Goal: Task Accomplishment & Management: Manage account settings

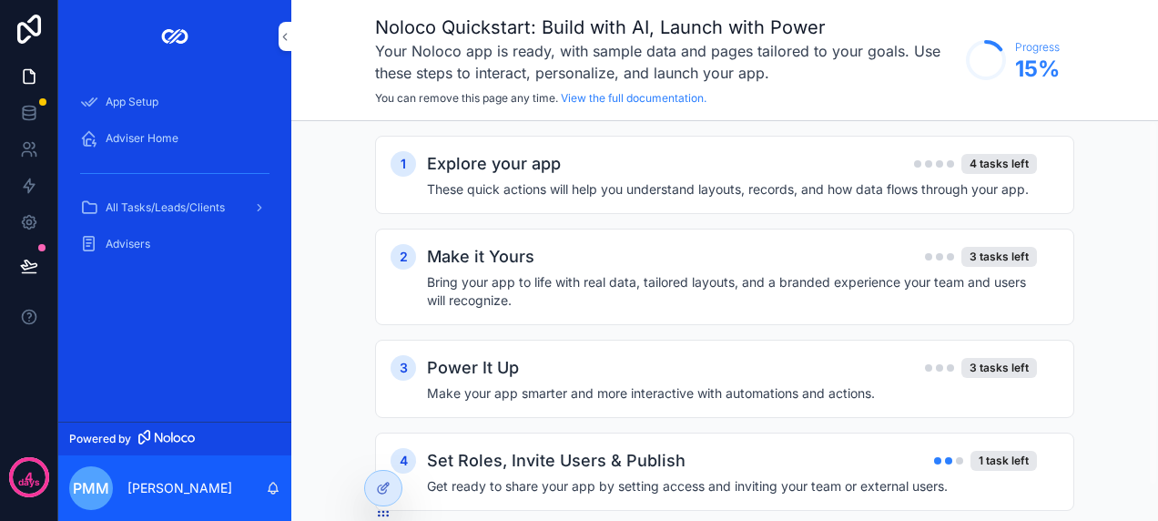
click at [217, 134] on div "Adviser Home" at bounding box center [174, 138] width 189 height 29
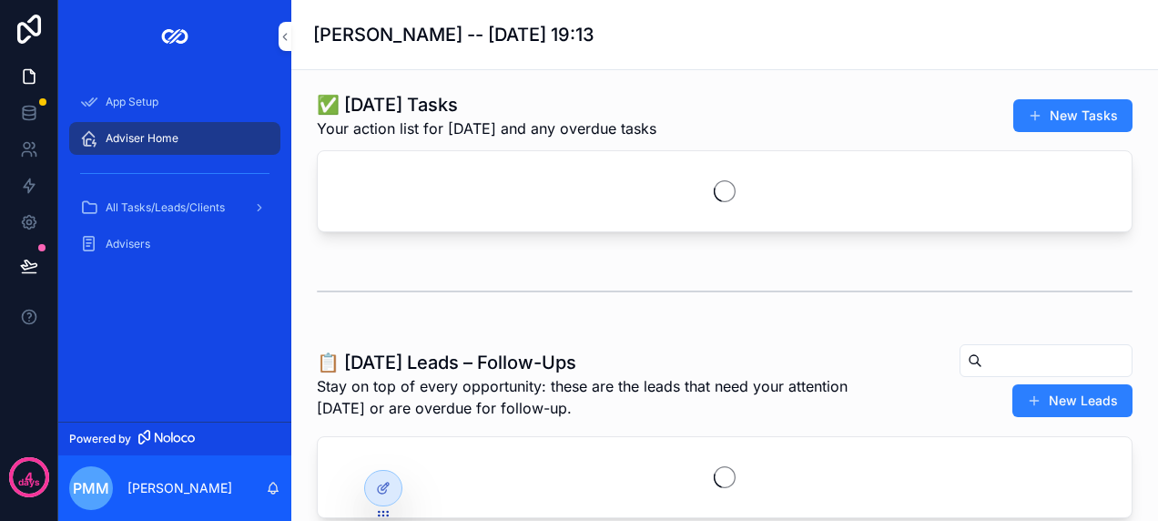
click at [284, 41] on icon "scrollable content" at bounding box center [285, 37] width 13 height 14
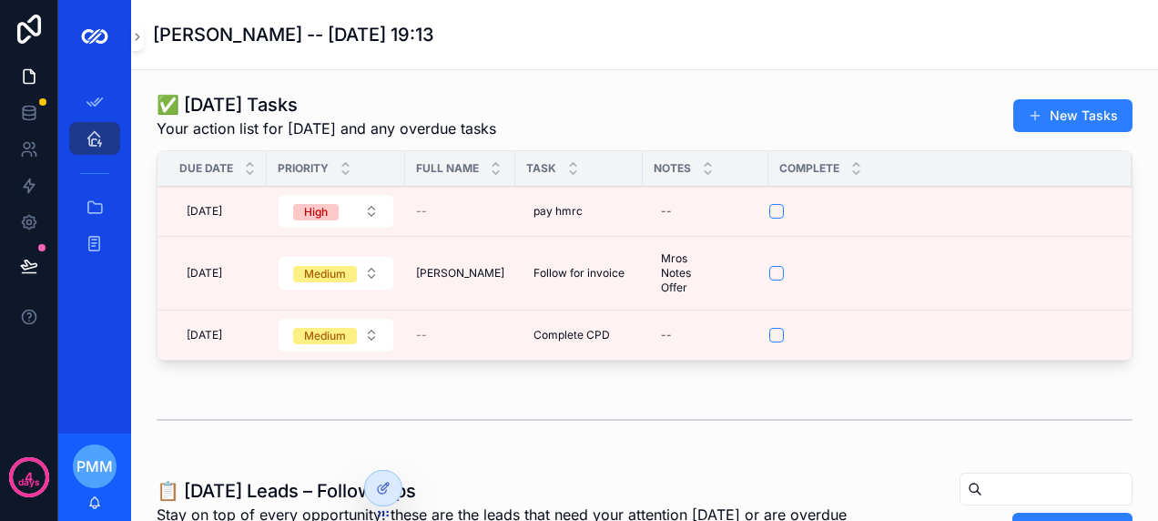
click at [284, 41] on h1 "Philip McLeod -- 04/10/2025 19:13" at bounding box center [293, 34] width 281 height 25
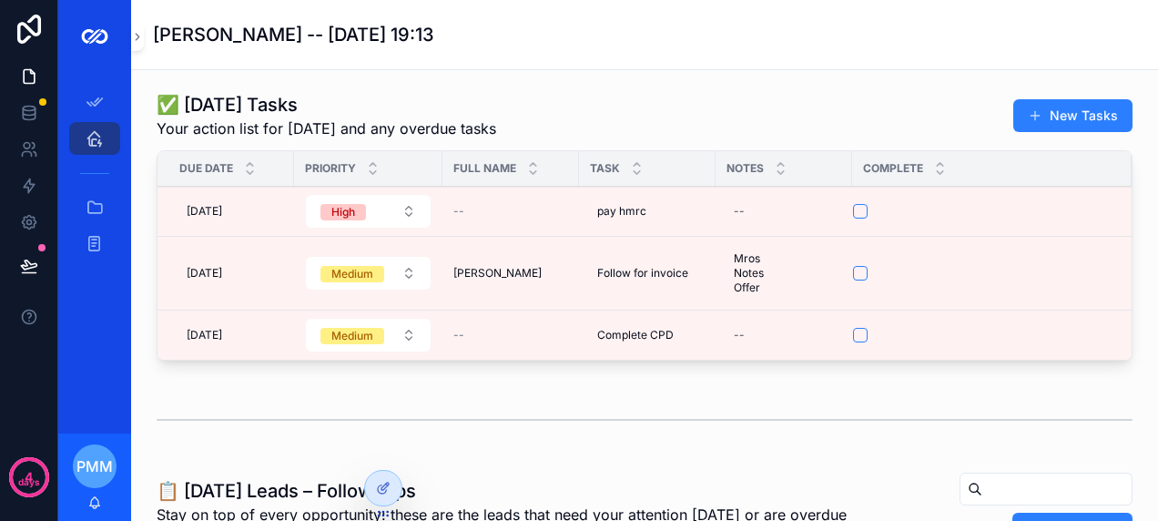
click at [686, 188] on td "pay hmrc pay hmrc" at bounding box center [647, 212] width 137 height 50
click at [978, 45] on div "Philip McLeod -- 04/10/2025 19:13" at bounding box center [644, 34] width 983 height 25
click at [154, 41] on h1 "Philip McLeod -- 04/10/2025 19:13" at bounding box center [293, 34] width 281 height 25
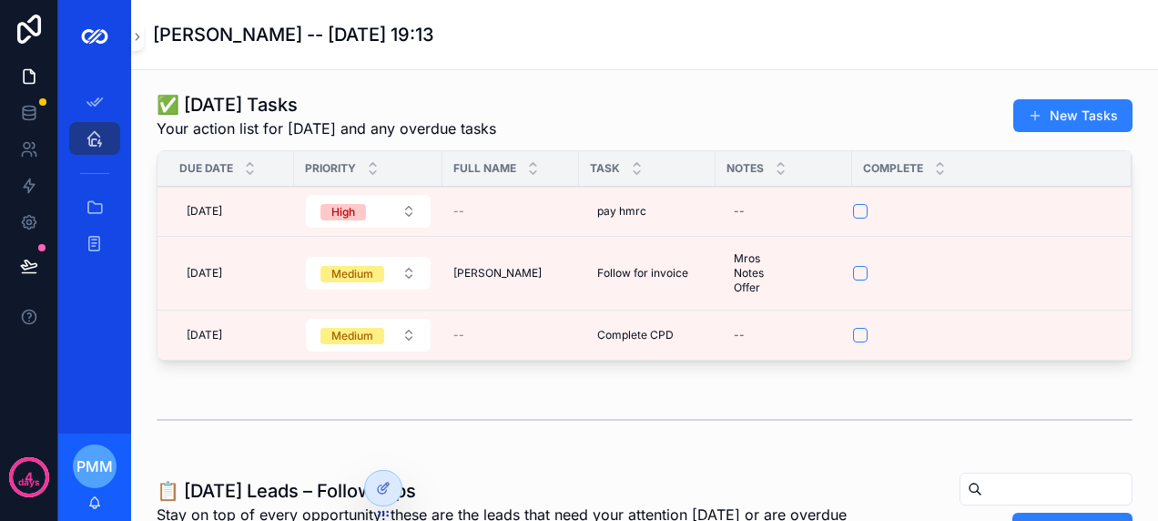
click at [122, 33] on div "scrollable content" at bounding box center [94, 36] width 73 height 73
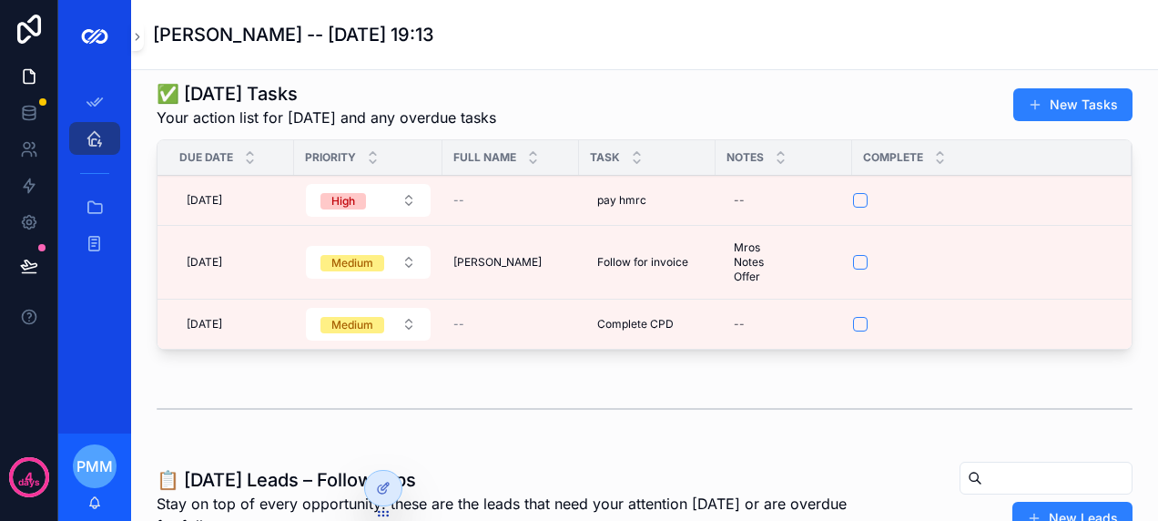
scroll to position [188, 0]
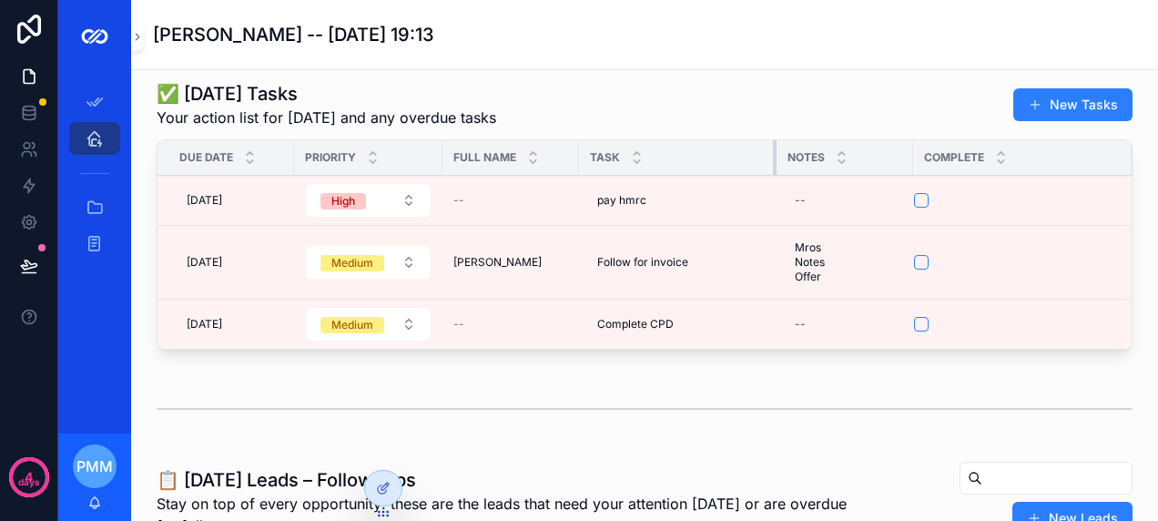
drag, startPoint x: 714, startPoint y: 161, endPoint x: 775, endPoint y: 169, distance: 61.5
click at [775, 169] on div "scrollable content" at bounding box center [776, 157] width 7 height 35
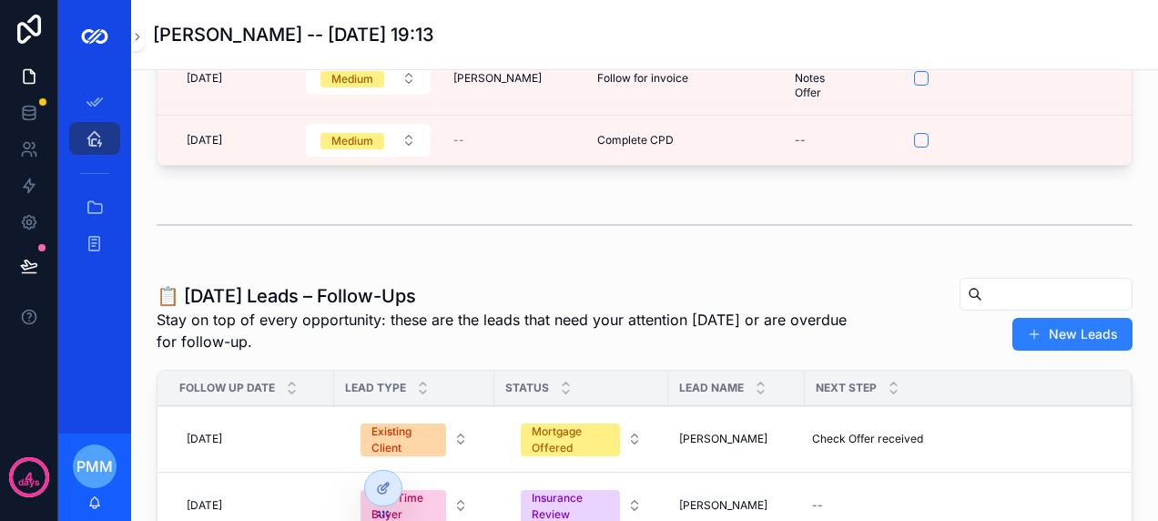
scroll to position [273, 0]
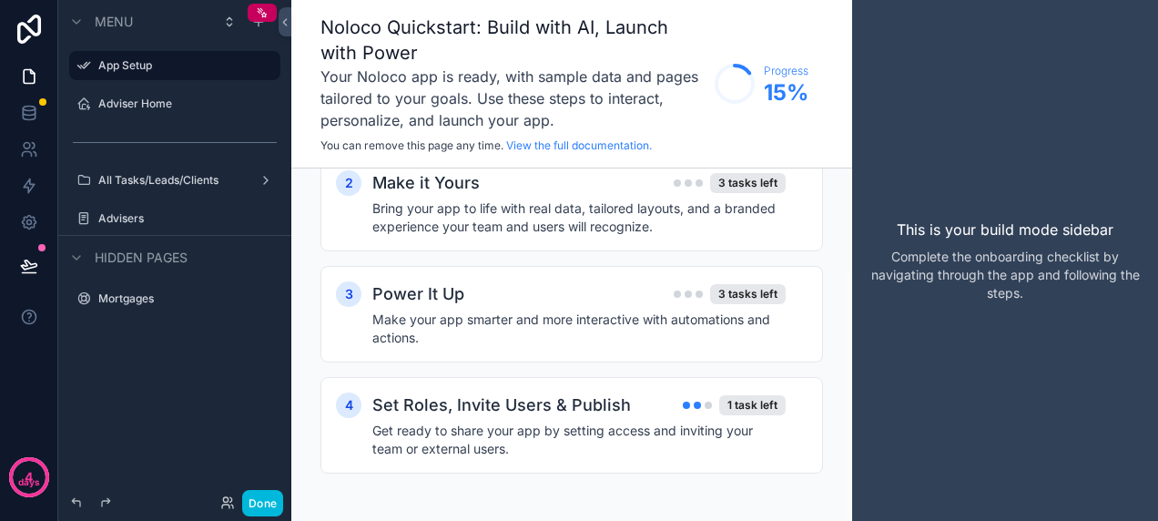
scroll to position [140, 0]
click at [159, 107] on label "Adviser Home" at bounding box center [183, 104] width 171 height 15
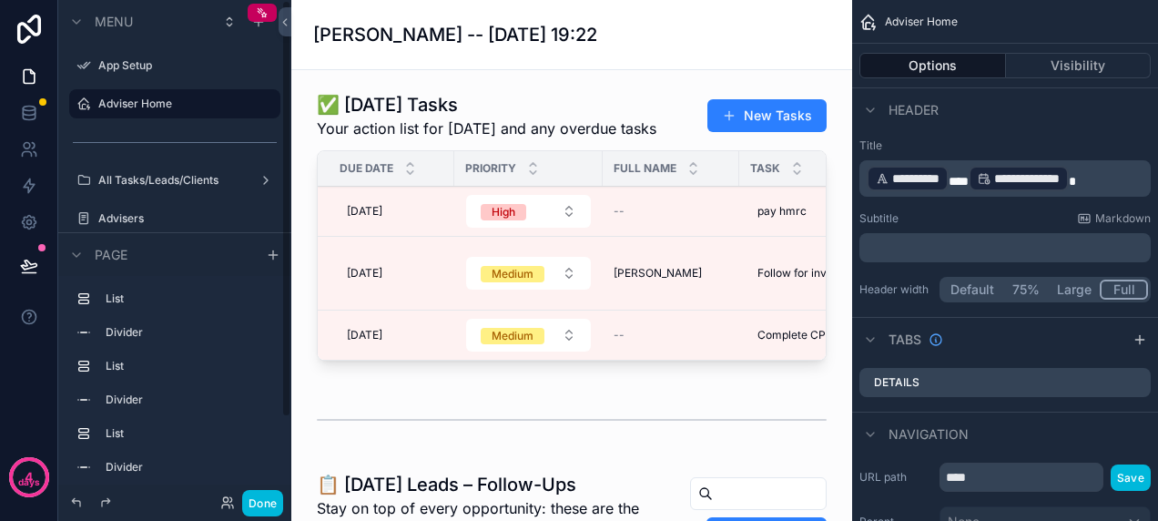
click at [511, 184] on div "scrollable content" at bounding box center [572, 230] width 532 height 290
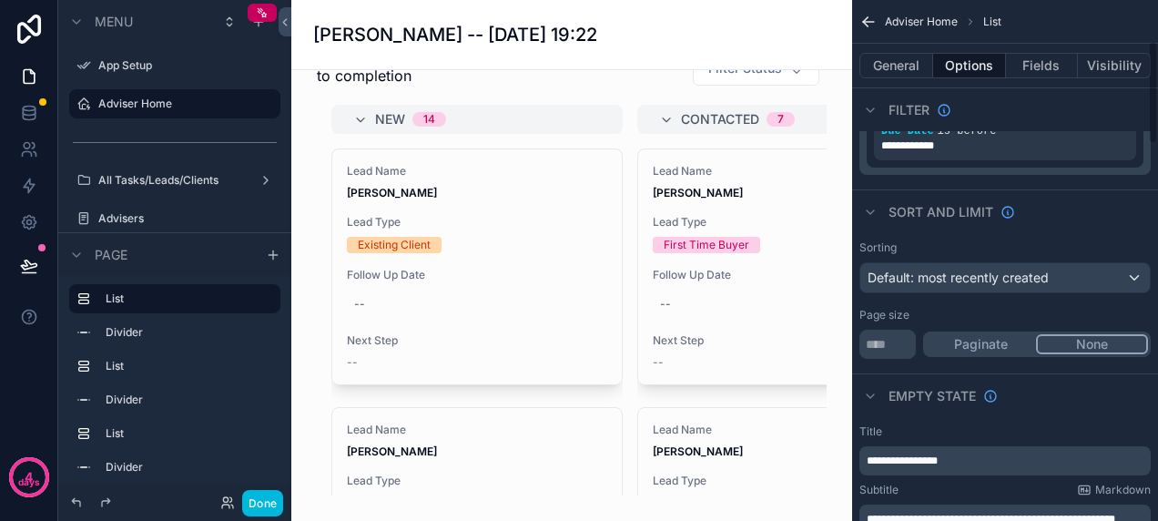
scroll to position [182, 0]
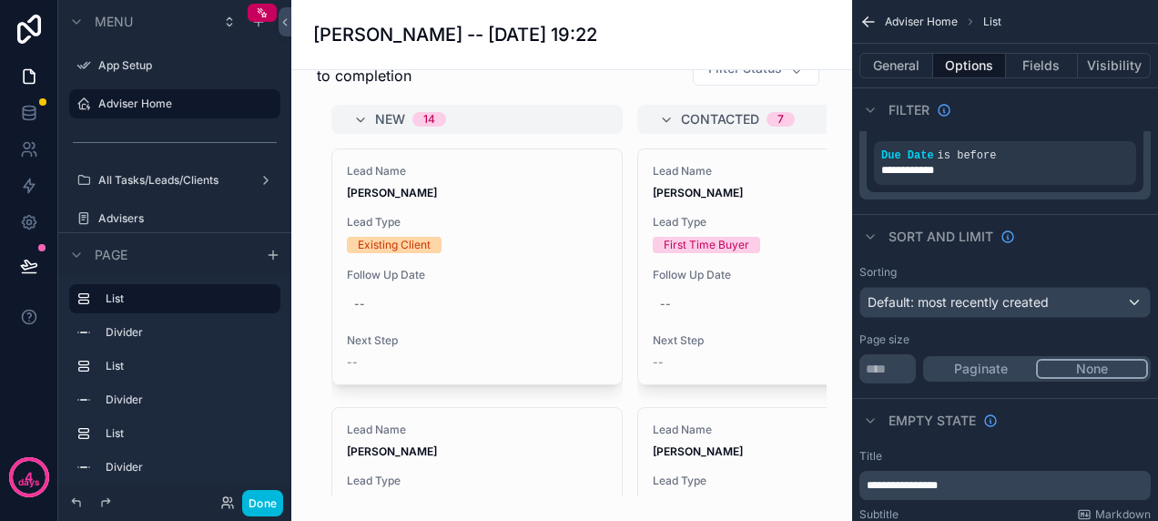
click at [606, 106] on div "scrollable content" at bounding box center [572, 253] width 532 height 500
click at [885, 71] on button "General" at bounding box center [896, 65] width 74 height 25
click at [899, 62] on button "General" at bounding box center [896, 65] width 74 height 25
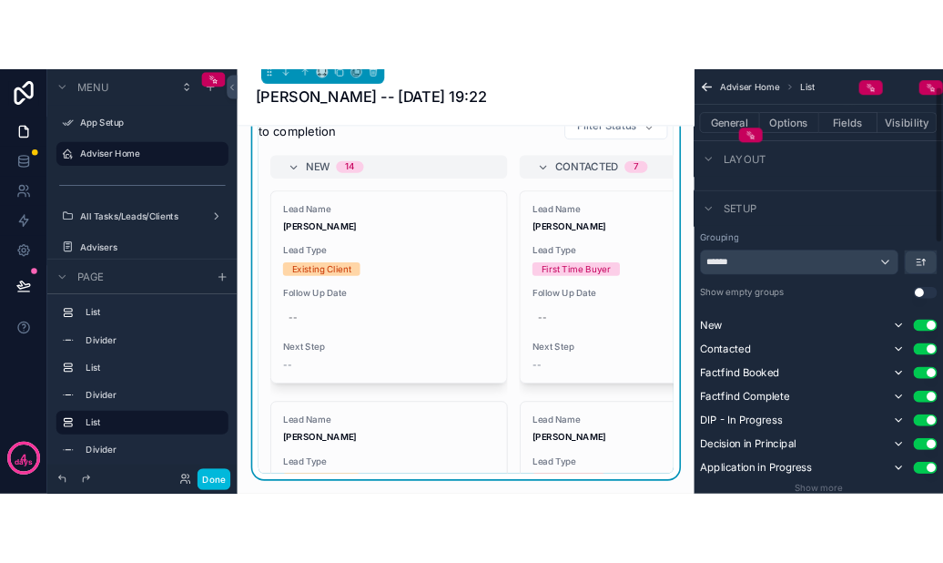
scroll to position [0, 0]
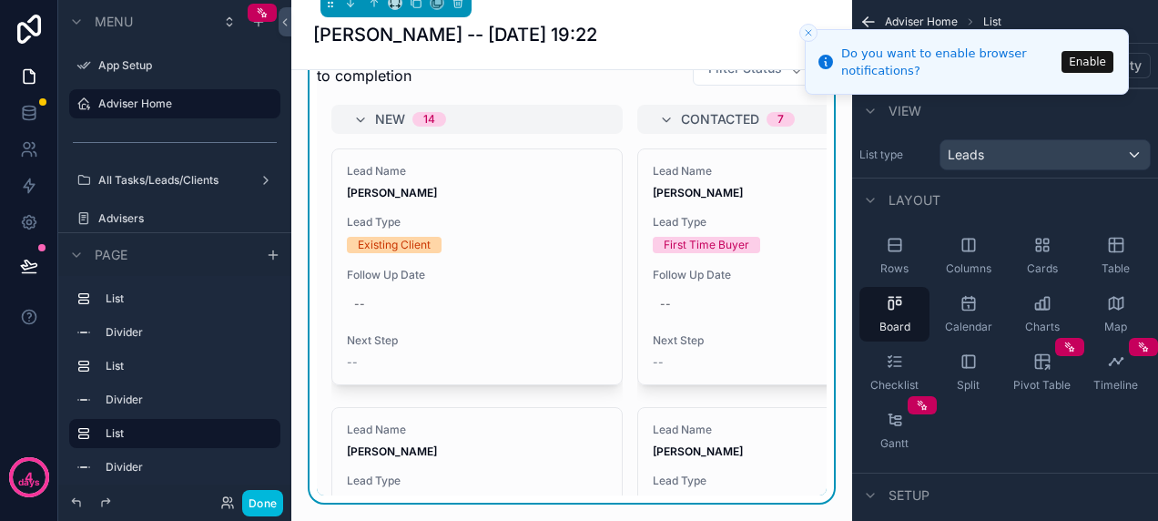
click at [1089, 65] on button "Enable" at bounding box center [1088, 62] width 52 height 22
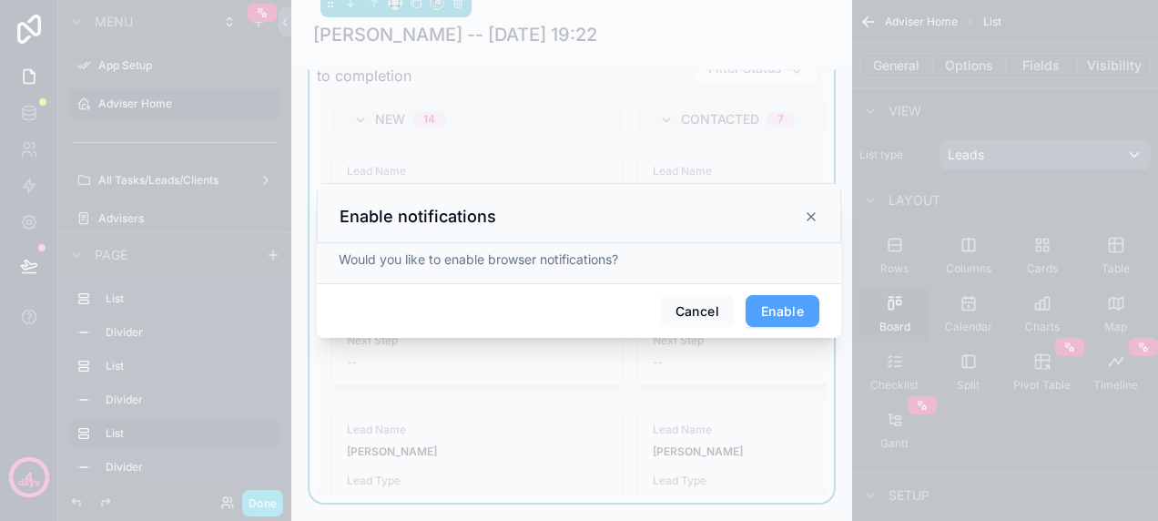
click at [801, 301] on button "Enable" at bounding box center [783, 311] width 74 height 33
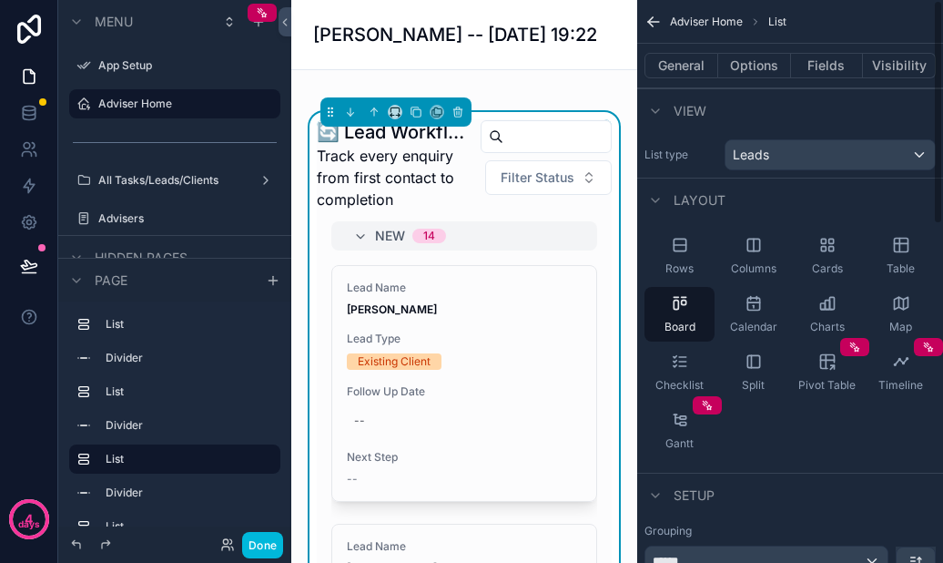
scroll to position [1020, 0]
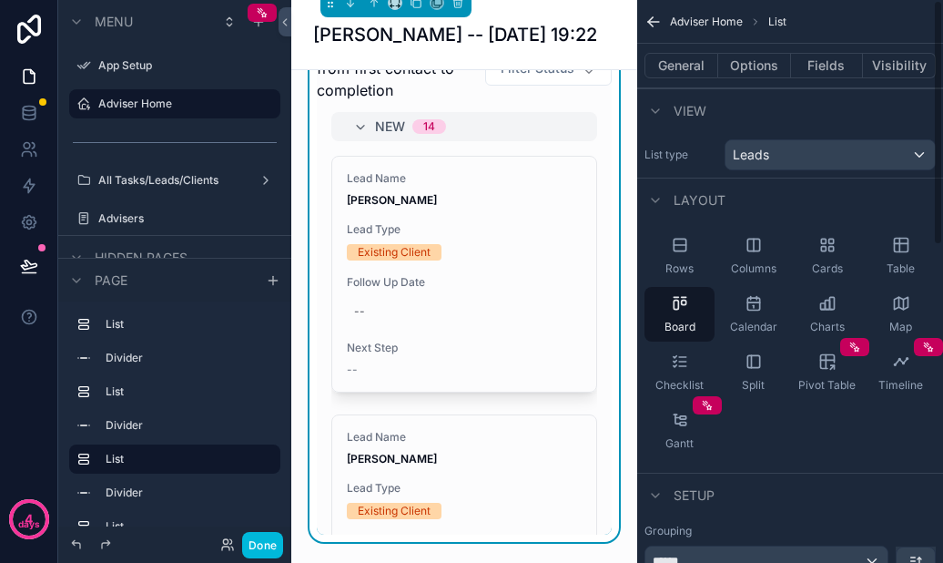
click at [513, 163] on div "New 14 Lead Name Craig Dickson Lead Type Existing Client Follow Up Date -- Next…" at bounding box center [464, 323] width 266 height 422
click at [284, 22] on icon at bounding box center [285, 22] width 13 height 14
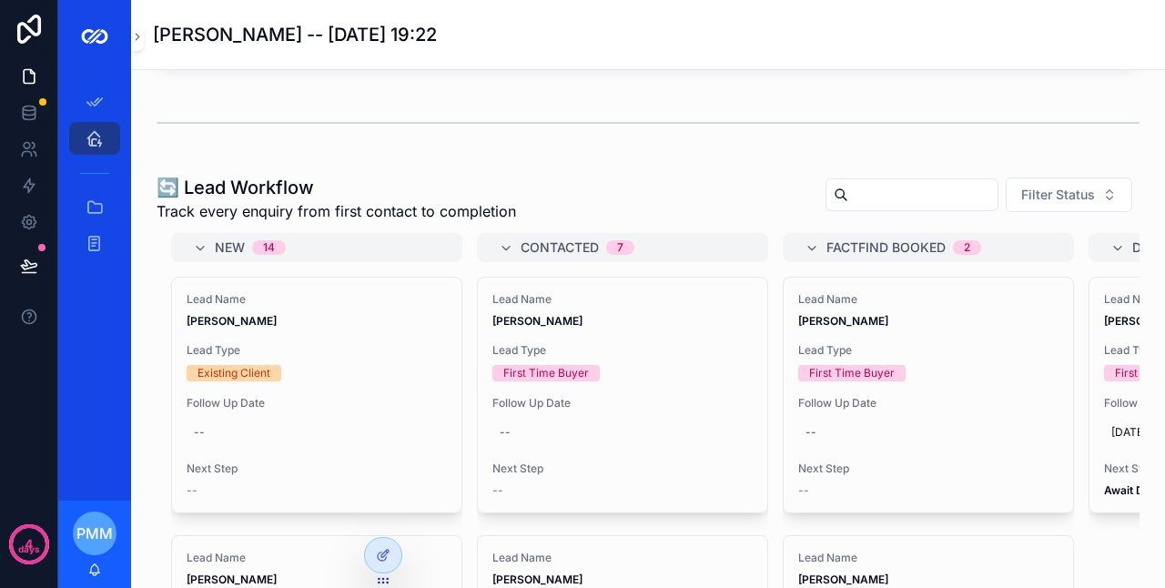
scroll to position [728, 0]
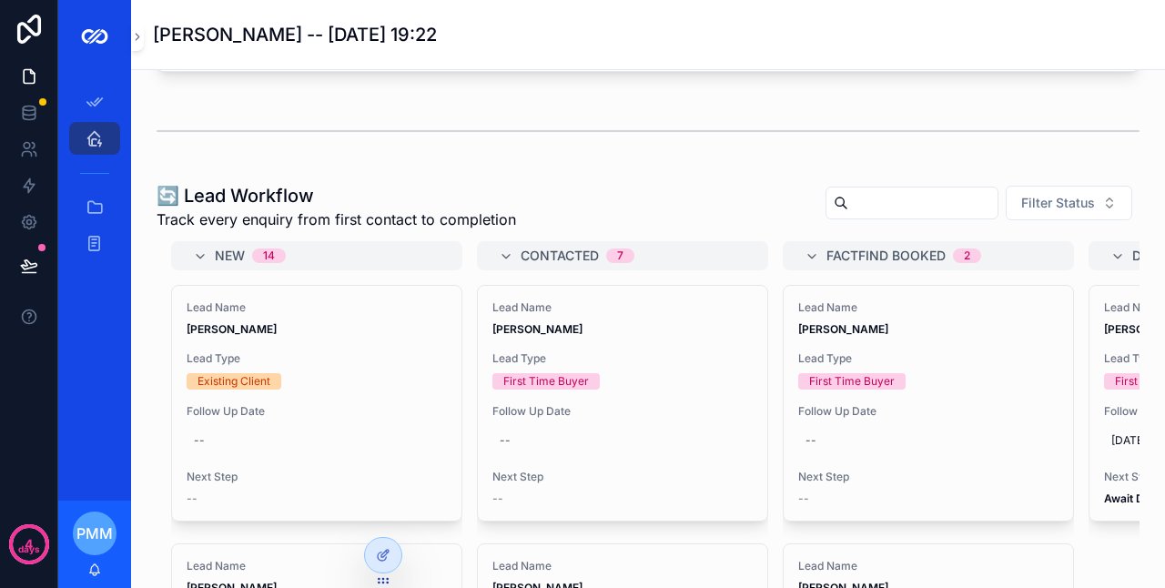
click at [381, 560] on icon at bounding box center [382, 557] width 8 height 8
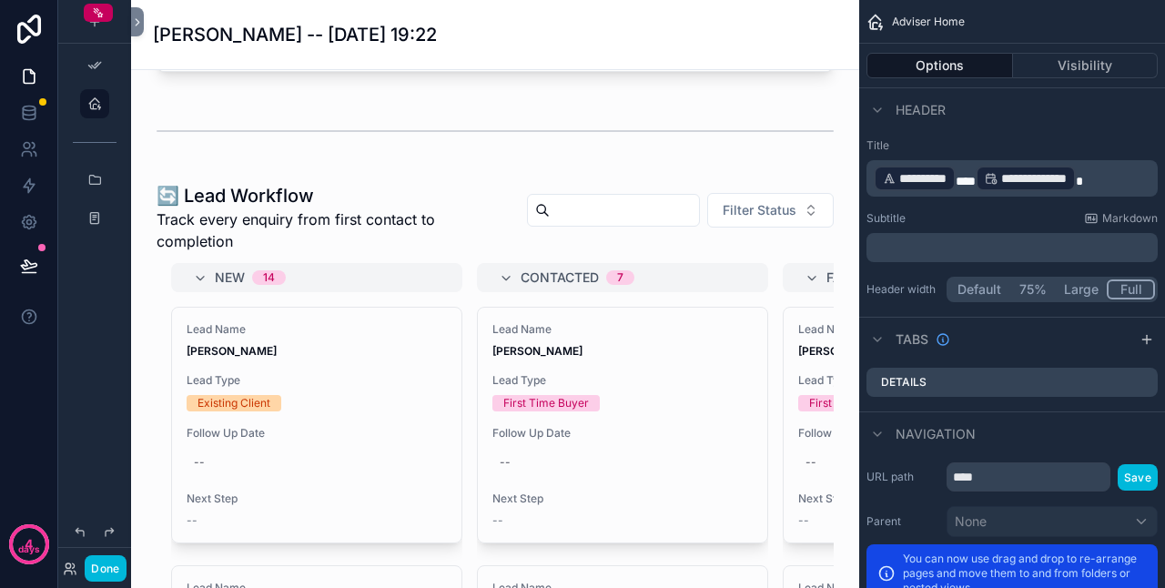
click at [1075, 291] on button "Large" at bounding box center [1081, 289] width 51 height 20
click at [1085, 288] on button "Large" at bounding box center [1081, 289] width 51 height 20
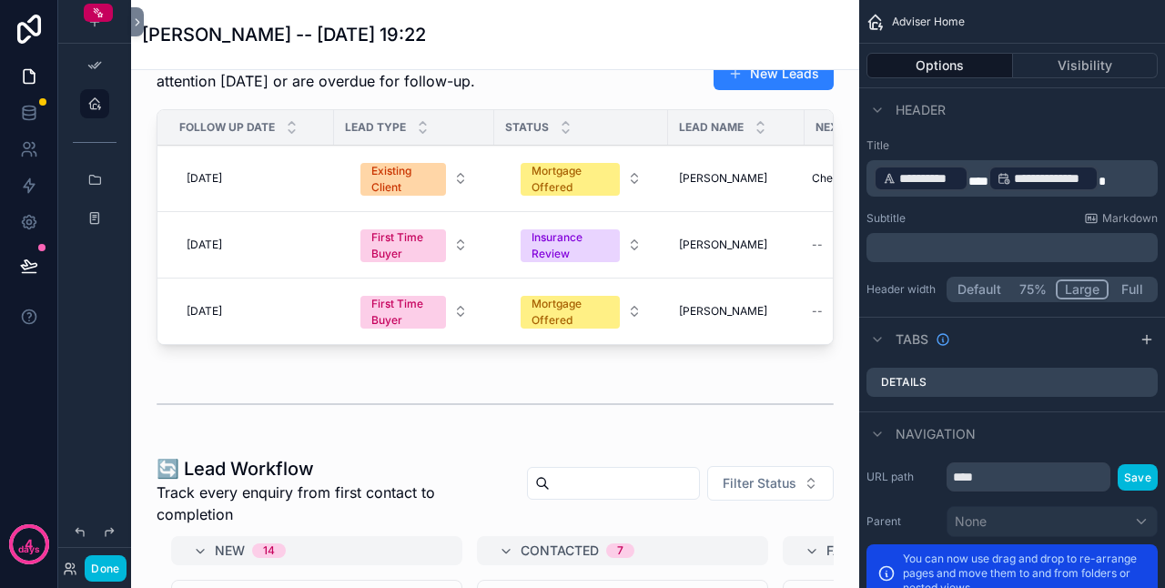
scroll to position [637, 0]
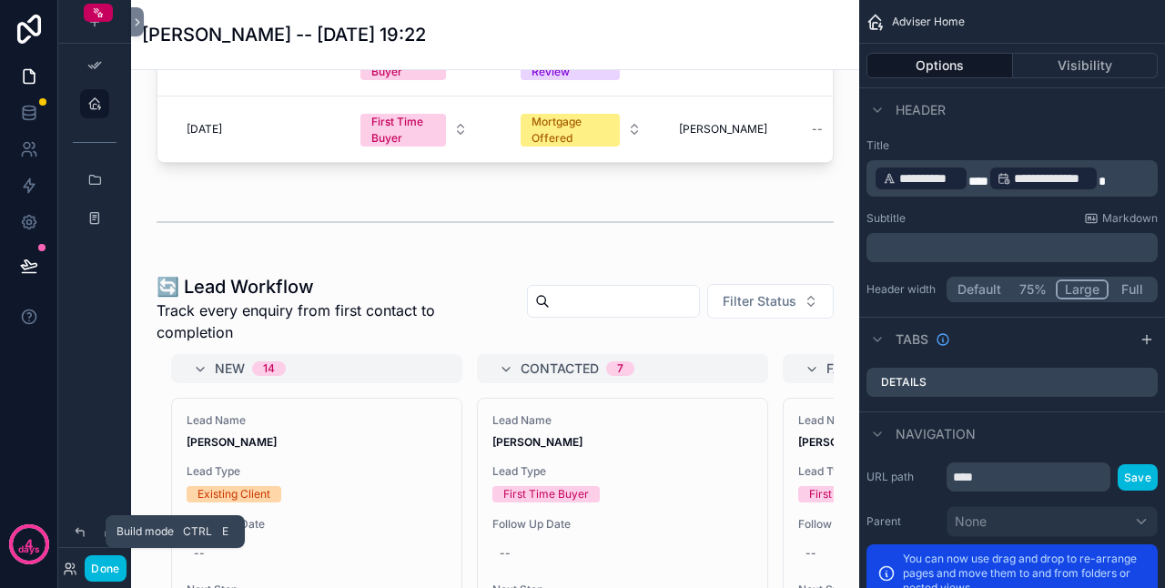
click at [109, 570] on button "Done" at bounding box center [105, 568] width 41 height 26
click at [0, 0] on div "PMM [PERSON_NAME]" at bounding box center [0, 0] width 0 height 0
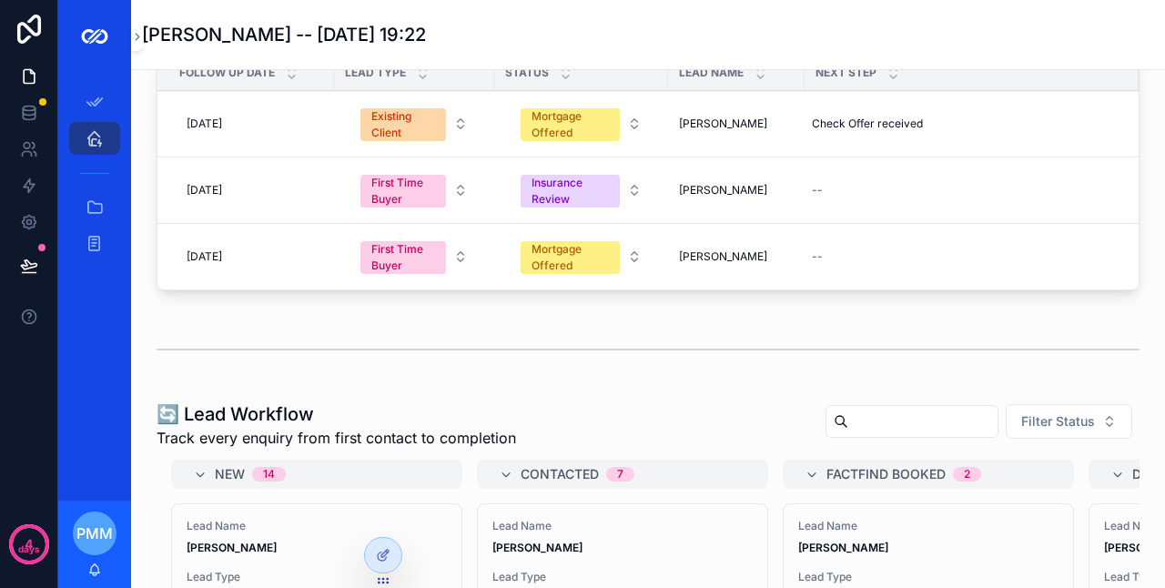
scroll to position [412, 0]
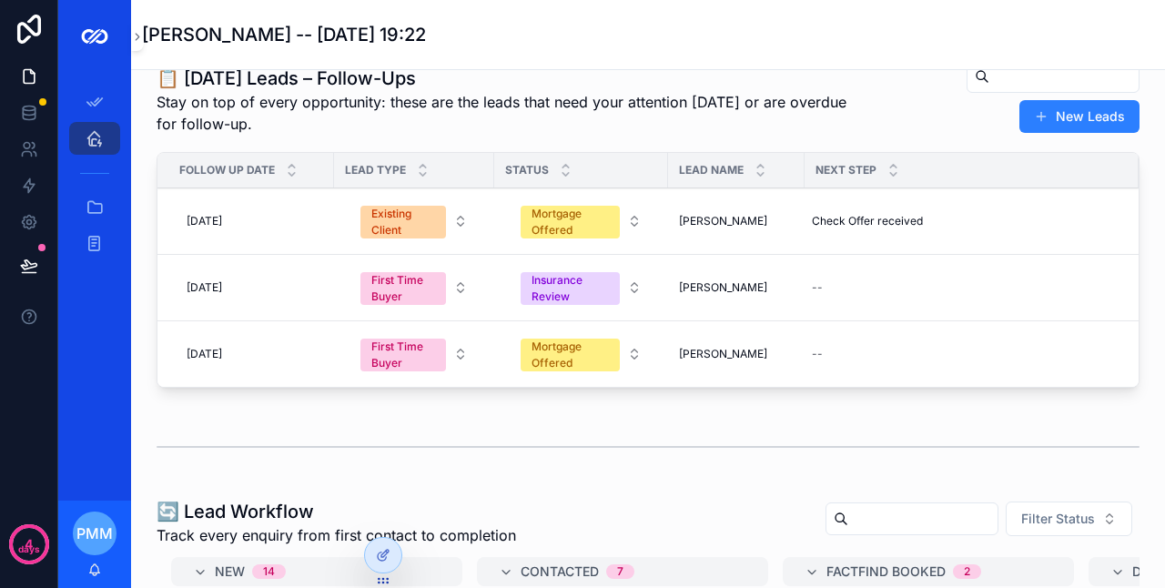
click at [701, 220] on span "[PERSON_NAME]" at bounding box center [723, 221] width 88 height 15
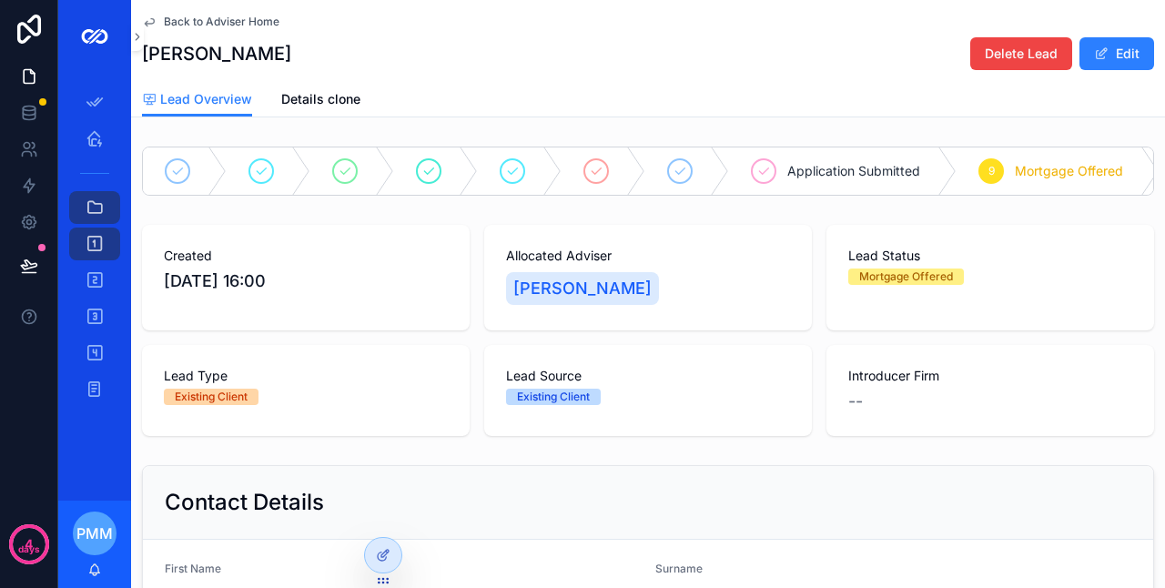
click at [676, 249] on div "Allocated Adviser [PERSON_NAME]" at bounding box center [648, 278] width 328 height 106
click at [378, 552] on icon at bounding box center [383, 555] width 15 height 15
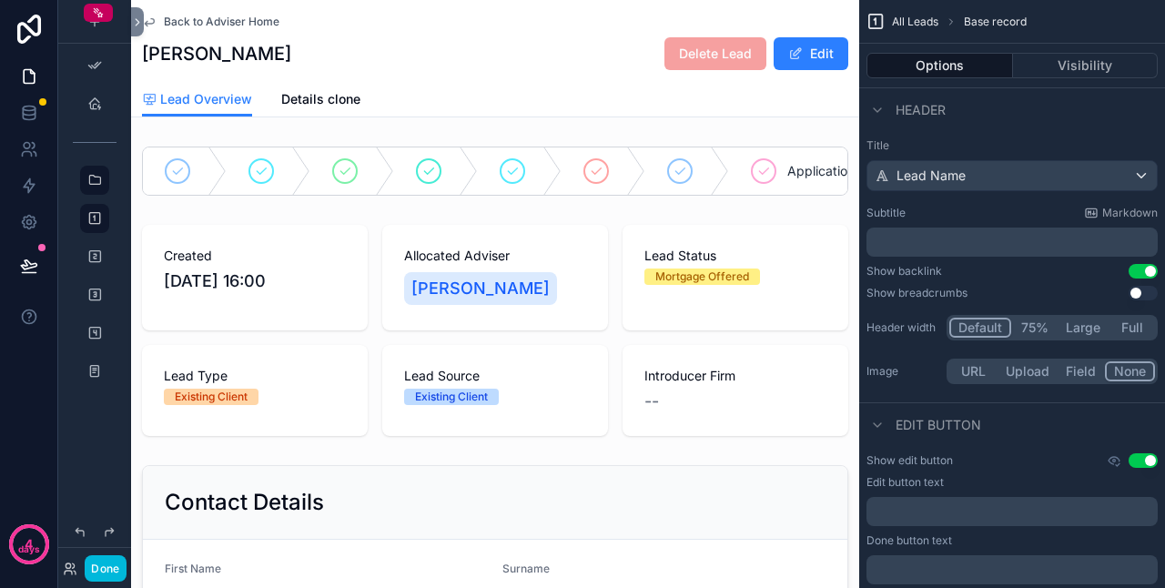
drag, startPoint x: 984, startPoint y: 322, endPoint x: 716, endPoint y: 459, distance: 301.3
click at [716, 459] on div "**********" at bounding box center [648, 294] width 1034 height 588
click at [707, 441] on div "scrollable content" at bounding box center [495, 331] width 728 height 226
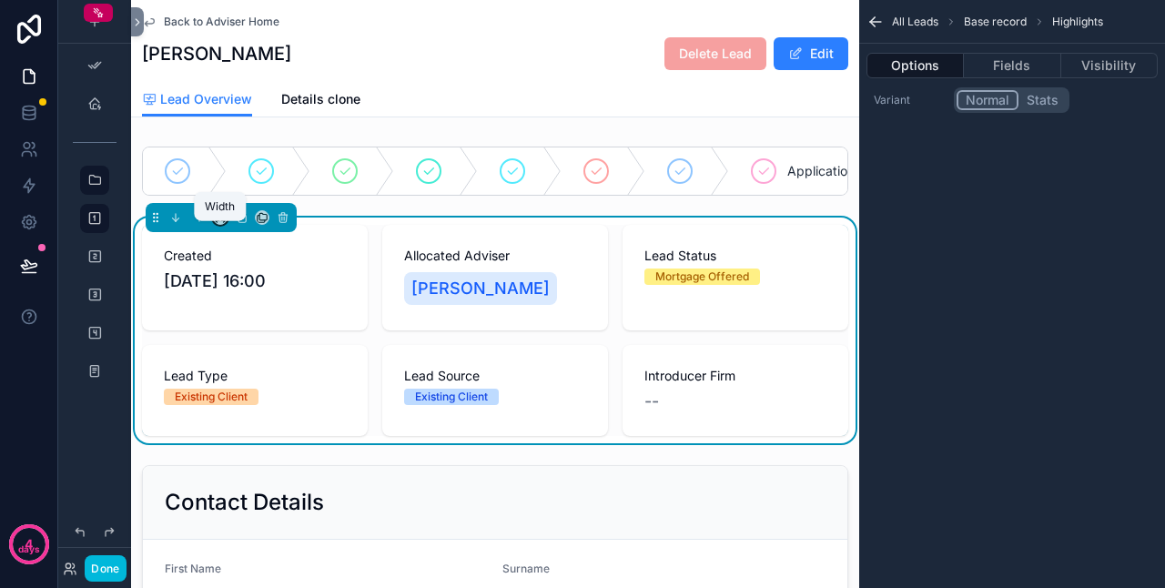
click at [219, 224] on icon "scrollable content" at bounding box center [220, 217] width 13 height 13
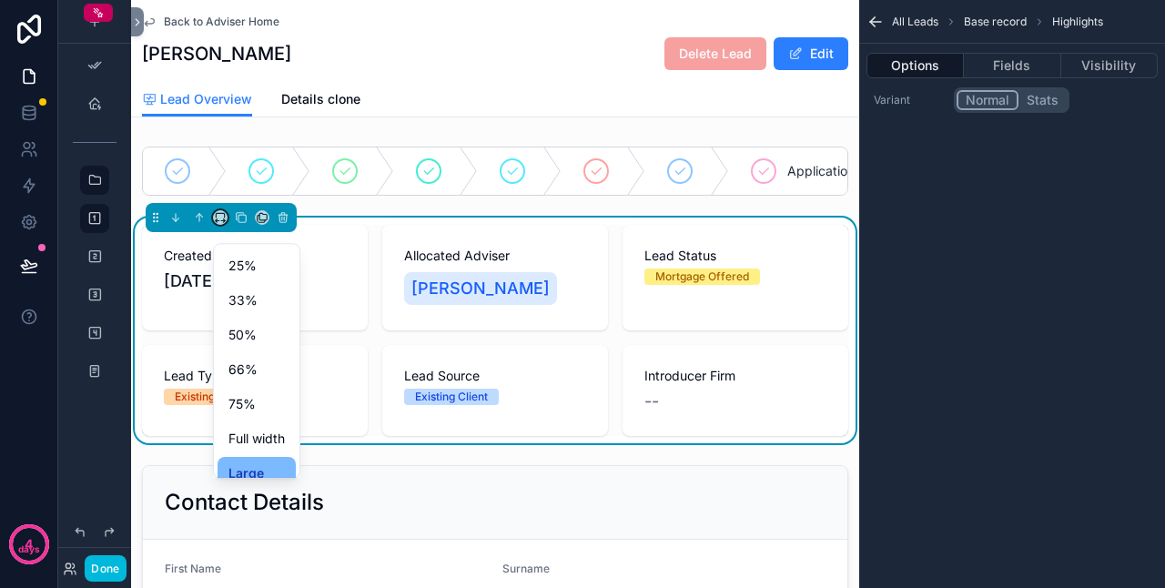
scroll to position [49, 0]
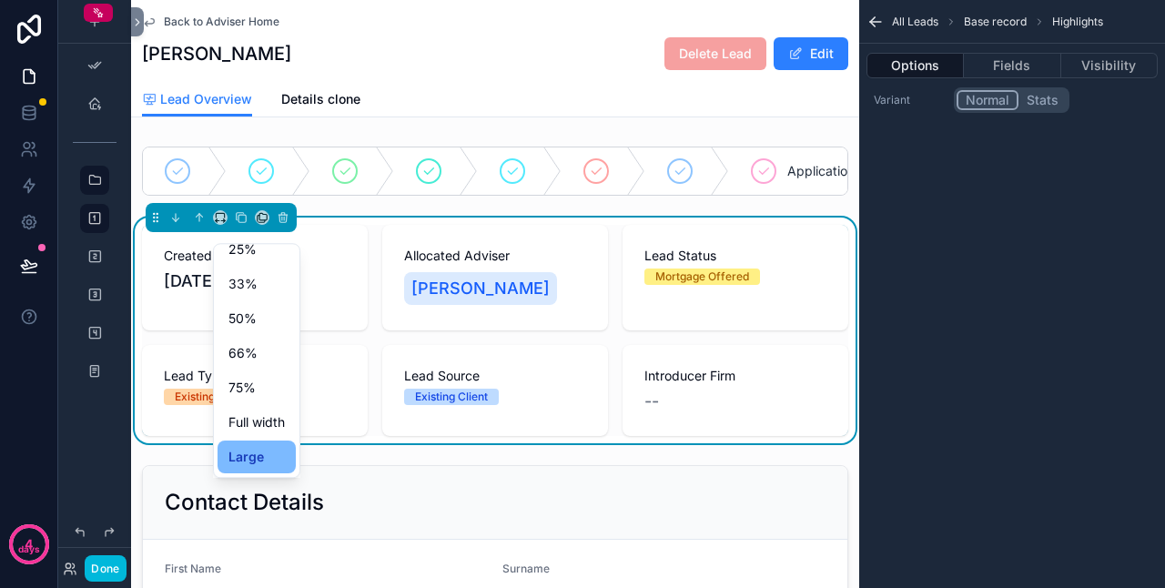
click at [256, 320] on span "50%" at bounding box center [243, 319] width 28 height 22
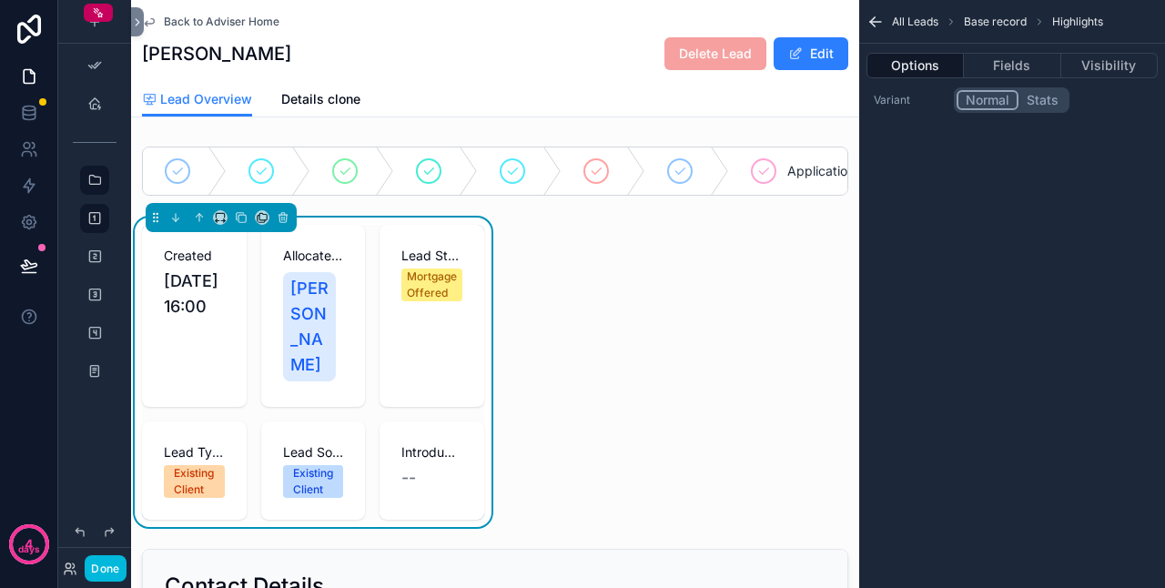
click at [111, 569] on button "Done" at bounding box center [105, 568] width 41 height 26
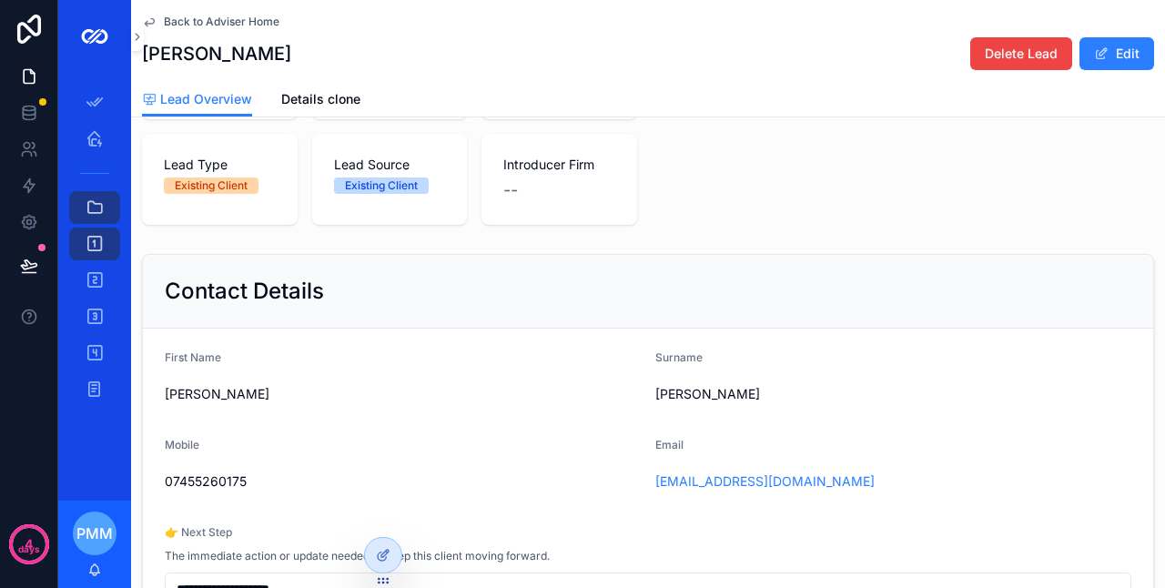
scroll to position [273, 0]
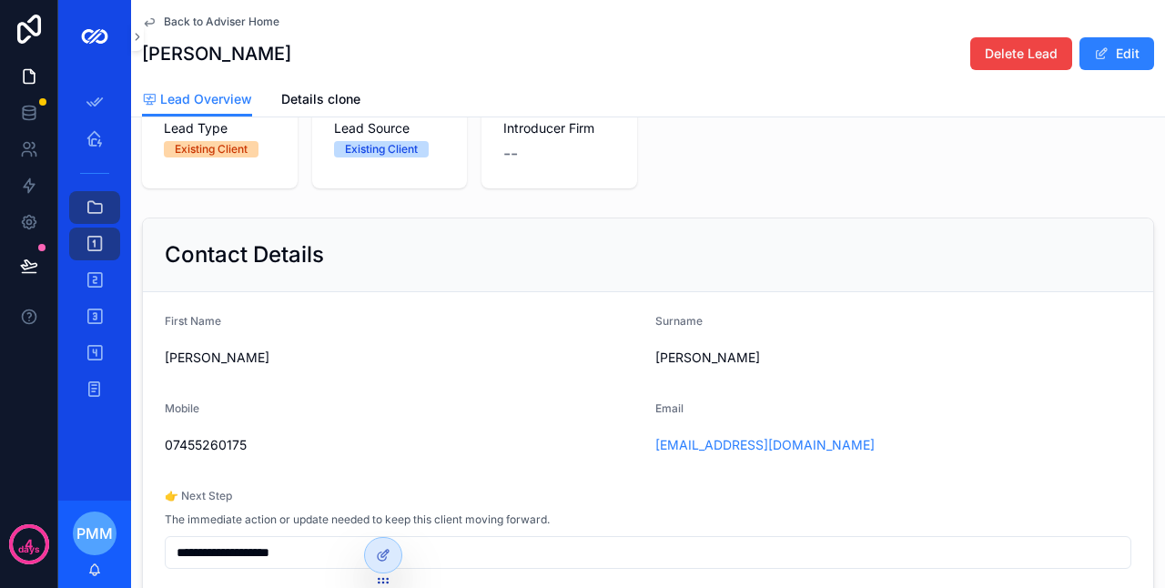
click at [519, 291] on div "Contact Details" at bounding box center [648, 255] width 1011 height 74
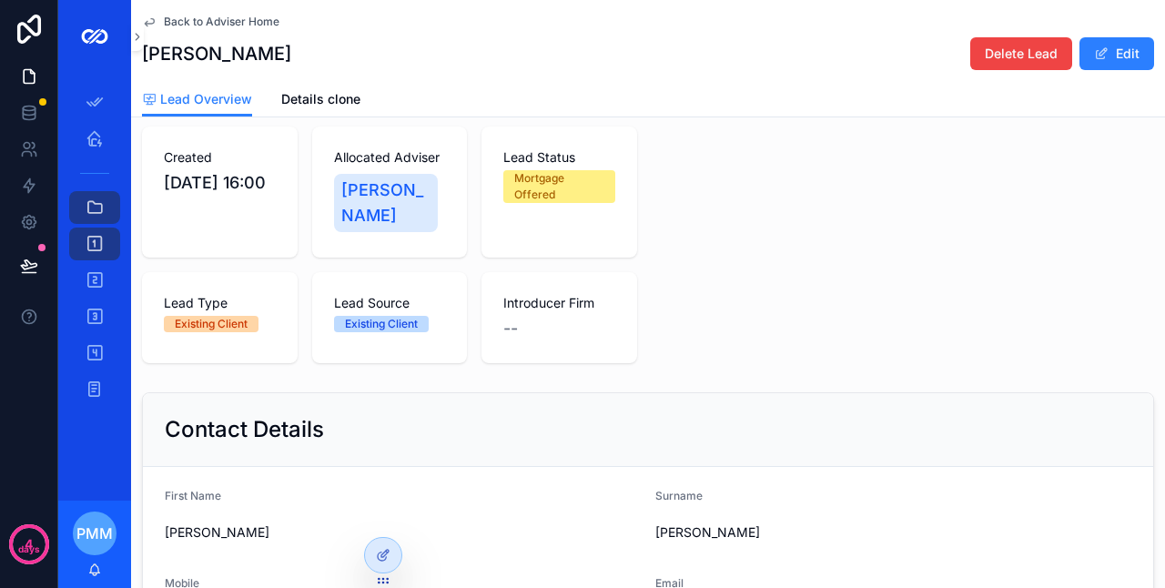
scroll to position [91, 0]
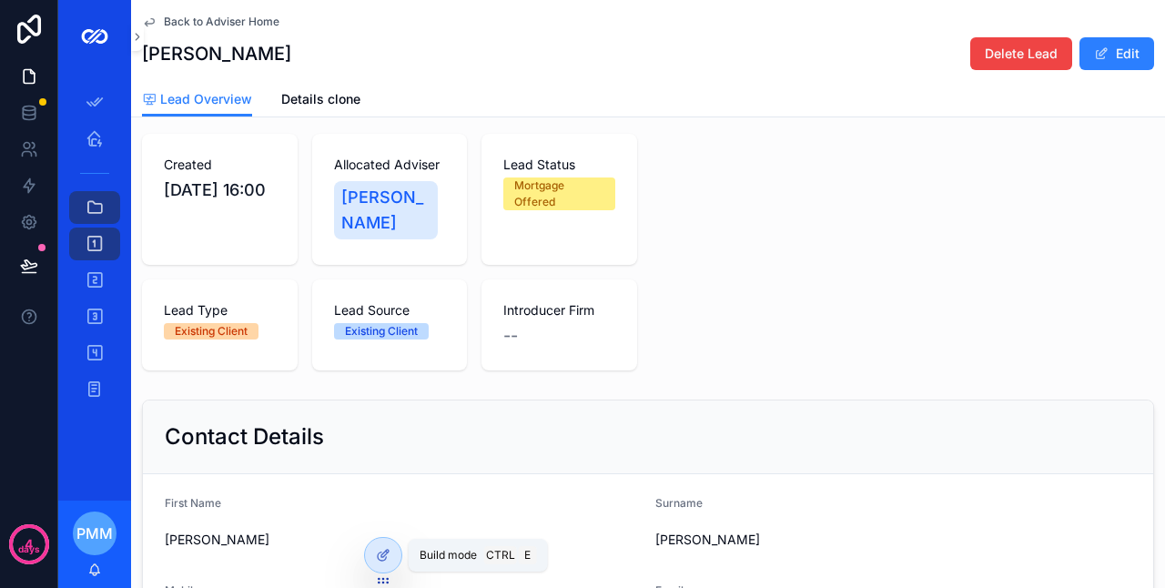
click at [378, 558] on icon at bounding box center [382, 557] width 8 height 8
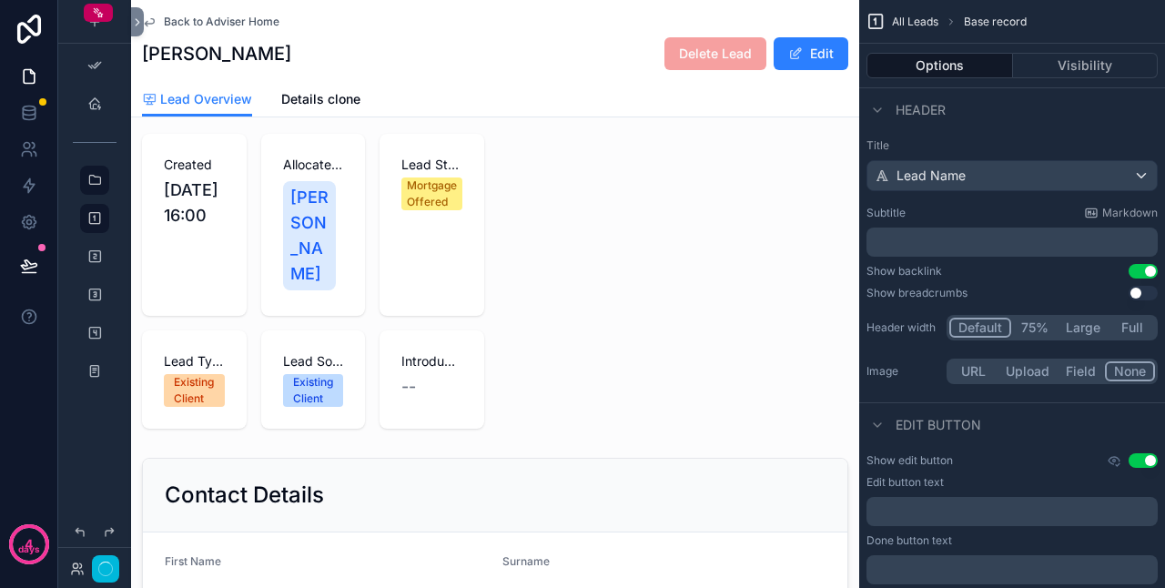
scroll to position [273, 0]
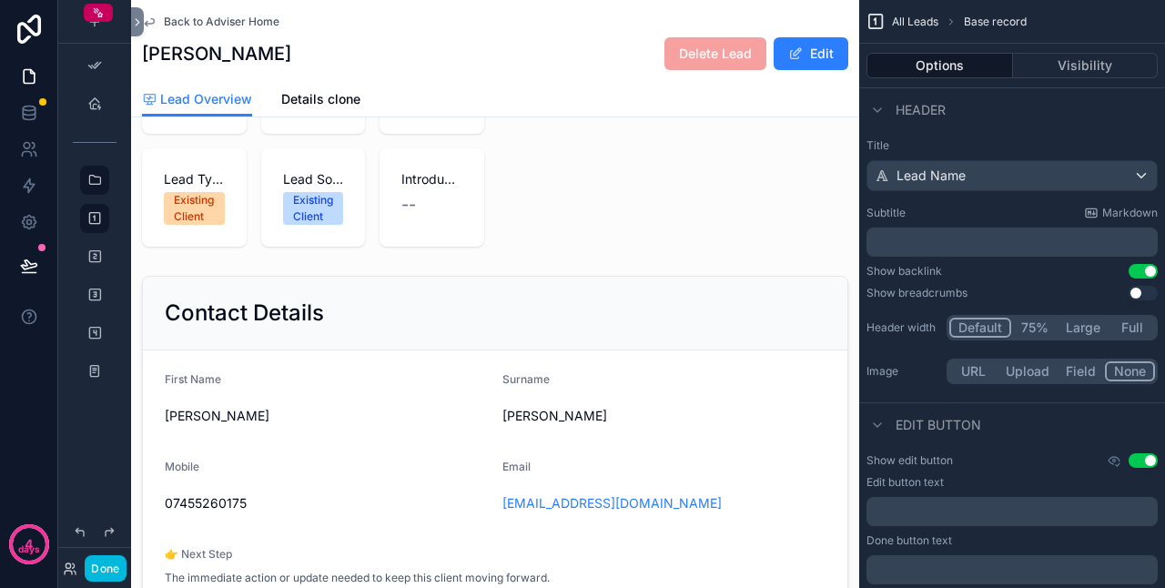
click at [697, 321] on div "scrollable content" at bounding box center [495, 565] width 728 height 593
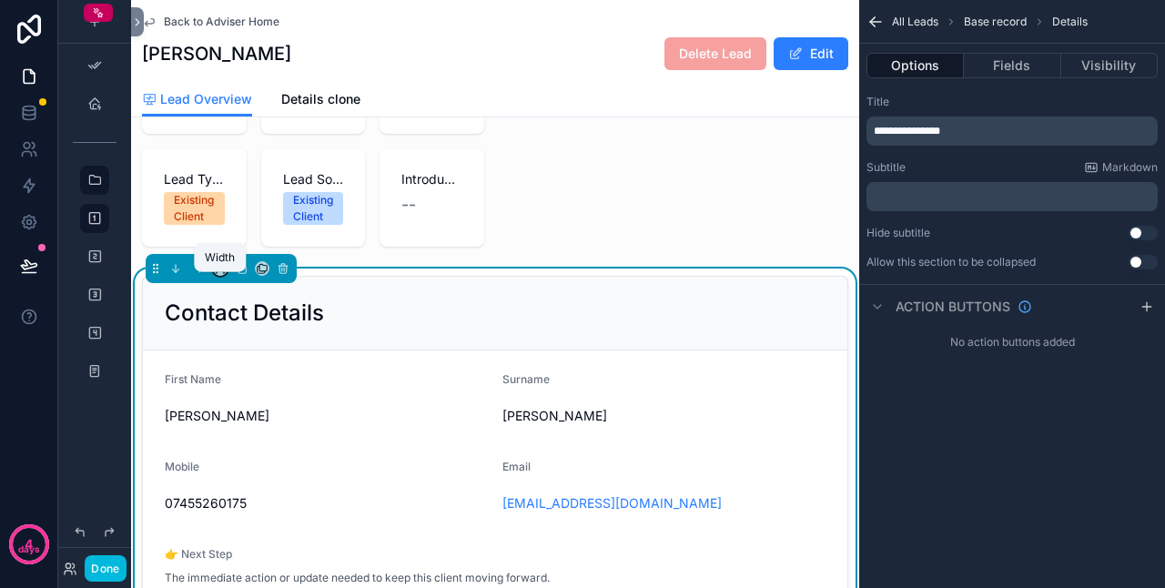
click at [223, 275] on icon "scrollable content" at bounding box center [220, 268] width 13 height 13
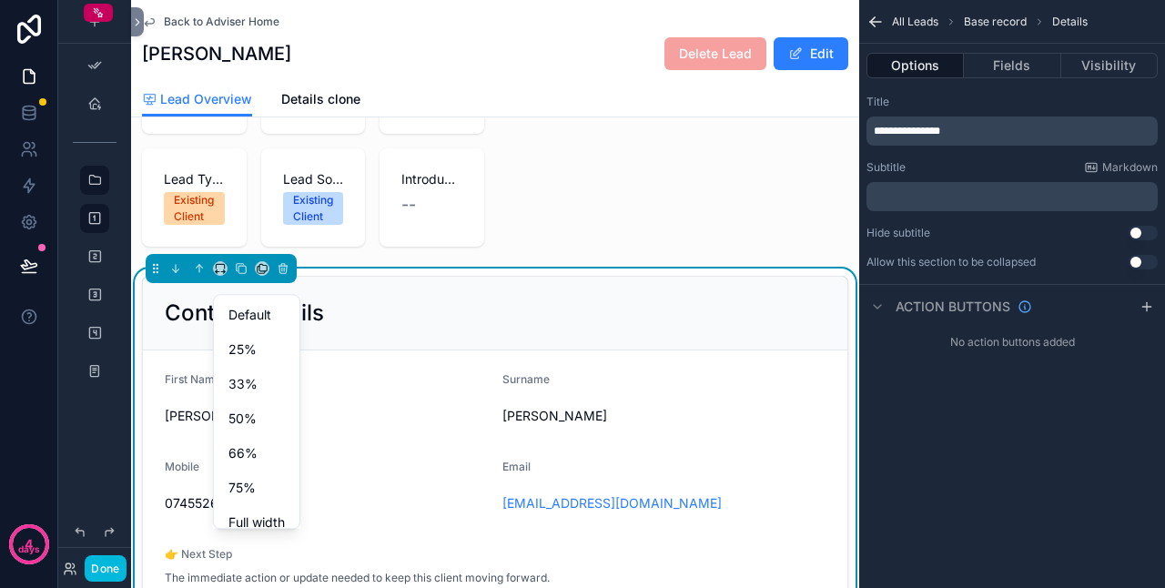
click at [260, 492] on div "75%" at bounding box center [257, 488] width 56 height 22
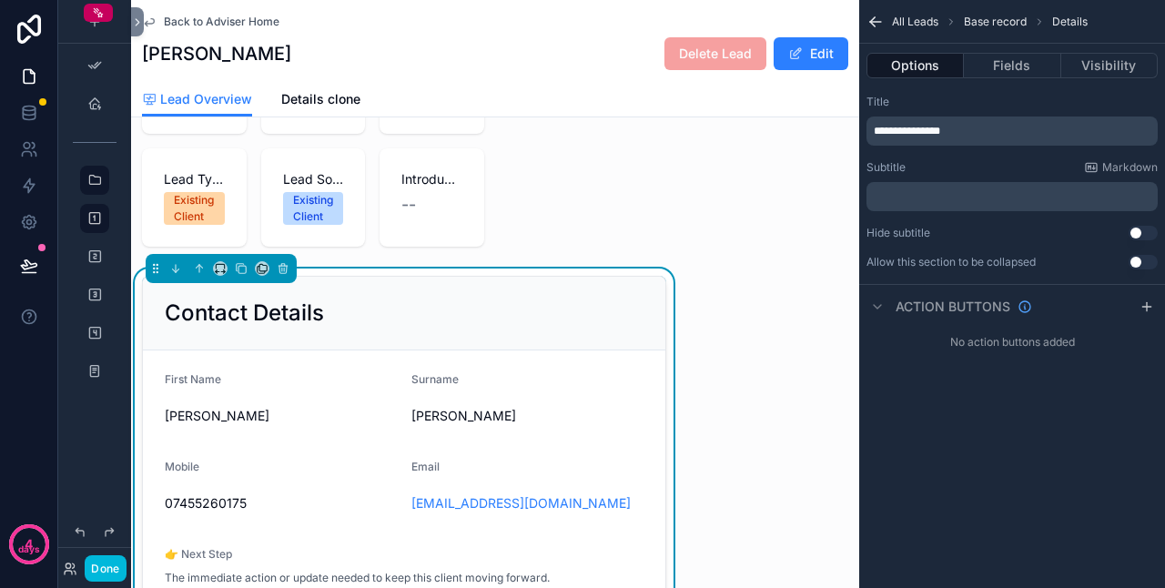
click at [97, 566] on button "Done" at bounding box center [105, 568] width 41 height 26
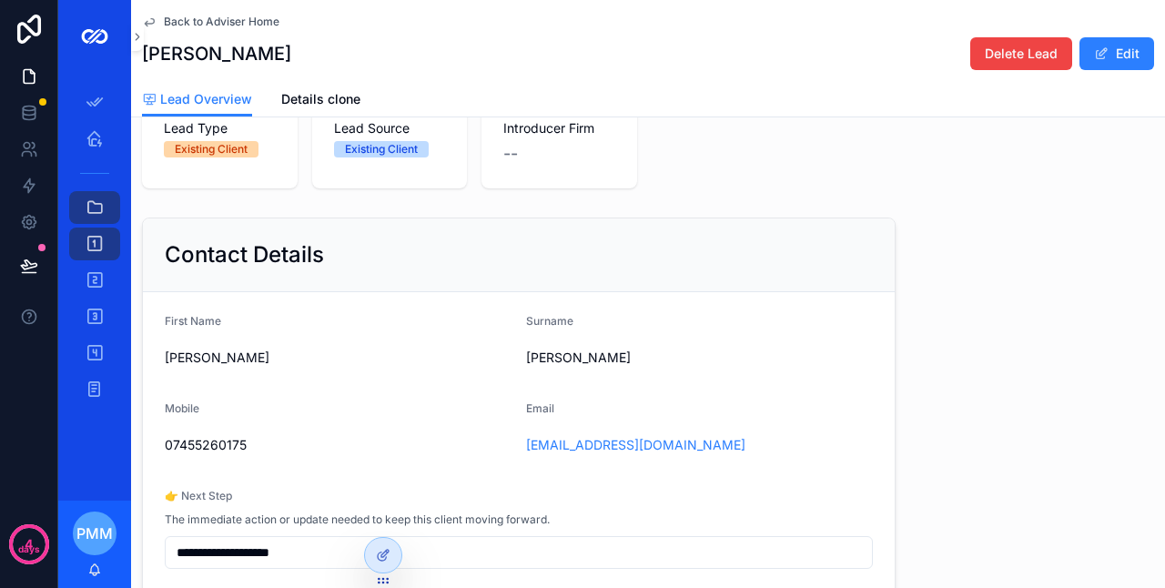
click at [417, 264] on div "Contact Details" at bounding box center [519, 254] width 708 height 29
click at [378, 552] on icon at bounding box center [383, 555] width 15 height 15
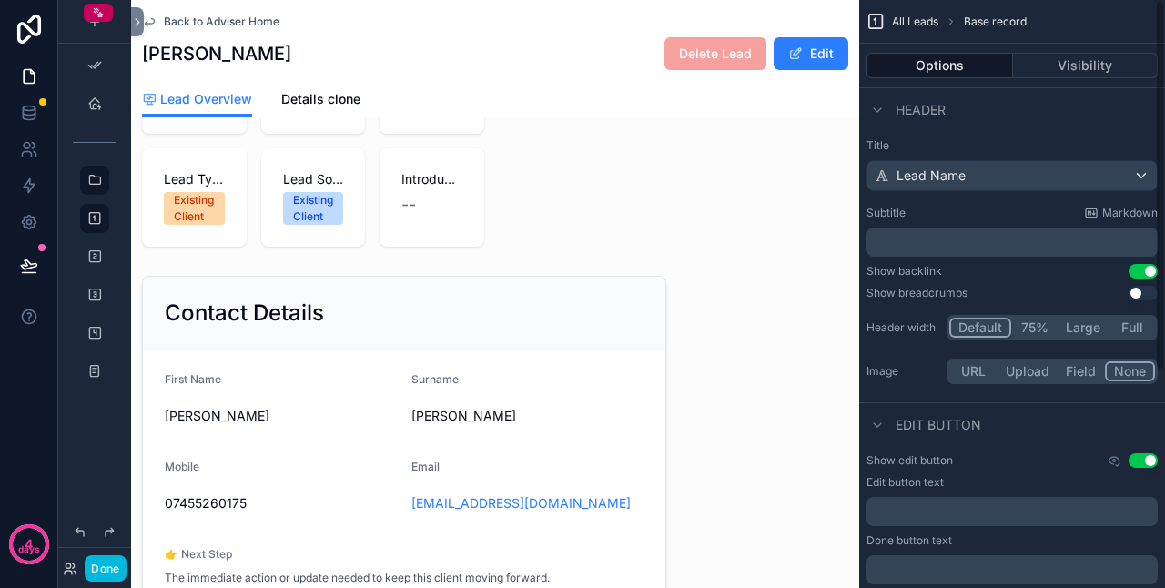
click at [1082, 328] on button "Large" at bounding box center [1083, 328] width 51 height 20
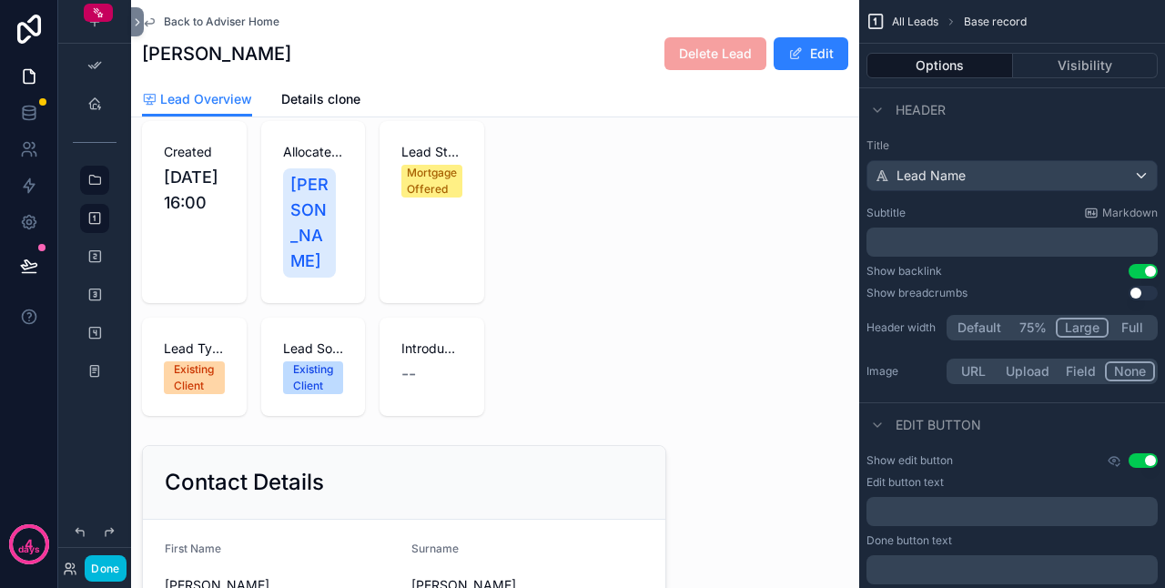
scroll to position [91, 0]
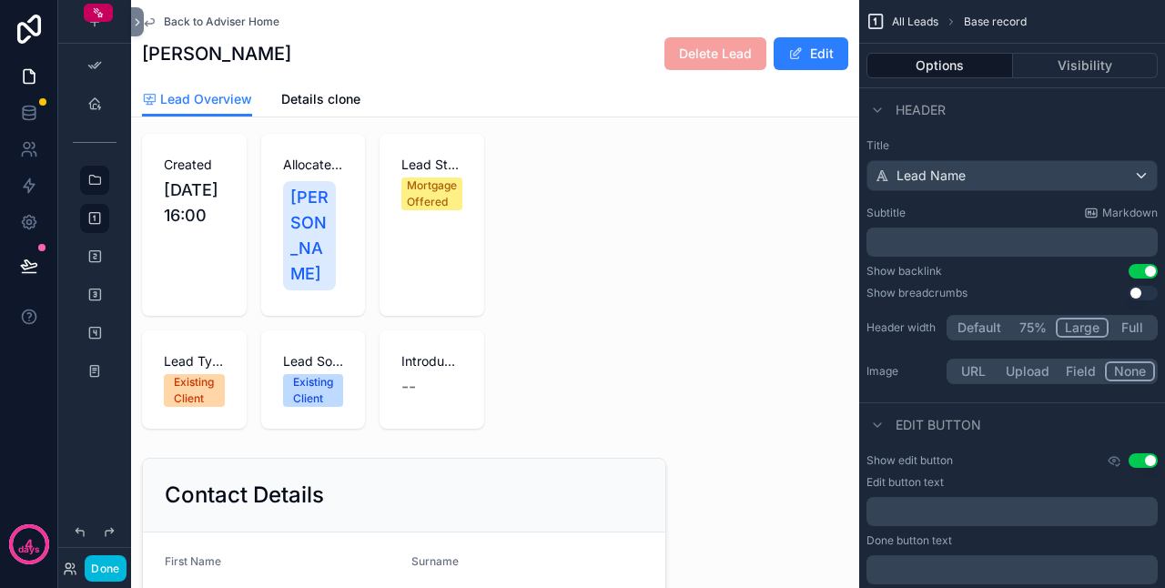
click at [473, 206] on div "scrollable content" at bounding box center [313, 282] width 364 height 310
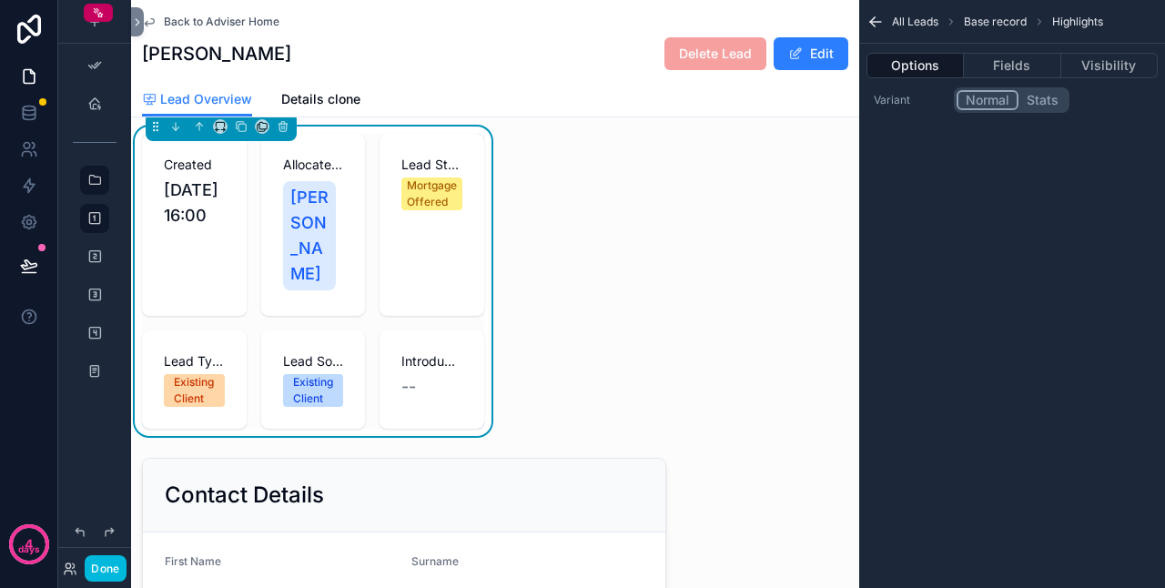
click at [472, 146] on div "Created [DATE] 16:00 Allocated Adviser [PERSON_NAME] Lead Status Mortgage Offer…" at bounding box center [313, 282] width 364 height 310
click at [218, 133] on icon "scrollable content" at bounding box center [220, 126] width 13 height 13
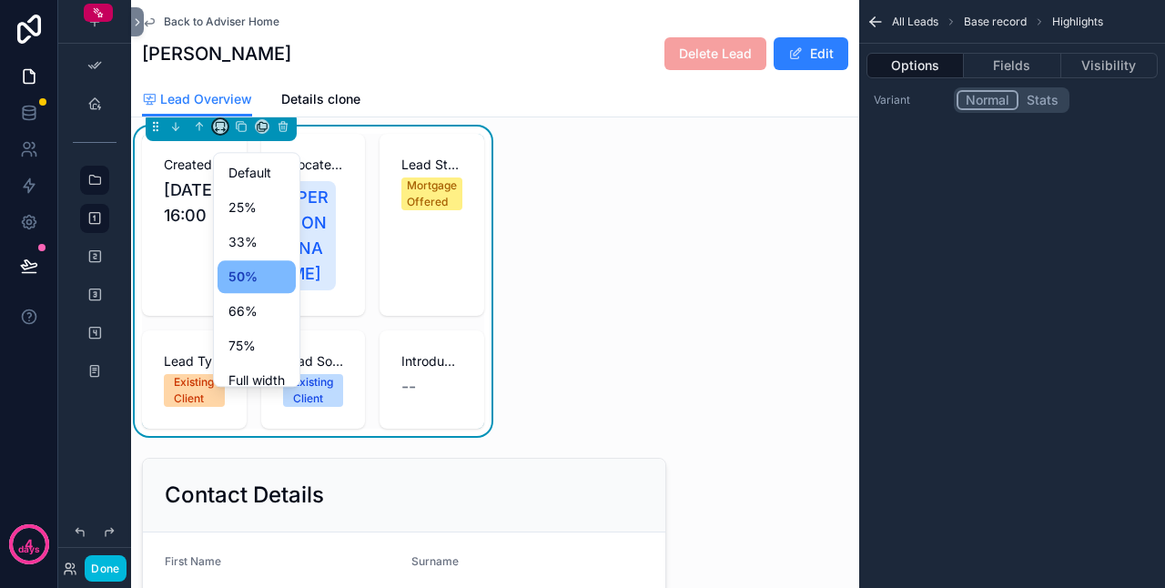
scroll to position [49, 0]
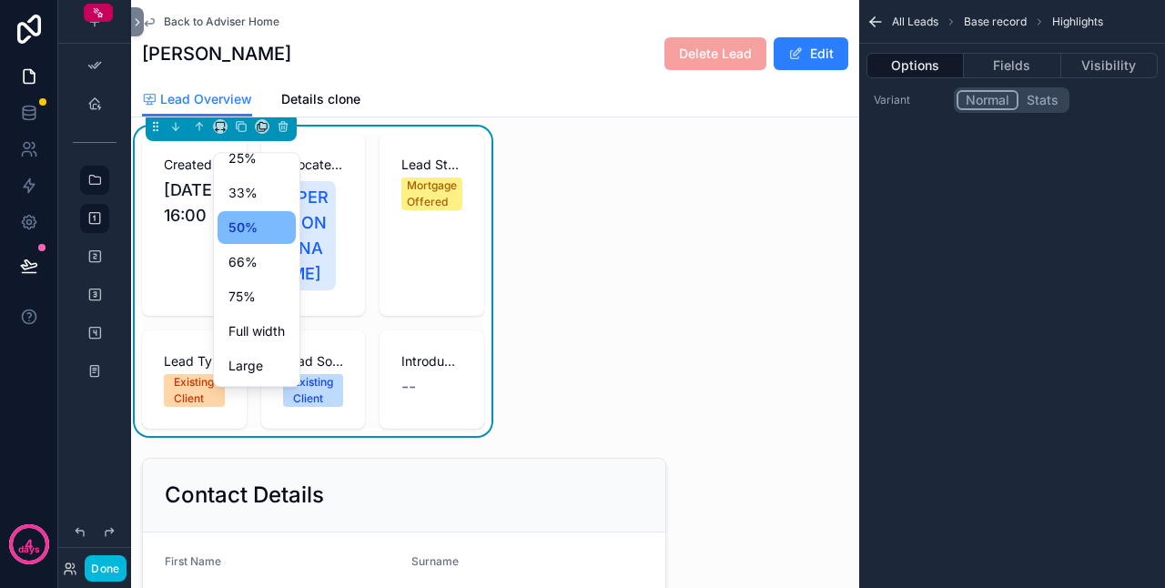
click at [256, 362] on span "Large" at bounding box center [246, 366] width 35 height 22
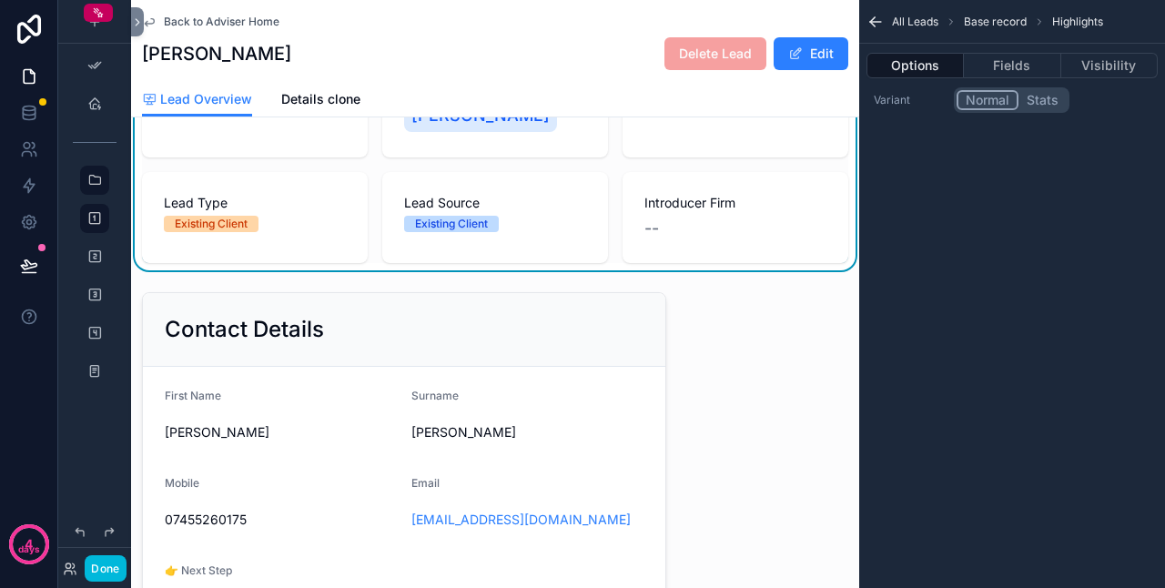
scroll to position [273, 0]
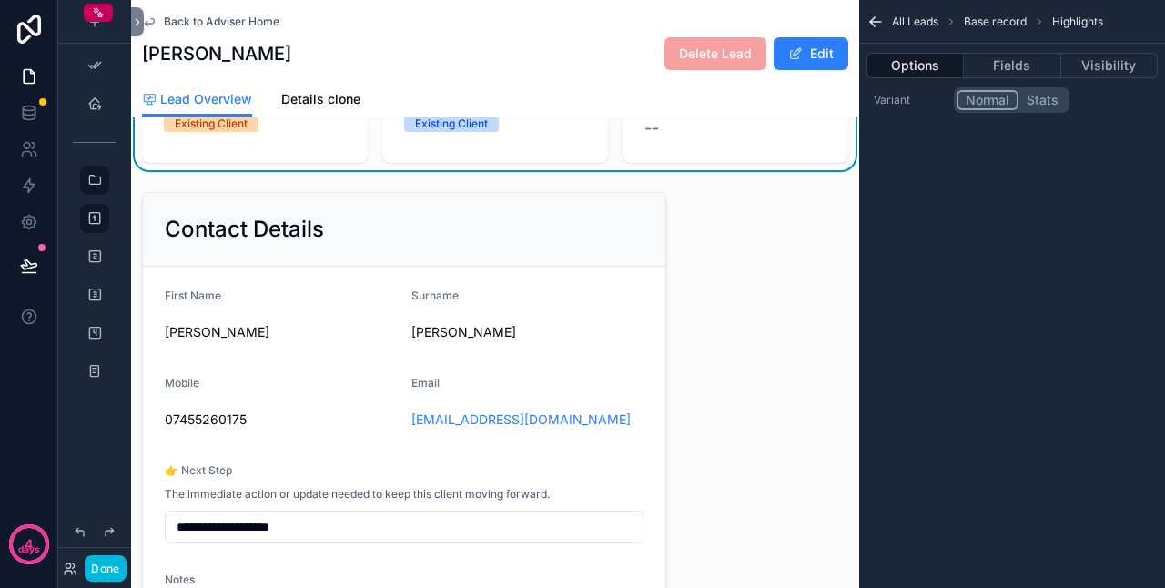
click at [566, 258] on div "scrollable content" at bounding box center [404, 481] width 546 height 593
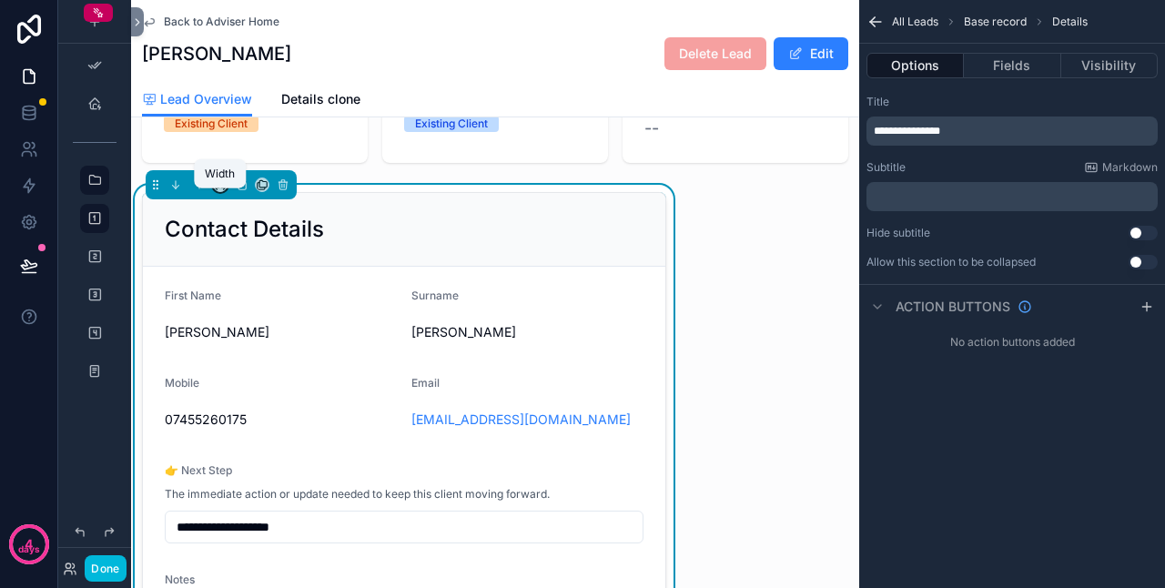
click at [219, 191] on icon "scrollable content" at bounding box center [220, 184] width 13 height 13
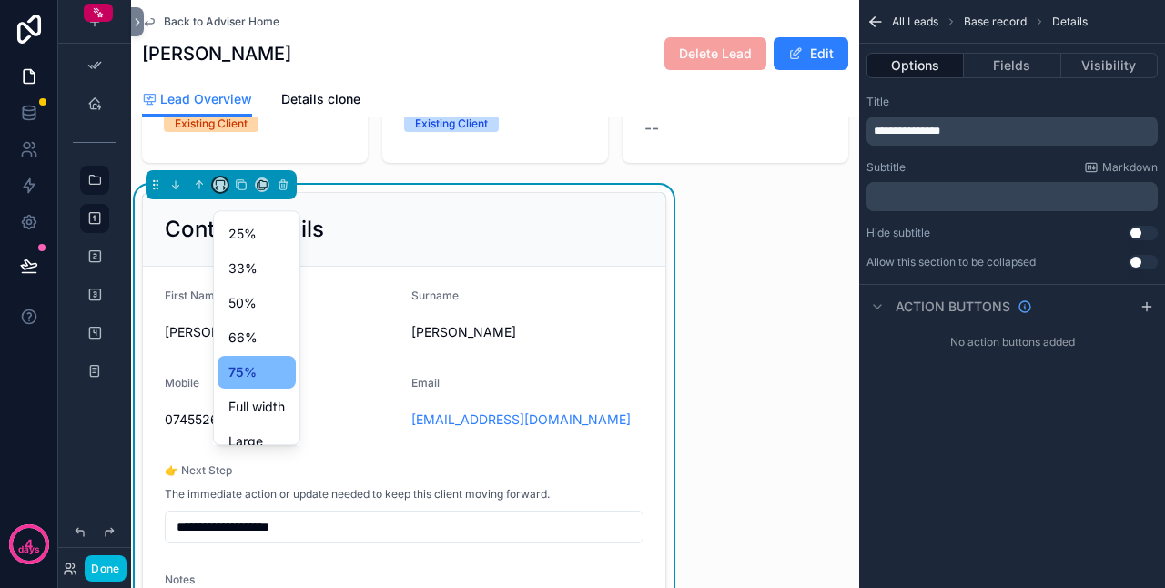
scroll to position [49, 0]
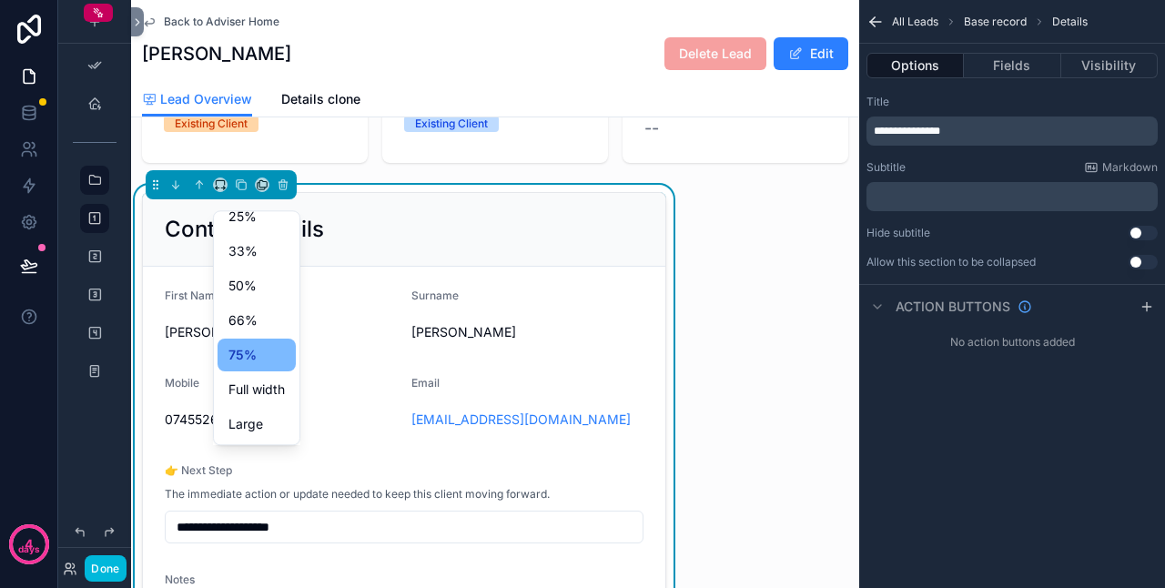
click at [269, 419] on div "Large" at bounding box center [257, 424] width 56 height 22
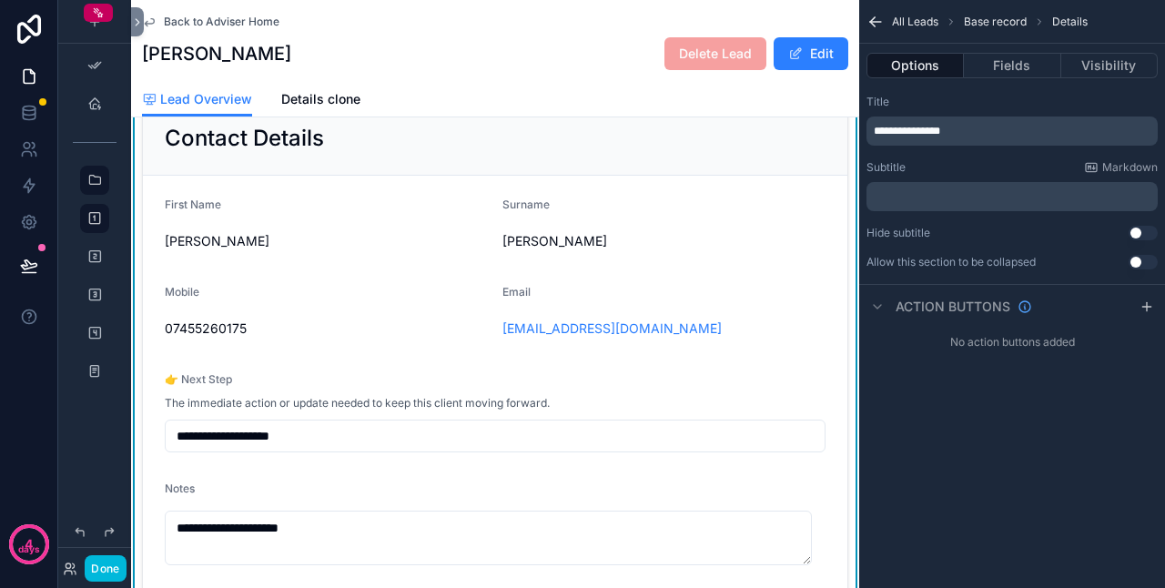
scroll to position [273, 0]
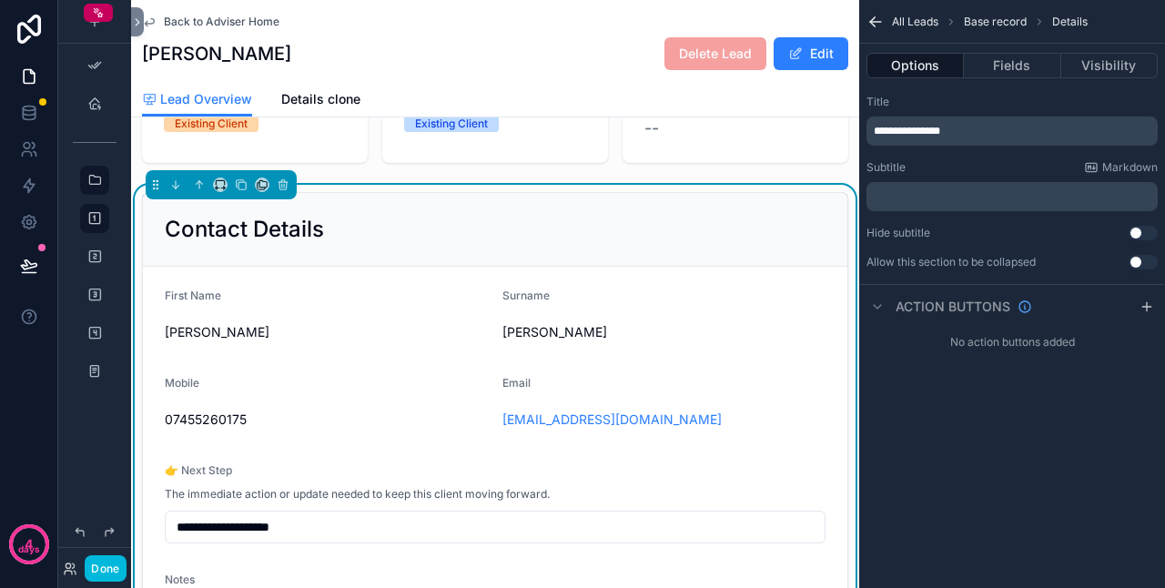
click at [340, 266] on div "Contact Details" at bounding box center [495, 230] width 705 height 74
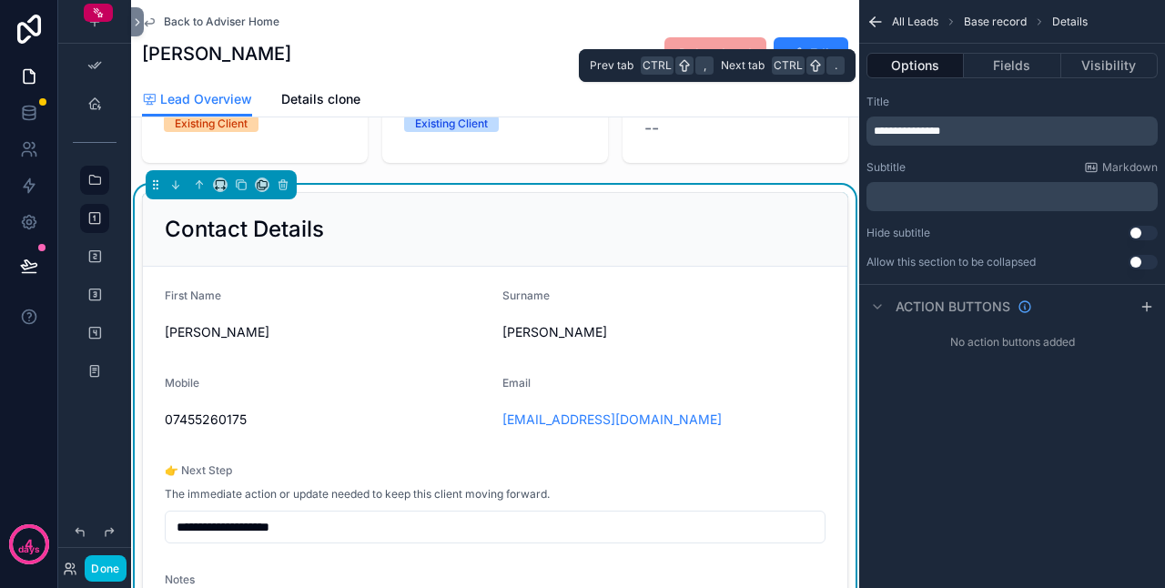
click at [1005, 61] on button "Fields" at bounding box center [1012, 65] width 97 height 25
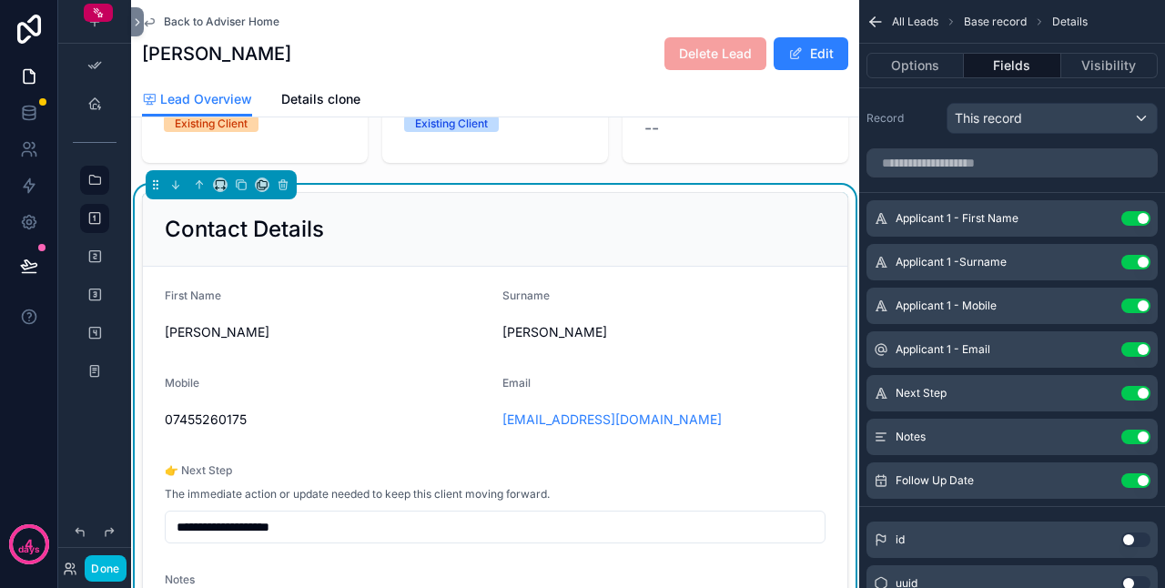
click at [991, 215] on span "Applicant 1 - First Name" at bounding box center [957, 218] width 123 height 15
click at [0, 0] on icon "scrollable content" at bounding box center [0, 0] width 0 height 0
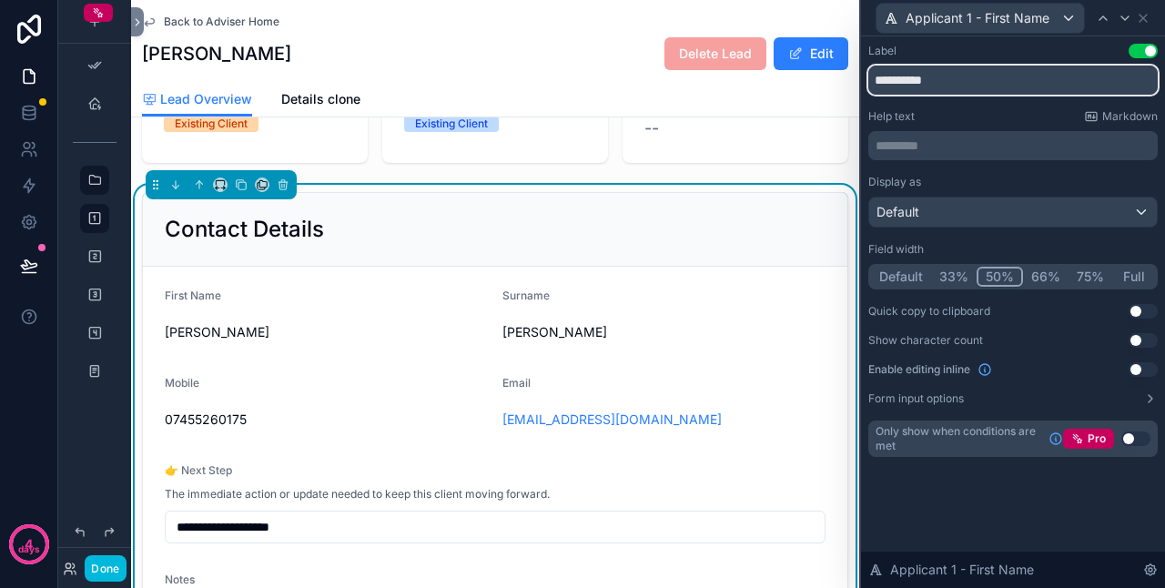
click at [878, 76] on input "**********" at bounding box center [1014, 80] width 290 height 29
type input "**********"
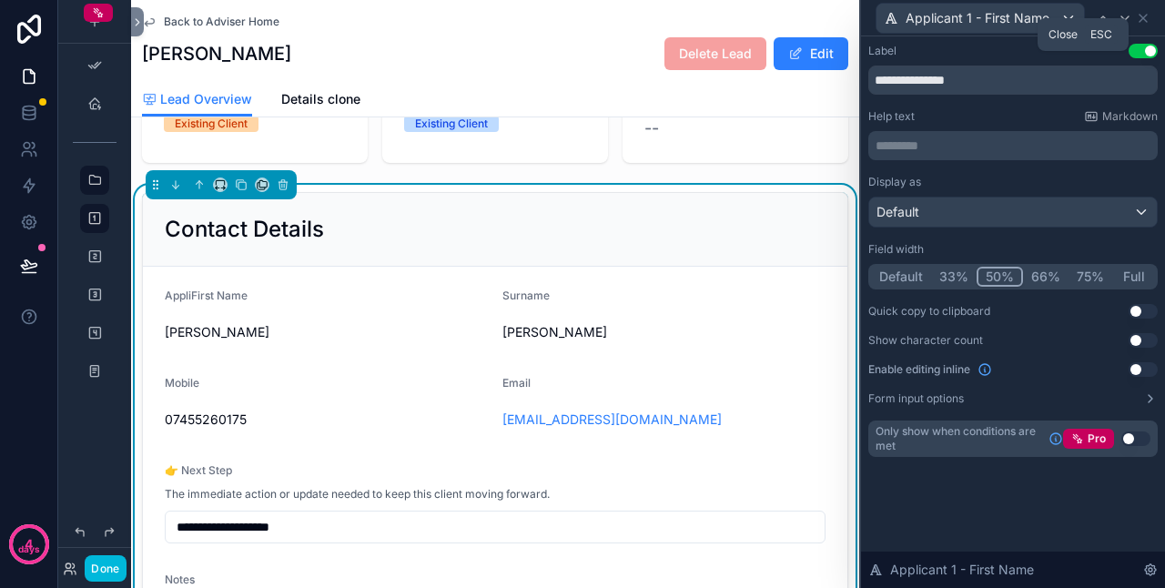
click at [1143, 22] on icon at bounding box center [1143, 18] width 15 height 15
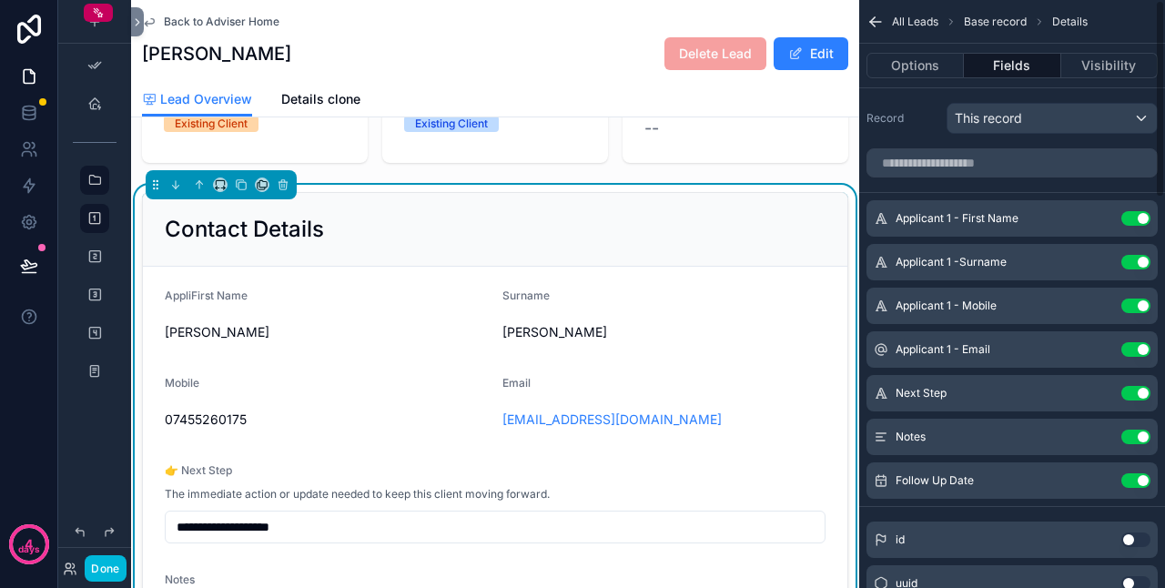
click at [1134, 216] on button "Use setting" at bounding box center [1136, 218] width 29 height 15
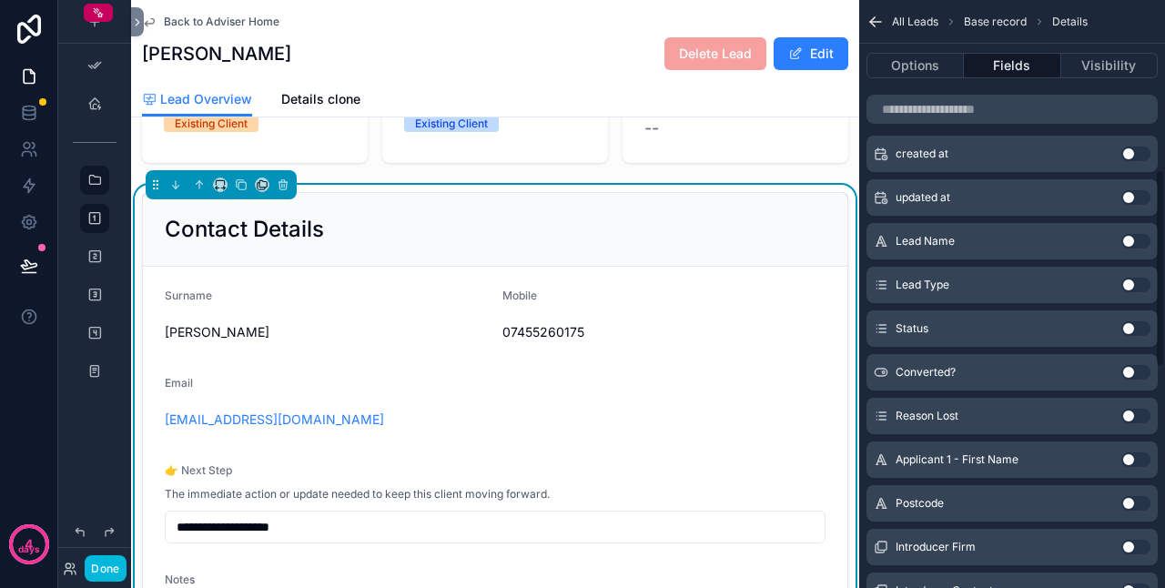
scroll to position [546, 0]
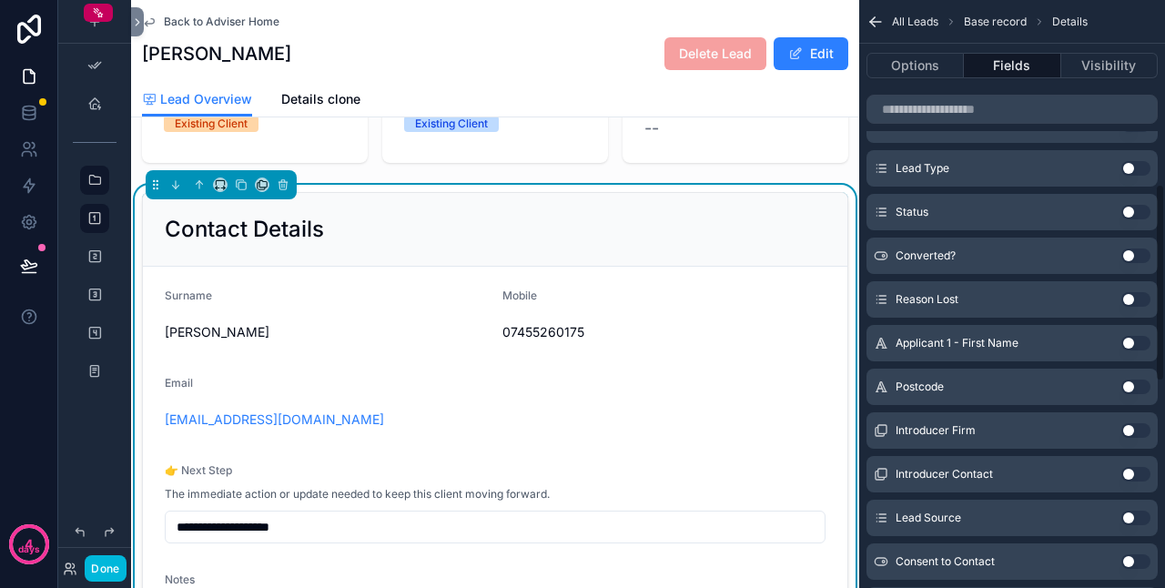
click at [1131, 340] on button "Use setting" at bounding box center [1136, 343] width 29 height 15
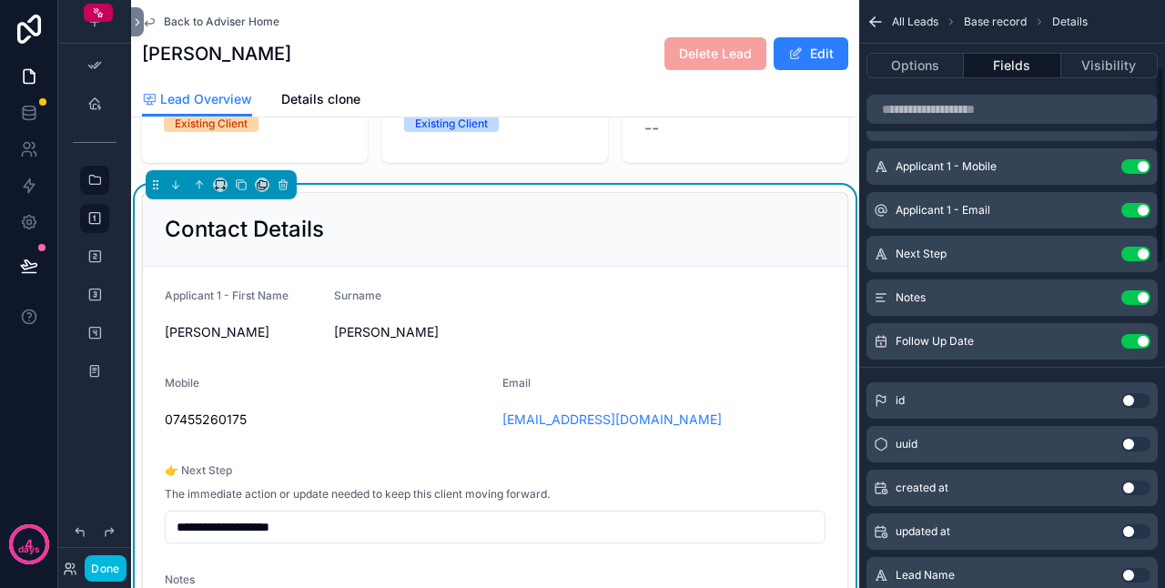
scroll to position [0, 0]
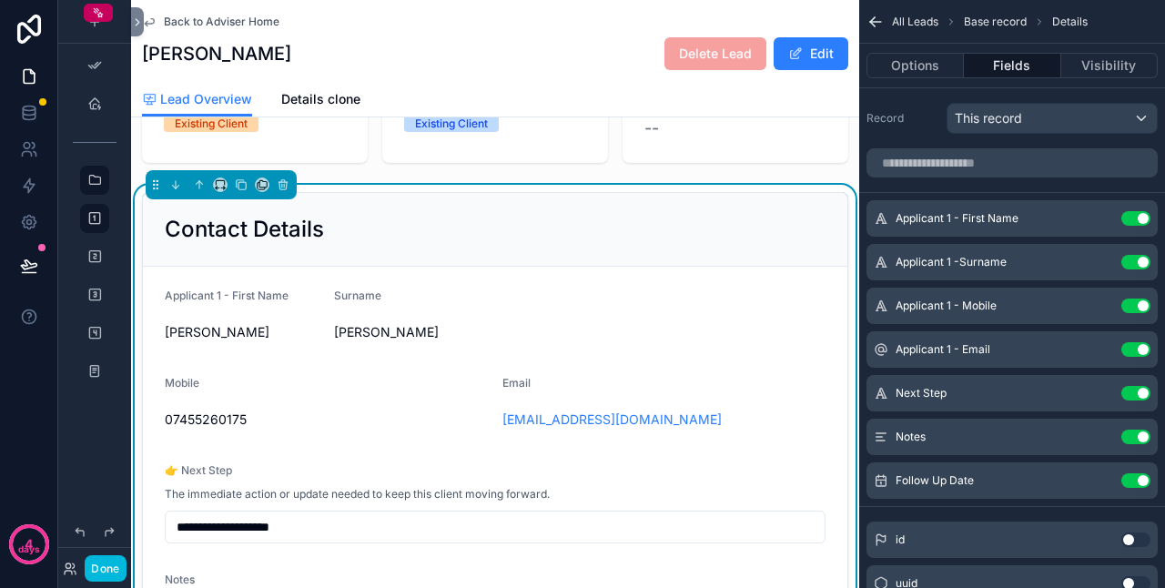
click at [1142, 265] on button "Use setting" at bounding box center [1136, 262] width 29 height 15
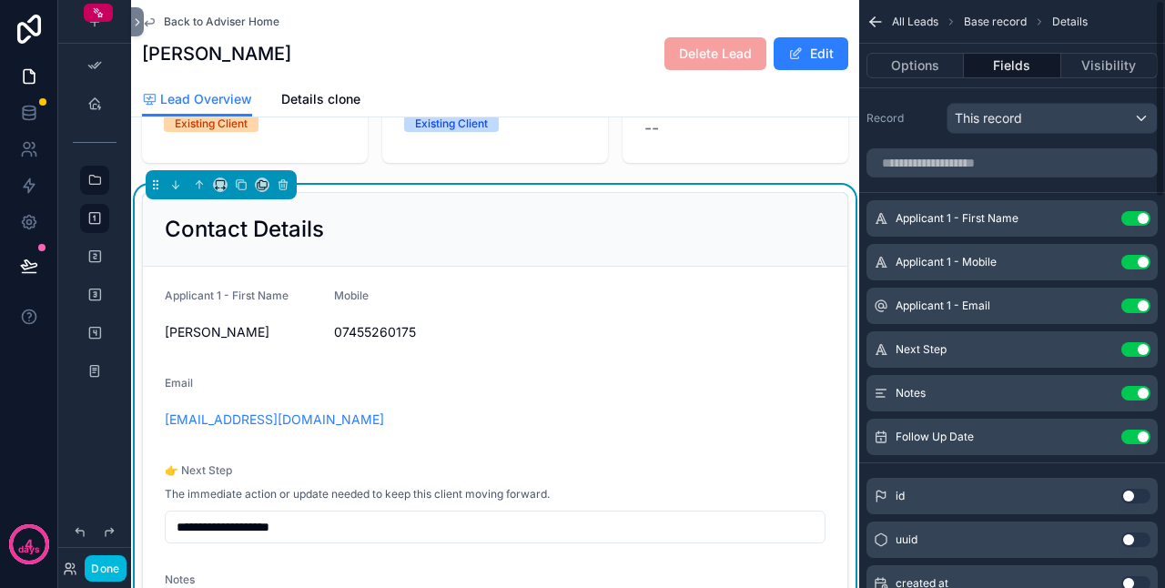
click at [1143, 263] on button "Use setting" at bounding box center [1136, 262] width 29 height 15
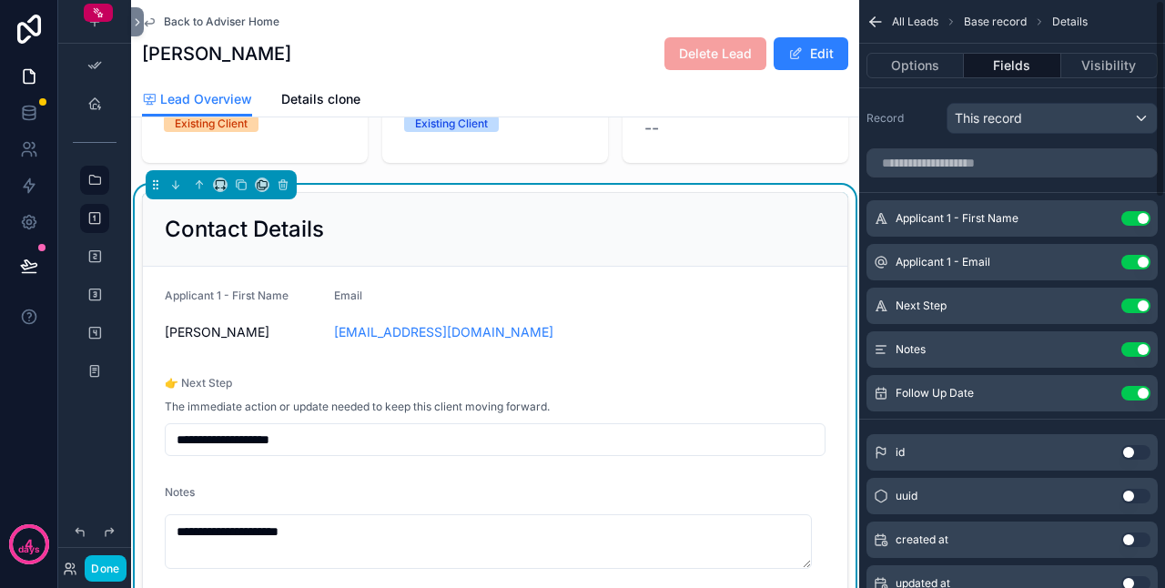
click at [1145, 264] on button "Use setting" at bounding box center [1136, 262] width 29 height 15
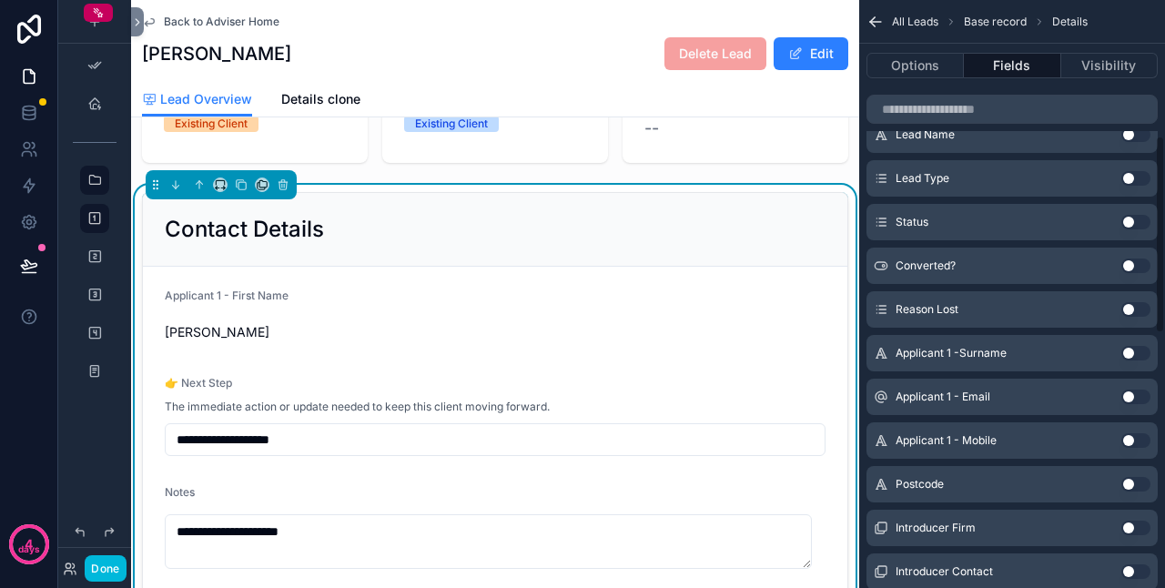
scroll to position [455, 0]
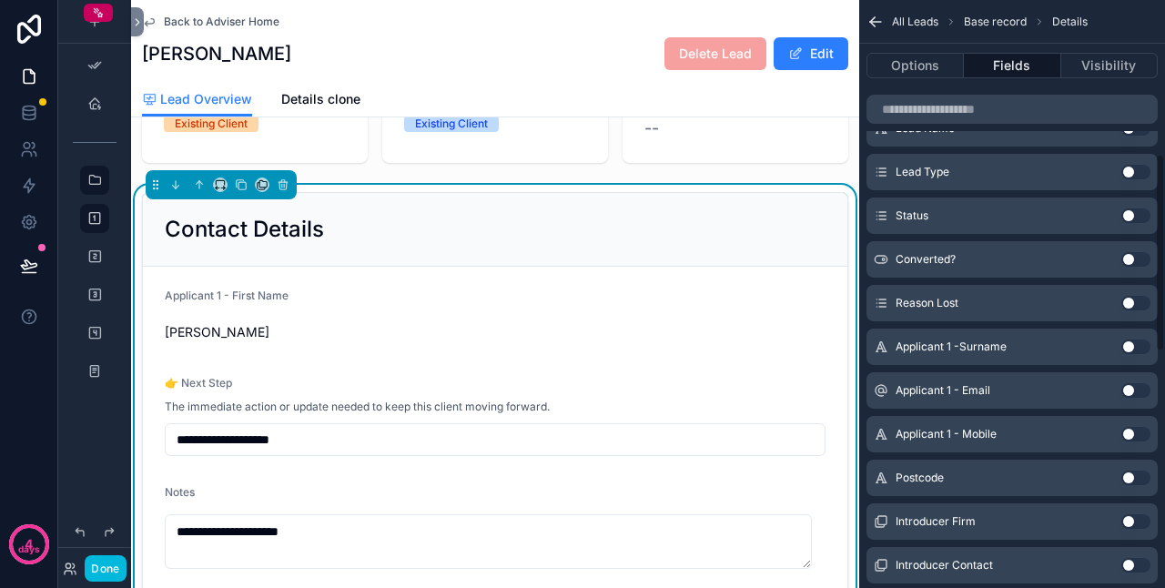
click at [1133, 344] on button "Use setting" at bounding box center [1136, 347] width 29 height 15
click at [1131, 347] on button "Use setting" at bounding box center [1136, 347] width 29 height 15
click at [1129, 347] on button "Use setting" at bounding box center [1136, 347] width 29 height 15
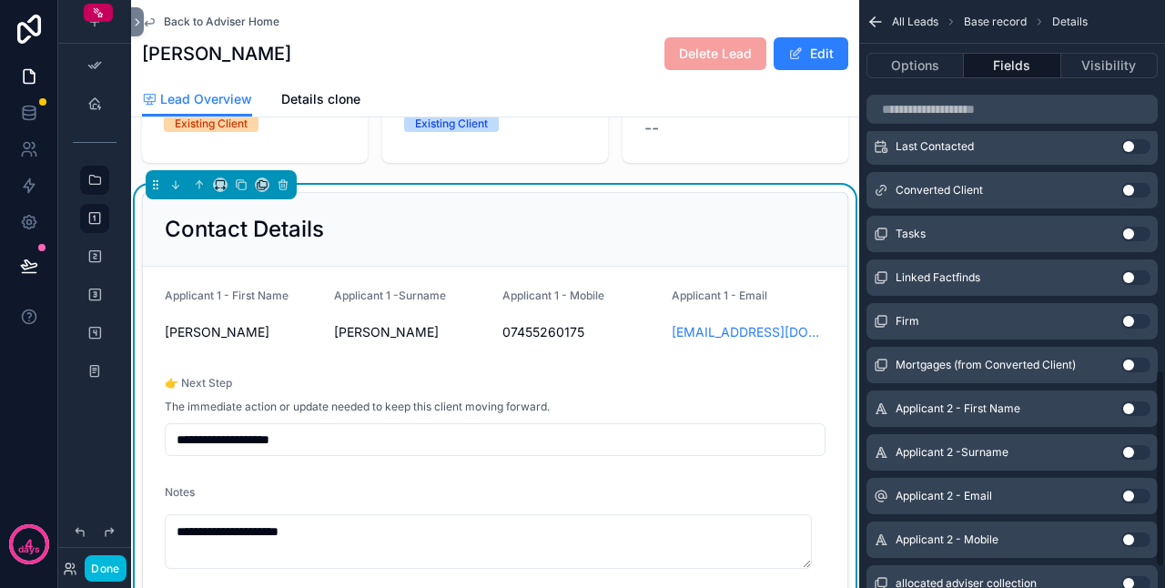
scroll to position [1155, 0]
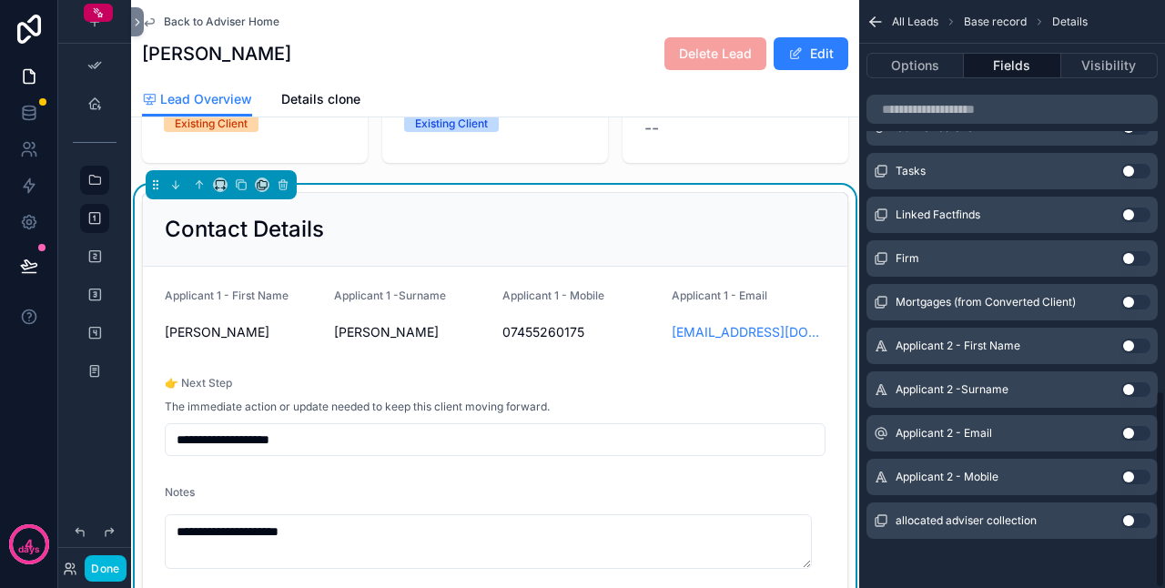
click at [450, 381] on form "**********" at bounding box center [495, 474] width 705 height 415
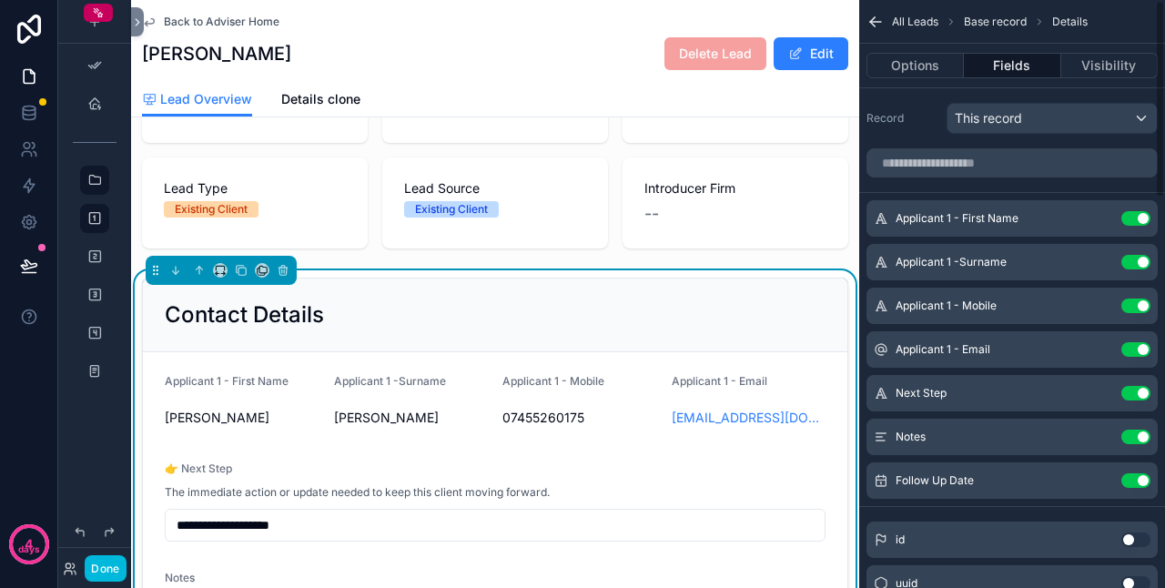
scroll to position [182, 0]
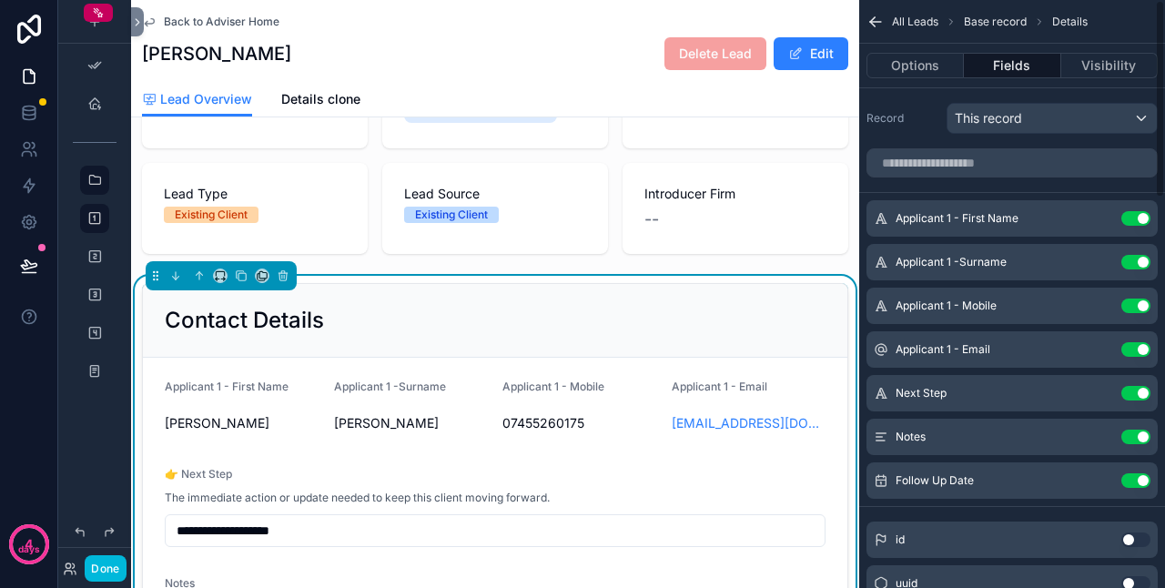
click at [910, 66] on button "Options" at bounding box center [915, 65] width 97 height 25
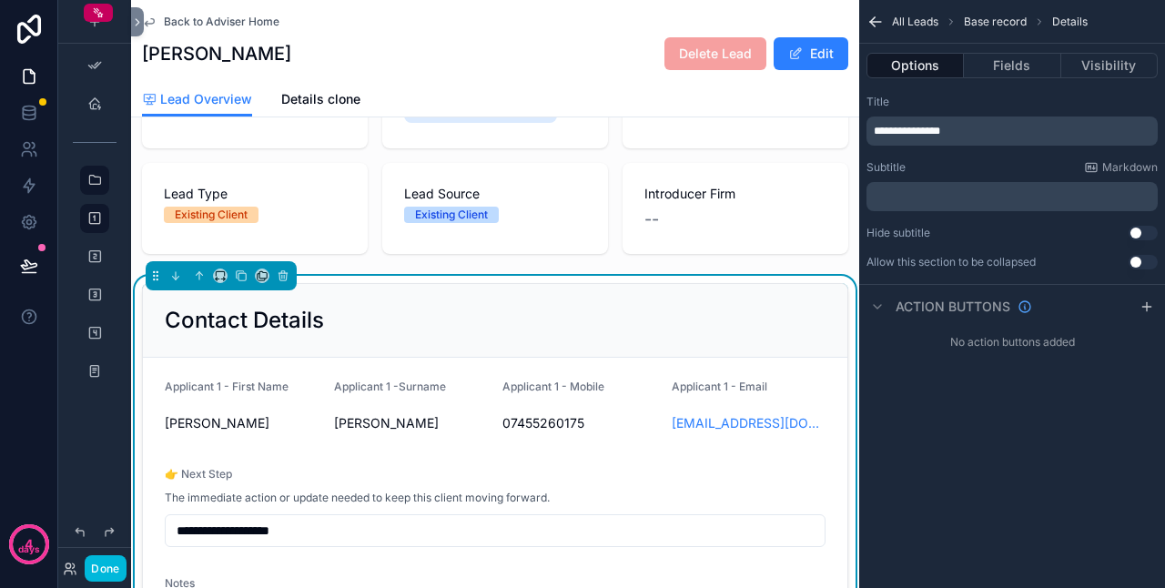
click at [875, 131] on span "**********" at bounding box center [907, 131] width 66 height 11
drag, startPoint x: 952, startPoint y: 135, endPoint x: 981, endPoint y: 135, distance: 29.1
click at [981, 135] on span "**********" at bounding box center [937, 131] width 126 height 11
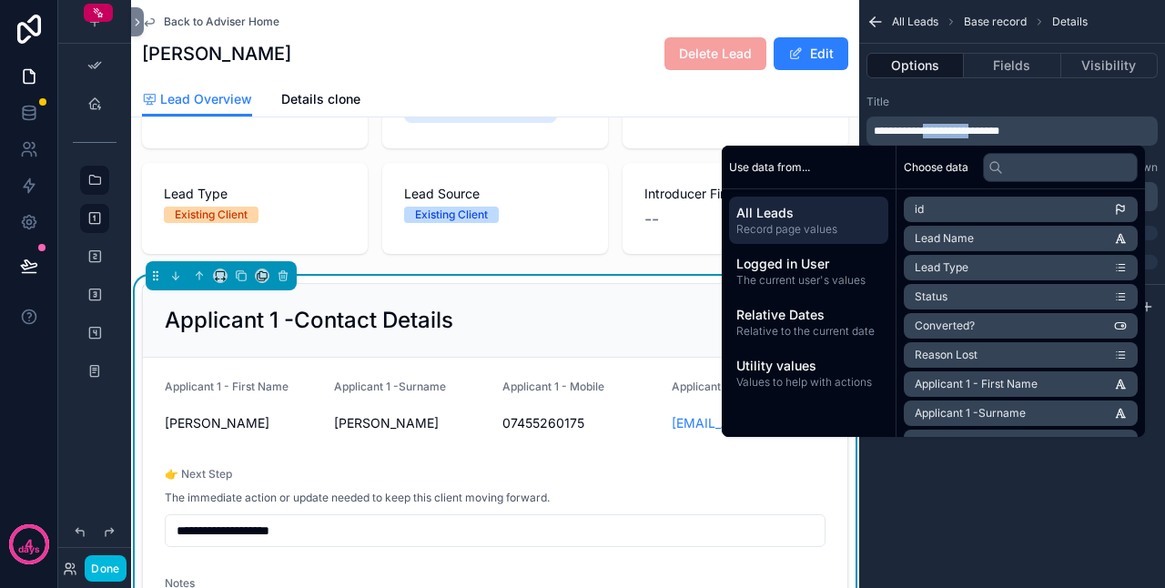
click at [938, 127] on span "**********" at bounding box center [937, 131] width 126 height 11
click at [968, 482] on div "**********" at bounding box center [1012, 294] width 306 height 588
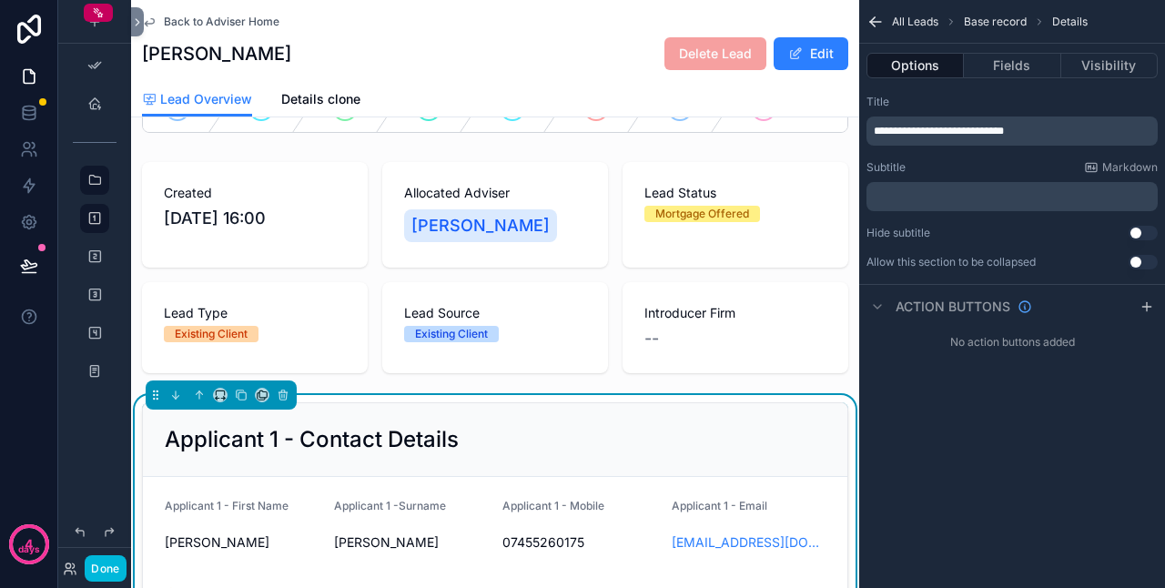
scroll to position [0, 0]
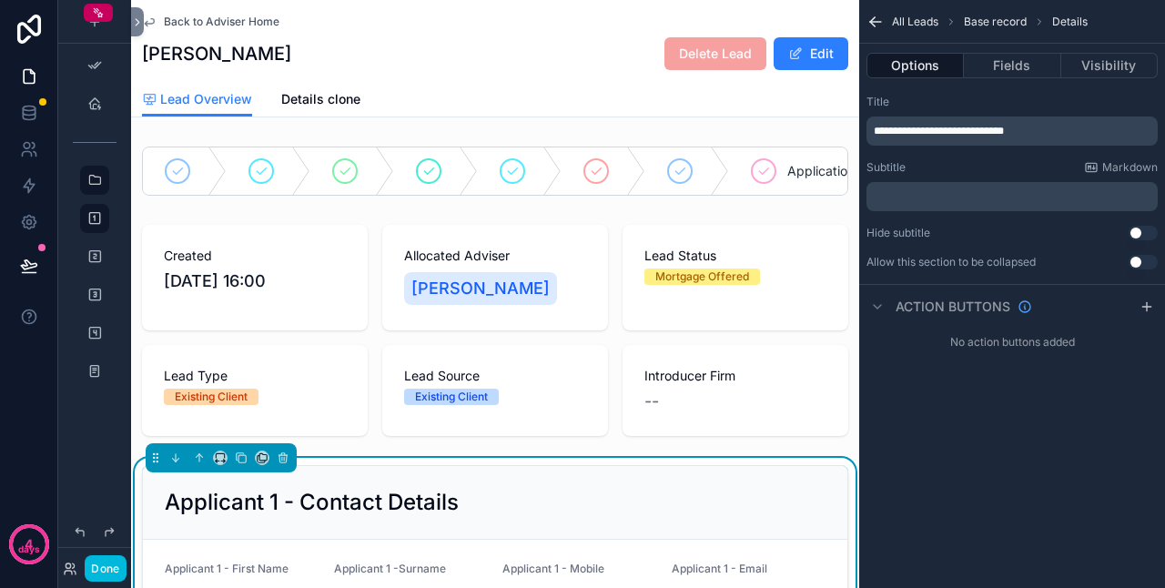
click at [914, 76] on button "Options" at bounding box center [915, 65] width 97 height 25
click at [767, 491] on div "Applicant 1 - Contact Details" at bounding box center [495, 503] width 705 height 74
click at [913, 76] on button "Options" at bounding box center [915, 65] width 97 height 25
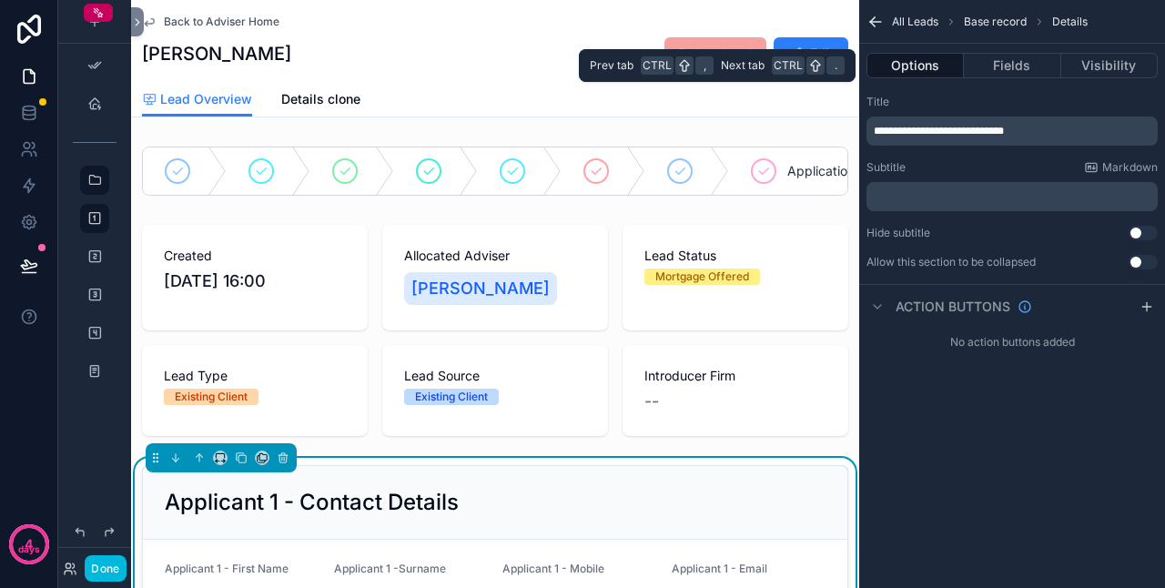
click at [925, 66] on button "Options" at bounding box center [915, 65] width 97 height 25
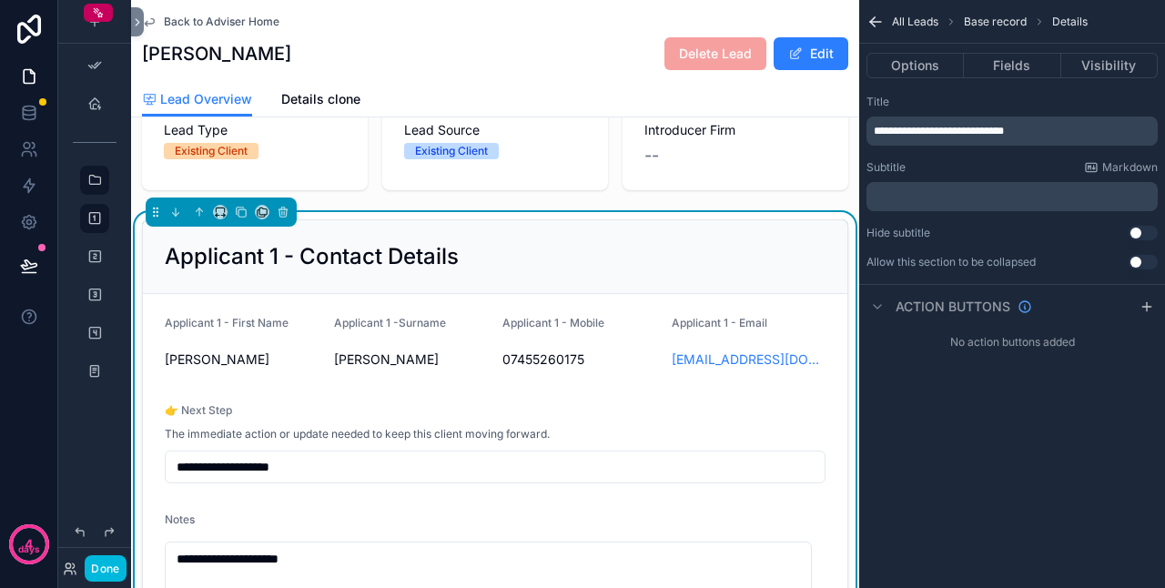
scroll to position [273, 0]
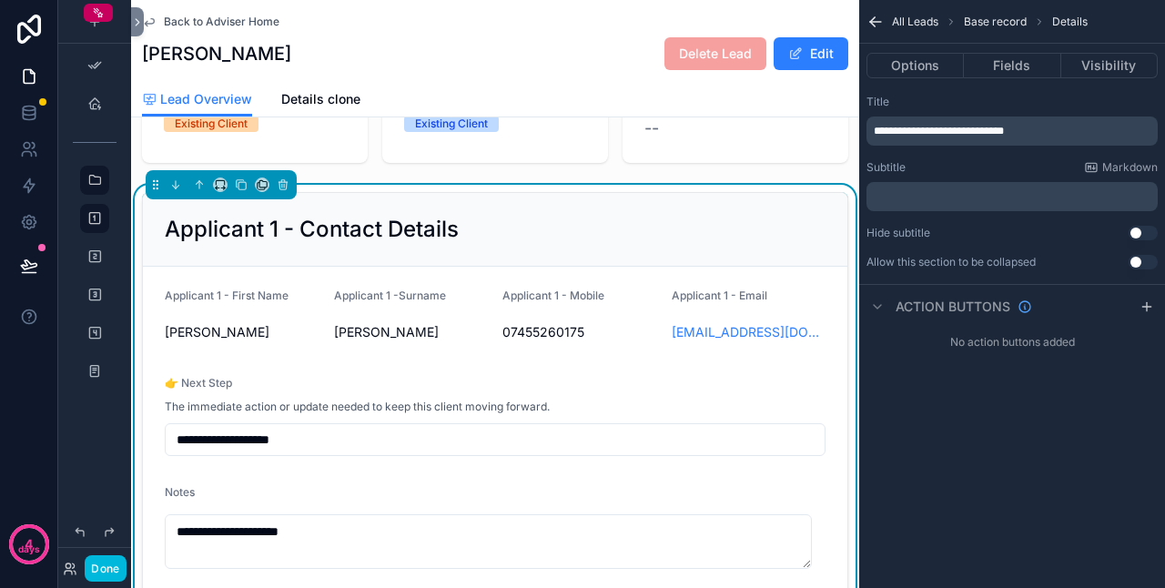
click at [684, 260] on div "Applicant 1 - Contact Details" at bounding box center [495, 230] width 705 height 74
click at [1005, 63] on button "Fields" at bounding box center [1012, 65] width 97 height 25
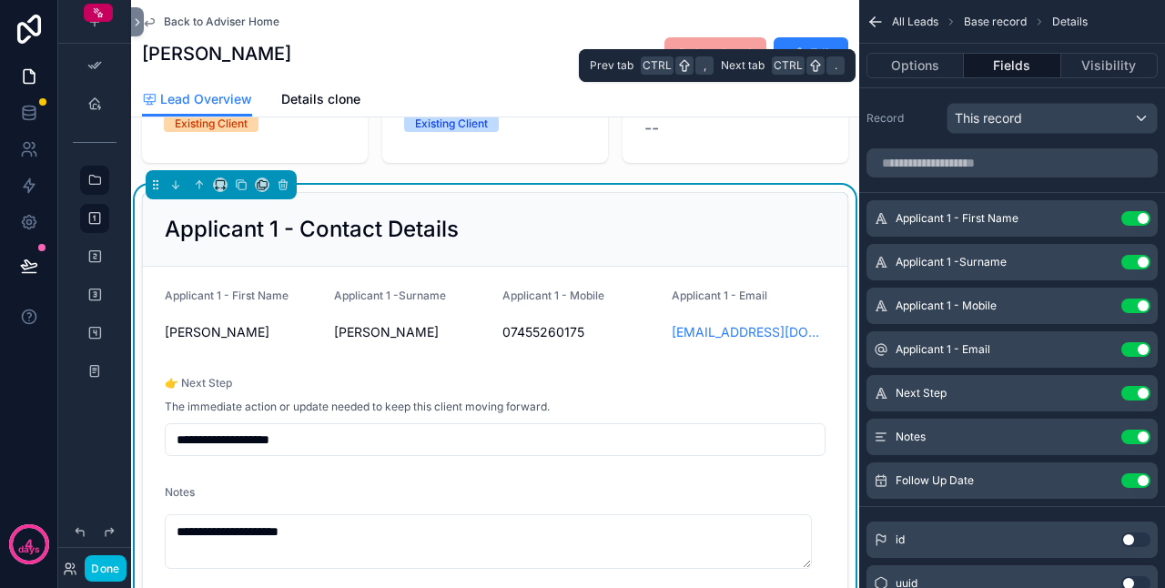
click at [925, 68] on button "Options" at bounding box center [915, 65] width 97 height 25
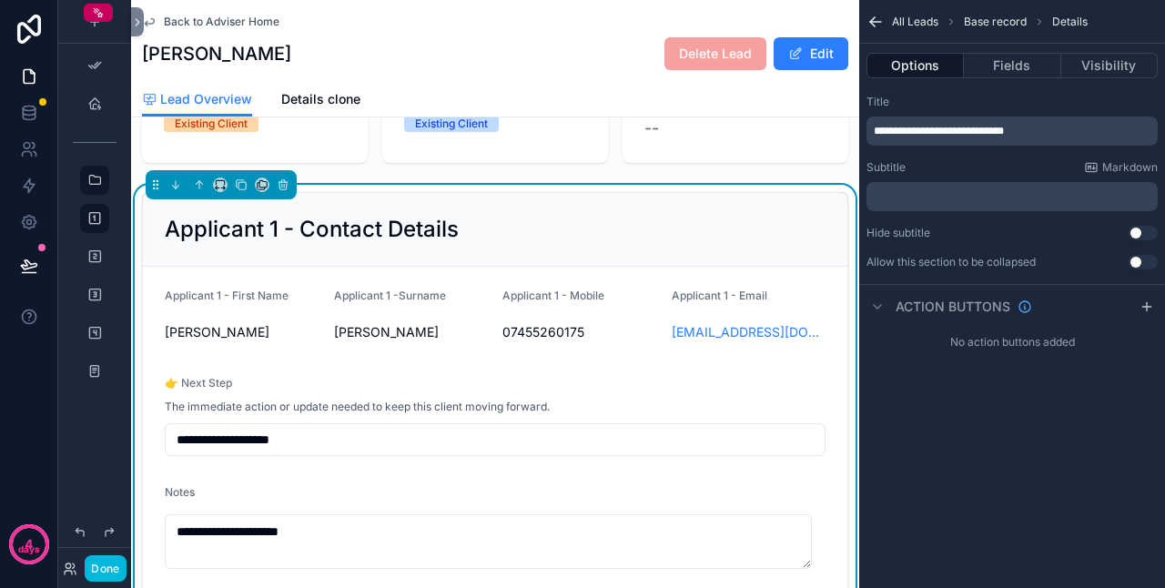
click at [762, 244] on div "Applicant 1 - Contact Details" at bounding box center [495, 229] width 661 height 29
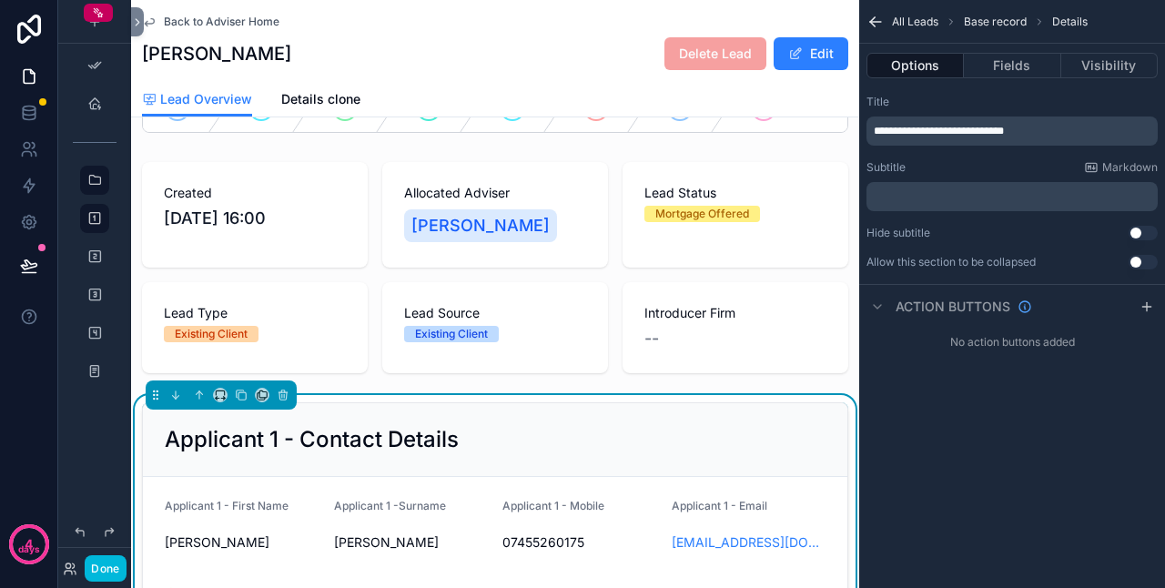
scroll to position [91, 0]
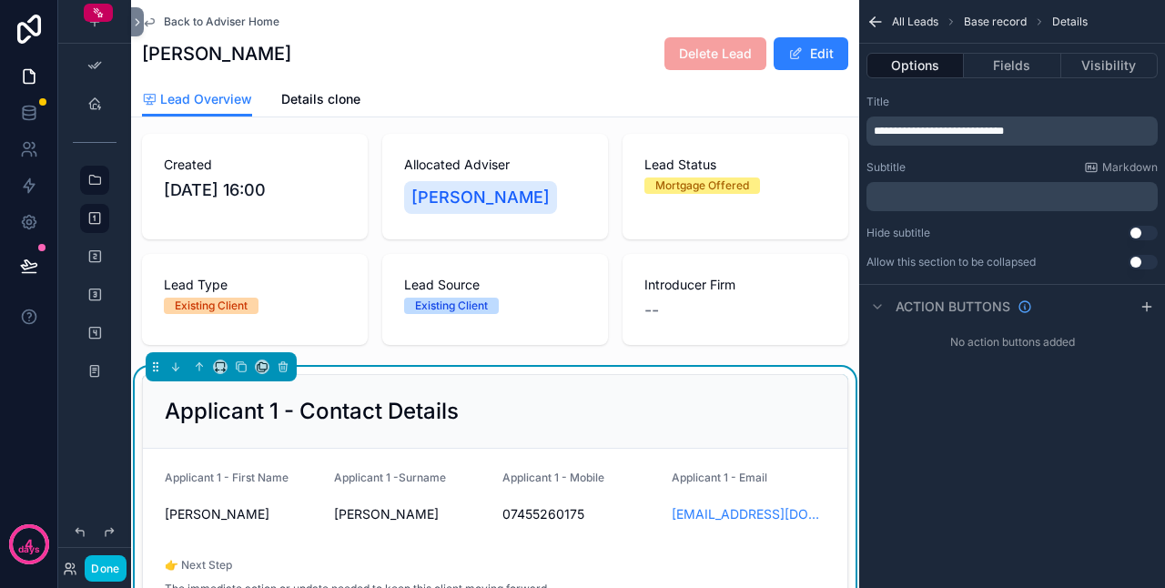
click at [377, 264] on div "scrollable content" at bounding box center [495, 240] width 728 height 226
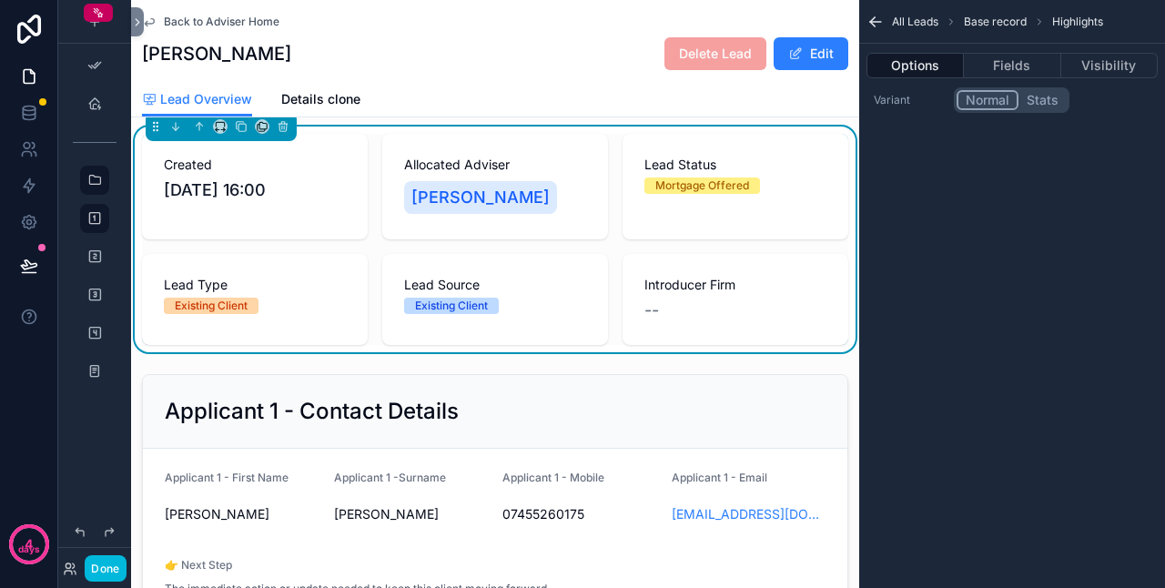
click at [903, 66] on button "Options" at bounding box center [915, 65] width 97 height 25
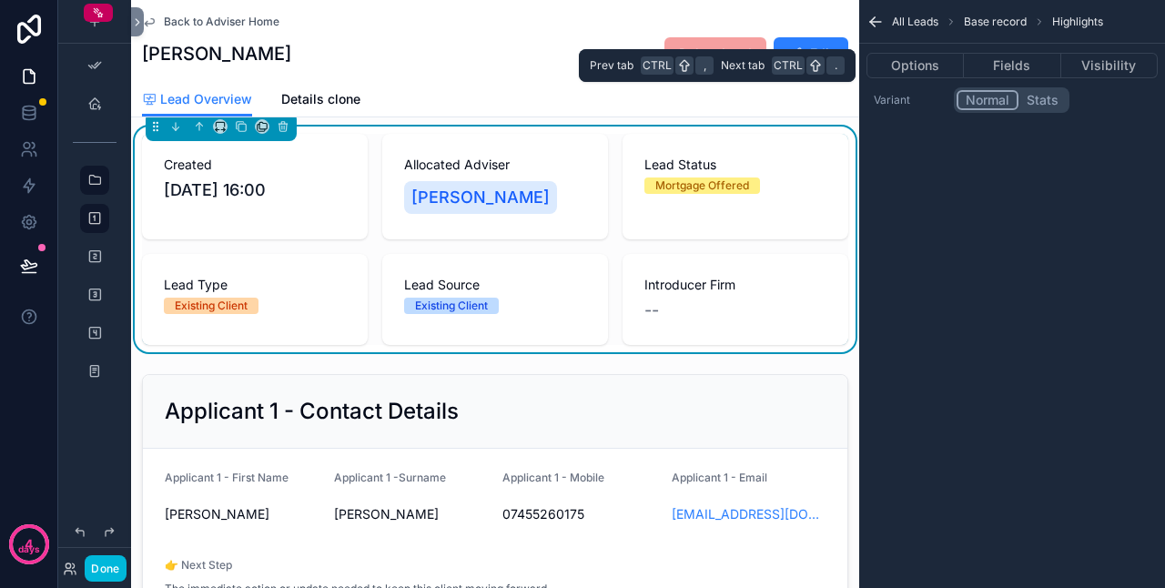
click at [927, 66] on button "Options" at bounding box center [915, 65] width 97 height 25
click at [1023, 66] on button "Fields" at bounding box center [1012, 65] width 97 height 25
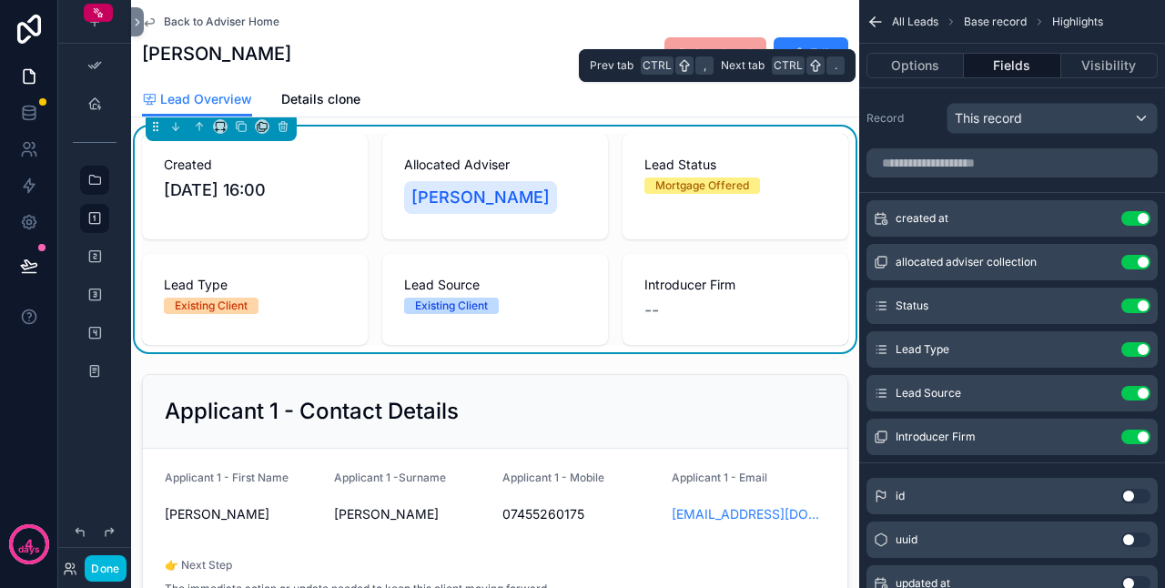
click at [1094, 58] on button "Visibility" at bounding box center [1110, 65] width 97 height 25
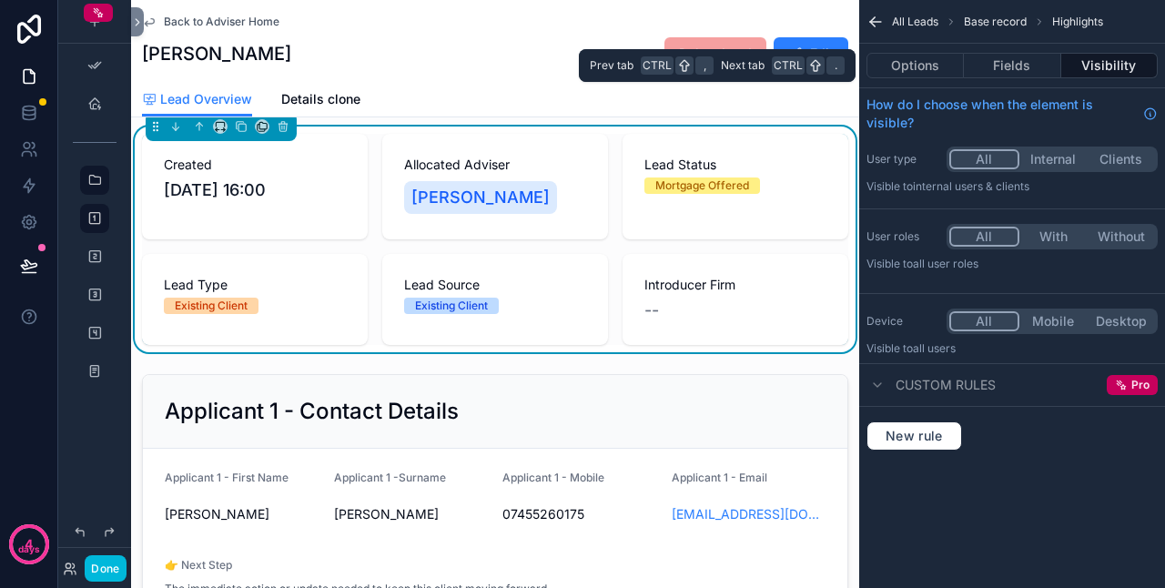
click at [923, 72] on button "Options" at bounding box center [915, 65] width 97 height 25
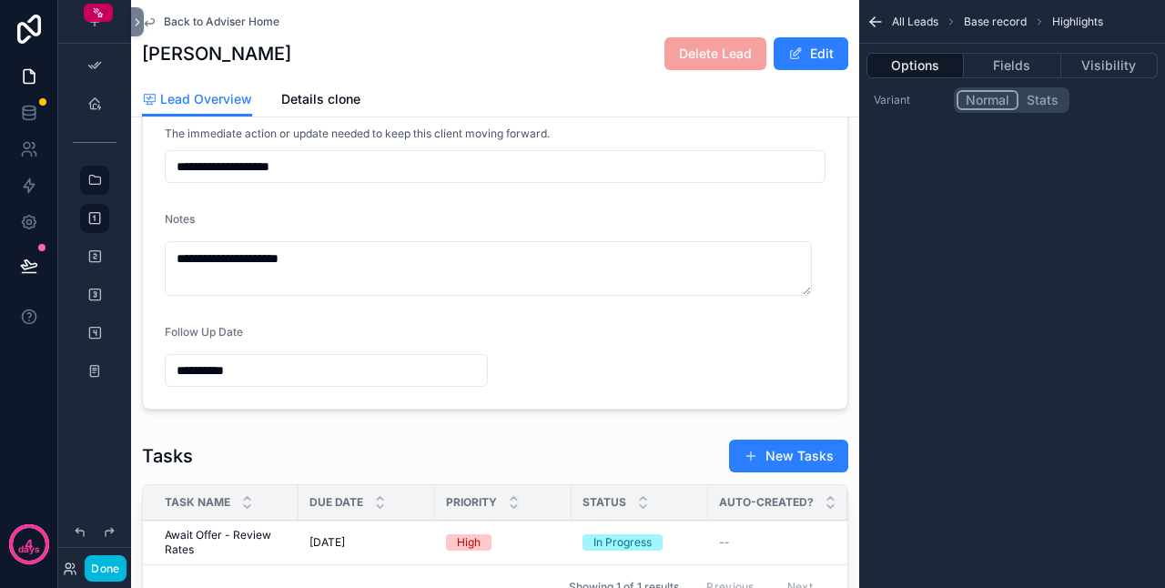
scroll to position [273, 0]
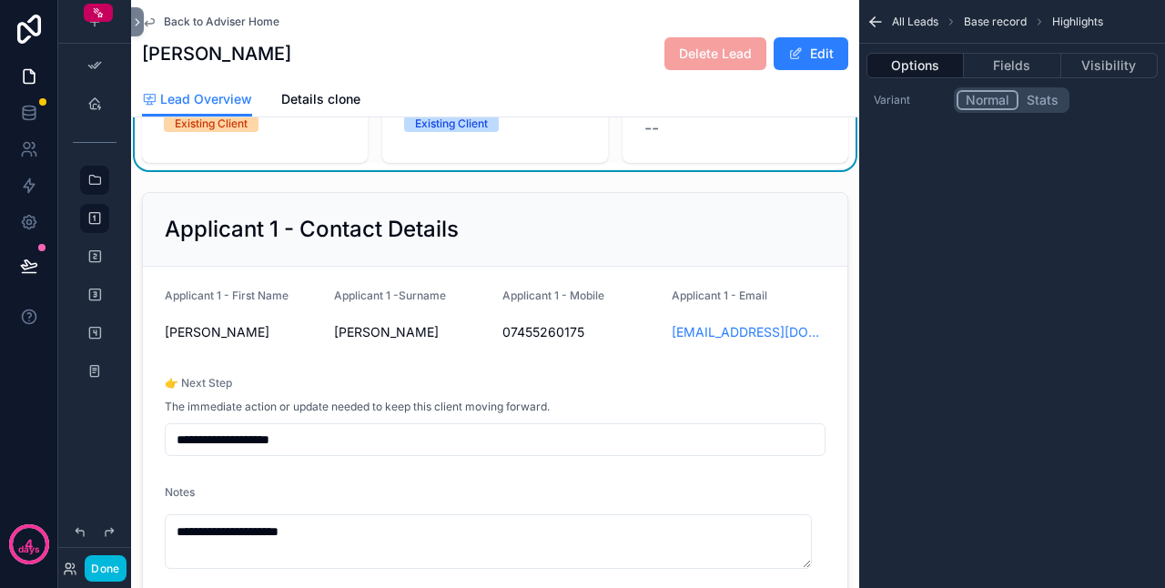
click at [561, 238] on div "scrollable content" at bounding box center [495, 437] width 728 height 505
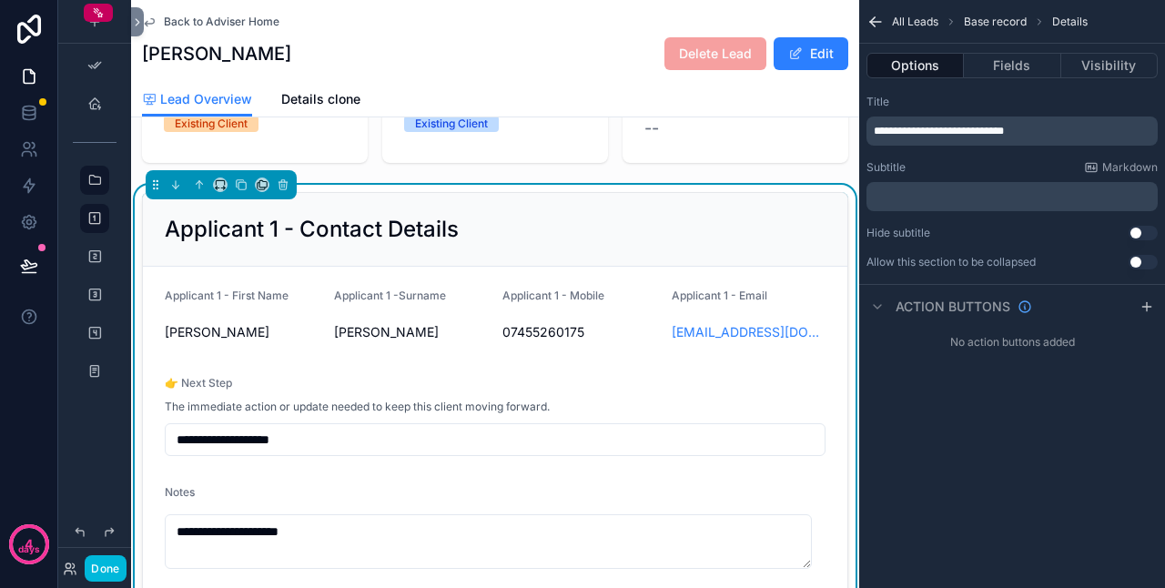
click at [1004, 129] on span "**********" at bounding box center [939, 131] width 130 height 11
copy span "**********"
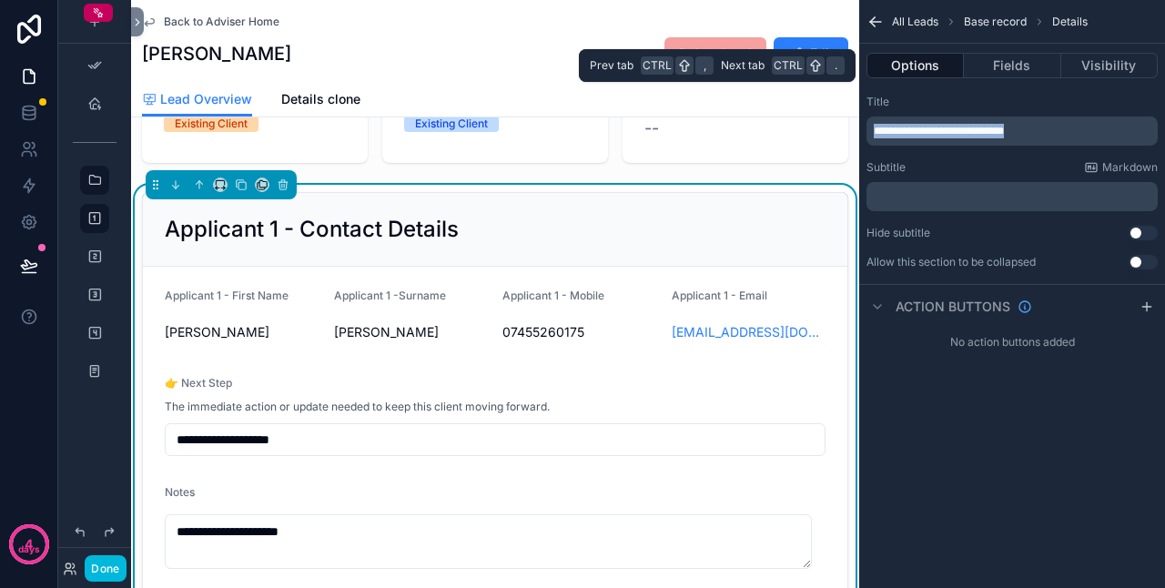
drag, startPoint x: 1027, startPoint y: 66, endPoint x: 1024, endPoint y: 83, distance: 17.5
click at [1027, 66] on button "Fields" at bounding box center [1012, 65] width 97 height 25
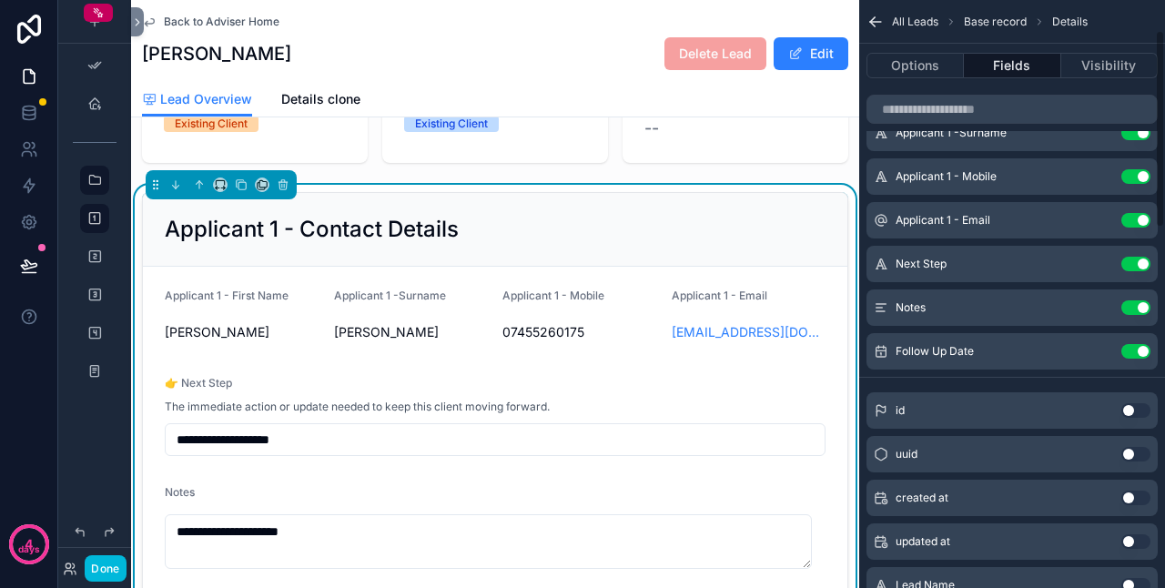
scroll to position [91, 0]
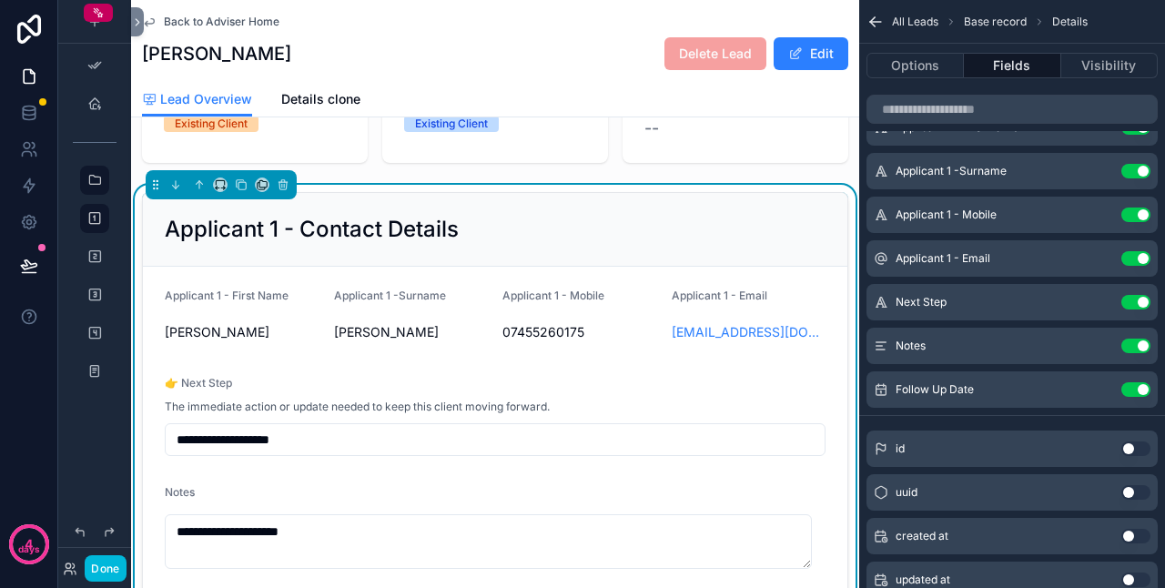
click at [1133, 300] on button "Use setting" at bounding box center [1136, 302] width 29 height 15
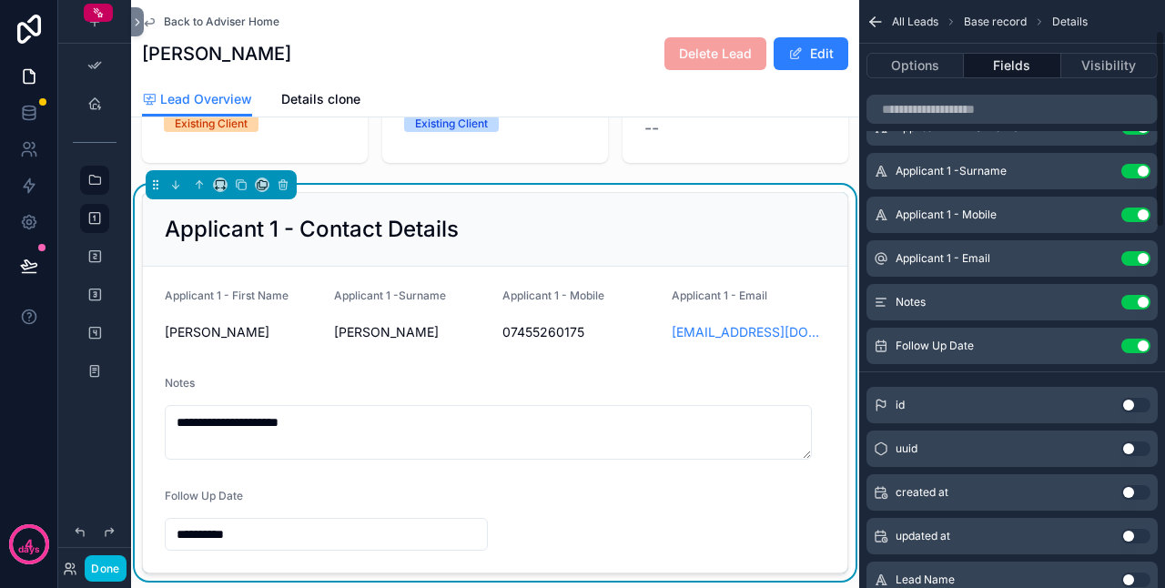
click at [1135, 301] on button "Use setting" at bounding box center [1136, 302] width 29 height 15
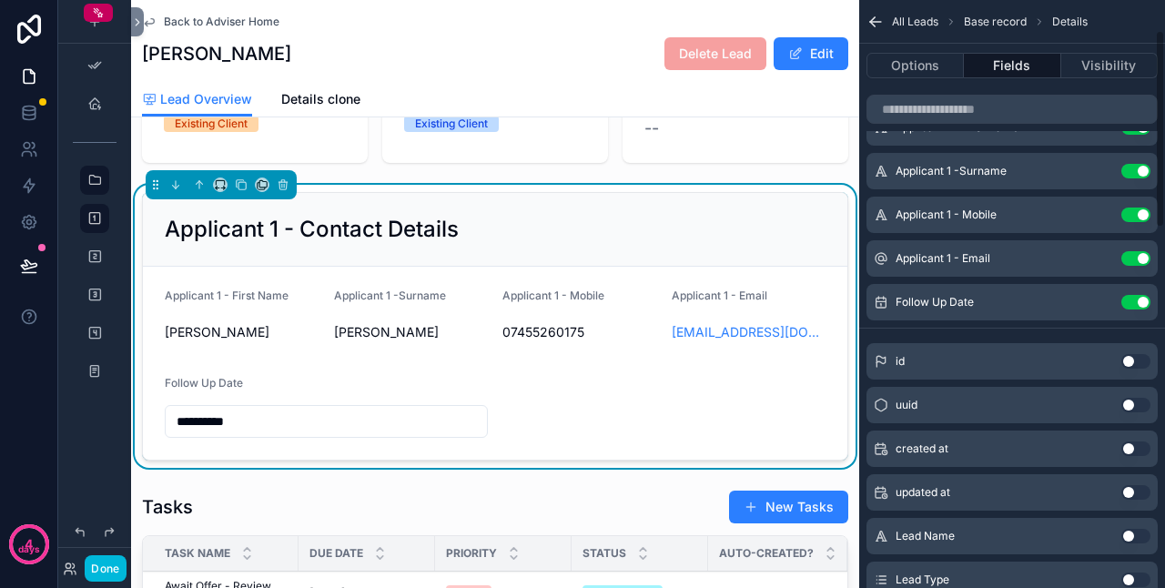
click at [1138, 306] on button "Use setting" at bounding box center [1136, 302] width 29 height 15
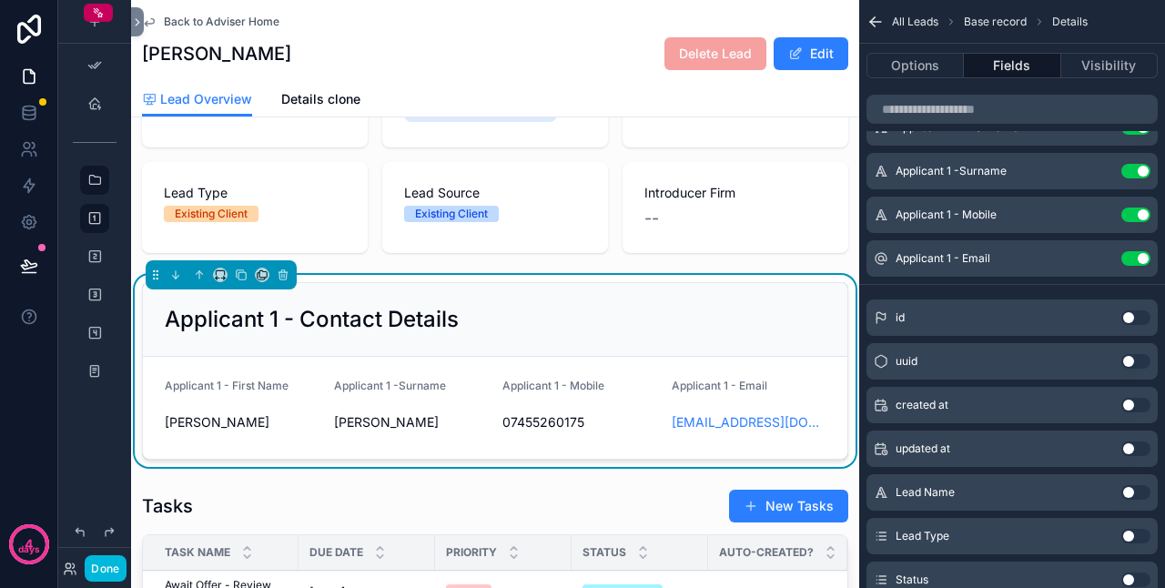
scroll to position [182, 0]
click at [220, 282] on icon "scrollable content" at bounding box center [220, 275] width 13 height 13
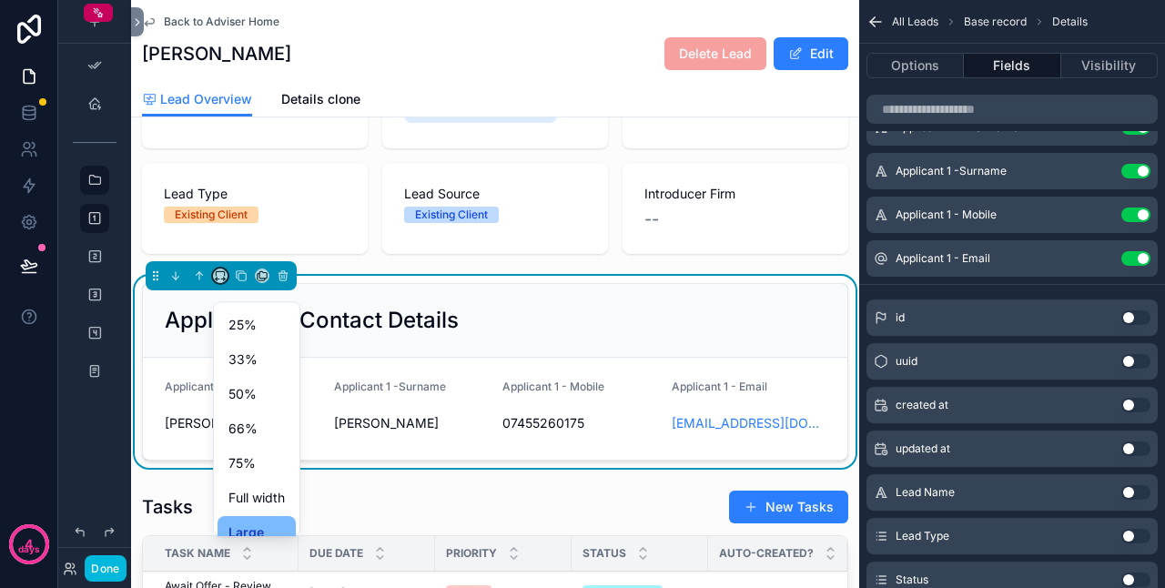
scroll to position [49, 0]
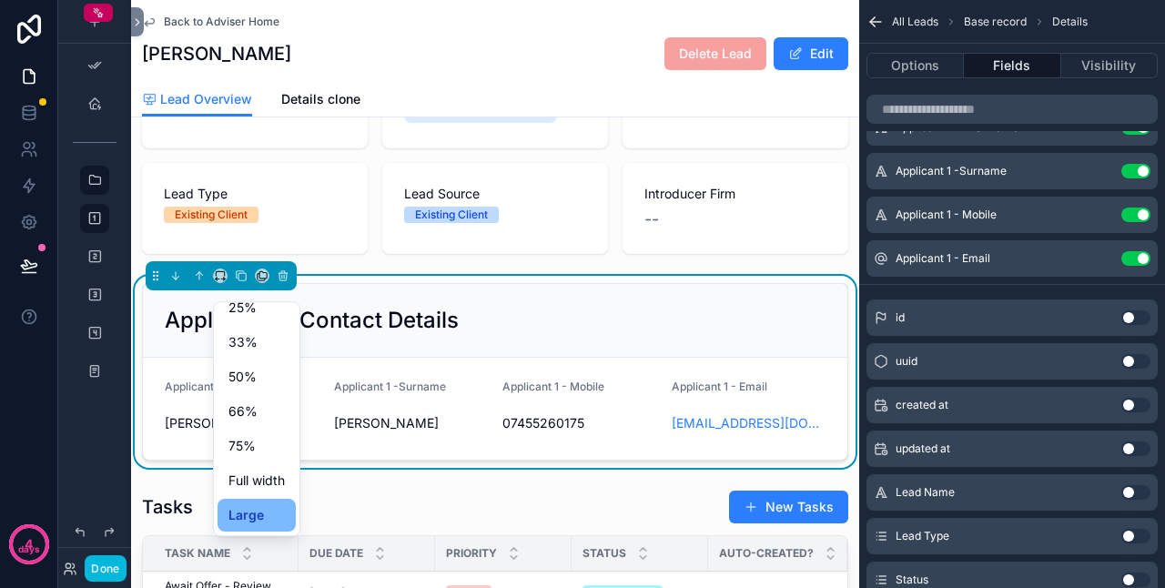
click at [244, 506] on span "Large" at bounding box center [247, 515] width 36 height 22
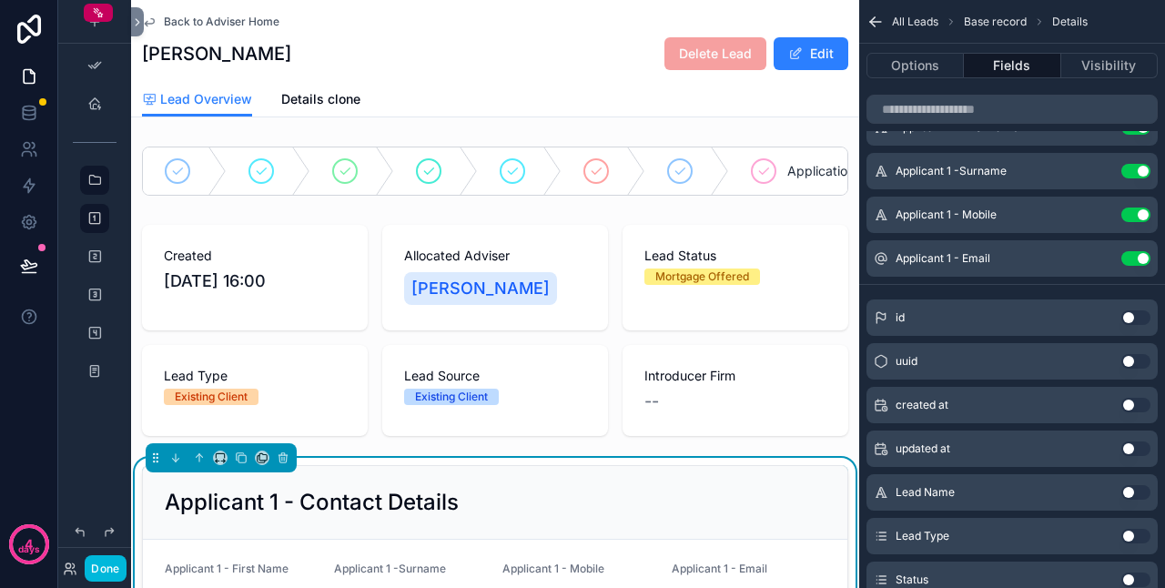
scroll to position [273, 0]
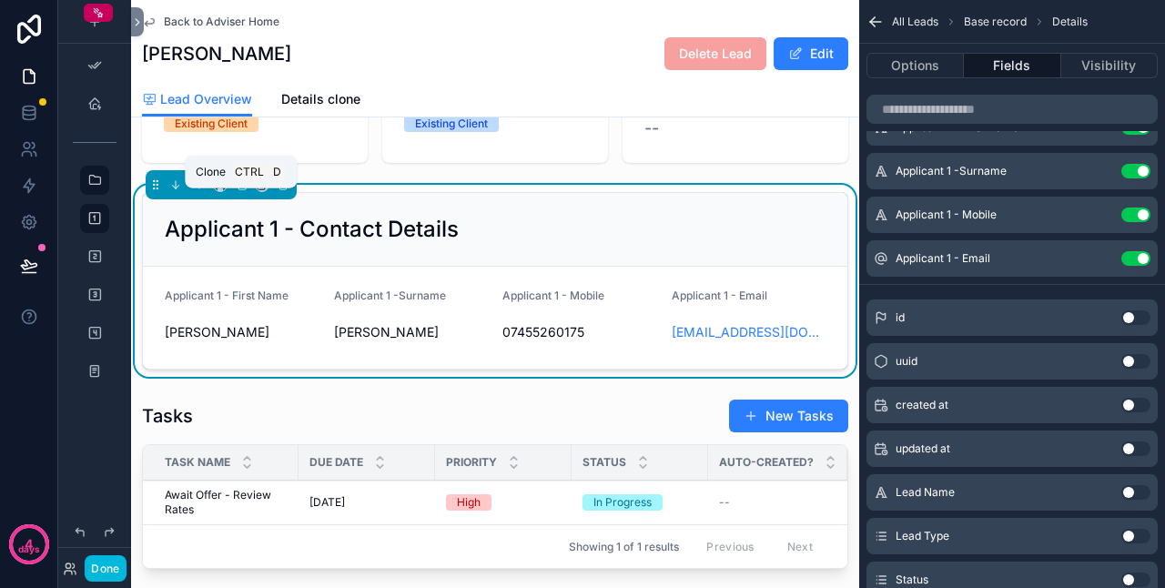
click at [241, 191] on icon "scrollable content" at bounding box center [241, 184] width 13 height 13
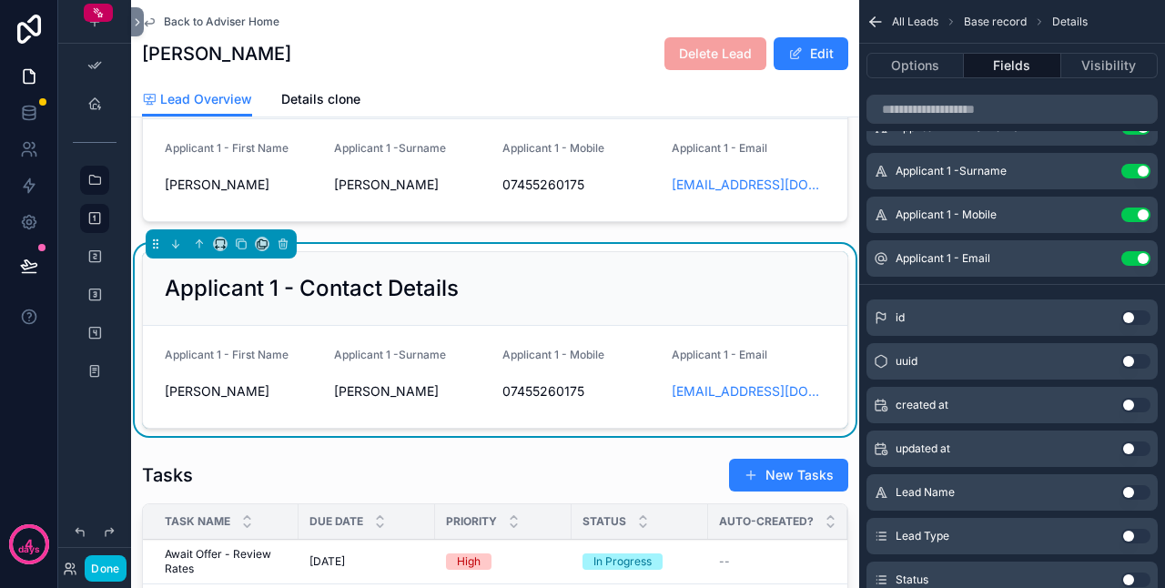
scroll to position [364, 0]
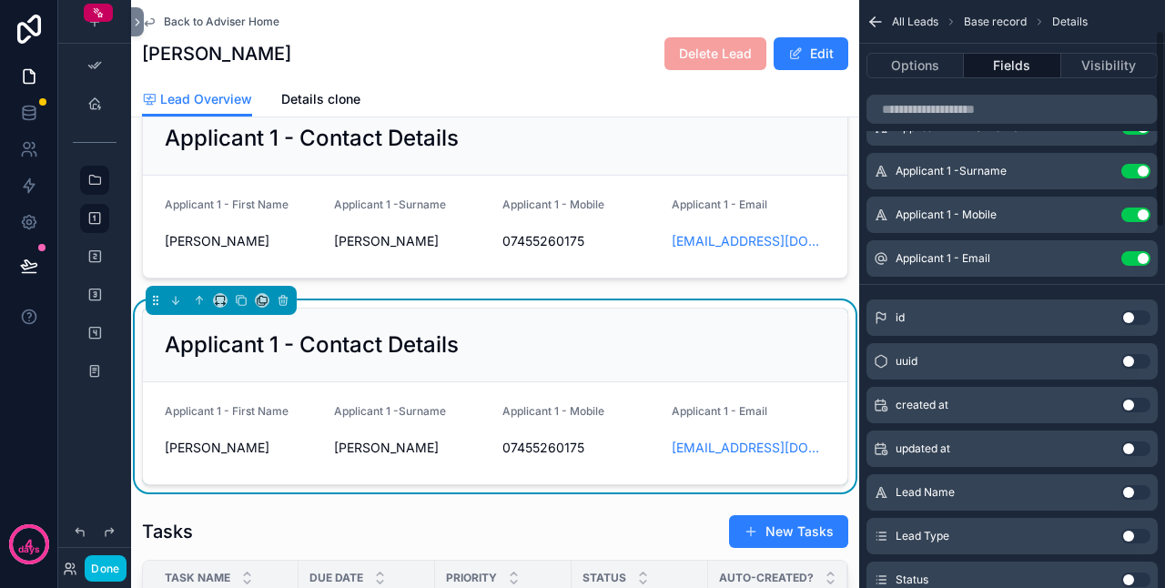
click at [917, 75] on button "Options" at bounding box center [915, 65] width 97 height 25
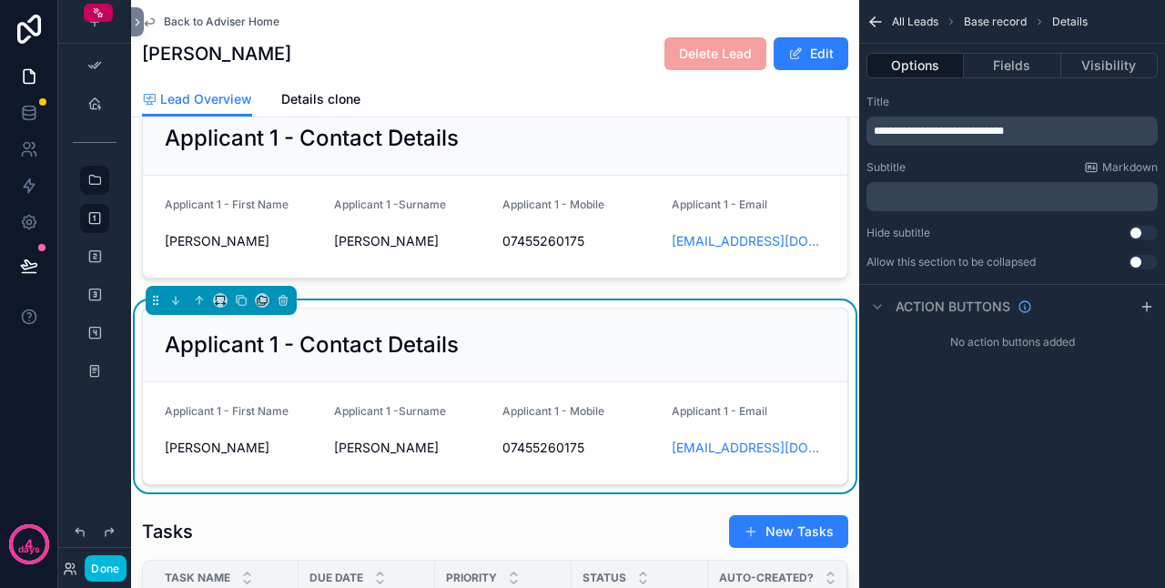
scroll to position [0, 0]
click at [928, 131] on span "**********" at bounding box center [939, 131] width 130 height 11
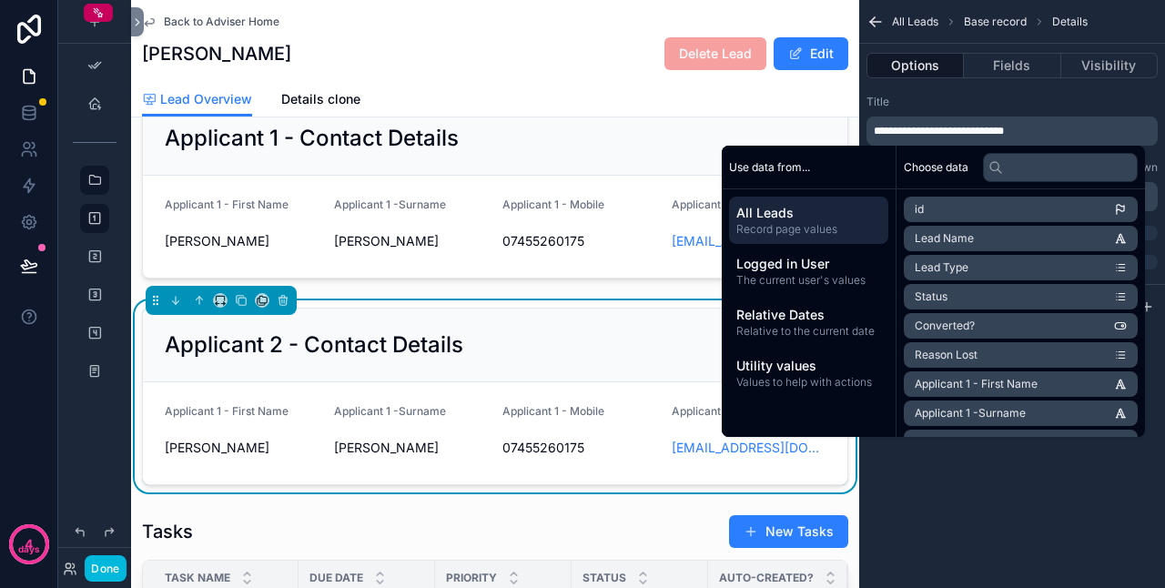
click at [1011, 68] on button "Fields" at bounding box center [1012, 65] width 97 height 25
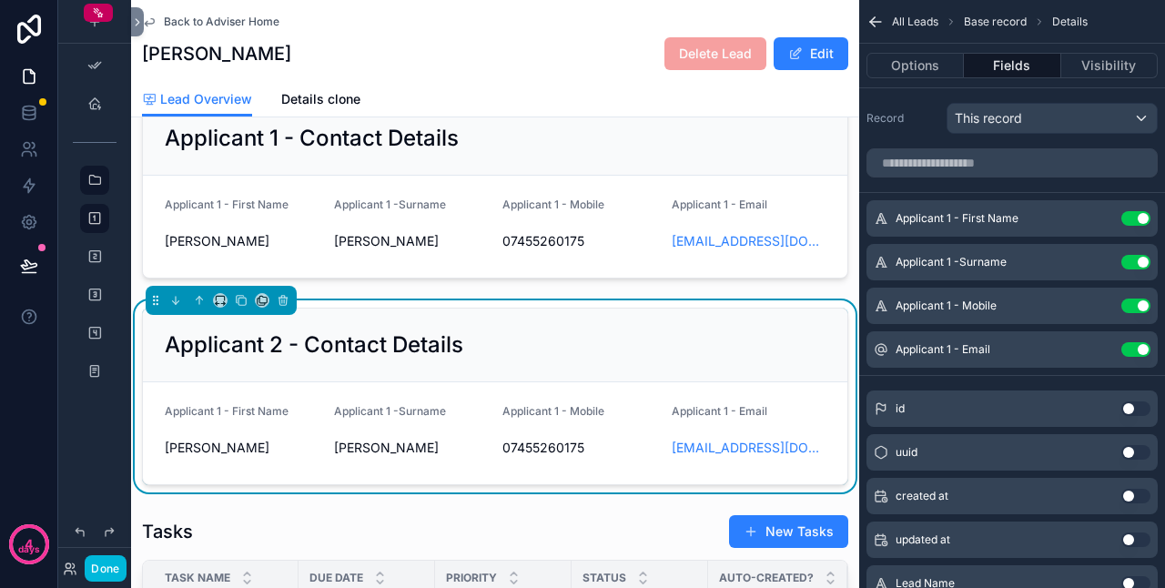
click at [1133, 212] on button "Use setting" at bounding box center [1136, 218] width 29 height 15
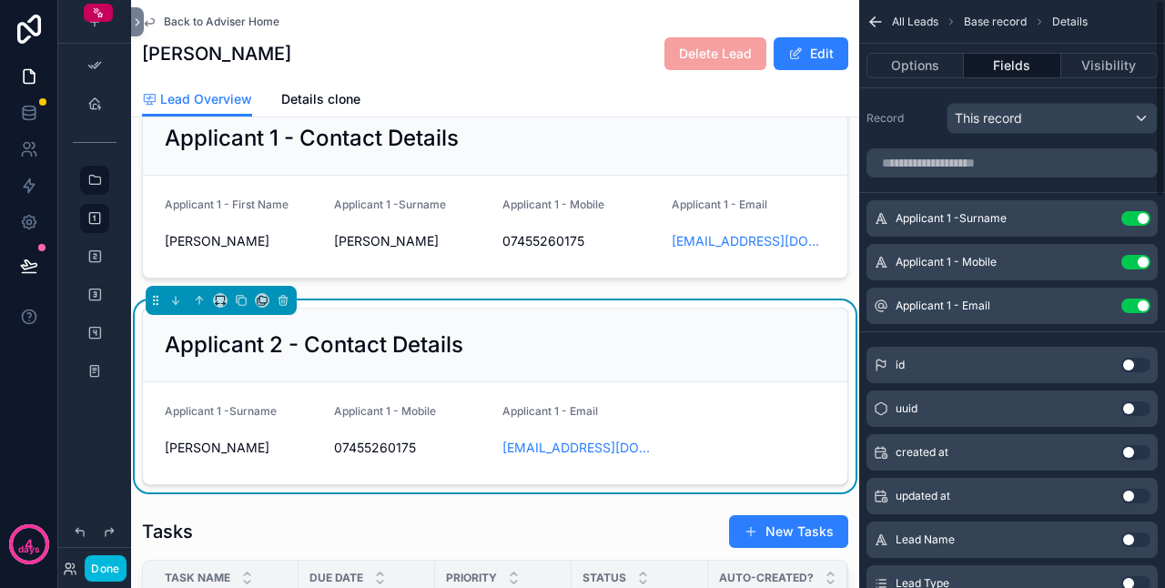
click at [1136, 218] on button "Use setting" at bounding box center [1136, 218] width 29 height 15
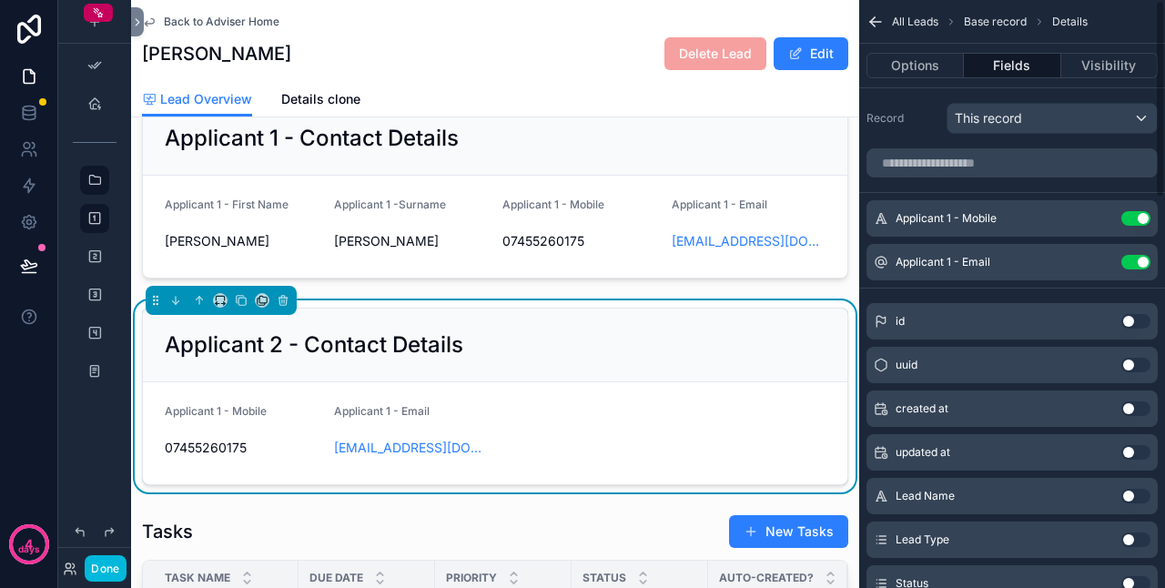
click at [1138, 220] on button "Use setting" at bounding box center [1136, 218] width 29 height 15
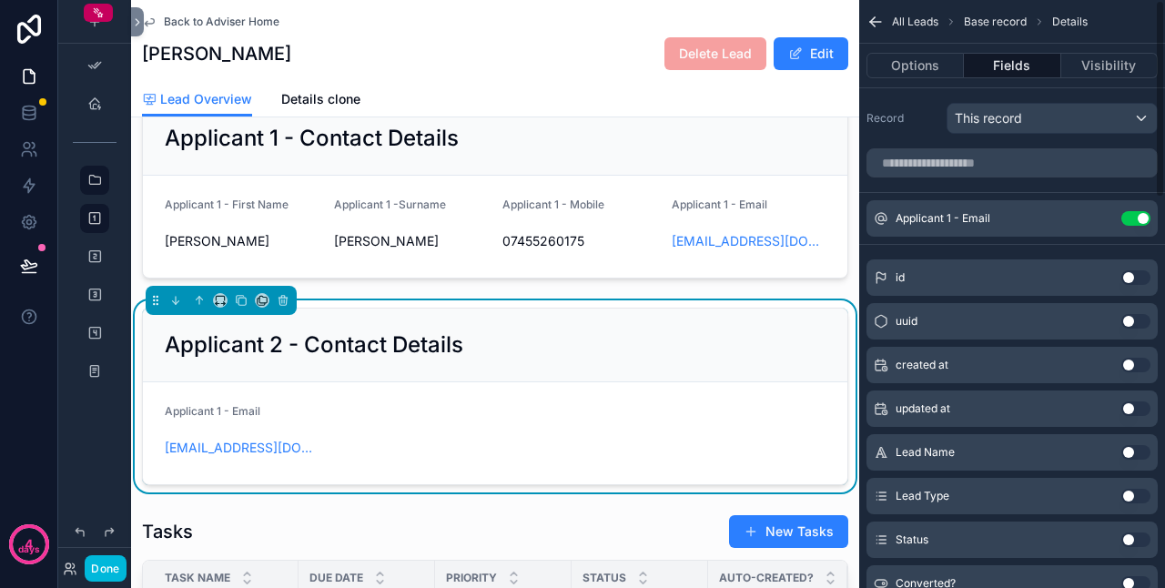
click at [1140, 224] on div "Applicant 1 - Email Use setting" at bounding box center [1012, 218] width 291 height 36
click at [1133, 218] on button "Use setting" at bounding box center [1136, 218] width 29 height 15
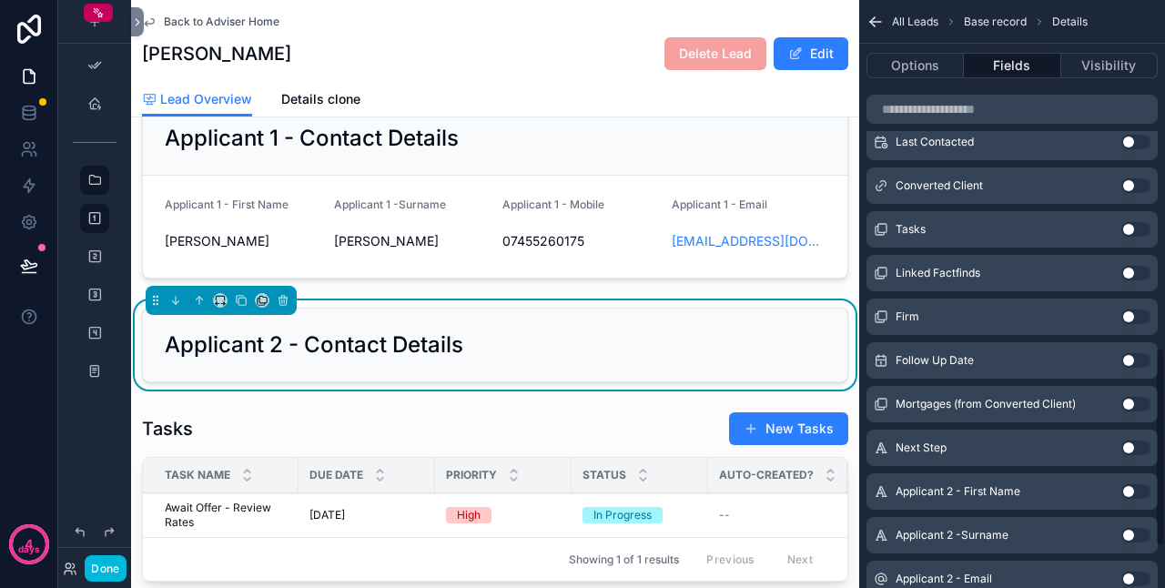
scroll to position [1147, 0]
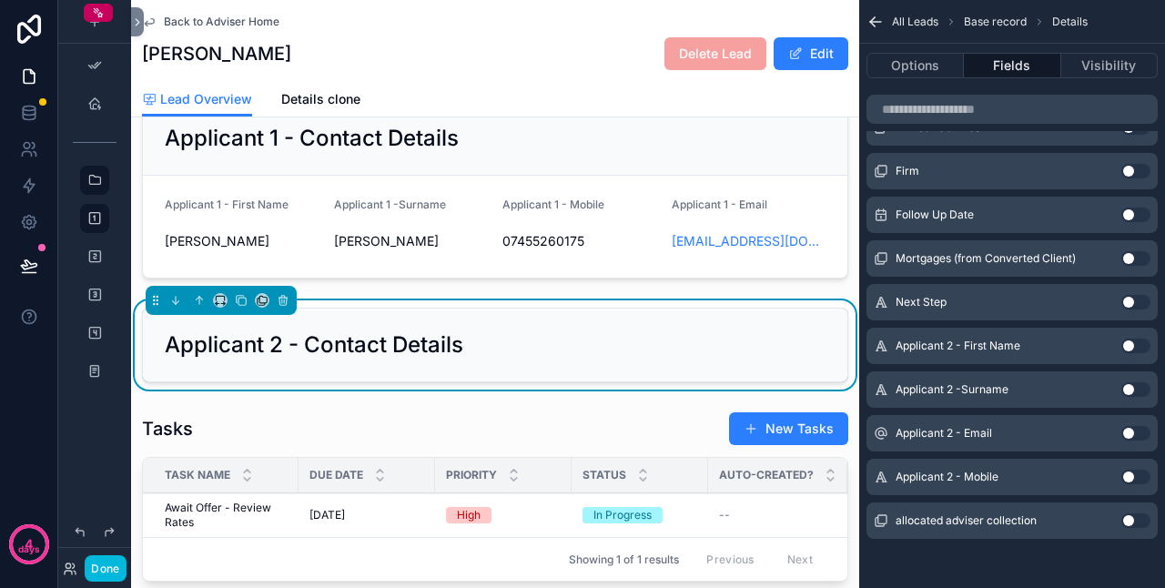
click at [1133, 344] on button "Use setting" at bounding box center [1136, 346] width 29 height 15
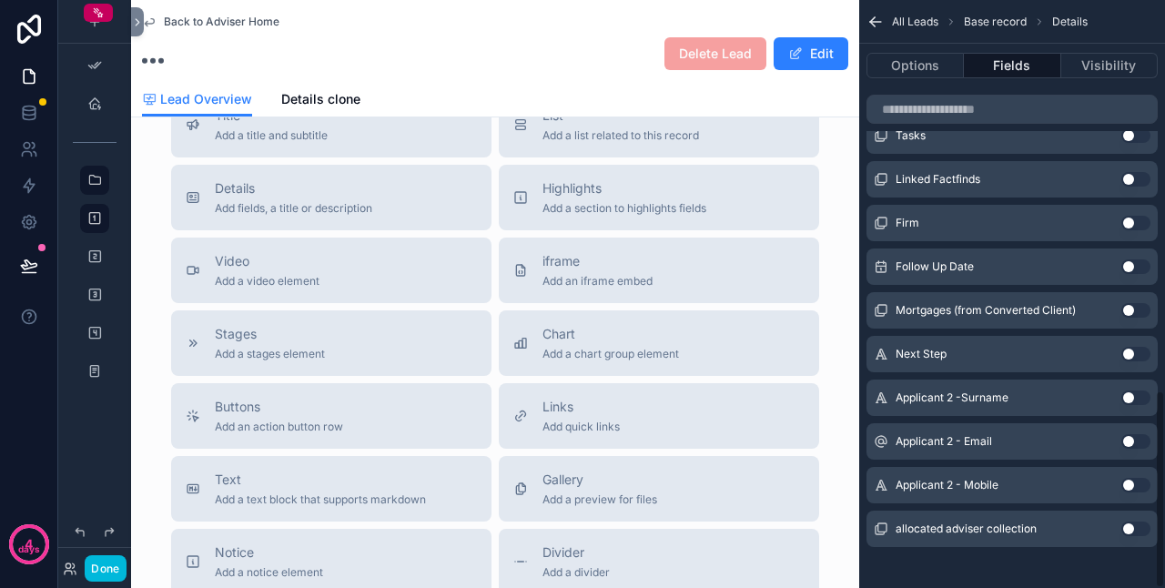
scroll to position [1155, 0]
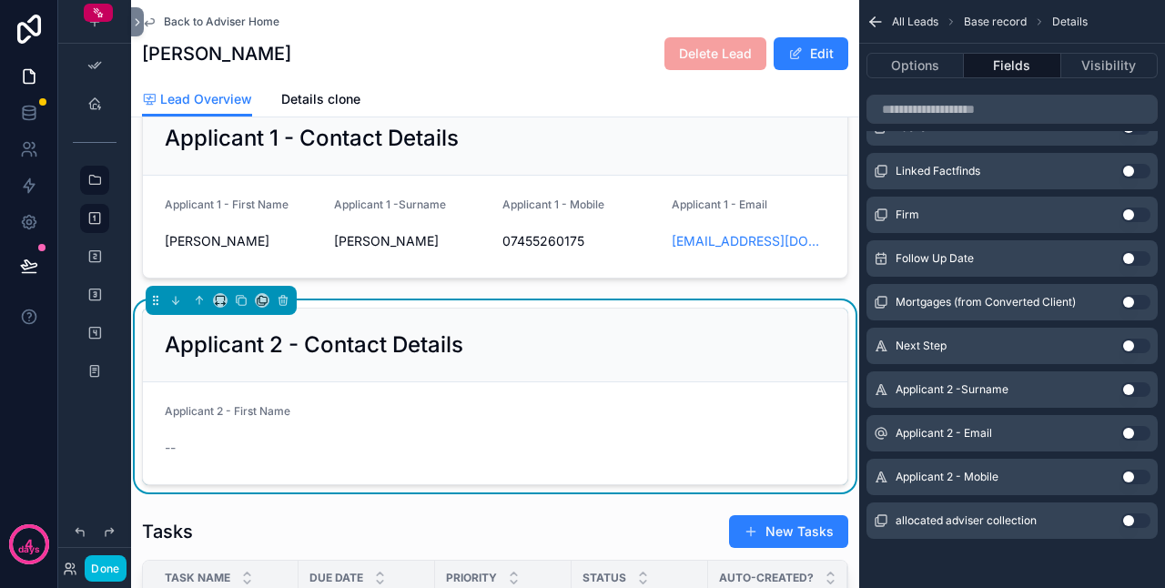
click at [1132, 384] on button "Use setting" at bounding box center [1136, 389] width 29 height 15
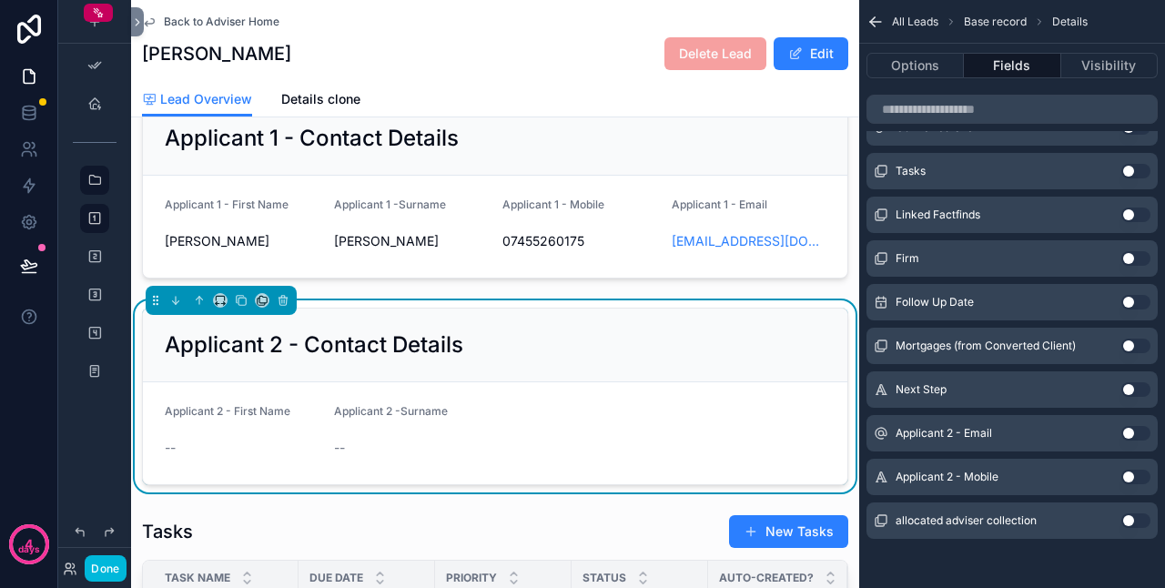
click at [1133, 427] on button "Use setting" at bounding box center [1136, 433] width 29 height 15
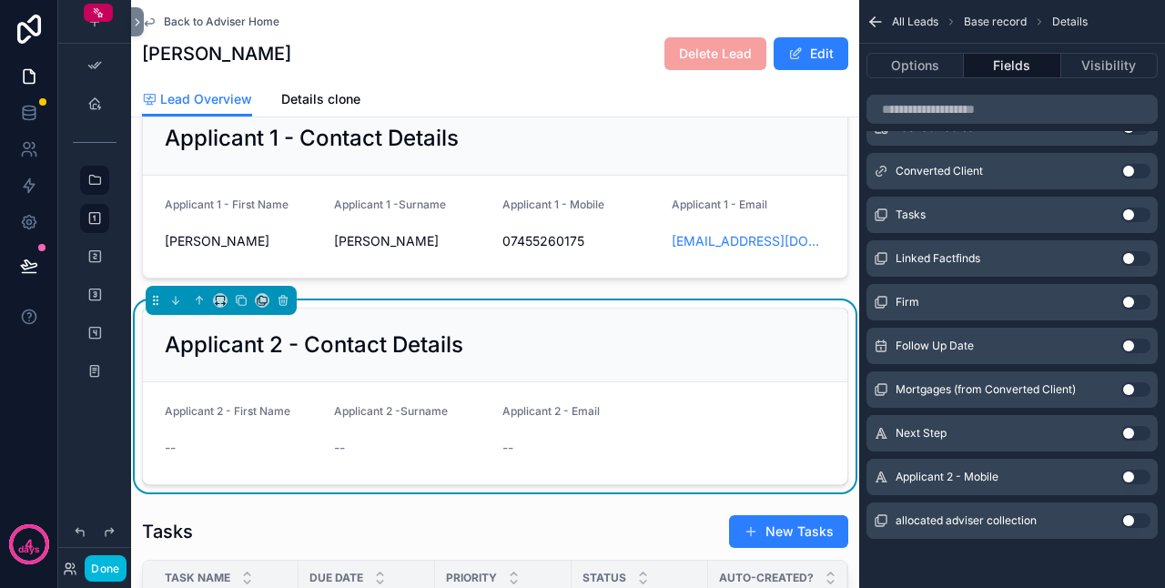
click at [1129, 472] on button "Use setting" at bounding box center [1136, 477] width 29 height 15
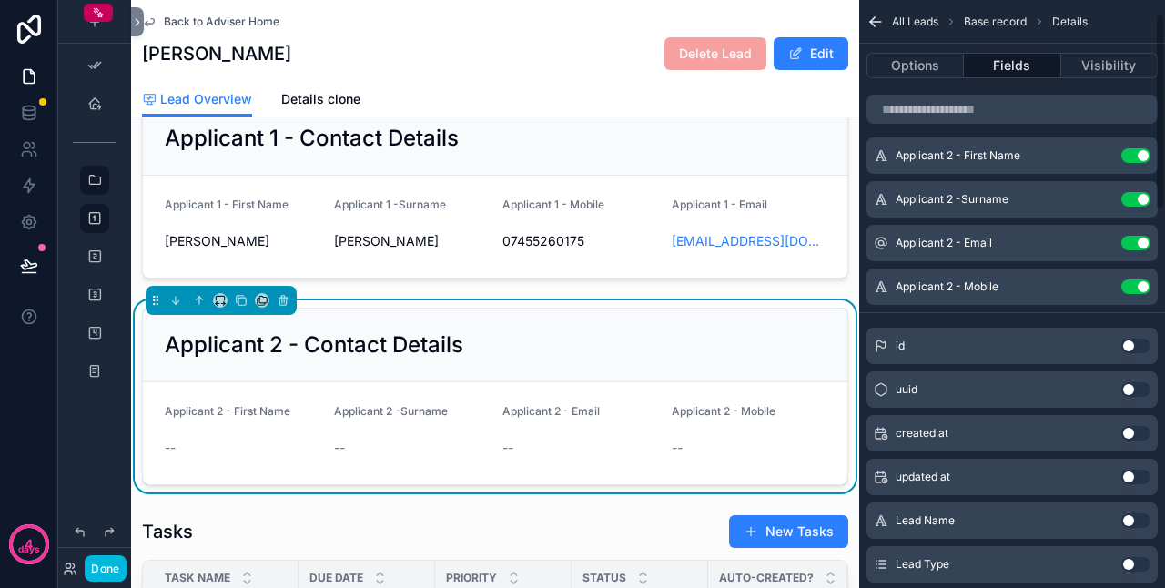
scroll to position [0, 0]
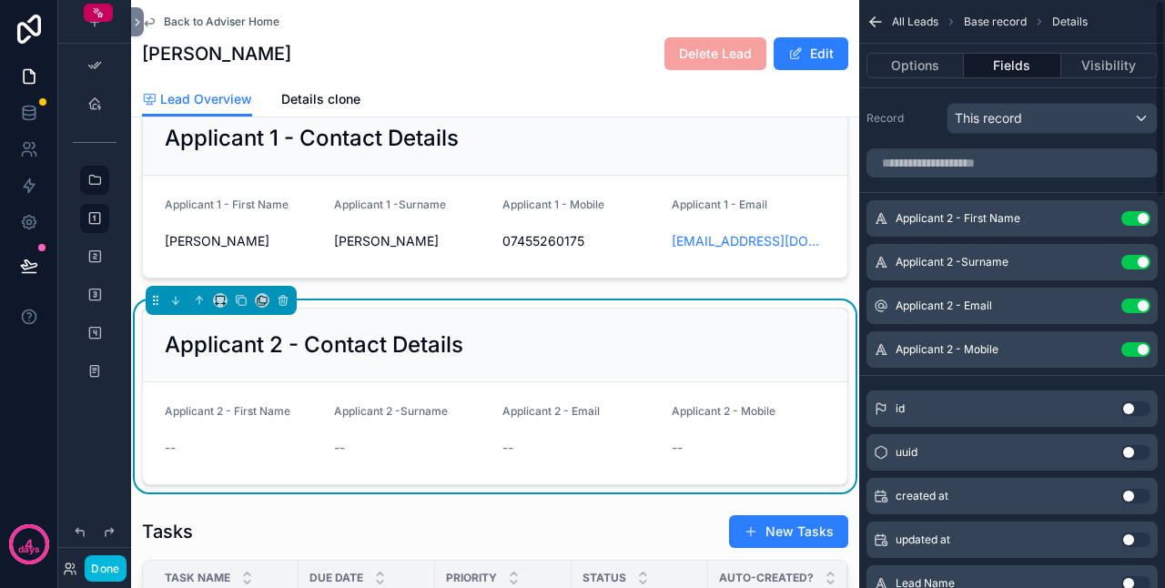
click at [736, 334] on div "Applicant 2 - Contact Details" at bounding box center [495, 346] width 705 height 74
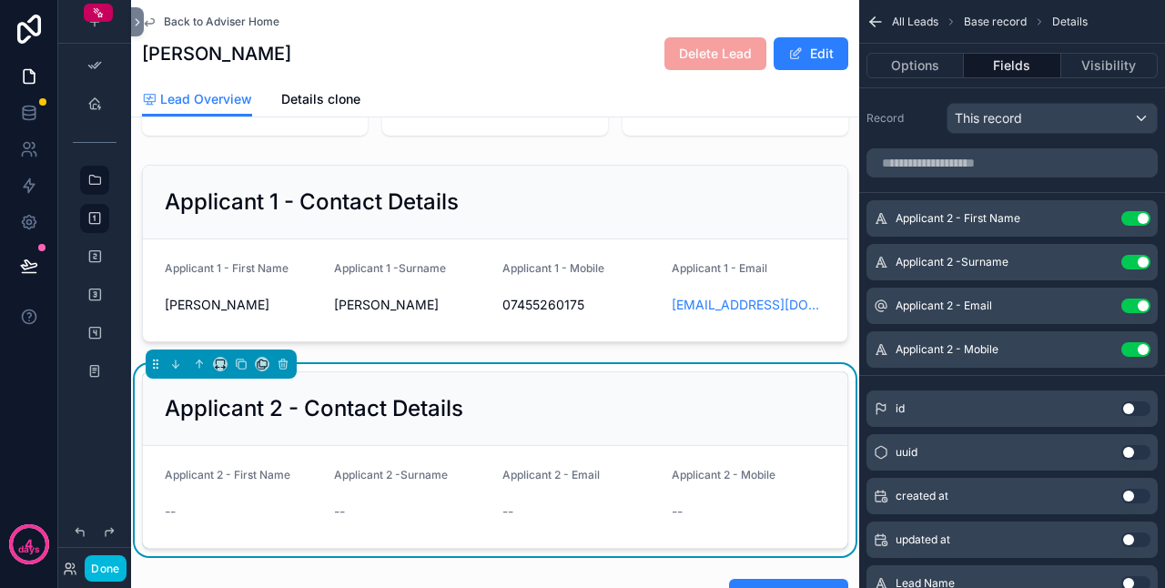
scroll to position [273, 0]
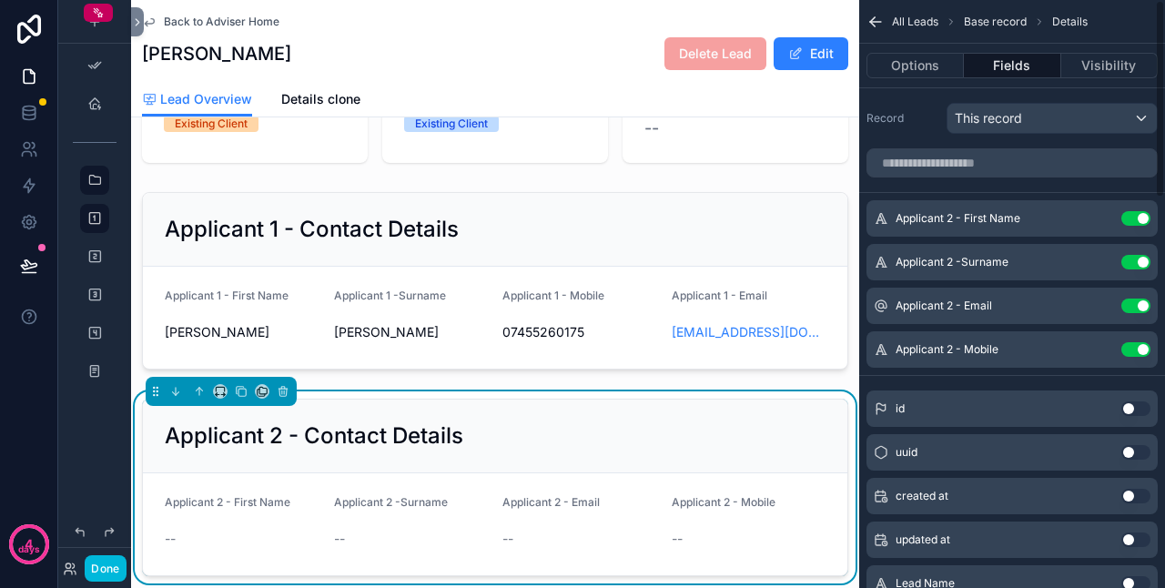
click at [0, 0] on icon "scrollable content" at bounding box center [0, 0] width 0 height 0
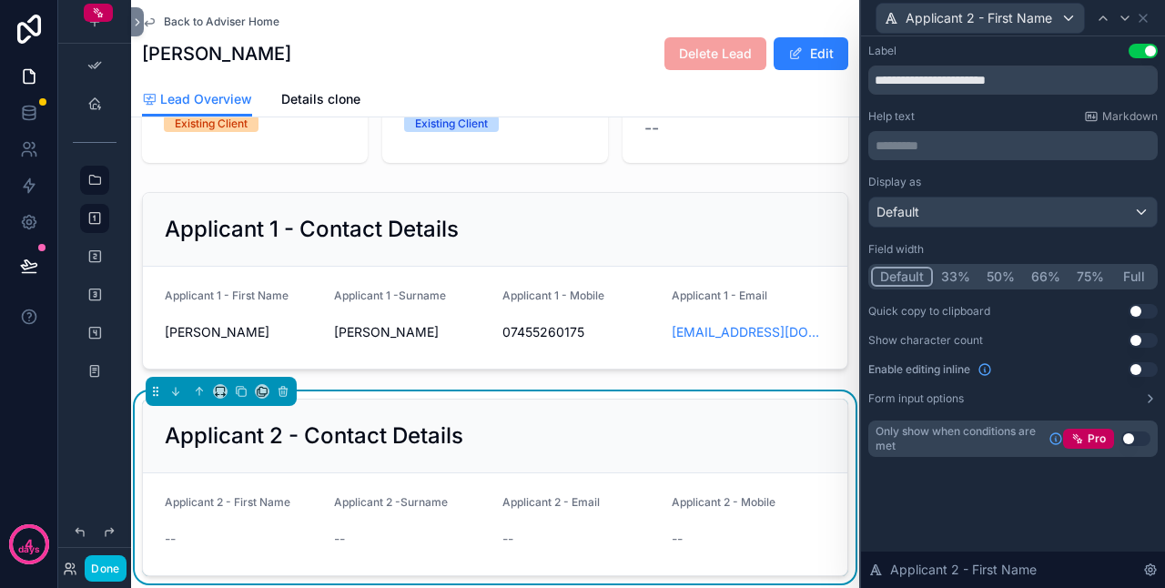
drag, startPoint x: 1139, startPoint y: 364, endPoint x: 1063, endPoint y: 371, distance: 75.8
click at [1140, 364] on button "Use setting" at bounding box center [1143, 369] width 29 height 15
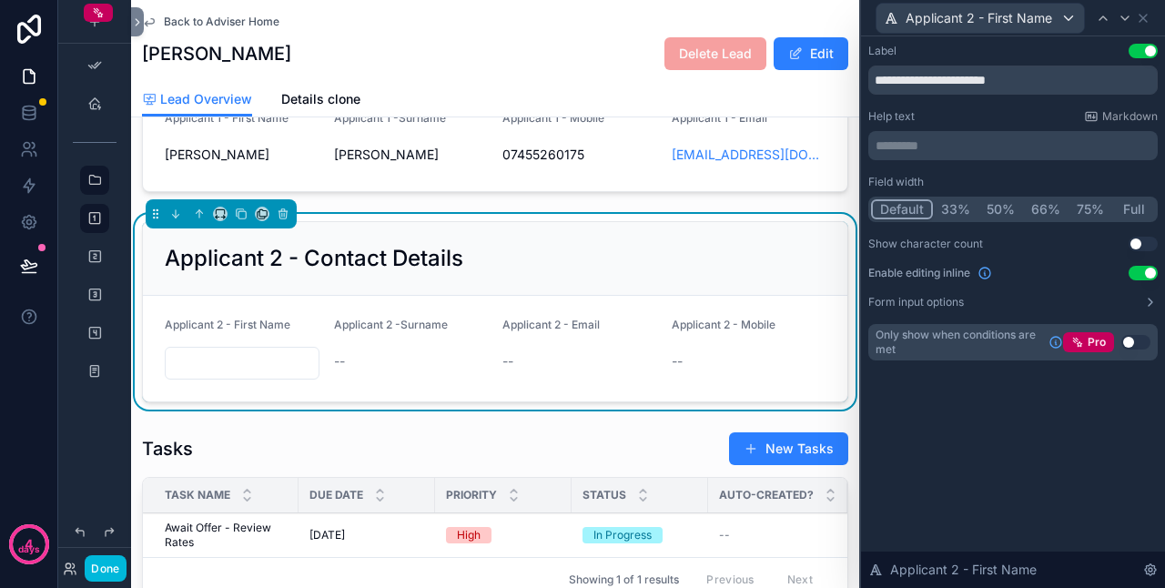
scroll to position [455, 0]
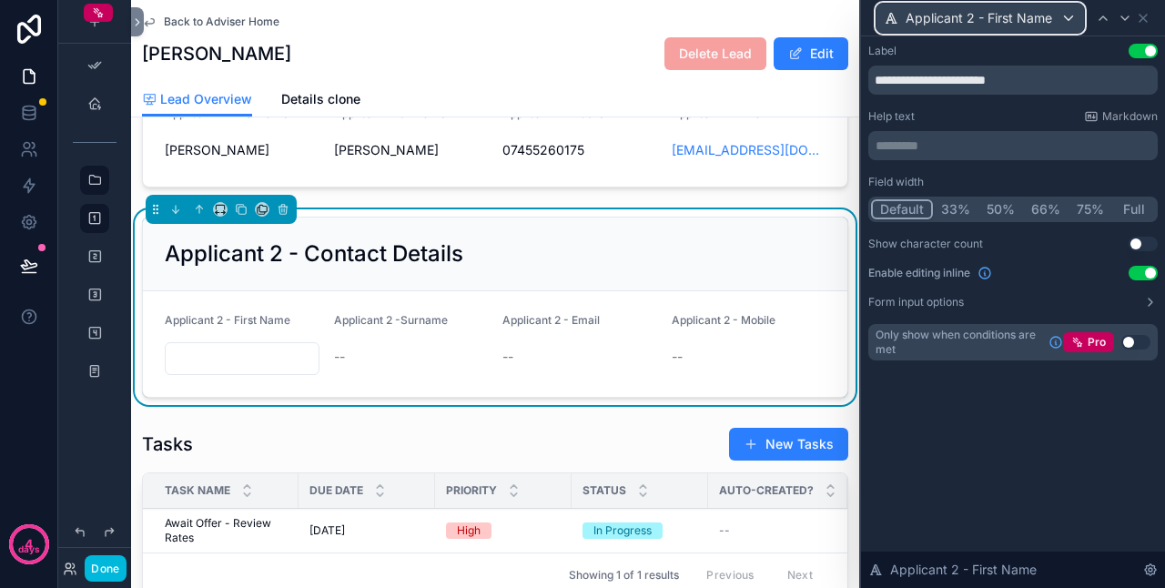
click at [1018, 25] on span "Applicant 2 - First Name" at bounding box center [979, 18] width 147 height 18
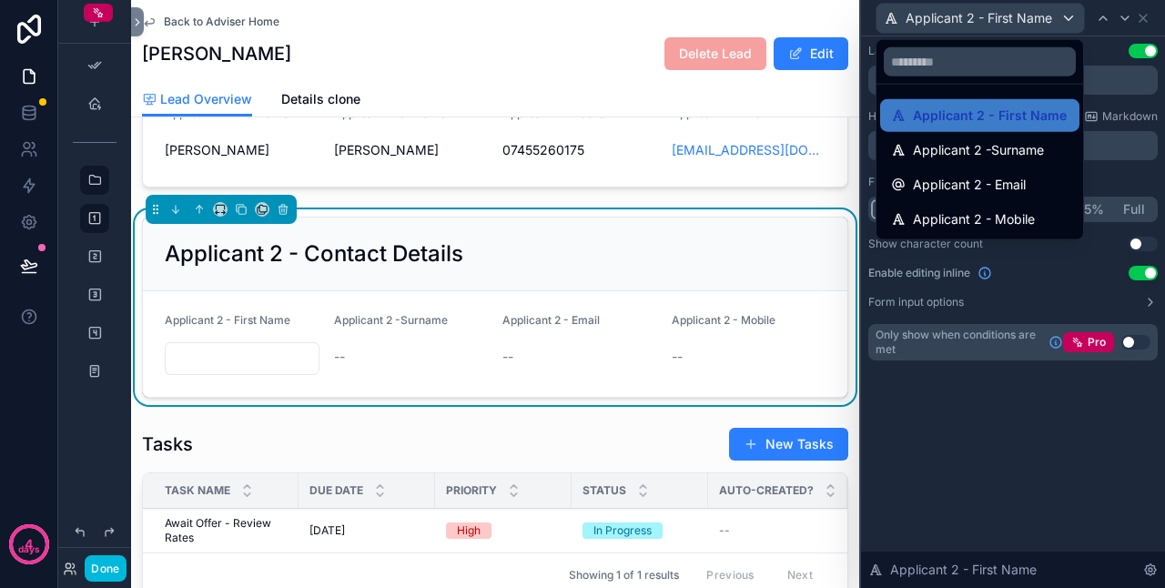
click at [978, 140] on span "Applicant 2 -Surname" at bounding box center [978, 150] width 131 height 22
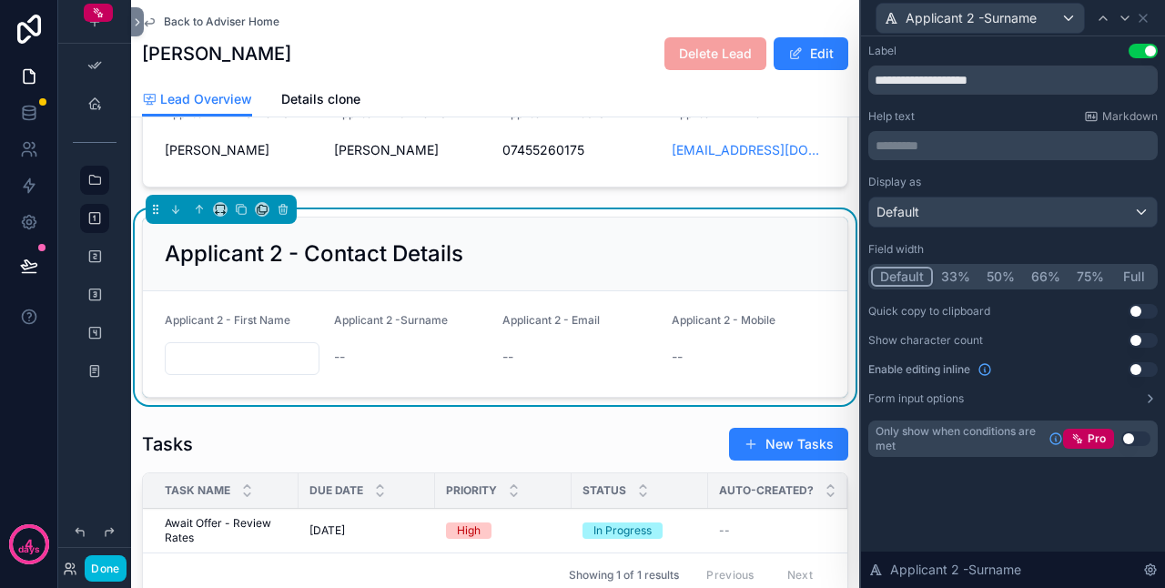
click at [1143, 366] on button "Use setting" at bounding box center [1143, 369] width 29 height 15
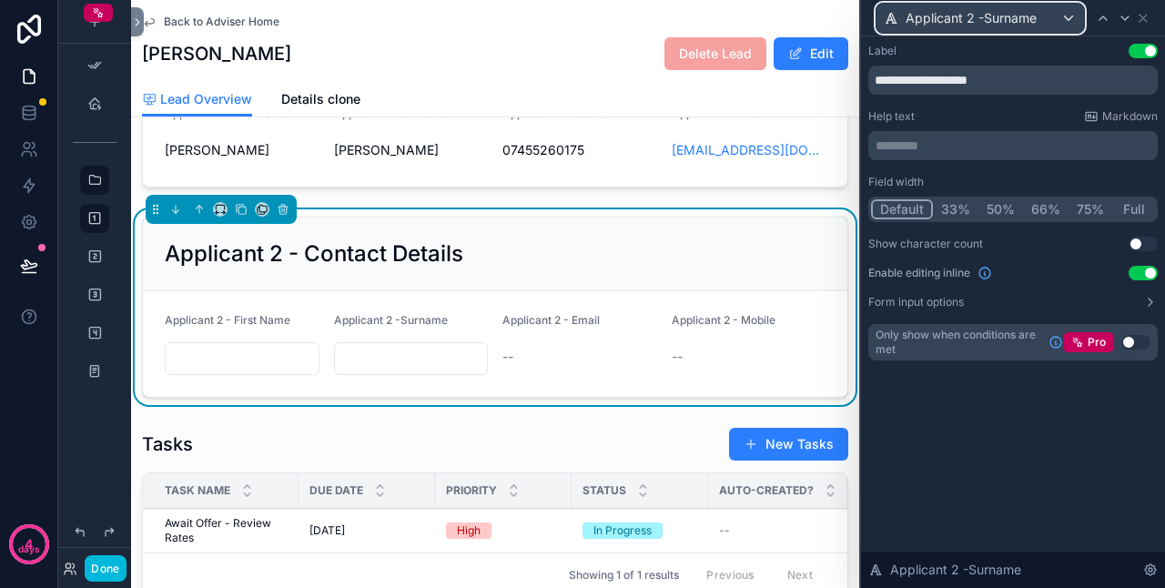
click at [1034, 24] on span "Applicant 2 -Surname" at bounding box center [971, 18] width 131 height 18
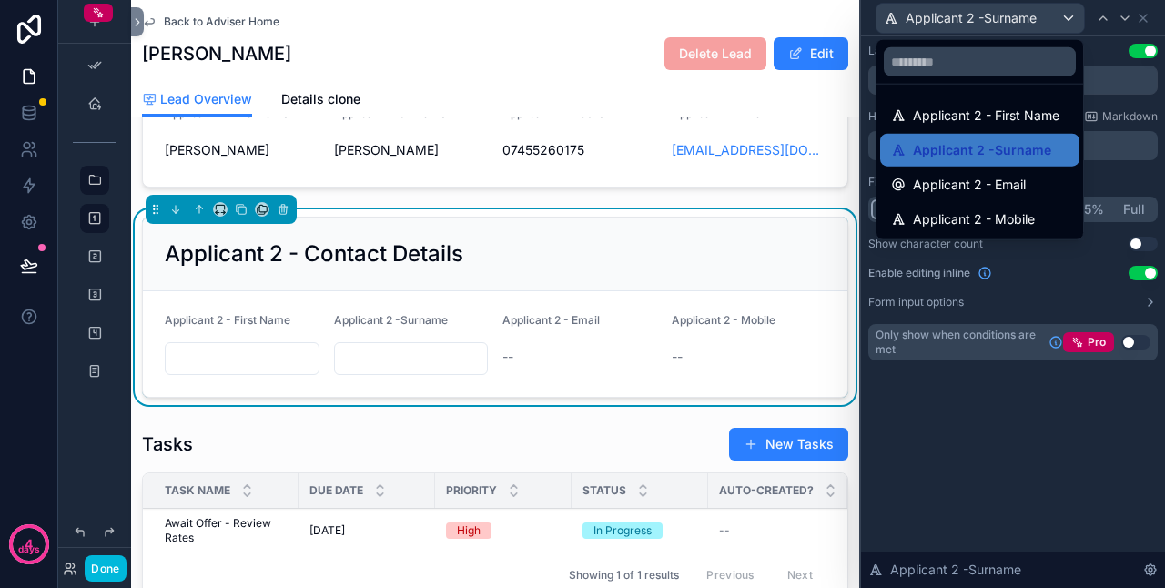
click at [1020, 181] on span "Applicant 2 - Email" at bounding box center [969, 185] width 113 height 22
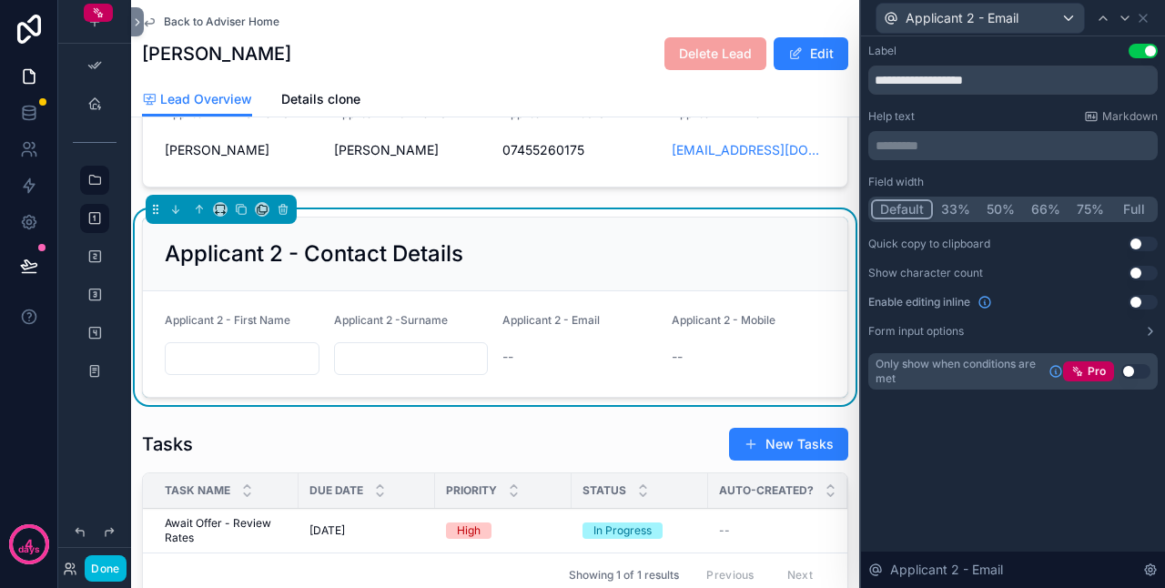
click at [1140, 303] on button "Use setting" at bounding box center [1143, 302] width 29 height 15
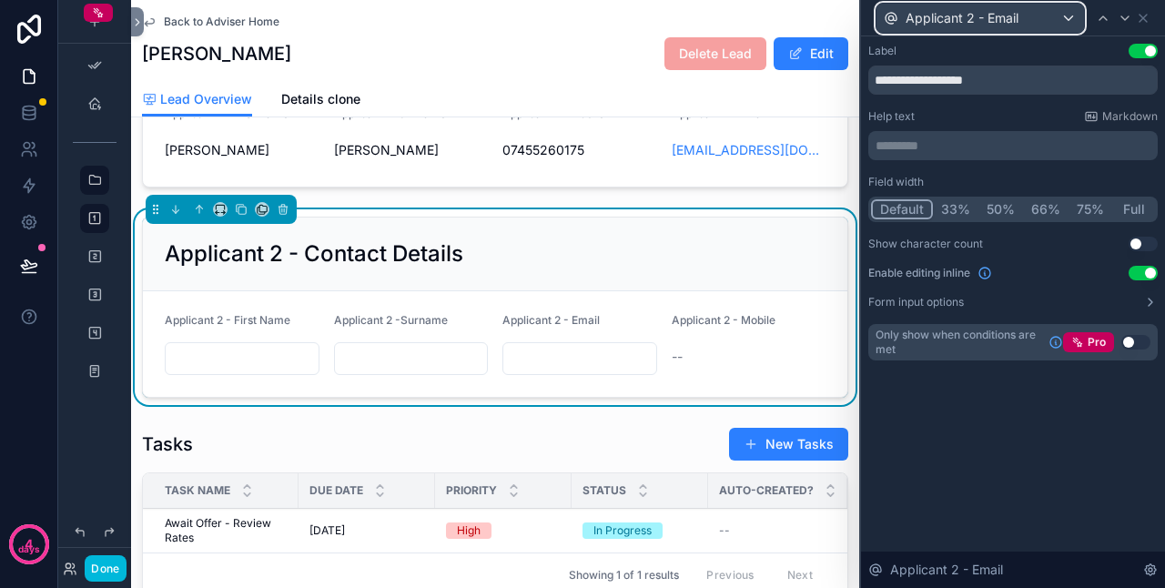
click at [1012, 12] on span "Applicant 2 - Email" at bounding box center [962, 18] width 113 height 18
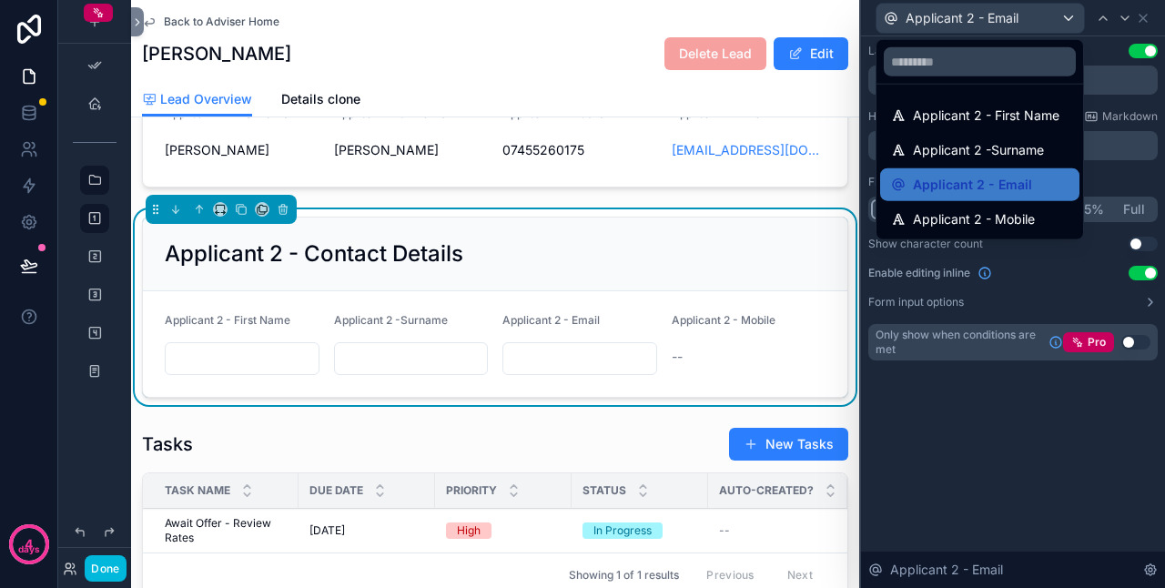
click at [1001, 209] on div "Applicant 2 - Mobile" at bounding box center [979, 219] width 199 height 33
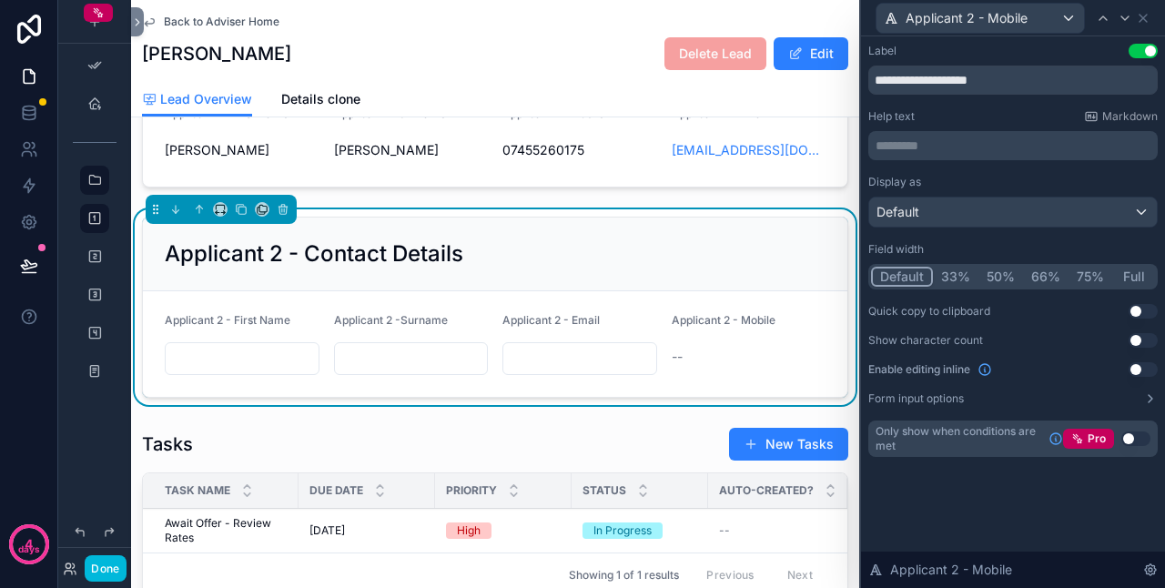
click at [1133, 369] on button "Use setting" at bounding box center [1143, 369] width 29 height 15
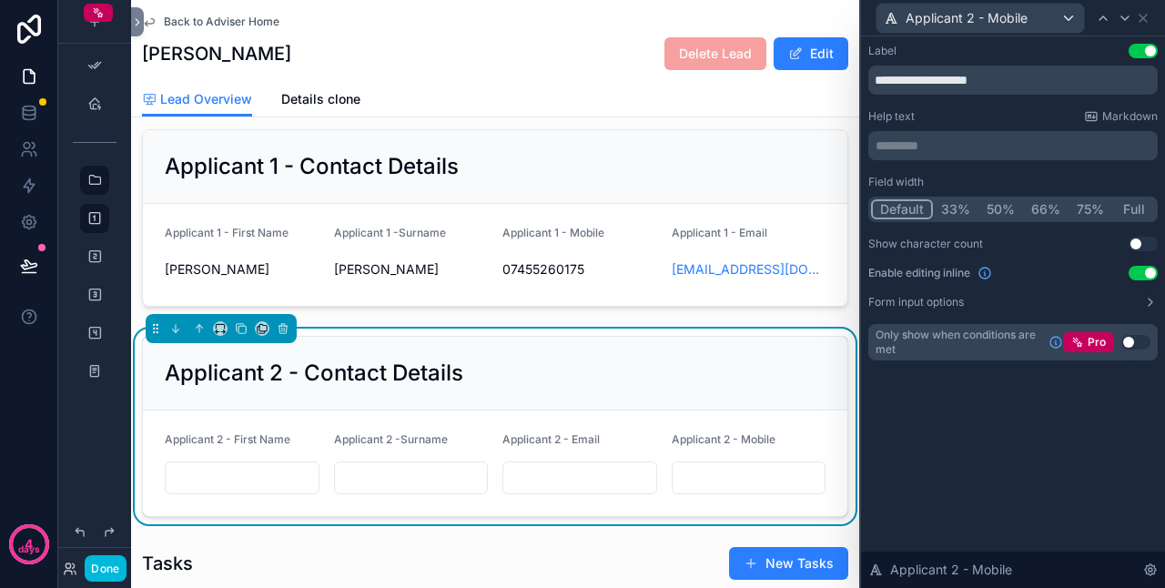
scroll to position [364, 0]
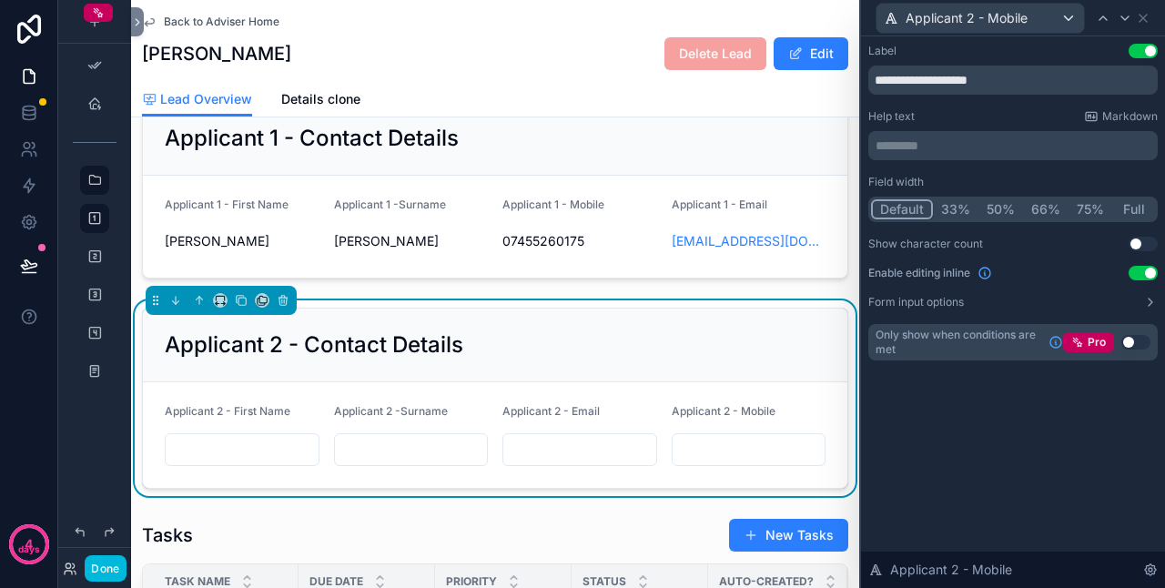
click at [610, 360] on div "Applicant 2 - Contact Details" at bounding box center [495, 344] width 661 height 29
click at [525, 153] on div "scrollable content" at bounding box center [495, 190] width 728 height 192
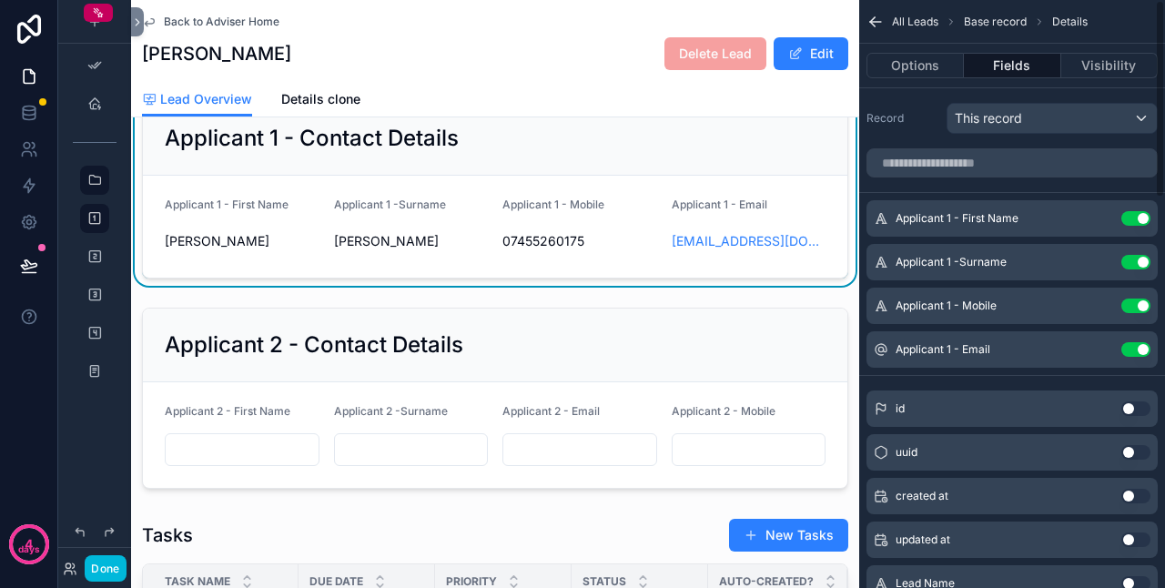
click at [0, 0] on icon "scrollable content" at bounding box center [0, 0] width 0 height 0
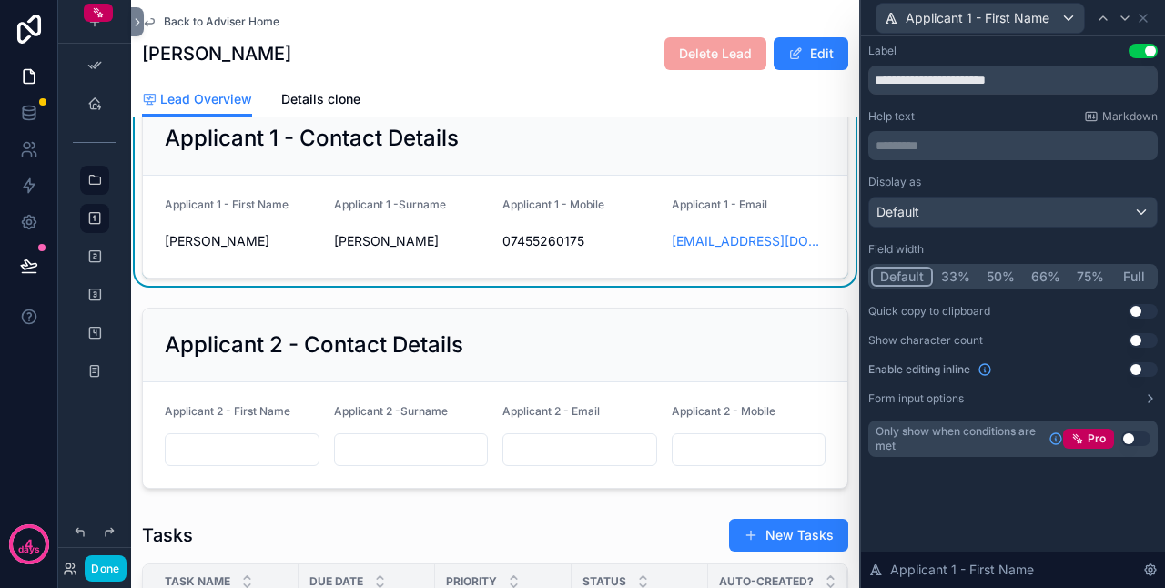
click at [1143, 371] on button "Use setting" at bounding box center [1143, 369] width 29 height 15
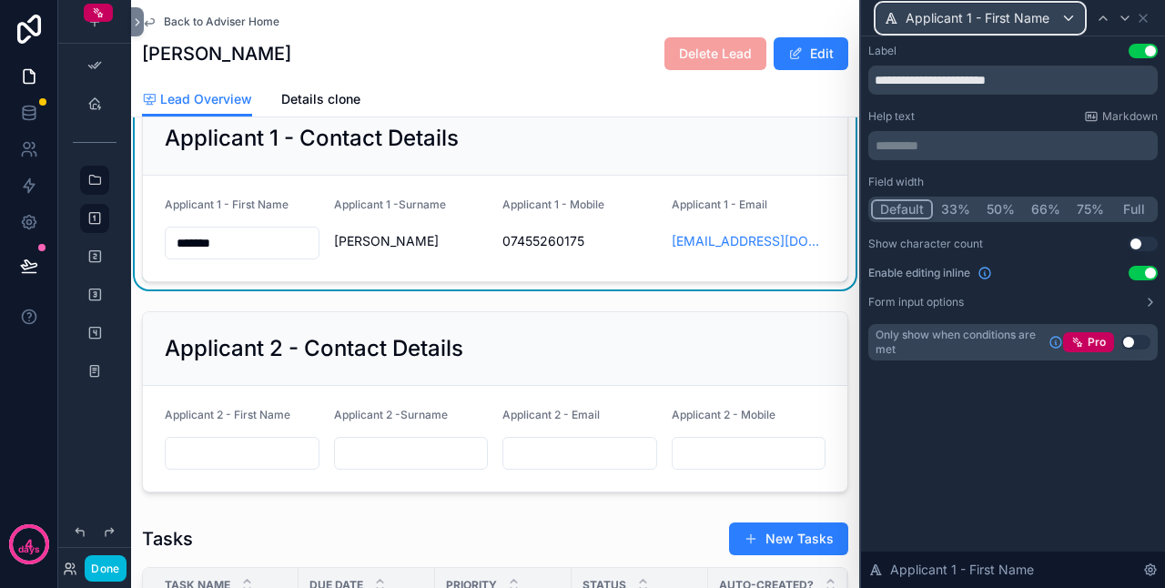
click at [1056, 19] on div "Applicant 1 - First Name" at bounding box center [981, 18] width 208 height 29
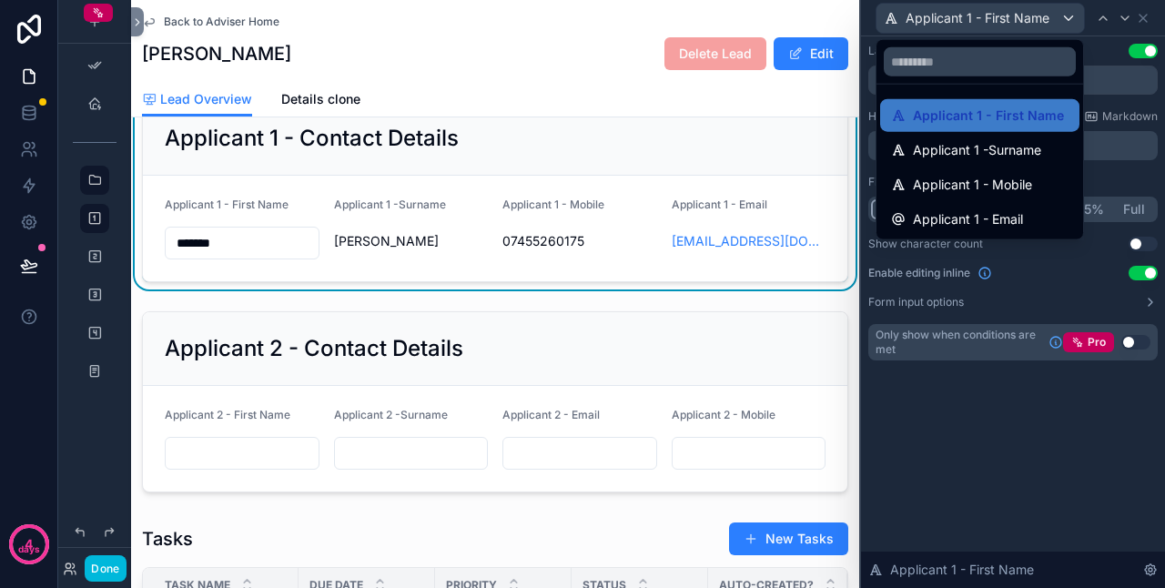
click at [1027, 145] on span "Applicant 1 -Surname" at bounding box center [977, 150] width 128 height 22
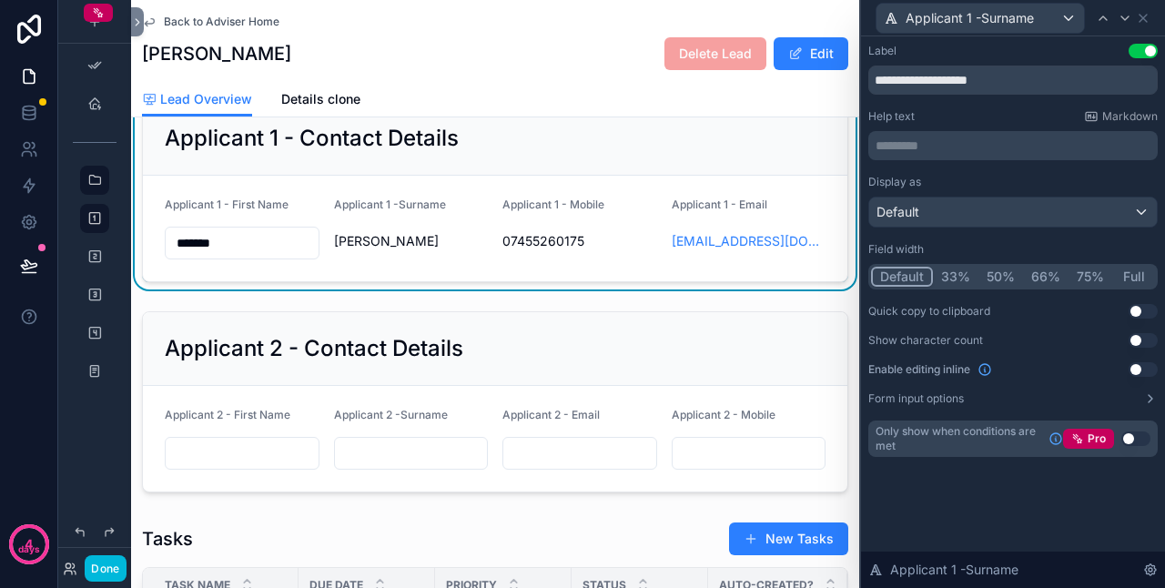
click at [1136, 367] on button "Use setting" at bounding box center [1143, 369] width 29 height 15
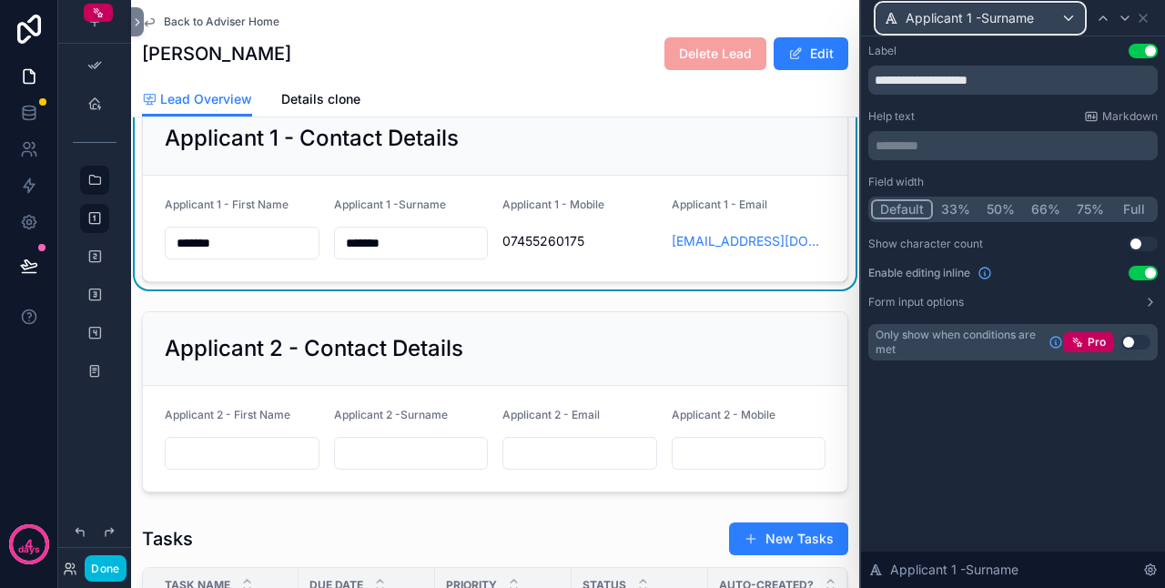
click at [1054, 18] on div "Applicant 1 -Surname" at bounding box center [981, 18] width 208 height 29
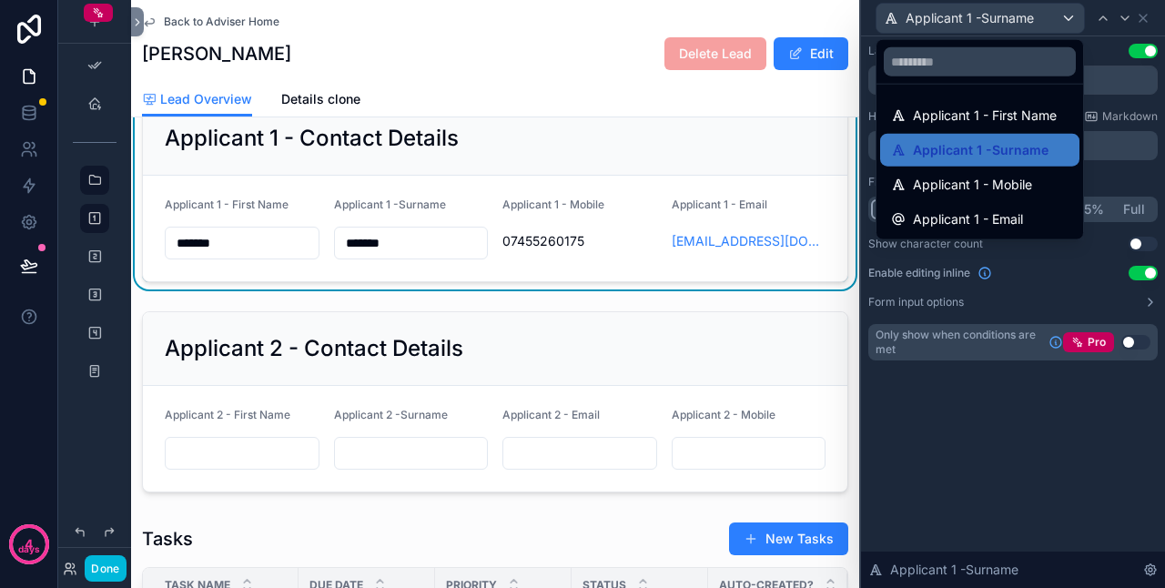
click at [1014, 175] on span "Applicant 1 - Mobile" at bounding box center [972, 185] width 119 height 22
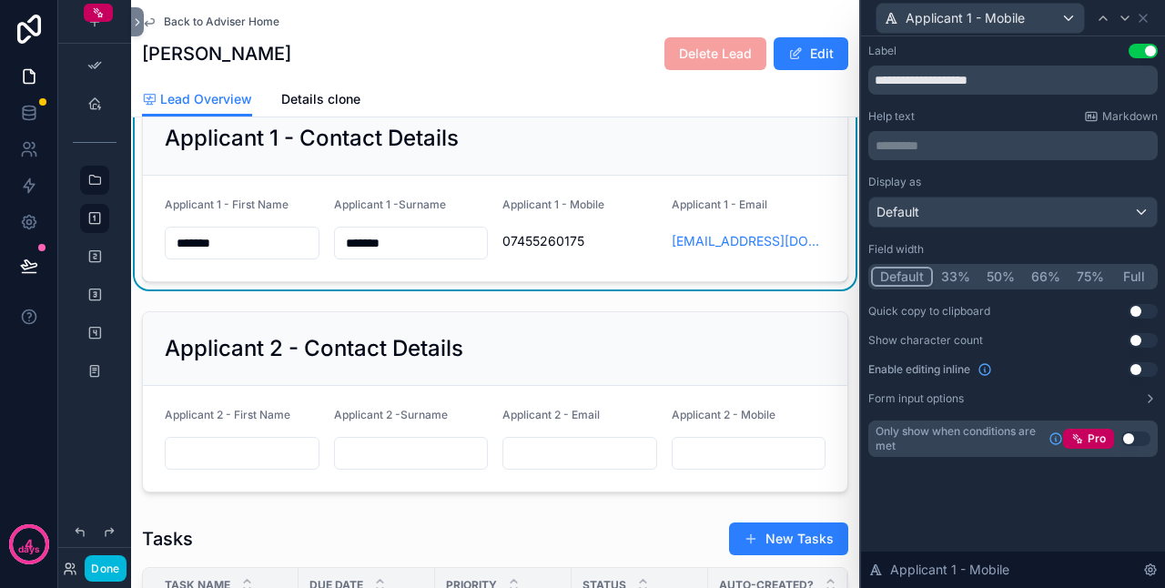
click at [1145, 375] on button "Use setting" at bounding box center [1143, 369] width 29 height 15
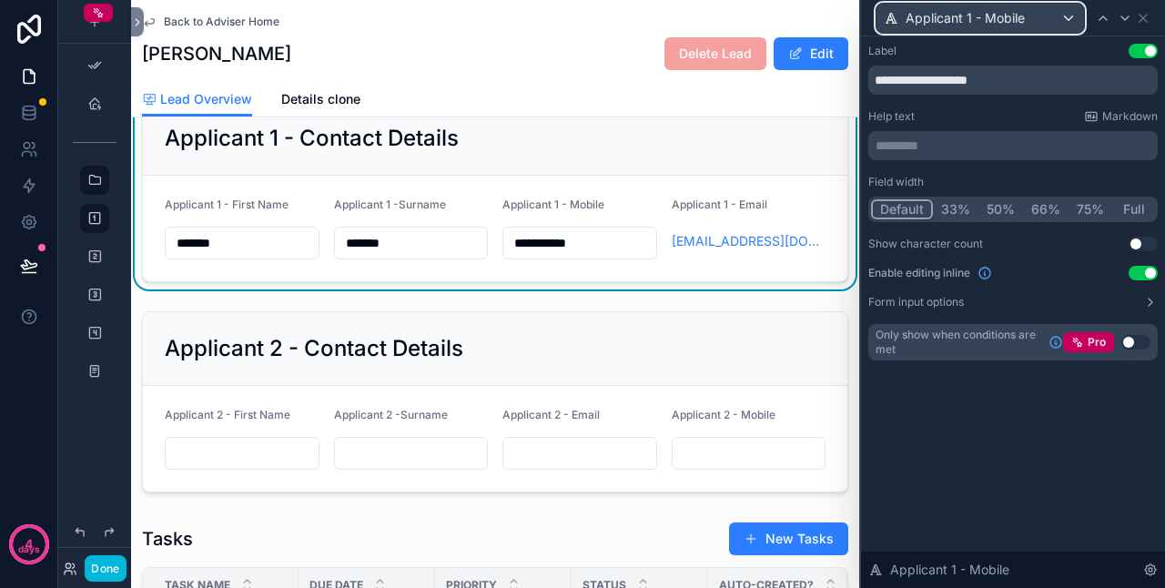
click at [1059, 15] on div "Applicant 1 - Mobile" at bounding box center [981, 18] width 208 height 29
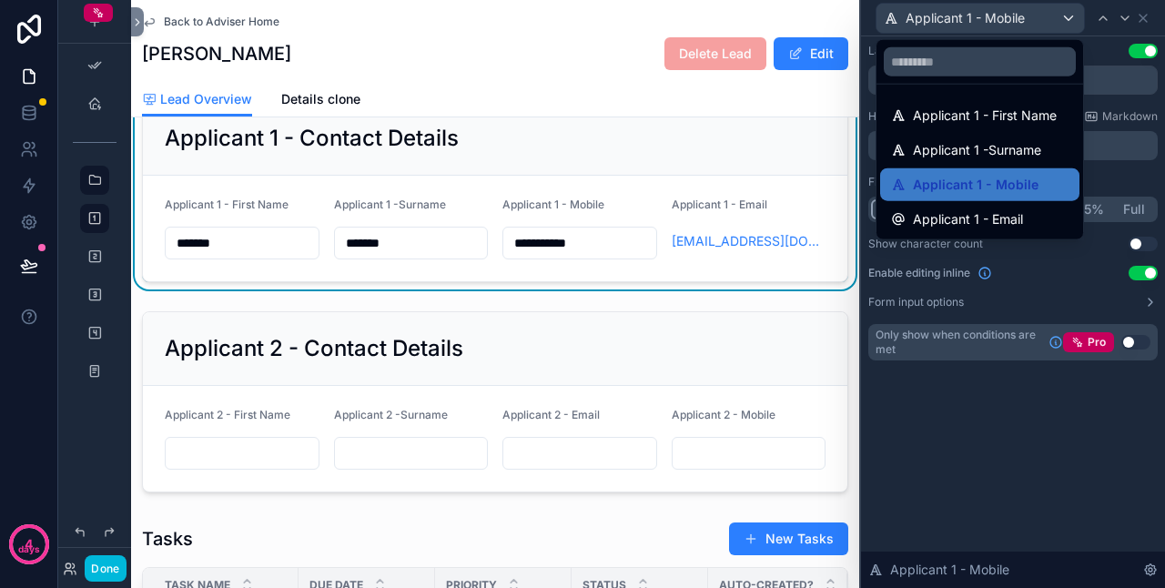
click at [1004, 213] on span "Applicant 1 - Email" at bounding box center [968, 219] width 110 height 22
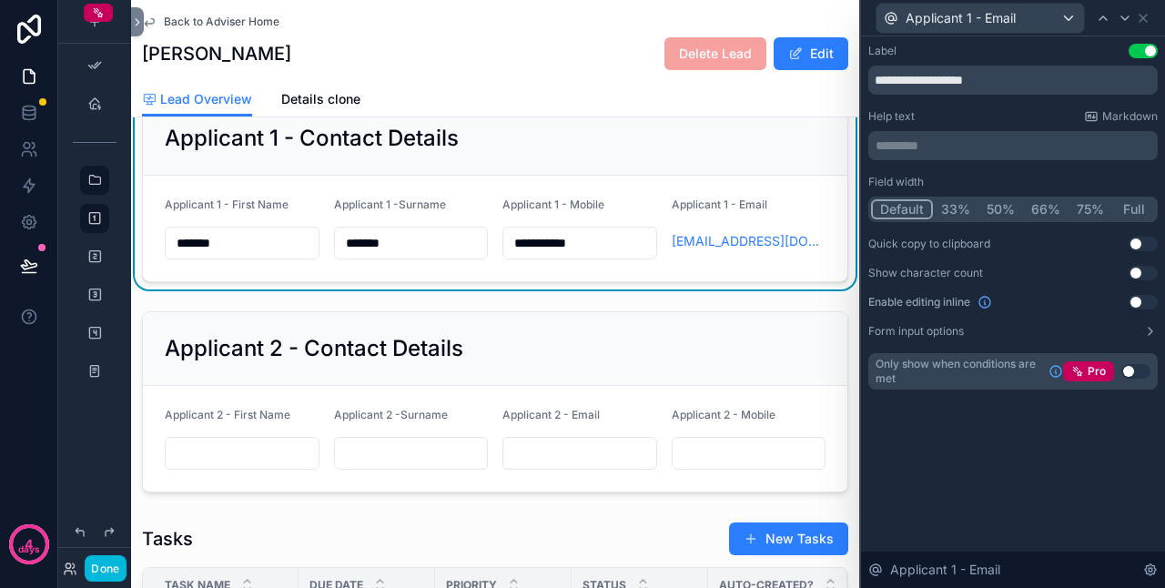
click at [1146, 244] on button "Use setting" at bounding box center [1143, 244] width 29 height 15
click at [1139, 300] on button "Use setting" at bounding box center [1143, 302] width 29 height 15
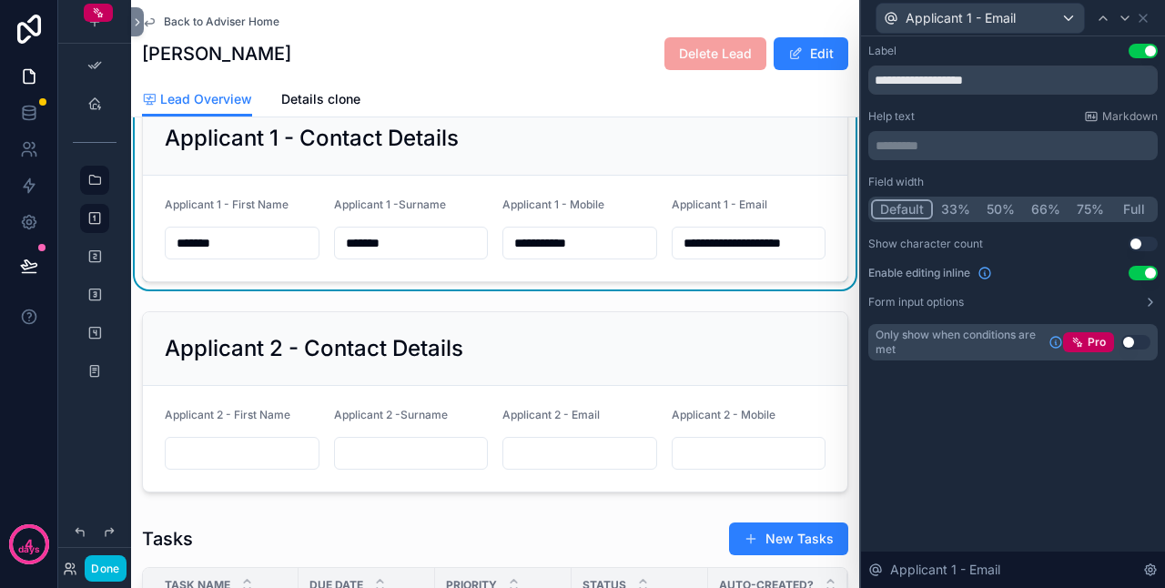
click at [676, 402] on div "scrollable content" at bounding box center [495, 402] width 728 height 196
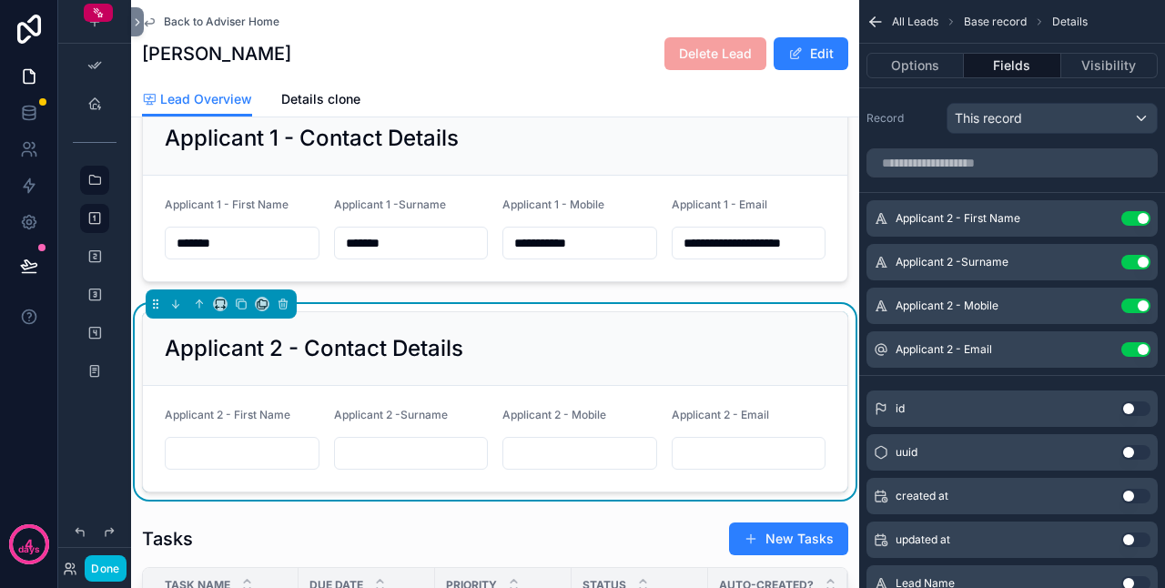
click at [0, 0] on icon "scrollable content" at bounding box center [0, 0] width 0 height 0
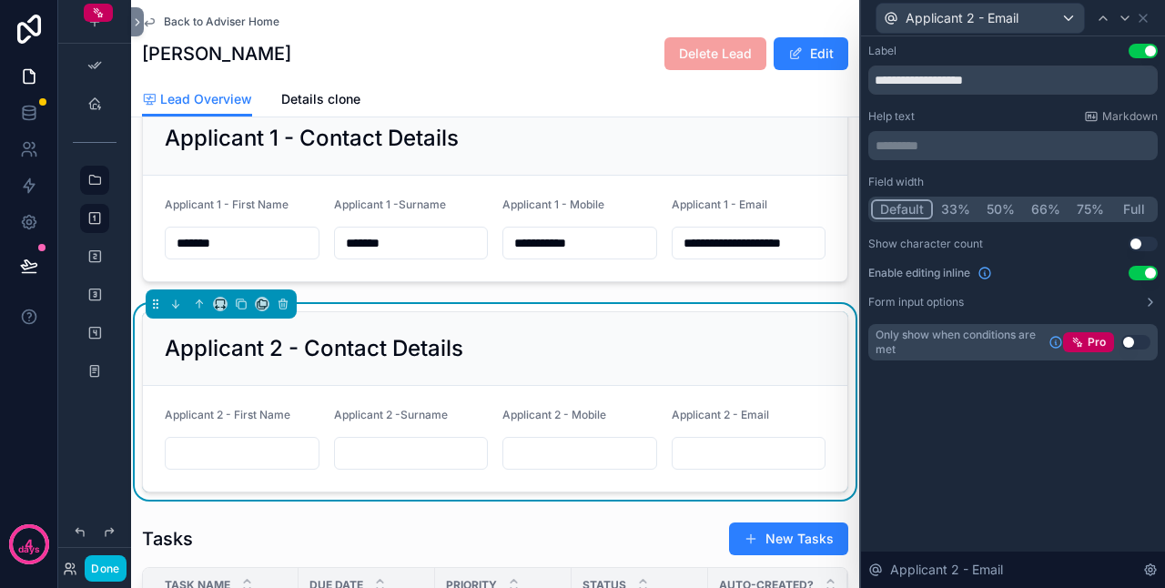
click at [808, 340] on div "Applicant 2 - Contact Details" at bounding box center [495, 349] width 705 height 74
click at [1005, 16] on span "Applicant 2 - Email" at bounding box center [962, 18] width 113 height 18
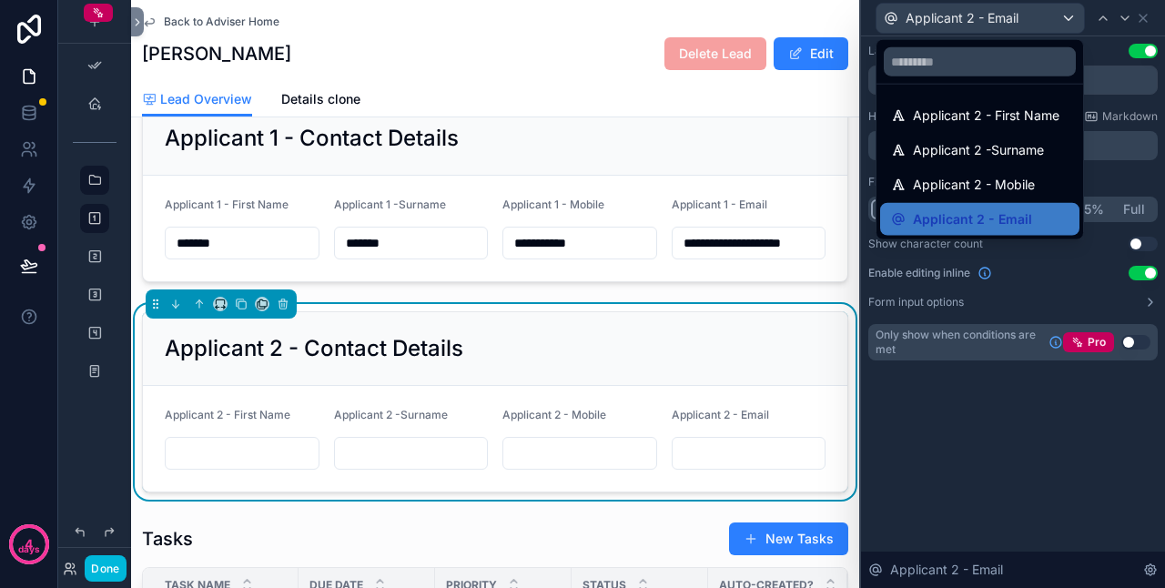
click at [978, 209] on span "Applicant 2 - Email" at bounding box center [972, 219] width 119 height 22
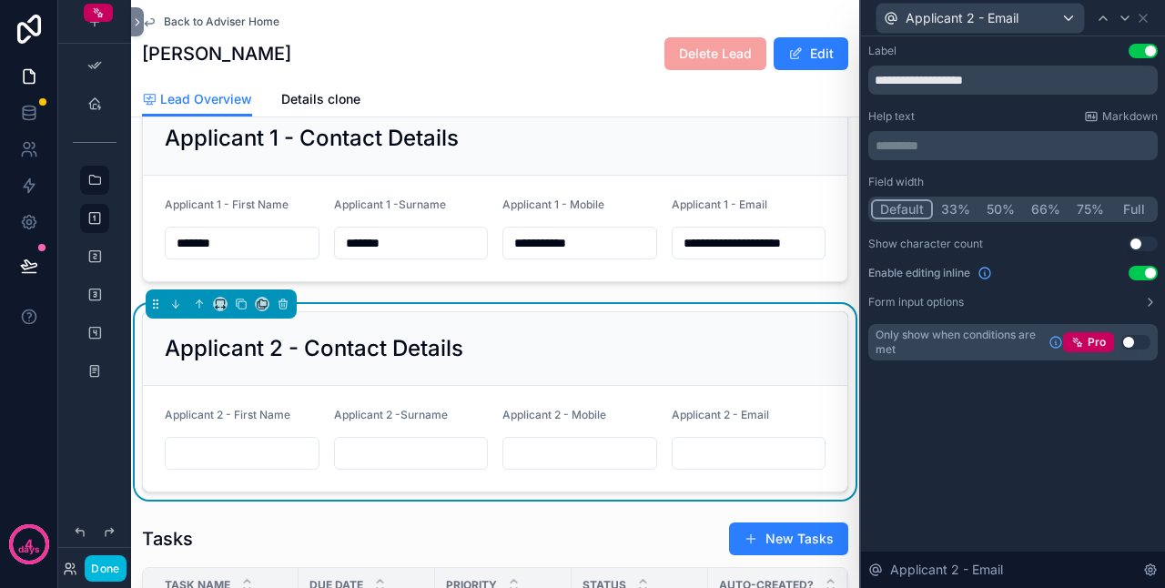
click at [117, 570] on button "Done" at bounding box center [105, 568] width 41 height 26
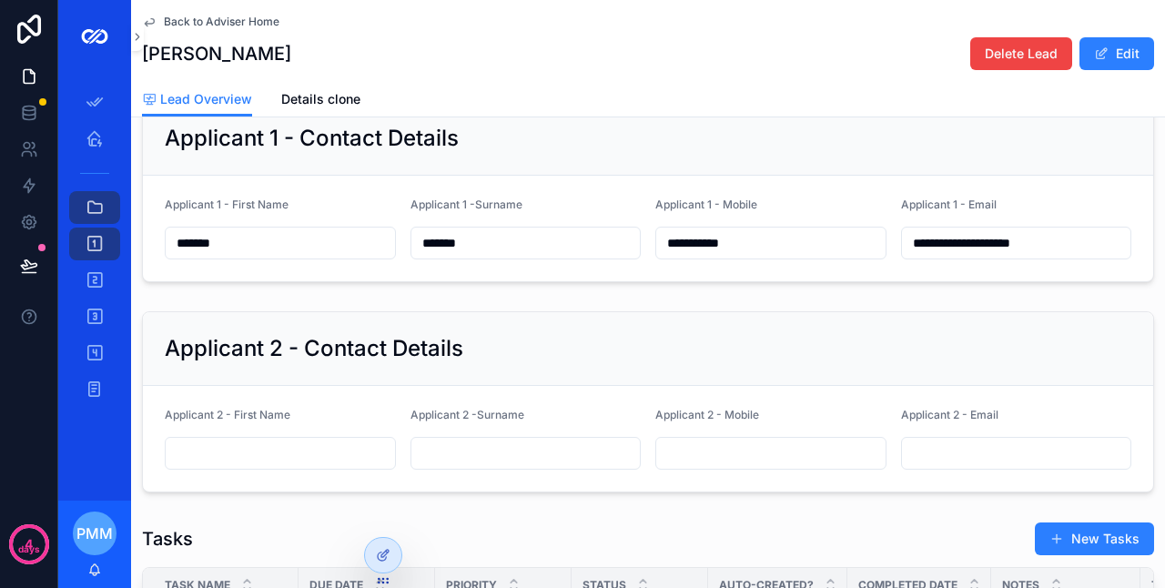
click at [552, 251] on input "*******" at bounding box center [525, 242] width 229 height 25
click at [823, 320] on div "Applicant 2 - Contact Details Applicant 2 - First Name Applicant 2 -Surname App…" at bounding box center [648, 402] width 1034 height 196
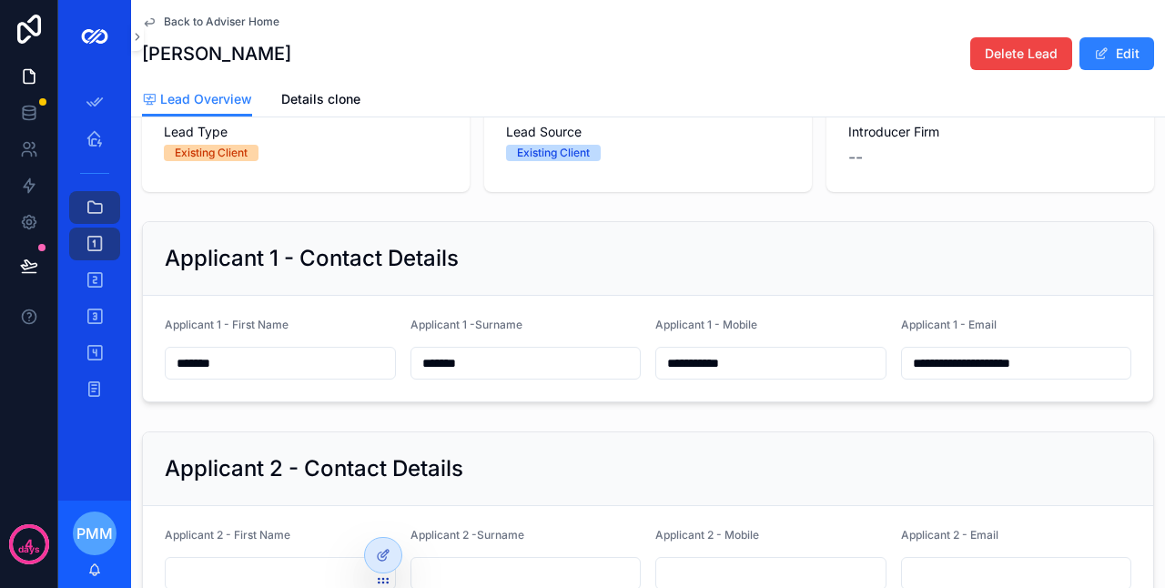
scroll to position [273, 0]
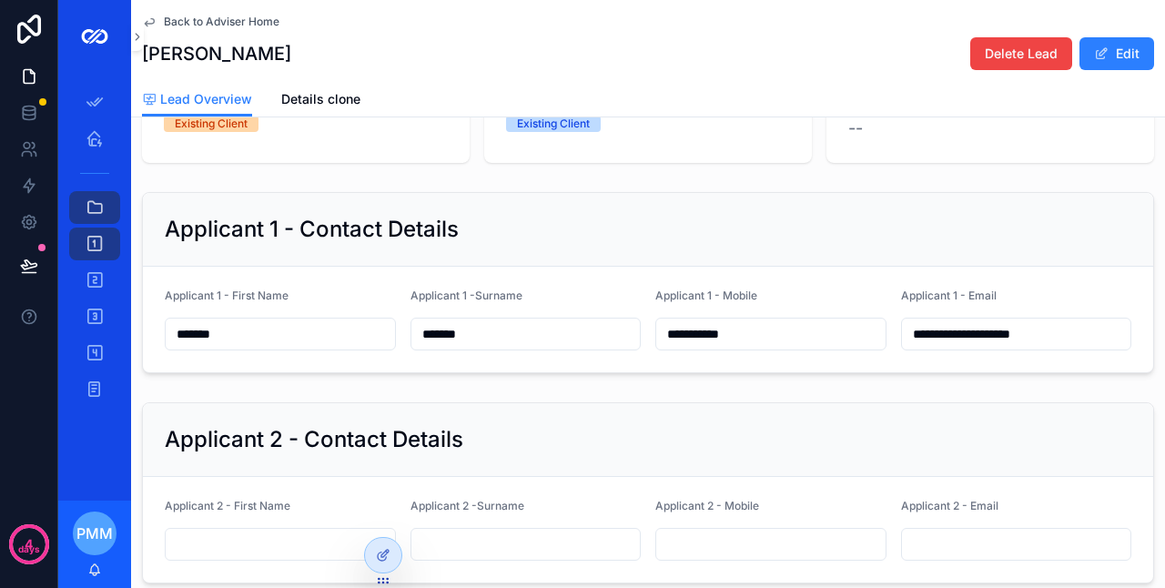
click at [918, 324] on div "**********" at bounding box center [1016, 320] width 231 height 62
click at [1031, 310] on div "Applicant 1 - Email" at bounding box center [1016, 300] width 231 height 22
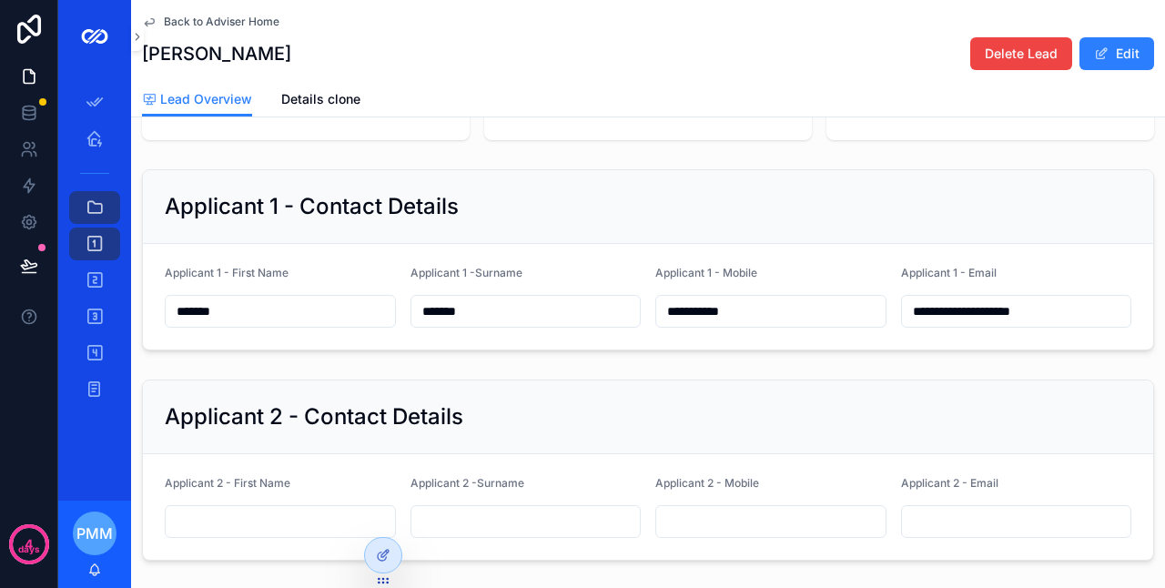
scroll to position [364, 0]
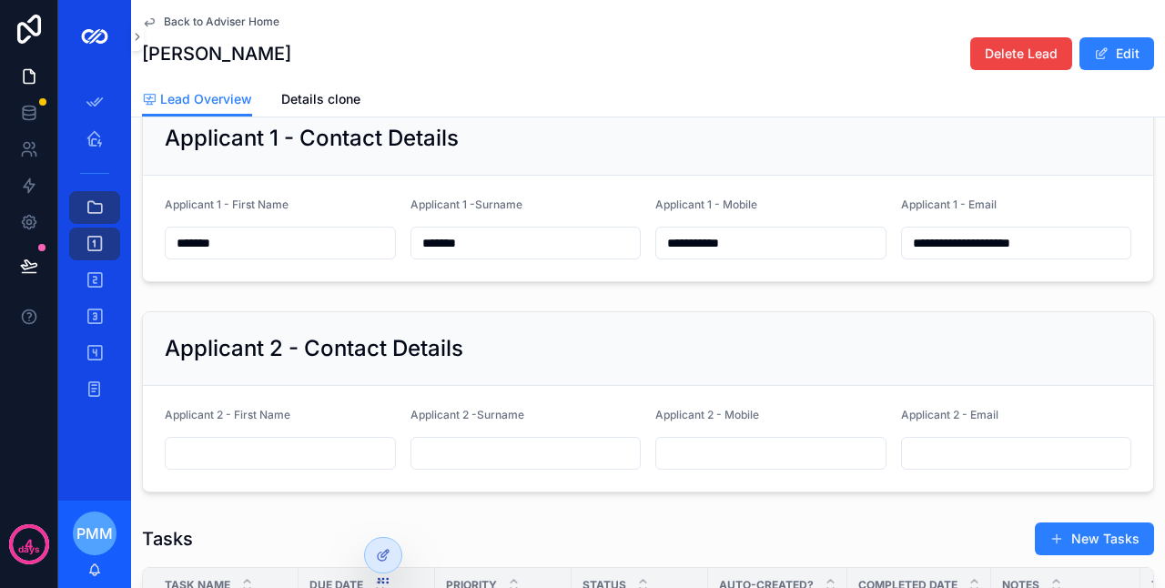
click at [395, 559] on div at bounding box center [383, 555] width 36 height 35
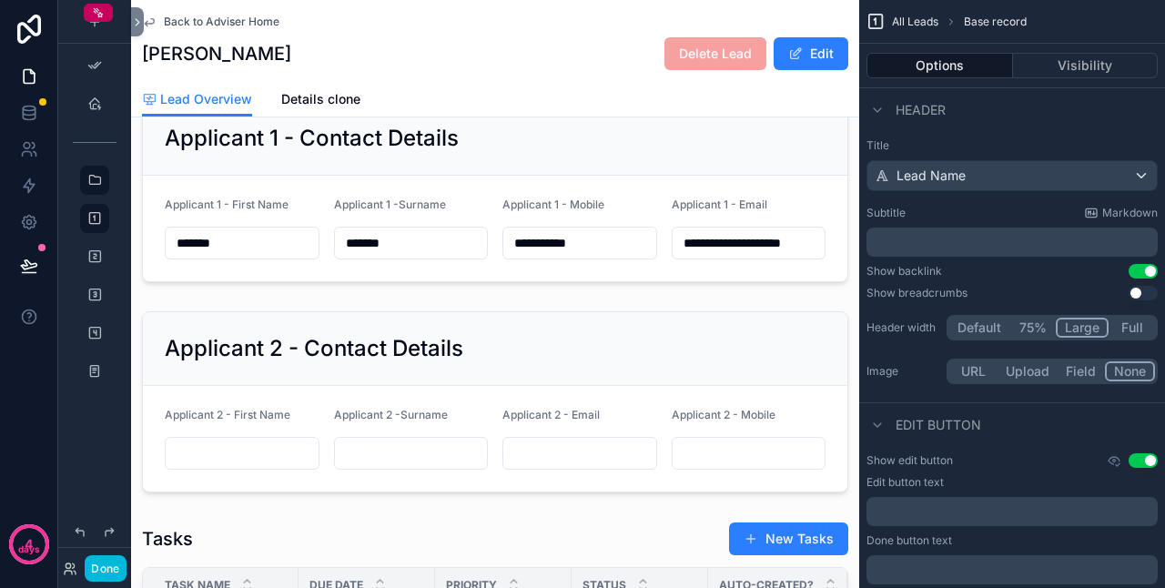
click at [628, 169] on div "scrollable content" at bounding box center [495, 192] width 728 height 196
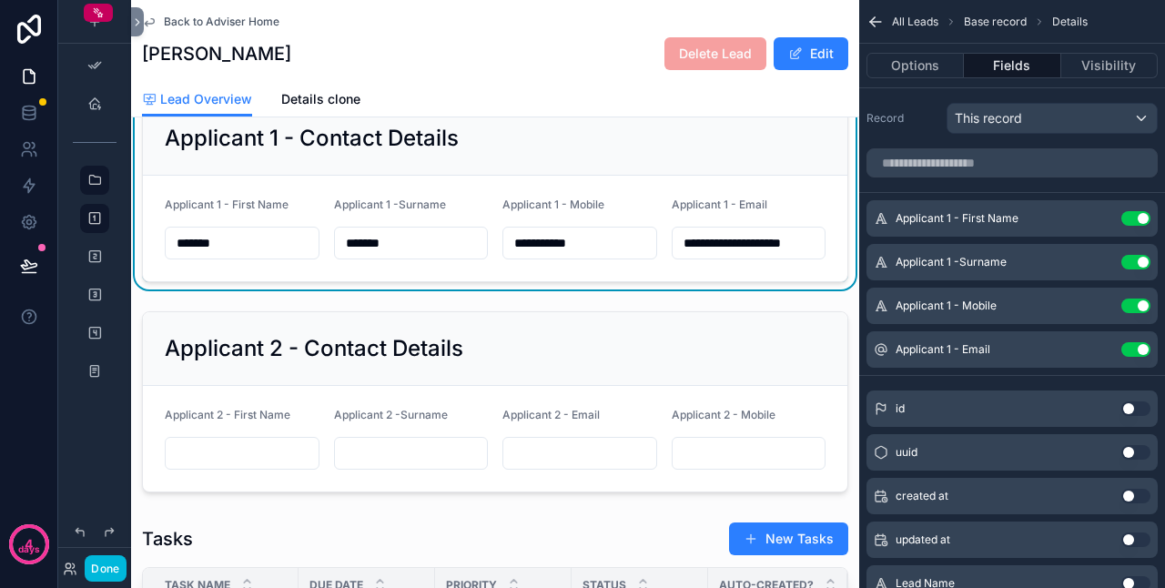
click at [0, 0] on button "scrollable content" at bounding box center [0, 0] width 0 height 0
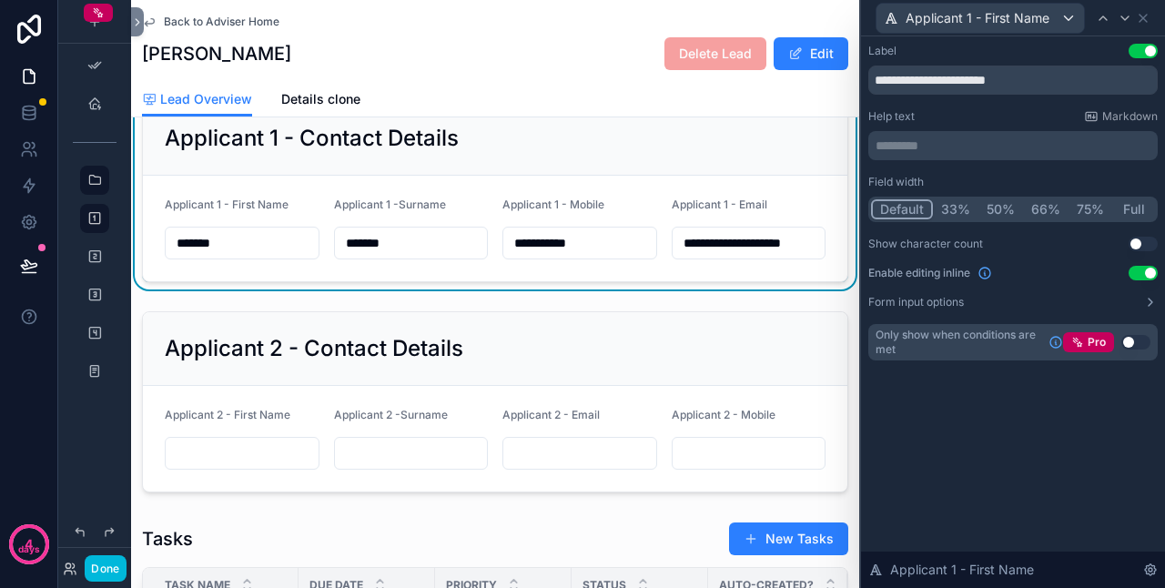
click at [1144, 271] on button "Use setting" at bounding box center [1143, 273] width 29 height 15
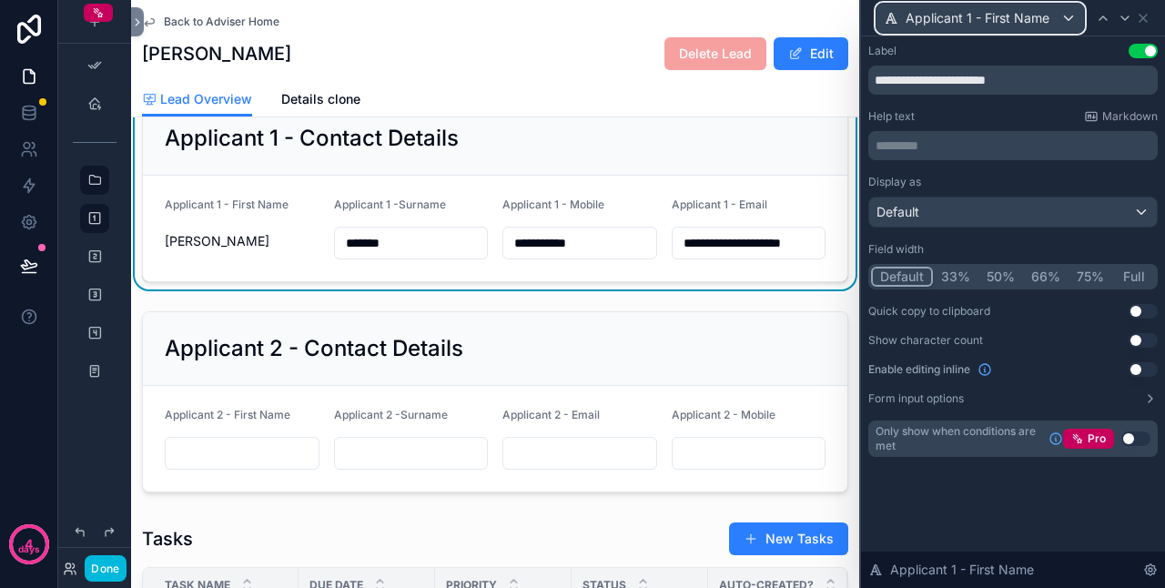
click at [1041, 26] on span "Applicant 1 - First Name" at bounding box center [978, 18] width 144 height 18
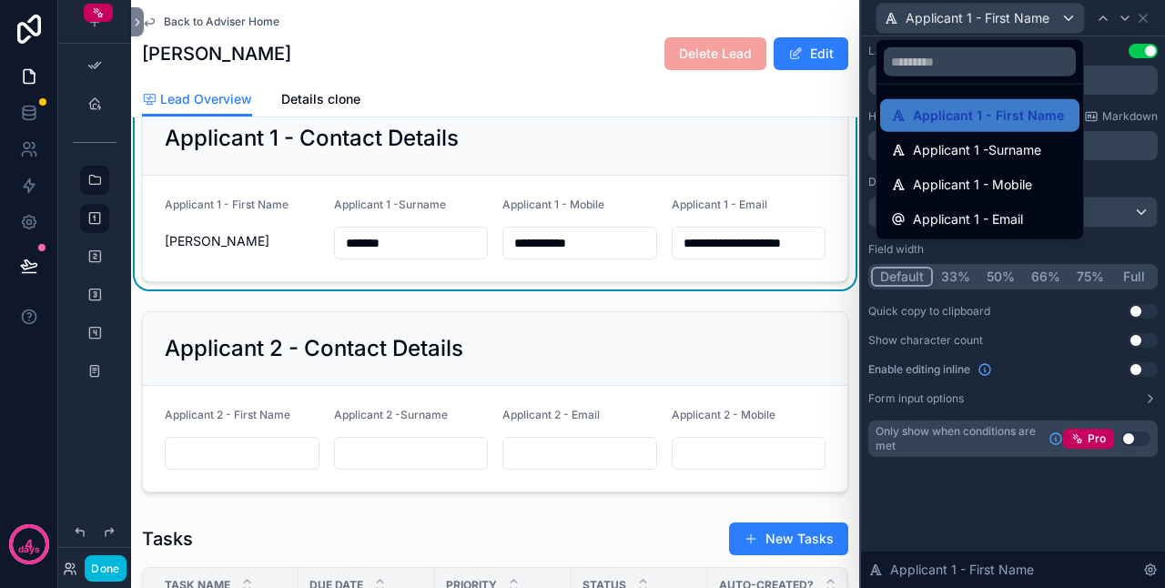
click at [1011, 147] on span "Applicant 1 -Surname" at bounding box center [977, 150] width 128 height 22
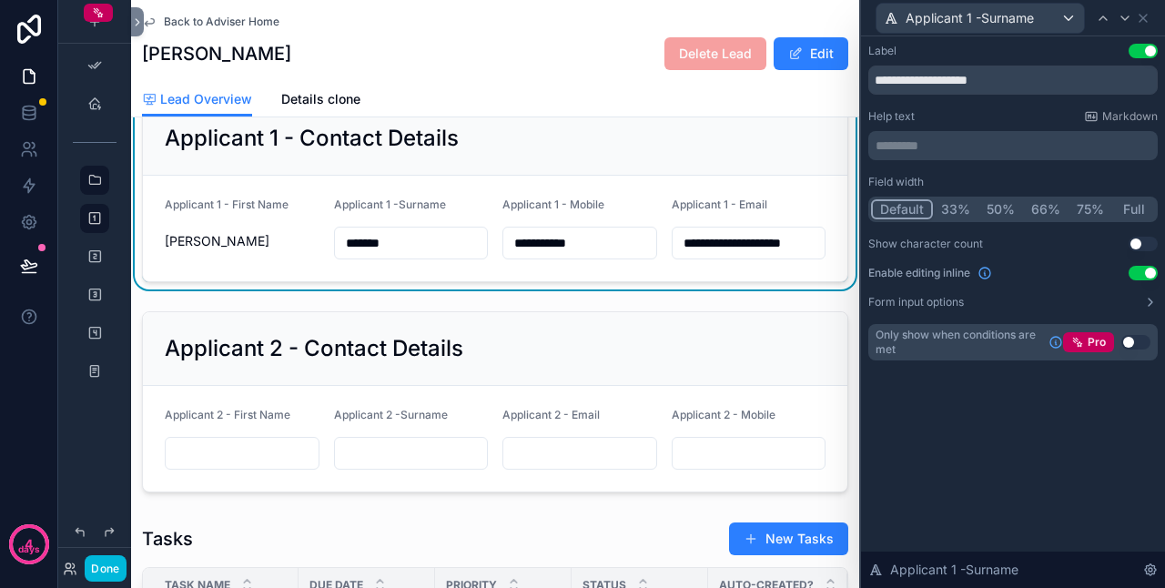
click at [1139, 271] on button "Use setting" at bounding box center [1143, 273] width 29 height 15
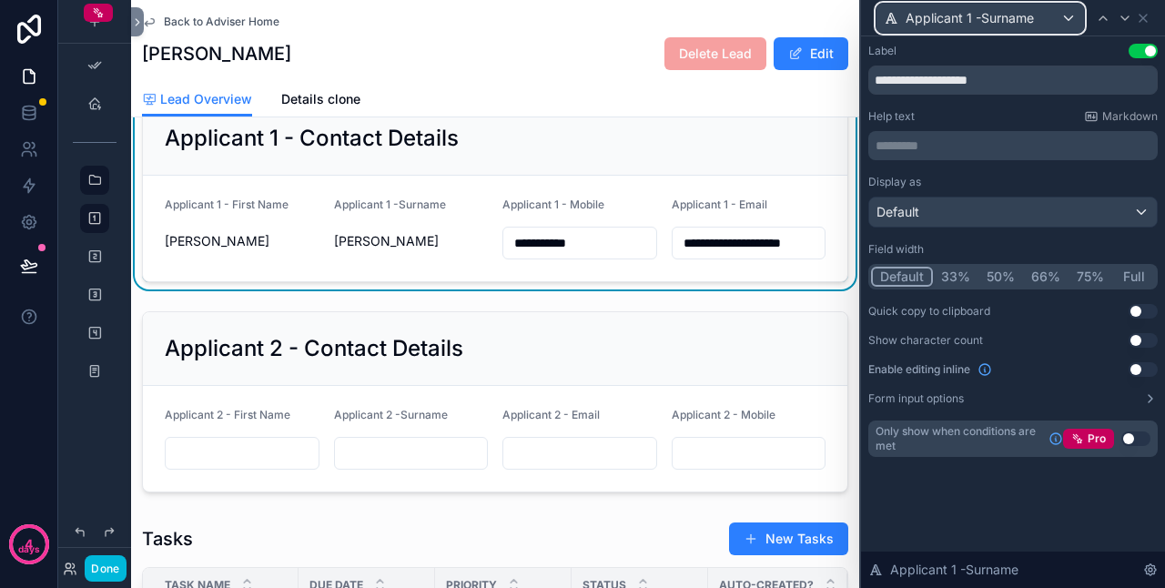
click at [992, 20] on span "Applicant 1 -Surname" at bounding box center [970, 18] width 128 height 18
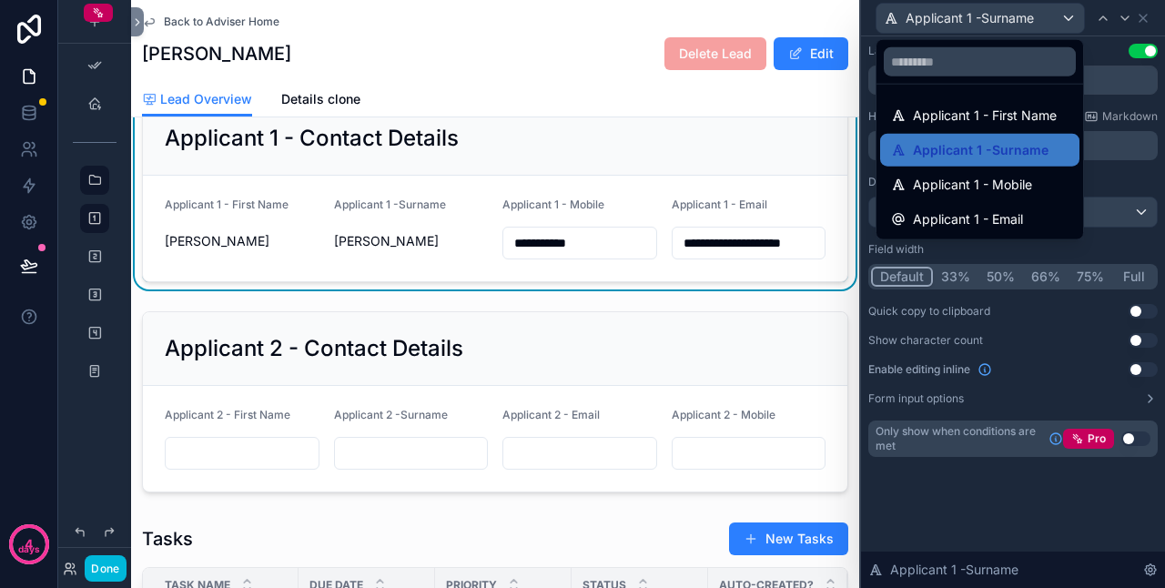
click at [995, 180] on span "Applicant 1 - Mobile" at bounding box center [972, 185] width 119 height 22
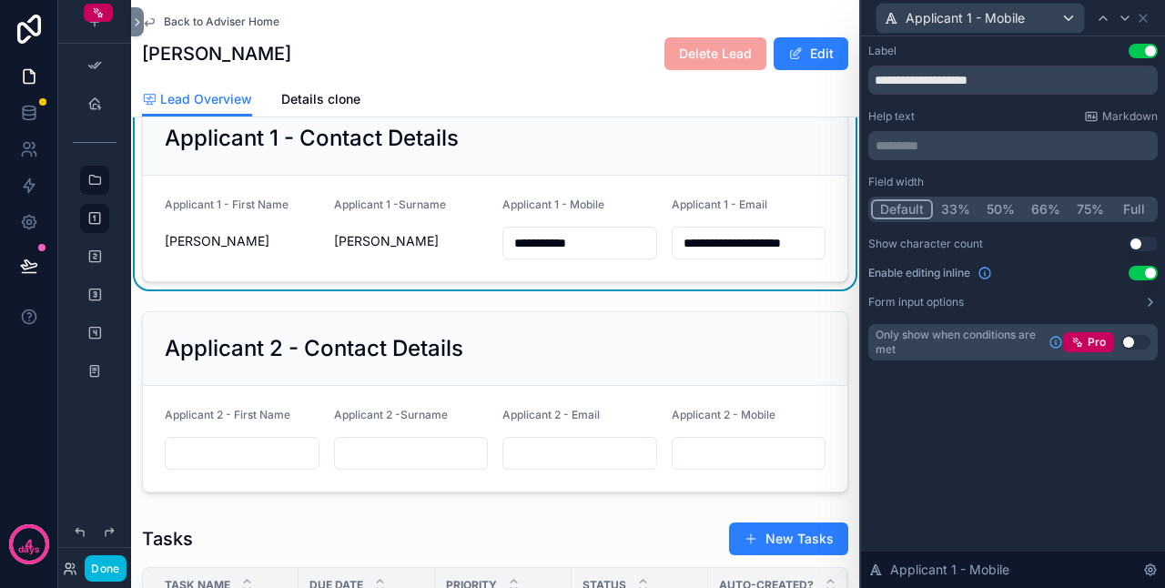
click at [1152, 277] on button "Use setting" at bounding box center [1143, 273] width 29 height 15
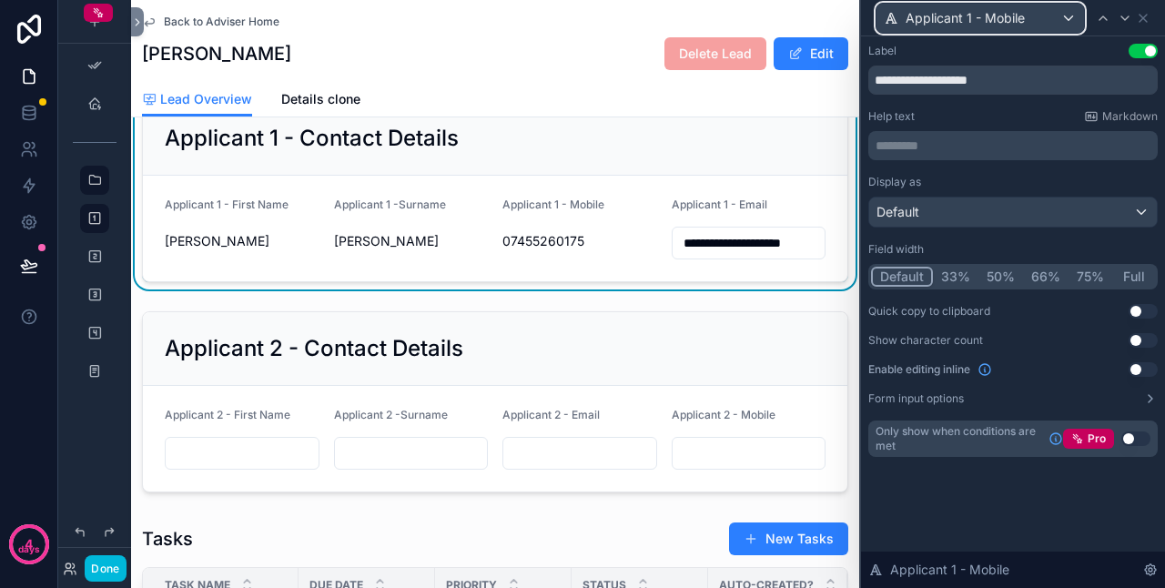
click at [1031, 21] on div "Applicant 1 - Mobile" at bounding box center [981, 18] width 208 height 29
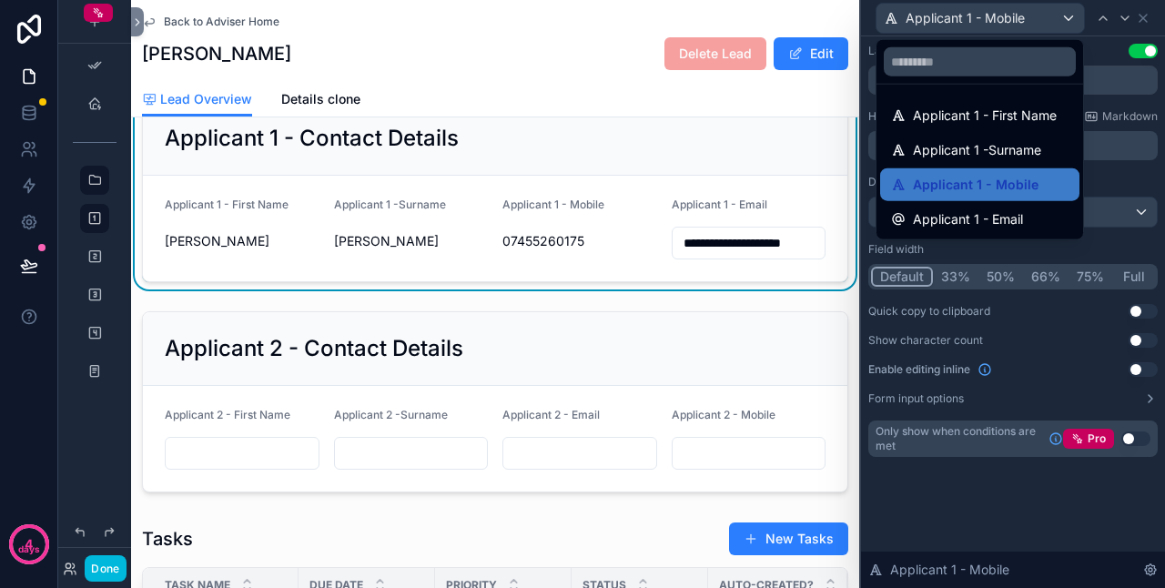
click at [1023, 203] on div "Applicant 1 - Email" at bounding box center [979, 219] width 199 height 33
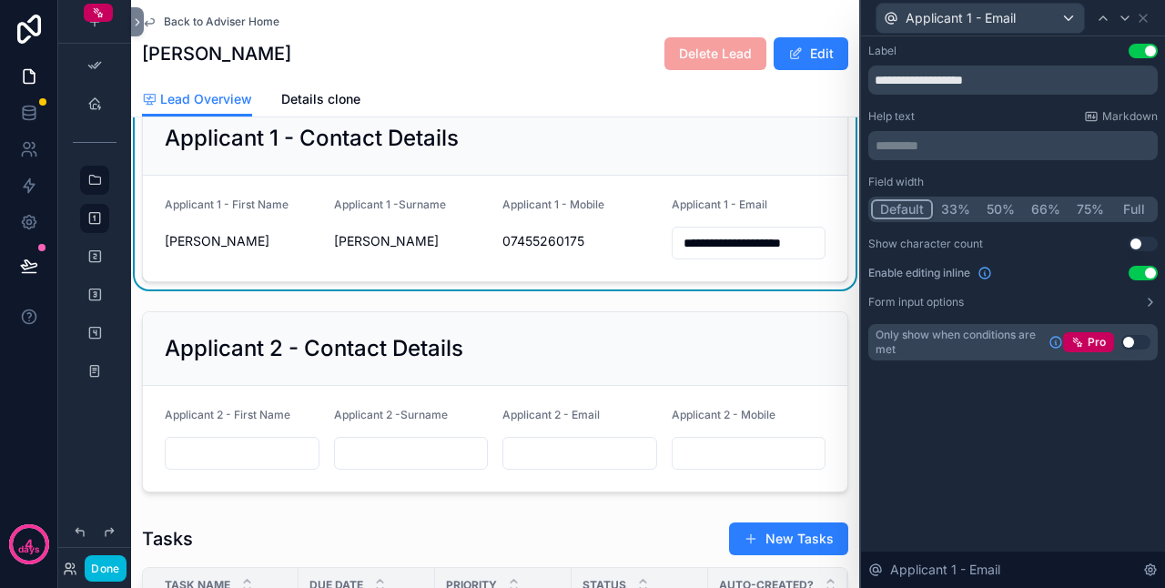
click at [1145, 273] on button "Use setting" at bounding box center [1143, 273] width 29 height 15
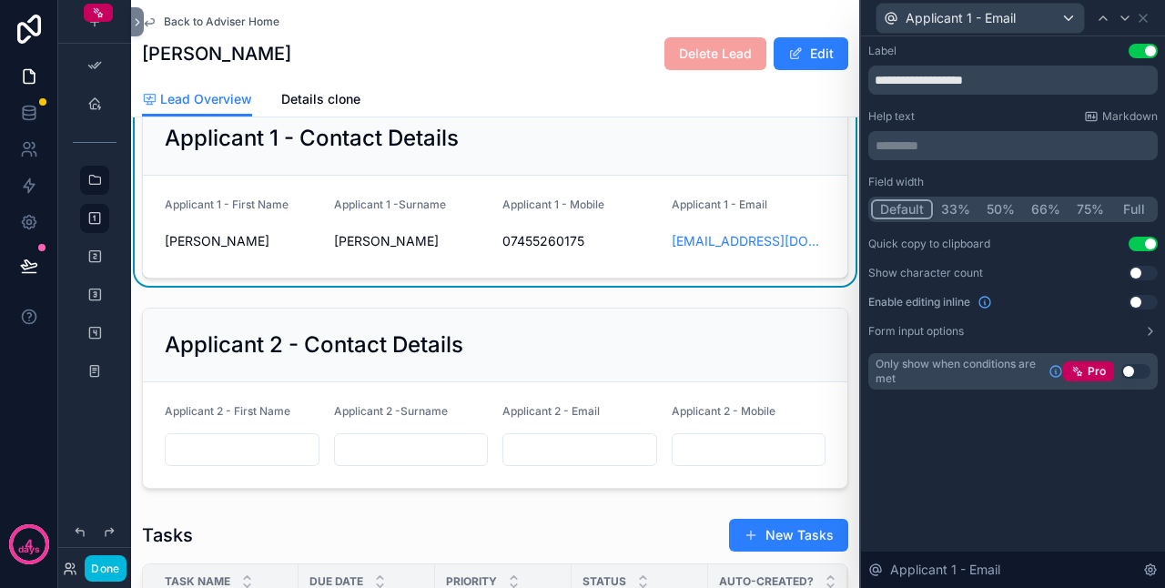
click at [762, 342] on div "scrollable content" at bounding box center [495, 398] width 728 height 196
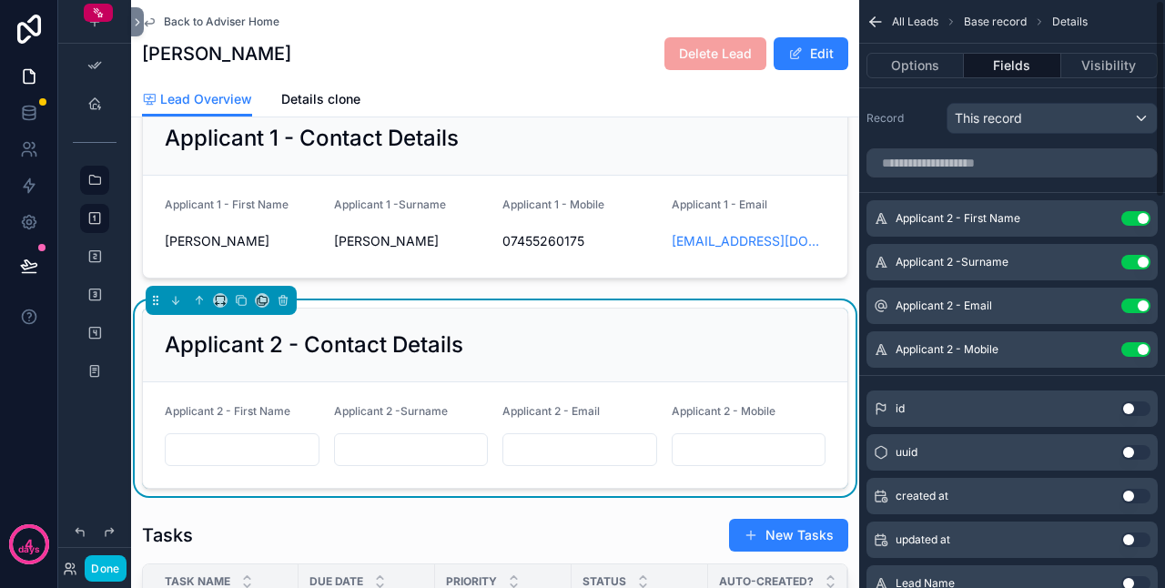
click at [0, 0] on icon "scrollable content" at bounding box center [0, 0] width 0 height 0
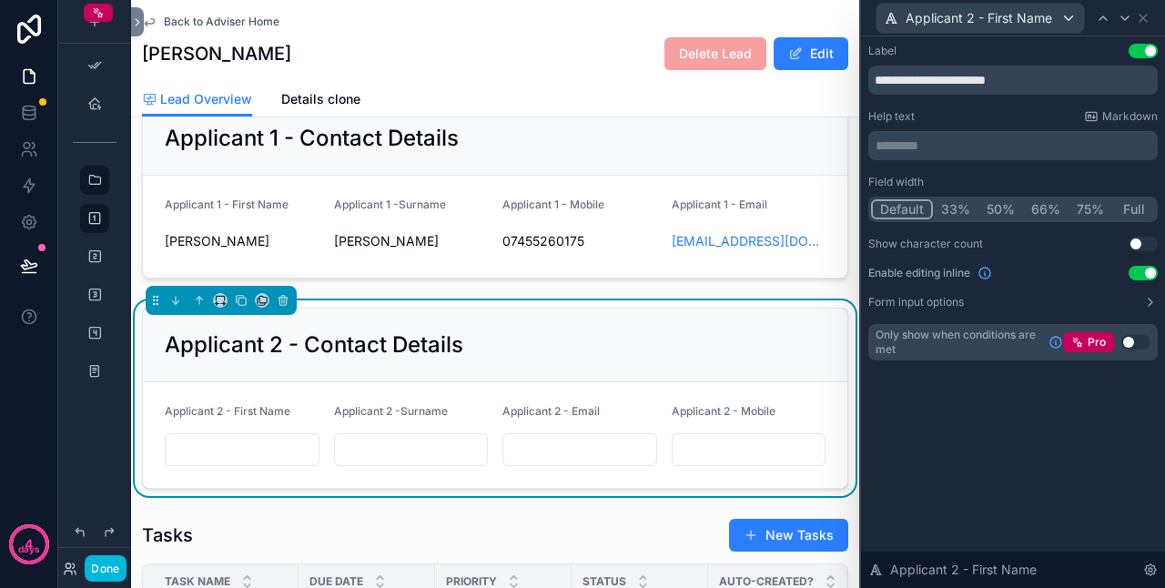
click at [1142, 274] on button "Use setting" at bounding box center [1143, 273] width 29 height 15
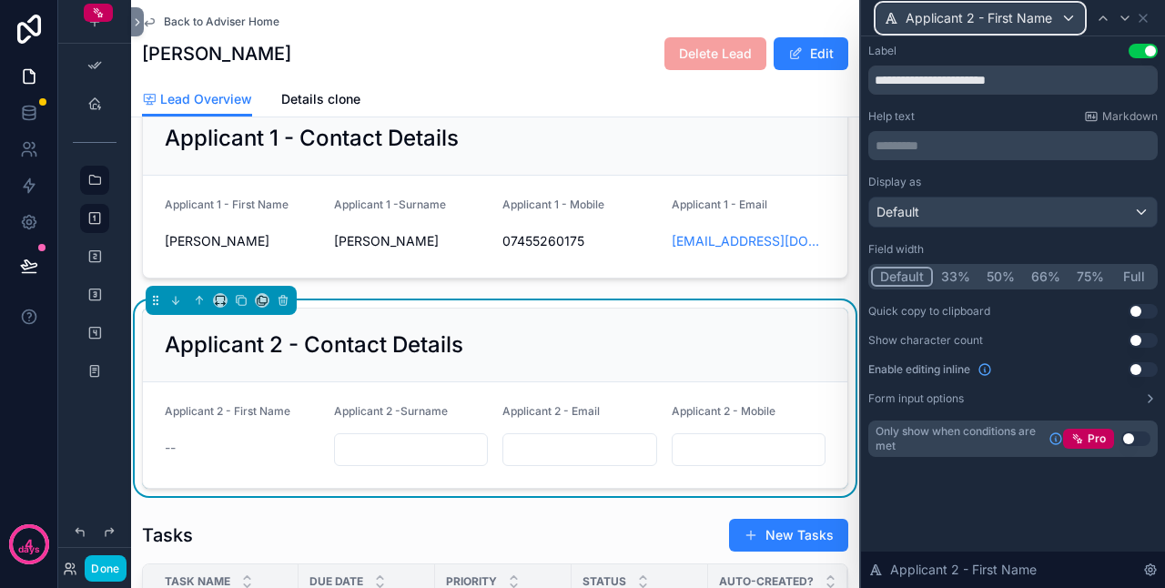
click at [1057, 16] on div "Applicant 2 - First Name" at bounding box center [981, 18] width 208 height 29
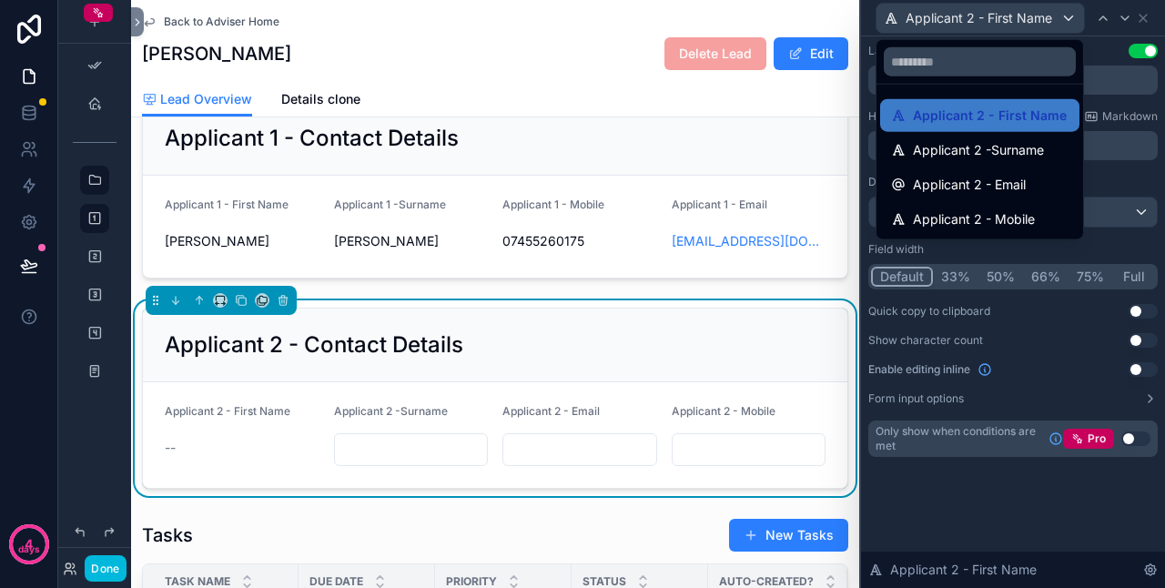
click at [1035, 146] on span "Applicant 2 -Surname" at bounding box center [978, 150] width 131 height 22
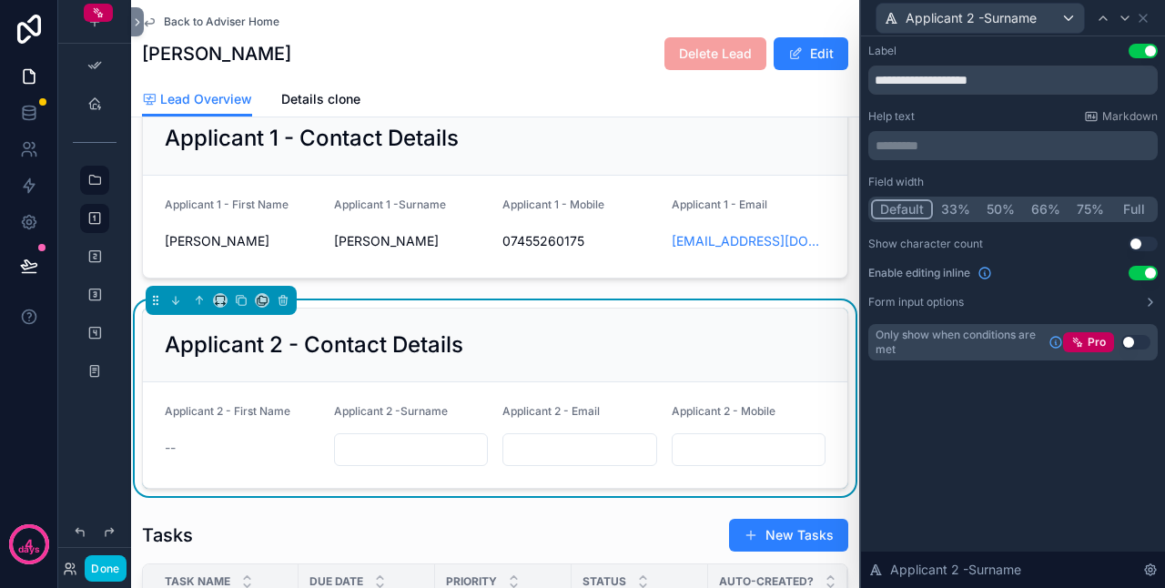
click at [1140, 269] on button "Use setting" at bounding box center [1143, 273] width 29 height 15
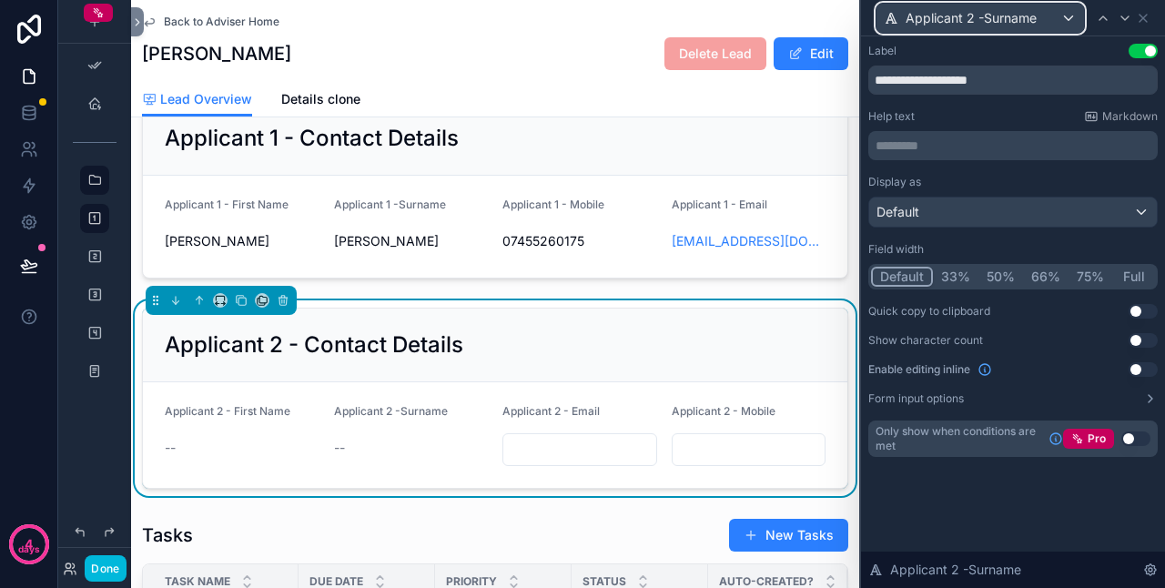
click at [996, 27] on div "Applicant 2 -Surname" at bounding box center [981, 18] width 208 height 29
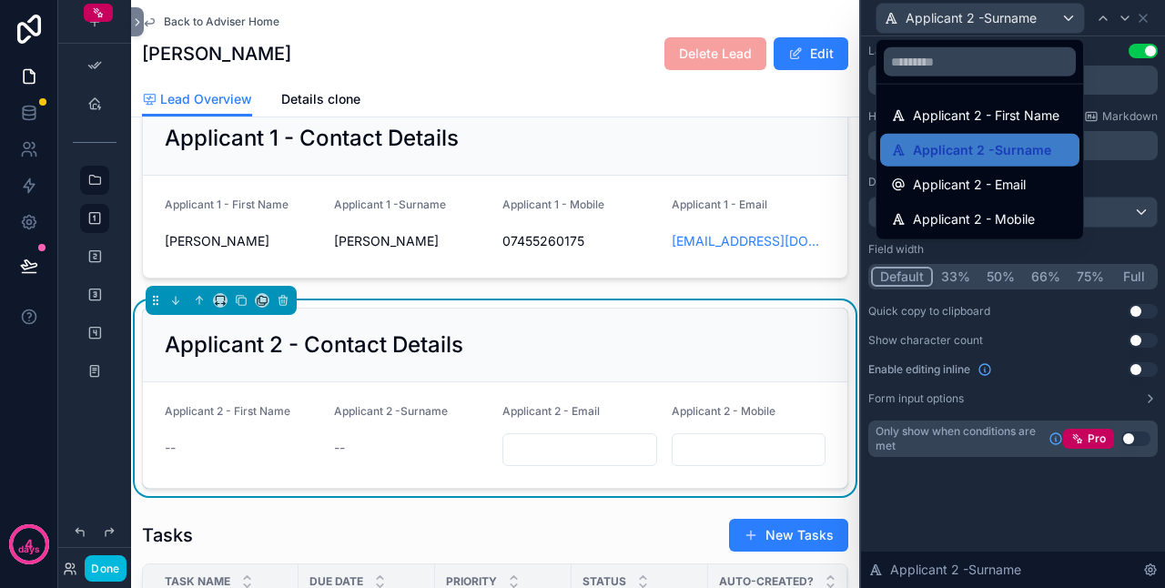
click at [997, 177] on span "Applicant 2 - Email" at bounding box center [969, 185] width 113 height 22
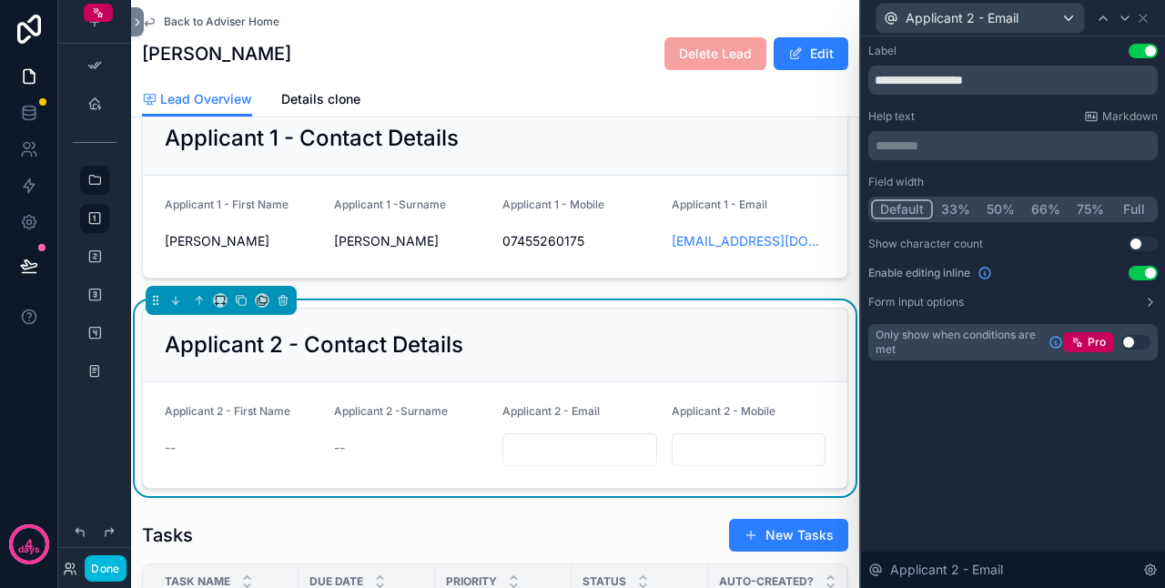
click at [1143, 273] on button "Use setting" at bounding box center [1143, 273] width 29 height 15
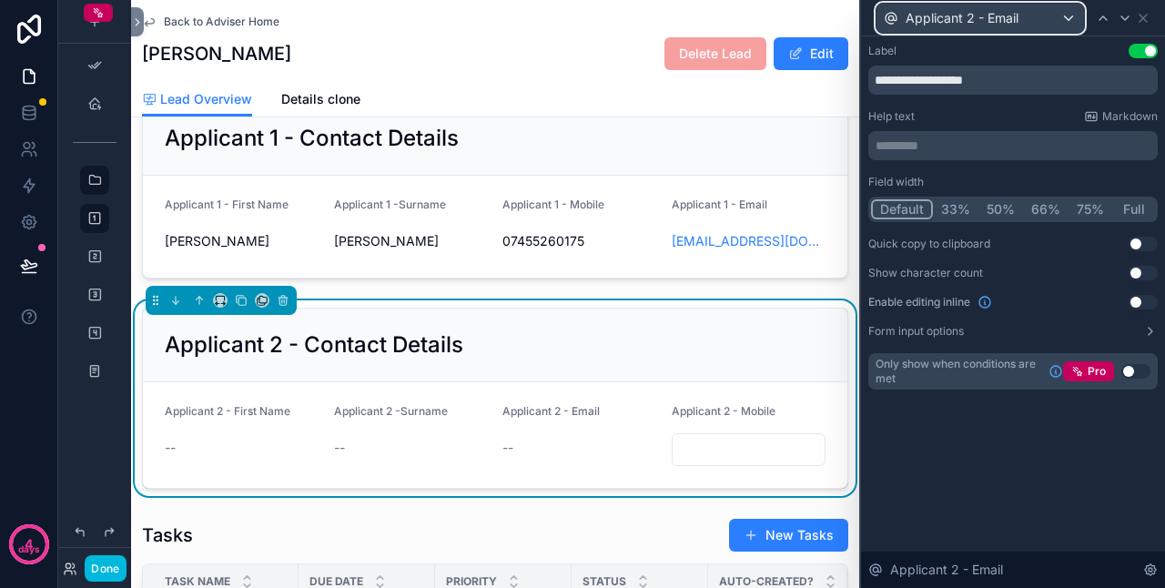
click at [960, 24] on span "Applicant 2 - Email" at bounding box center [962, 18] width 113 height 18
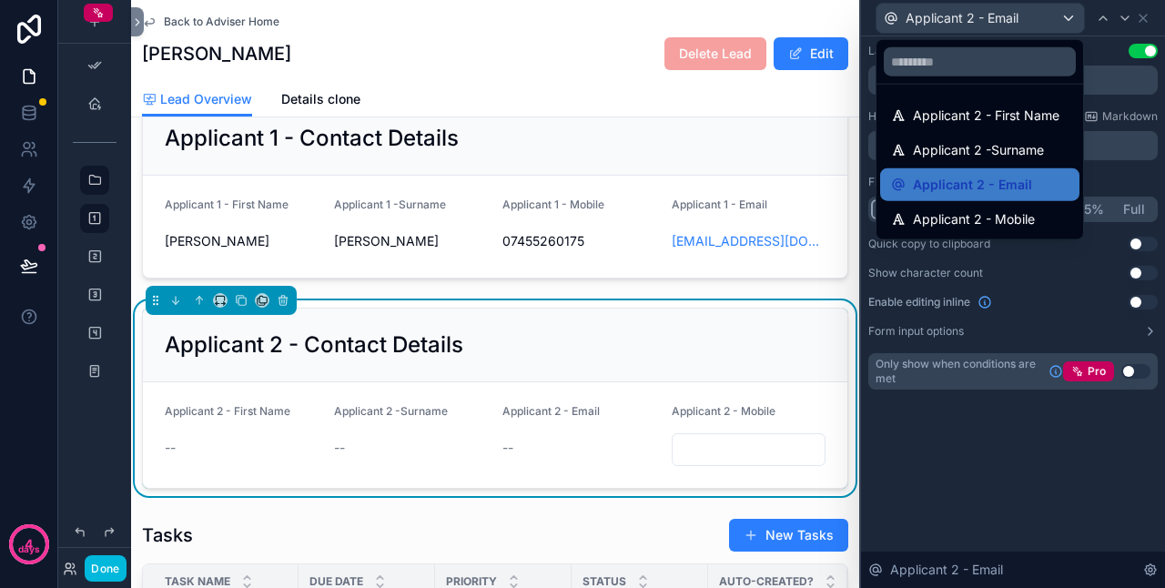
click at [987, 206] on div "Applicant 2 - Mobile" at bounding box center [979, 219] width 199 height 33
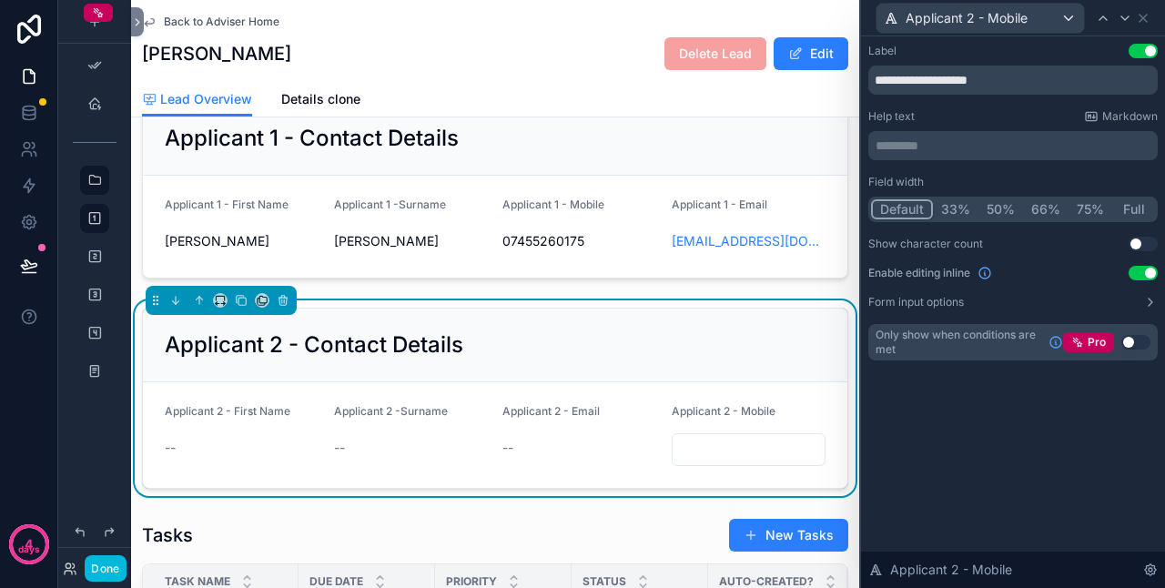
click at [1149, 268] on button "Use setting" at bounding box center [1143, 273] width 29 height 15
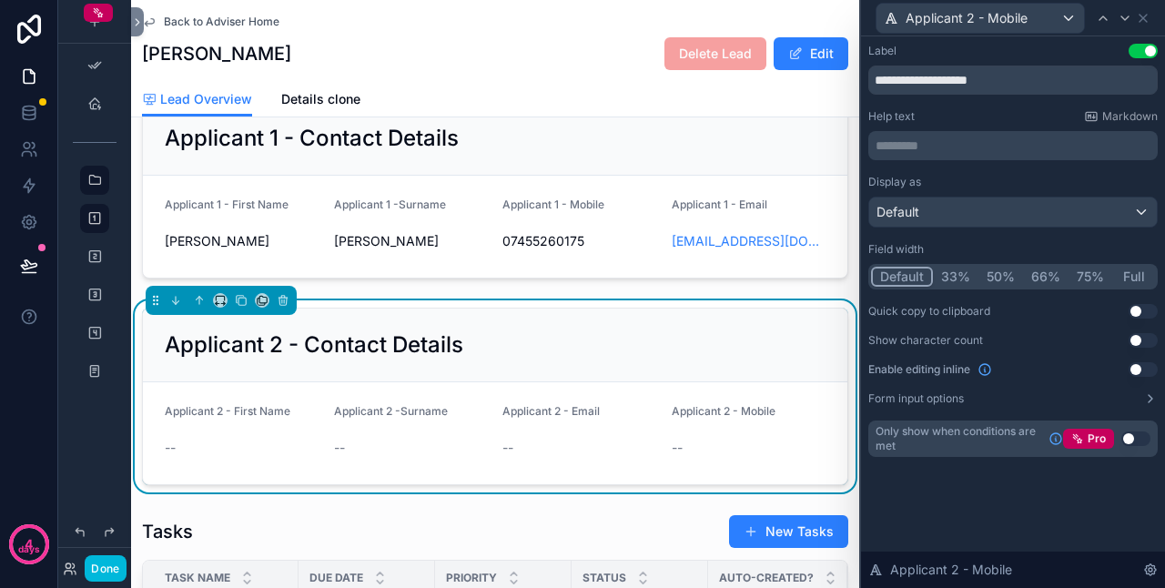
click at [115, 567] on button "Done" at bounding box center [105, 568] width 41 height 26
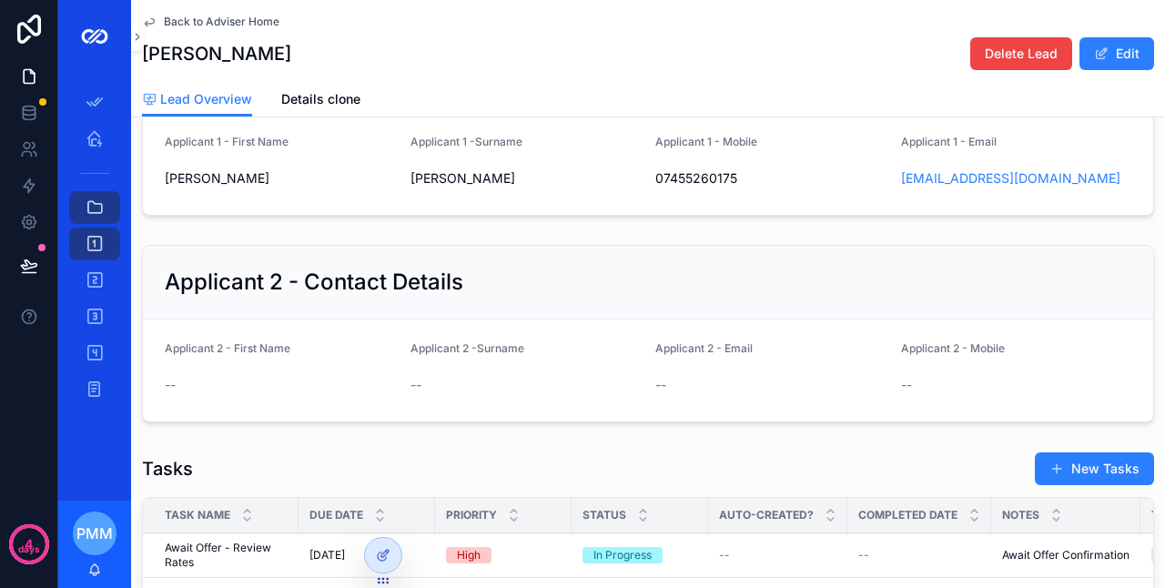
scroll to position [455, 0]
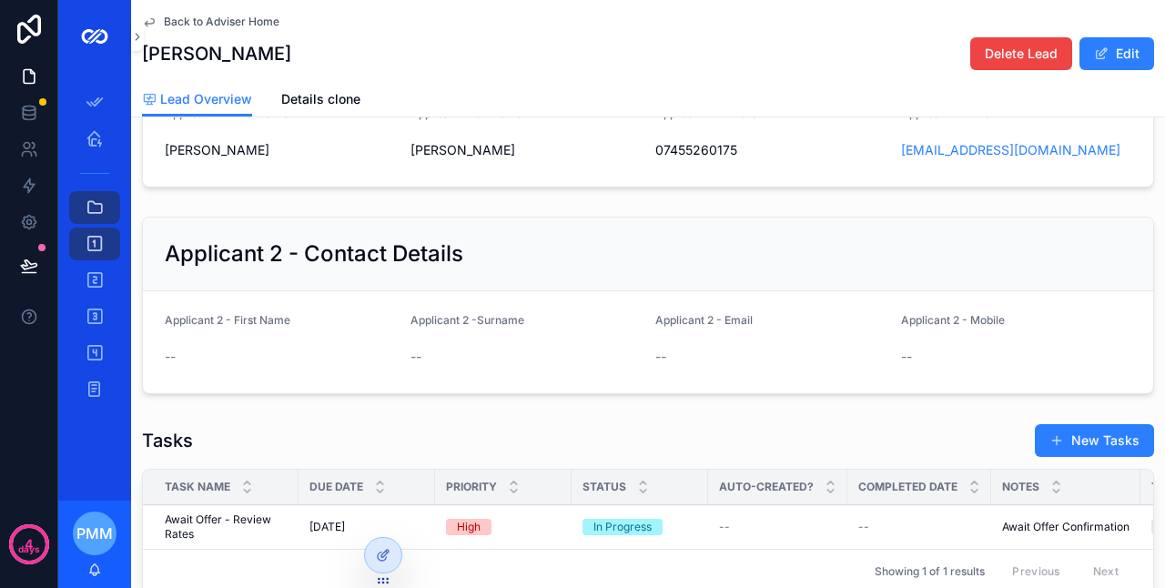
click at [1094, 58] on span "scrollable content" at bounding box center [1101, 53] width 15 height 15
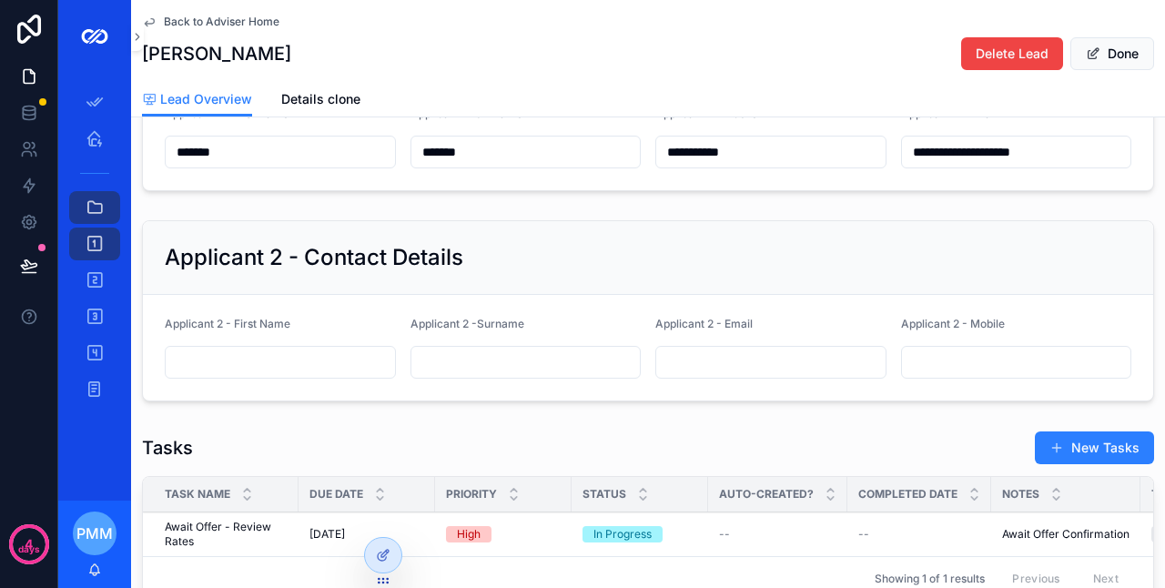
click at [1097, 48] on button "Done" at bounding box center [1113, 53] width 84 height 33
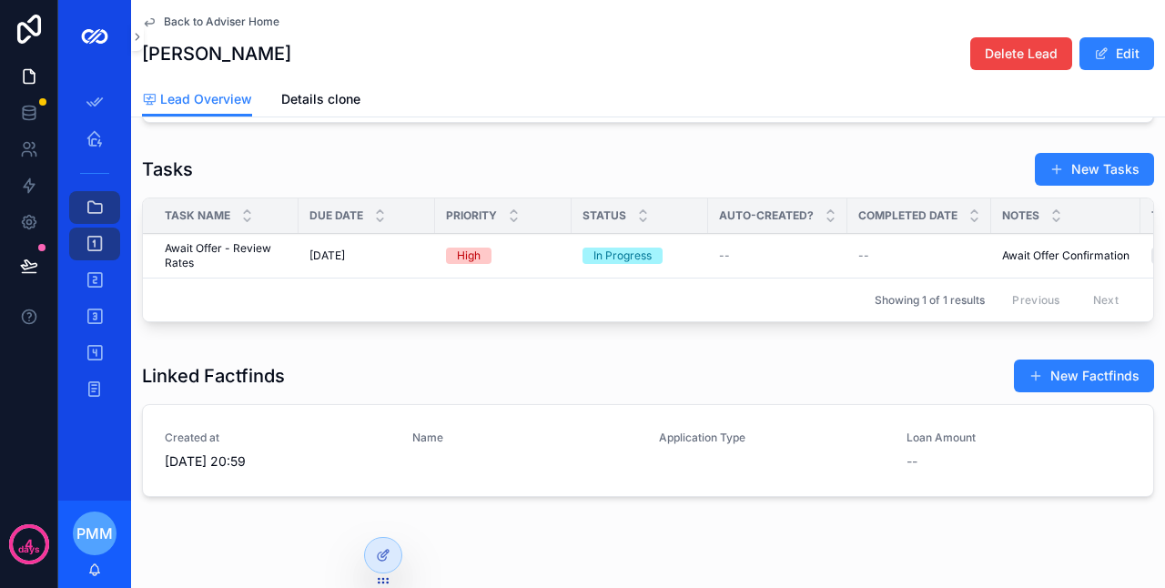
scroll to position [699, 0]
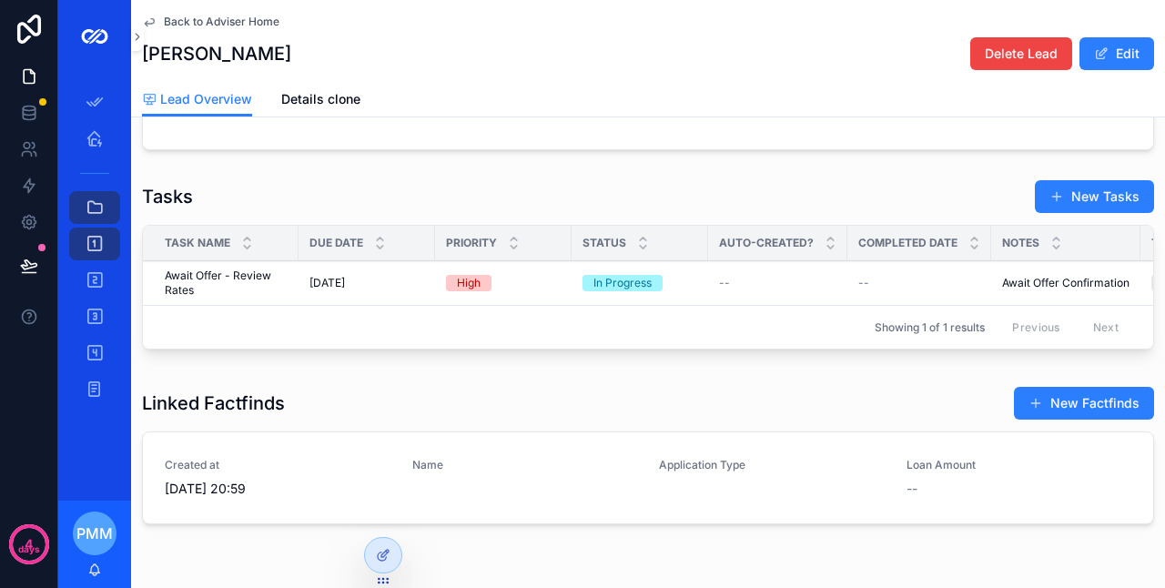
click at [1073, 420] on button "New Factfinds" at bounding box center [1084, 403] width 140 height 33
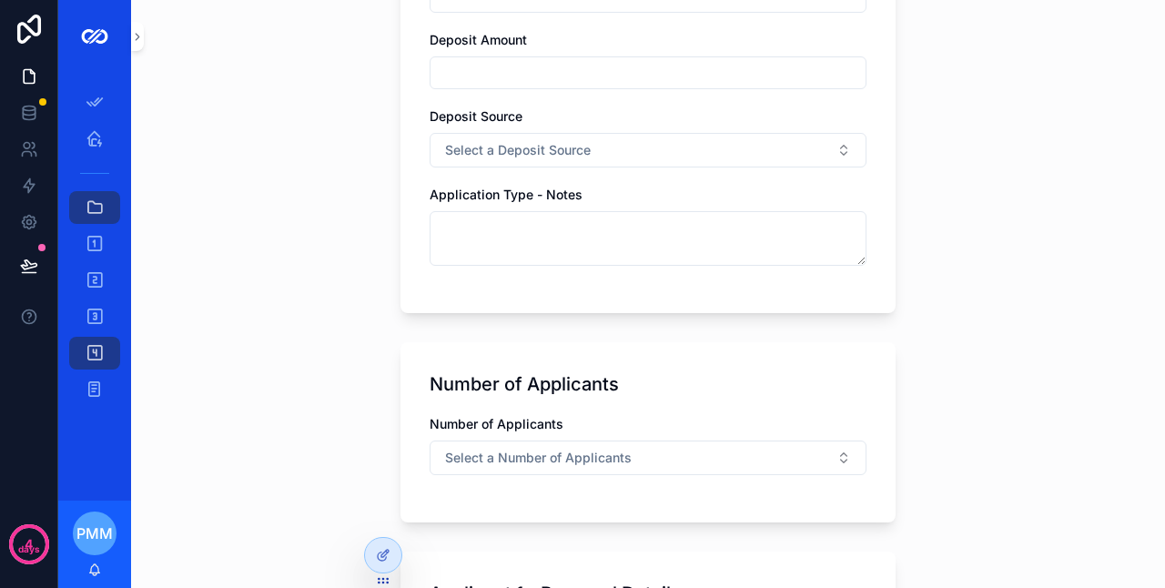
scroll to position [1092, 0]
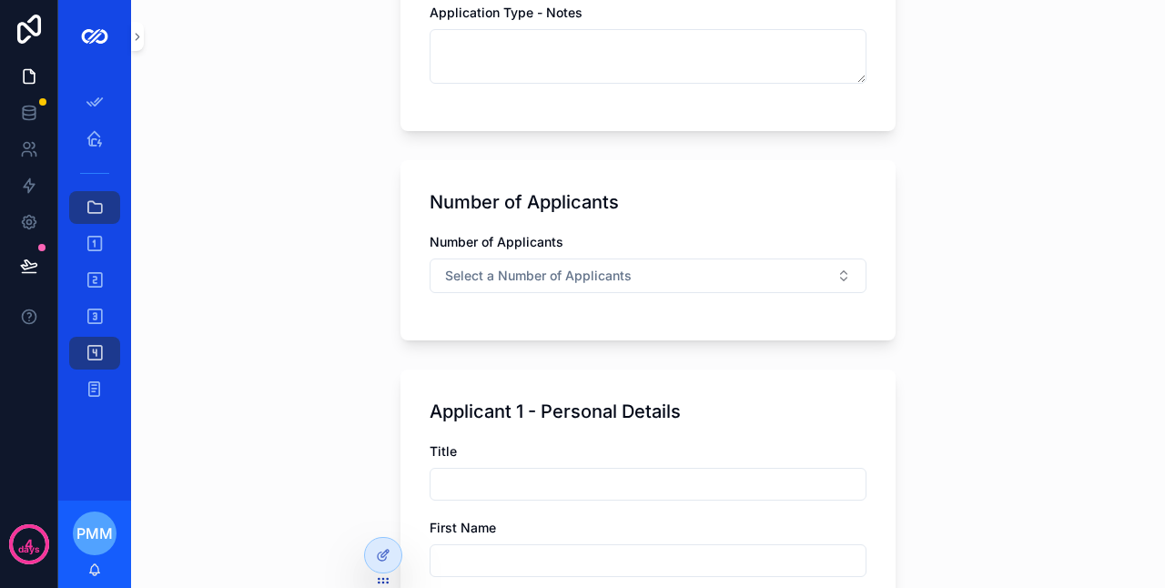
click at [521, 262] on button "Select a Number of Applicants" at bounding box center [648, 276] width 437 height 35
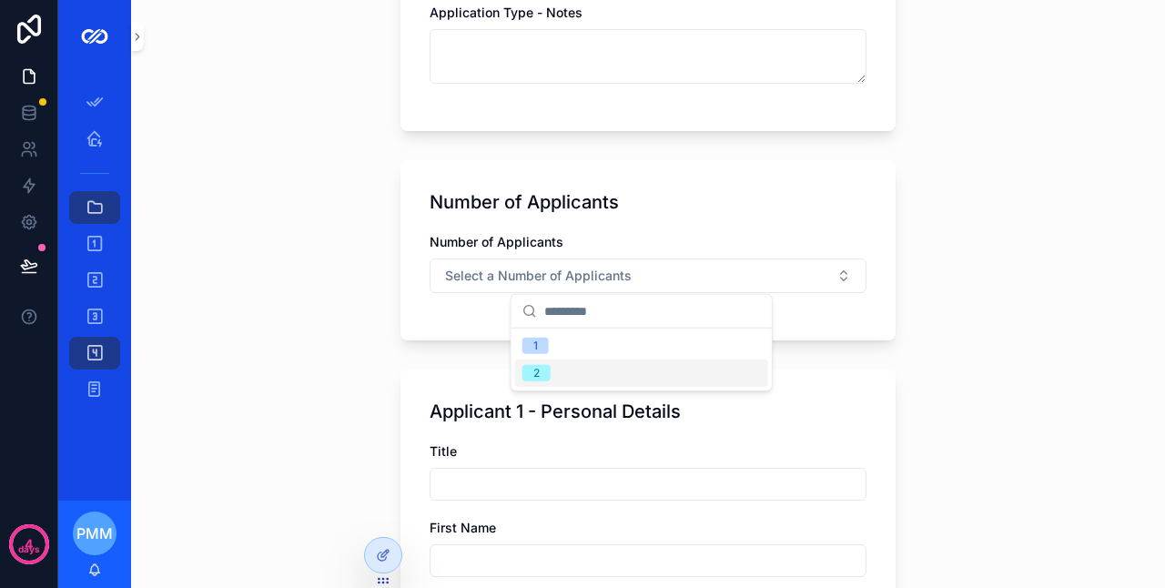
click at [537, 378] on div "2" at bounding box center [536, 373] width 6 height 16
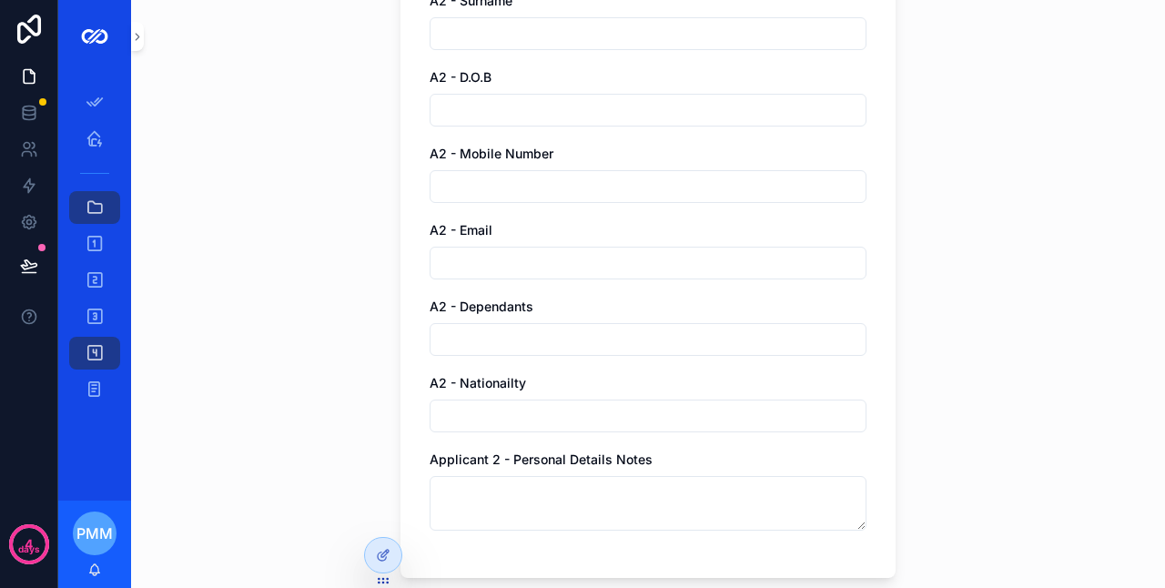
scroll to position [4766, 0]
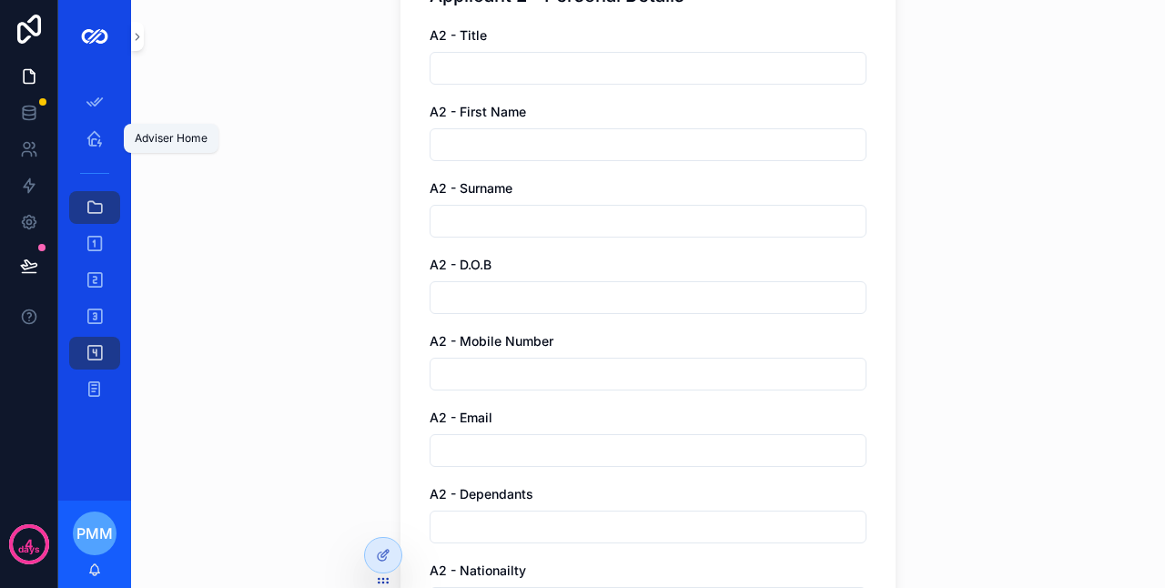
click at [100, 126] on div "Adviser Home" at bounding box center [94, 138] width 29 height 29
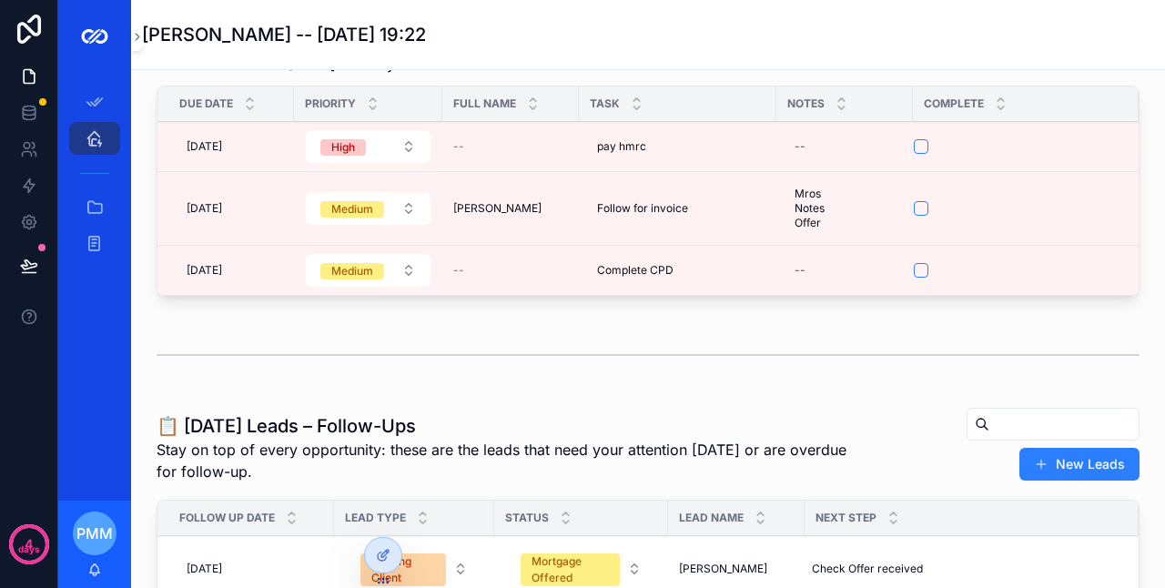
scroll to position [91, 0]
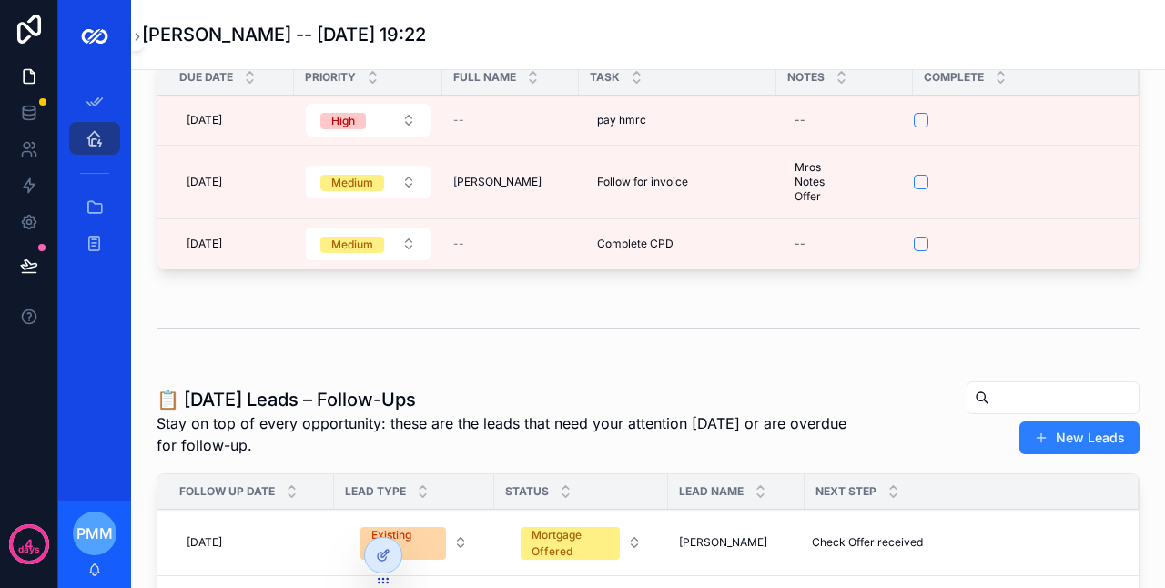
click at [1032, 448] on button "New Leads" at bounding box center [1080, 438] width 120 height 33
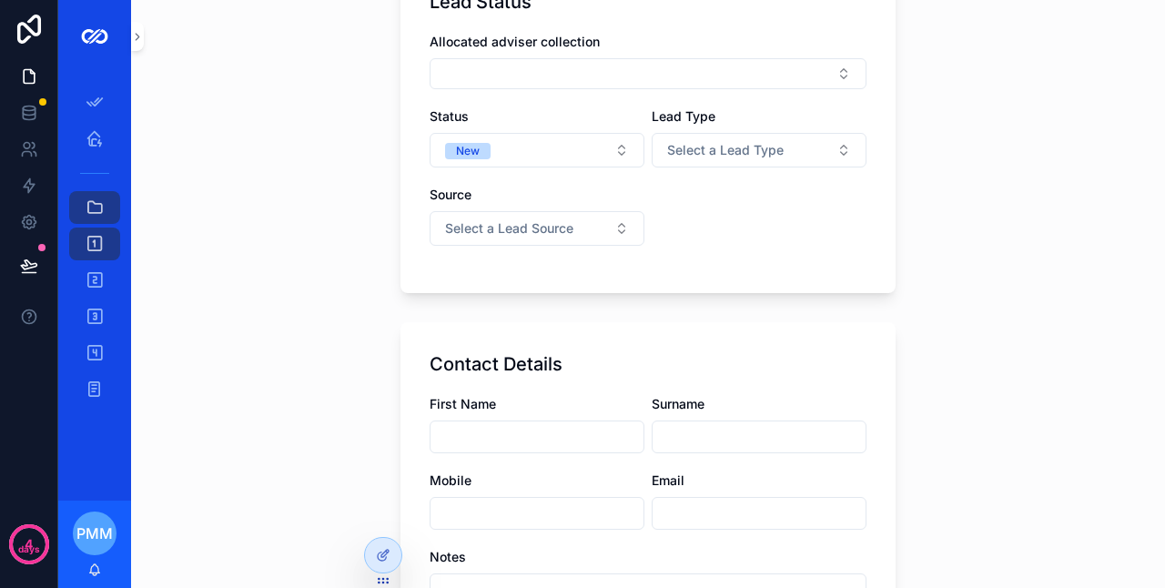
scroll to position [91, 0]
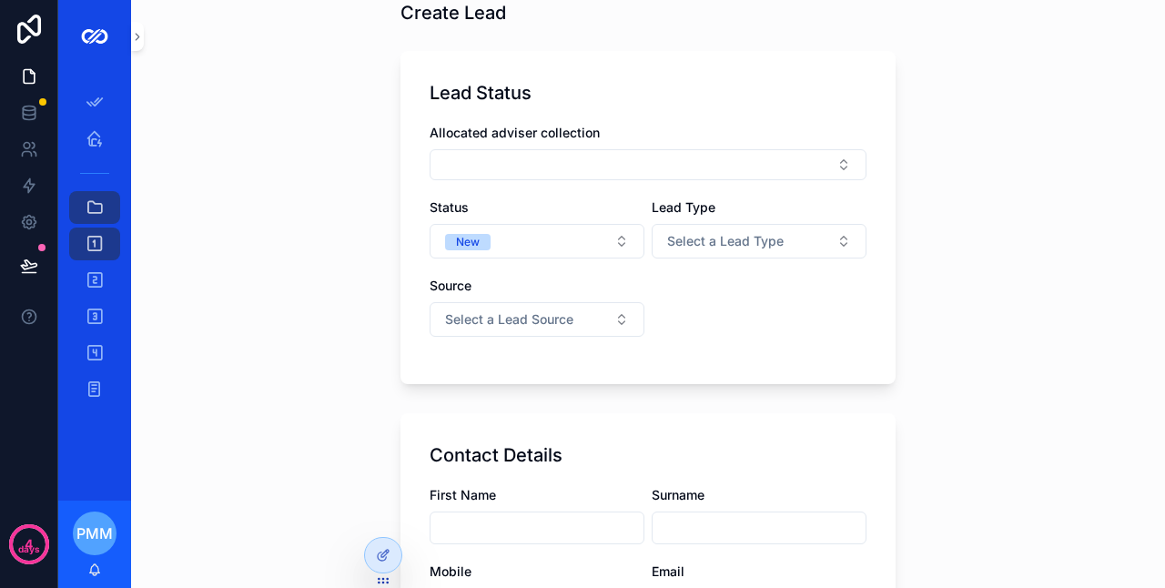
click at [576, 164] on button "Select Button" at bounding box center [648, 164] width 437 height 31
click at [674, 122] on div "Lead Status Allocated adviser collection Status New Lead Type Select a Lead Typ…" at bounding box center [648, 217] width 495 height 333
click at [686, 233] on span "Select a Lead Type" at bounding box center [725, 241] width 117 height 18
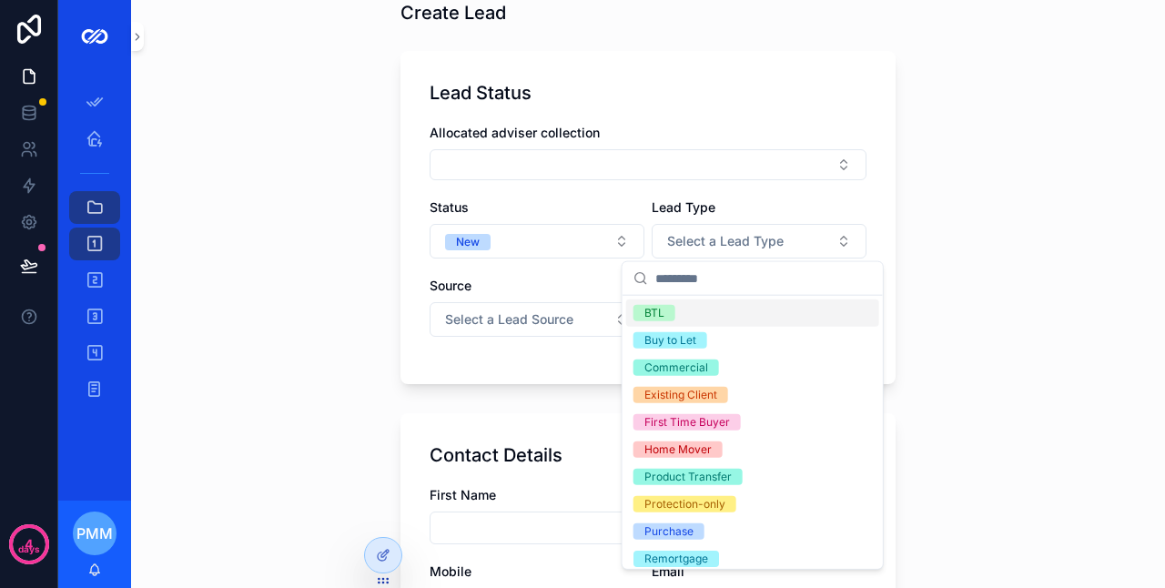
click at [556, 319] on span "Select a Lead Source" at bounding box center [509, 319] width 128 height 18
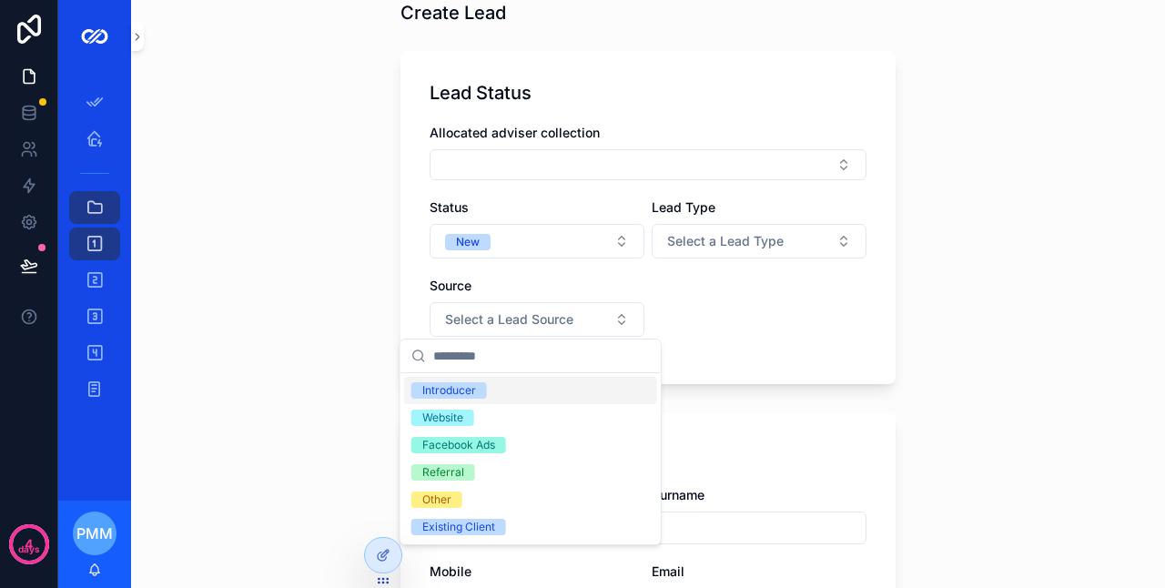
click at [512, 391] on div "Introducer" at bounding box center [530, 390] width 253 height 27
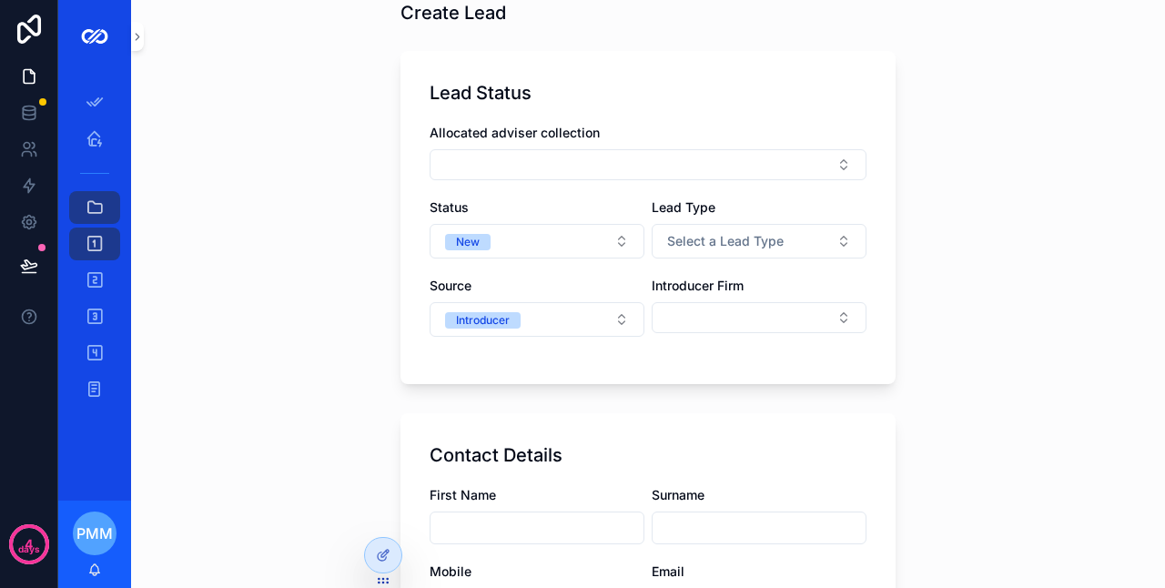
click at [701, 322] on button "Select Button" at bounding box center [759, 317] width 215 height 31
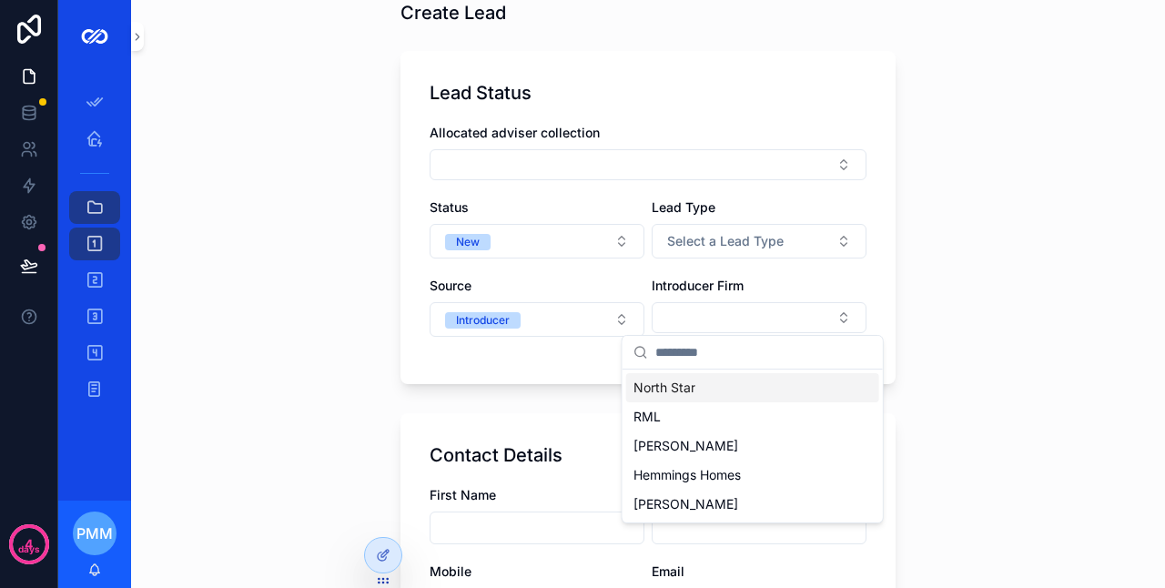
click at [570, 320] on button "Introducer" at bounding box center [537, 319] width 215 height 35
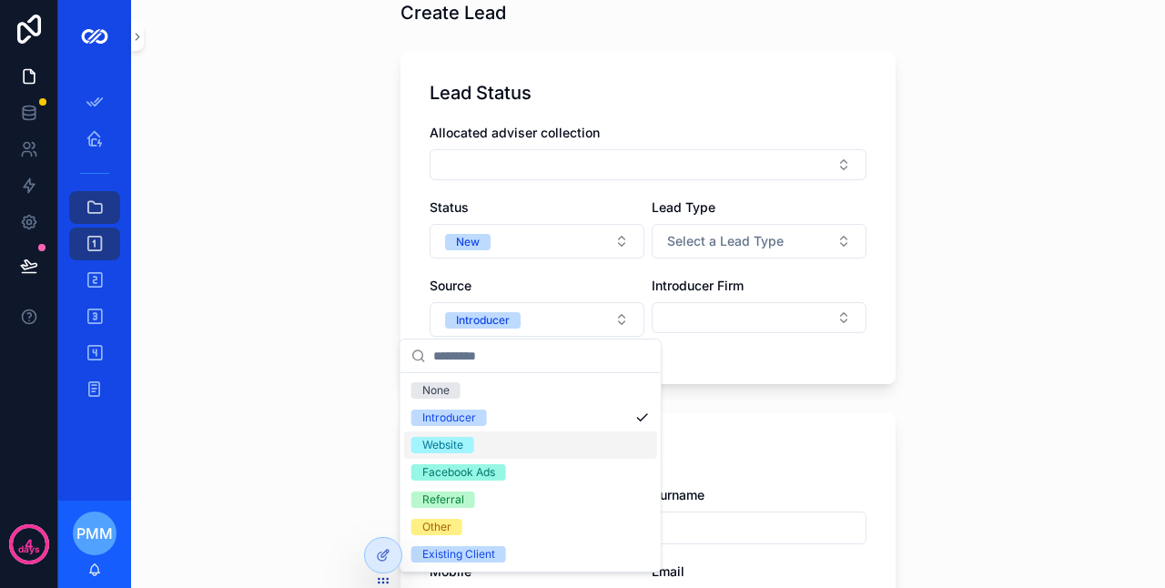
click at [491, 438] on div "Website" at bounding box center [530, 445] width 253 height 27
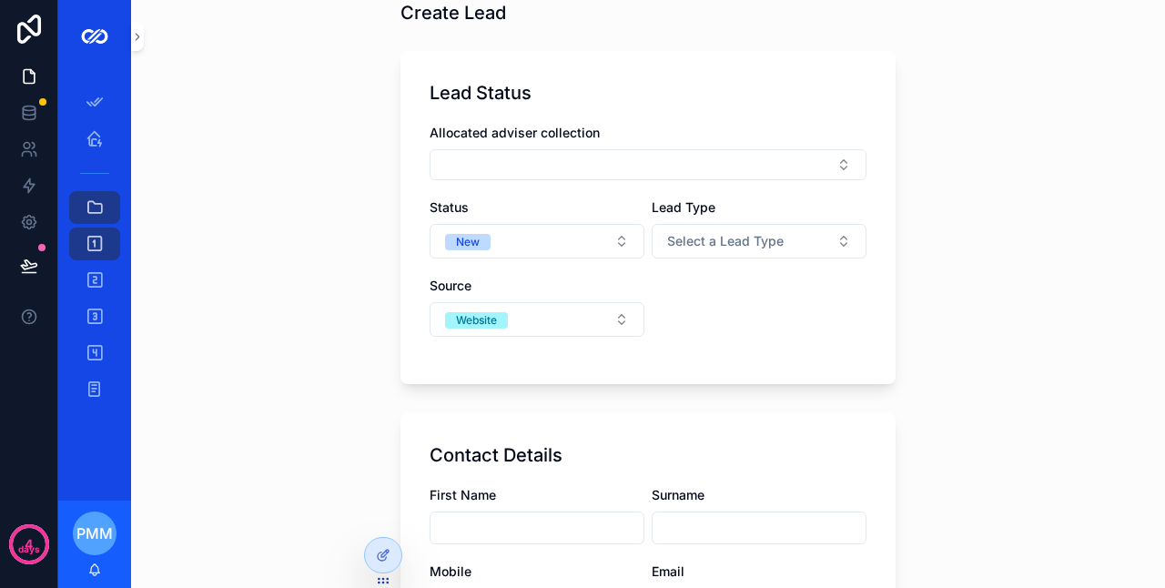
click at [709, 315] on div "Allocated adviser collection Status New Lead Type Select a Lead Type Source Web…" at bounding box center [648, 239] width 437 height 231
click at [645, 316] on div "Allocated adviser collection Status New Lead Type Select a Lead Type Source Web…" at bounding box center [648, 239] width 437 height 231
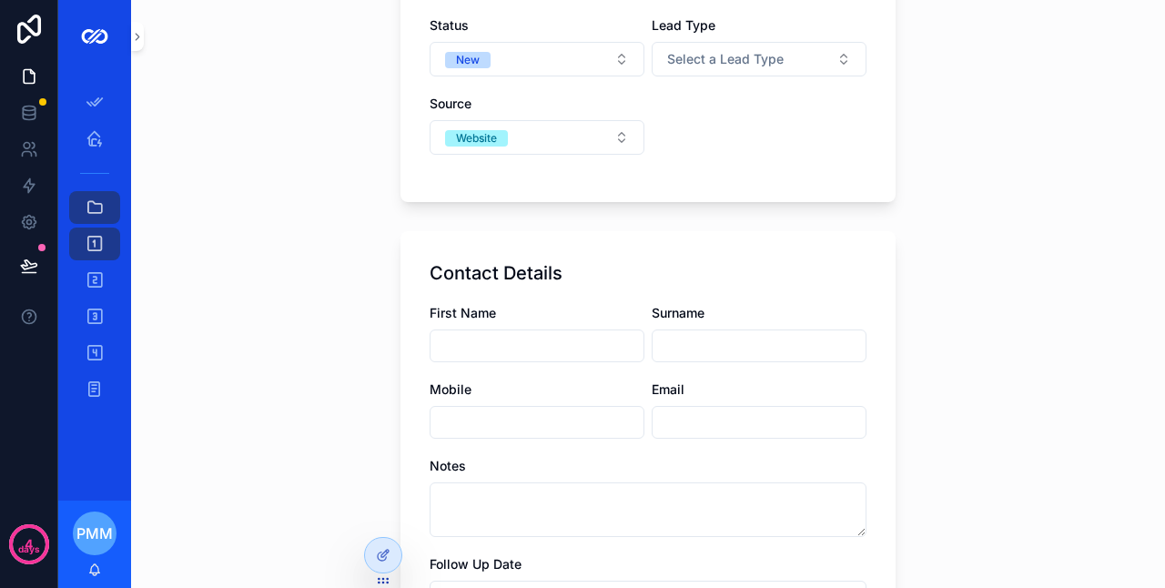
scroll to position [0, 0]
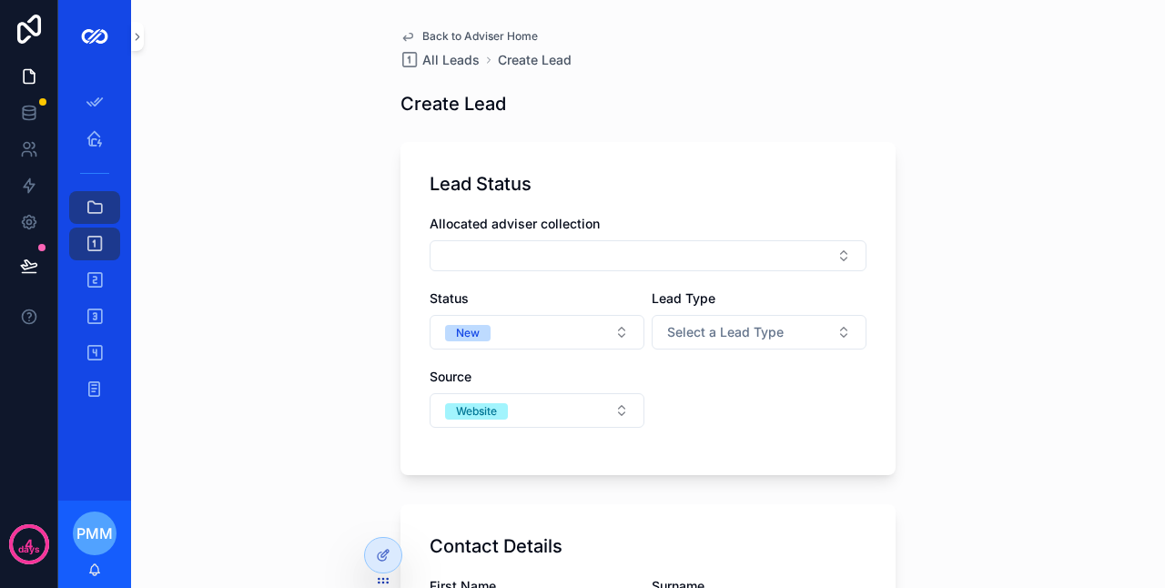
click at [580, 259] on button "Select Button" at bounding box center [648, 255] width 437 height 31
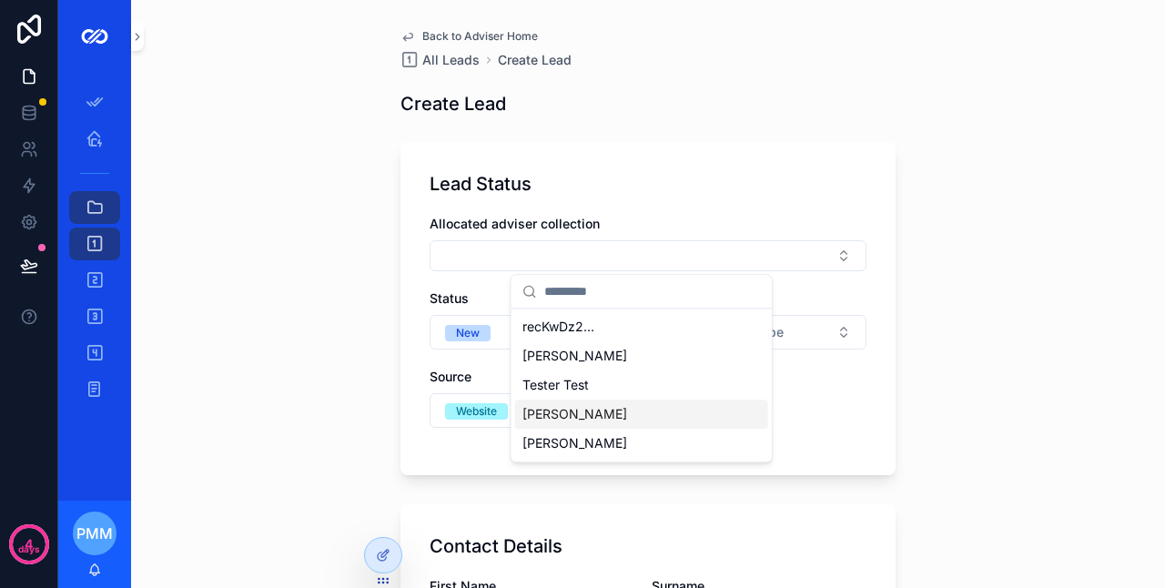
click at [569, 405] on span "[PERSON_NAME]" at bounding box center [575, 414] width 105 height 18
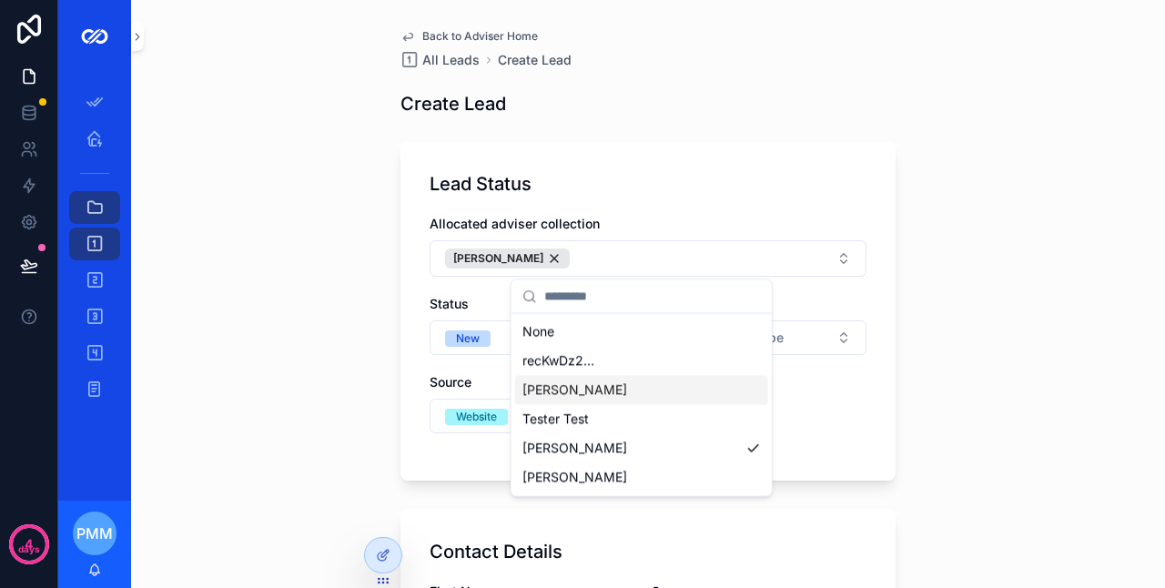
click at [843, 422] on div "Allocated adviser collection [PERSON_NAME] Status New Lead Type Select a Lead T…" at bounding box center [648, 333] width 437 height 237
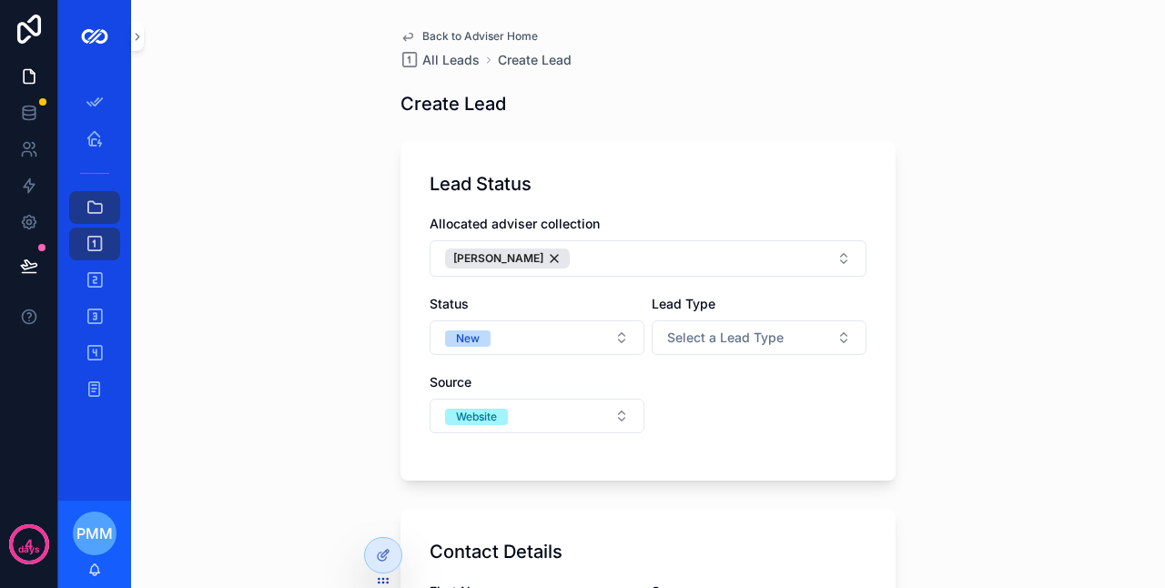
click at [370, 550] on div at bounding box center [383, 555] width 36 height 35
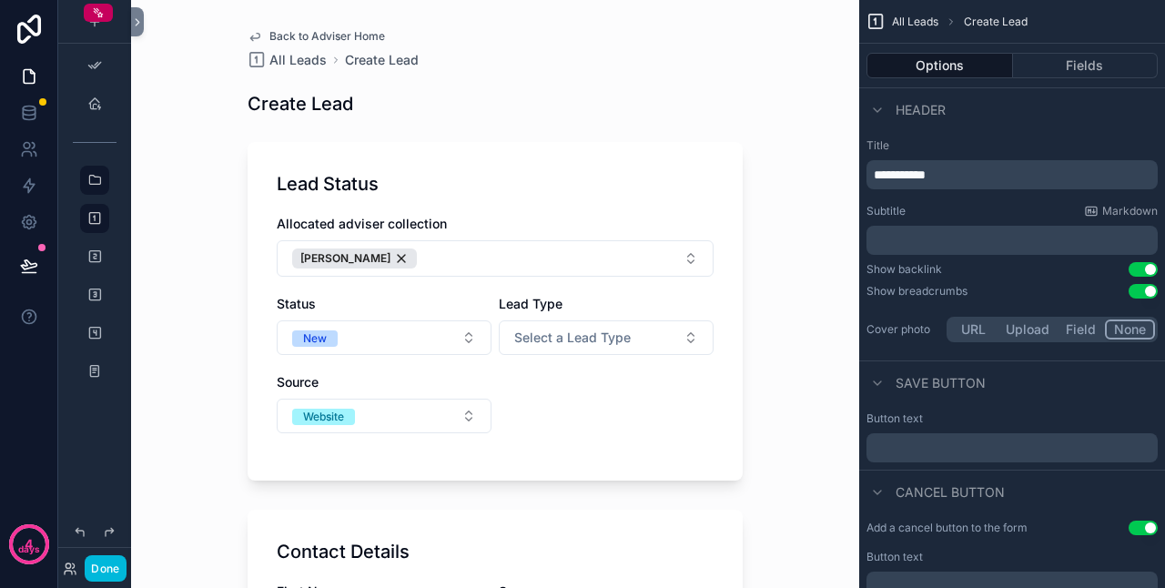
click at [530, 259] on button "[PERSON_NAME]" at bounding box center [495, 258] width 437 height 36
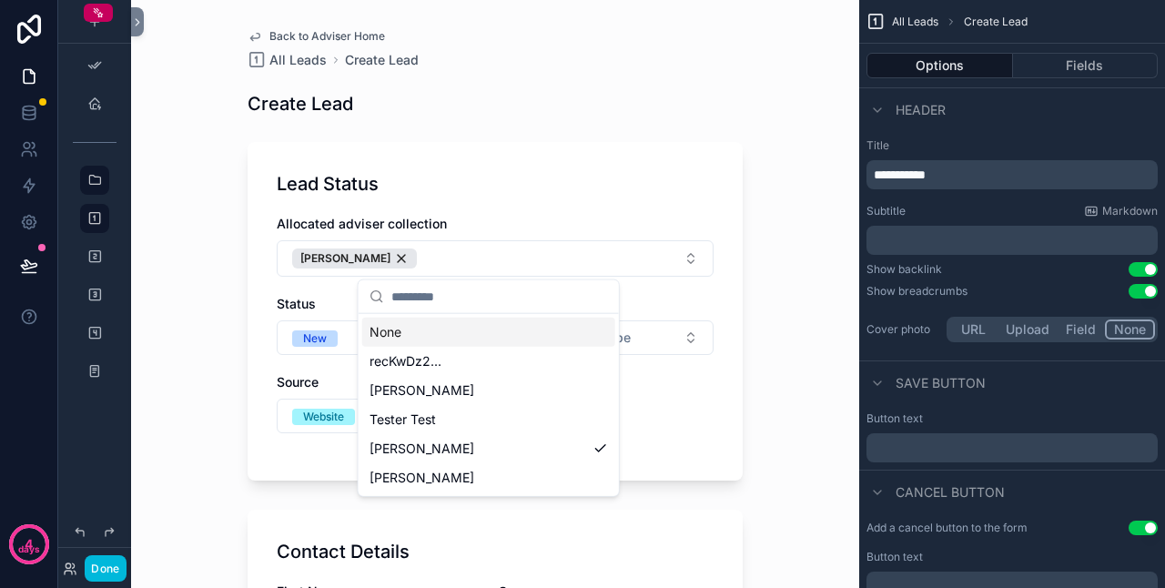
click at [1068, 60] on button "Fields" at bounding box center [1086, 65] width 146 height 25
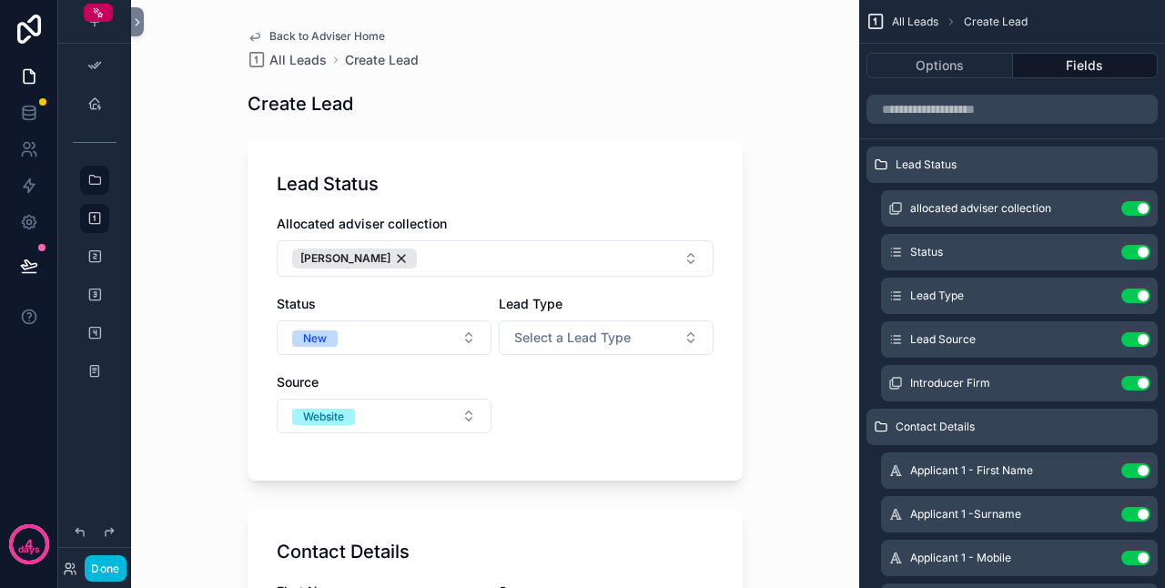
click at [0, 0] on icon "scrollable content" at bounding box center [0, 0] width 0 height 0
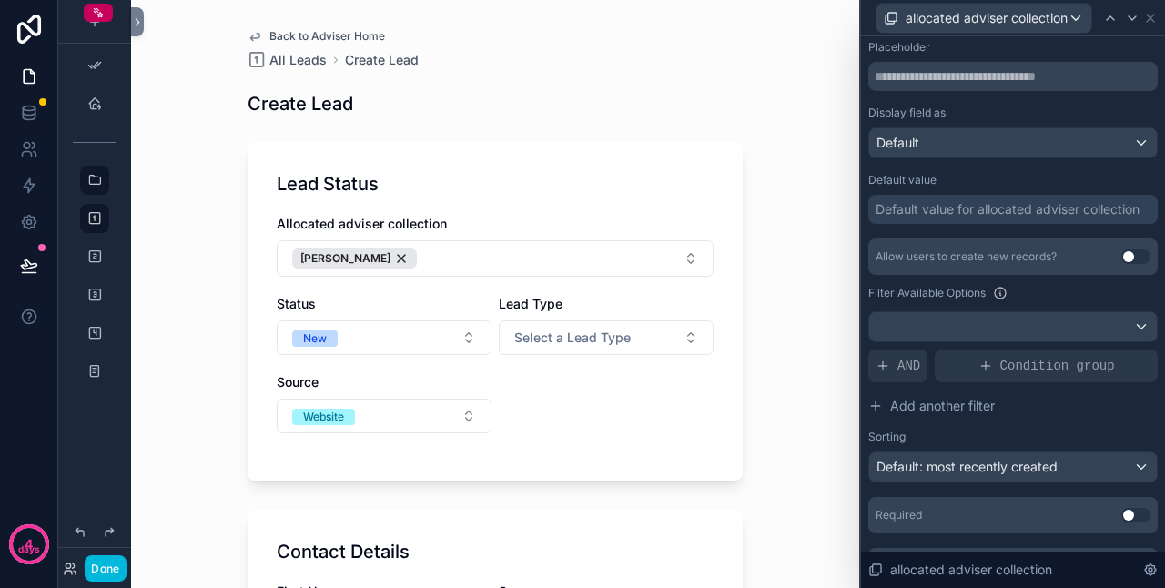
scroll to position [268, 0]
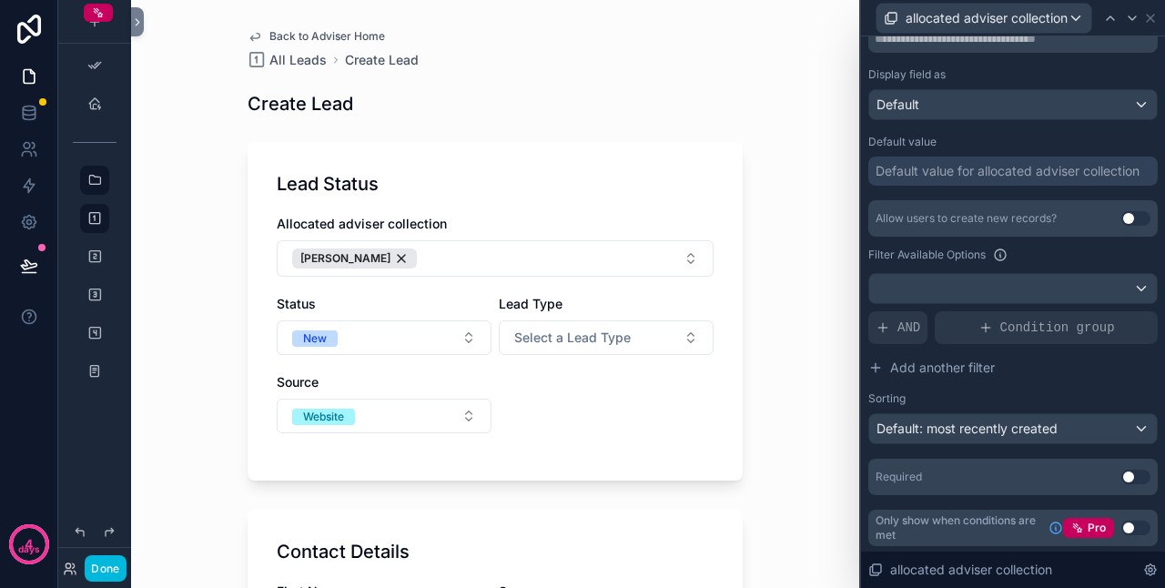
click at [1122, 481] on button "Use setting" at bounding box center [1136, 477] width 29 height 15
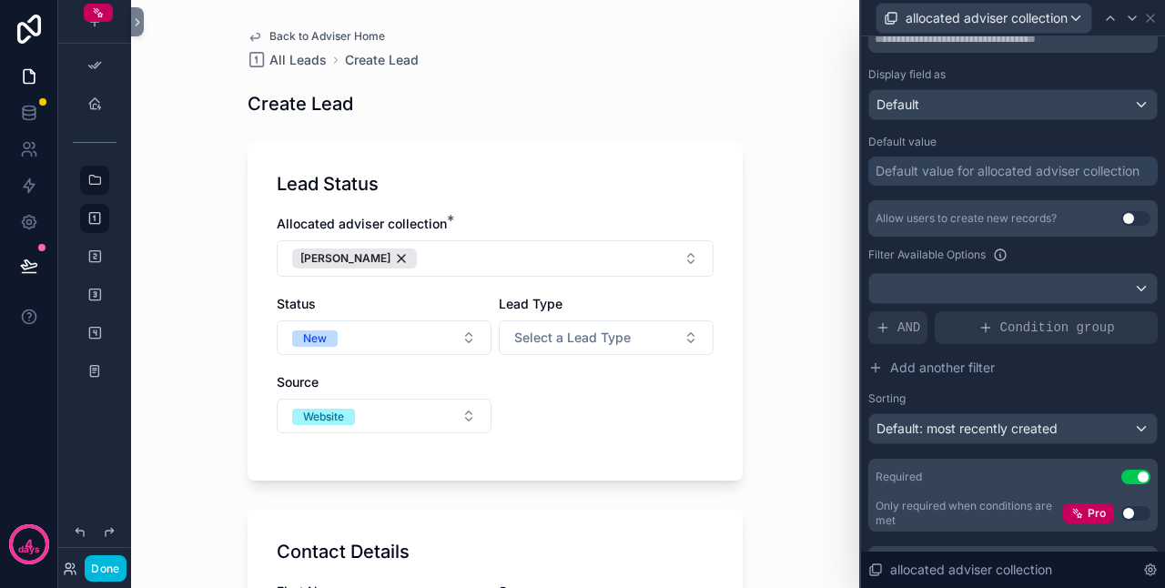
click at [797, 218] on div "Back to Adviser Home All Leads Create Lead Create Lead Lead Status Allocated ad…" at bounding box center [495, 294] width 728 height 588
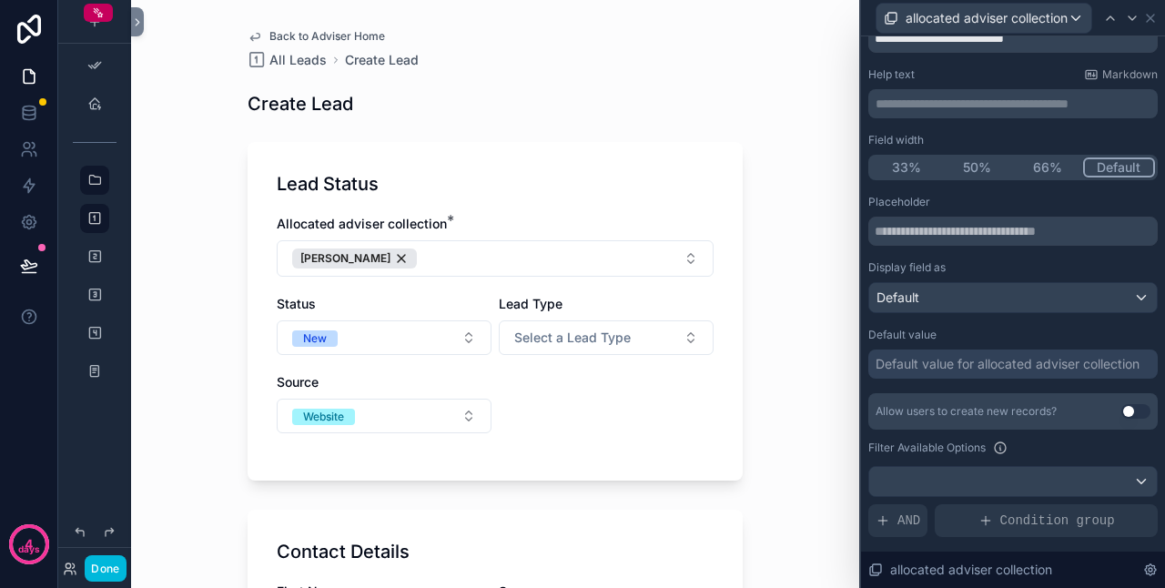
scroll to position [0, 0]
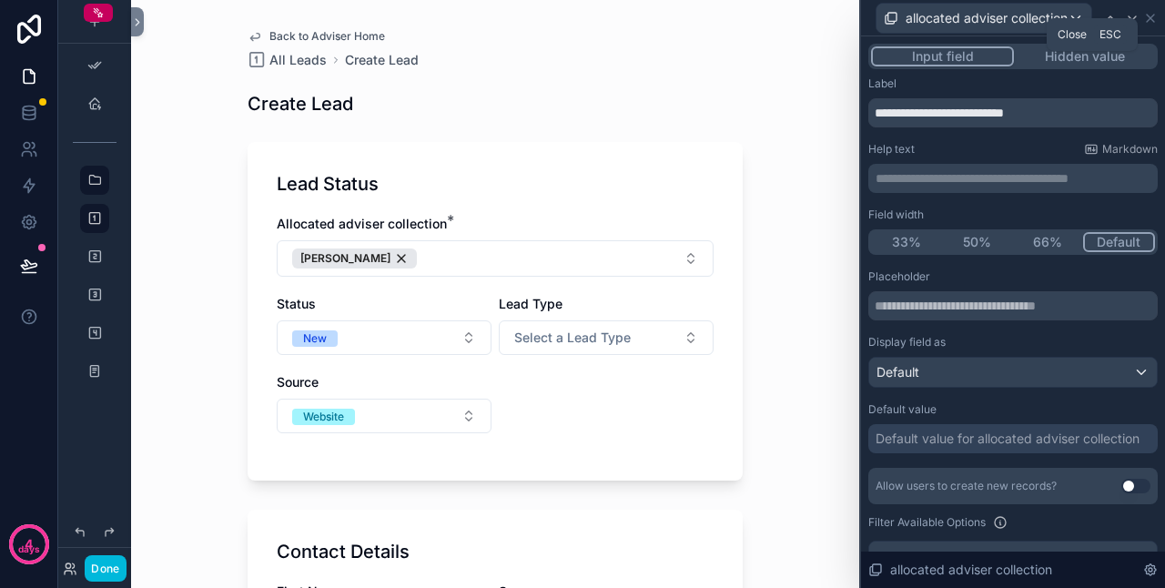
click at [1157, 18] on icon at bounding box center [1150, 18] width 15 height 15
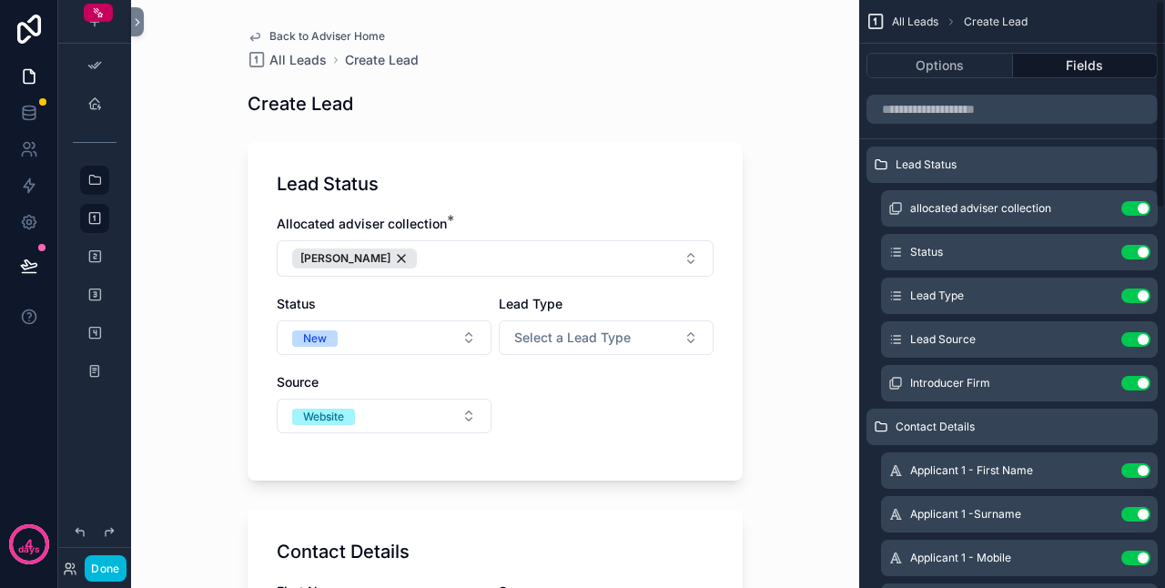
click at [751, 83] on div "Back to Adviser Home All Leads Create Lead Create Lead Lead Status Allocated ad…" at bounding box center [495, 294] width 728 height 588
click at [716, 74] on div "Back to Adviser Home All Leads Create Lead Create Lead Lead Status Allocated ad…" at bounding box center [495, 559] width 524 height 1118
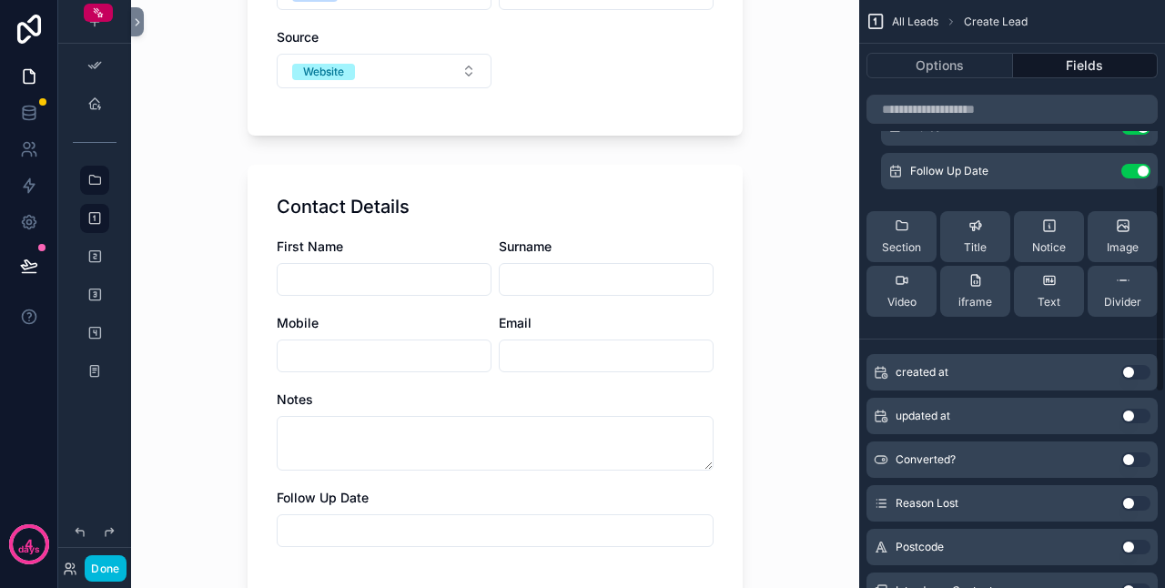
scroll to position [546, 0]
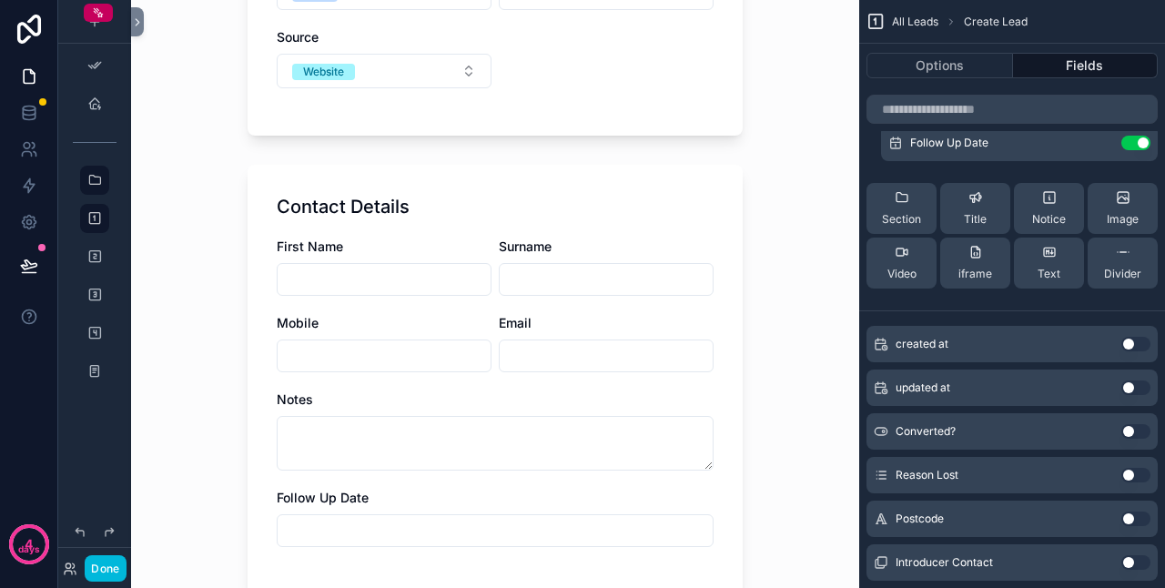
click at [705, 204] on div "Contact Details" at bounding box center [495, 206] width 437 height 25
click at [658, 197] on div "Contact Details" at bounding box center [495, 206] width 437 height 25
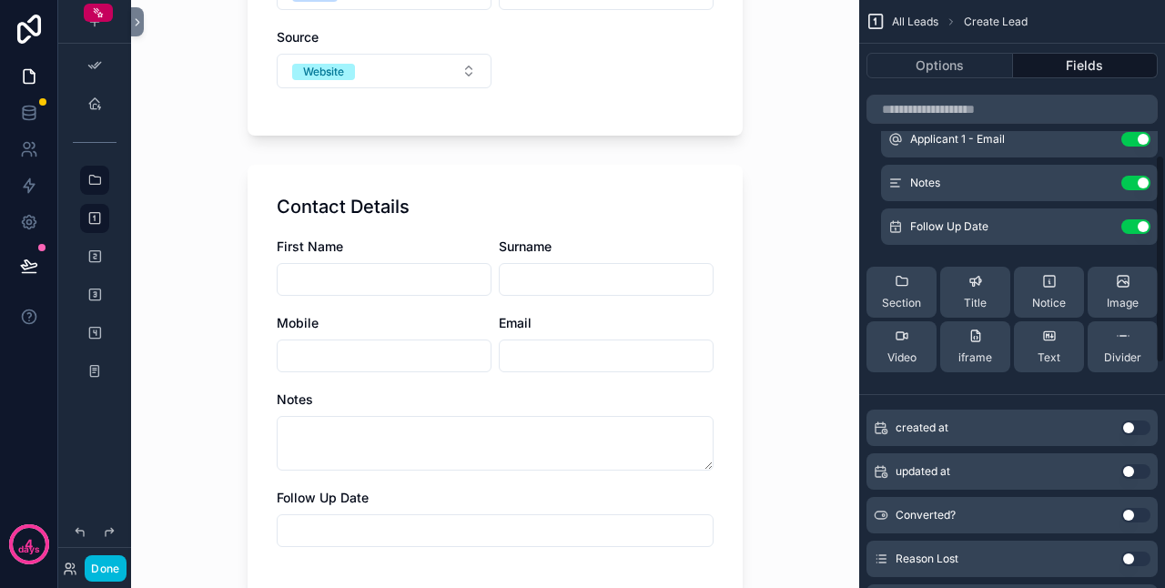
scroll to position [364, 0]
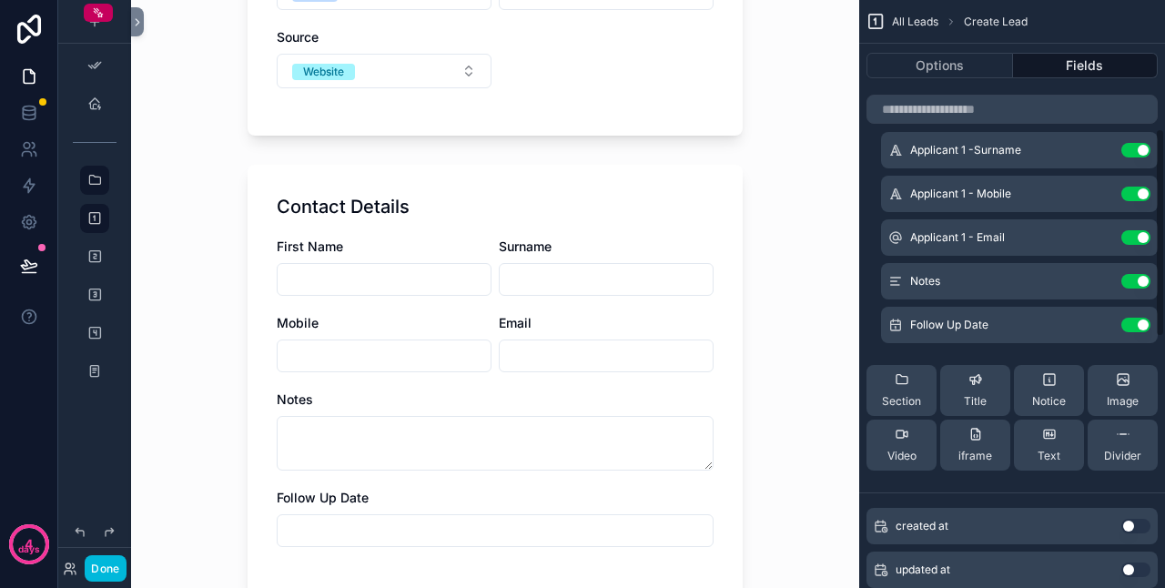
click at [1118, 428] on icon "scrollable content" at bounding box center [1123, 434] width 15 height 15
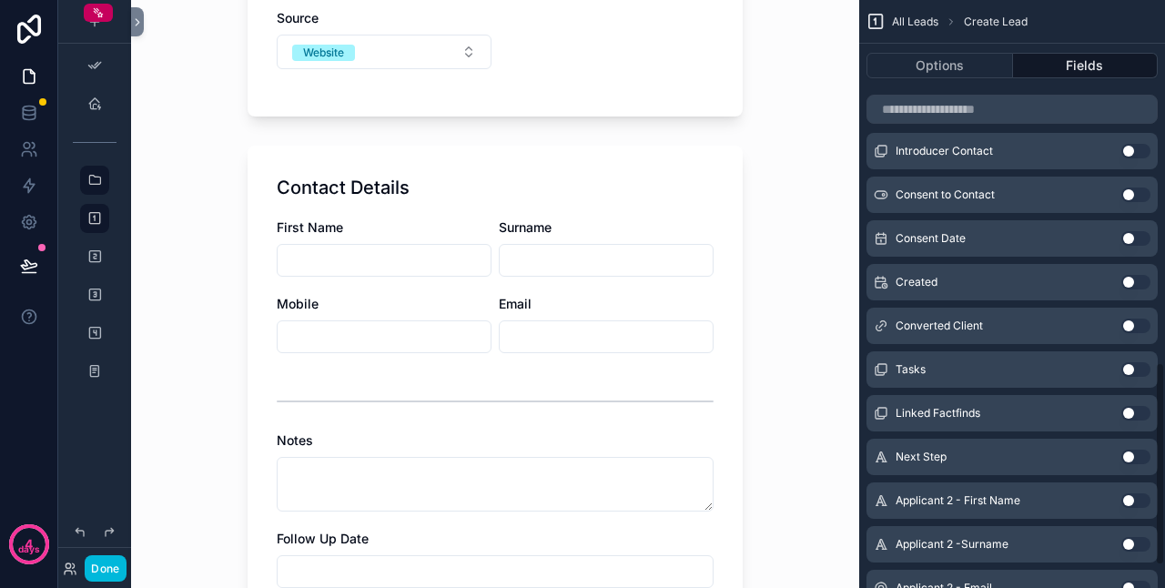
scroll to position [1113, 0]
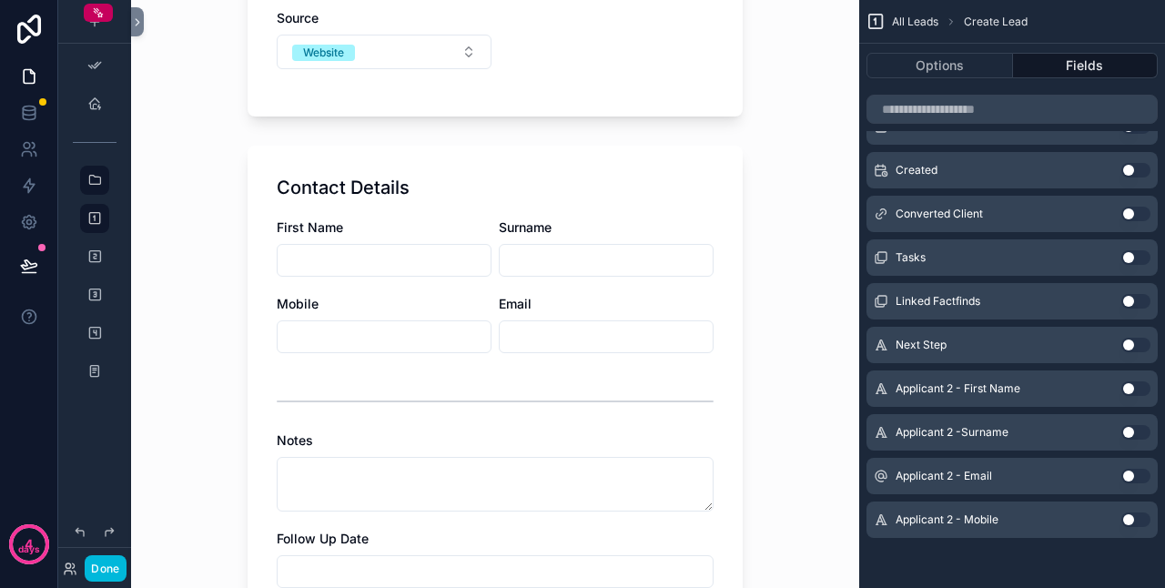
click at [1133, 391] on button "Use setting" at bounding box center [1136, 388] width 29 height 15
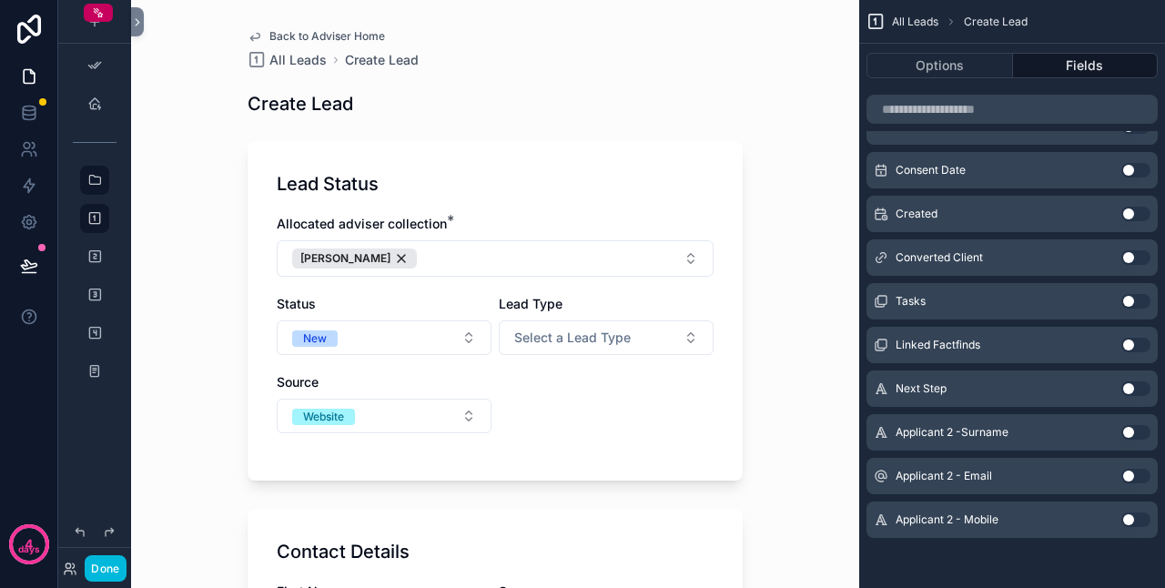
click at [1133, 432] on button "Use setting" at bounding box center [1136, 432] width 29 height 15
click at [1131, 519] on button "Use setting" at bounding box center [1136, 520] width 29 height 15
click at [1133, 515] on button "Use setting" at bounding box center [1136, 520] width 29 height 15
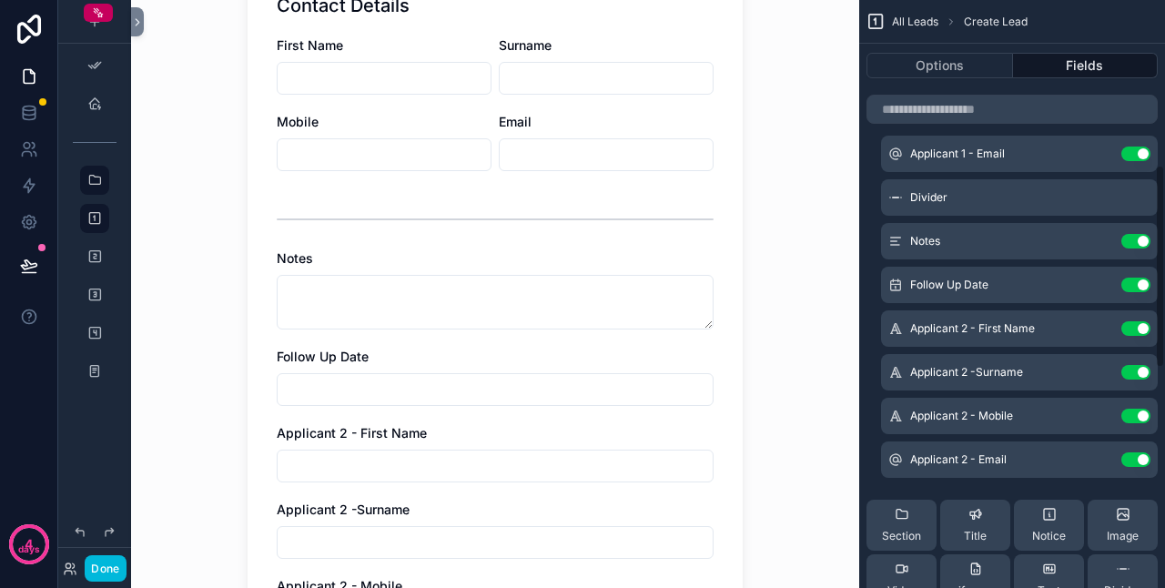
scroll to position [476, 0]
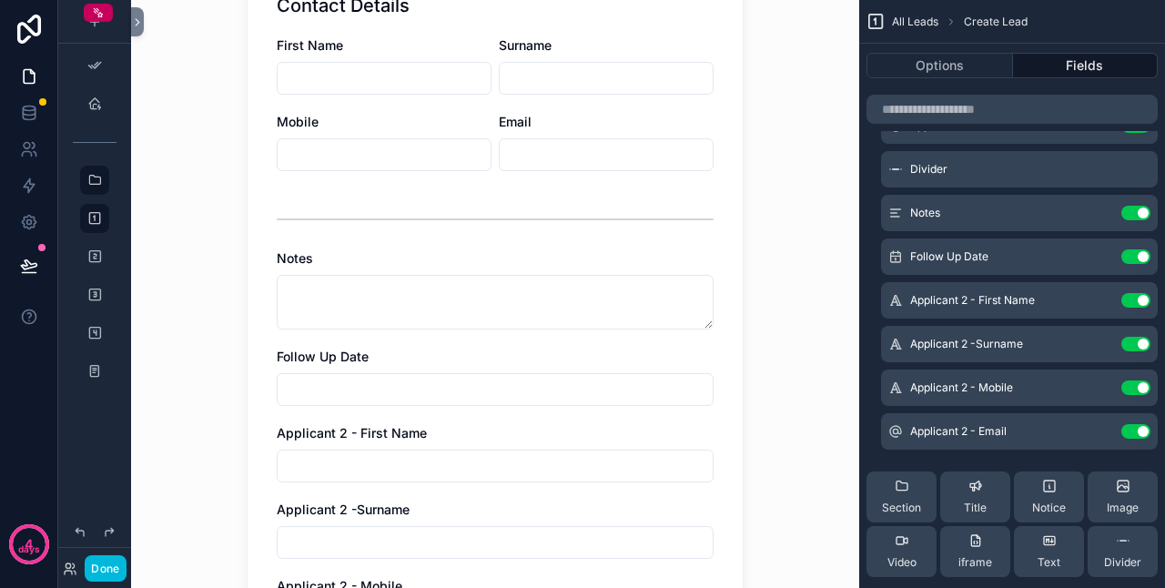
click at [0, 0] on icon "scrollable content" at bounding box center [0, 0] width 0 height 0
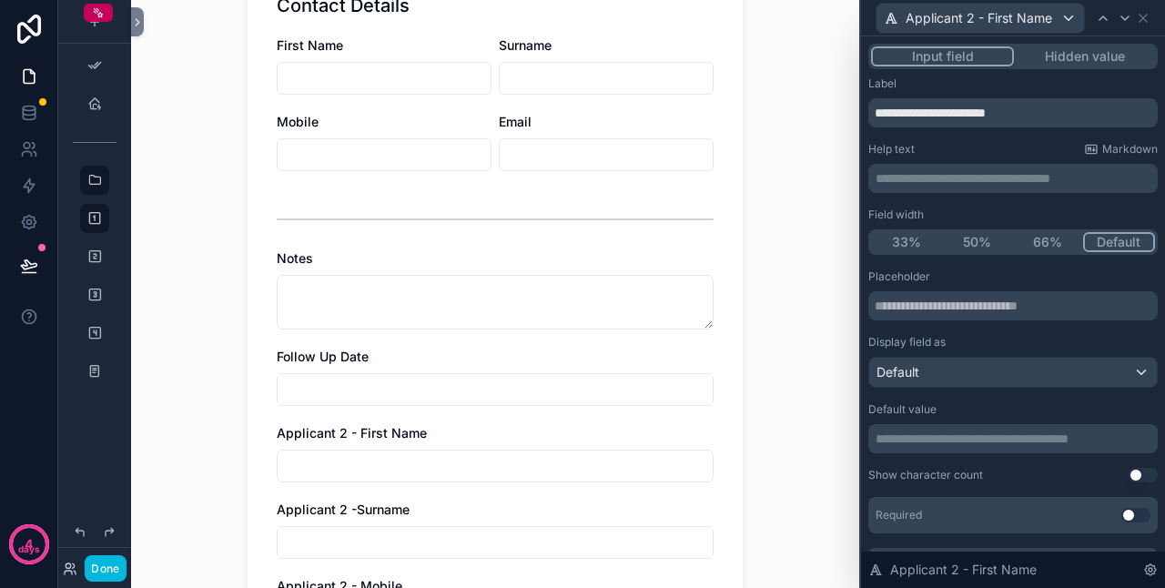
click at [982, 241] on button "50%" at bounding box center [977, 242] width 71 height 20
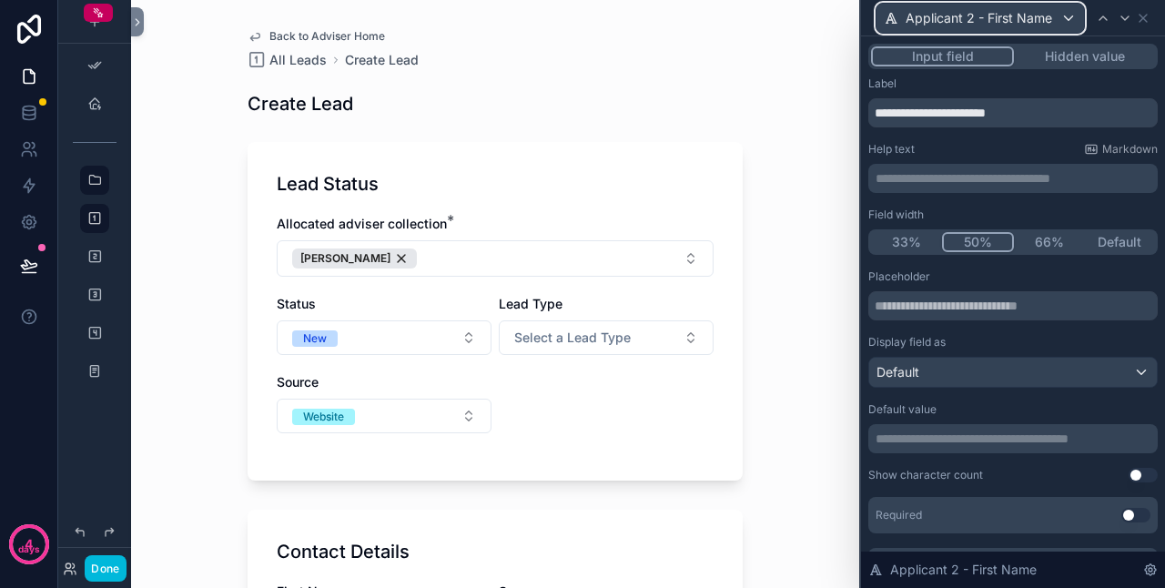
click at [1033, 24] on span "Applicant 2 - First Name" at bounding box center [979, 18] width 147 height 18
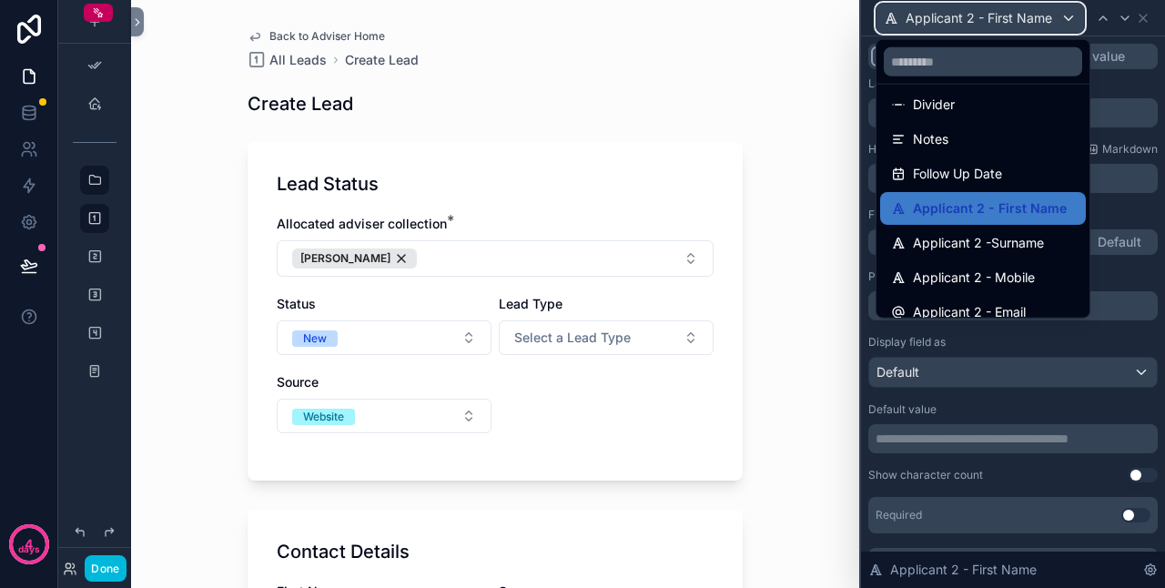
scroll to position [406, 0]
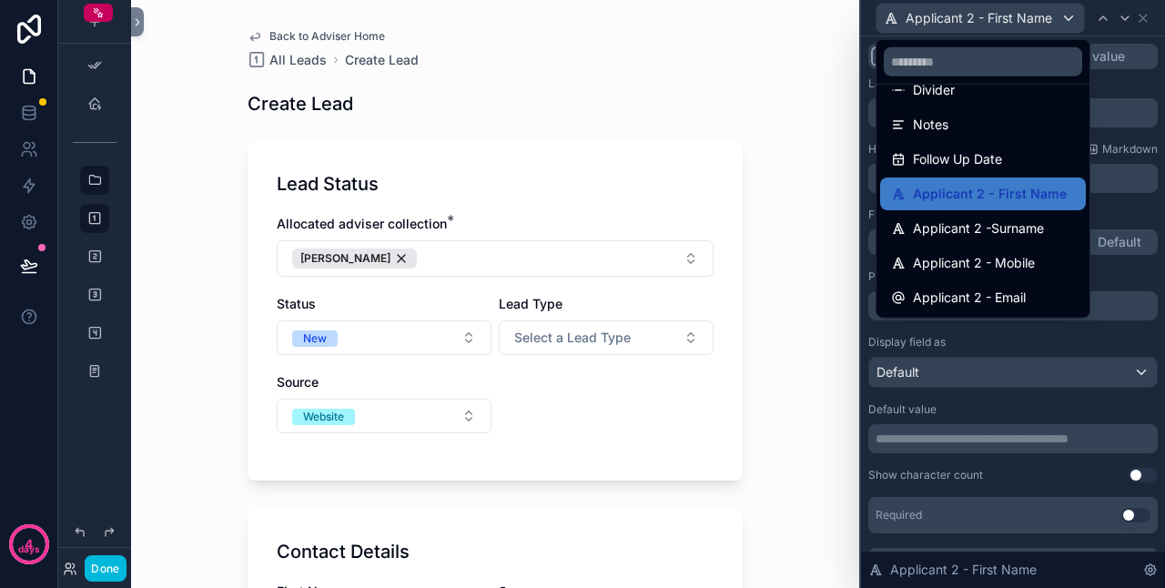
click at [991, 227] on span "Applicant 2 -Surname" at bounding box center [978, 229] width 131 height 22
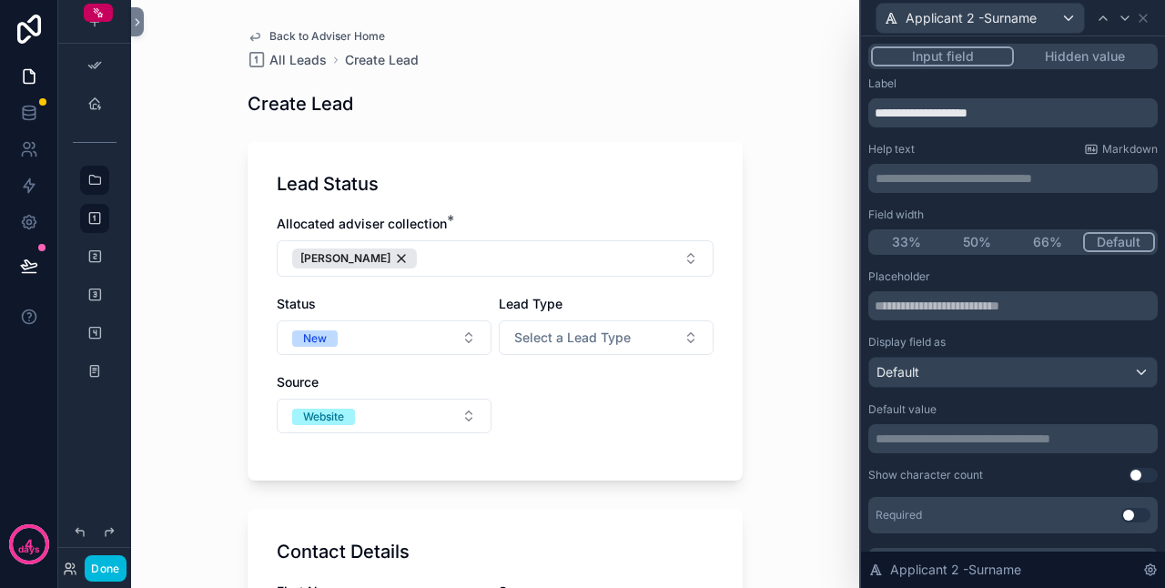
click at [978, 239] on button "50%" at bounding box center [977, 242] width 71 height 20
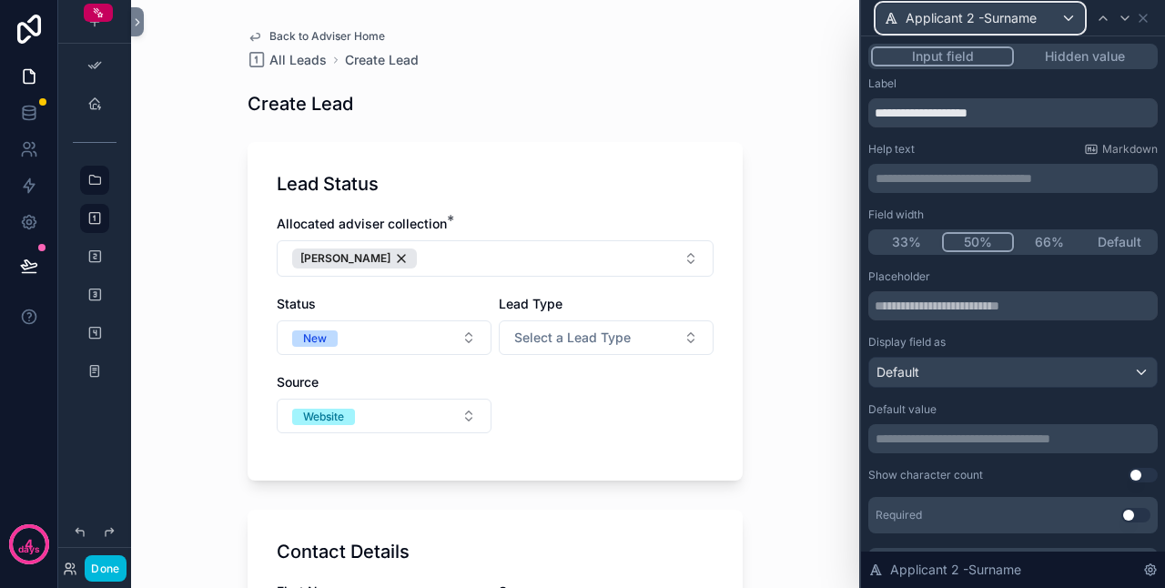
click at [1019, 26] on div "Applicant 2 -Surname" at bounding box center [981, 18] width 208 height 29
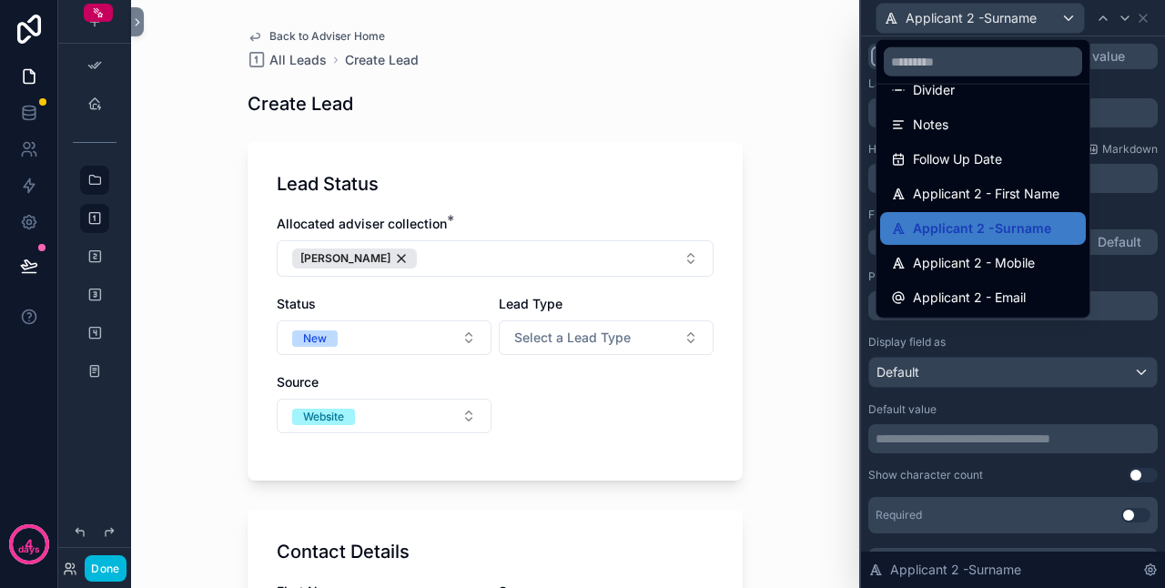
click at [993, 272] on div "Applicant 2 - Mobile" at bounding box center [983, 263] width 206 height 33
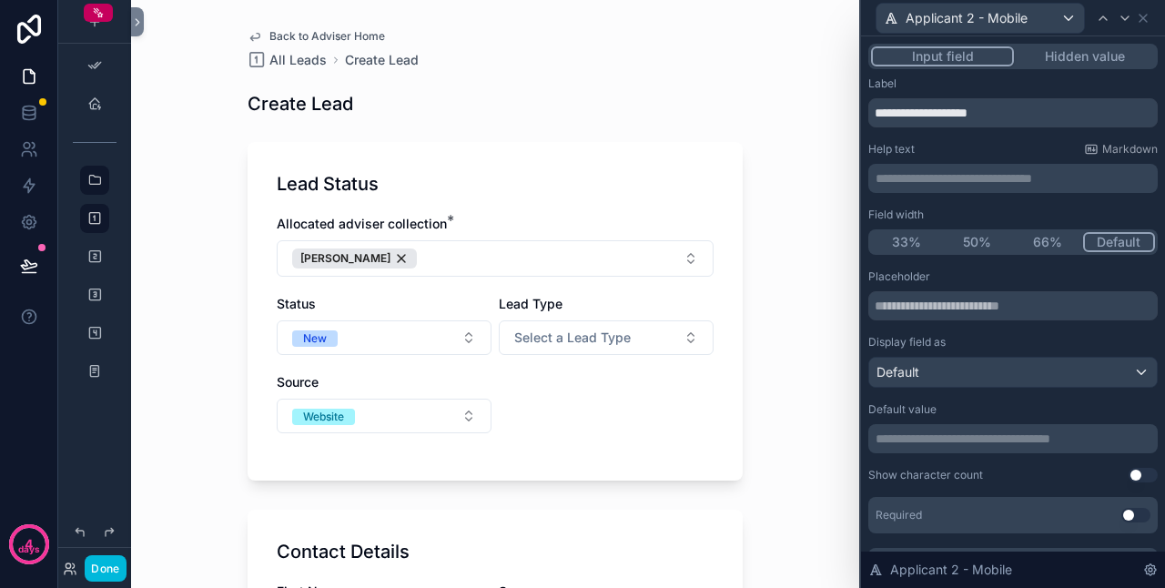
click at [980, 241] on button "50%" at bounding box center [977, 242] width 71 height 20
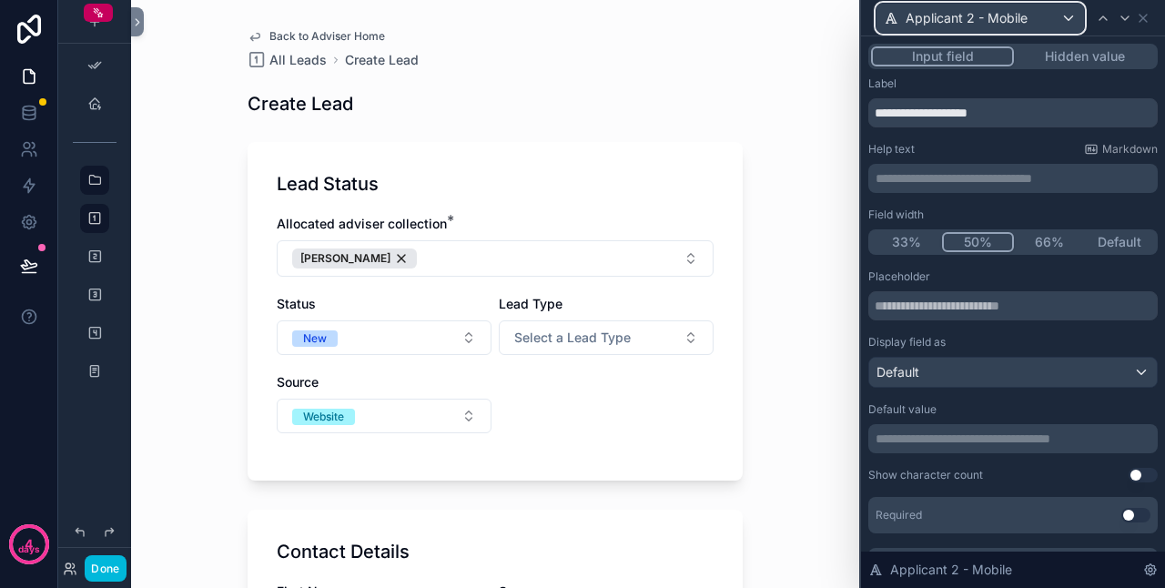
click at [1044, 25] on div "Applicant 2 - Mobile" at bounding box center [981, 18] width 208 height 29
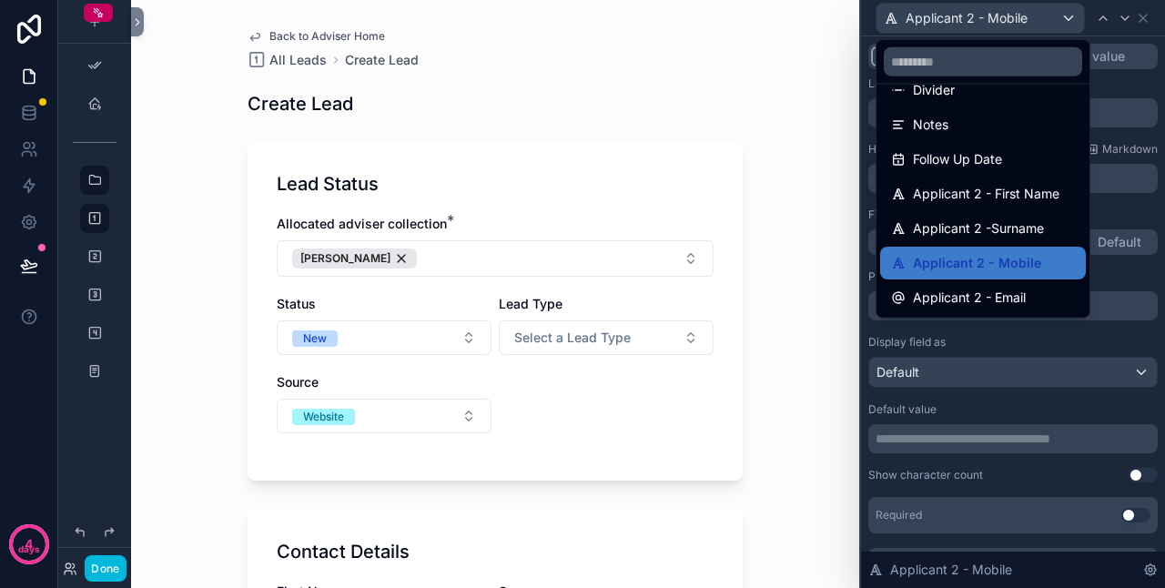
click at [970, 290] on span "Applicant 2 - Email" at bounding box center [969, 298] width 113 height 22
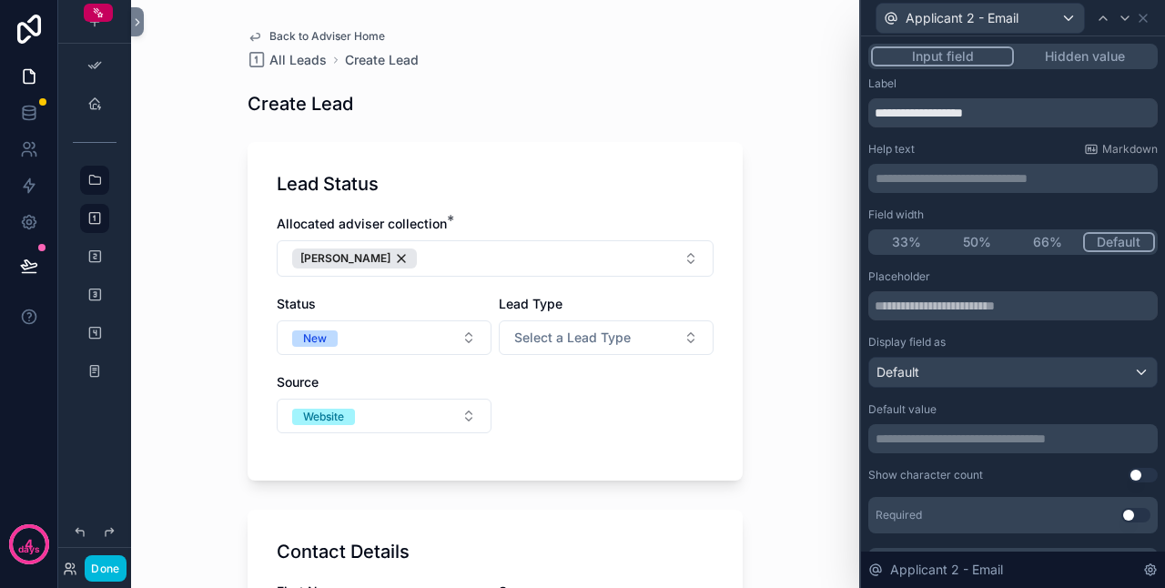
click at [980, 240] on button "50%" at bounding box center [977, 242] width 71 height 20
click at [832, 346] on div "Back to Adviser Home All Leads Create Lead Create Lead Lead Status Allocated ad…" at bounding box center [495, 294] width 728 height 588
click at [1150, 15] on icon at bounding box center [1143, 18] width 15 height 15
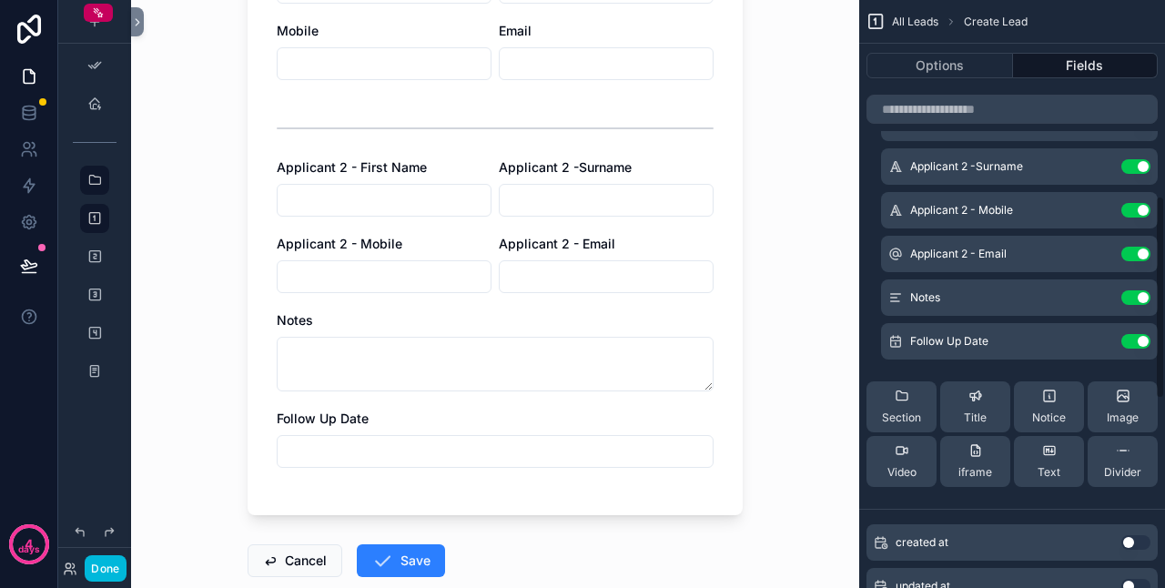
scroll to position [567, 0]
click at [1114, 468] on span "Divider" at bounding box center [1122, 471] width 37 height 15
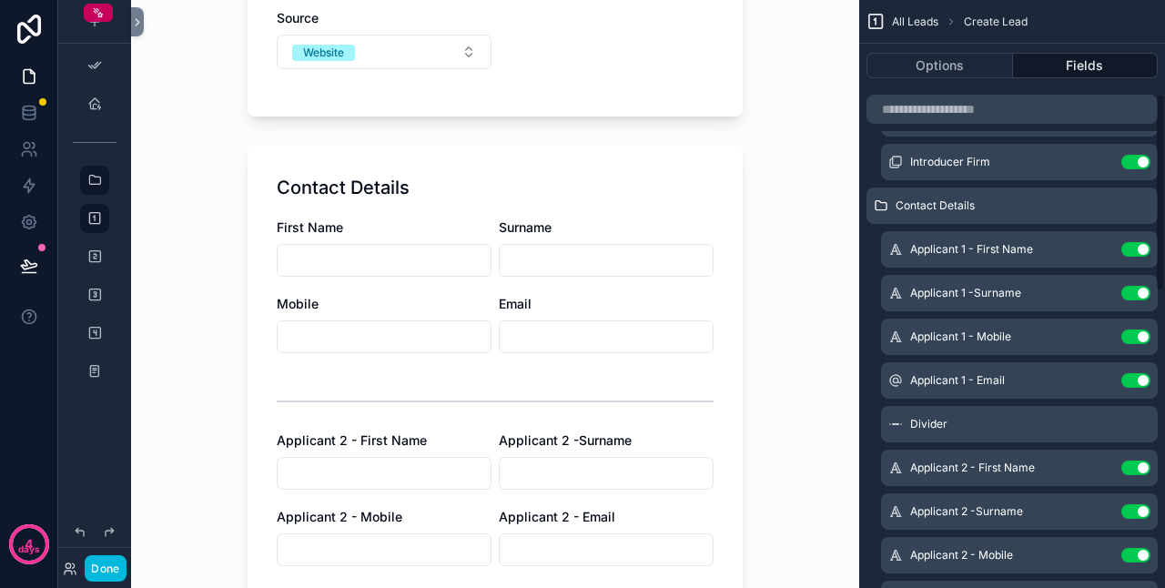
scroll to position [112, 0]
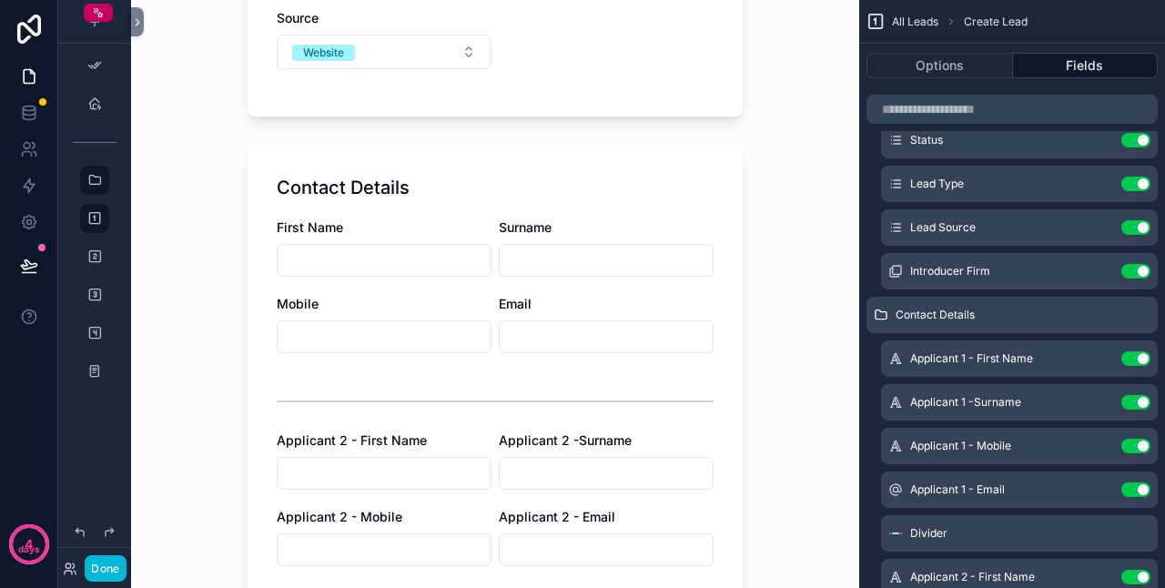
click at [0, 0] on icon "scrollable content" at bounding box center [0, 0] width 0 height 0
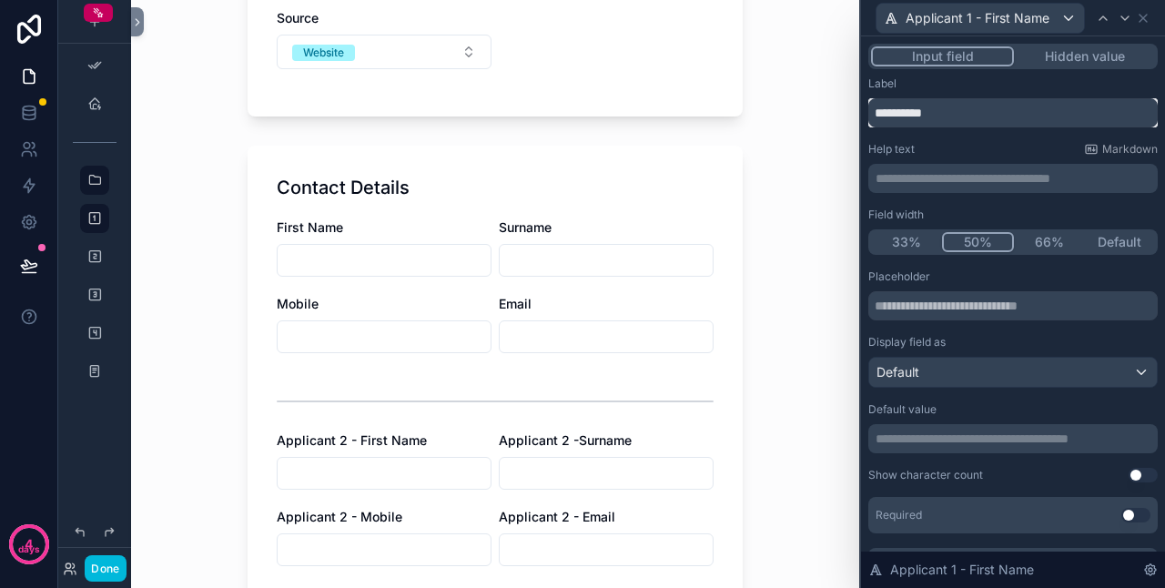
click at [875, 113] on input "**********" at bounding box center [1014, 112] width 290 height 29
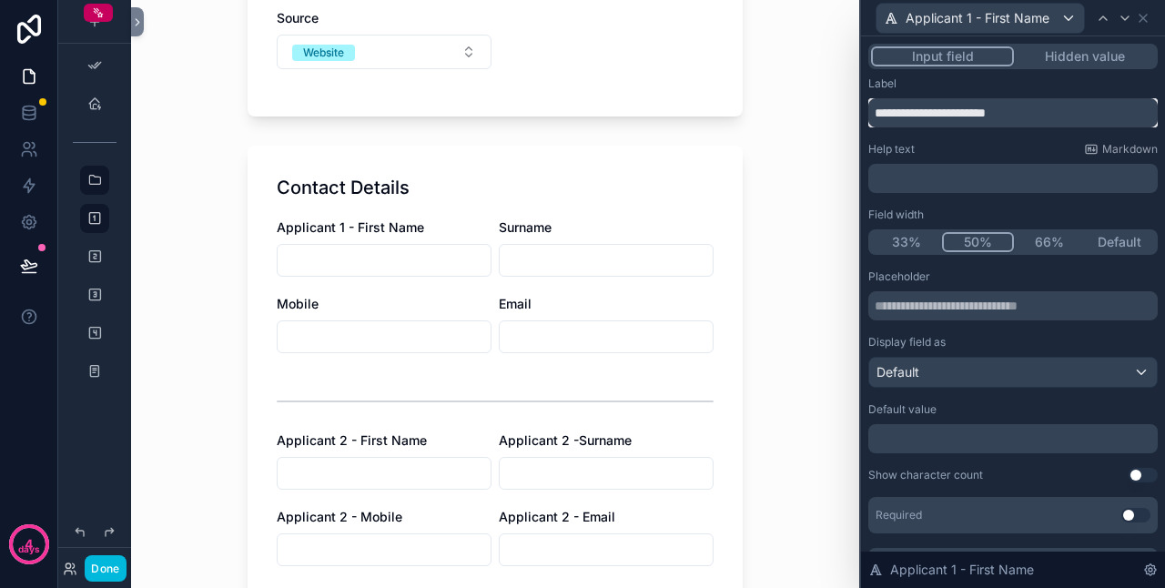
scroll to position [0, 0]
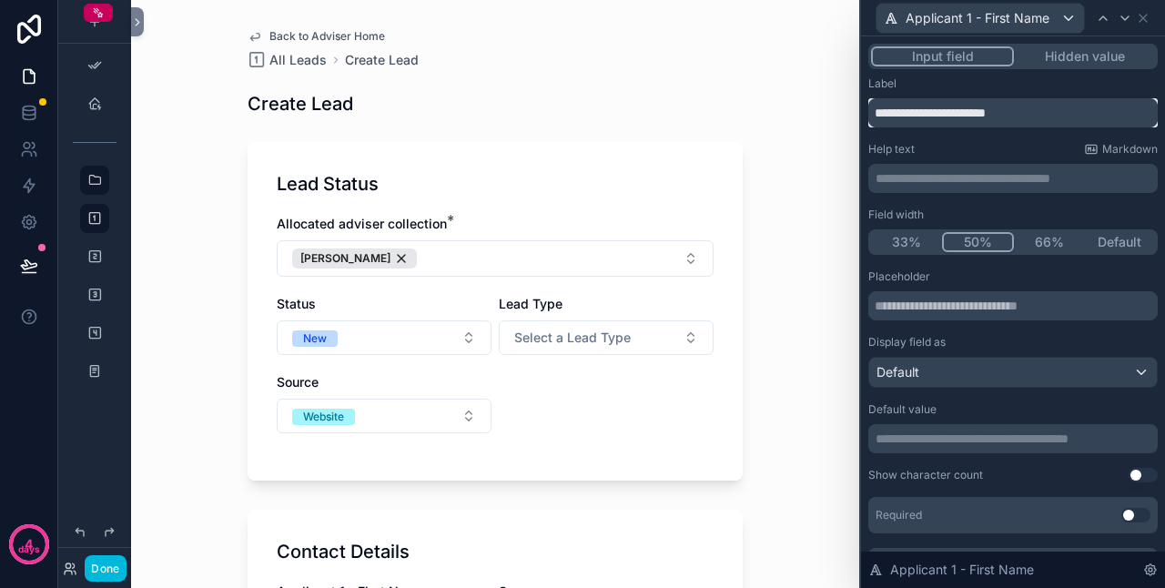
drag, startPoint x: 954, startPoint y: 111, endPoint x: 879, endPoint y: 110, distance: 75.6
click at [879, 110] on input "**********" at bounding box center [1014, 112] width 290 height 29
type input "**********"
click at [1018, 29] on div "Applicant 1 - First Name" at bounding box center [981, 18] width 208 height 29
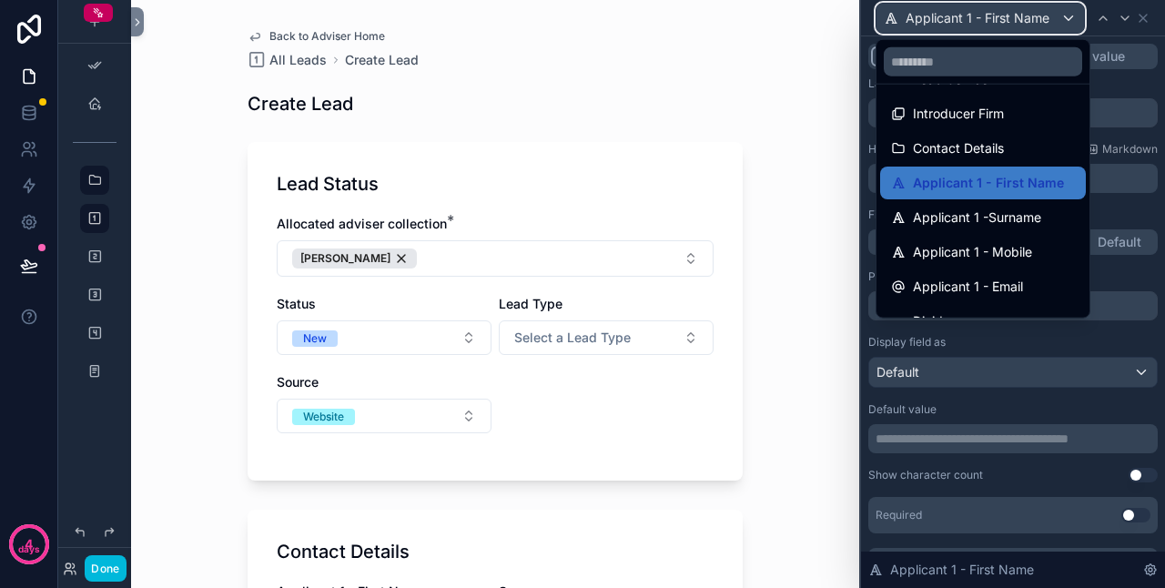
scroll to position [182, 0]
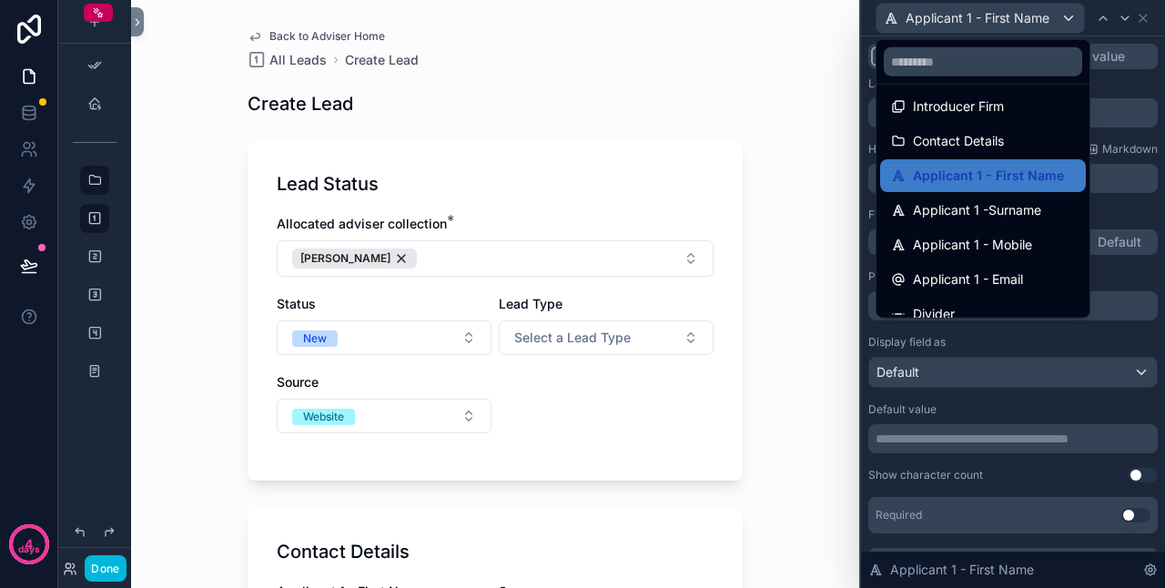
click at [978, 201] on span "Applicant 1 -Surname" at bounding box center [977, 210] width 128 height 22
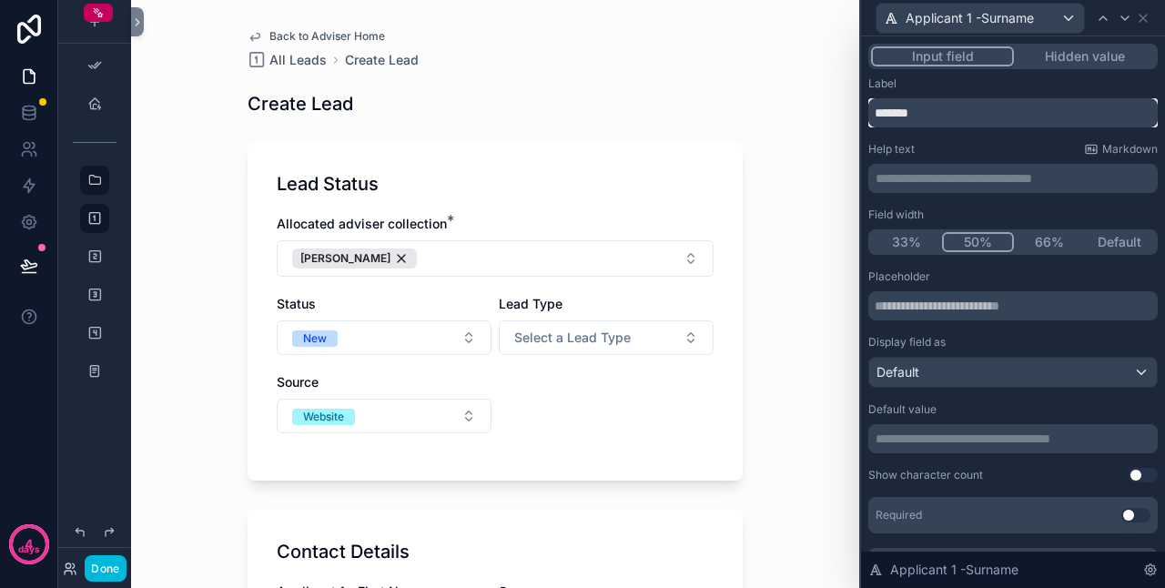
click at [873, 111] on input "*******" at bounding box center [1014, 112] width 290 height 29
paste input "**********"
type input "**********"
click at [1021, 15] on span "Applicant 1 -Surname" at bounding box center [970, 18] width 128 height 18
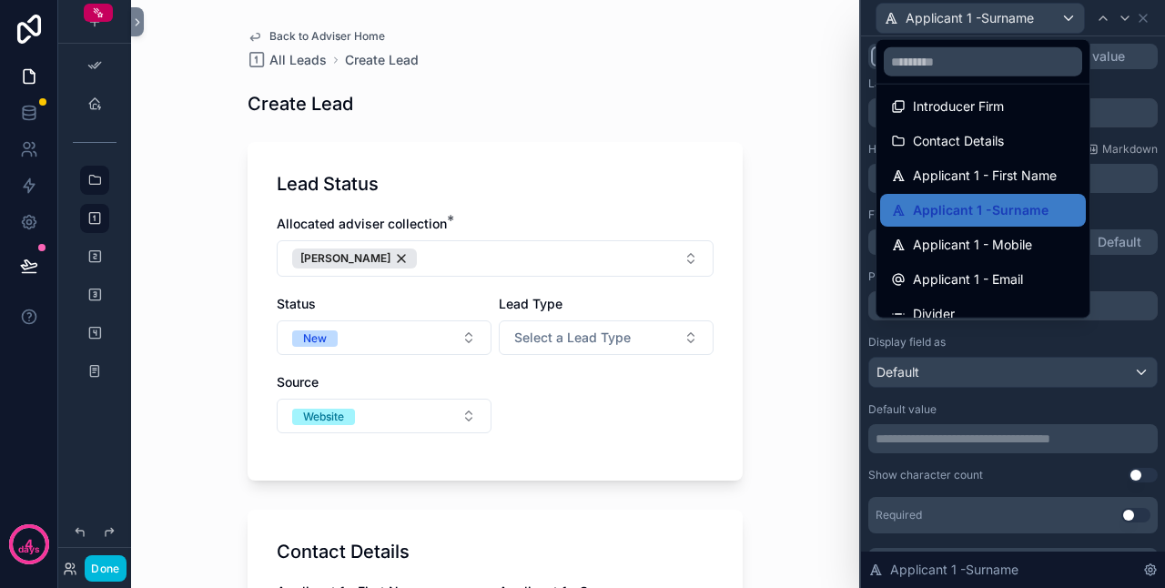
click at [969, 249] on span "Applicant 1 - Mobile" at bounding box center [972, 245] width 119 height 22
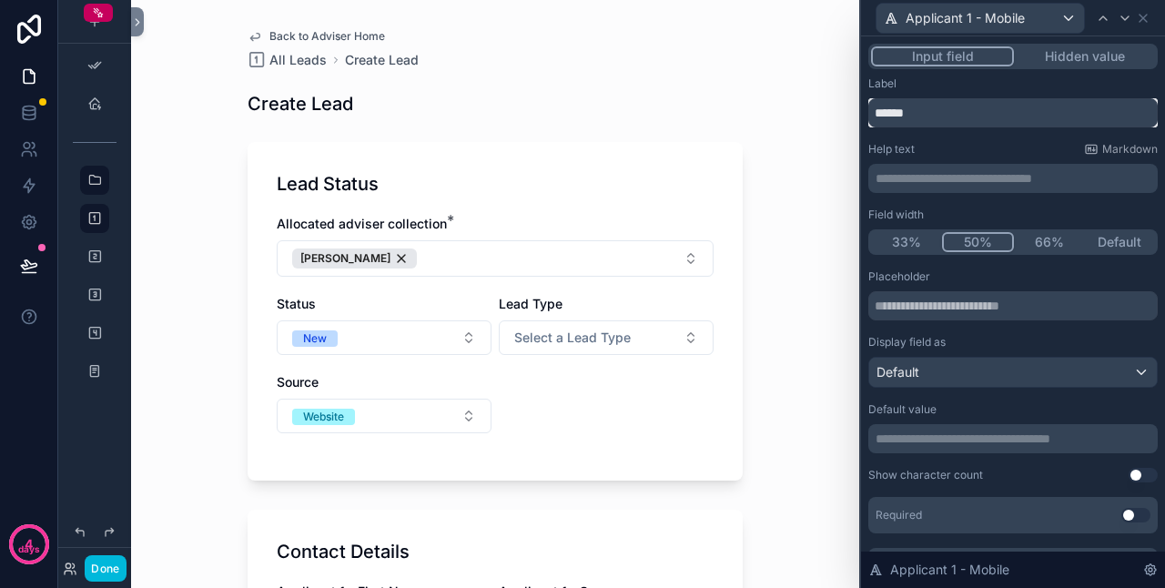
click at [879, 111] on input "******" at bounding box center [1014, 112] width 290 height 29
paste input "**********"
type input "**********"
click at [992, 22] on span "Applicant 1 - Mobile" at bounding box center [965, 18] width 119 height 18
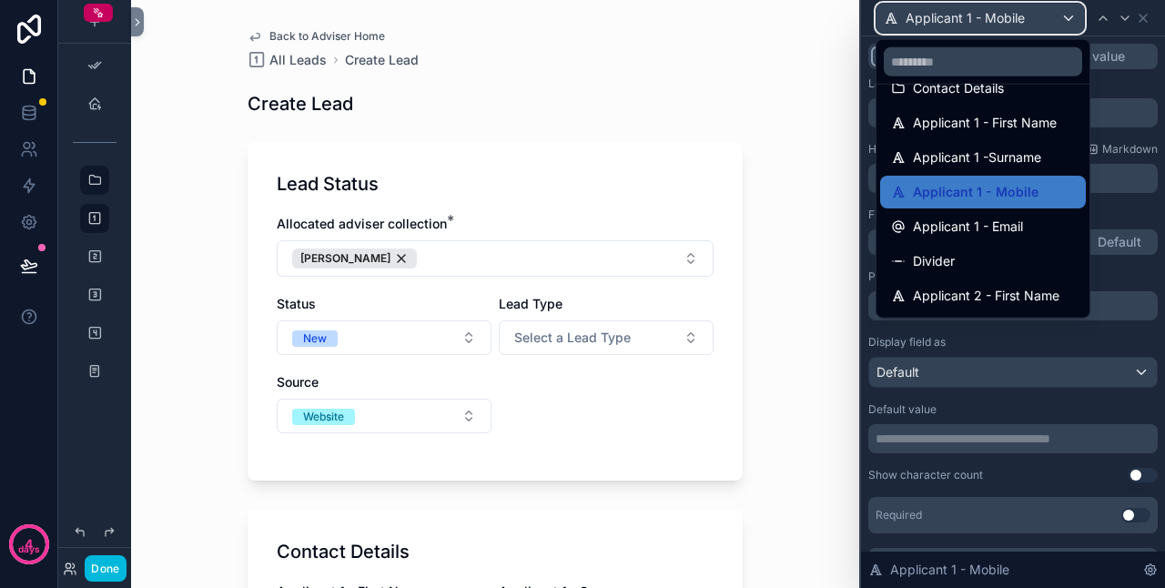
scroll to position [273, 0]
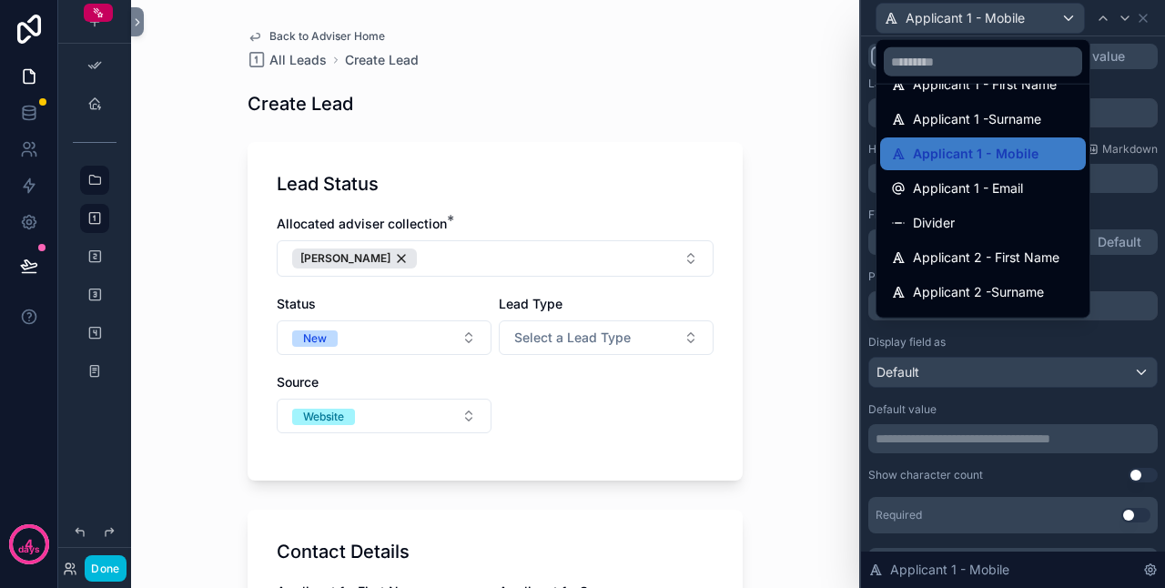
click at [975, 195] on span "Applicant 1 - Email" at bounding box center [968, 189] width 110 height 22
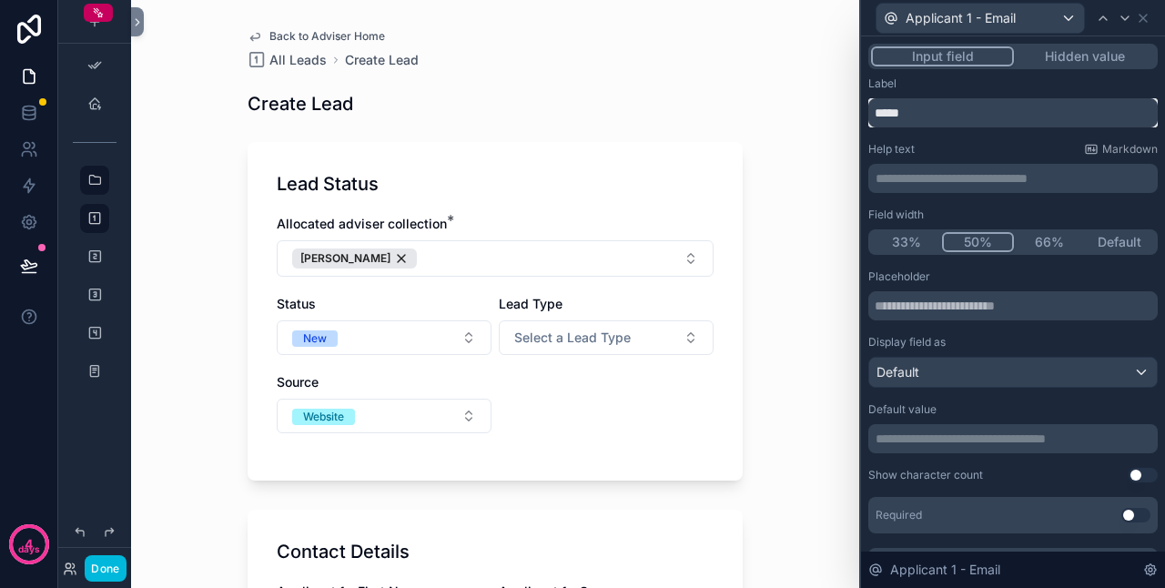
click at [875, 113] on input "*****" at bounding box center [1014, 112] width 290 height 29
paste input "**********"
type input "**********"
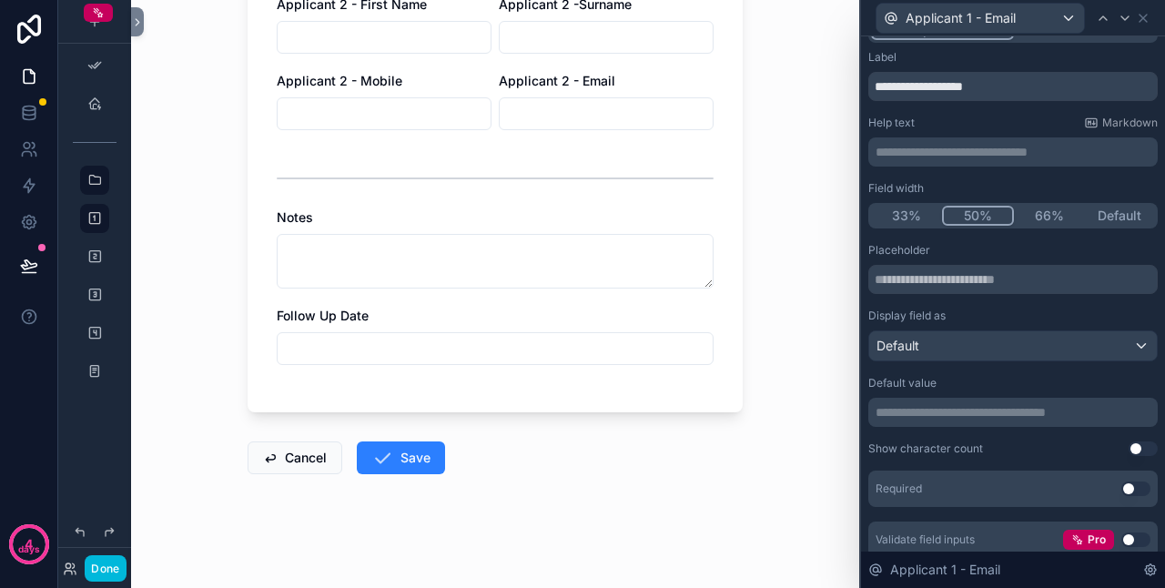
scroll to position [0, 0]
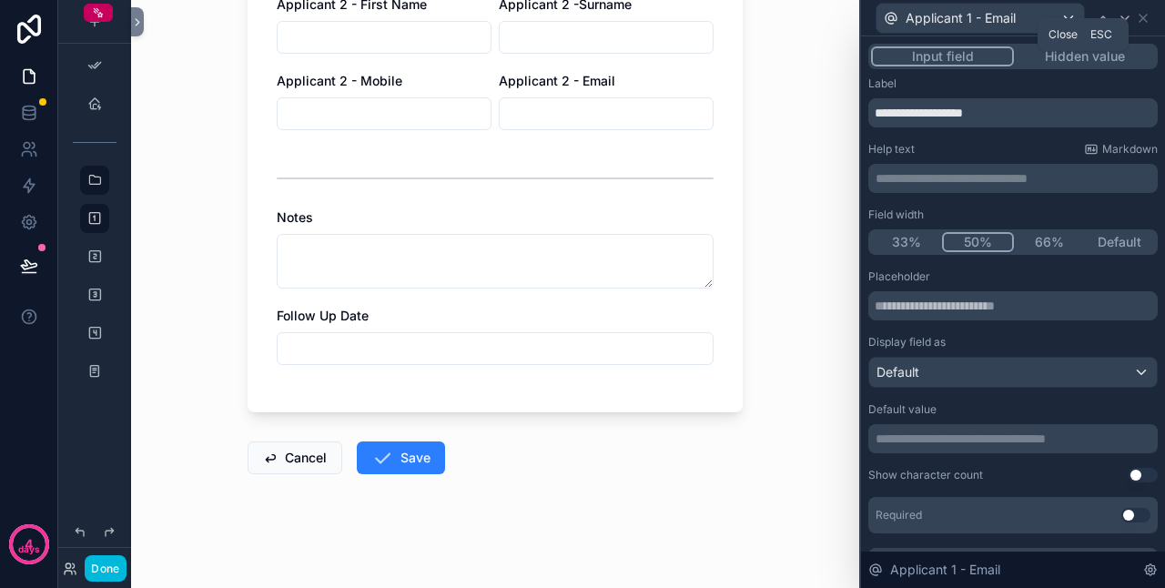
click at [1137, 18] on icon at bounding box center [1143, 18] width 15 height 15
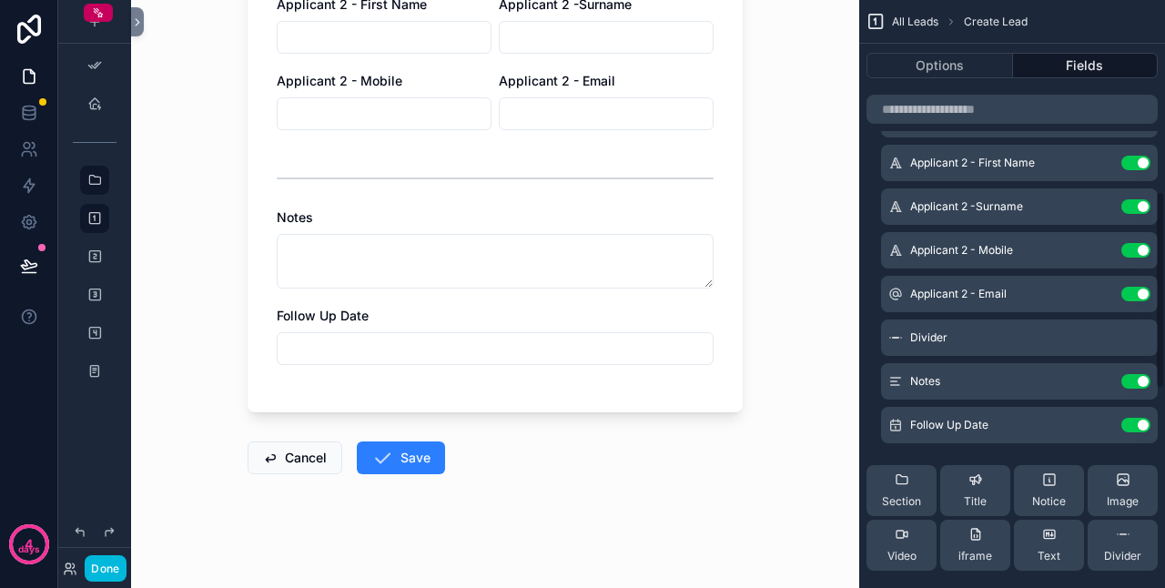
scroll to position [567, 0]
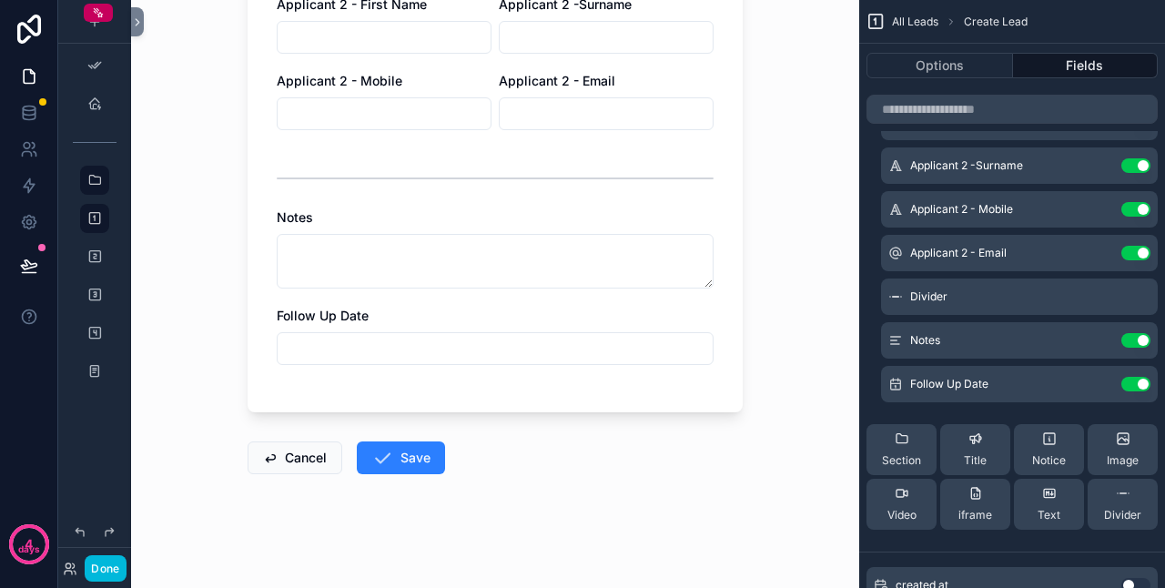
drag, startPoint x: 1051, startPoint y: 506, endPoint x: 907, endPoint y: 370, distance: 198.3
click at [905, 365] on div "Lead Status allocated adviser collection Use setting Status Use setting Lead Ty…" at bounding box center [1012, 61] width 306 height 965
click at [1047, 503] on div "Text" at bounding box center [1049, 504] width 23 height 36
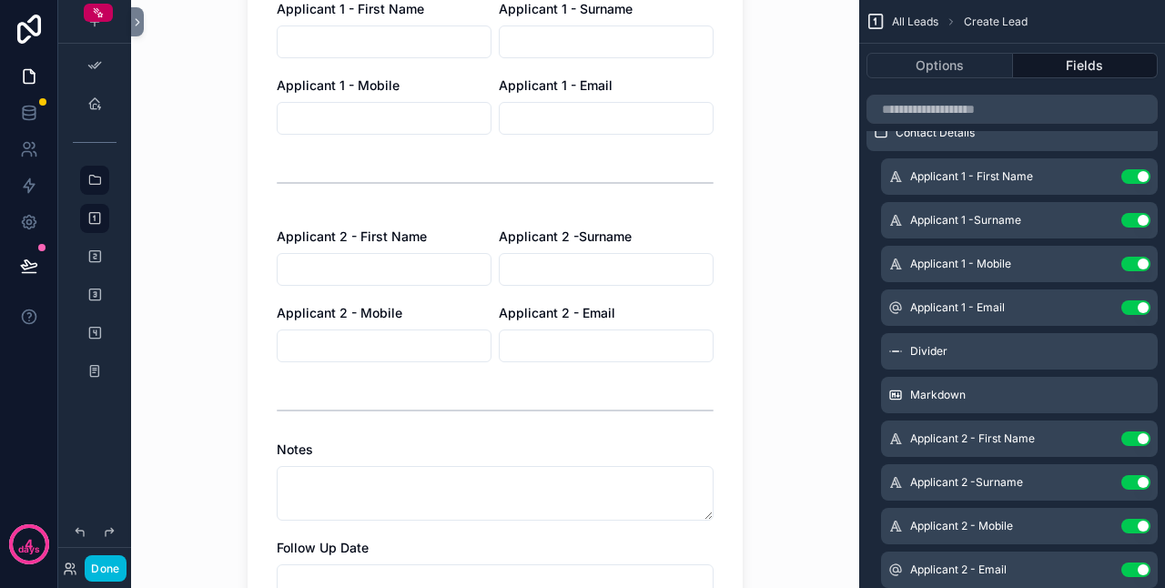
scroll to position [546, 0]
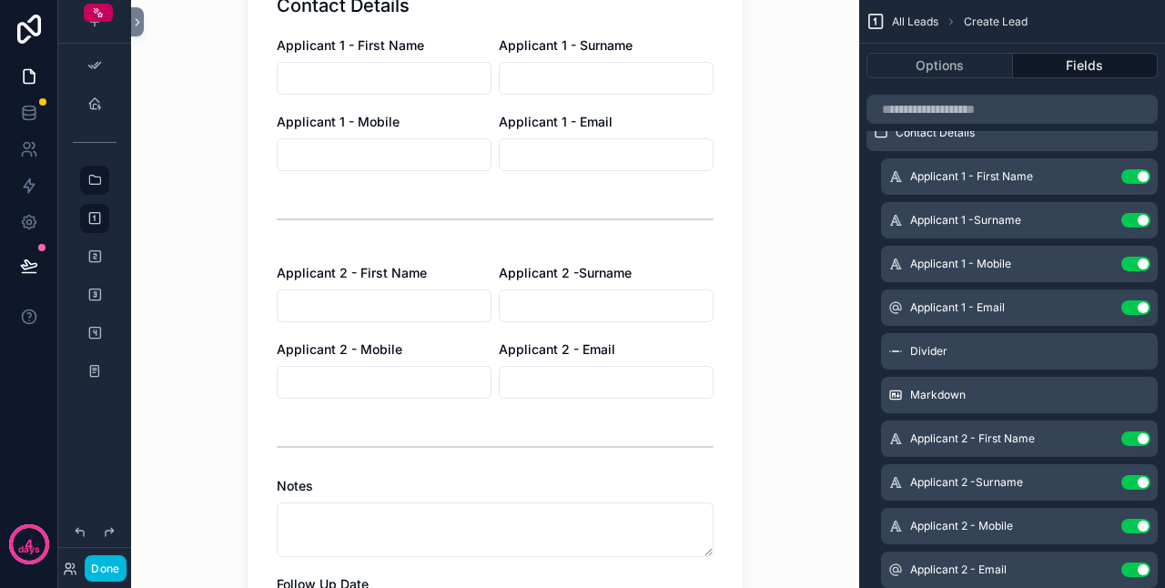
click at [0, 0] on icon "scrollable content" at bounding box center [0, 0] width 0 height 0
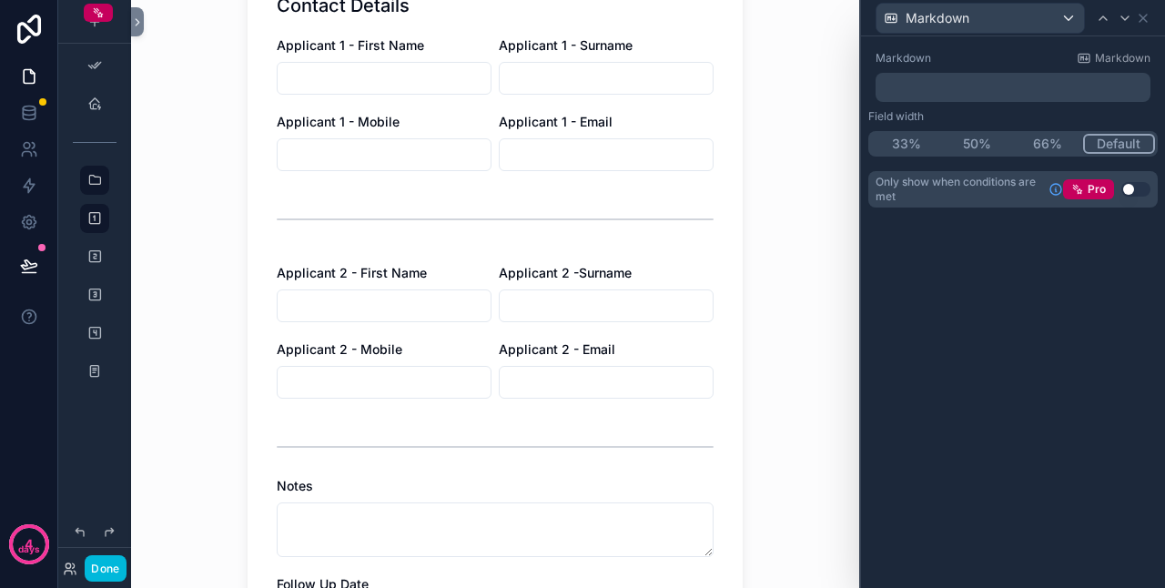
click at [901, 82] on p "﻿" at bounding box center [1015, 87] width 264 height 18
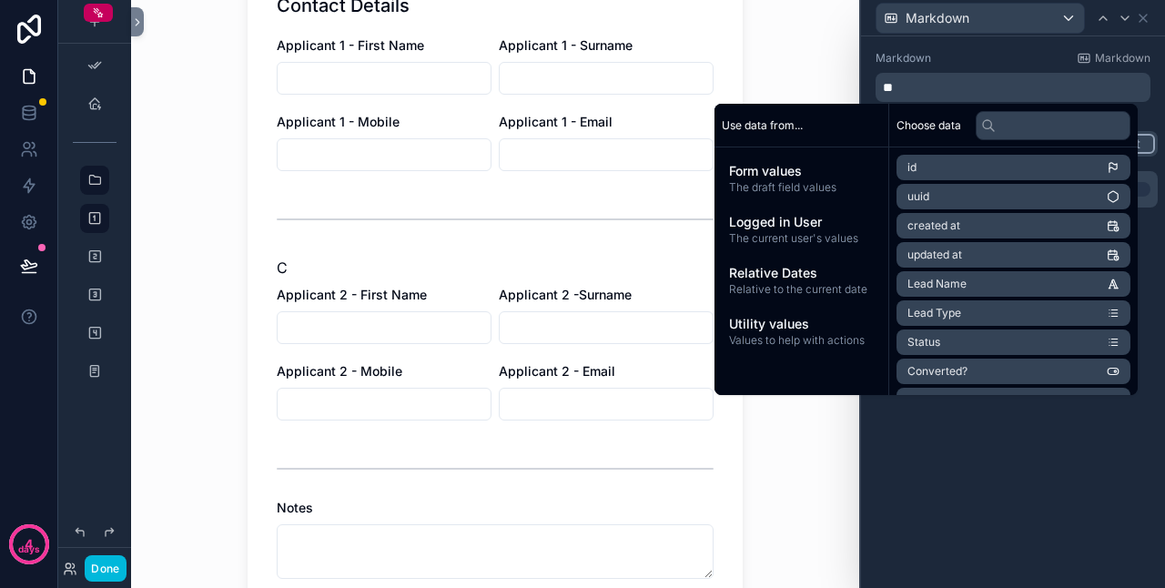
scroll to position [0, 0]
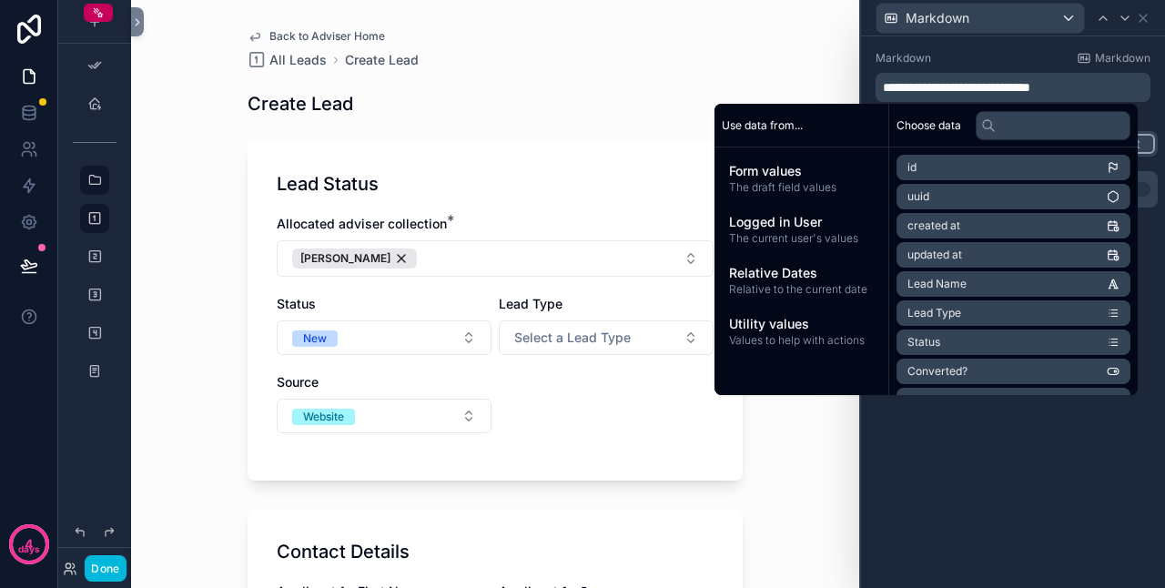
click at [950, 429] on div "**********" at bounding box center [1013, 312] width 304 height 552
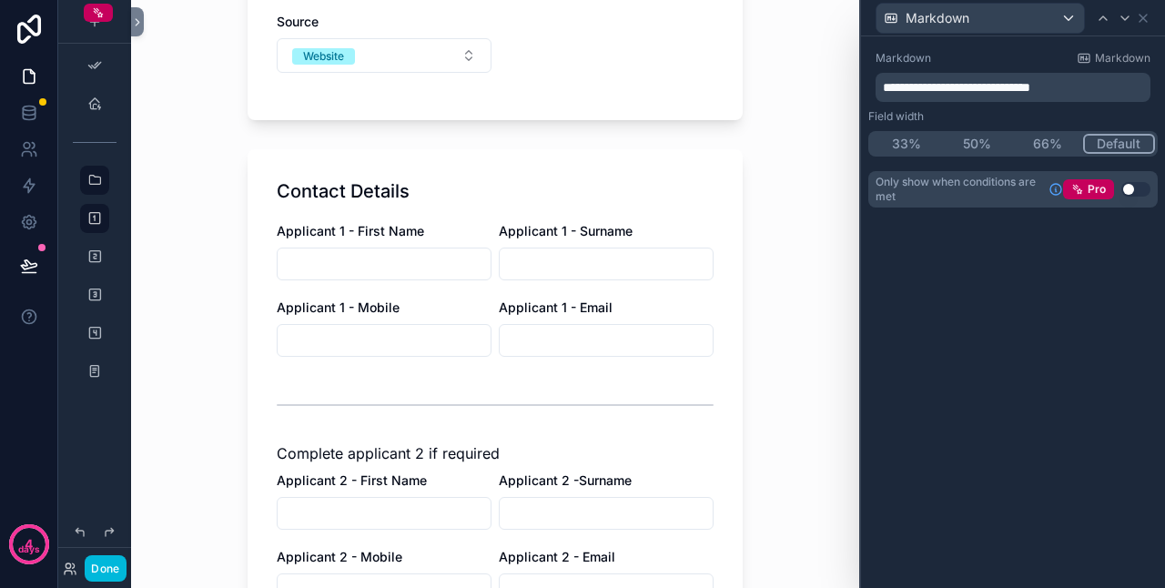
scroll to position [455, 0]
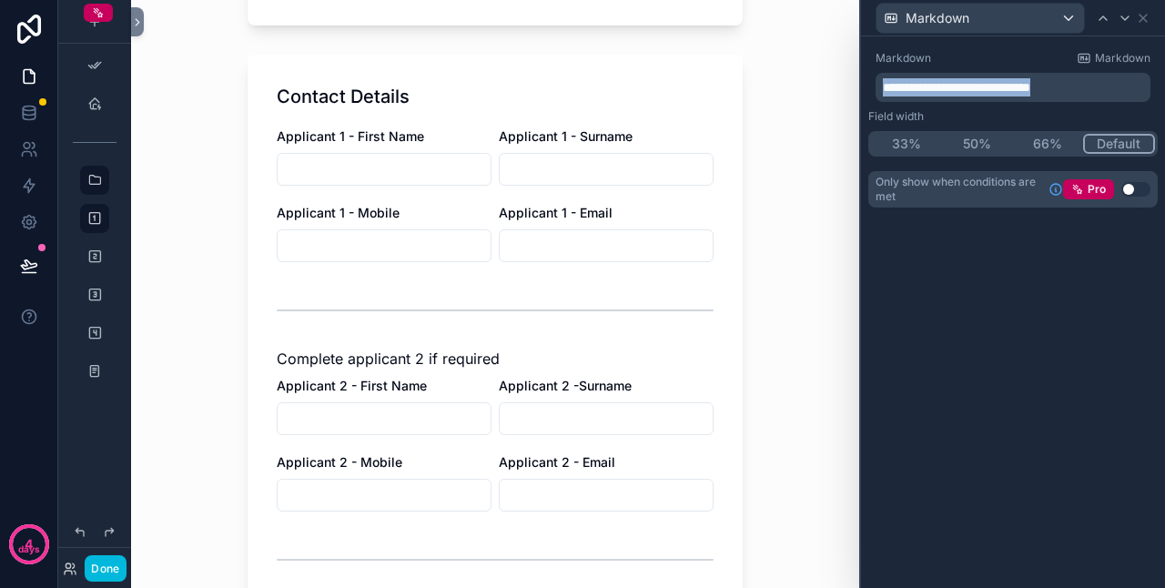
drag, startPoint x: 1091, startPoint y: 87, endPoint x: 879, endPoint y: 89, distance: 211.2
click at [879, 89] on div "**********" at bounding box center [1013, 87] width 275 height 29
copy span "**********"
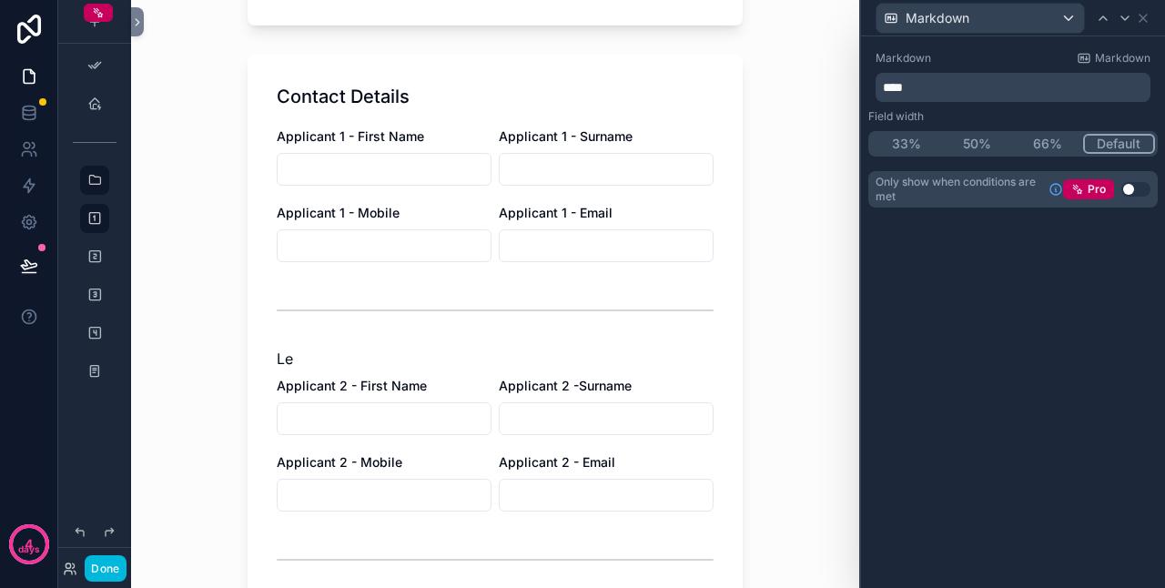
scroll to position [0, 0]
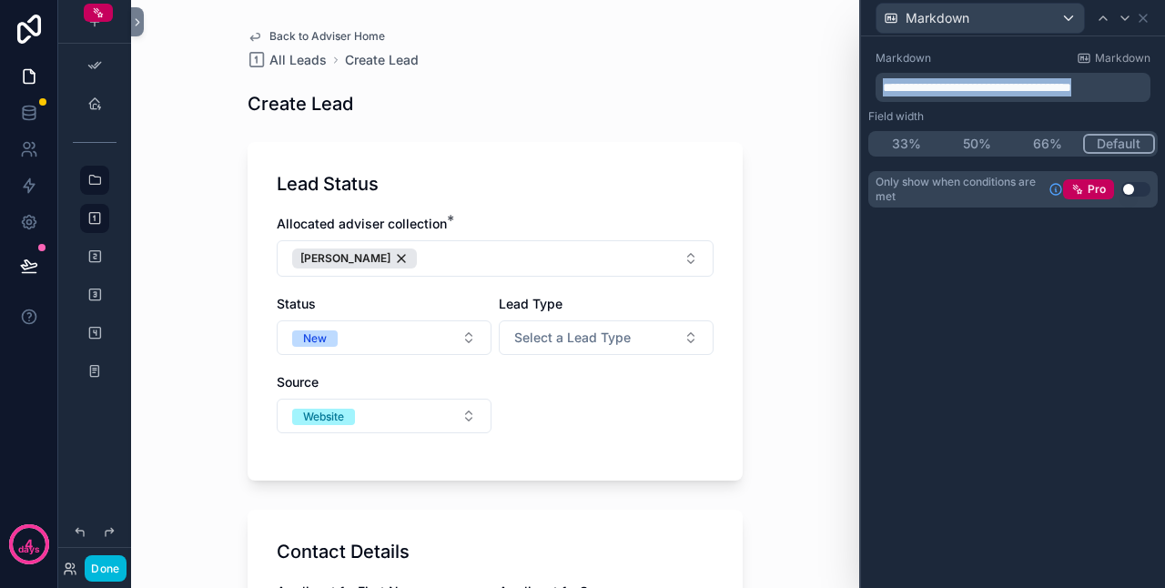
drag, startPoint x: 1122, startPoint y: 88, endPoint x: 878, endPoint y: 86, distance: 244.0
click at [878, 86] on div "**********" at bounding box center [1013, 87] width 275 height 29
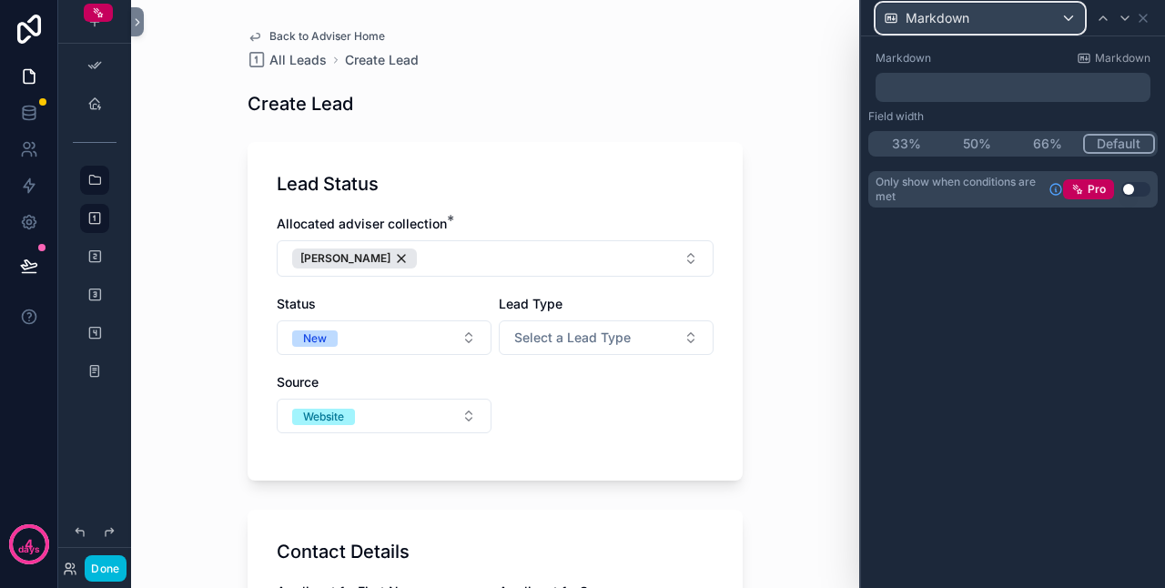
click at [1028, 21] on div "Markdown" at bounding box center [981, 18] width 208 height 29
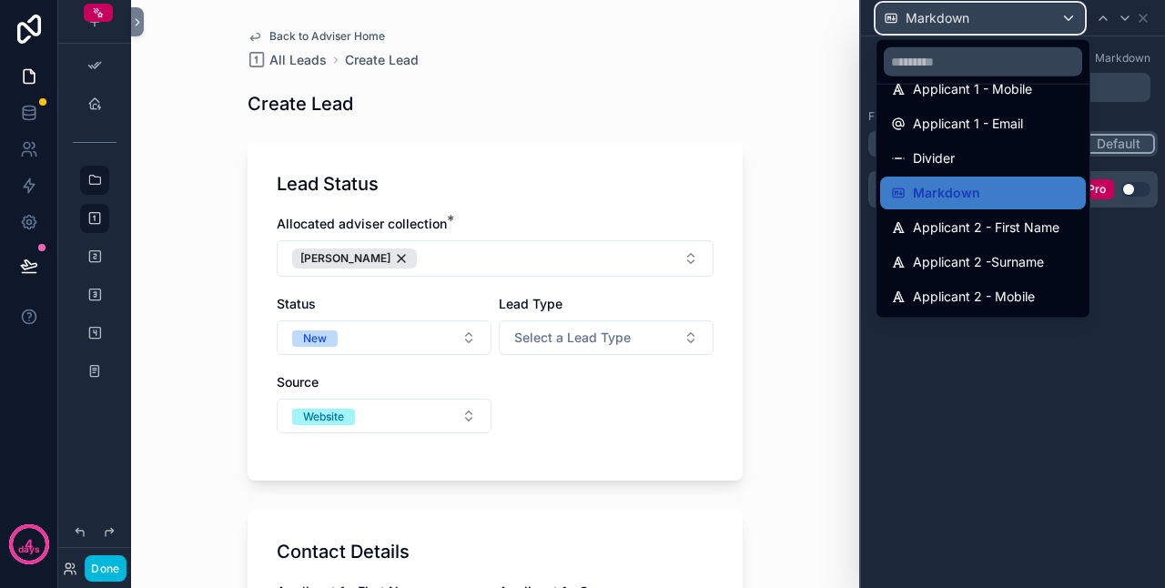
scroll to position [364, 0]
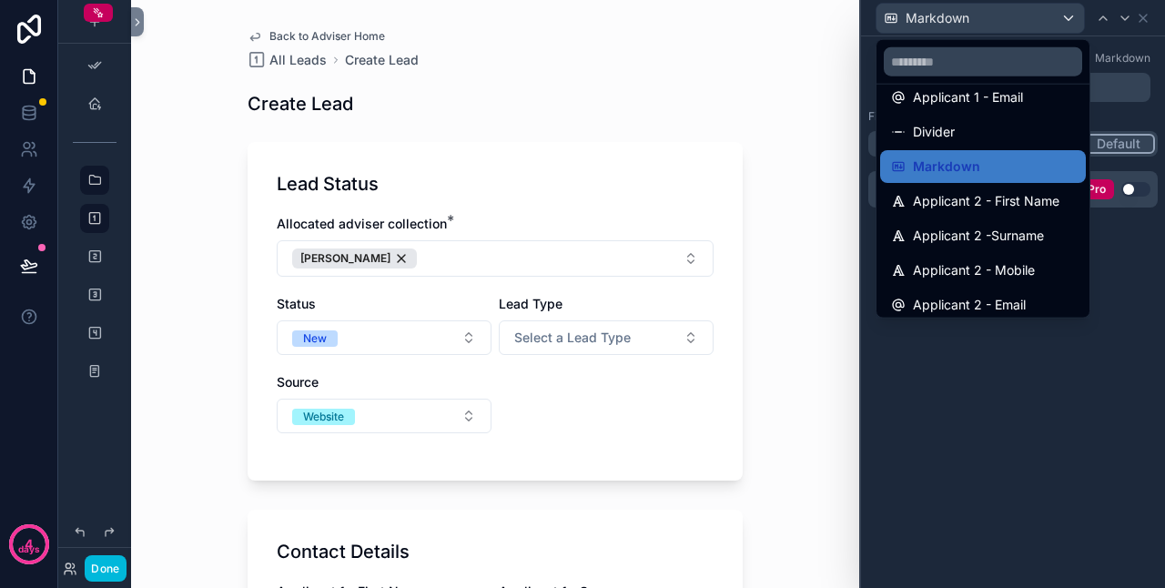
click at [970, 206] on span "Applicant 2 - First Name" at bounding box center [986, 201] width 147 height 22
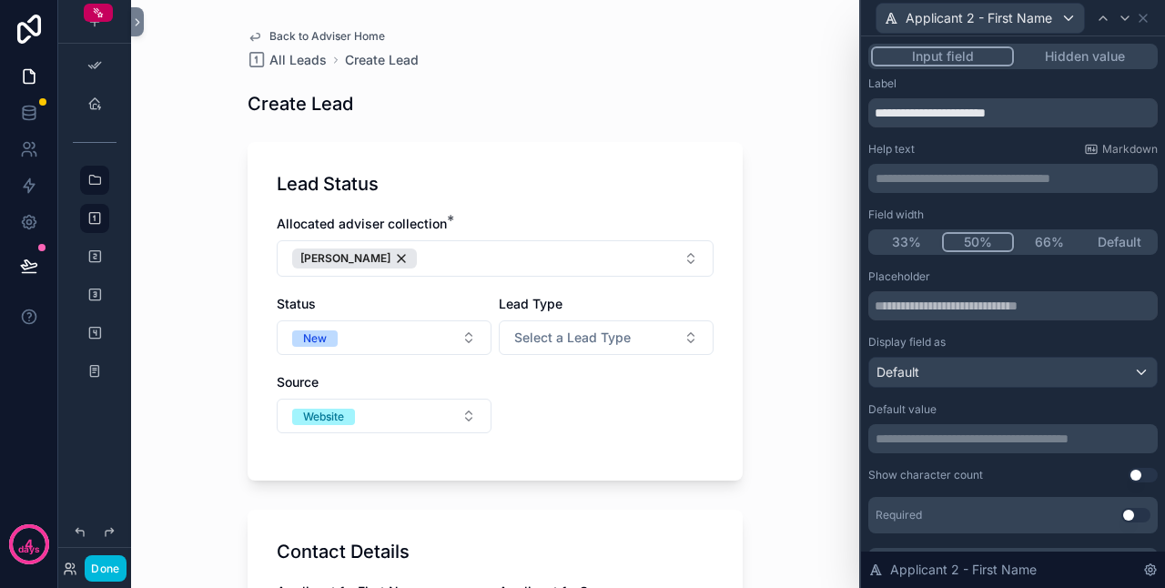
click at [934, 178] on p "**********" at bounding box center [1015, 178] width 279 height 18
click at [714, 100] on div "Create Lead" at bounding box center [495, 103] width 495 height 25
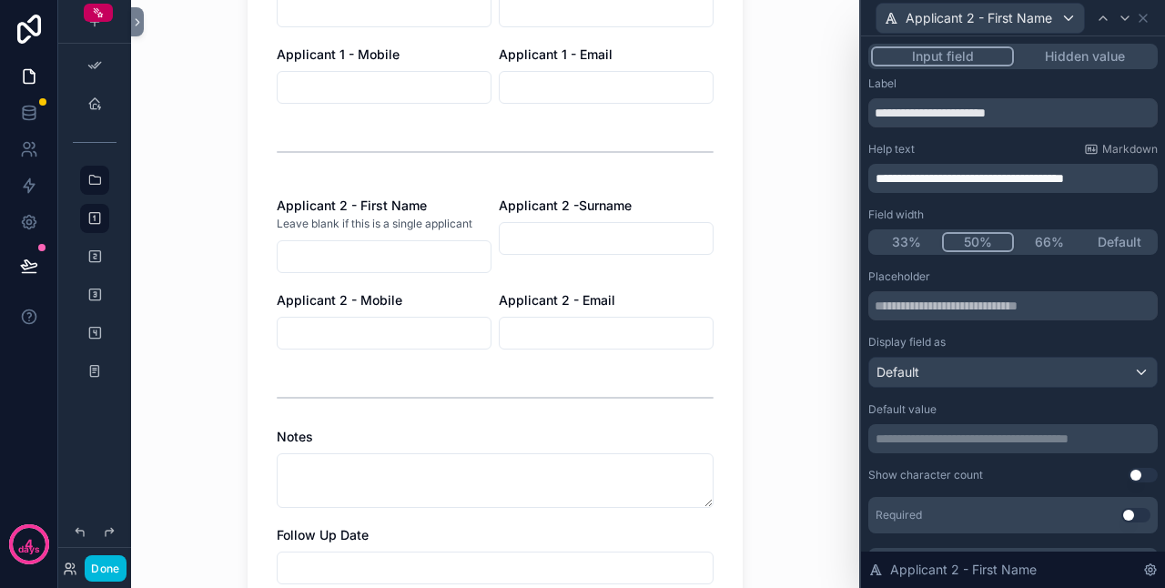
scroll to position [637, 0]
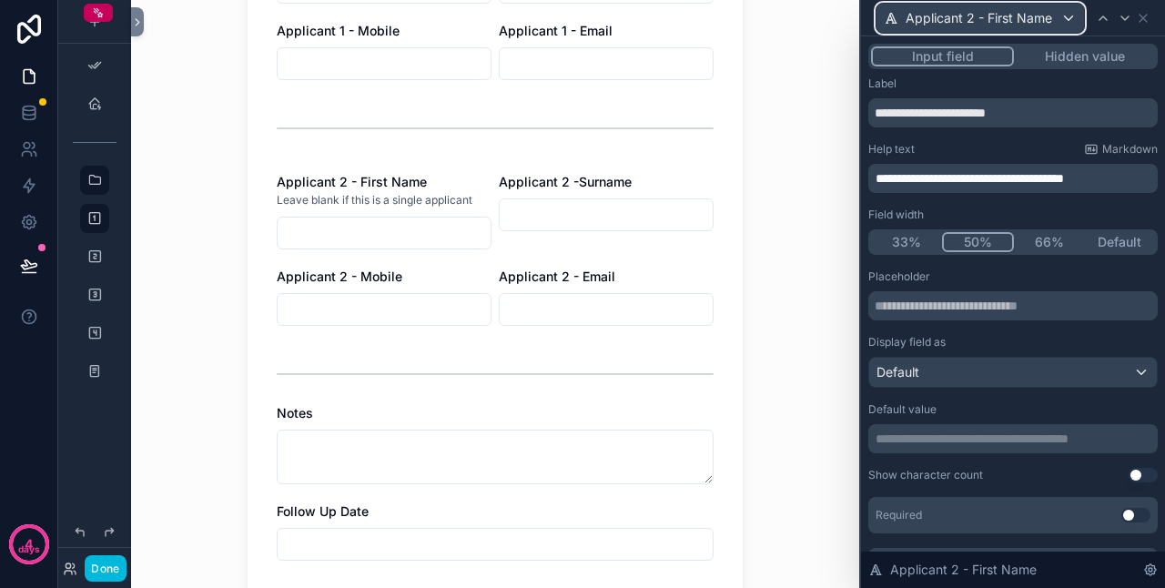
click at [1023, 22] on span "Applicant 2 - First Name" at bounding box center [979, 18] width 147 height 18
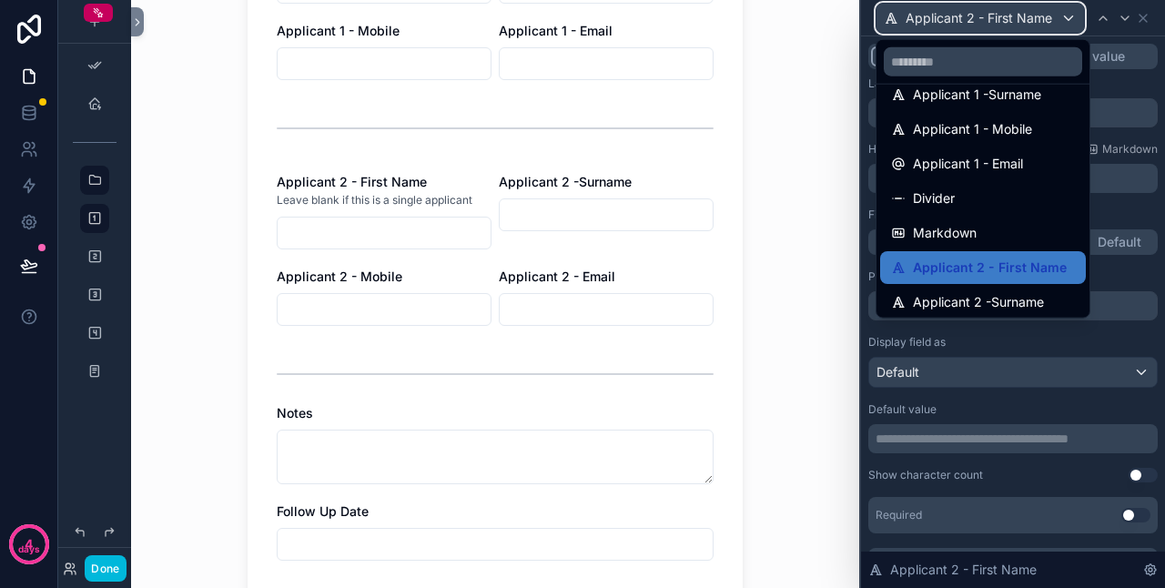
scroll to position [364, 0]
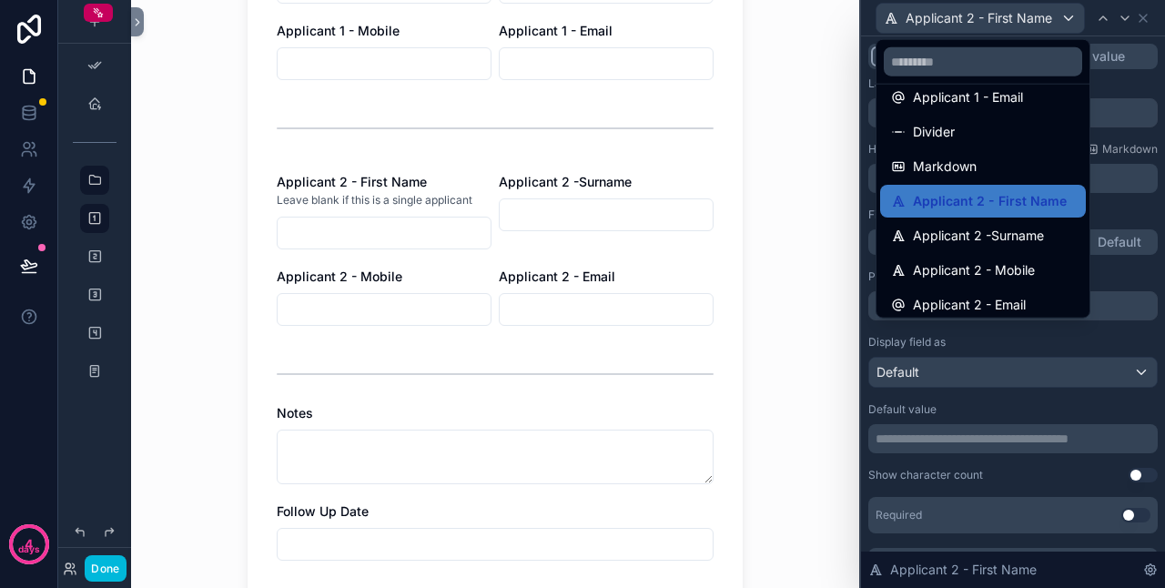
click at [1002, 225] on span "Applicant 2 -Surname" at bounding box center [978, 236] width 131 height 22
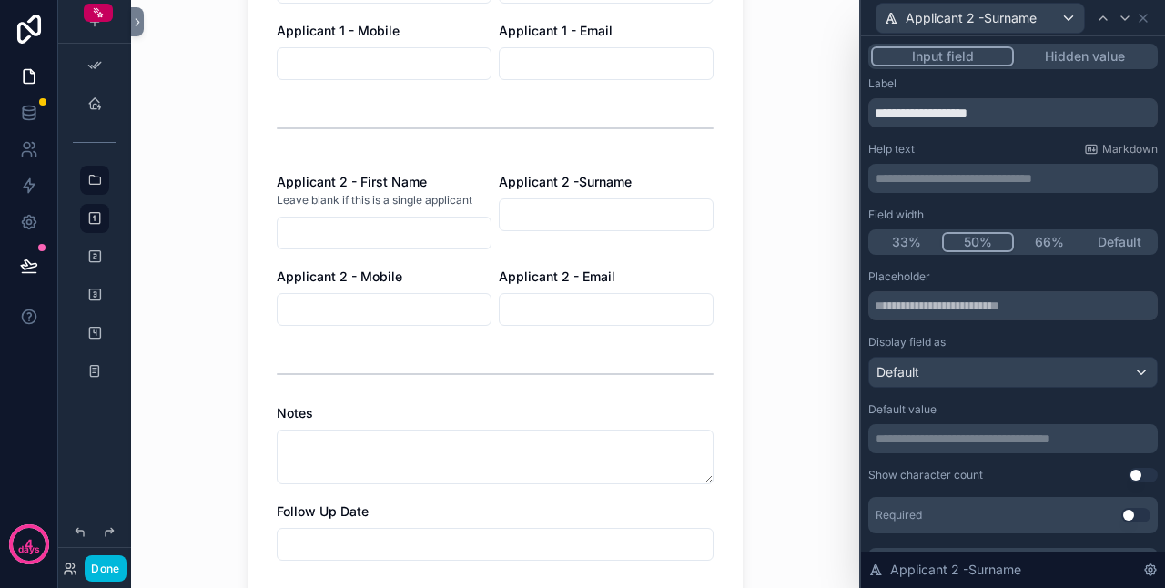
click at [940, 177] on p "**********" at bounding box center [1015, 178] width 279 height 18
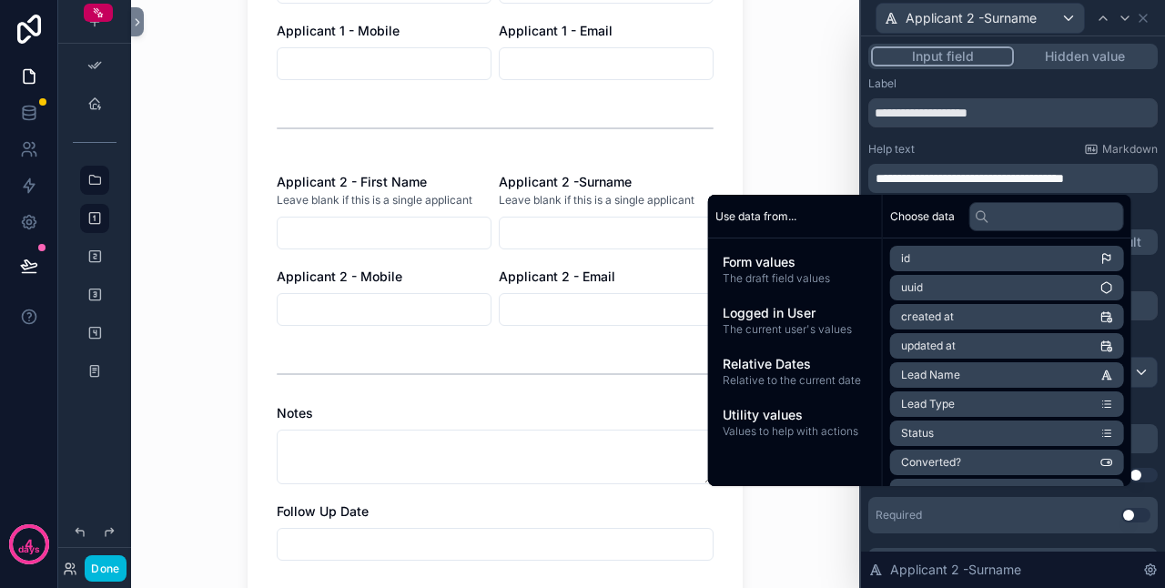
scroll to position [0, 0]
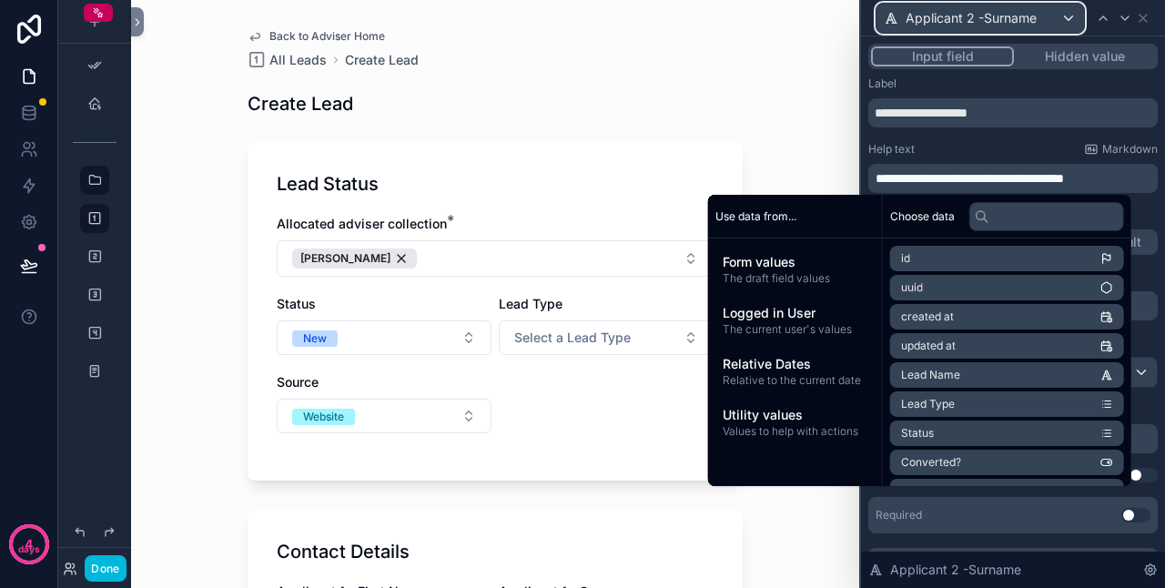
click at [1031, 24] on span "Applicant 2 -Surname" at bounding box center [971, 18] width 131 height 18
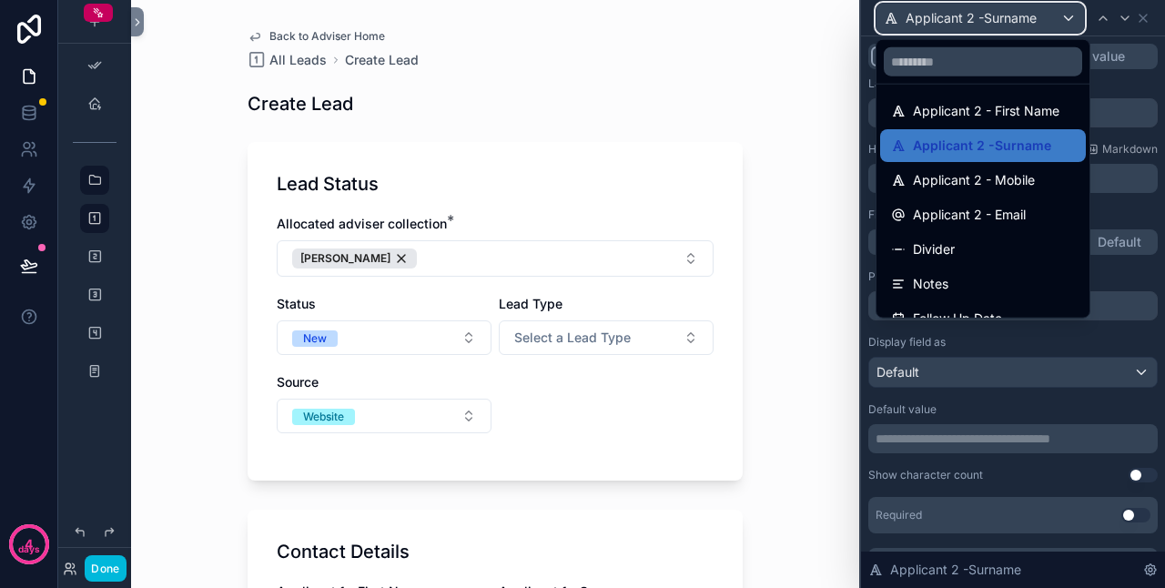
scroll to position [455, 0]
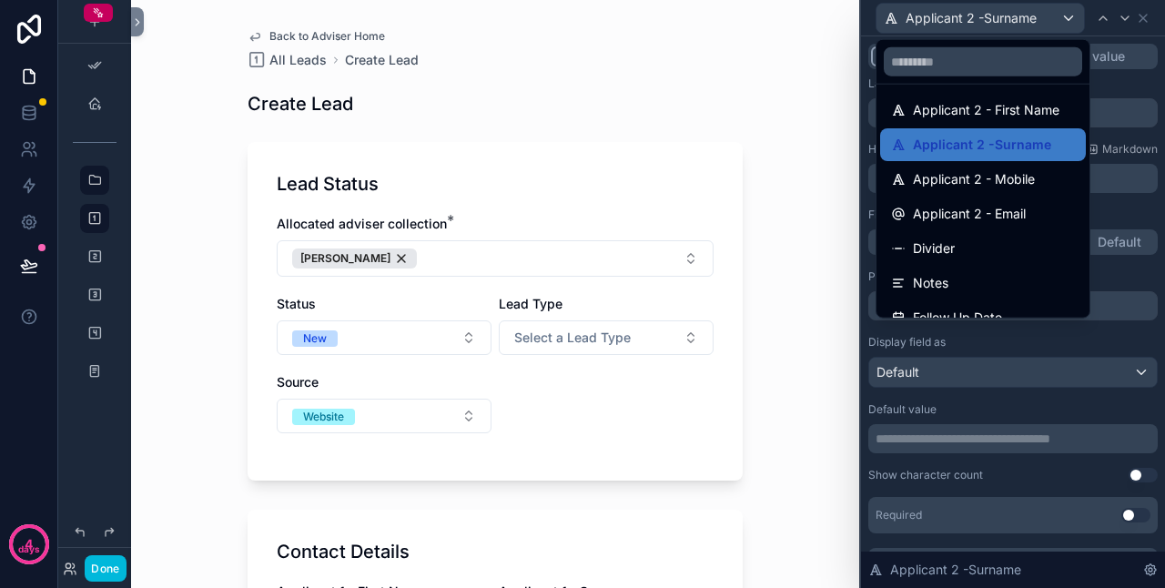
click at [972, 178] on span "Applicant 2 - Mobile" at bounding box center [974, 179] width 122 height 22
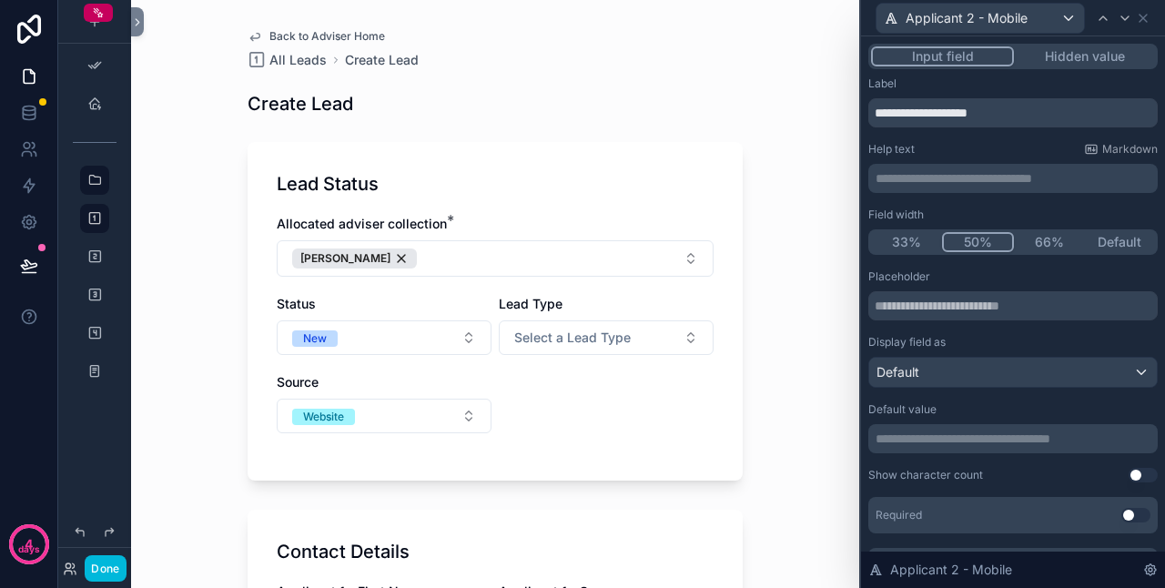
click at [936, 178] on p "**********" at bounding box center [1015, 178] width 279 height 18
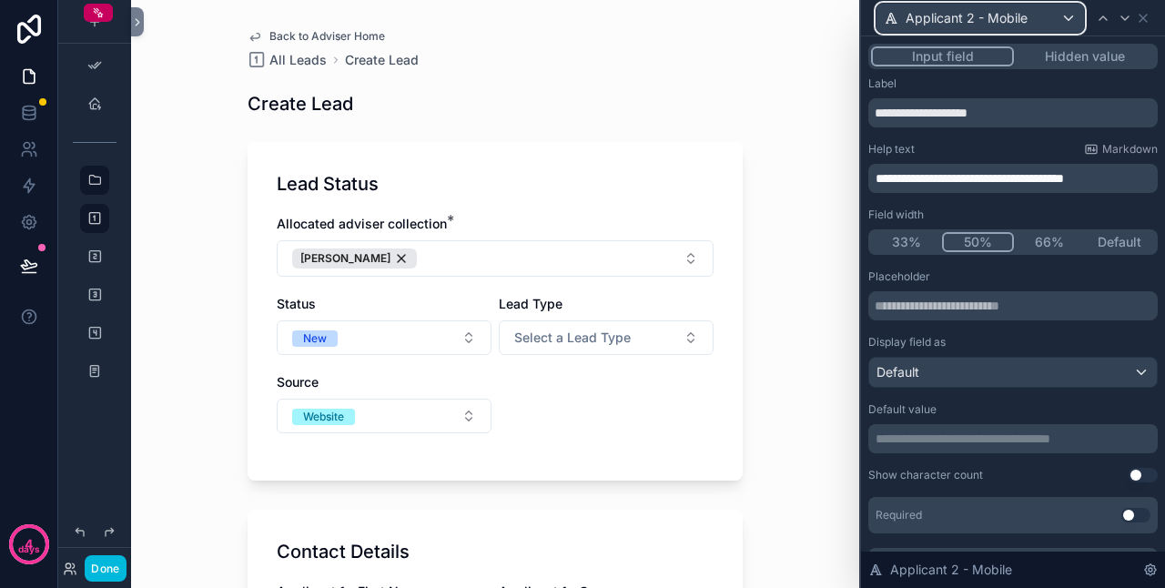
click at [1022, 15] on span "Applicant 2 - Mobile" at bounding box center [967, 18] width 122 height 18
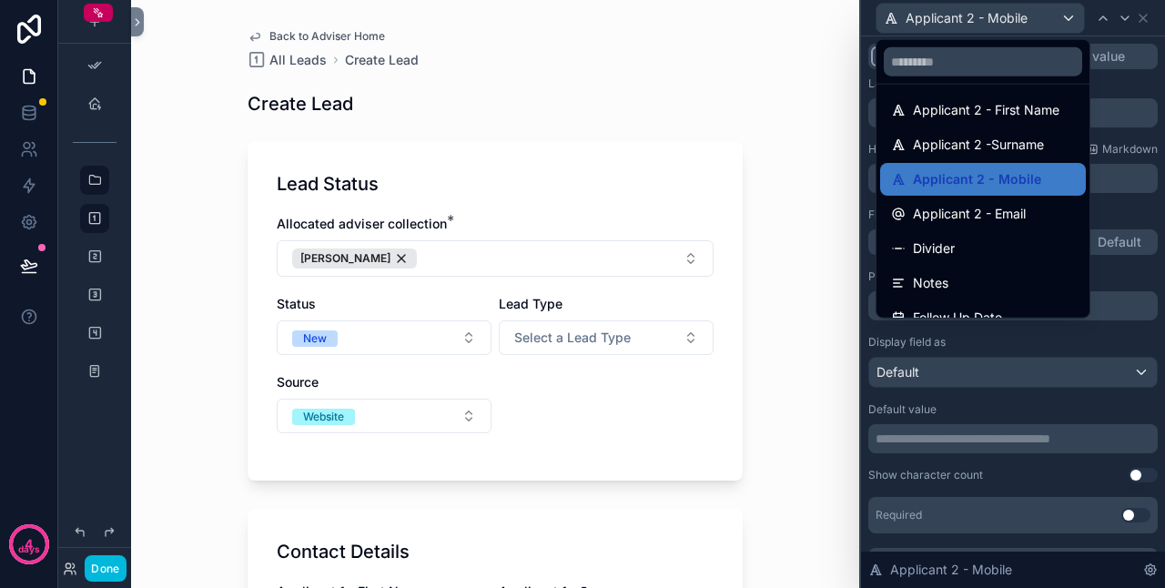
click at [977, 218] on span "Applicant 2 - Email" at bounding box center [969, 214] width 113 height 22
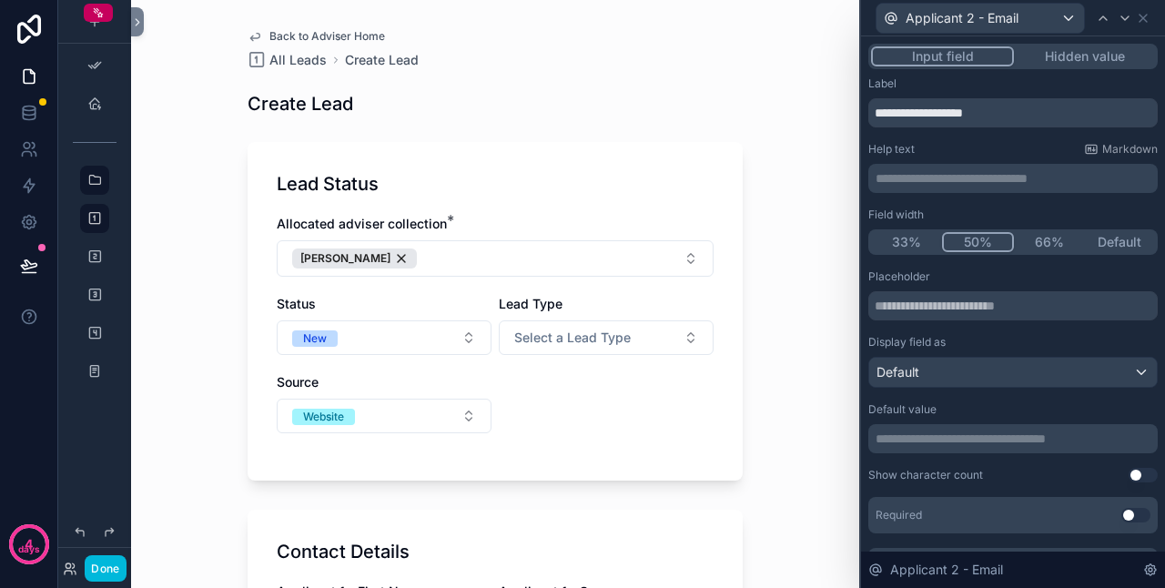
click at [987, 171] on p "**********" at bounding box center [1015, 178] width 279 height 18
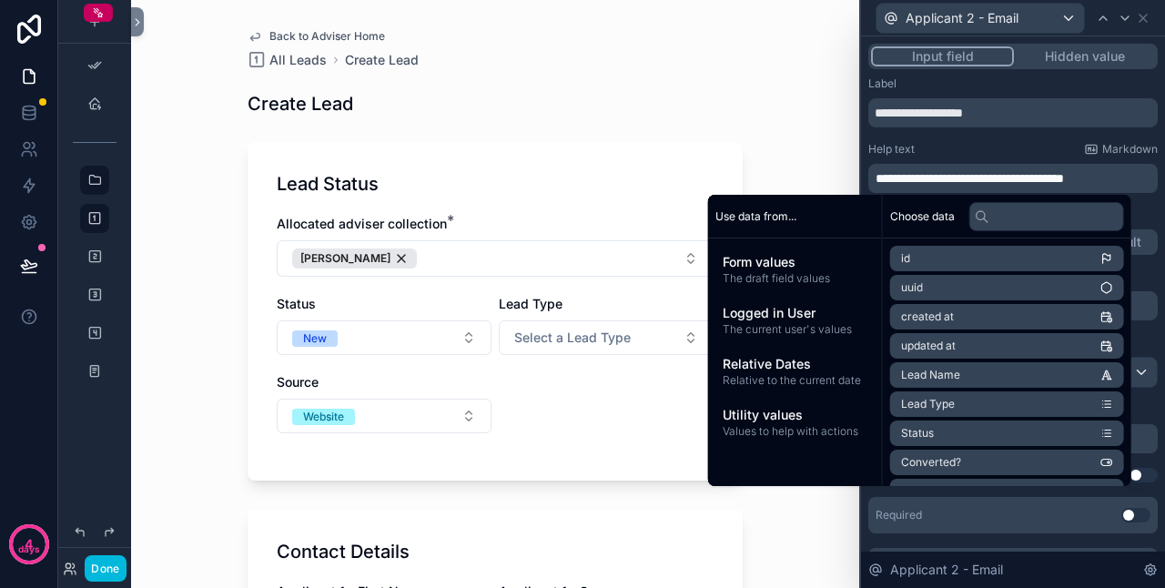
click at [809, 120] on div "Back to Adviser Home All Leads Create Lead Create Lead Lead Status Allocated ad…" at bounding box center [495, 294] width 728 height 588
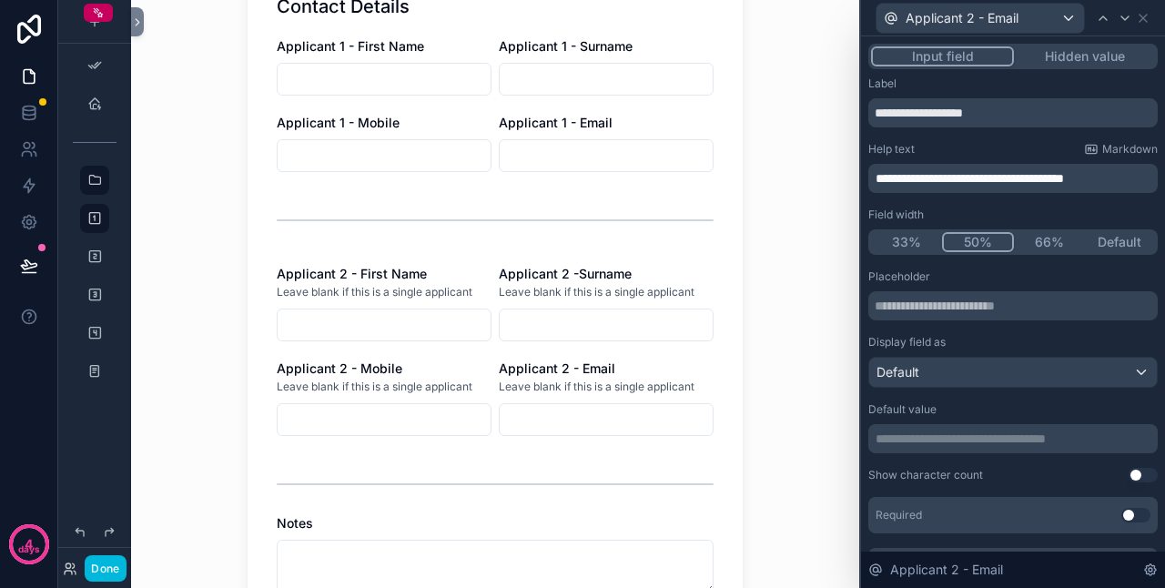
scroll to position [546, 0]
click at [1112, 178] on p "**********" at bounding box center [1015, 178] width 279 height 18
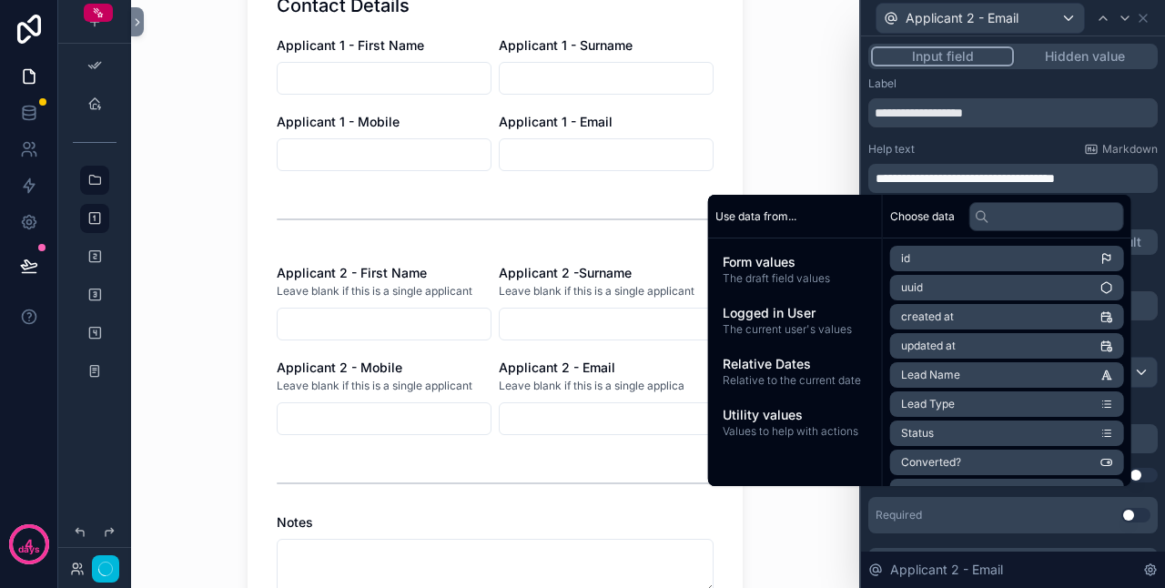
scroll to position [0, 0]
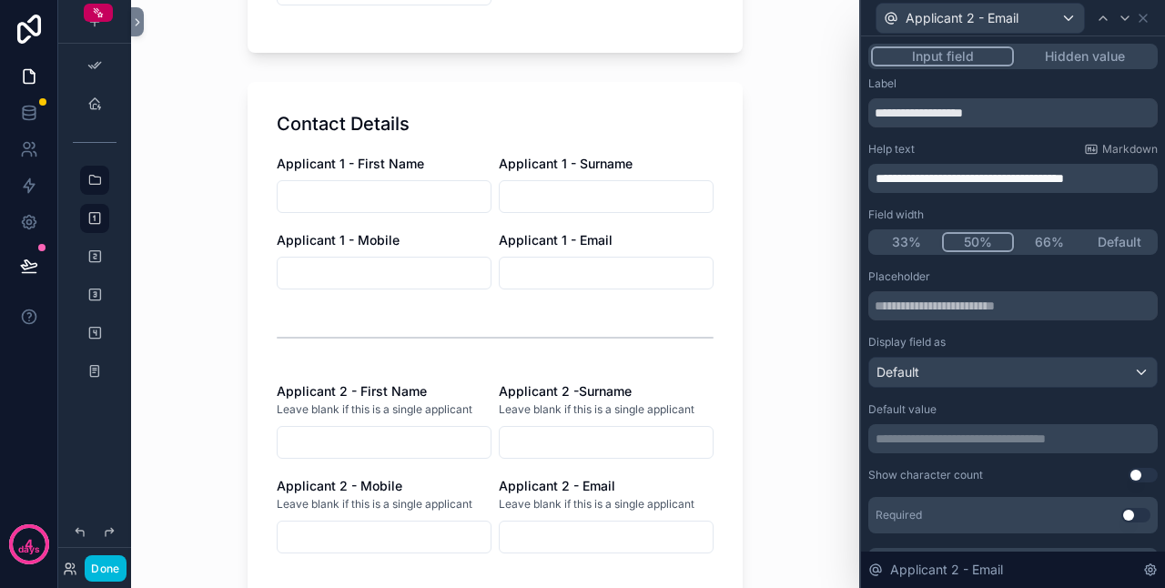
scroll to position [455, 0]
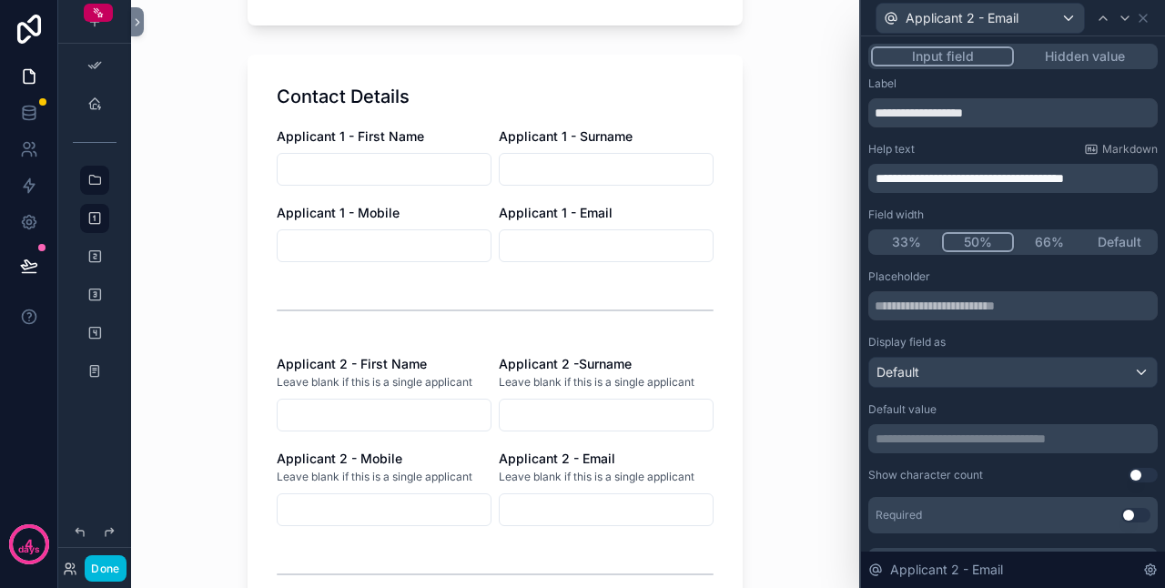
click at [874, 178] on div "**********" at bounding box center [1014, 178] width 290 height 29
click at [878, 180] on span "**********" at bounding box center [970, 178] width 188 height 13
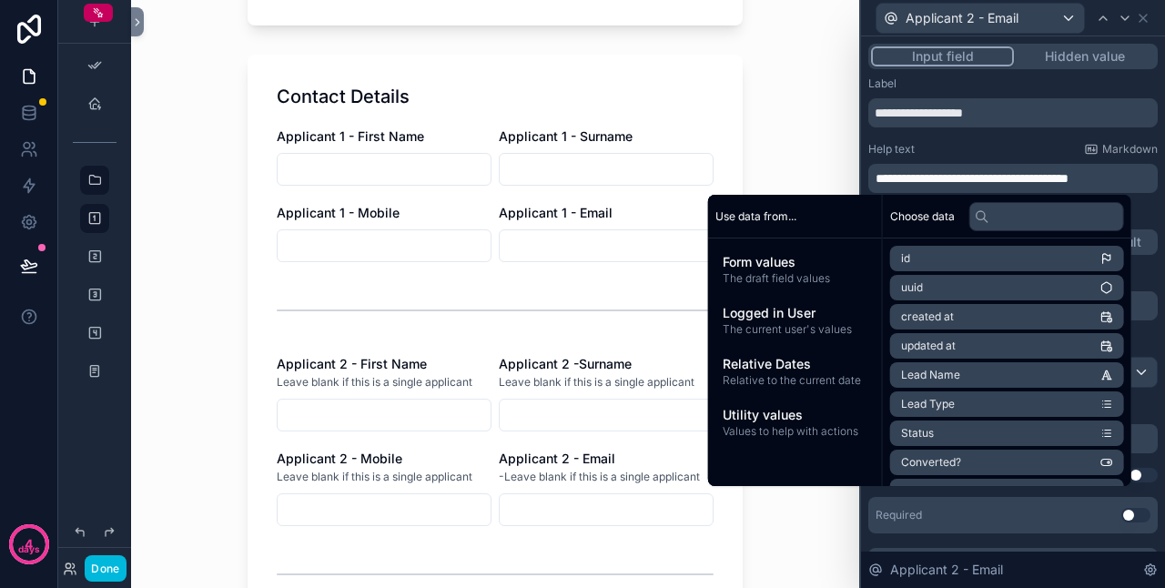
scroll to position [0, 0]
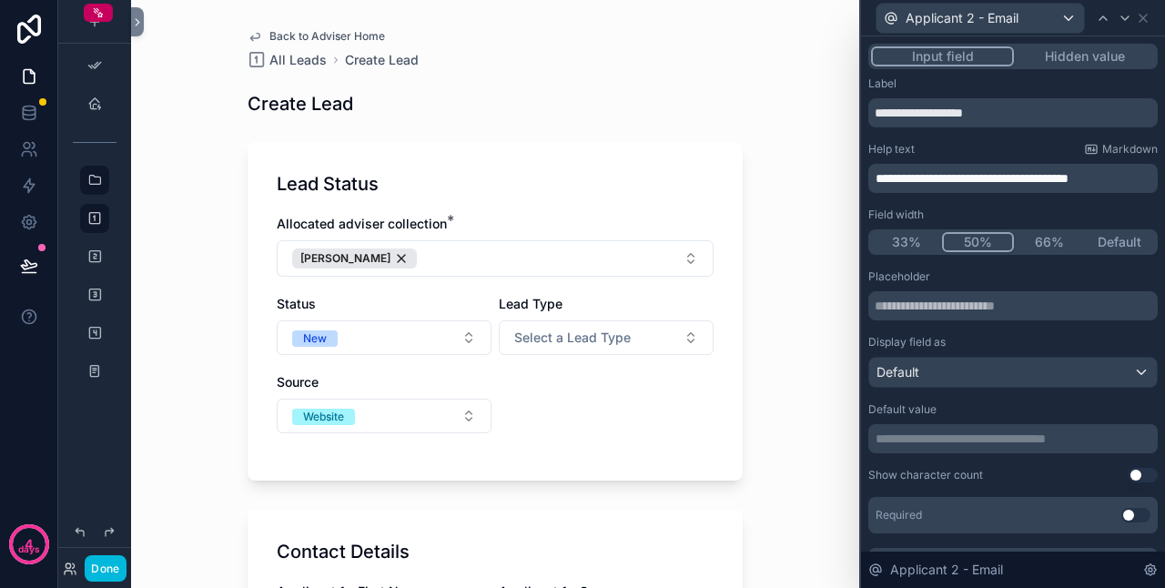
click at [1122, 187] on p "**********" at bounding box center [1015, 178] width 279 height 18
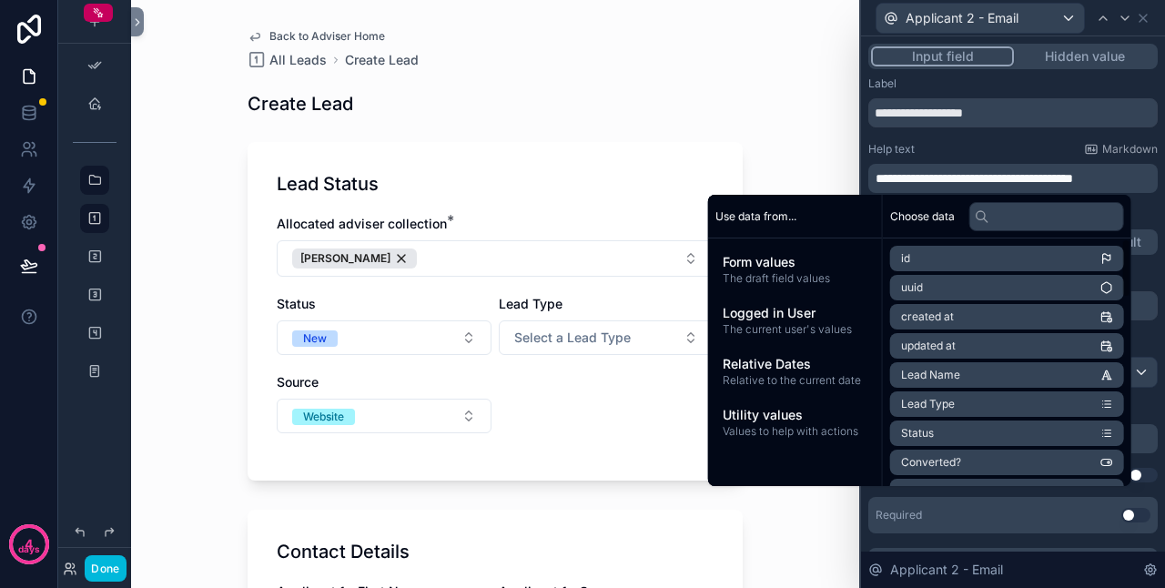
click at [780, 111] on div "Back to Adviser Home All Leads Create Lead Create Lead Lead Status Allocated ad…" at bounding box center [495, 294] width 728 height 588
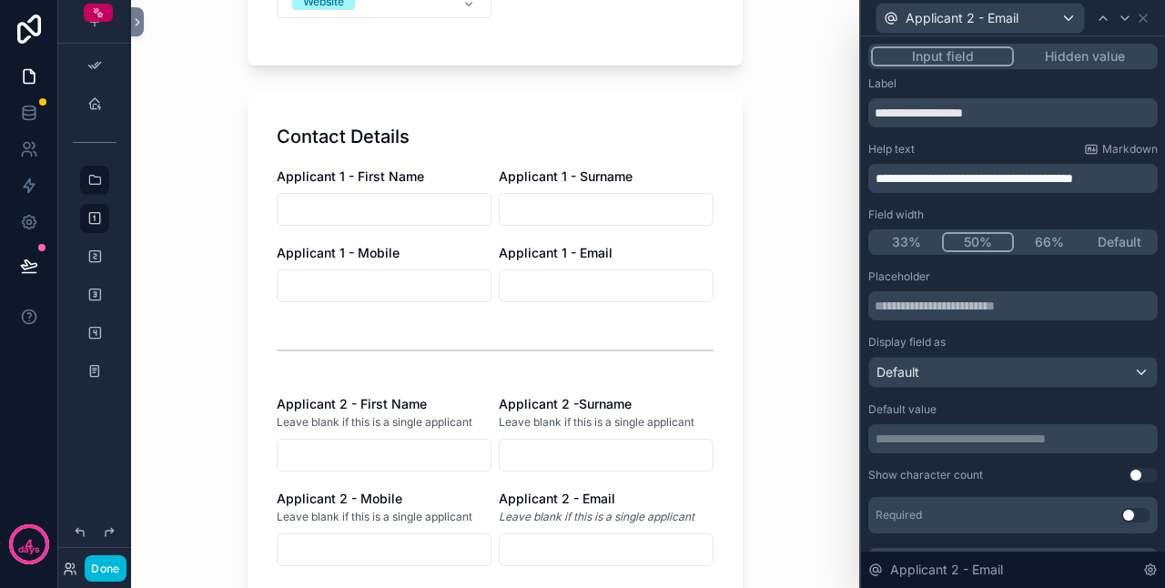
scroll to position [455, 0]
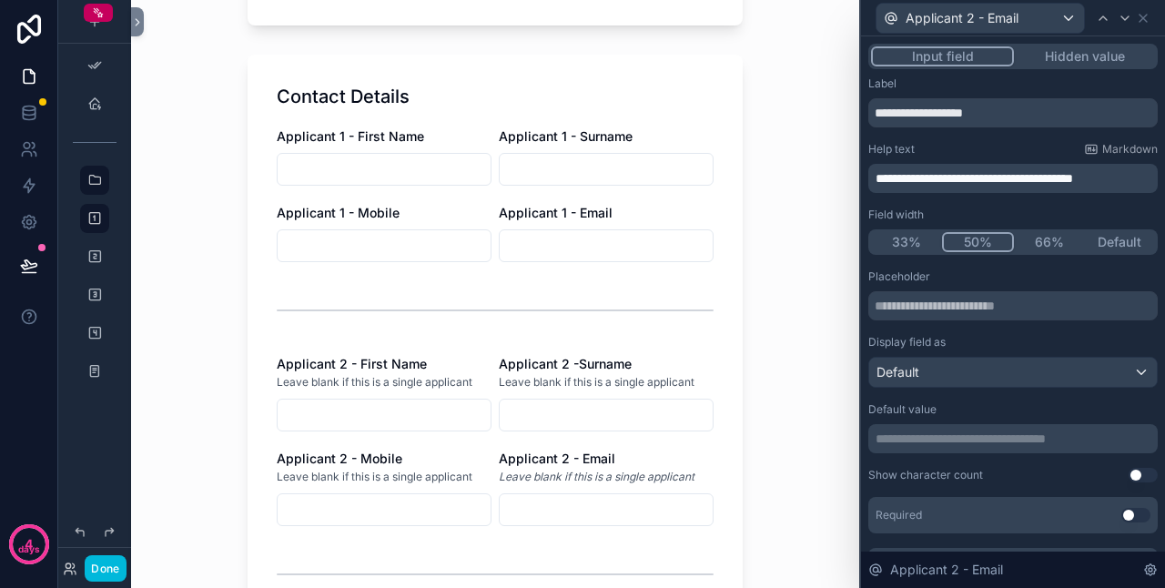
click at [1044, 282] on div "Placeholder" at bounding box center [1014, 276] width 290 height 15
click at [1073, 180] on span "**********" at bounding box center [975, 178] width 198 height 13
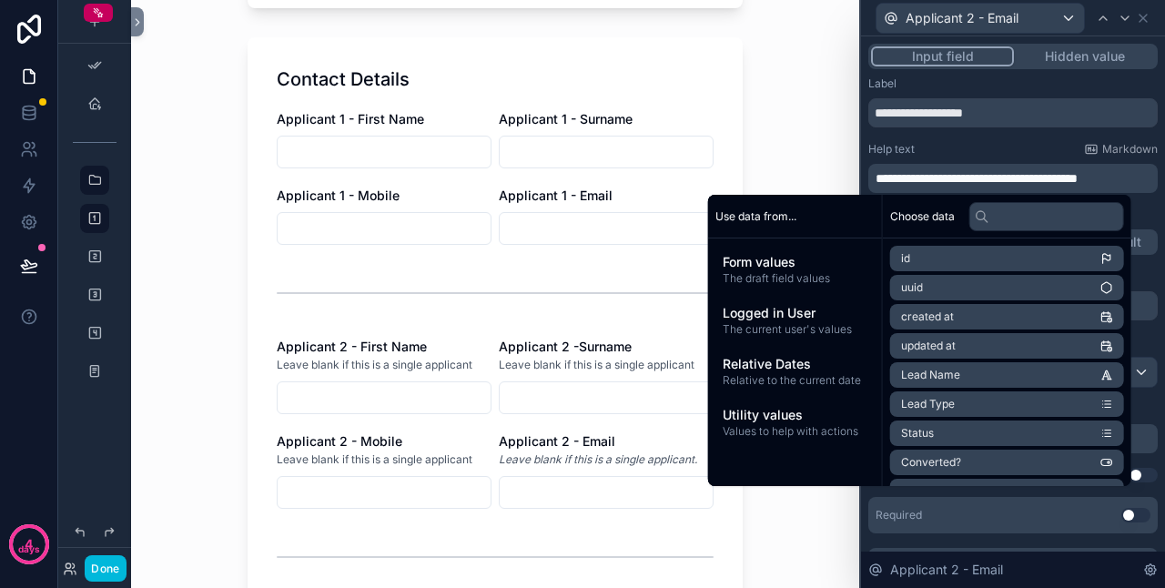
scroll to position [546, 0]
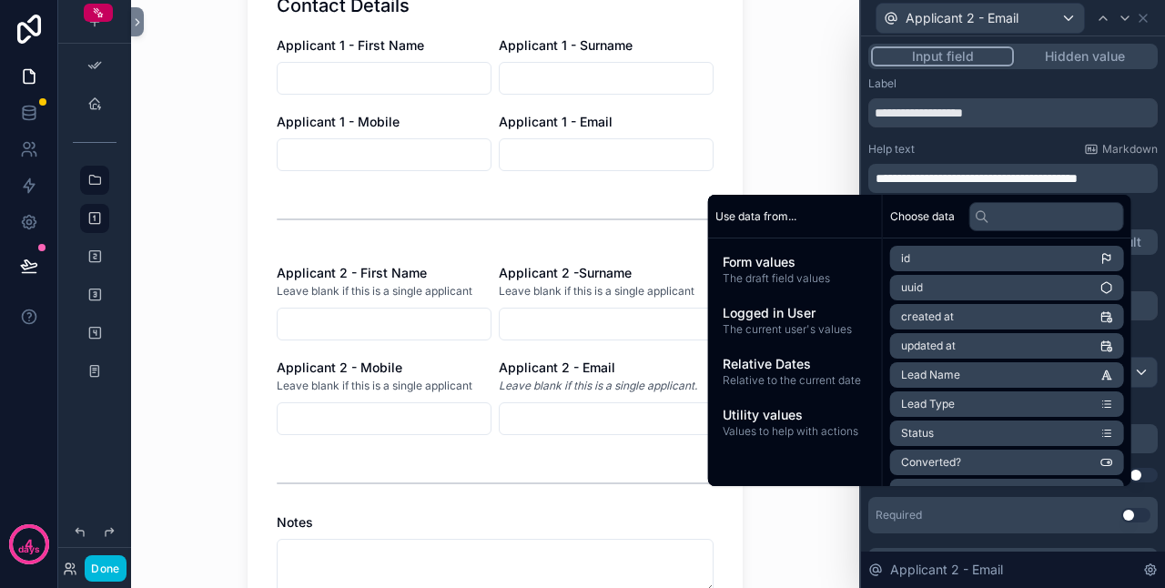
click at [801, 126] on div "Back to Adviser Home All Leads Create Lead Create Lead Lead Status Allocated ad…" at bounding box center [495, 294] width 728 height 588
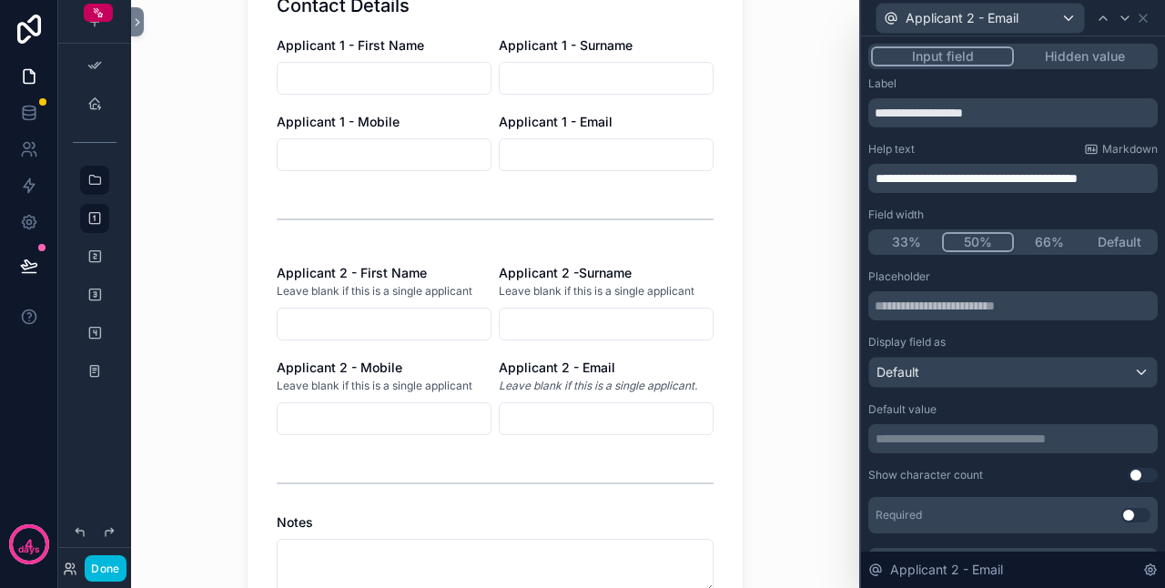
click at [801, 126] on div "Back to Adviser Home All Leads Create Lead Create Lead Lead Status Allocated ad…" at bounding box center [495, 294] width 728 height 588
click at [1003, 26] on span "Applicant 2 - Email" at bounding box center [962, 18] width 113 height 18
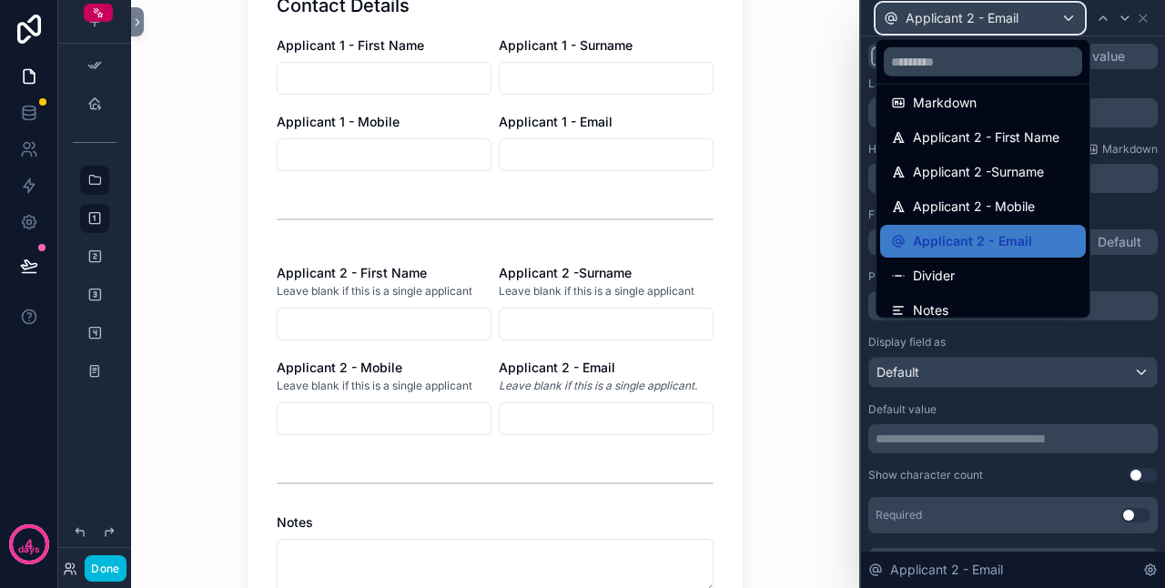
scroll to position [455, 0]
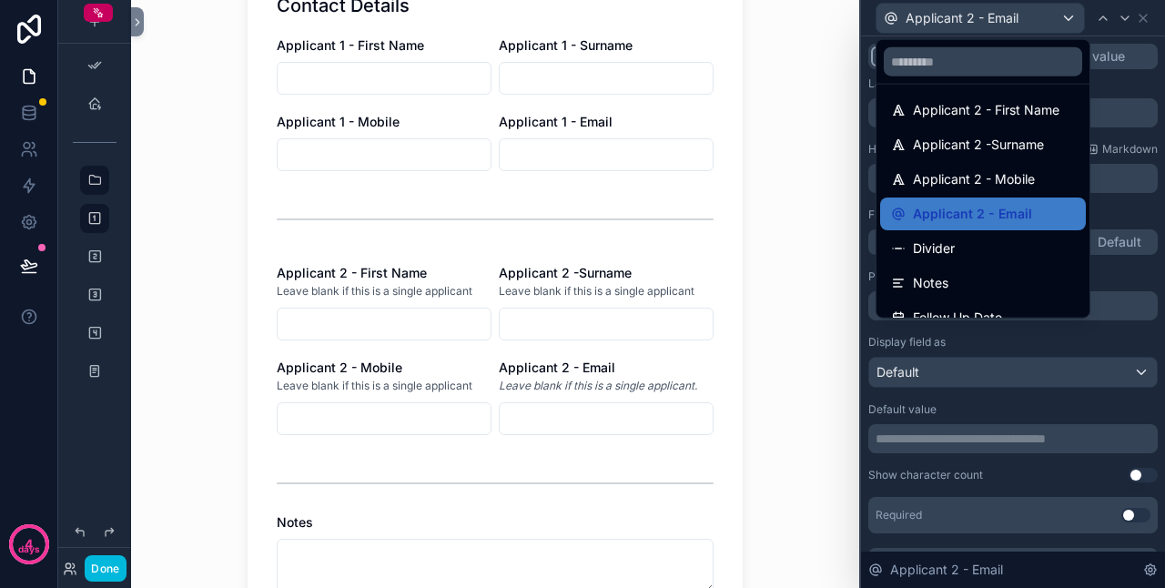
click at [972, 194] on div "Applicant 2 - Mobile" at bounding box center [983, 179] width 206 height 33
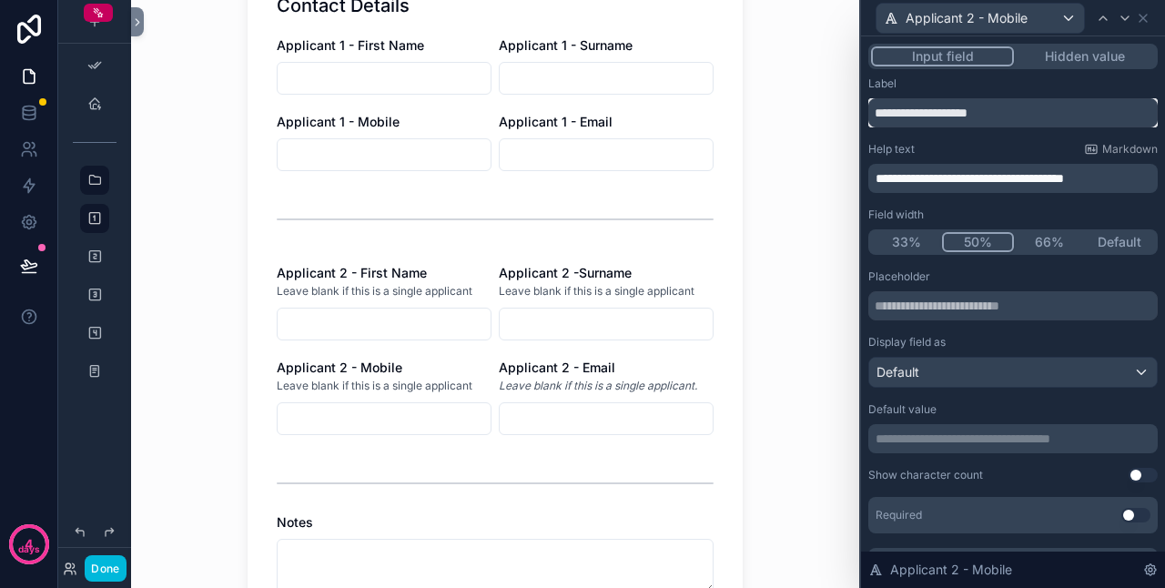
click at [876, 115] on input "**********" at bounding box center [1014, 112] width 290 height 29
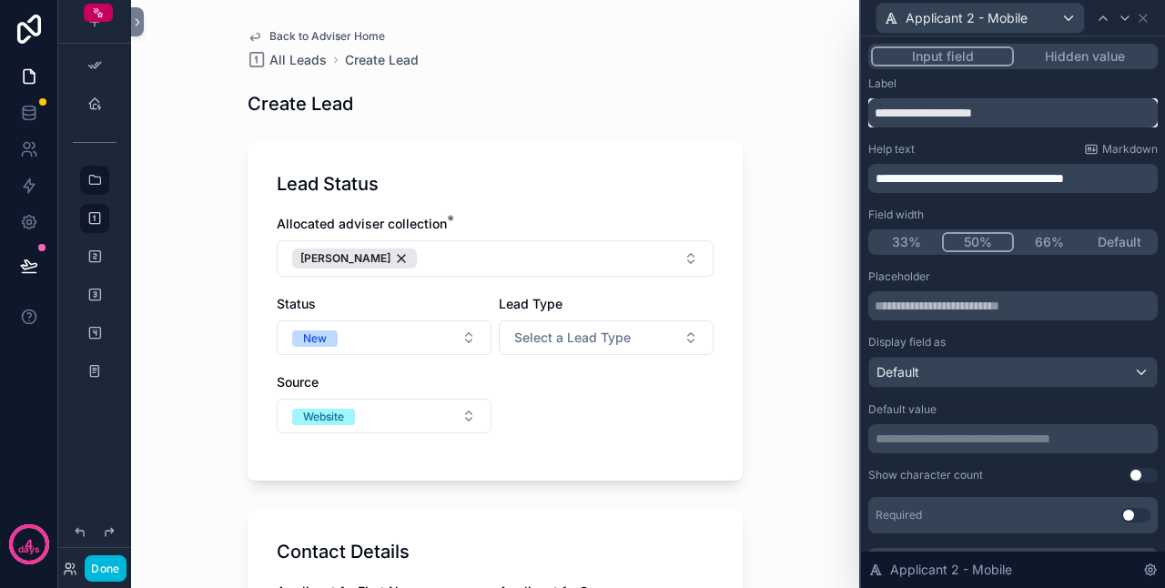
click at [1019, 115] on input "**********" at bounding box center [1014, 112] width 290 height 29
type input "**********"
click at [946, 23] on span "Applicant 2 - Mobile" at bounding box center [967, 18] width 122 height 18
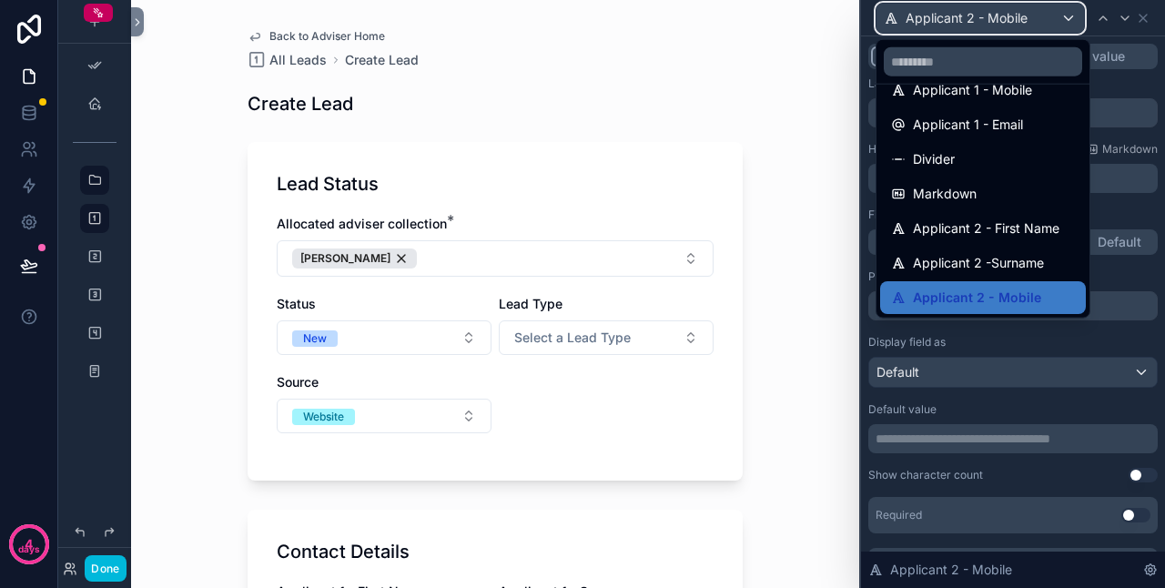
scroll to position [364, 0]
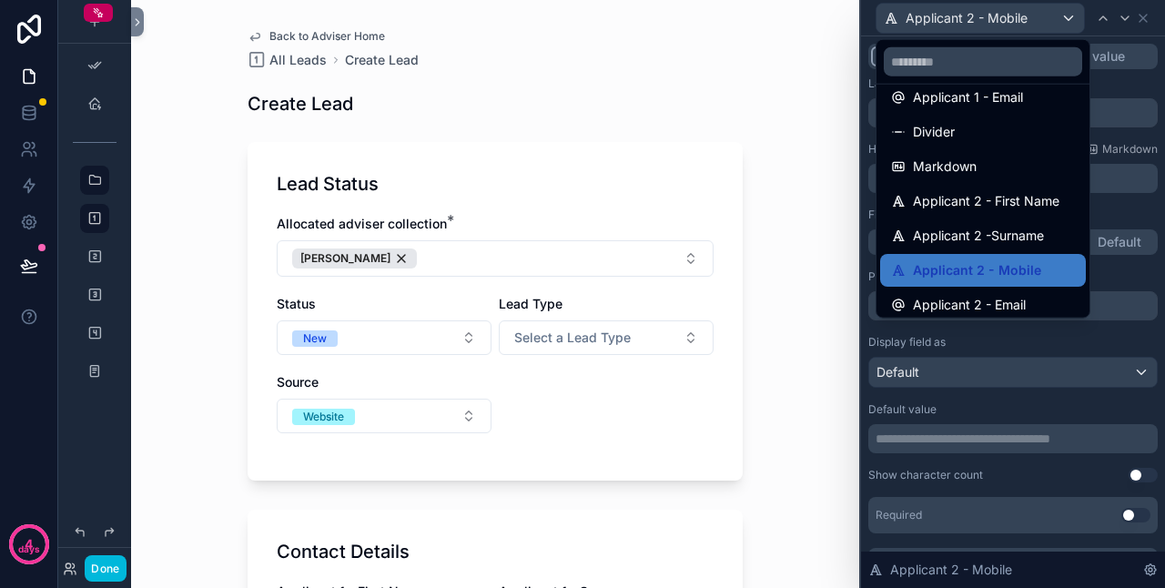
click at [988, 231] on span "Applicant 2 -Surname" at bounding box center [978, 236] width 131 height 22
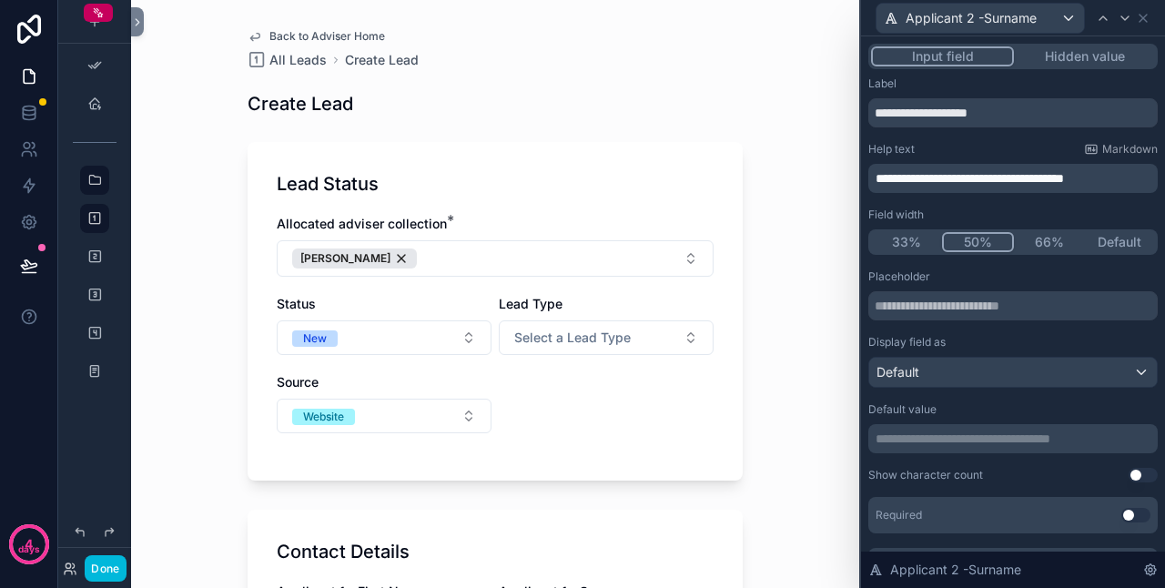
click at [877, 181] on span "**********" at bounding box center [970, 178] width 188 height 13
click at [1116, 181] on p "**********" at bounding box center [1015, 178] width 279 height 18
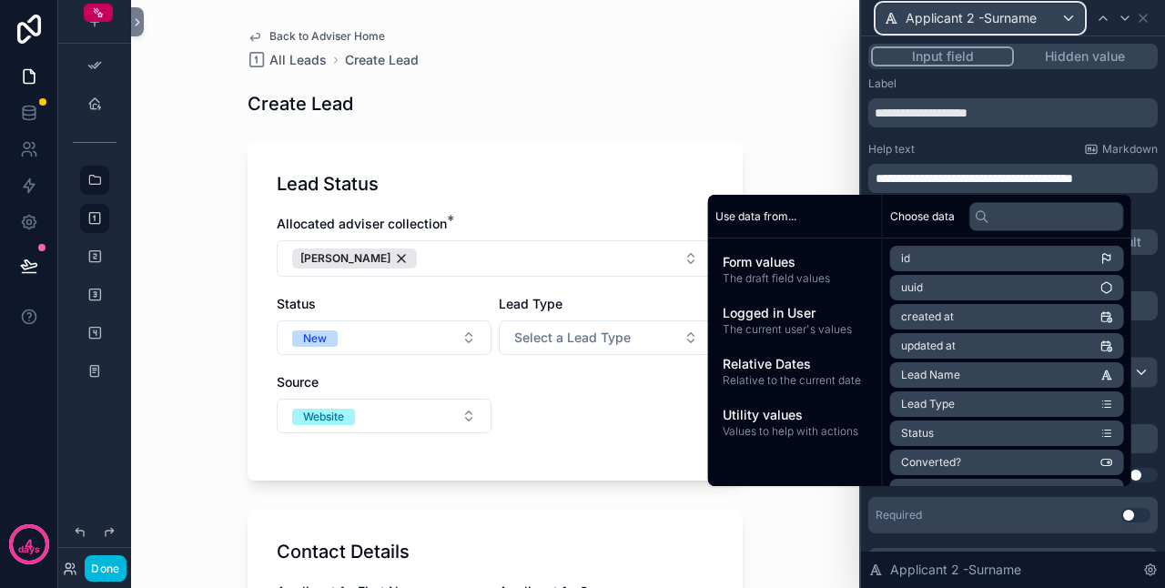
click at [1047, 29] on div "Applicant 2 -Surname" at bounding box center [981, 18] width 208 height 29
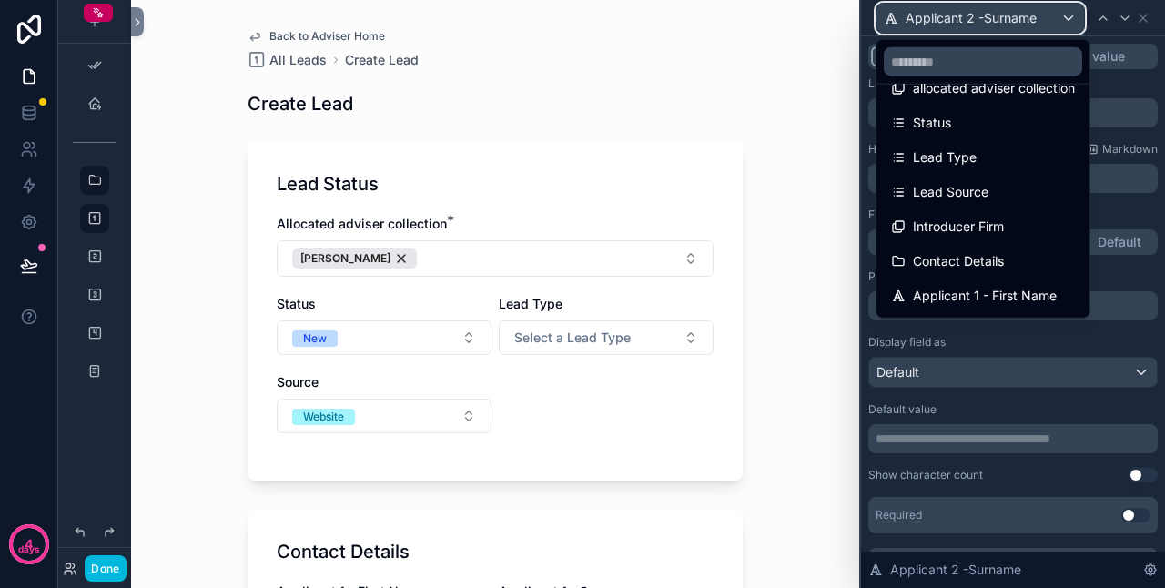
scroll to position [91, 0]
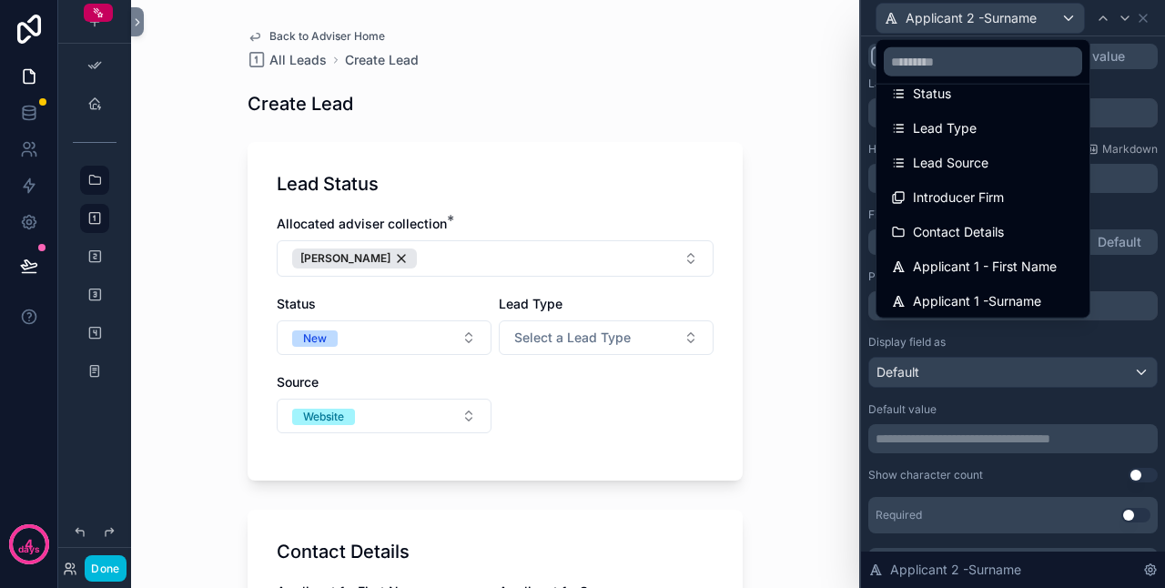
click at [1001, 251] on div "Applicant 1 - First Name" at bounding box center [983, 266] width 206 height 33
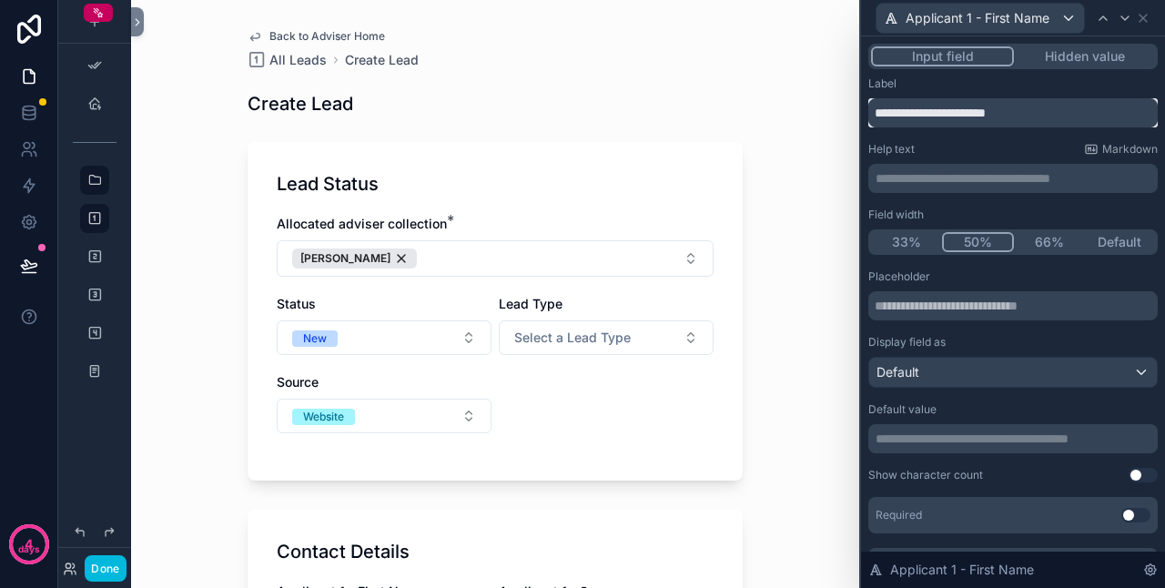
click at [876, 113] on input "**********" at bounding box center [1014, 112] width 290 height 29
click at [1034, 116] on input "**********" at bounding box center [1014, 112] width 290 height 29
click at [816, 133] on div "Back to Adviser Home All Leads Create Lead Create Lead Lead Status Allocated ad…" at bounding box center [495, 294] width 728 height 588
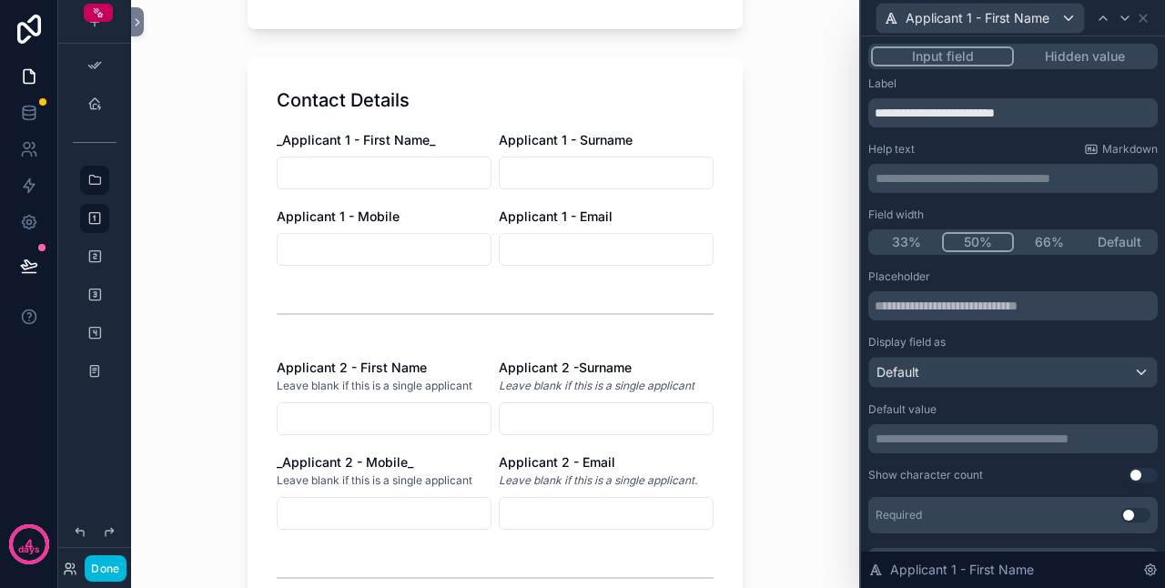
scroll to position [546, 0]
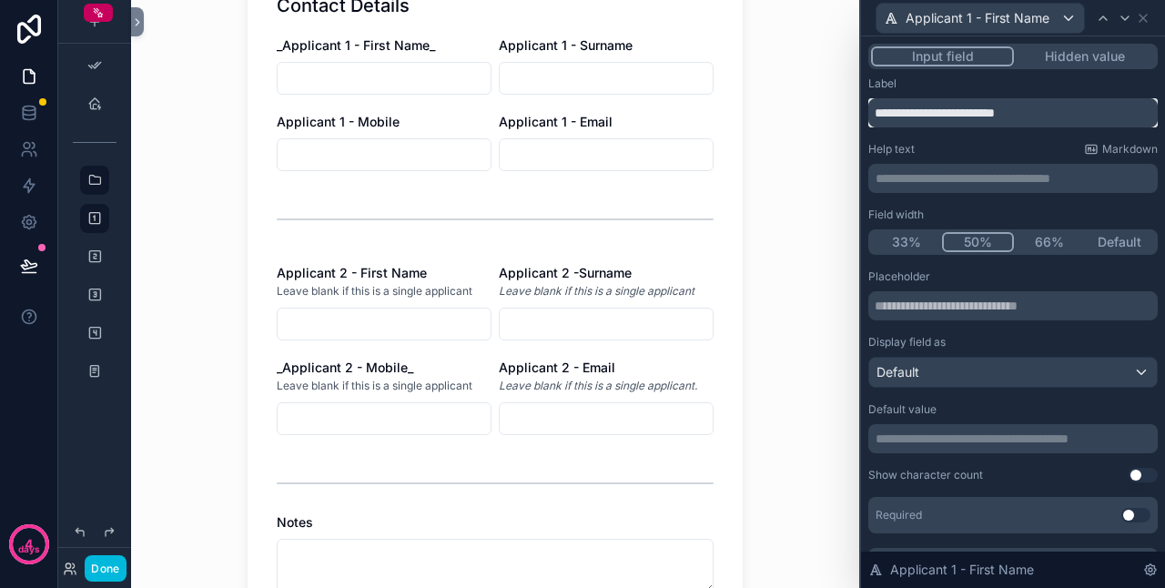
click at [1024, 116] on input "**********" at bounding box center [1014, 112] width 290 height 29
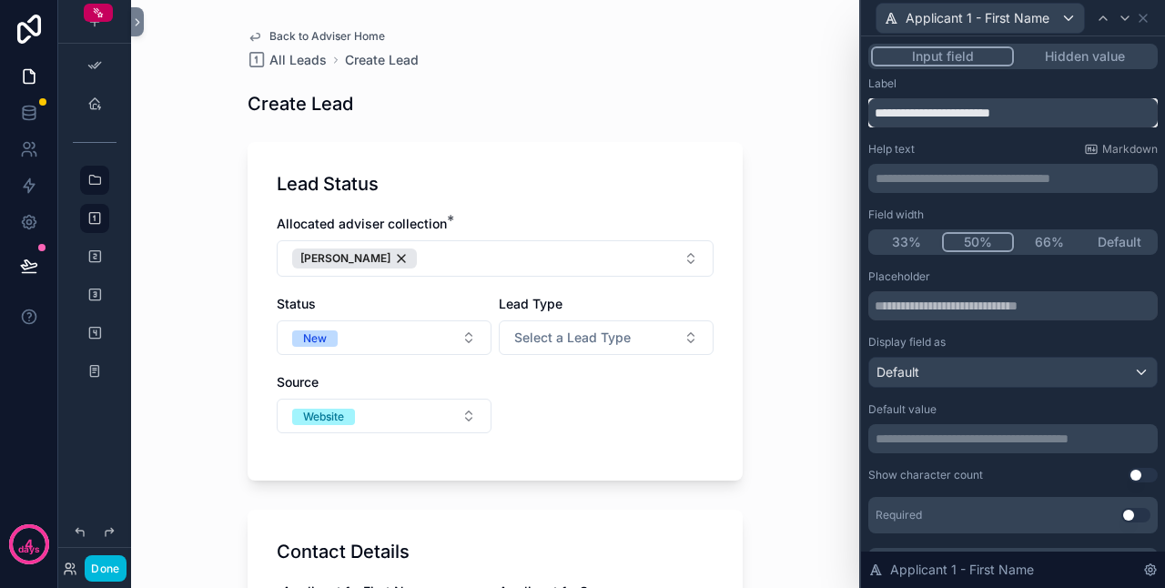
click at [879, 113] on input "**********" at bounding box center [1014, 112] width 290 height 29
click at [941, 148] on div "Help text Markdown" at bounding box center [1014, 149] width 290 height 15
click at [1021, 115] on input "**********" at bounding box center [1014, 112] width 290 height 29
type input "**********"
click at [994, 17] on span "Applicant 1 - First Name" at bounding box center [978, 18] width 144 height 18
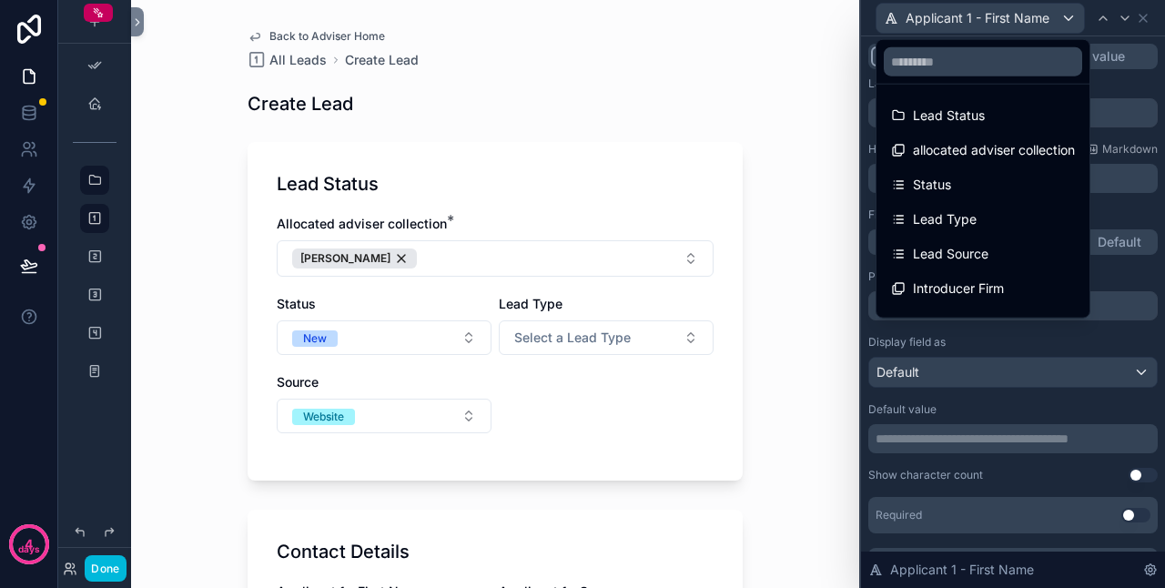
click at [776, 109] on div "Back to Adviser Home All Leads Create Lead Create Lead Lead Status Allocated ad…" at bounding box center [495, 294] width 728 height 588
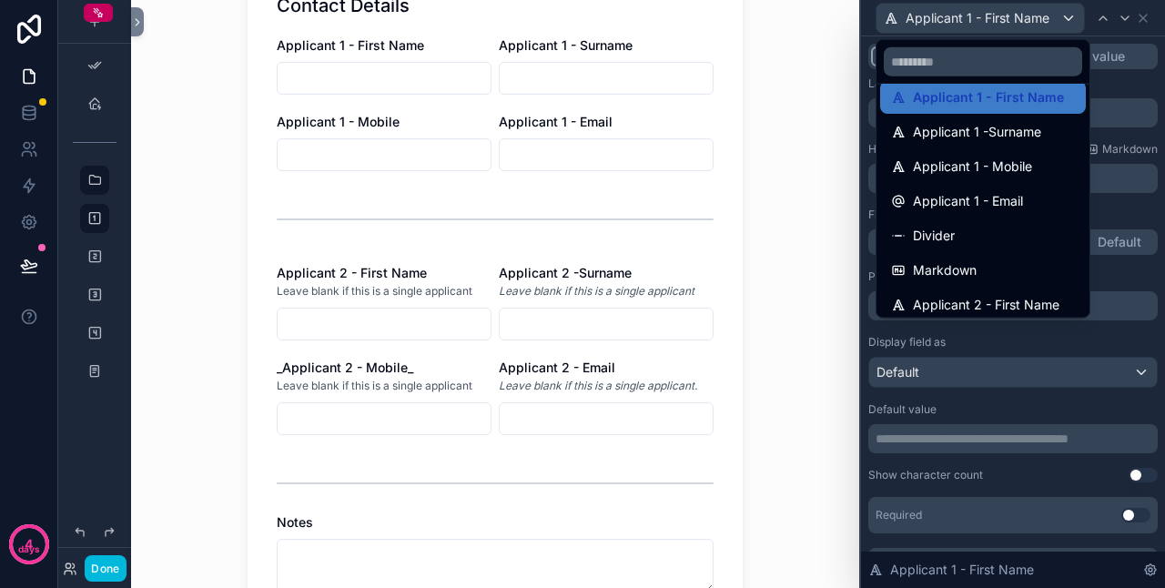
scroll to position [364, 0]
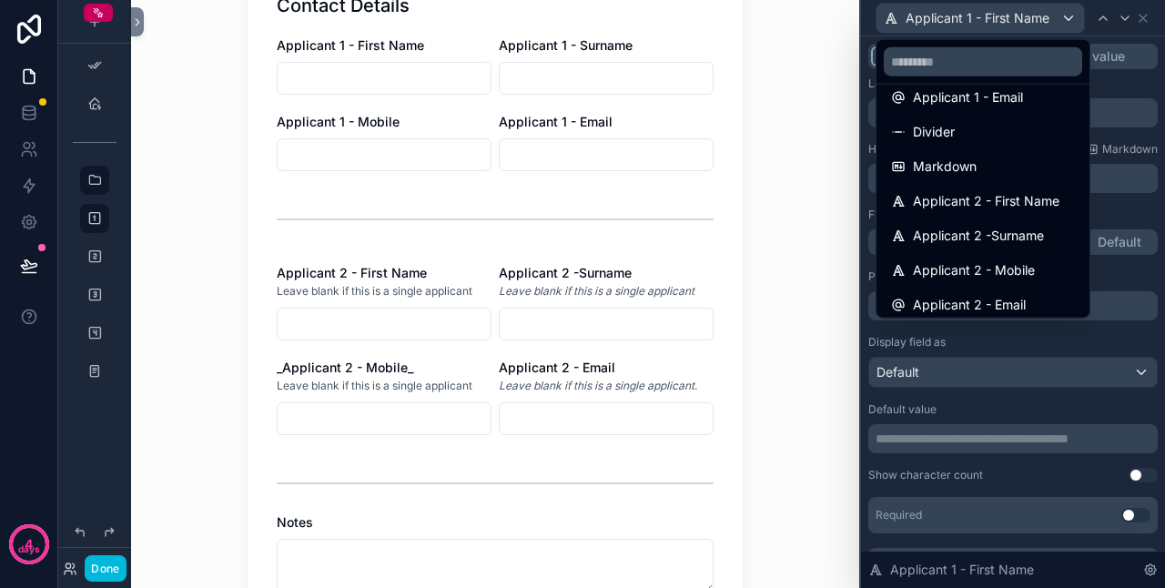
click at [983, 256] on div "Applicant 2 - Mobile" at bounding box center [983, 270] width 206 height 33
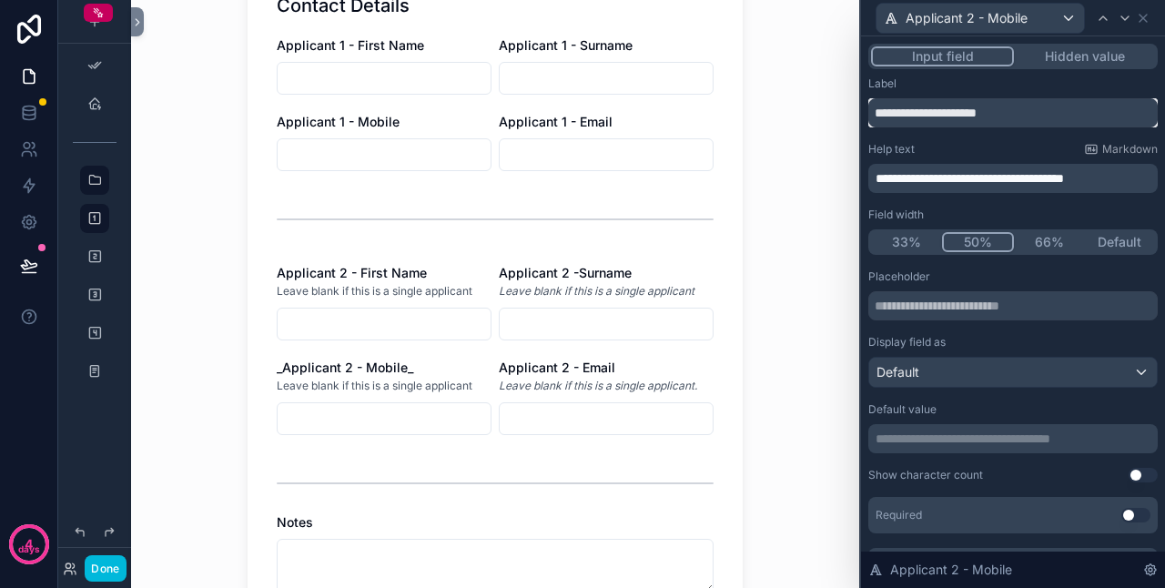
click at [883, 118] on input "**********" at bounding box center [1014, 112] width 290 height 29
click at [1011, 107] on input "**********" at bounding box center [1014, 112] width 290 height 29
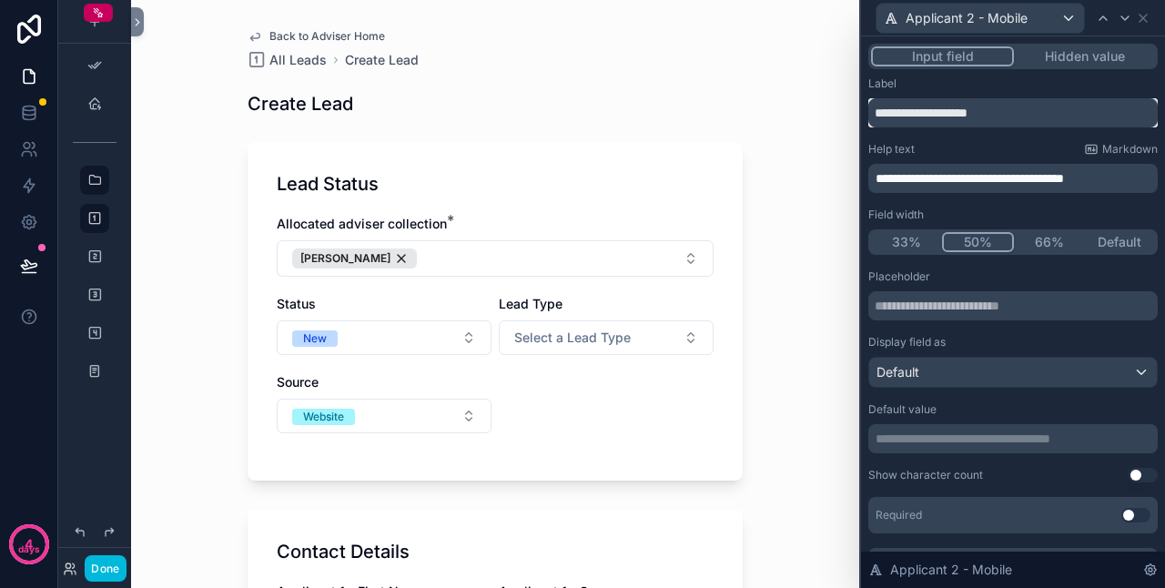
type input "**********"
click at [878, 179] on span "**********" at bounding box center [970, 178] width 188 height 13
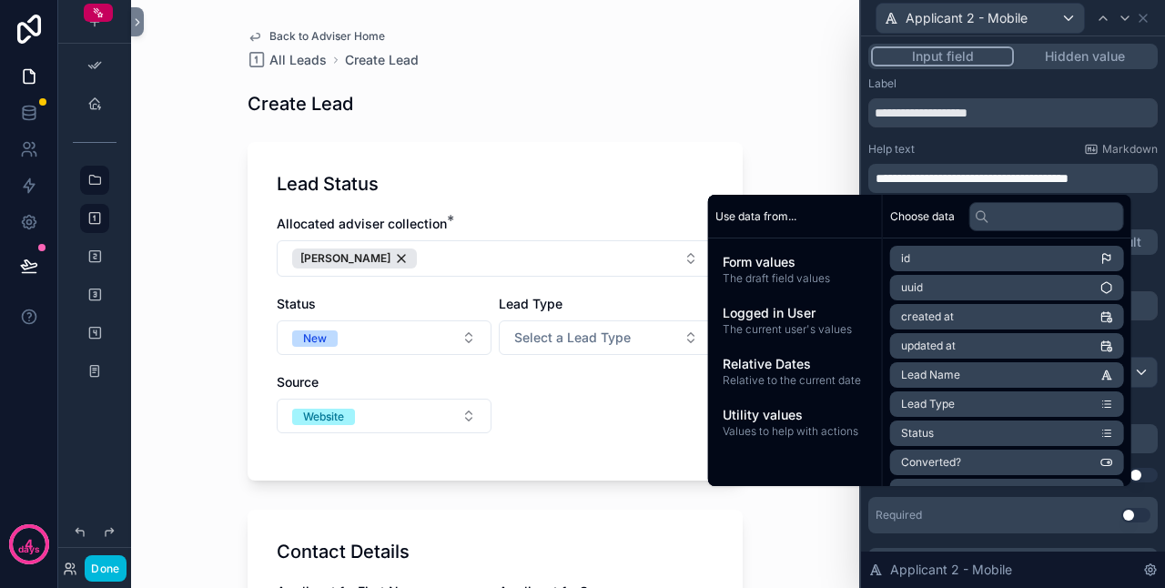
click at [1115, 174] on p "**********" at bounding box center [1015, 178] width 279 height 18
click at [967, 19] on span "Applicant 2 - Mobile" at bounding box center [967, 18] width 122 height 18
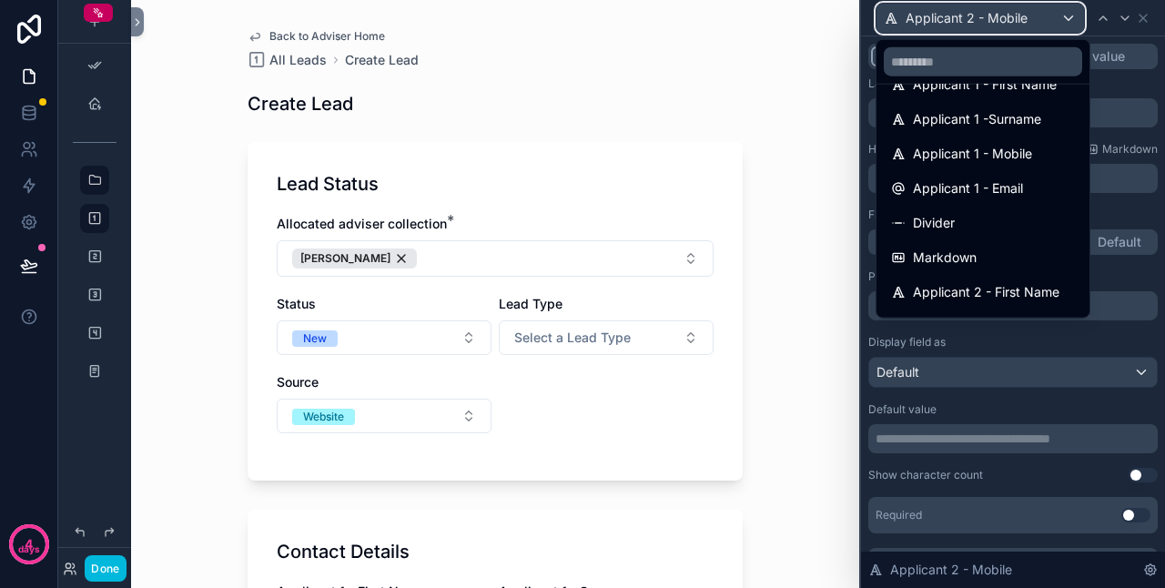
scroll to position [364, 0]
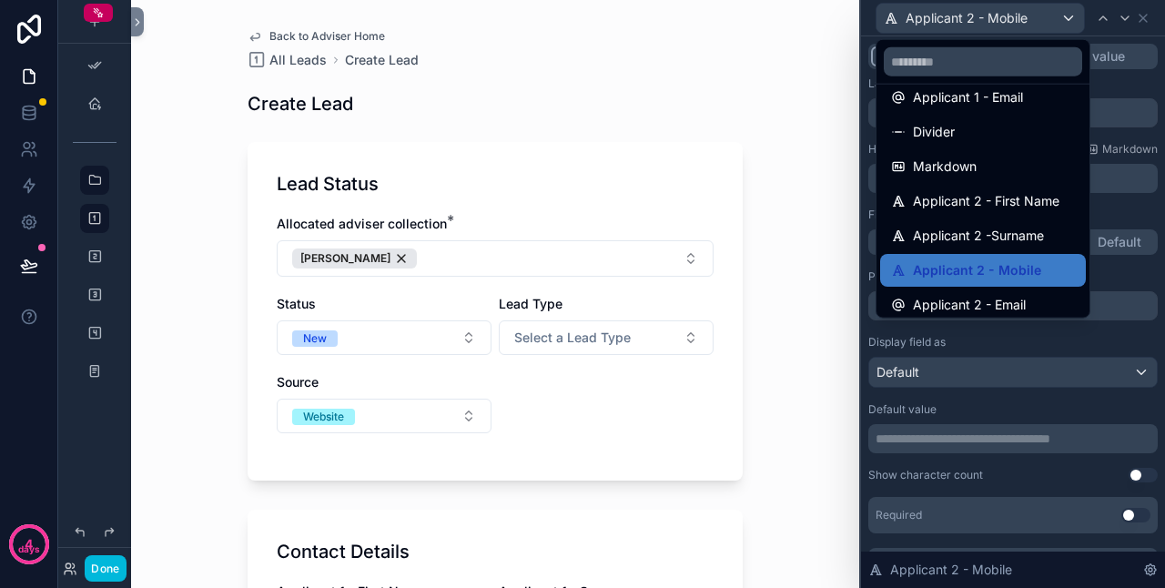
click at [1002, 208] on span "Applicant 2 - First Name" at bounding box center [986, 201] width 147 height 22
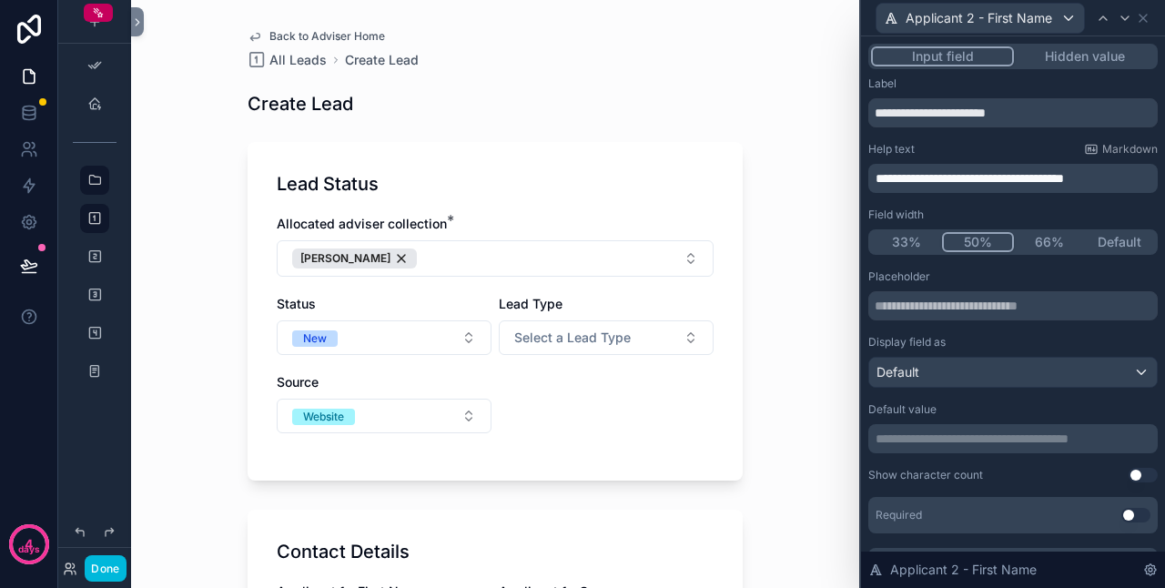
click at [875, 178] on div "**********" at bounding box center [1014, 178] width 290 height 29
click at [878, 179] on span "**********" at bounding box center [970, 178] width 188 height 13
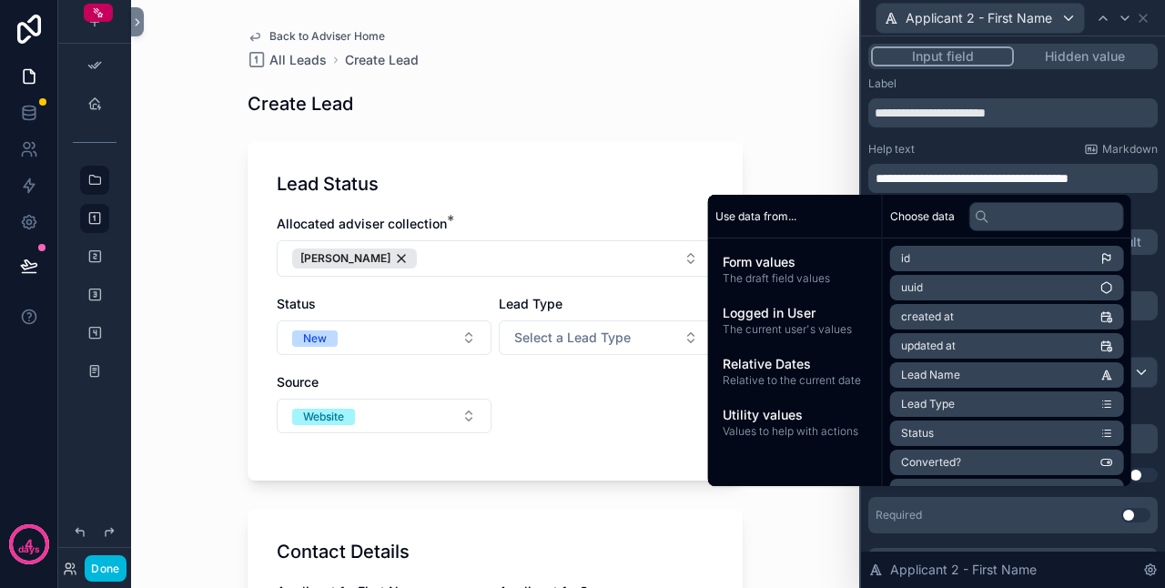
click at [1119, 178] on p "**********" at bounding box center [1015, 178] width 279 height 18
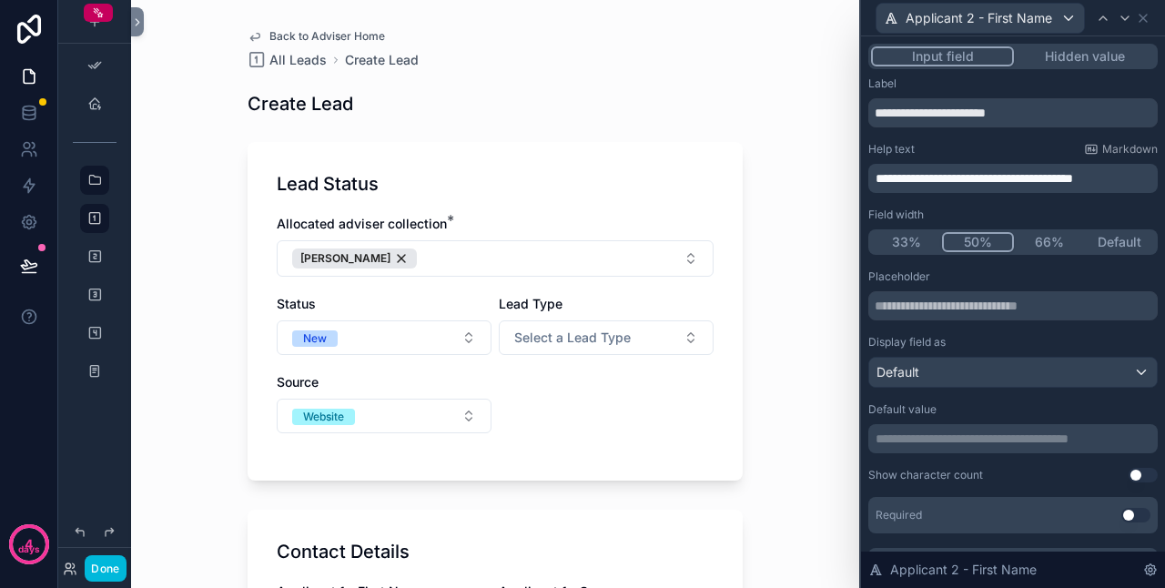
click at [779, 105] on div "Back to Adviser Home All Leads Create Lead Create Lead Lead Status Allocated ad…" at bounding box center [495, 294] width 728 height 588
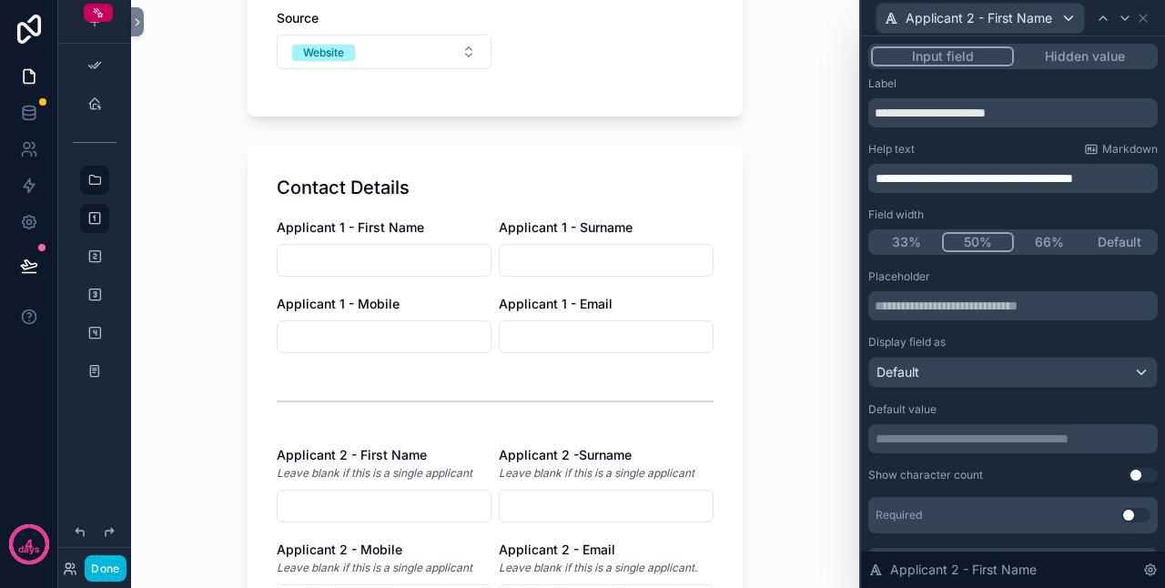
scroll to position [455, 0]
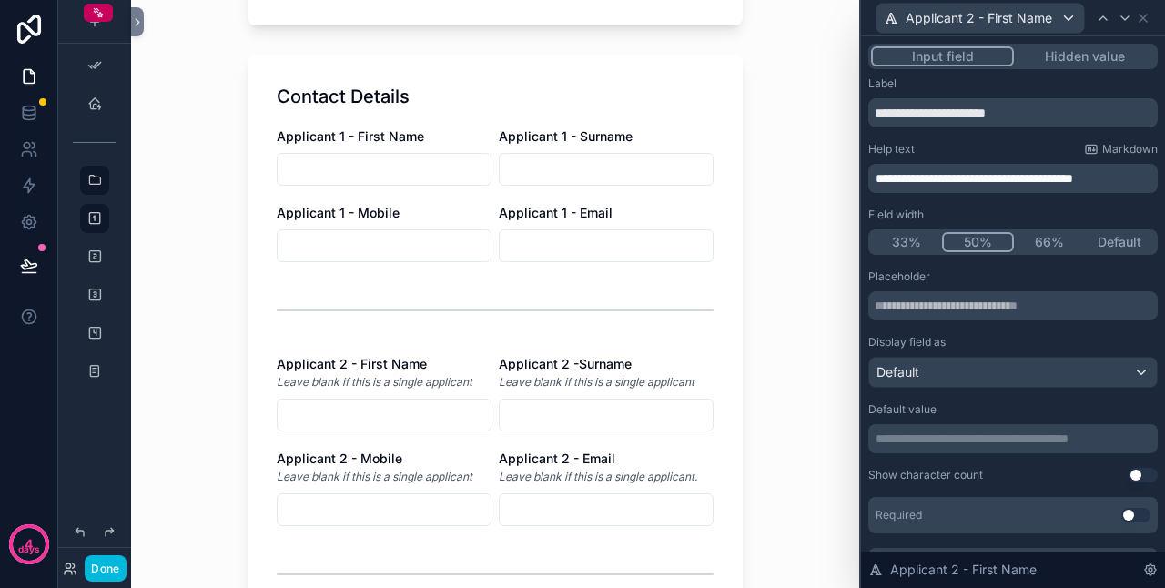
click at [1073, 177] on span "**********" at bounding box center [975, 178] width 198 height 13
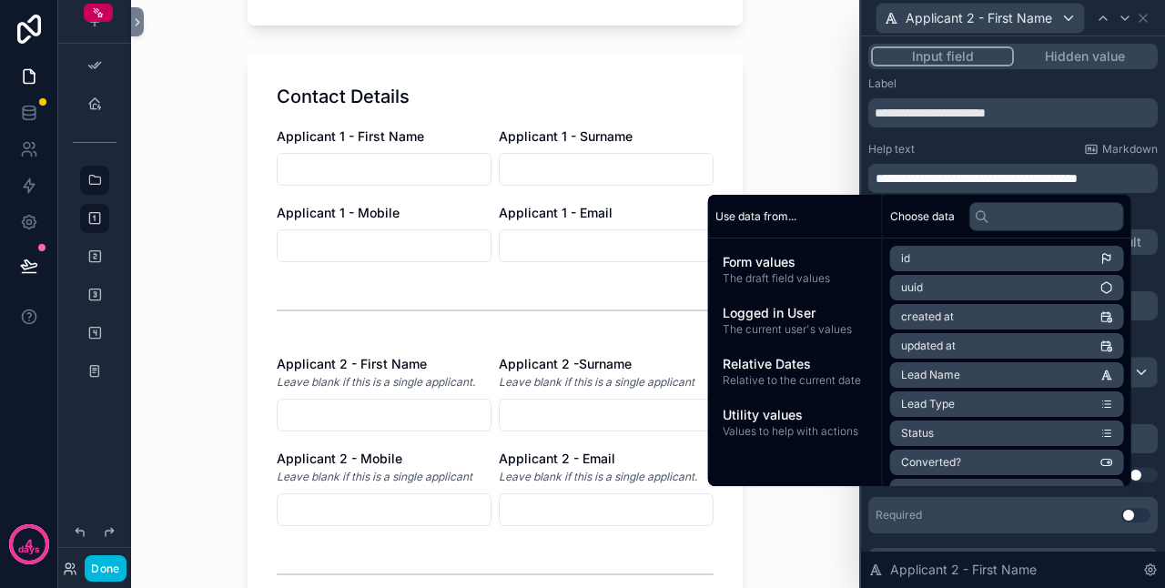
scroll to position [0, 0]
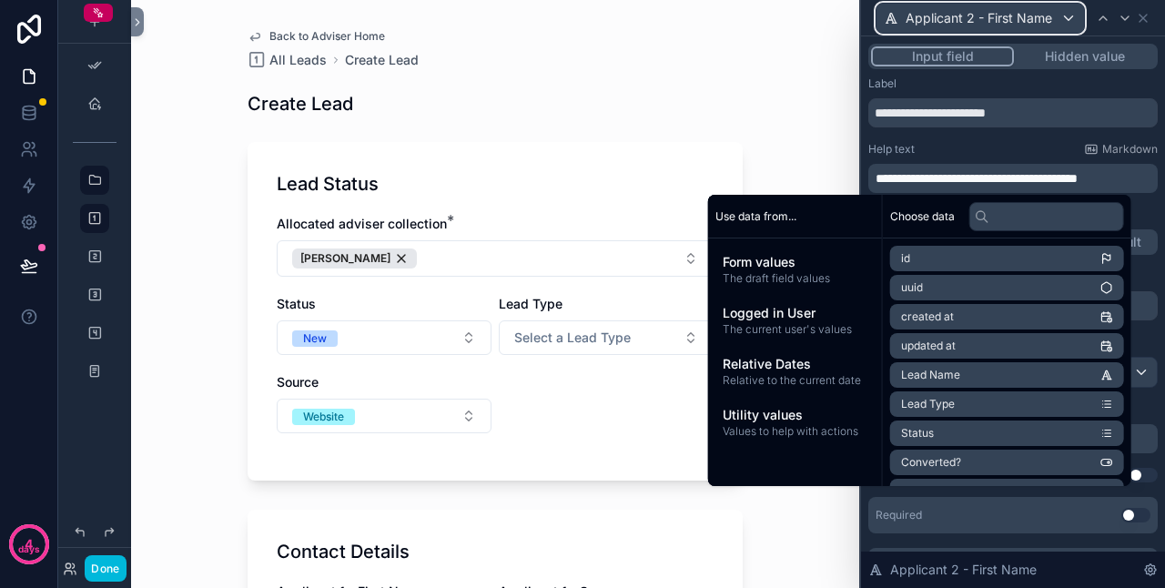
click at [1017, 18] on span "Applicant 2 - First Name" at bounding box center [979, 18] width 147 height 18
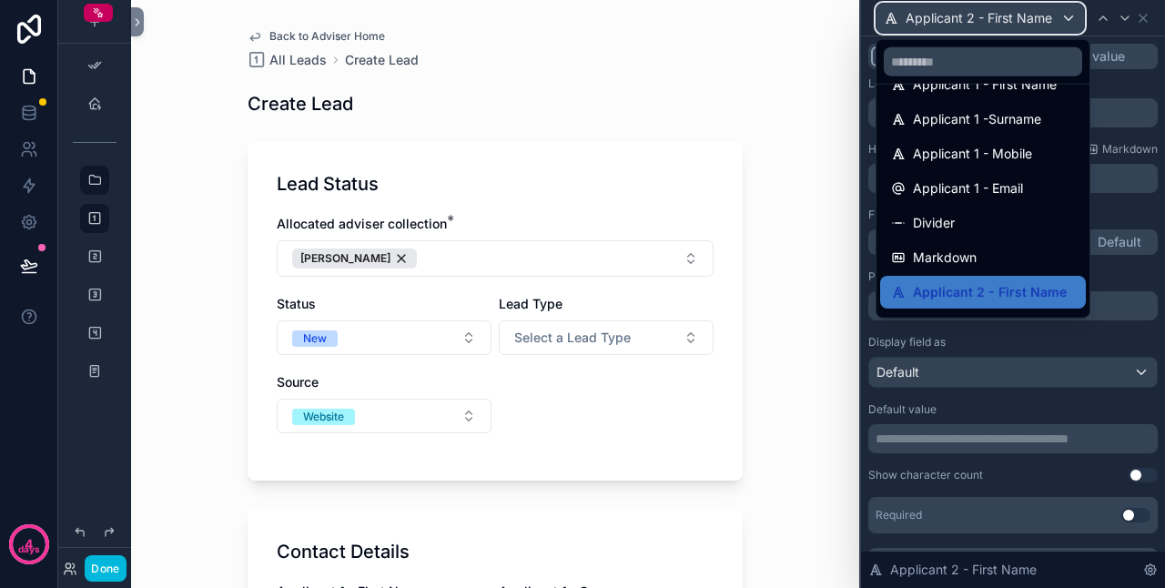
scroll to position [364, 0]
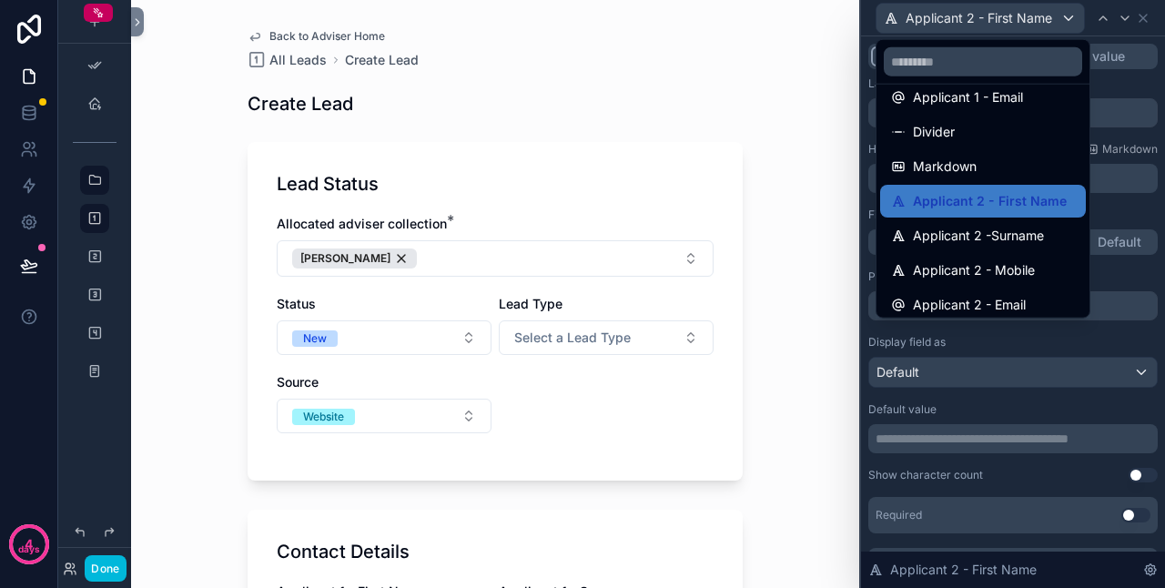
click at [1033, 239] on span "Applicant 2 -Surname" at bounding box center [978, 236] width 131 height 22
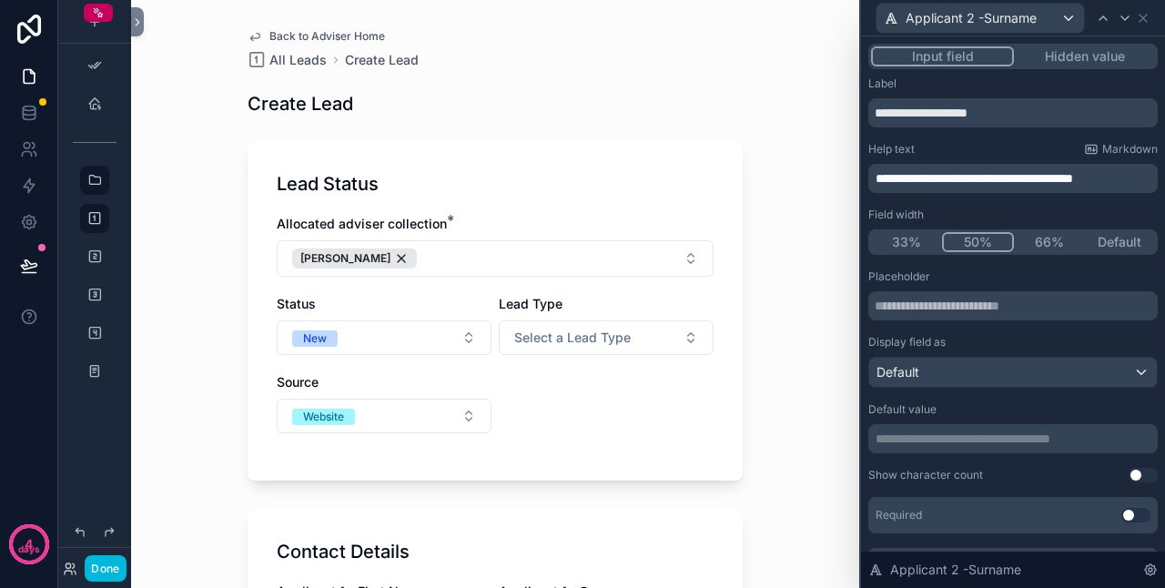
click at [1073, 178] on span "**********" at bounding box center [975, 178] width 198 height 13
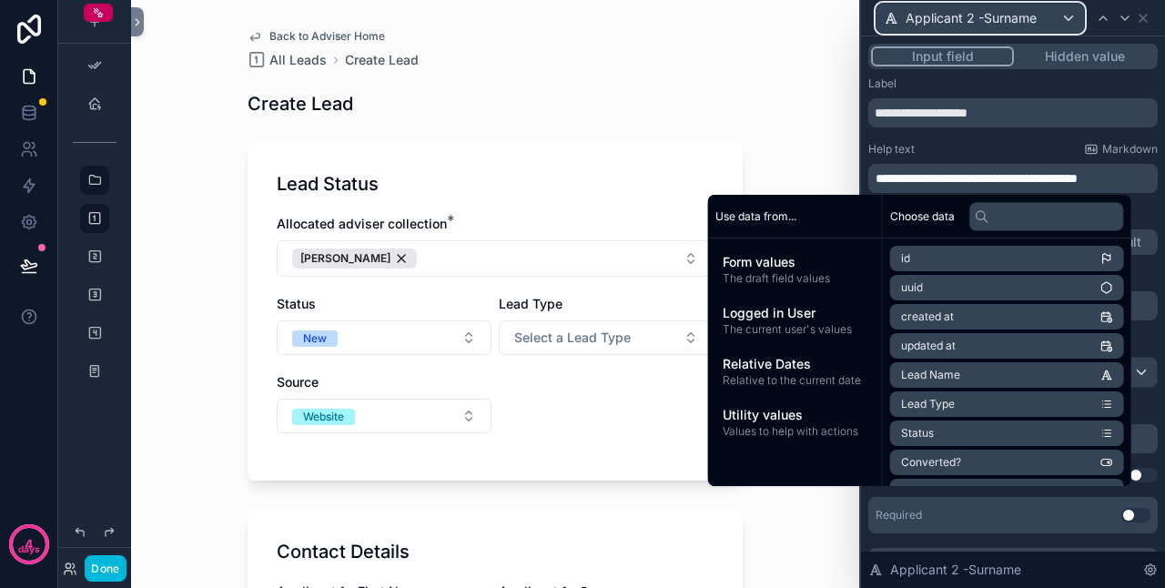
click at [1041, 19] on div "Applicant 2 -Surname" at bounding box center [981, 18] width 208 height 29
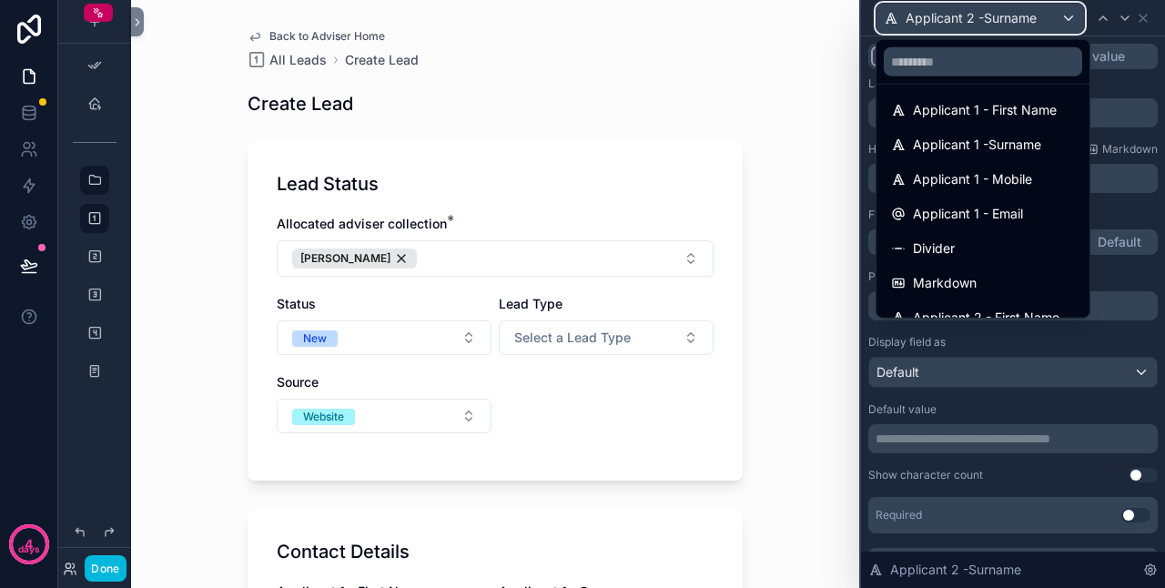
scroll to position [273, 0]
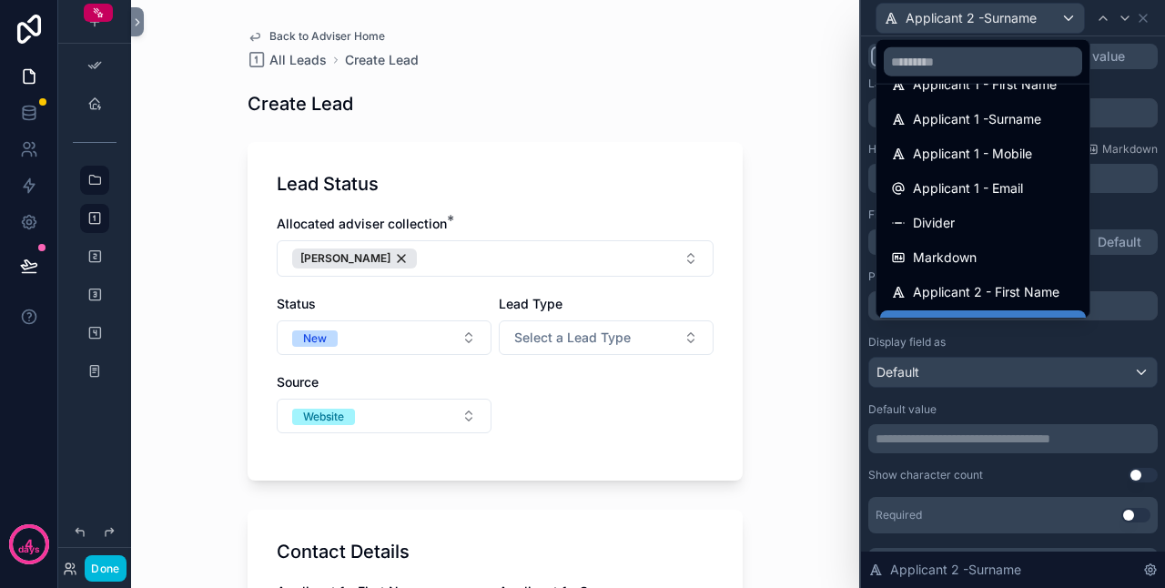
click at [1015, 160] on span "Applicant 1 - Mobile" at bounding box center [972, 154] width 119 height 22
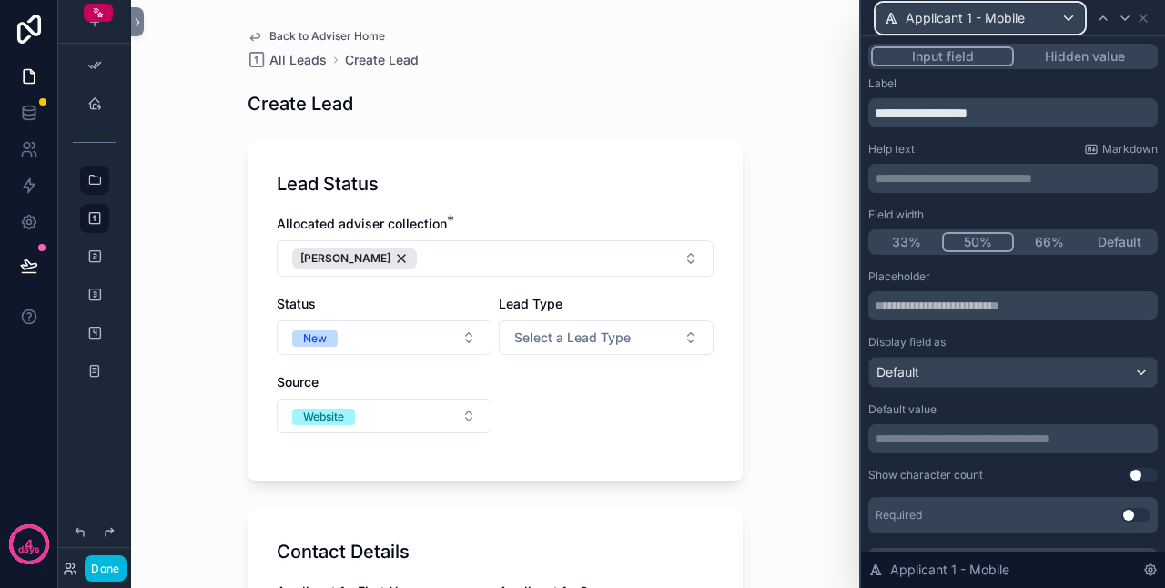
click at [1018, 21] on span "Applicant 1 - Mobile" at bounding box center [965, 18] width 119 height 18
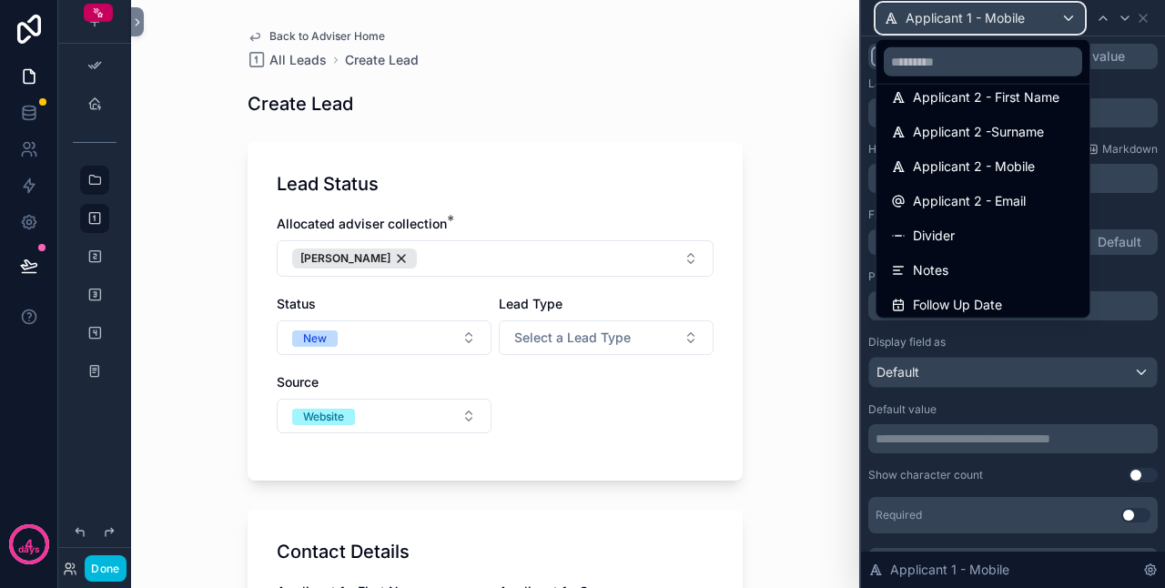
scroll to position [475, 0]
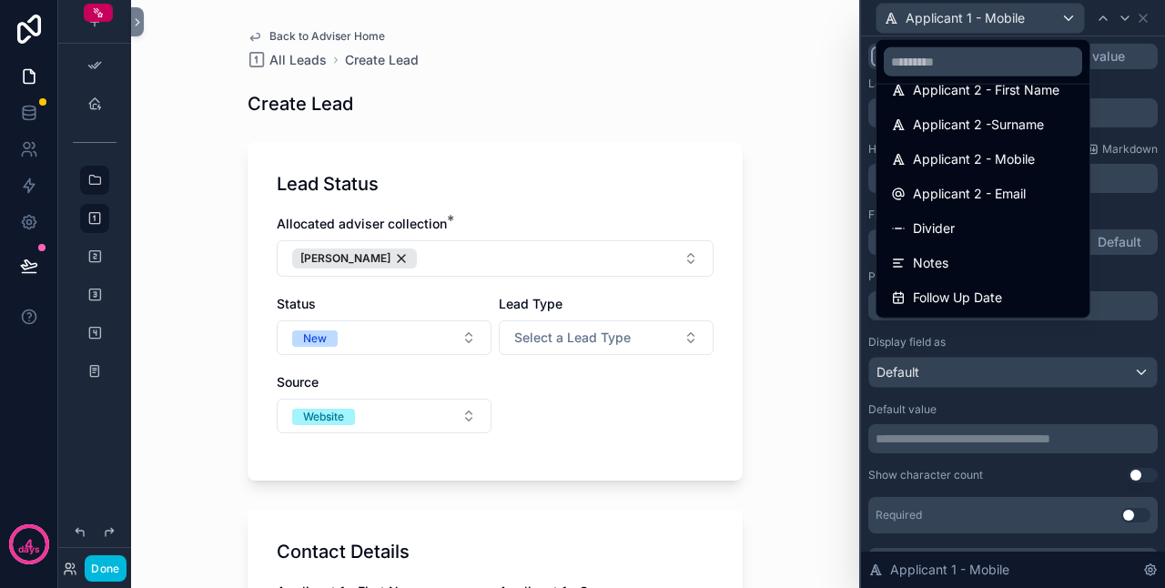
click at [1017, 147] on div "Applicant 2 - Mobile" at bounding box center [983, 159] width 206 height 33
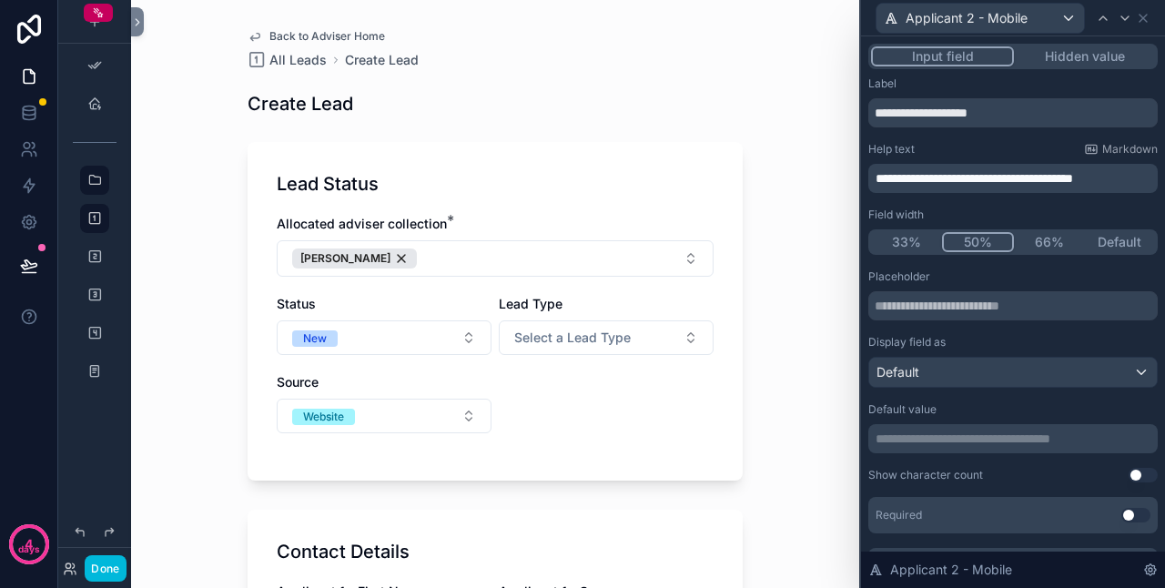
click at [1073, 178] on span "**********" at bounding box center [975, 178] width 198 height 13
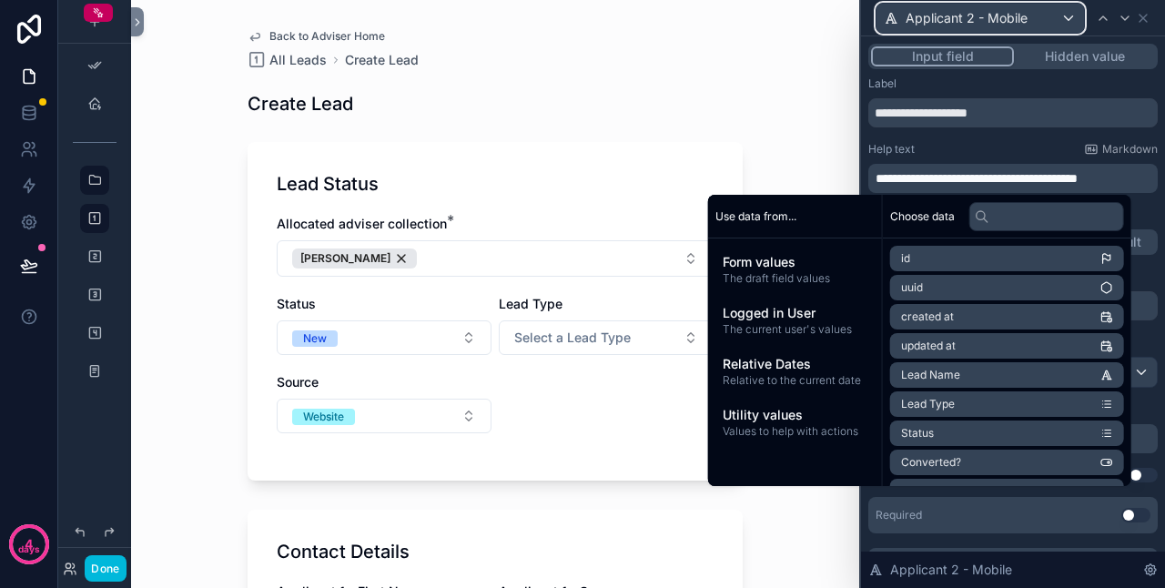
click at [1021, 22] on span "Applicant 2 - Mobile" at bounding box center [967, 18] width 122 height 18
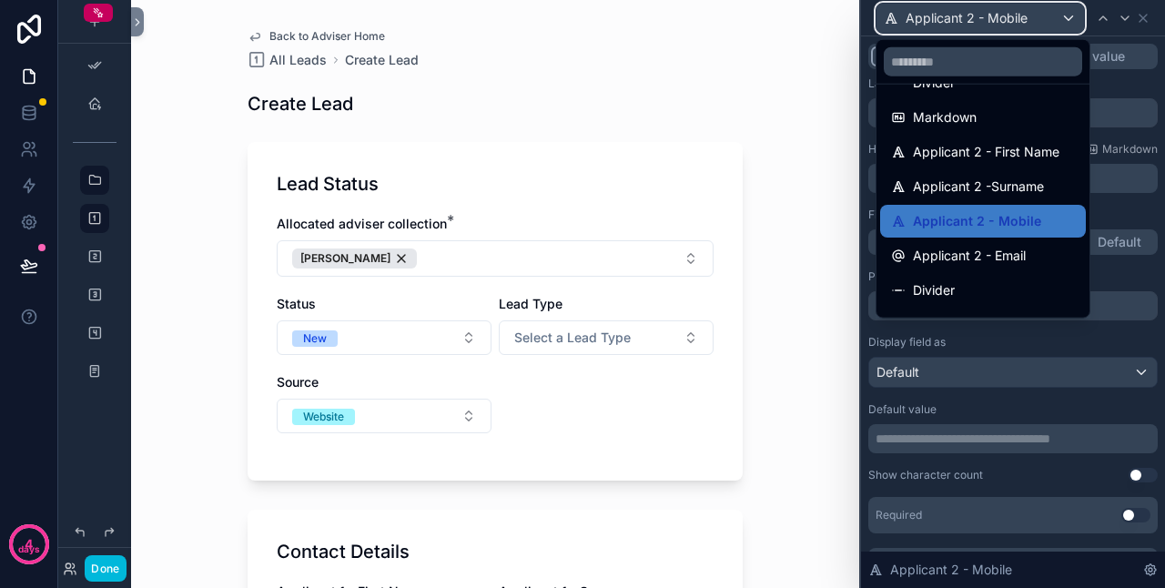
scroll to position [455, 0]
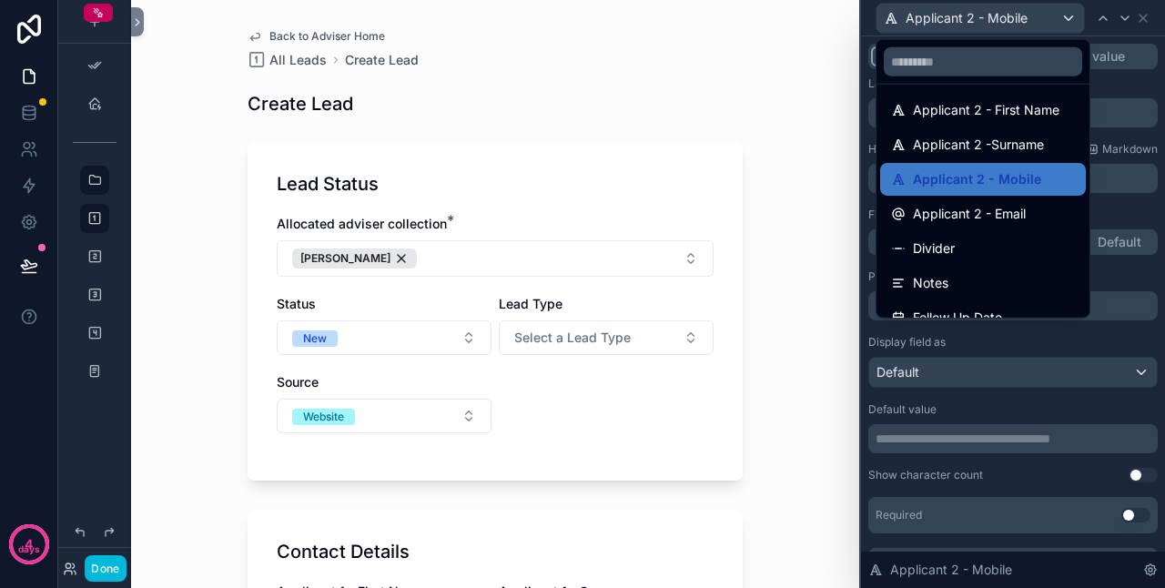
click at [1018, 209] on span "Applicant 2 - Email" at bounding box center [969, 214] width 113 height 22
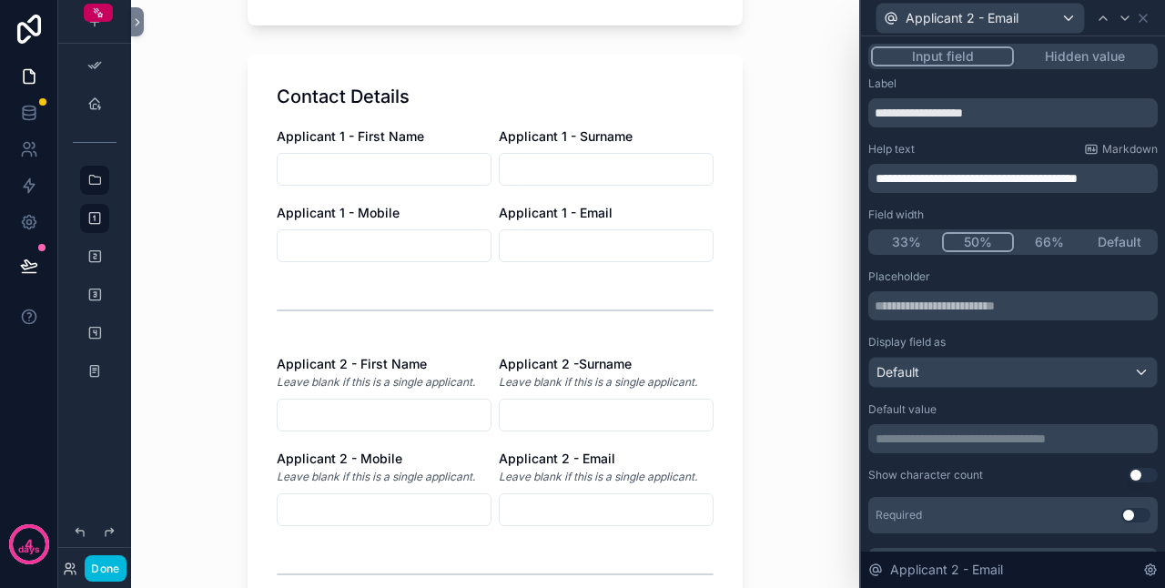
drag, startPoint x: 99, startPoint y: 564, endPoint x: 108, endPoint y: 557, distance: 11.1
click at [99, 564] on button "Done" at bounding box center [105, 568] width 41 height 26
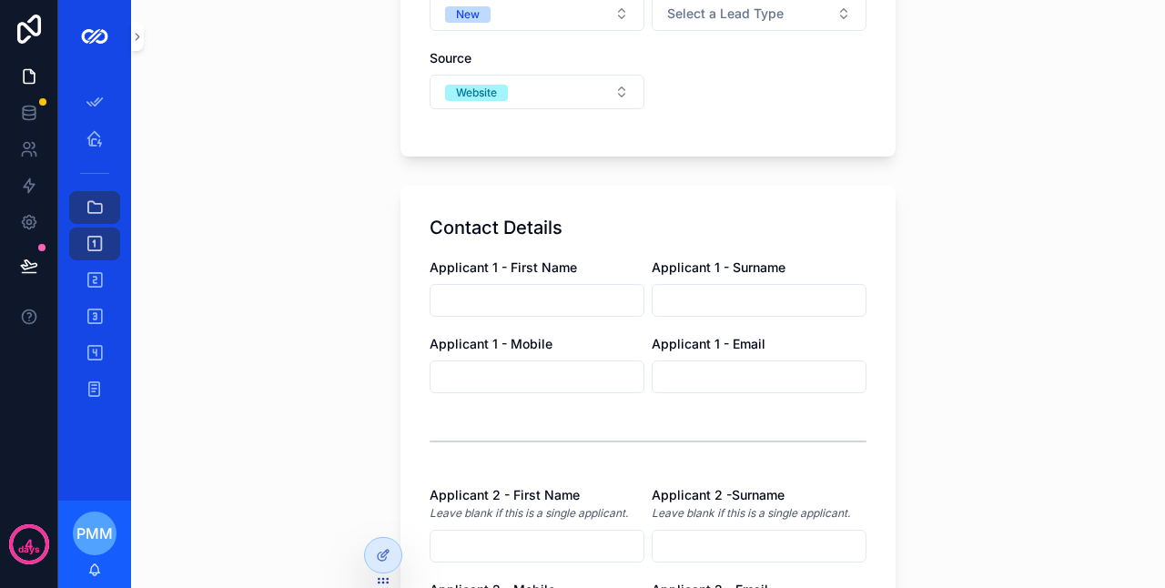
scroll to position [364, 0]
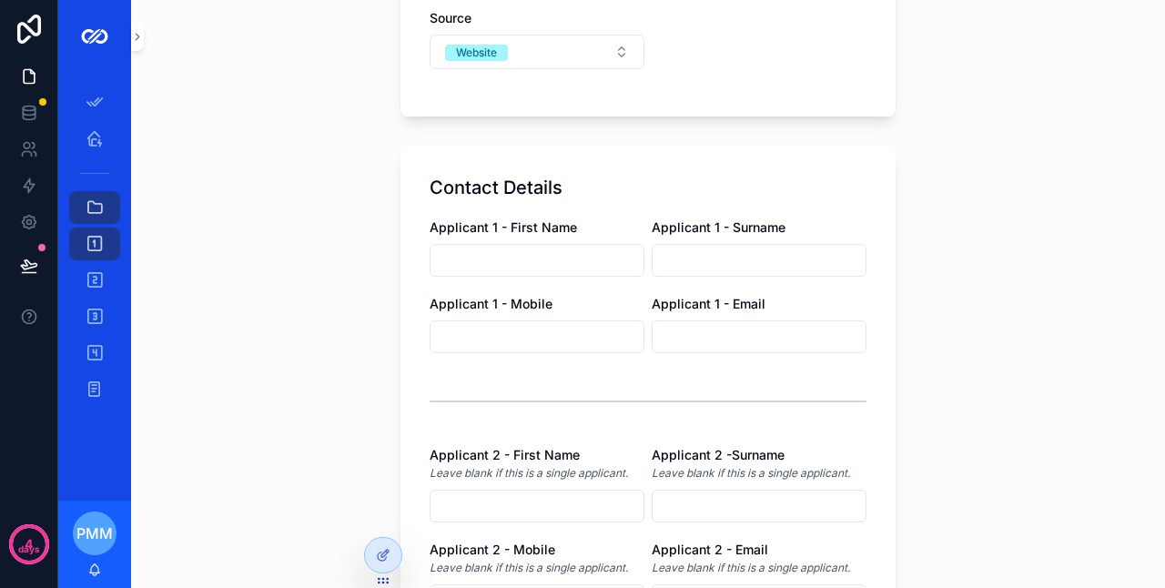
click at [368, 553] on div at bounding box center [383, 555] width 36 height 35
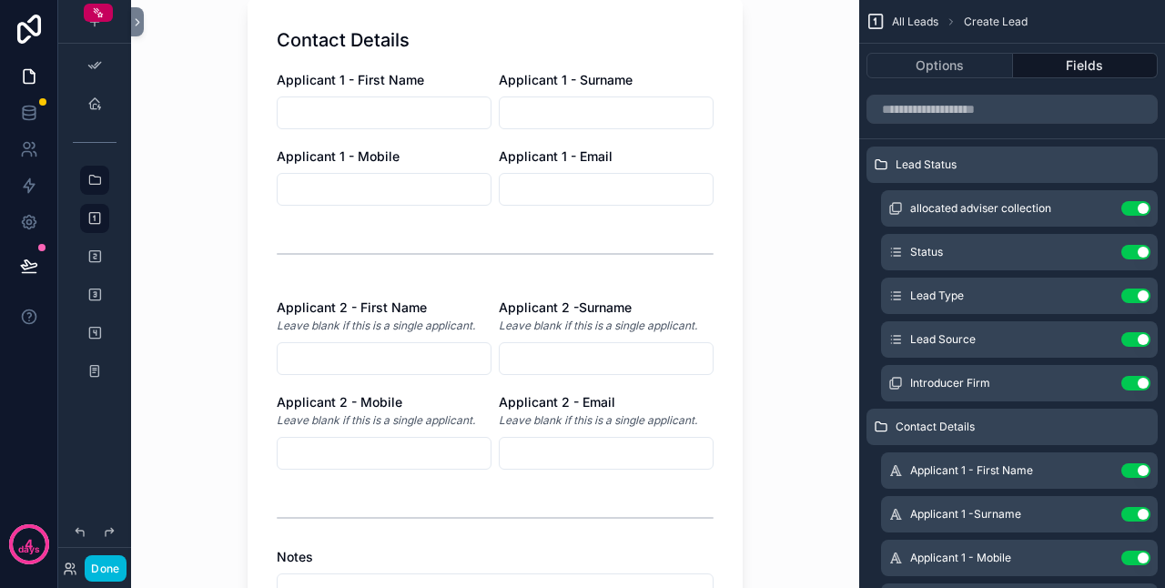
scroll to position [487, 0]
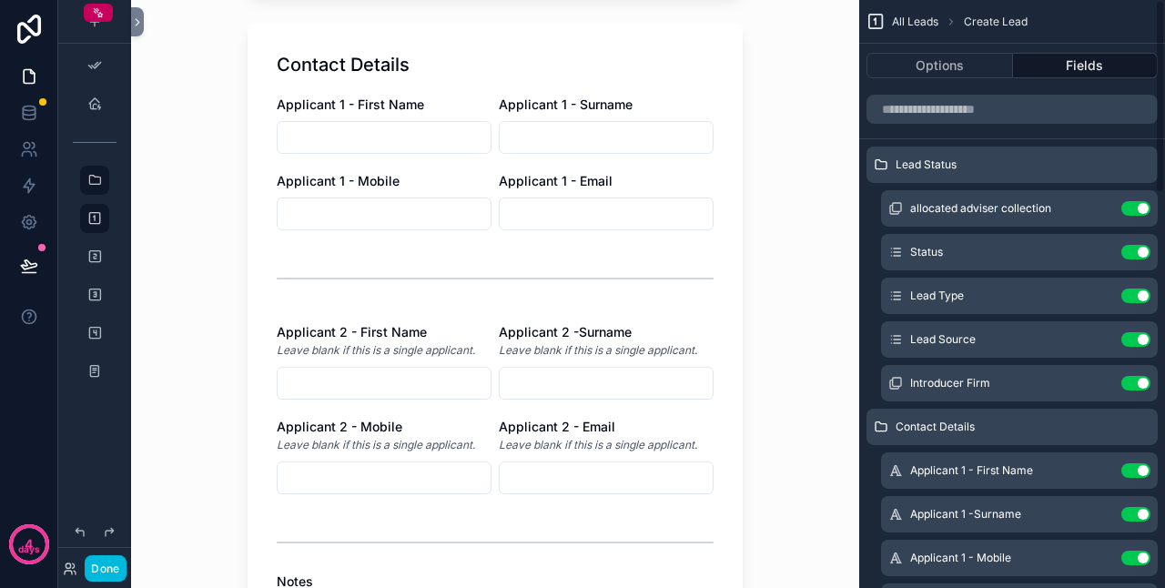
click at [899, 426] on span "Contact Details" at bounding box center [935, 427] width 79 height 15
click at [0, 0] on icon "scrollable content" at bounding box center [0, 0] width 0 height 0
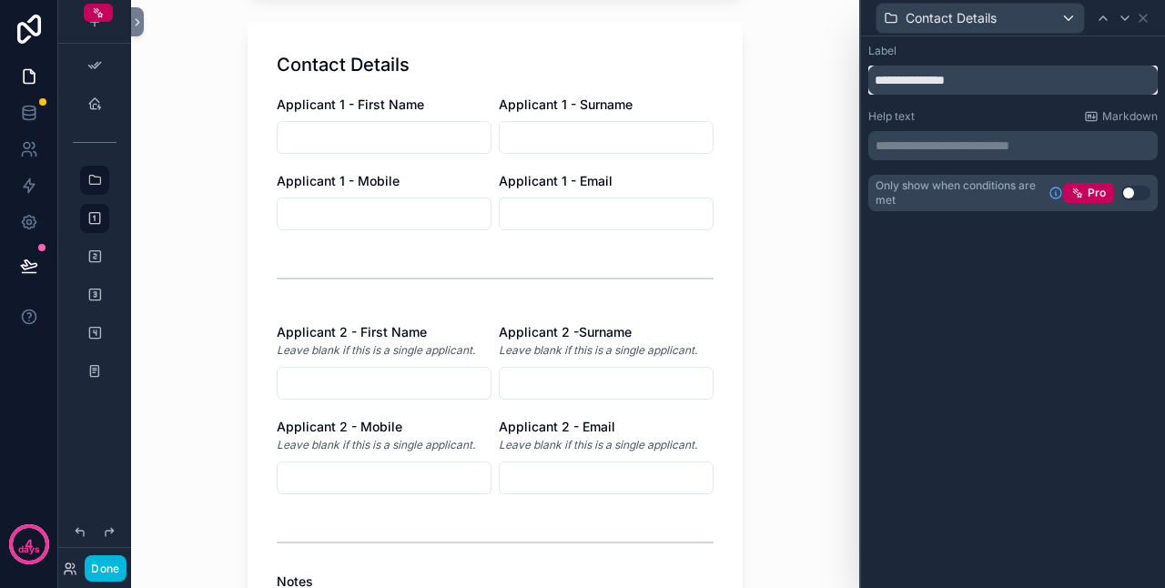
click at [876, 82] on input "**********" at bounding box center [1014, 80] width 290 height 29
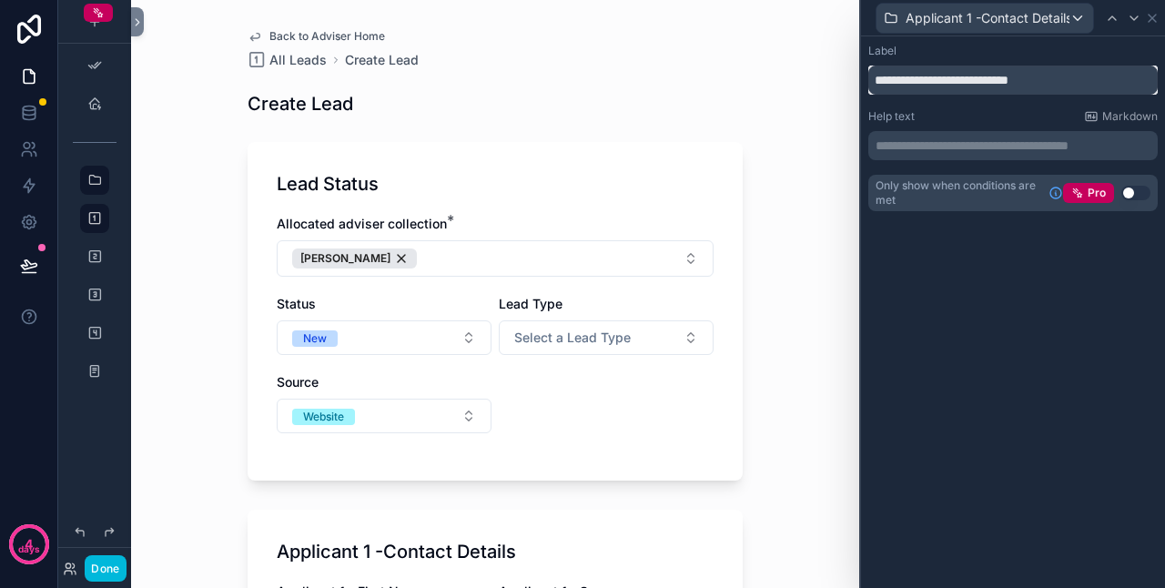
type input "**********"
click at [1019, 289] on div "**********" at bounding box center [1013, 312] width 304 height 552
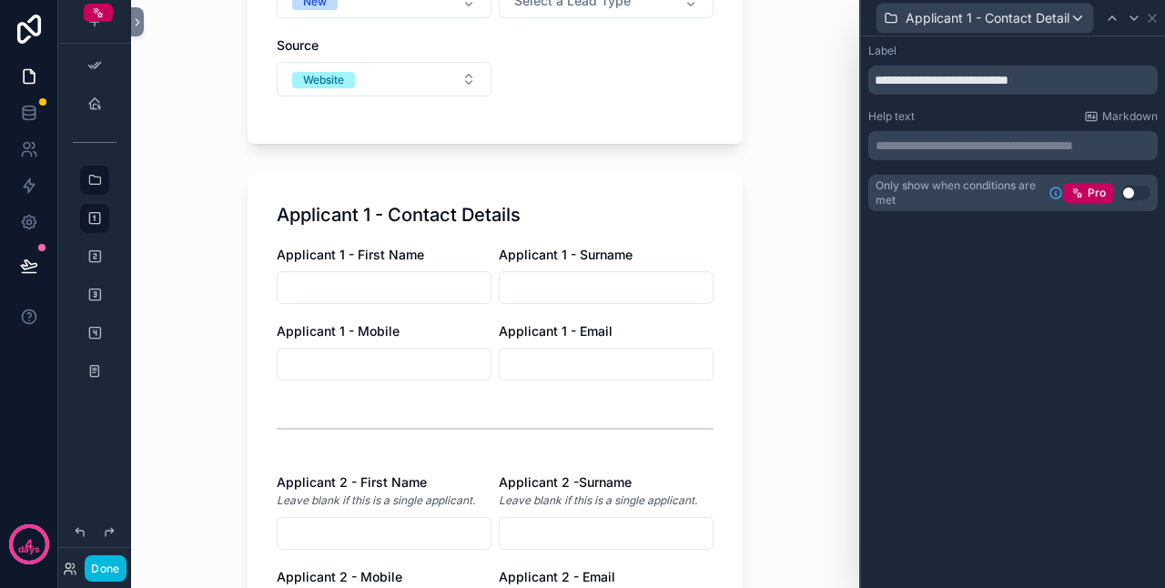
scroll to position [364, 0]
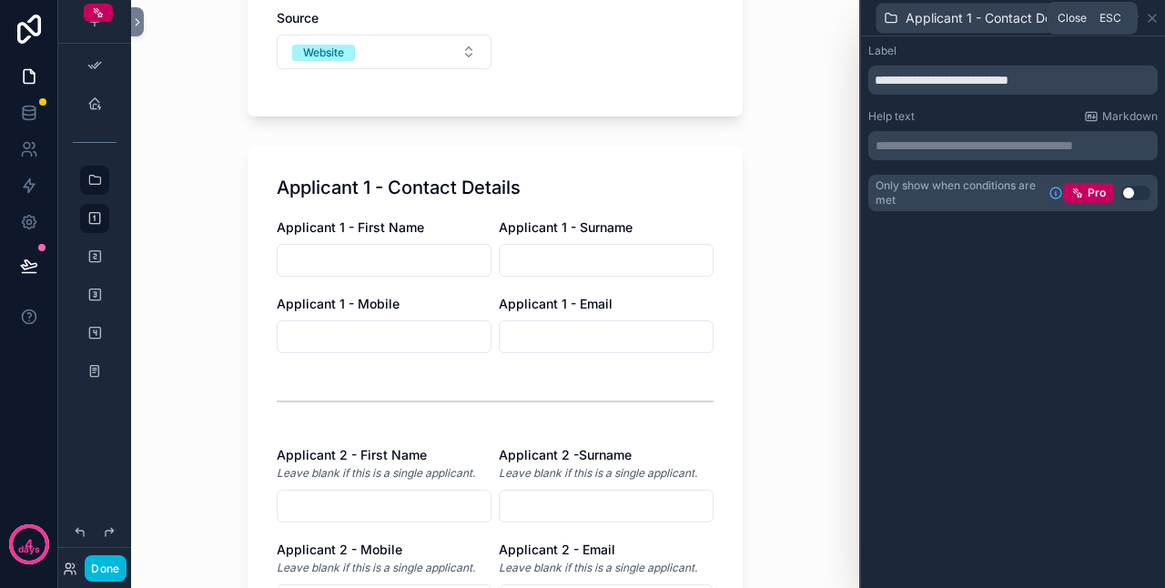
drag, startPoint x: 1149, startPoint y: 18, endPoint x: 1132, endPoint y: 47, distance: 33.9
click at [1150, 18] on icon at bounding box center [1152, 18] width 15 height 15
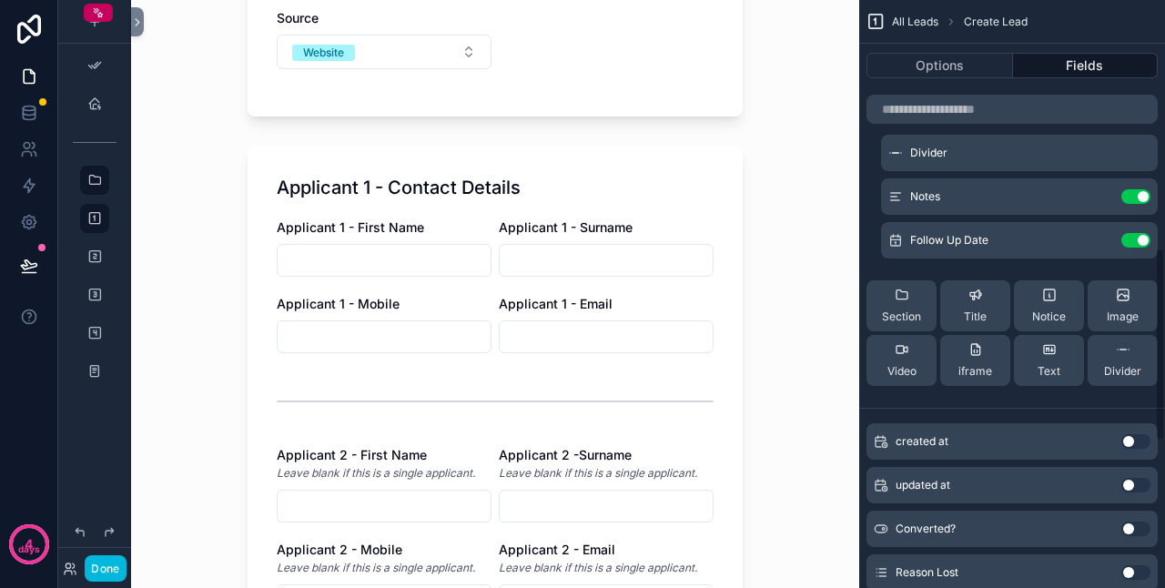
scroll to position [819, 0]
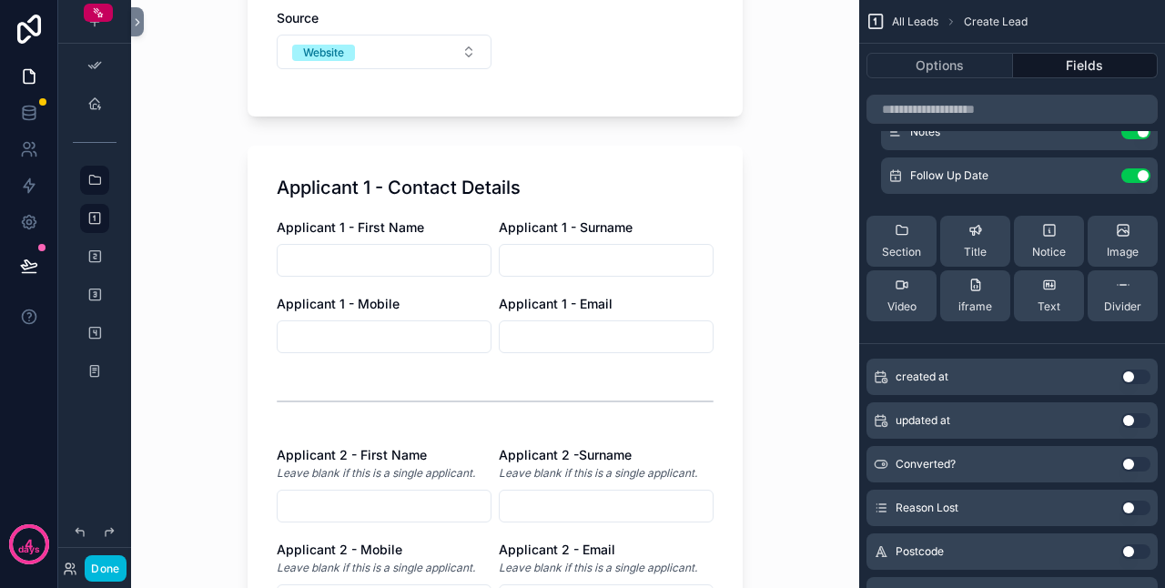
click at [905, 240] on div "Section" at bounding box center [901, 241] width 39 height 36
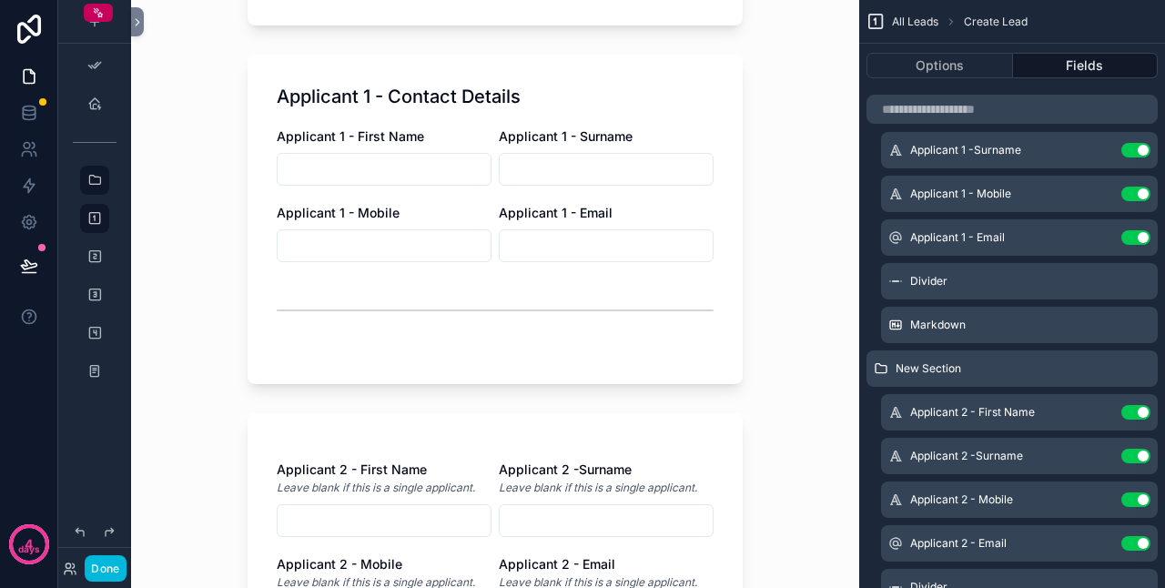
scroll to position [364, 0]
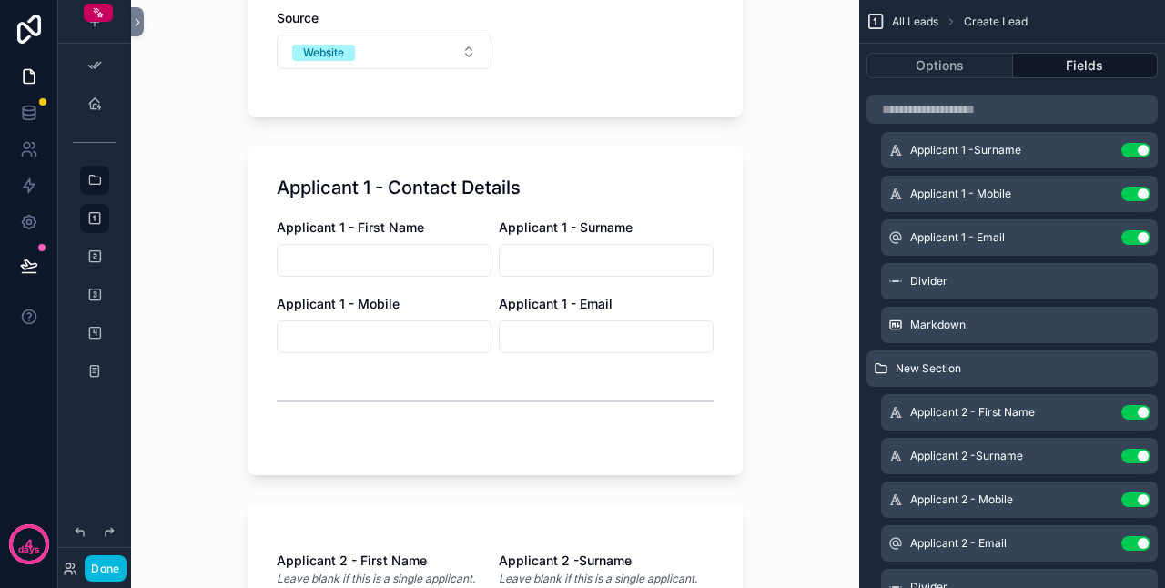
click at [0, 0] on icon "scrollable content" at bounding box center [0, 0] width 0 height 0
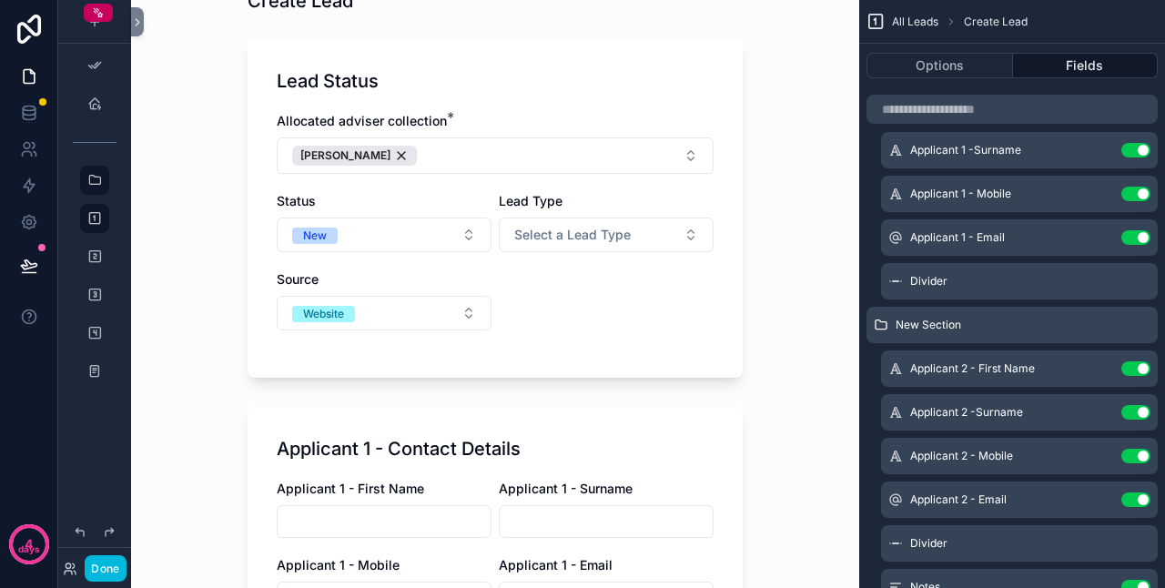
scroll to position [273, 0]
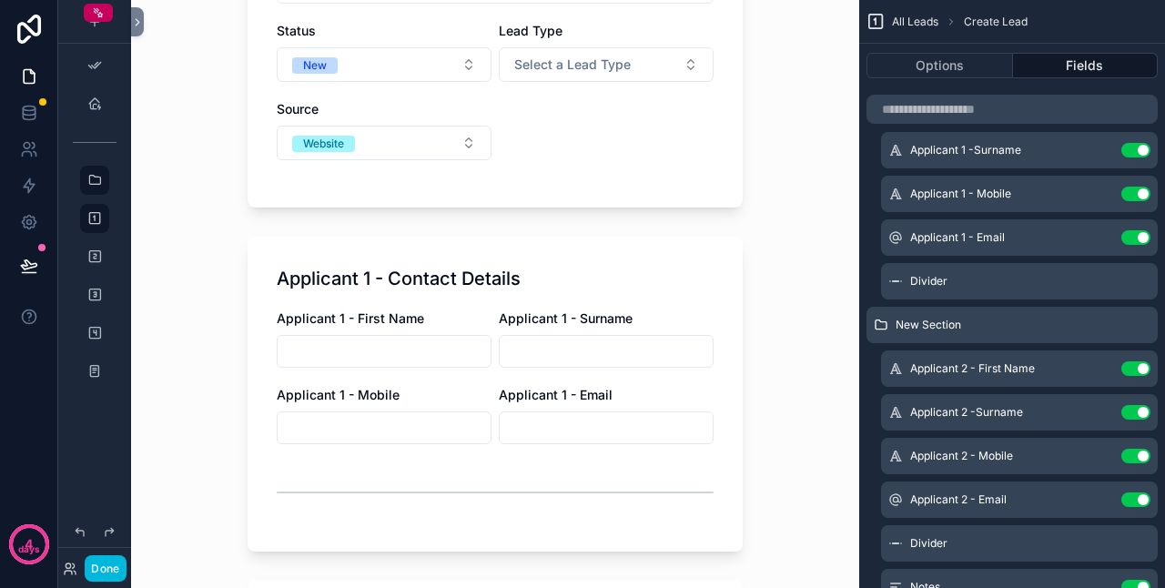
click at [0, 0] on icon "scrollable content" at bounding box center [0, 0] width 0 height 0
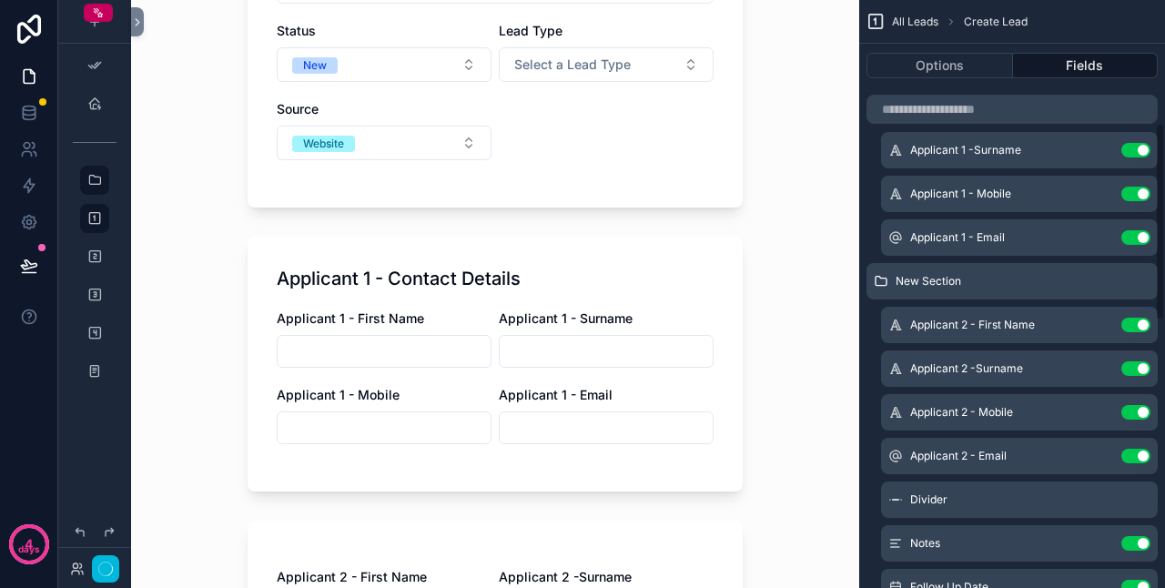
scroll to position [0, 0]
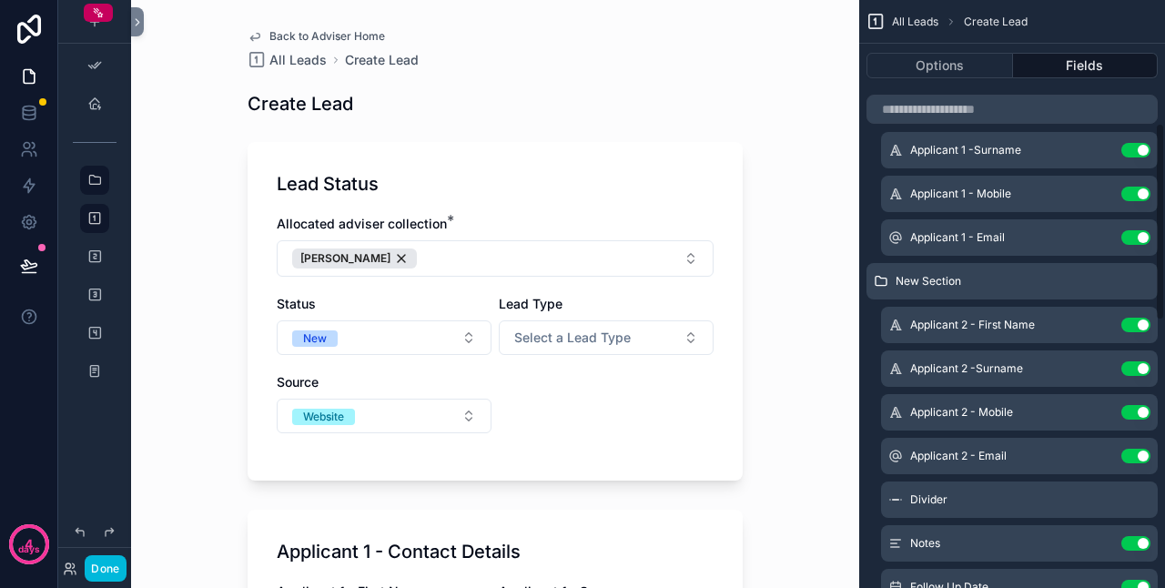
click at [901, 282] on span "New Section" at bounding box center [929, 281] width 66 height 15
click at [901, 280] on span "New Section" at bounding box center [929, 281] width 66 height 15
click at [0, 0] on icon "scrollable content" at bounding box center [0, 0] width 0 height 0
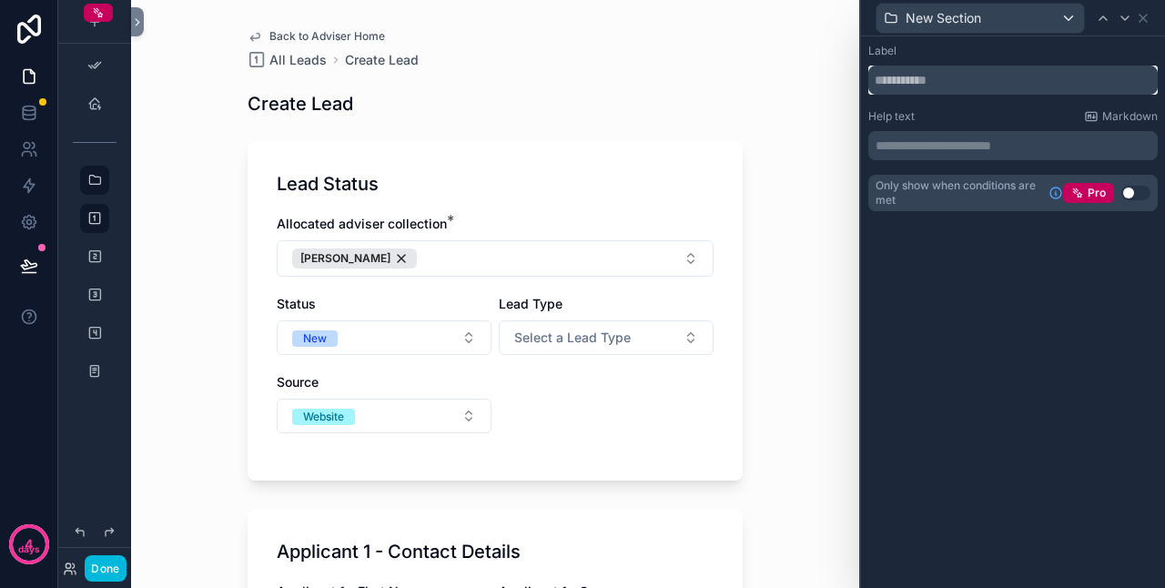
click at [890, 83] on input "text" at bounding box center [1014, 80] width 290 height 29
click at [1015, 80] on input "**********" at bounding box center [1014, 80] width 290 height 29
type input "**********"
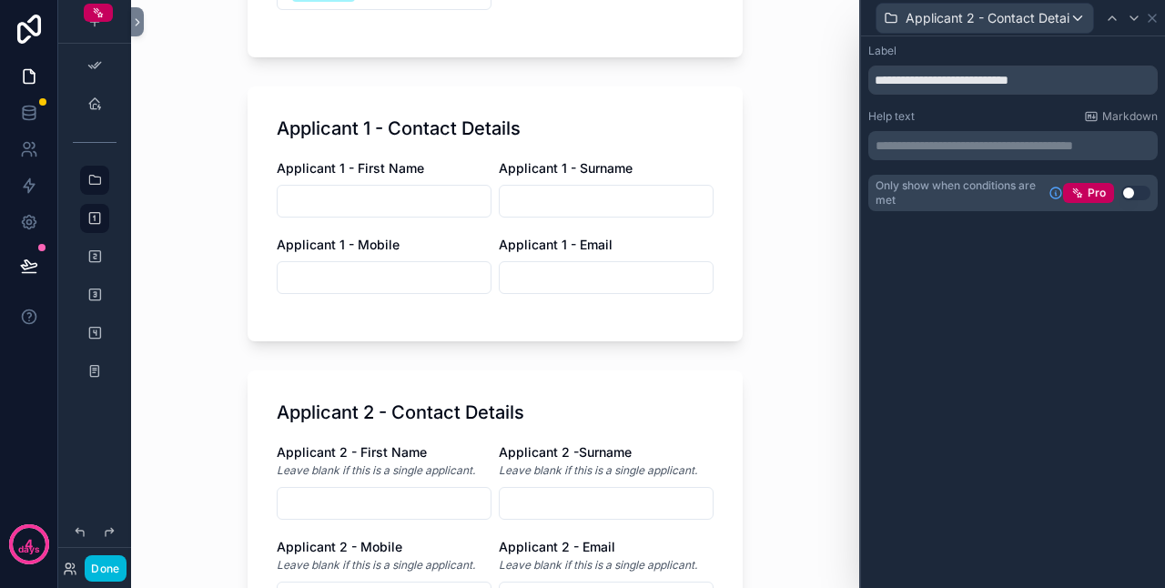
scroll to position [514, 0]
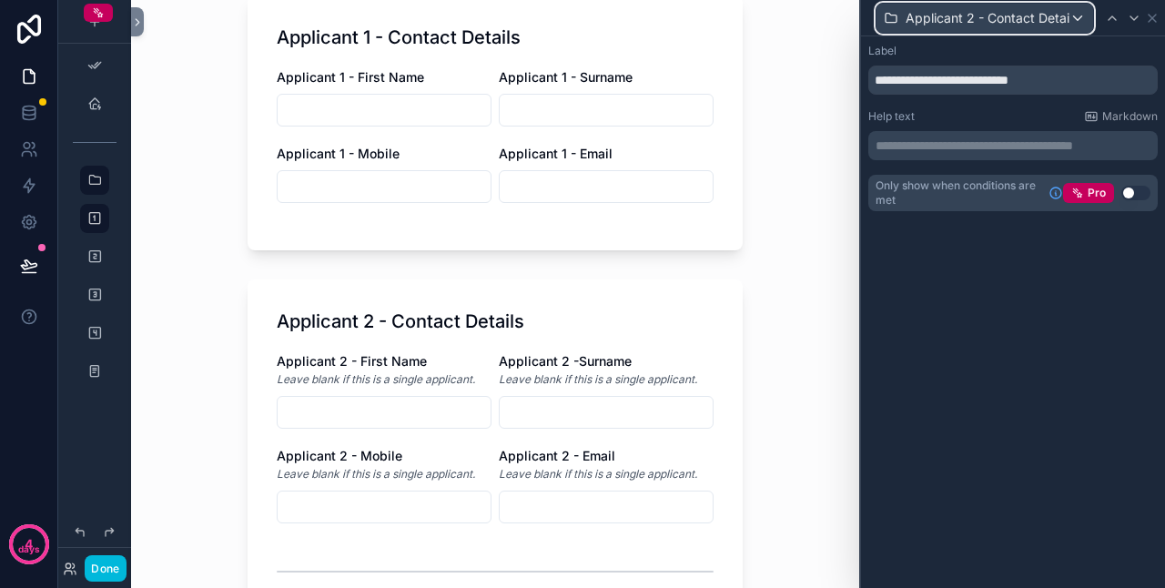
click at [1009, 20] on span "Applicant 2 - Contact Details" at bounding box center [988, 18] width 164 height 18
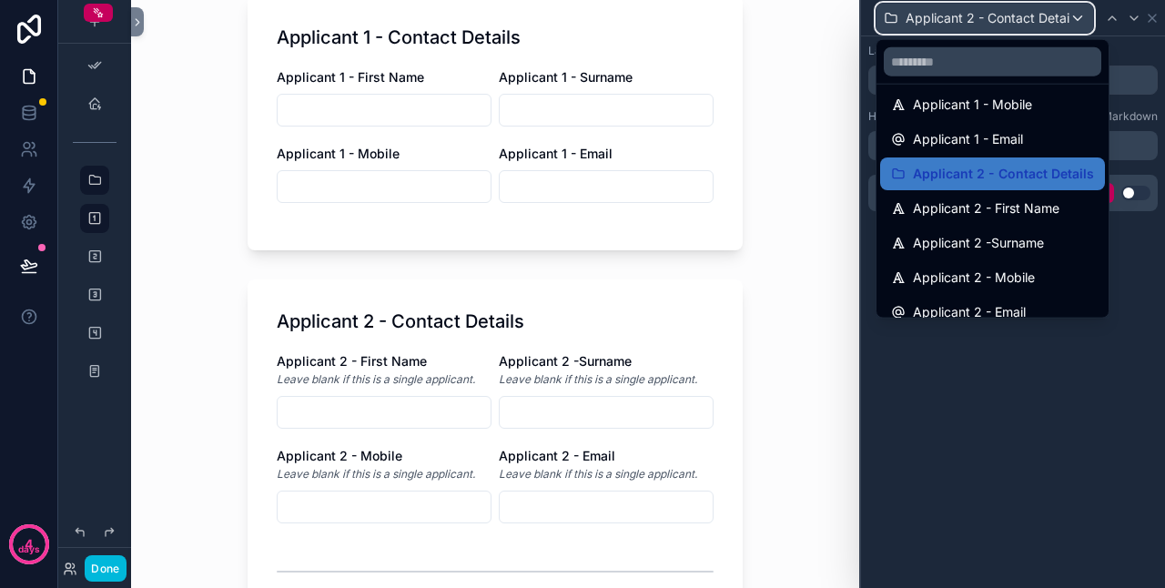
scroll to position [364, 0]
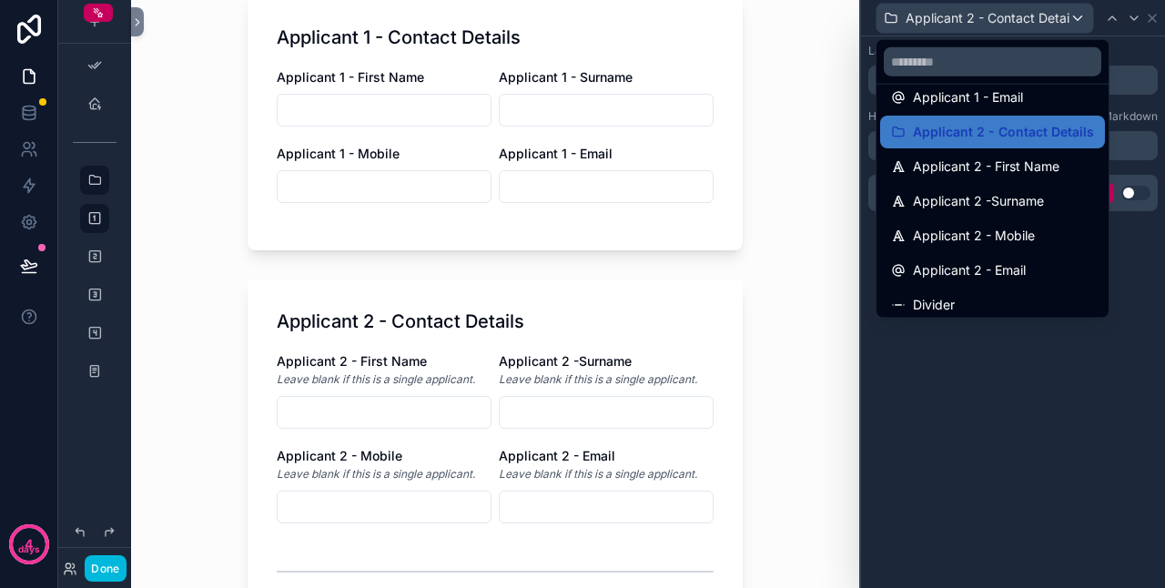
click at [992, 191] on span "Applicant 2 -Surname" at bounding box center [978, 201] width 131 height 22
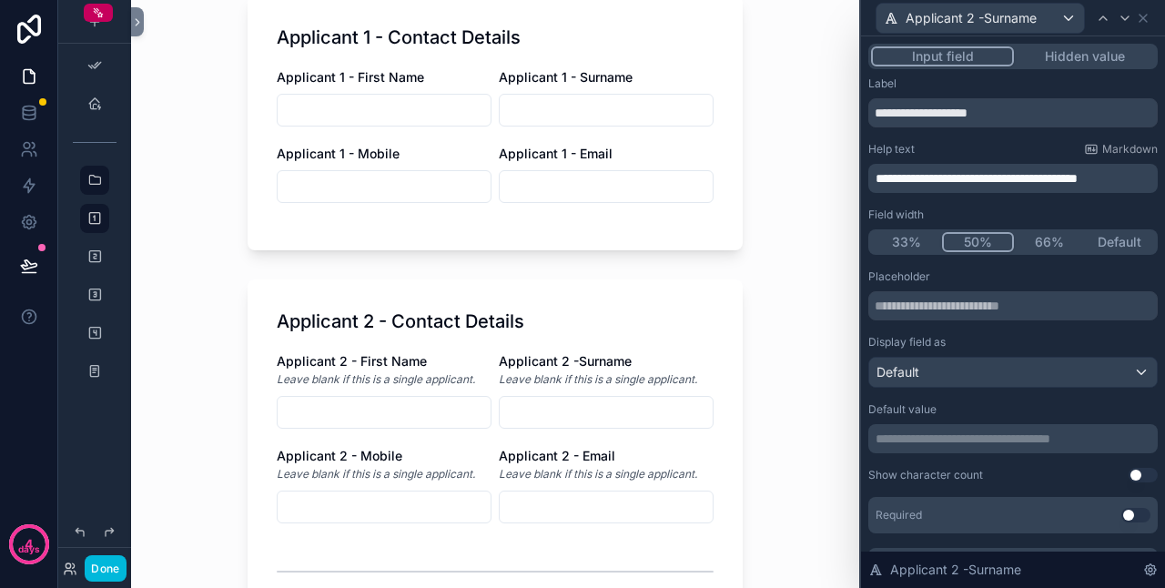
click at [1056, 179] on span "**********" at bounding box center [977, 178] width 202 height 13
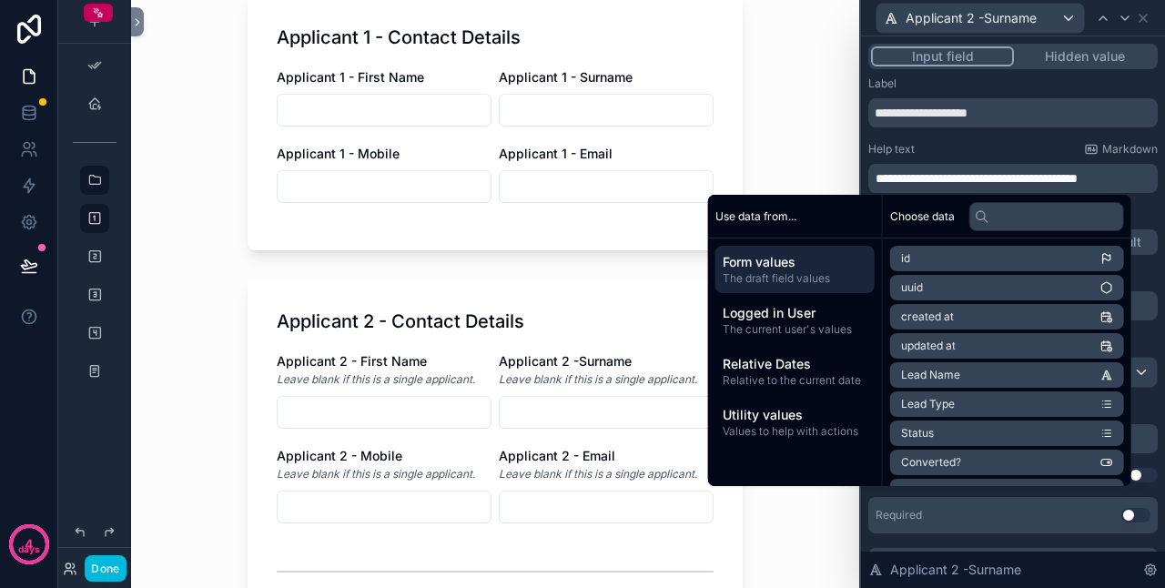
click at [1056, 179] on span "**********" at bounding box center [977, 178] width 202 height 13
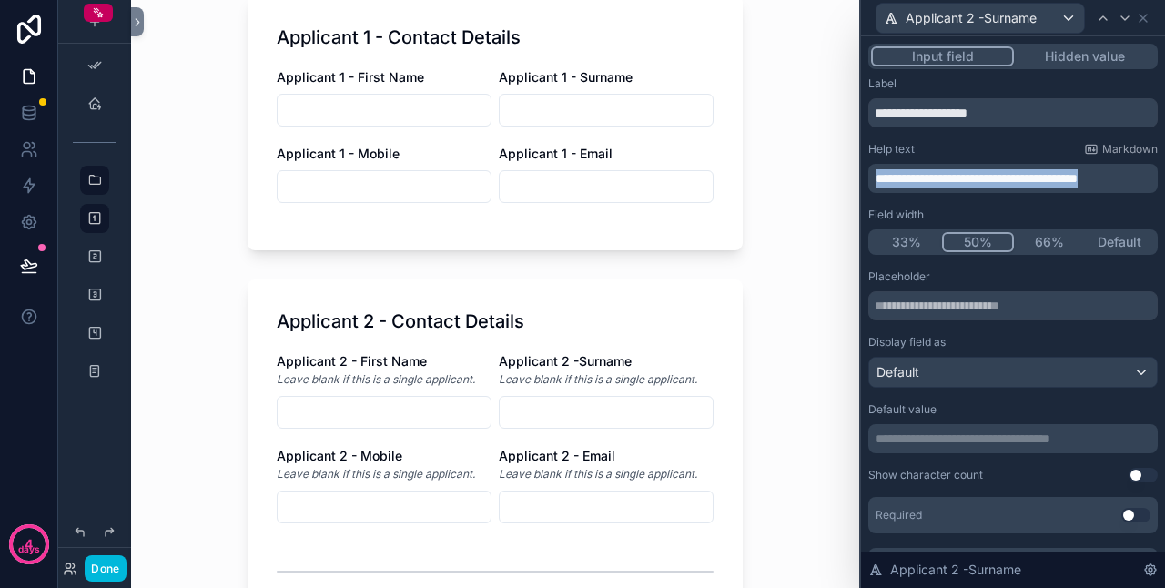
click at [1056, 179] on span "**********" at bounding box center [977, 178] width 202 height 13
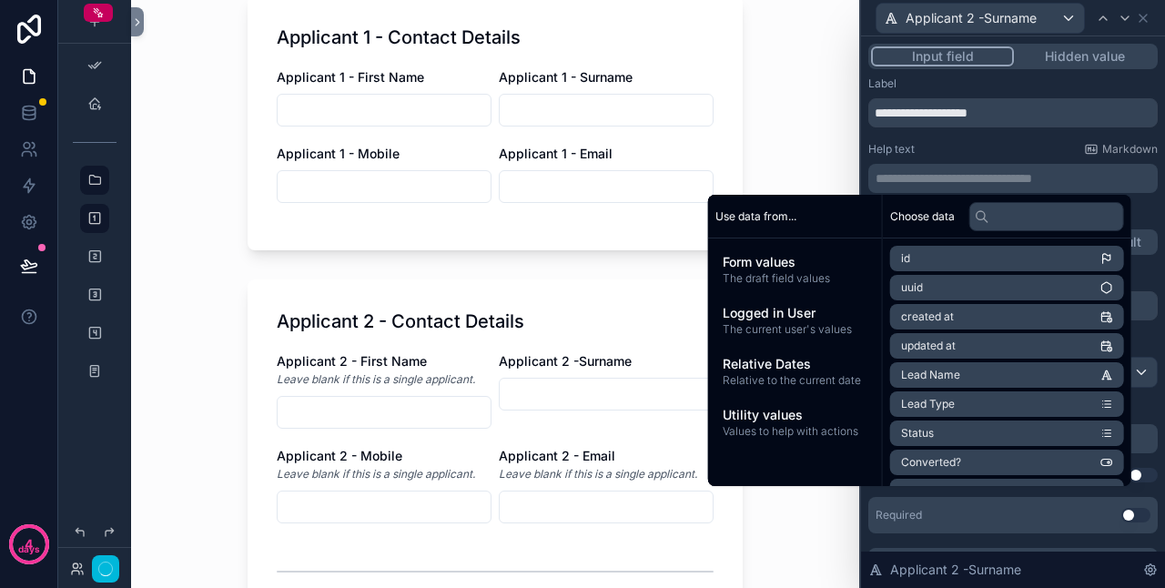
scroll to position [0, 0]
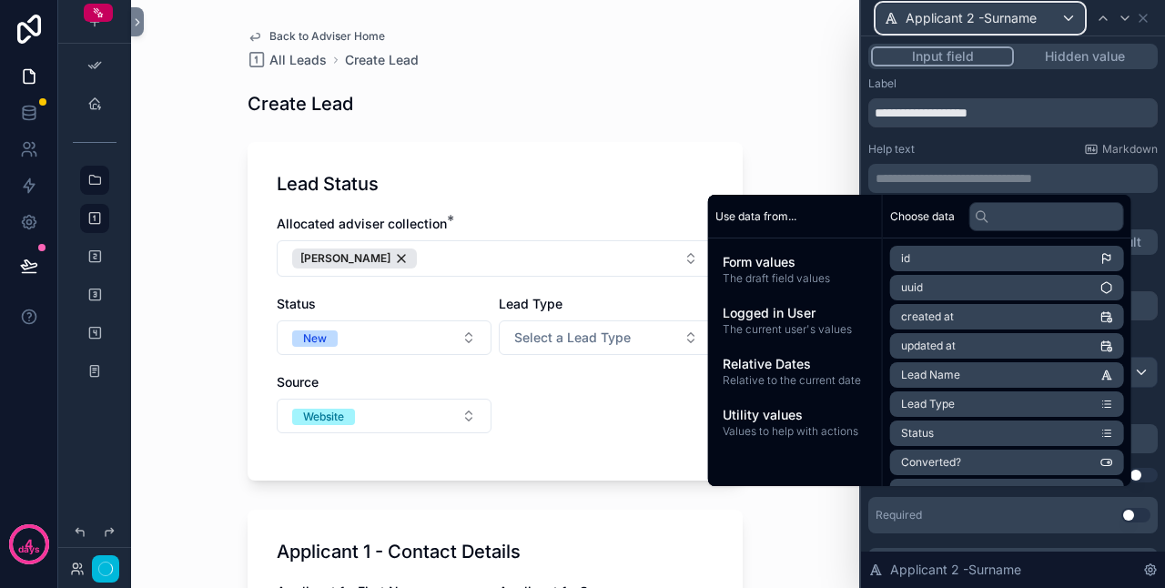
click at [1011, 25] on span "Applicant 2 -Surname" at bounding box center [971, 18] width 131 height 18
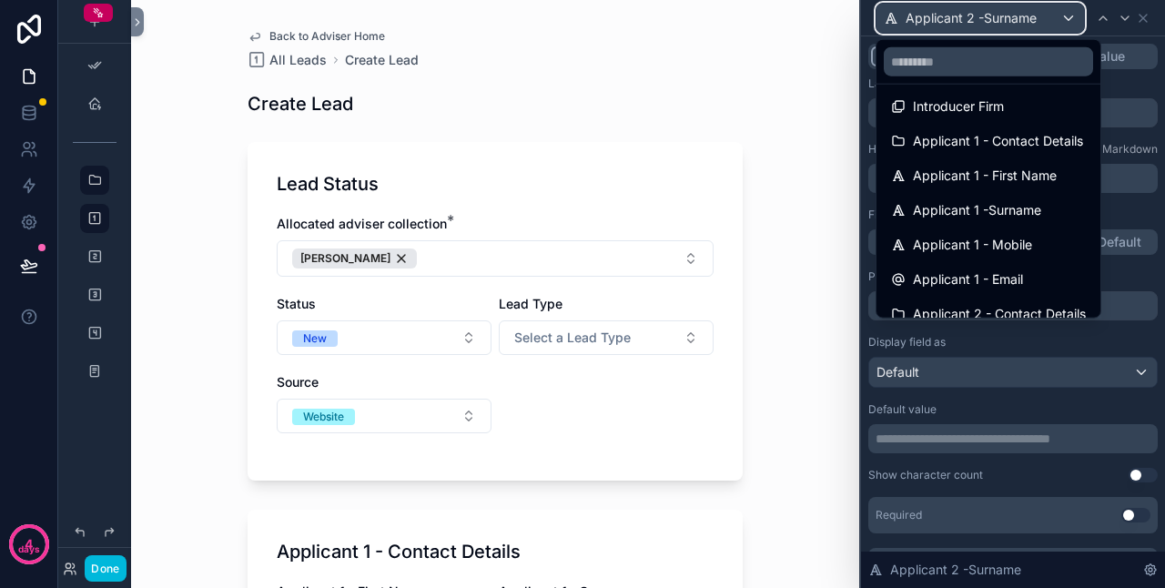
scroll to position [273, 0]
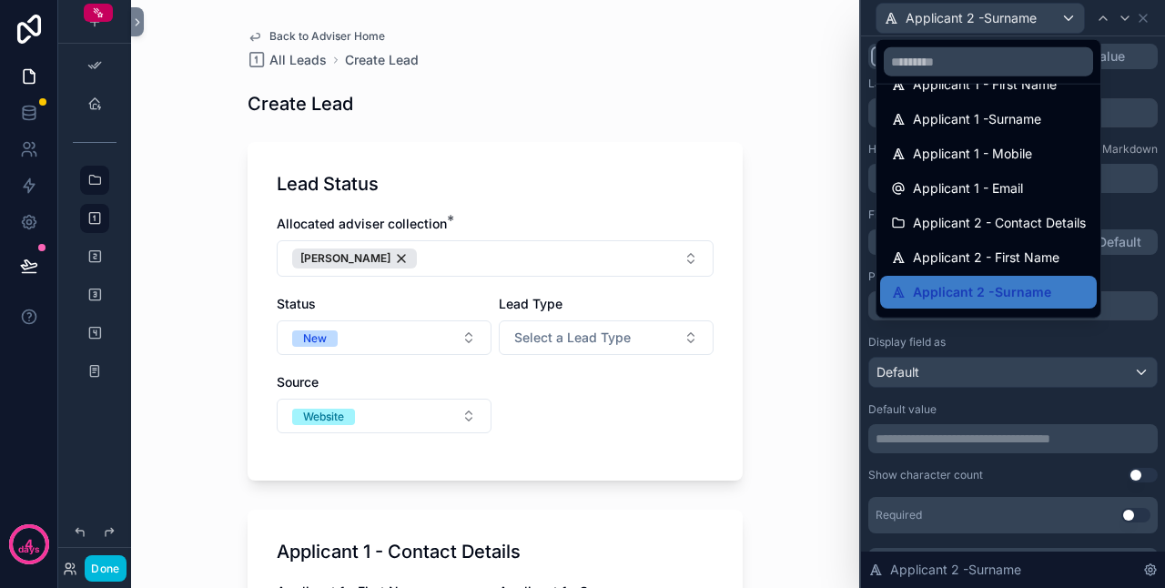
click at [1003, 228] on span "Applicant 2 - Contact Details" at bounding box center [999, 223] width 173 height 22
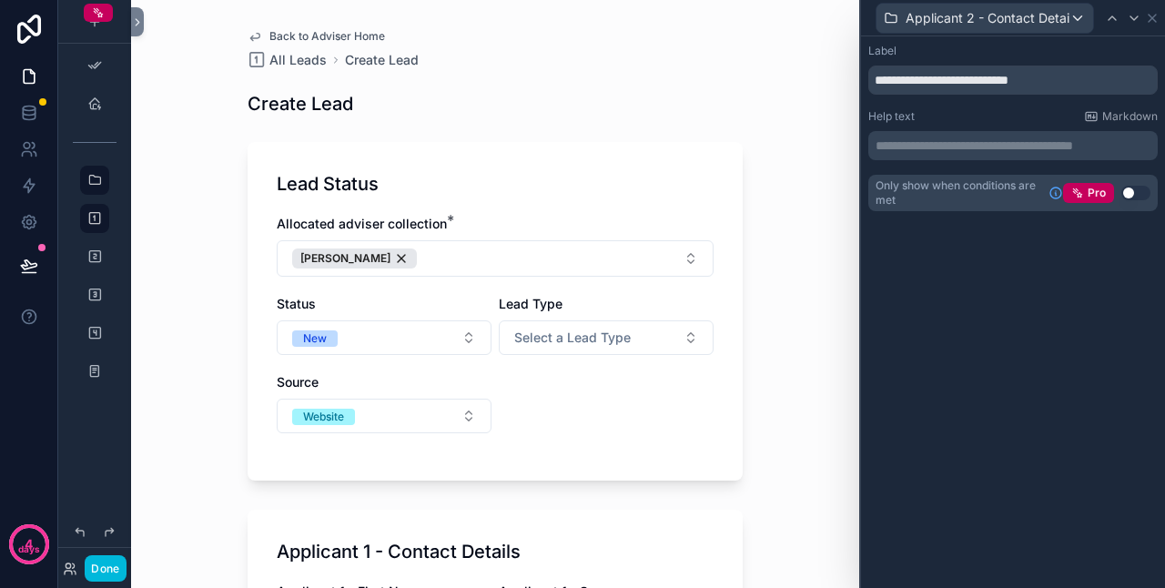
click at [936, 141] on p "**********" at bounding box center [1015, 146] width 279 height 18
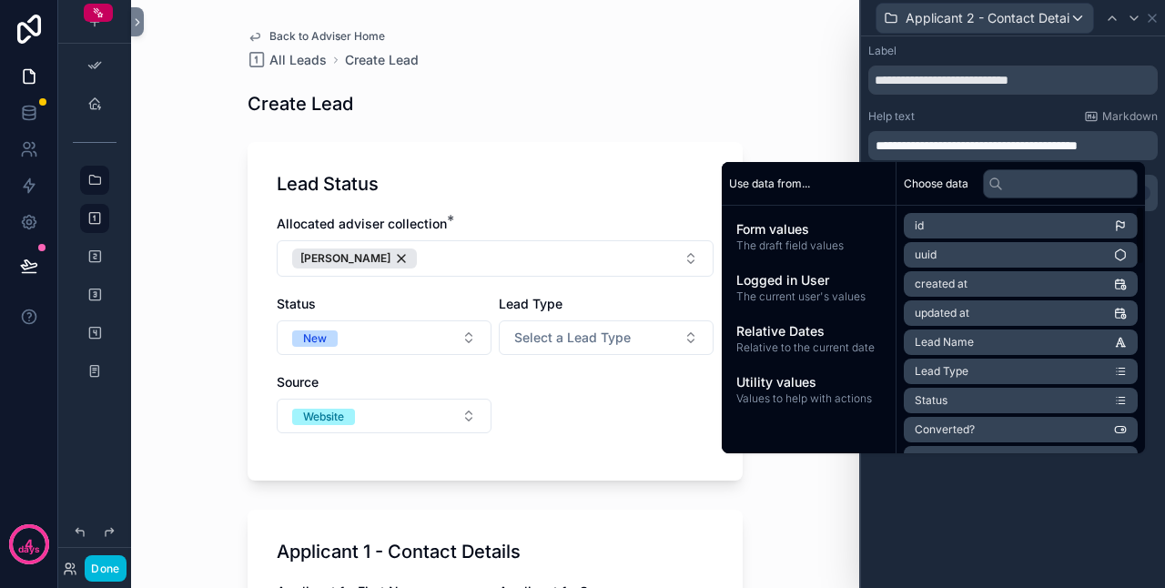
click at [1001, 501] on div "**********" at bounding box center [1013, 312] width 304 height 552
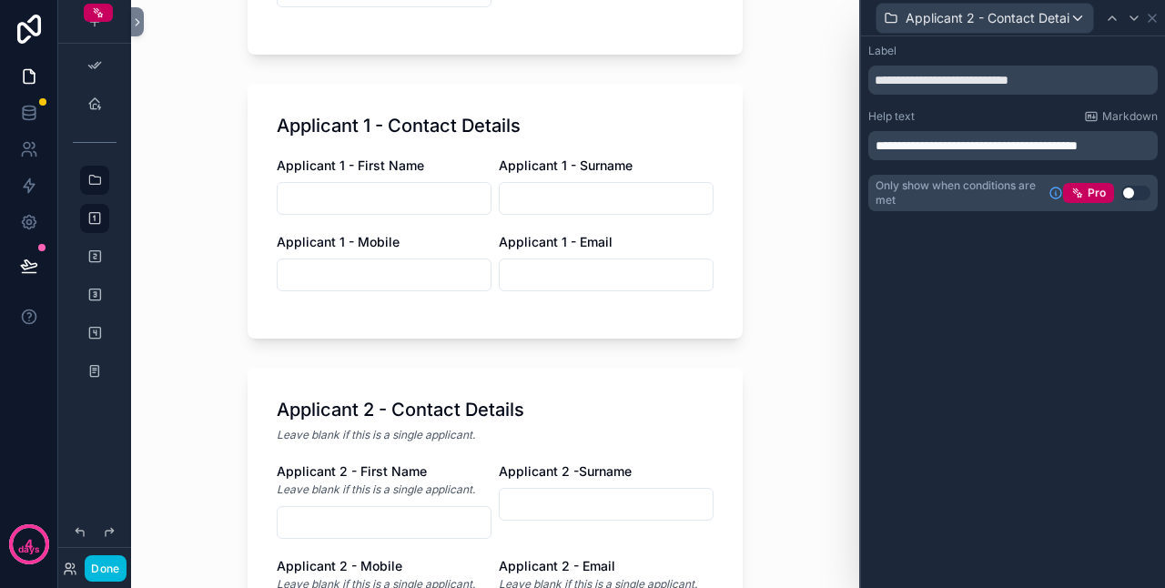
scroll to position [455, 0]
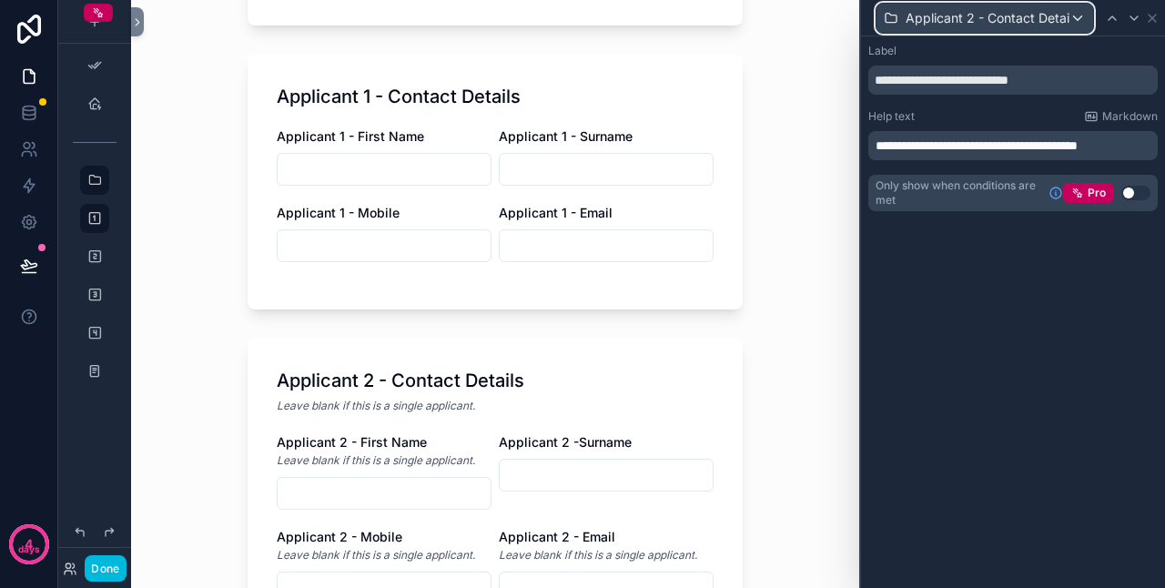
click at [1040, 20] on span "Applicant 2 - Contact Details" at bounding box center [988, 18] width 164 height 18
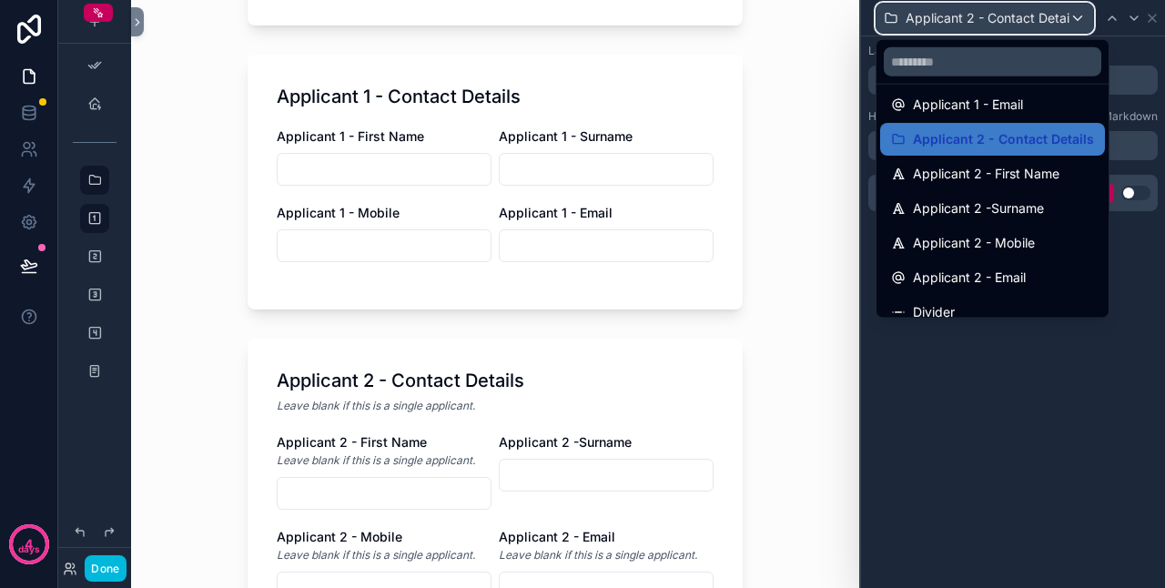
scroll to position [364, 0]
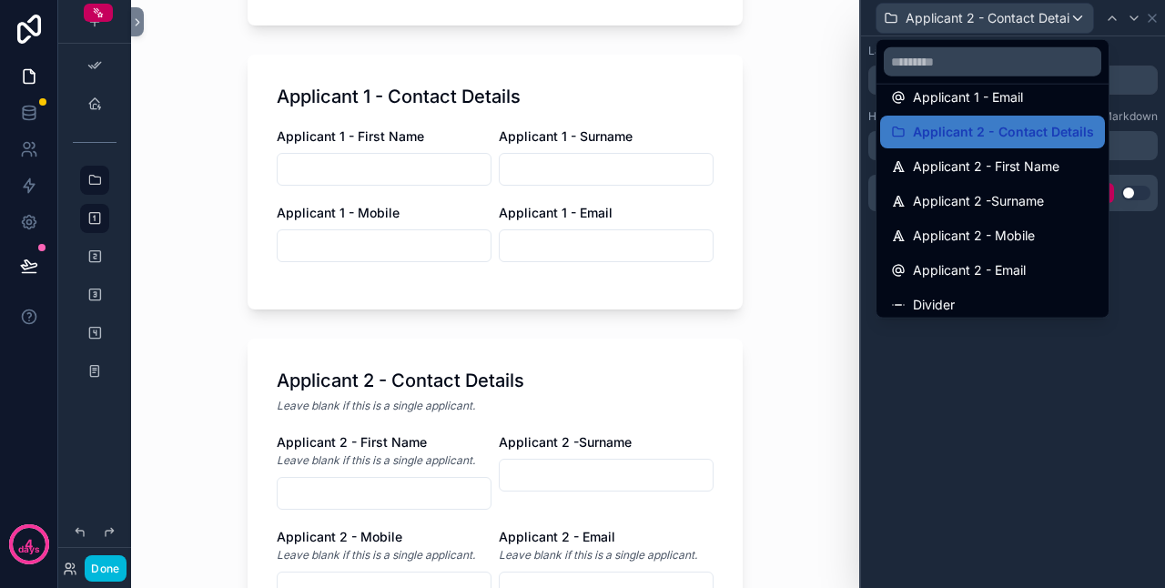
click at [999, 135] on span "Applicant 2 - Contact Details" at bounding box center [1003, 132] width 181 height 22
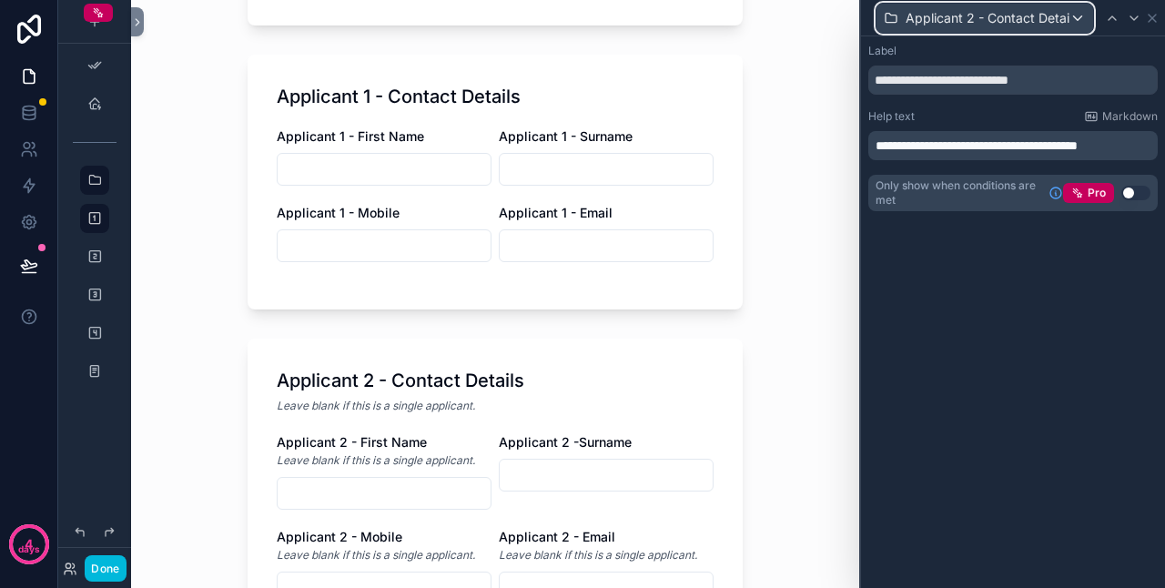
click at [1001, 16] on span "Applicant 2 - Contact Details" at bounding box center [988, 18] width 164 height 18
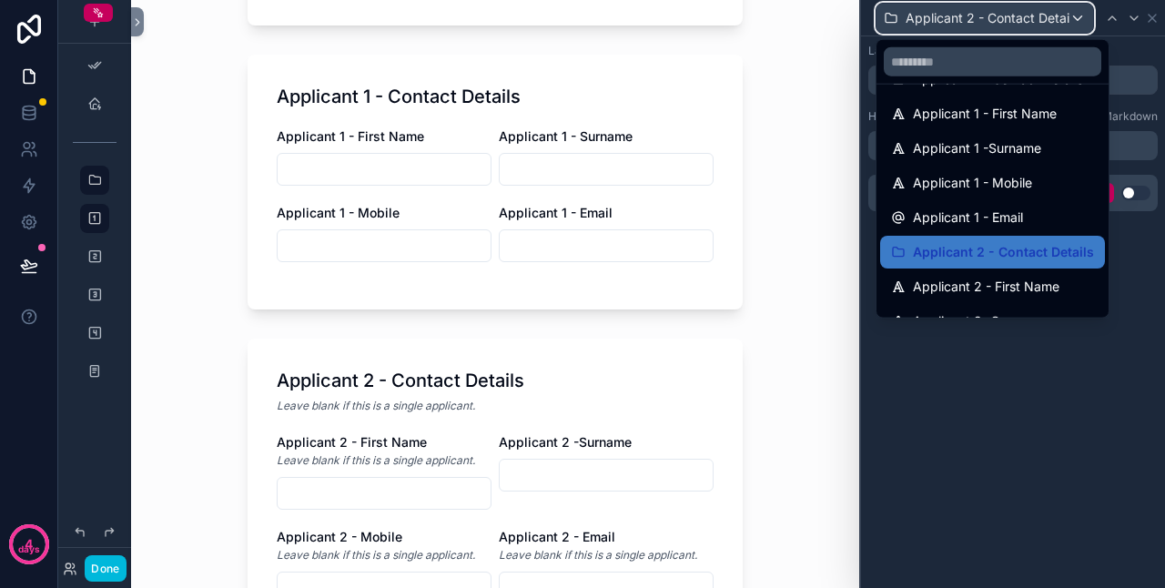
scroll to position [273, 0]
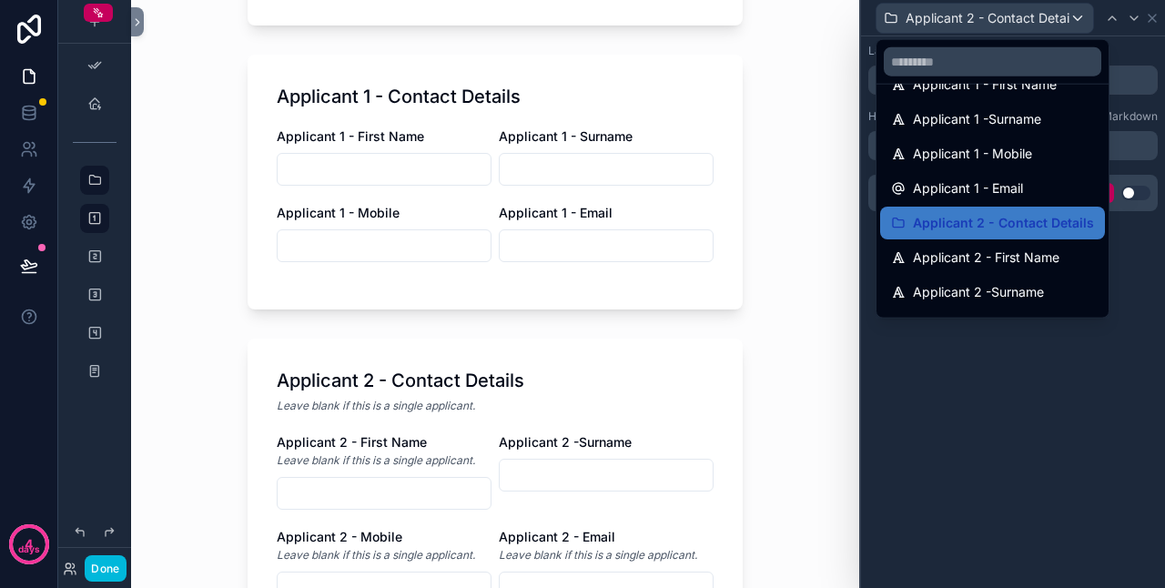
click at [996, 249] on span "Applicant 2 - First Name" at bounding box center [986, 258] width 147 height 22
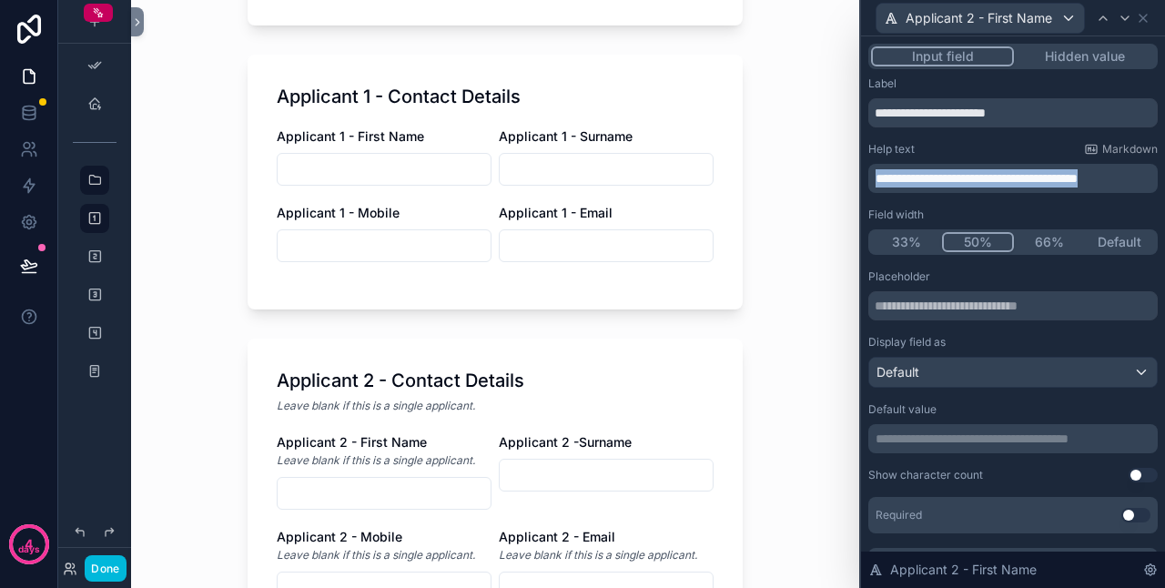
drag, startPoint x: 1122, startPoint y: 176, endPoint x: 825, endPoint y: 173, distance: 296.8
click at [825, 173] on div "**********" at bounding box center [582, 294] width 1165 height 588
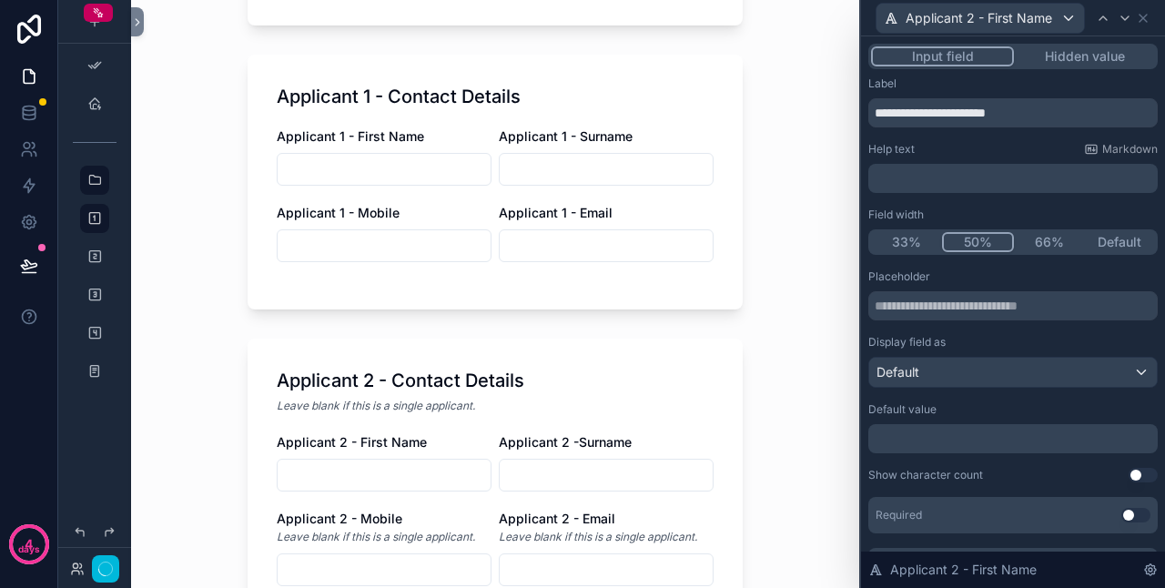
scroll to position [0, 0]
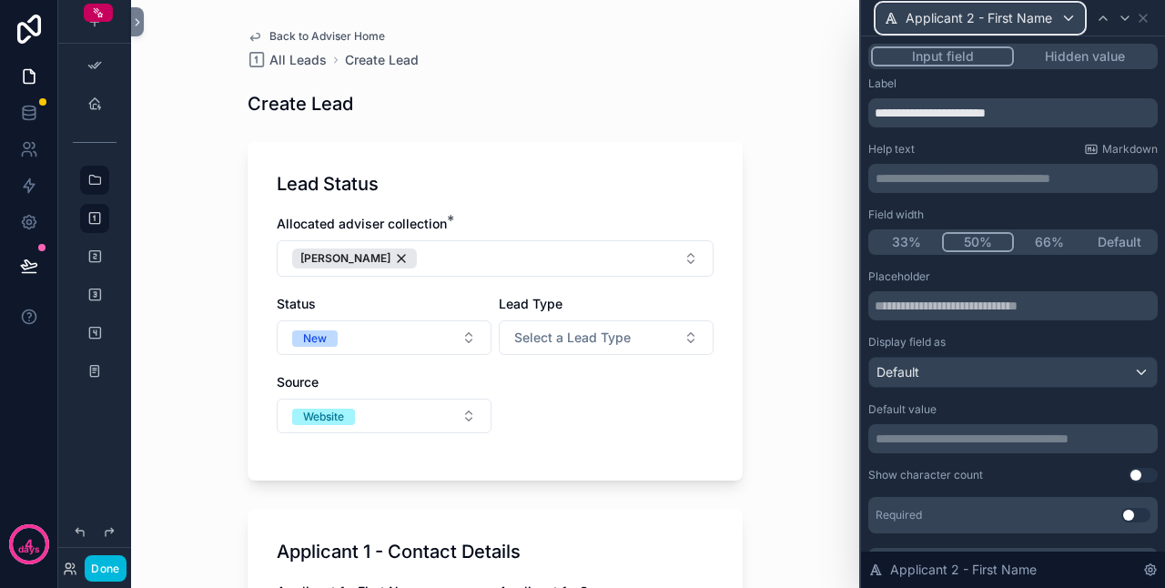
click at [996, 22] on span "Applicant 2 - First Name" at bounding box center [979, 18] width 147 height 18
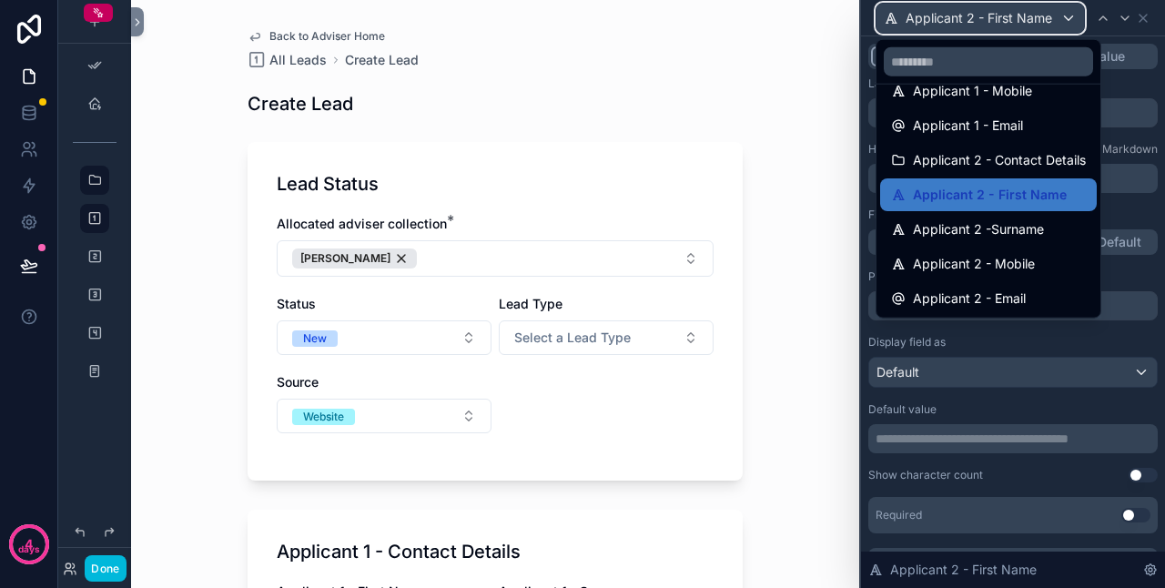
scroll to position [364, 0]
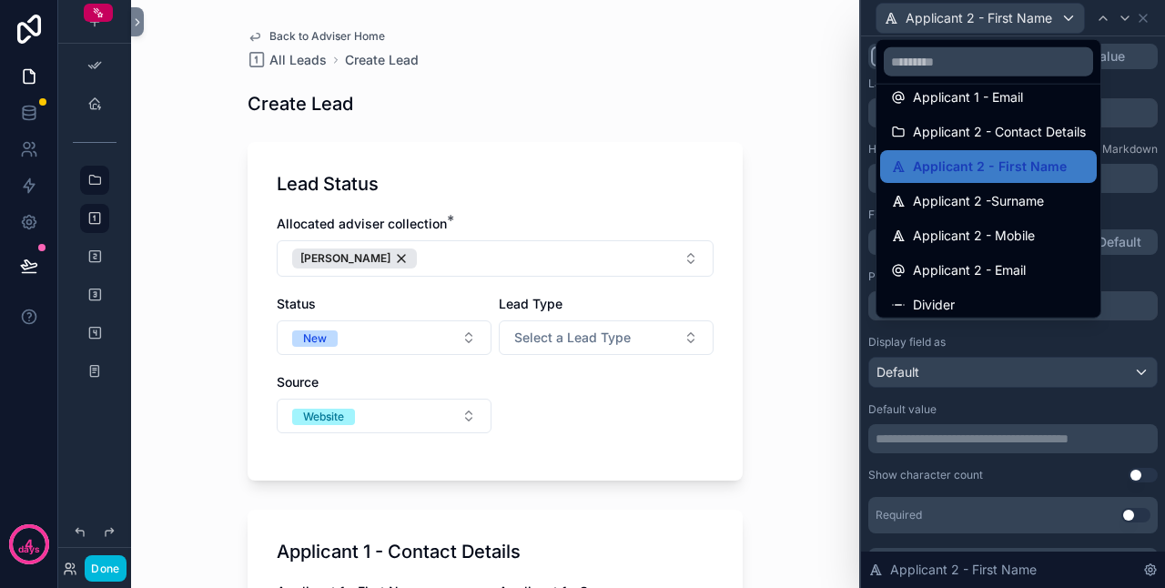
click at [1012, 204] on span "Applicant 2 -Surname" at bounding box center [978, 201] width 131 height 22
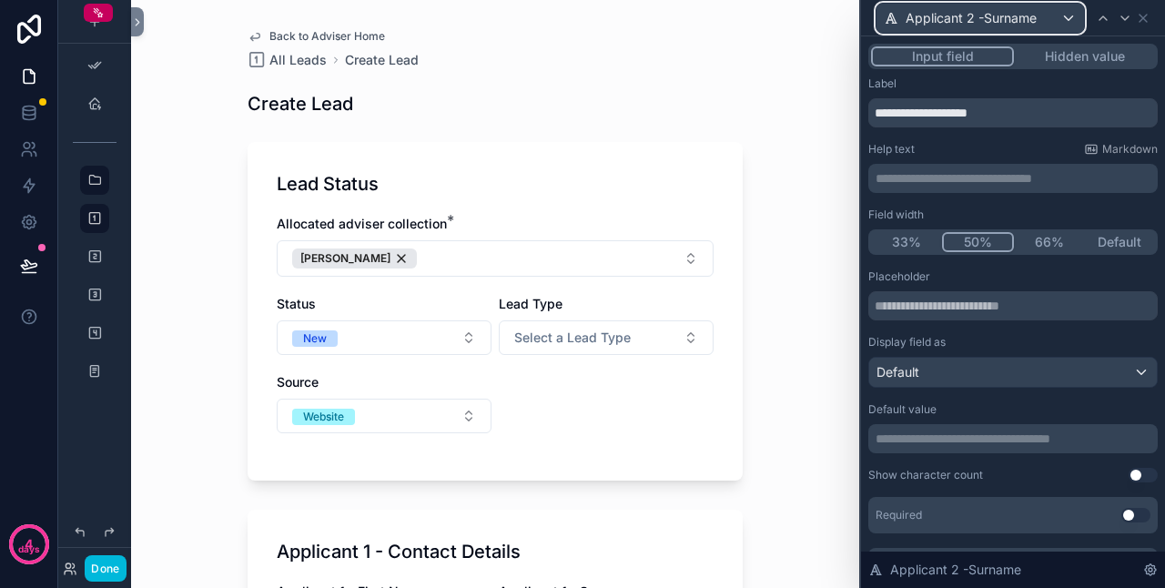
click at [992, 25] on span "Applicant 2 -Surname" at bounding box center [971, 18] width 131 height 18
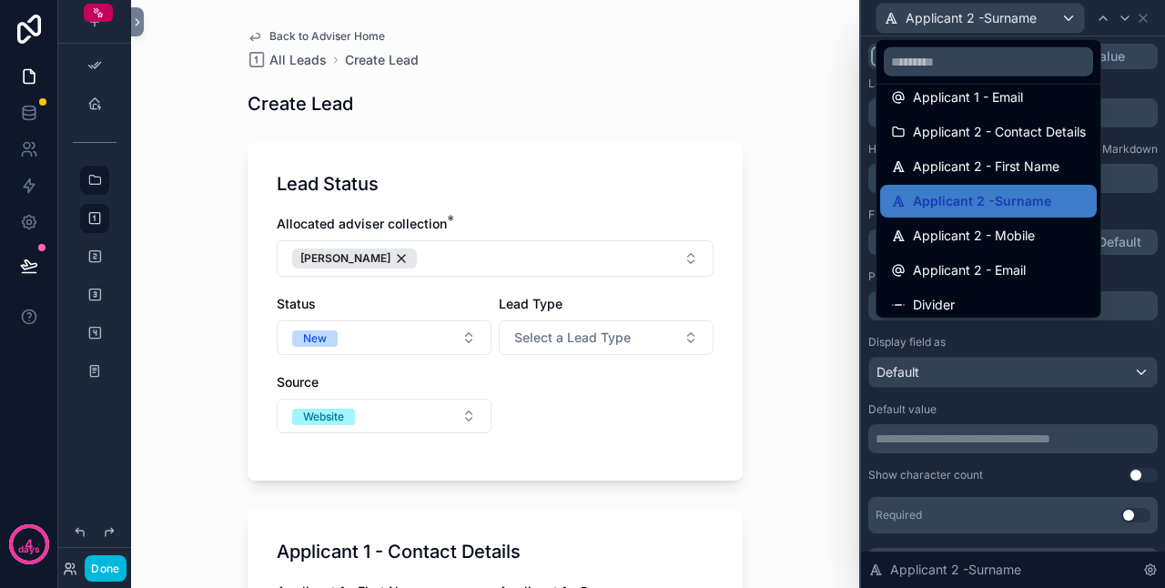
click at [989, 237] on span "Applicant 2 - Mobile" at bounding box center [974, 236] width 122 height 22
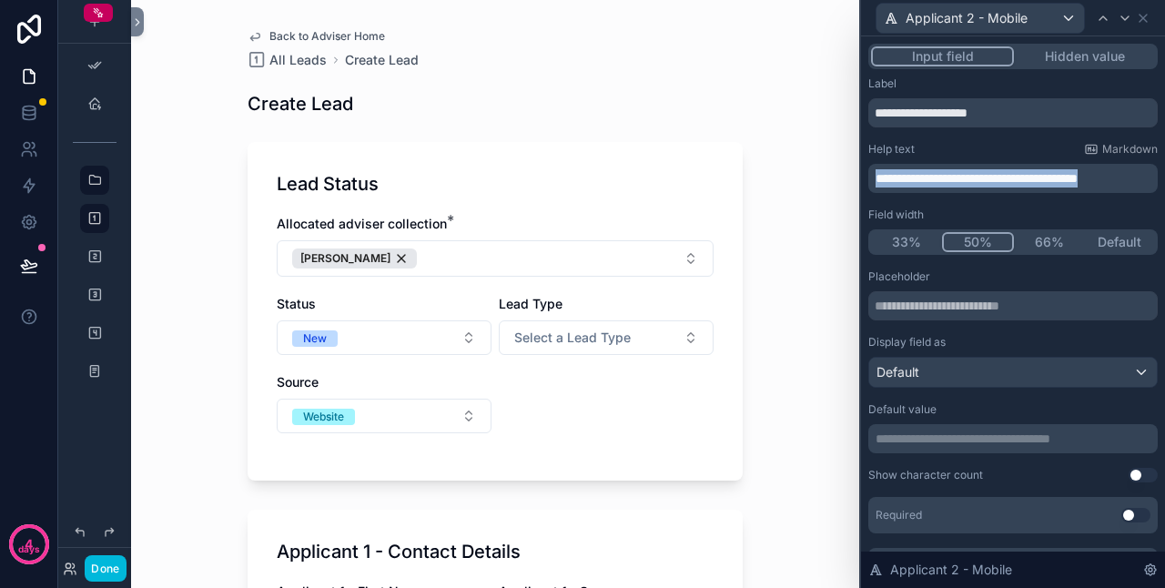
drag, startPoint x: 1124, startPoint y: 179, endPoint x: 847, endPoint y: 181, distance: 277.7
click at [847, 181] on div "**********" at bounding box center [582, 294] width 1165 height 588
click at [1001, 38] on div "**********" at bounding box center [1013, 357] width 304 height 643
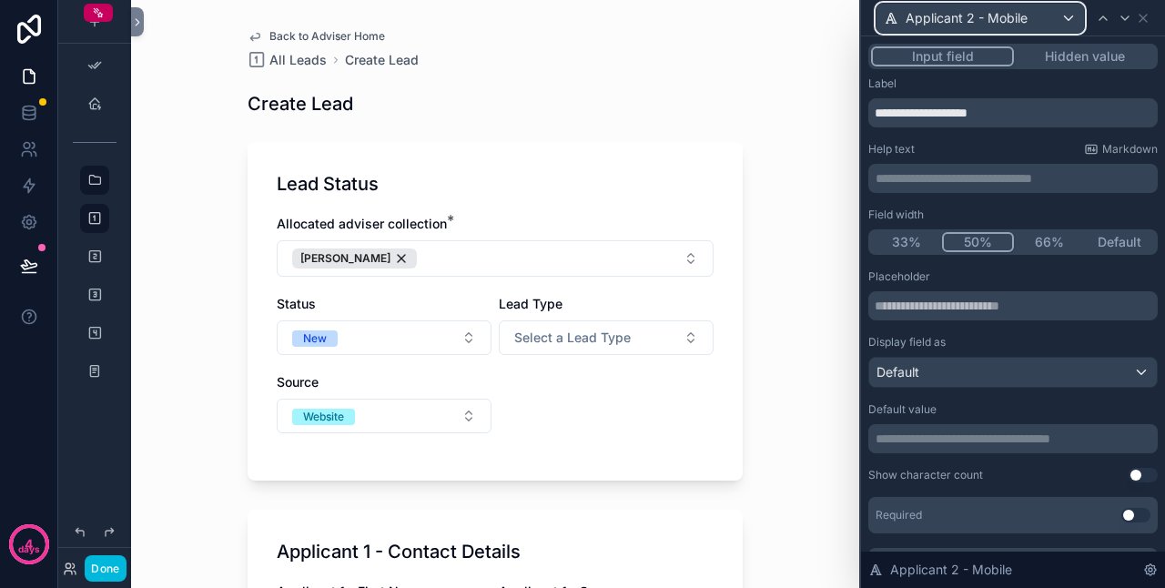
click at [1003, 23] on span "Applicant 2 - Mobile" at bounding box center [967, 18] width 122 height 18
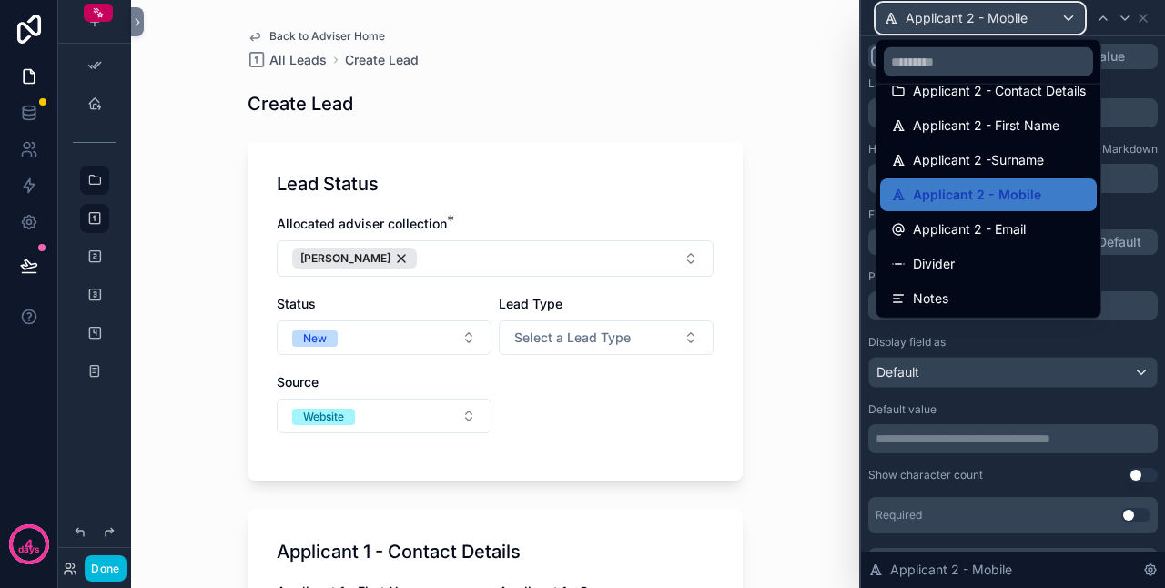
scroll to position [441, 0]
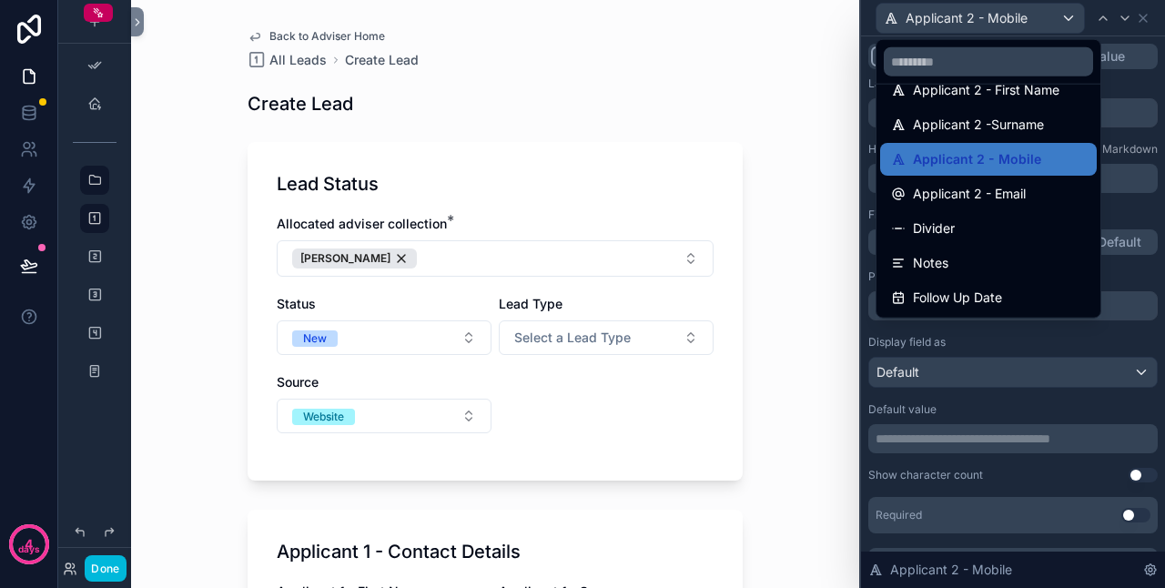
click at [1008, 203] on span "Applicant 2 - Email" at bounding box center [969, 194] width 113 height 22
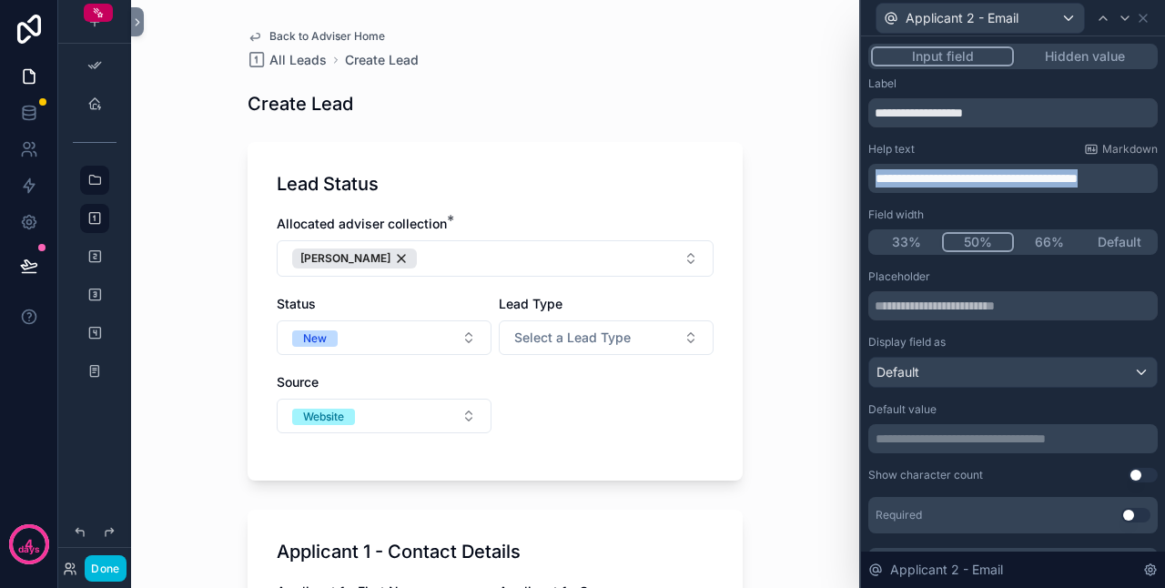
drag, startPoint x: 1123, startPoint y: 179, endPoint x: 870, endPoint y: 182, distance: 253.1
click at [870, 182] on div "**********" at bounding box center [1014, 178] width 290 height 29
click at [824, 124] on div "Back to Adviser Home All Leads Create Lead Create Lead Lead Status Allocated ad…" at bounding box center [495, 294] width 728 height 588
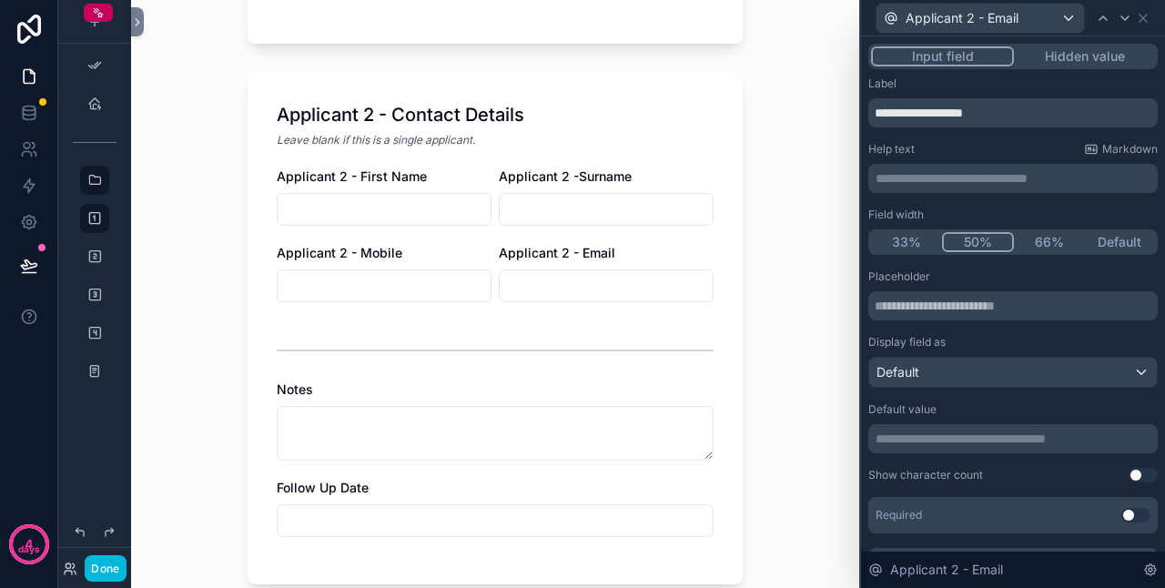
scroll to position [728, 0]
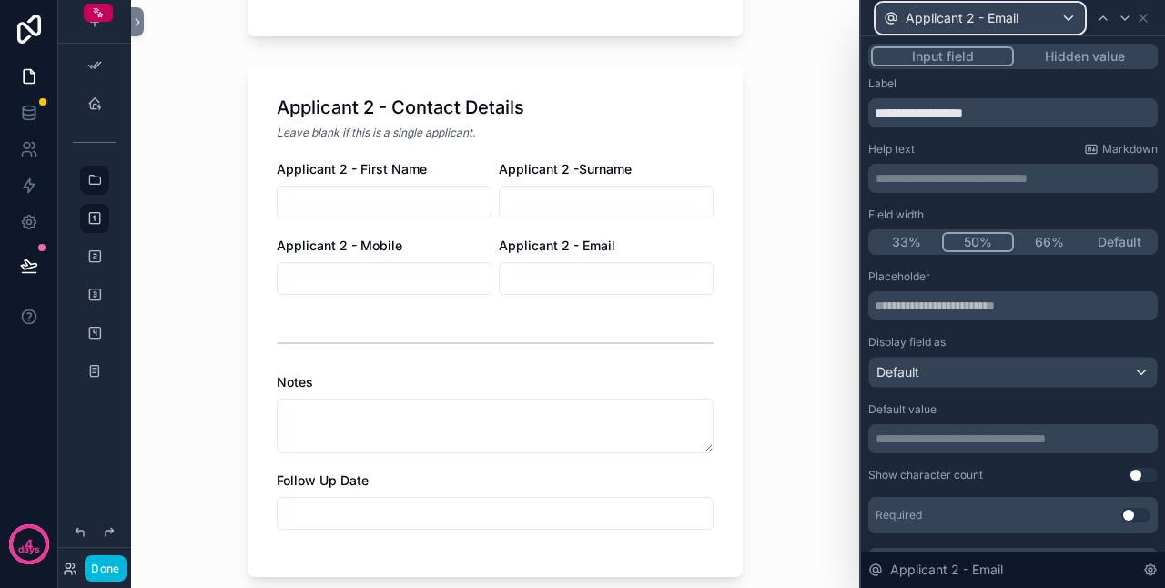
click at [986, 16] on span "Applicant 2 - Email" at bounding box center [962, 18] width 113 height 18
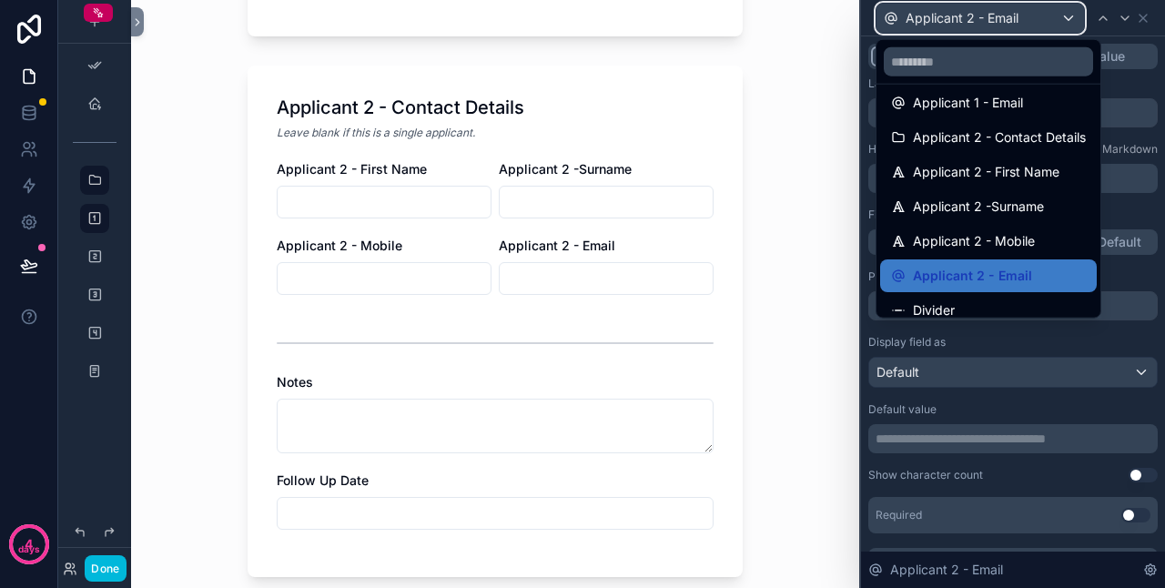
scroll to position [364, 0]
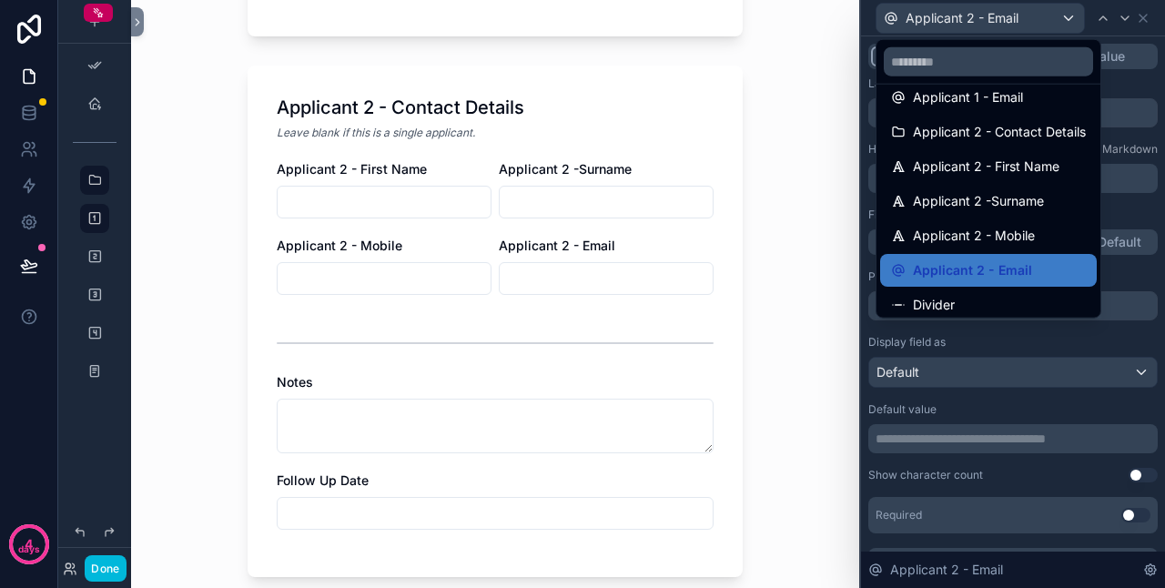
click at [990, 134] on span "Applicant 2 - Contact Details" at bounding box center [999, 132] width 173 height 22
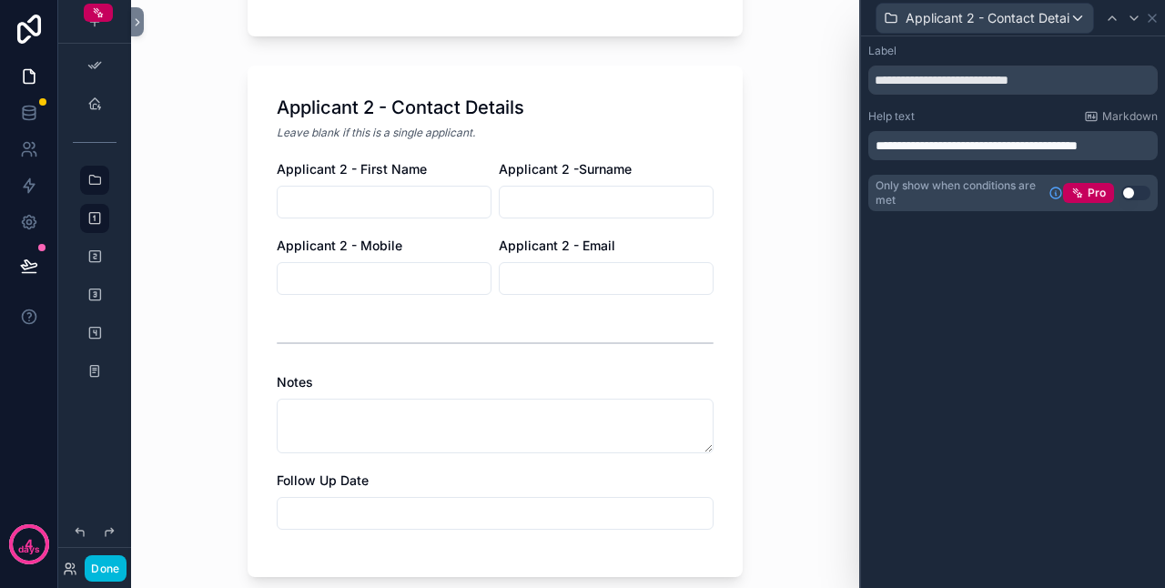
click at [1078, 144] on span "**********" at bounding box center [977, 145] width 202 height 13
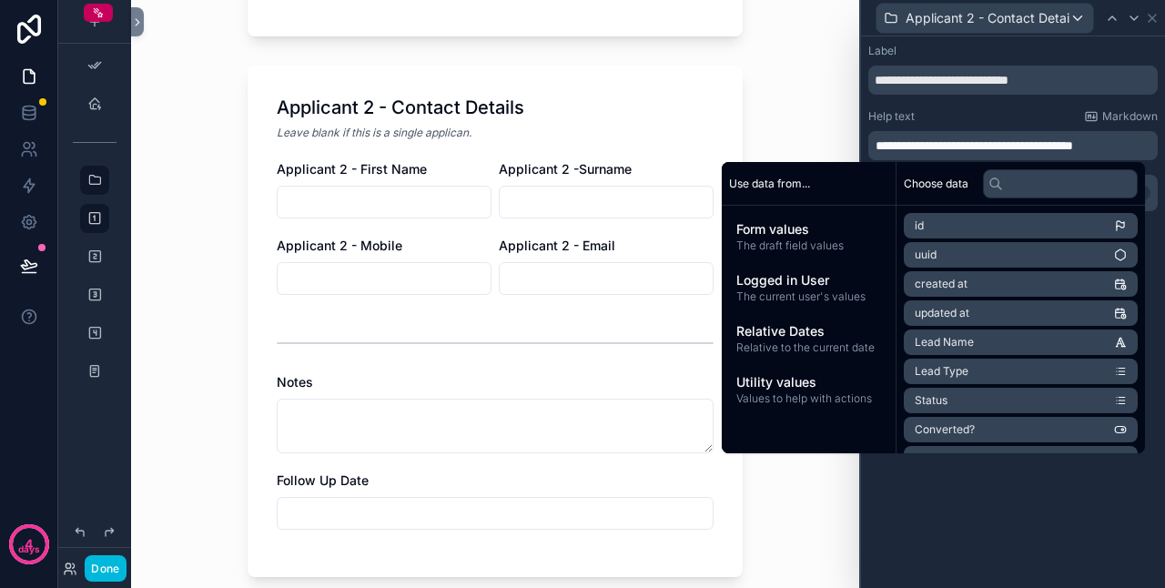
scroll to position [0, 0]
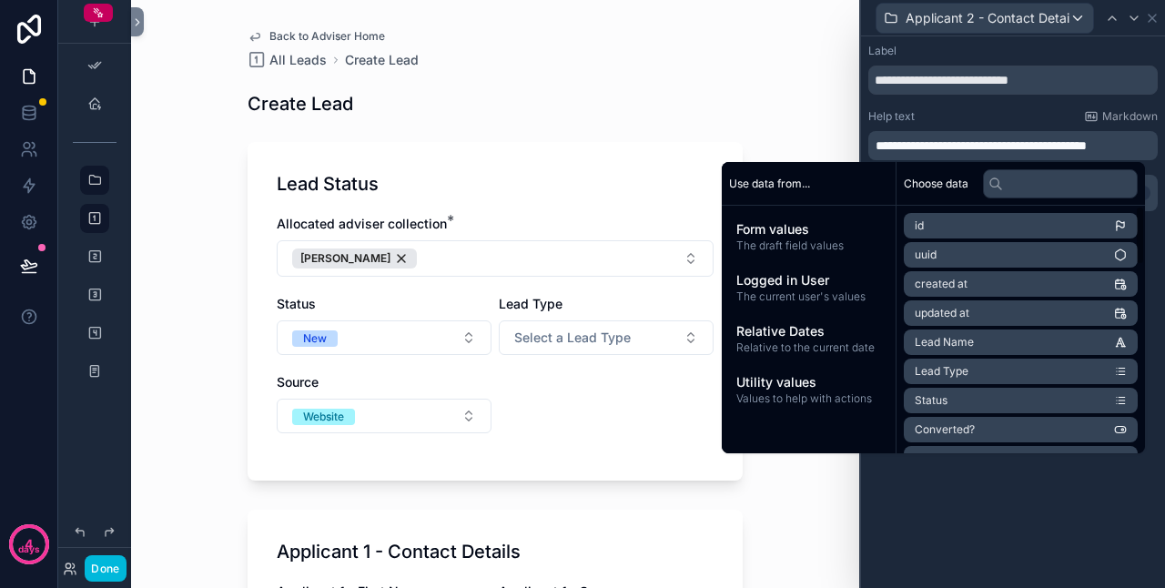
click at [1081, 516] on div "**********" at bounding box center [1013, 312] width 304 height 552
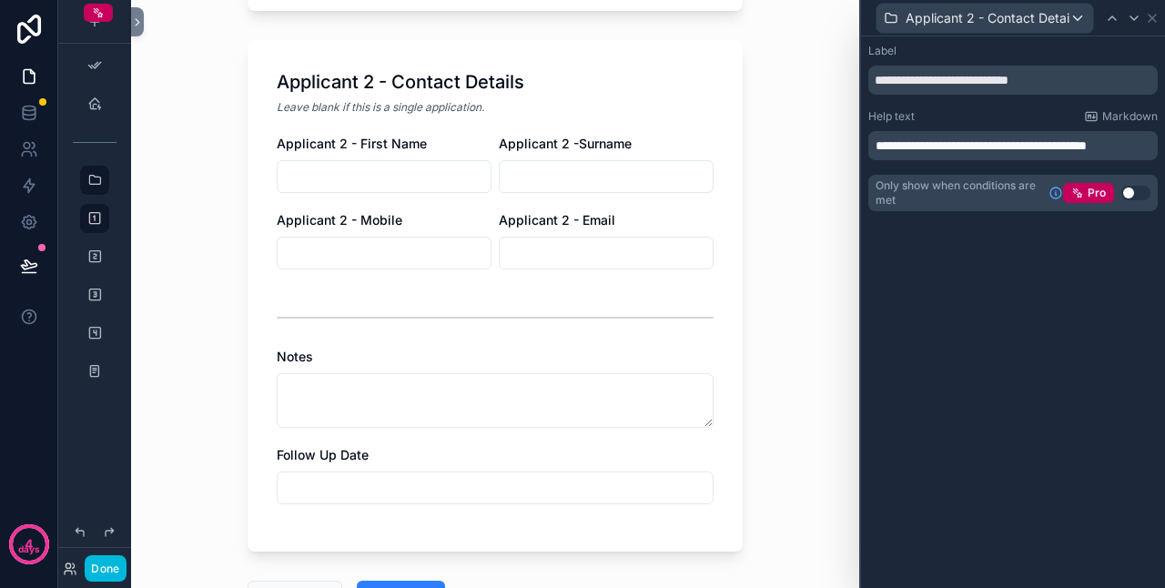
scroll to position [728, 0]
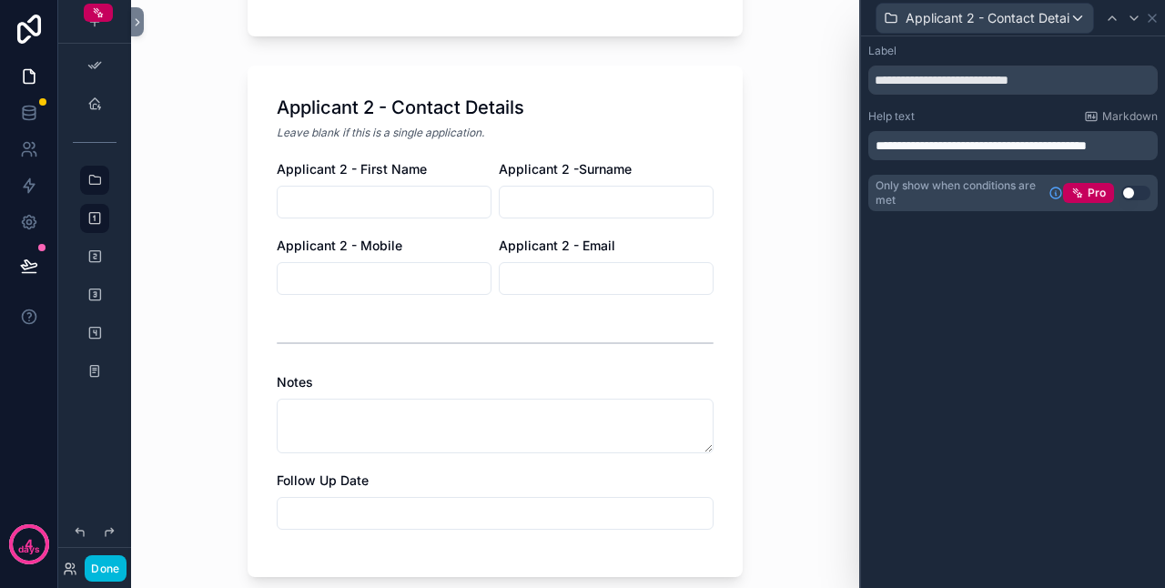
click at [1153, 25] on div "Applicant 2 - Contact Details" at bounding box center [1014, 18] width 290 height 36
click at [1148, 16] on icon at bounding box center [1152, 18] width 15 height 15
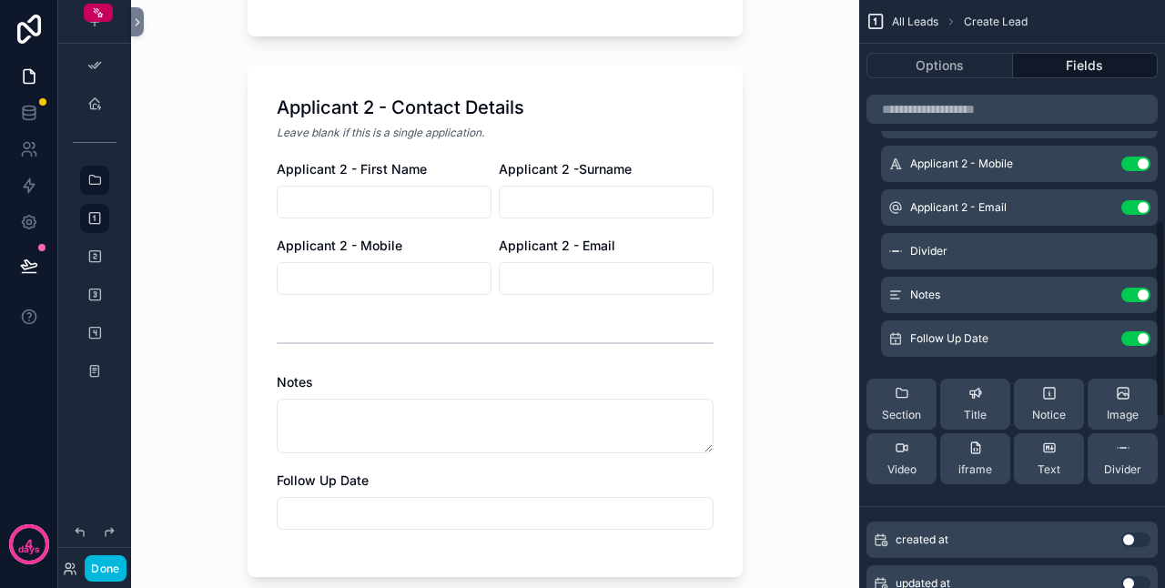
scroll to position [611, 0]
click at [910, 415] on span "Section" at bounding box center [901, 417] width 39 height 15
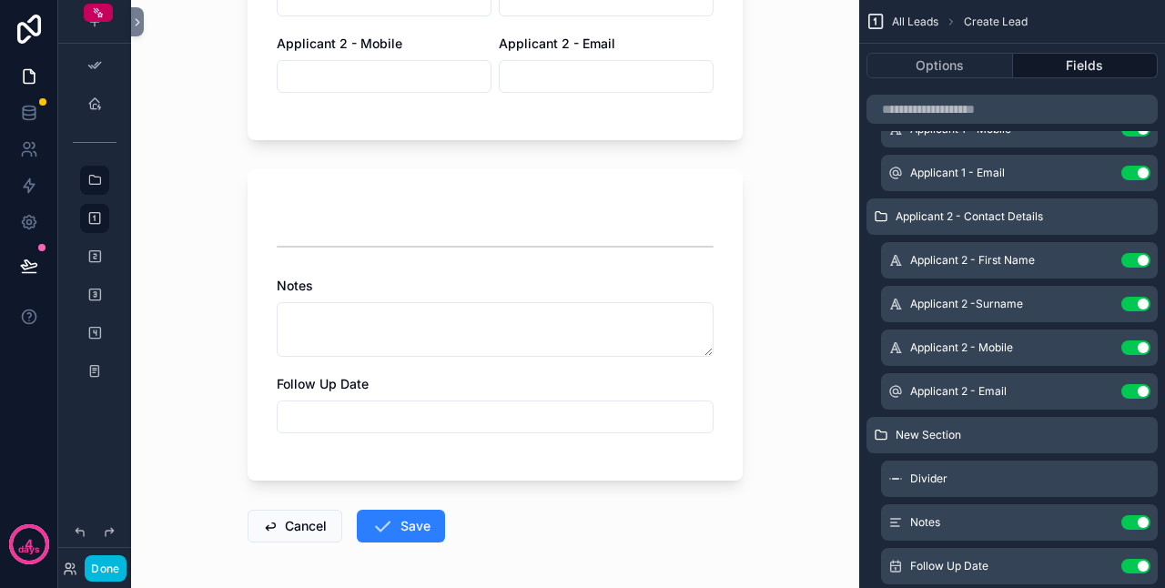
scroll to position [908, 0]
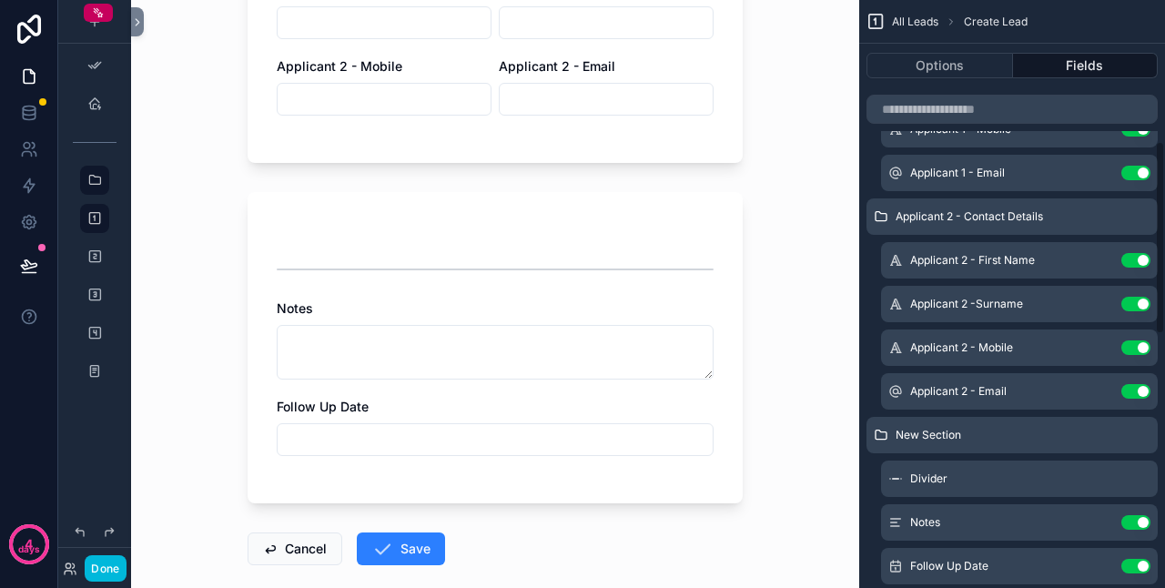
click at [0, 0] on icon "scrollable content" at bounding box center [0, 0] width 0 height 0
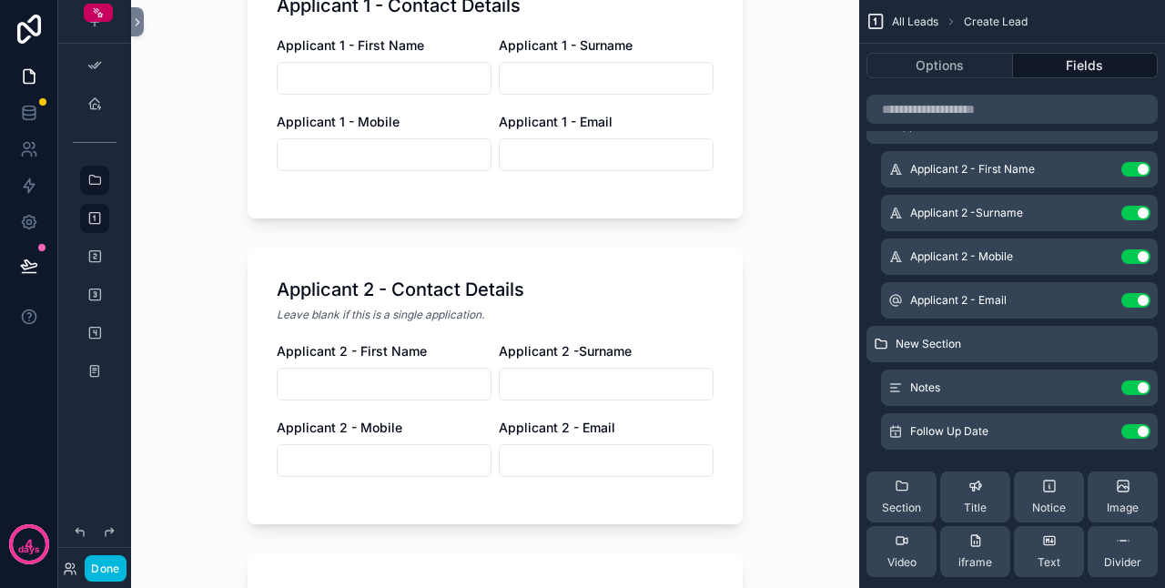
scroll to position [0, 0]
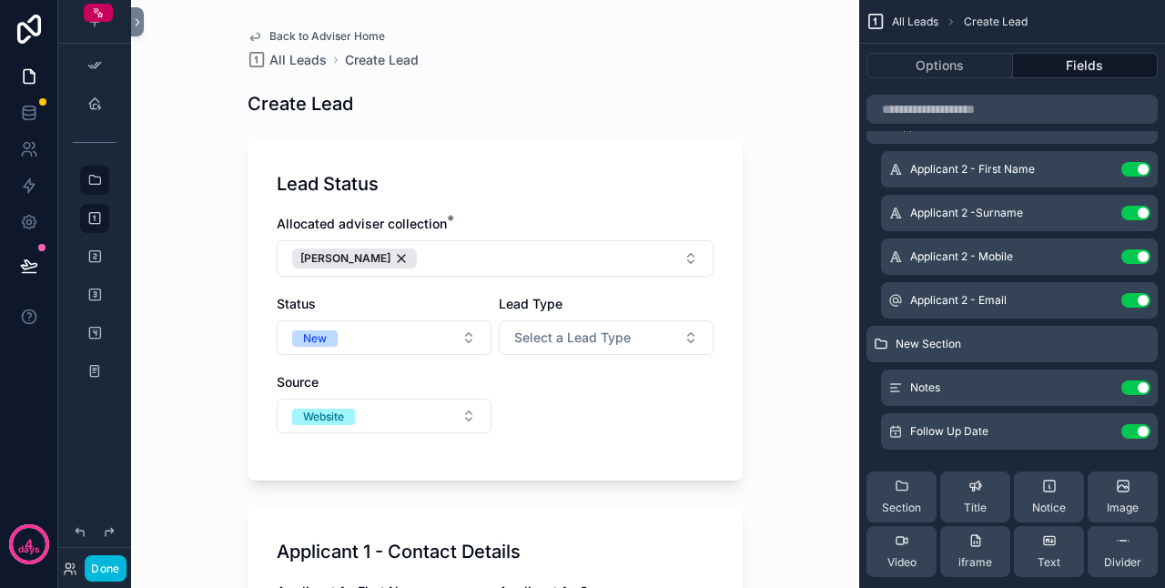
click at [293, 33] on span "Back to Adviser Home" at bounding box center [327, 36] width 116 height 15
click at [120, 571] on button "Done" at bounding box center [105, 568] width 41 height 26
click at [0, 0] on div "PMM [PERSON_NAME]" at bounding box center [0, 0] width 0 height 0
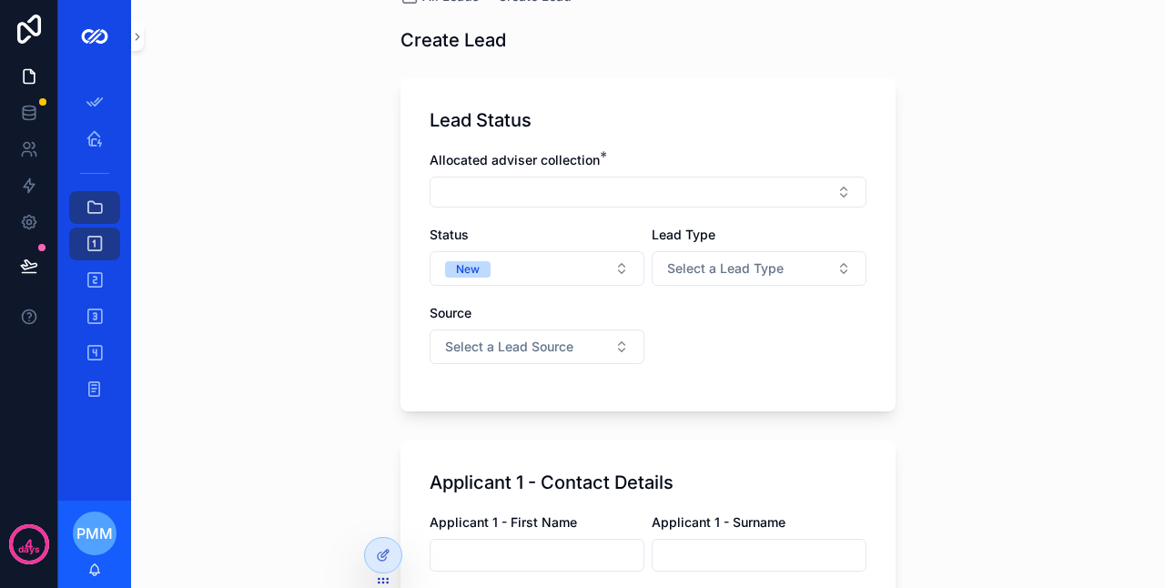
scroll to position [91, 0]
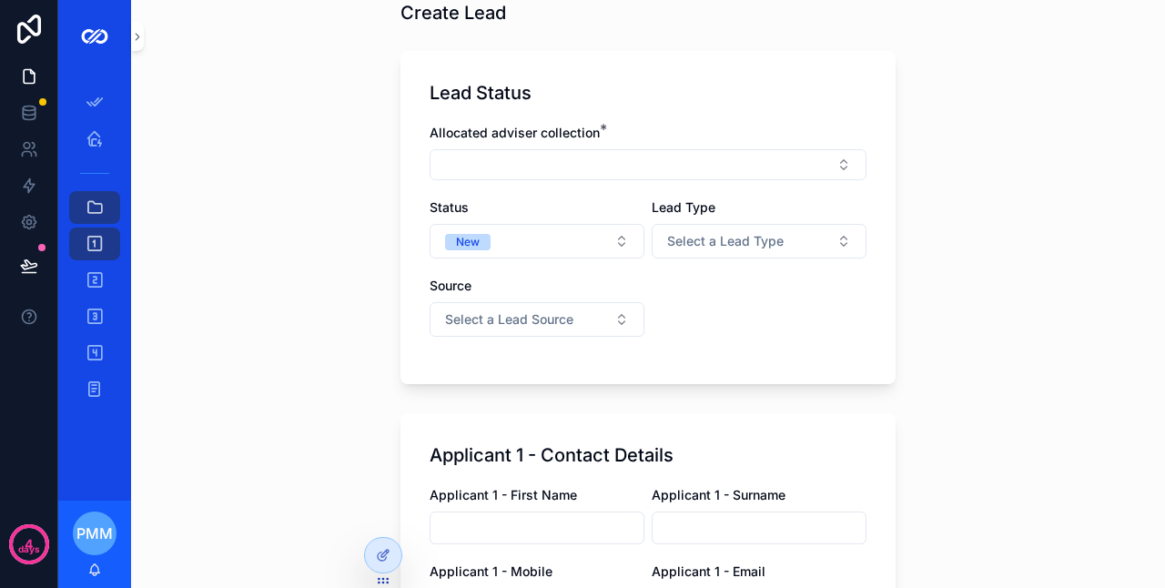
click at [548, 151] on button "Select Button" at bounding box center [648, 164] width 437 height 31
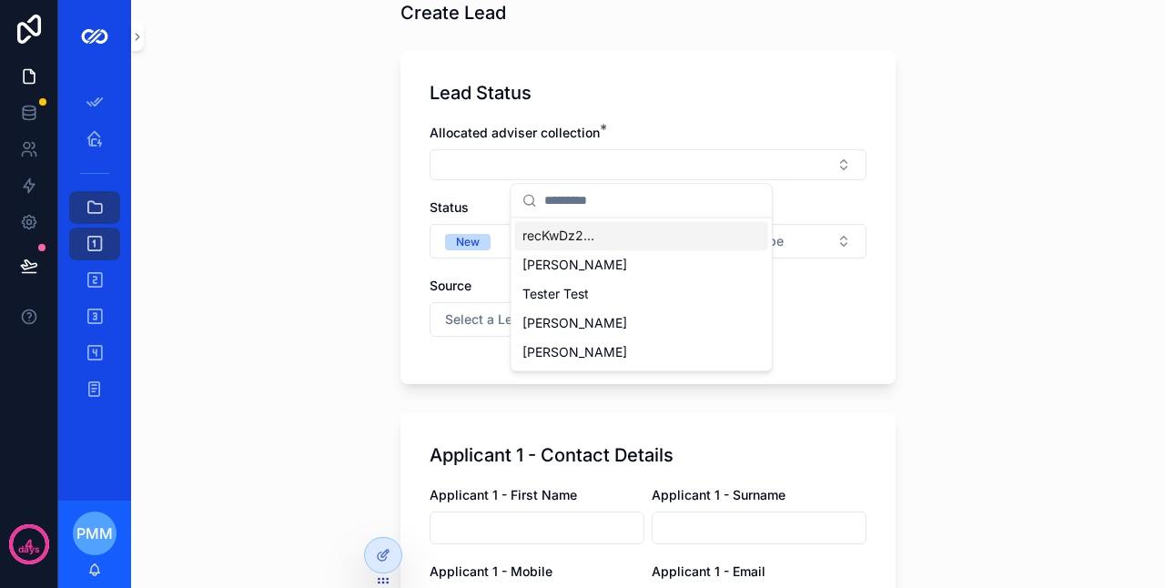
click at [646, 124] on div "Allocated adviser collection *" at bounding box center [648, 133] width 437 height 18
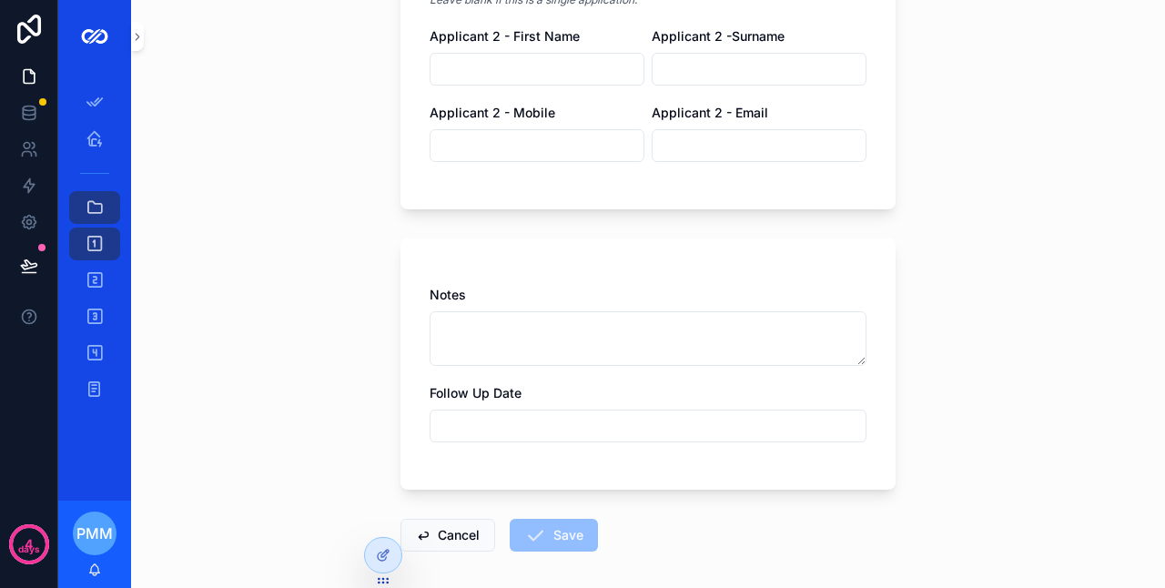
scroll to position [934, 0]
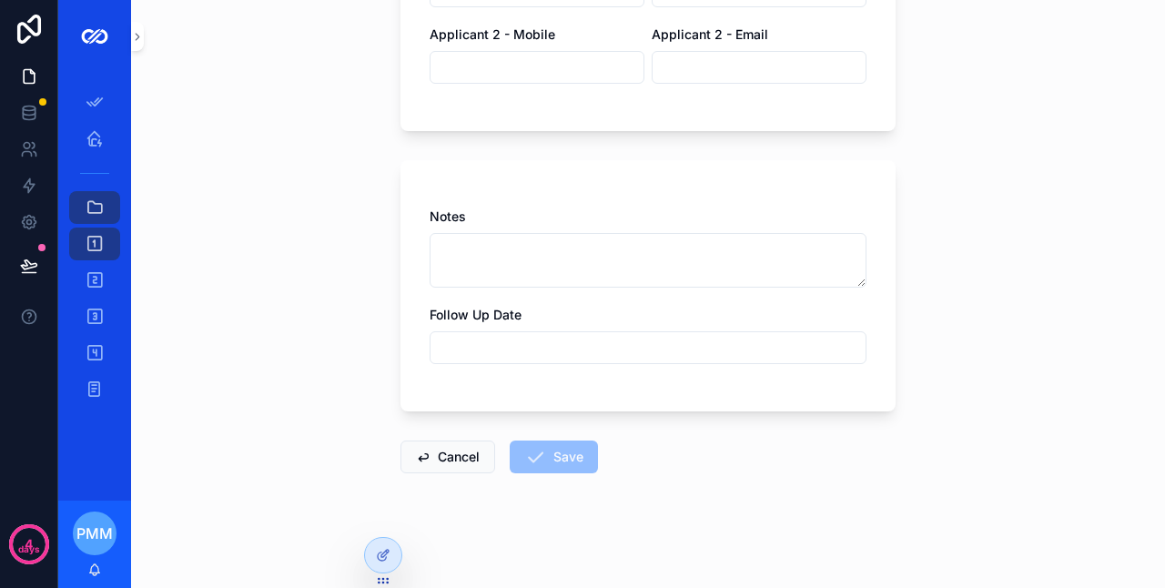
click at [458, 446] on button "Cancel" at bounding box center [448, 457] width 95 height 33
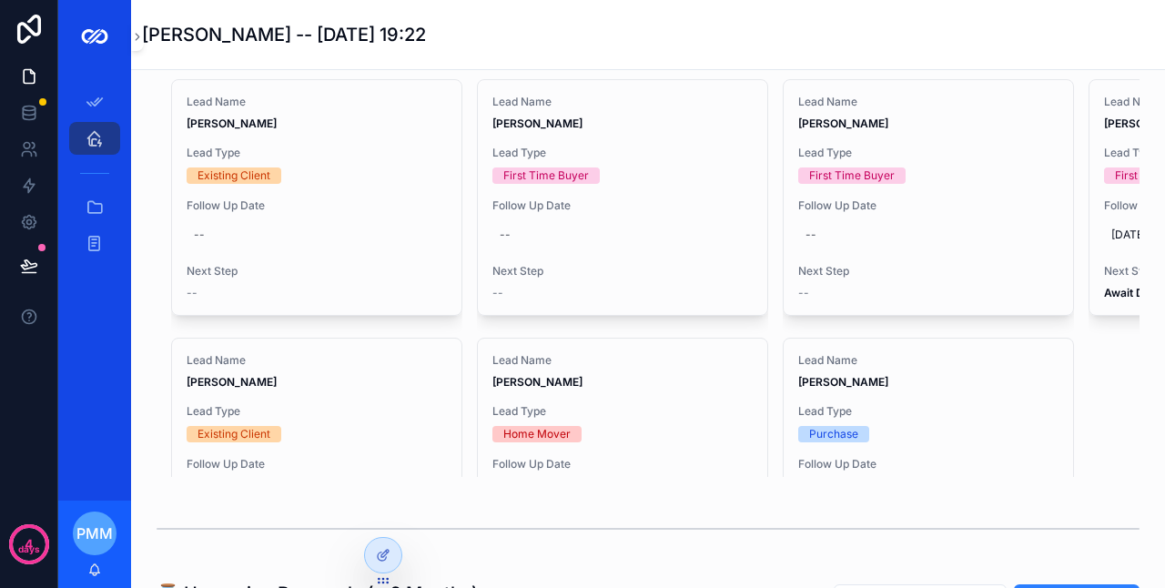
click at [378, 555] on icon at bounding box center [382, 557] width 8 height 8
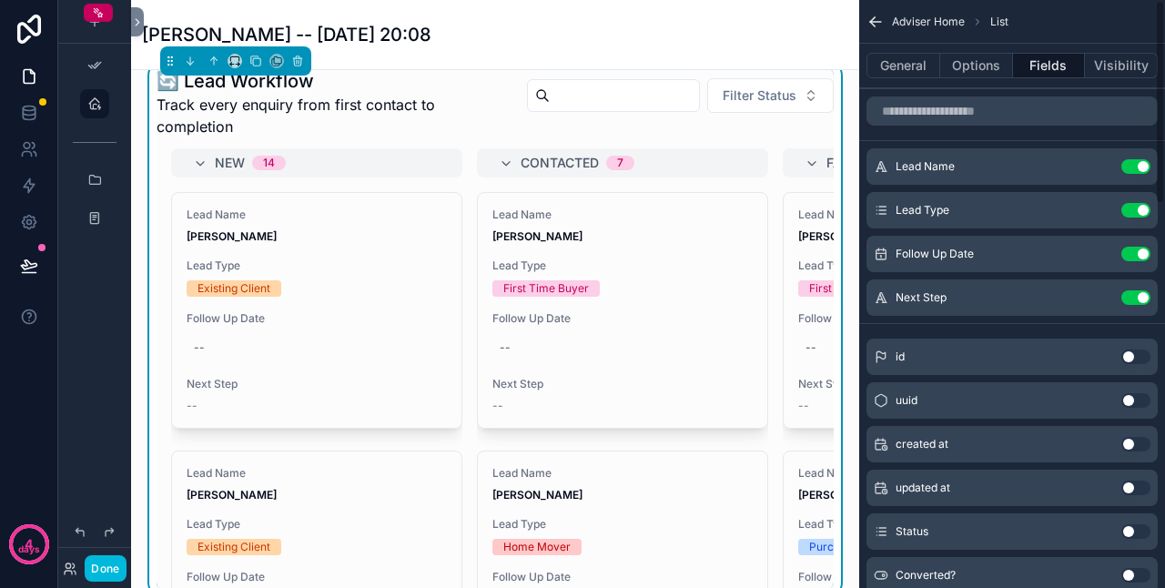
click at [663, 244] on div "Lead Name [PERSON_NAME]" at bounding box center [623, 226] width 260 height 36
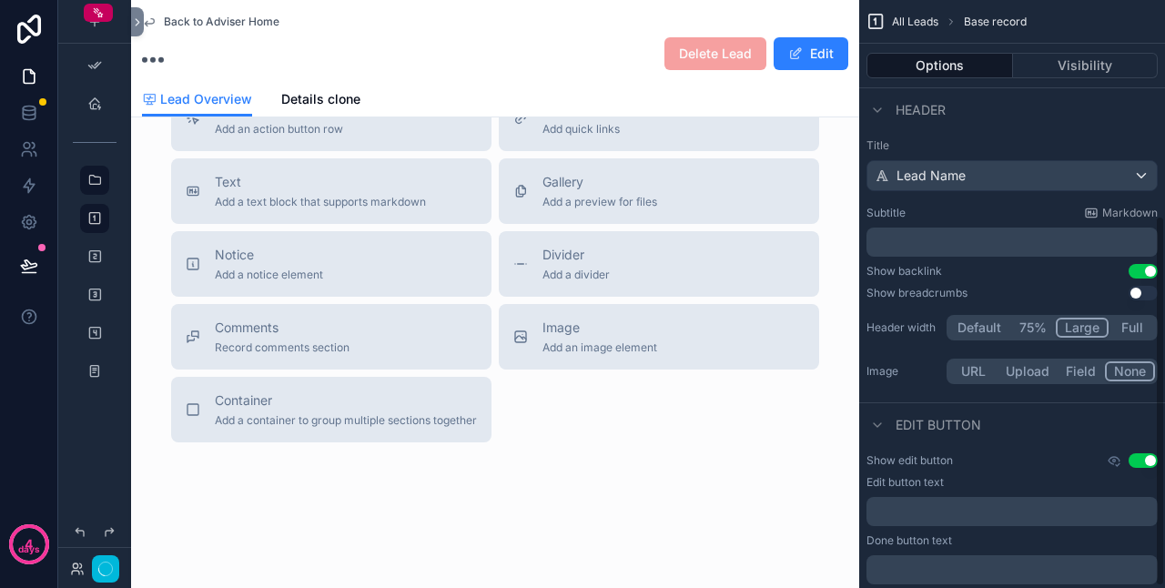
scroll to position [661, 0]
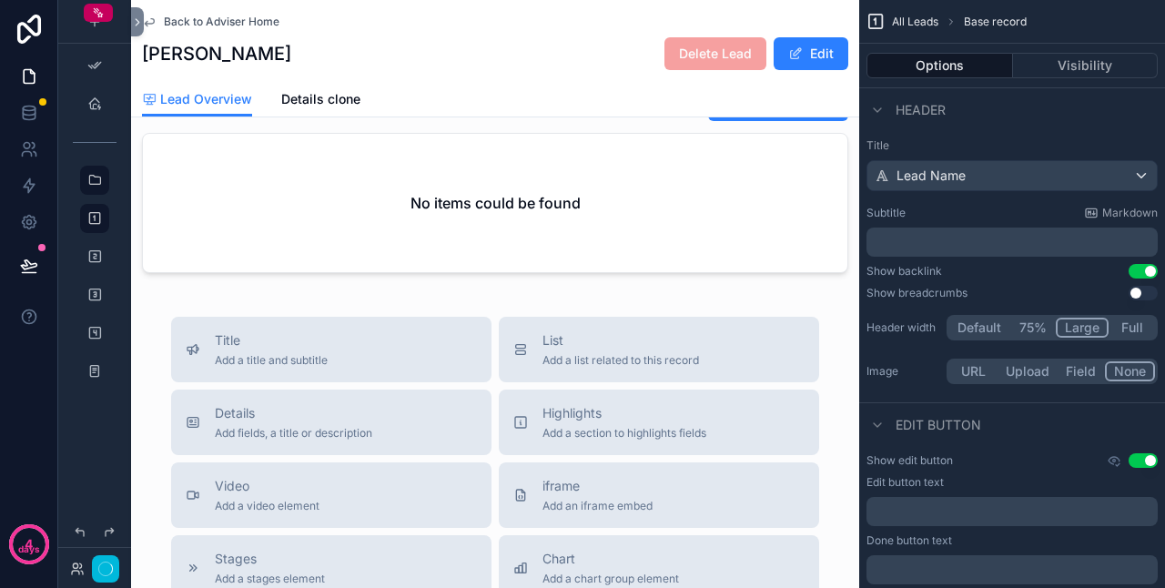
scroll to position [557, 0]
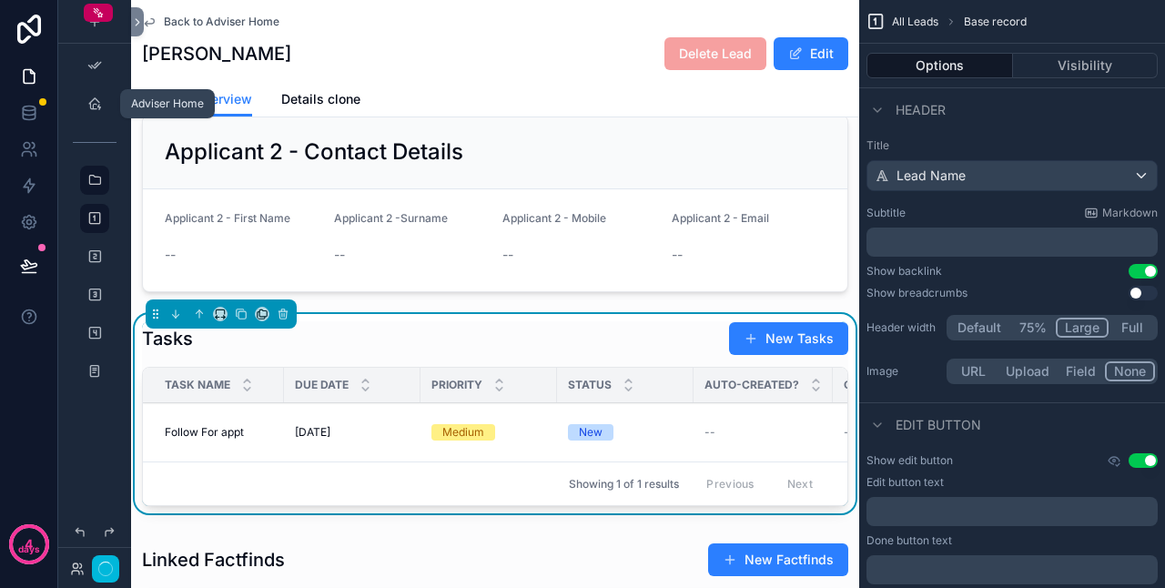
click at [90, 108] on icon "scrollable content" at bounding box center [94, 104] width 15 height 15
click at [92, 105] on icon "scrollable content" at bounding box center [94, 104] width 15 height 15
click at [87, 110] on icon "scrollable content" at bounding box center [94, 104] width 15 height 15
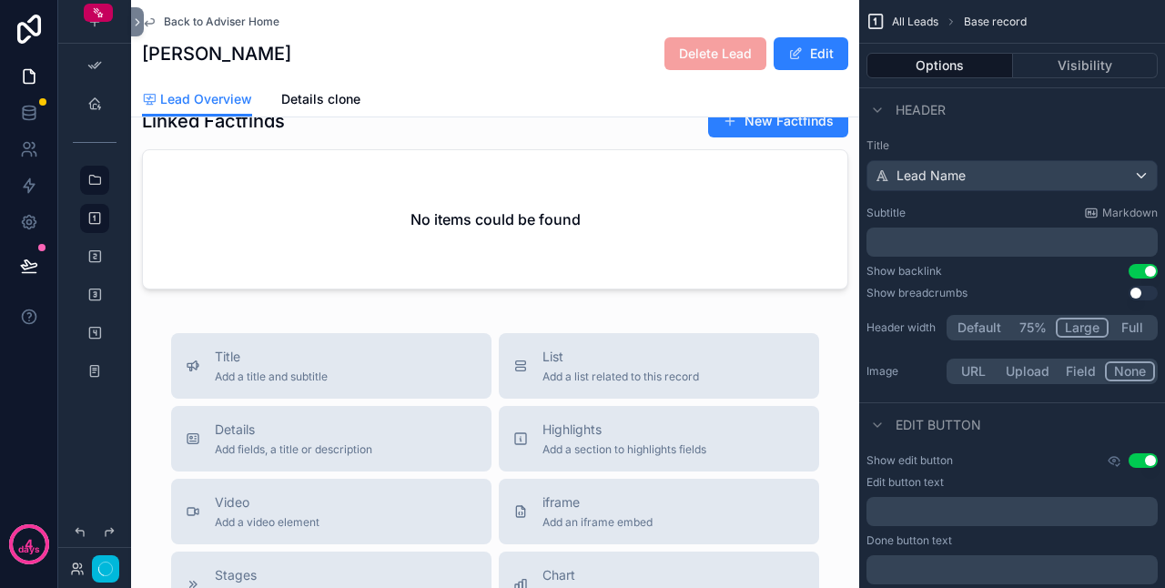
scroll to position [1012, 0]
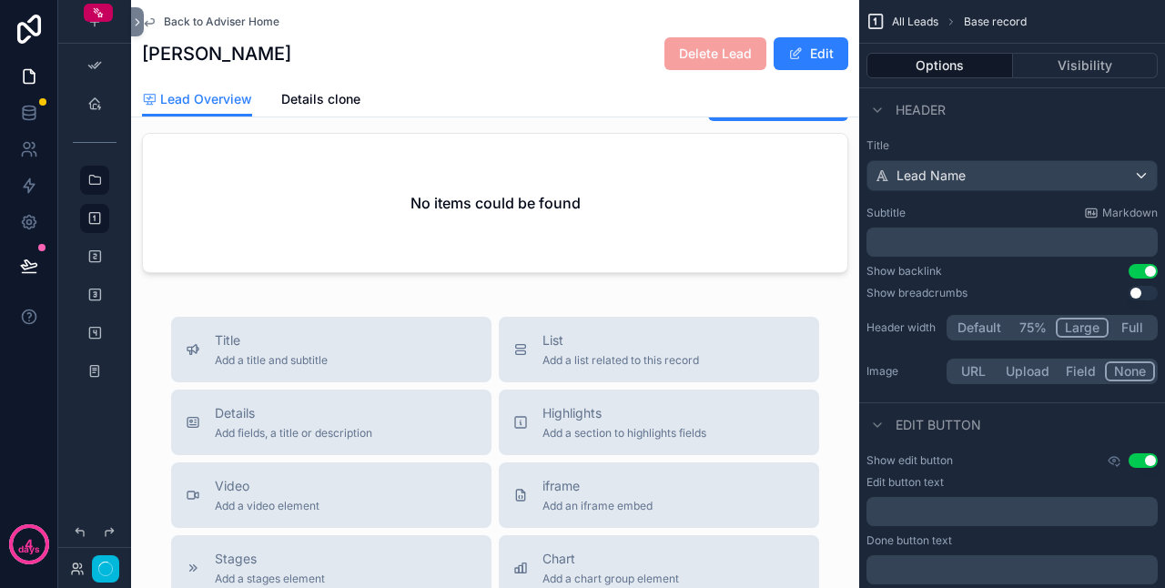
click at [84, 109] on div "scrollable content" at bounding box center [95, 103] width 22 height 29
click at [95, 104] on icon "scrollable content" at bounding box center [94, 104] width 15 height 15
click at [102, 103] on div "scrollable content" at bounding box center [95, 103] width 22 height 29
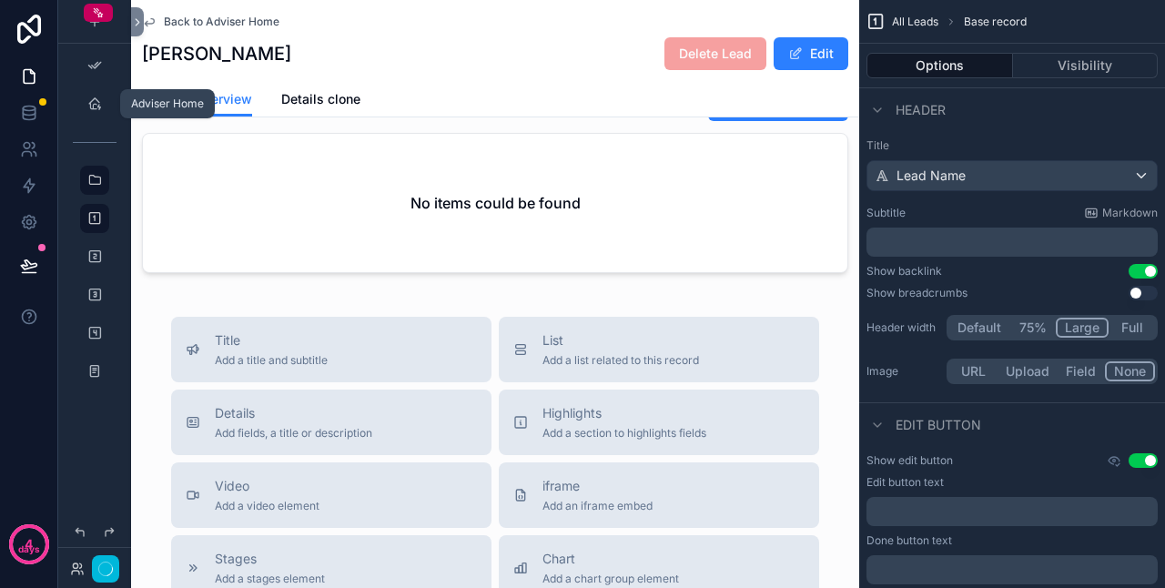
click at [100, 107] on icon "scrollable content" at bounding box center [94, 104] width 15 height 15
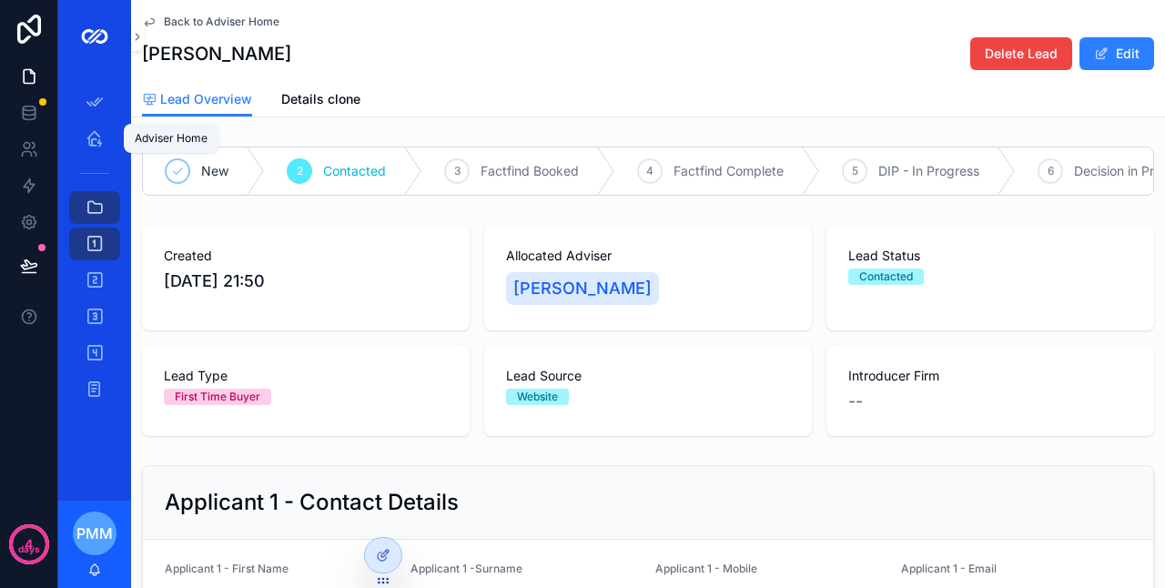
click at [97, 138] on icon "scrollable content" at bounding box center [95, 138] width 18 height 18
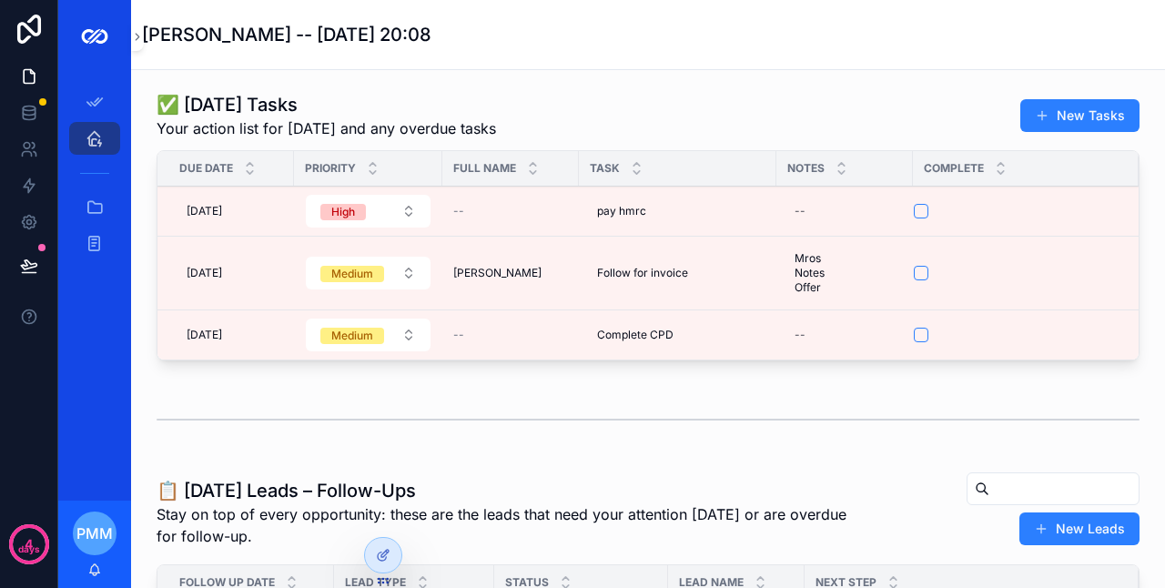
scroll to position [273, 0]
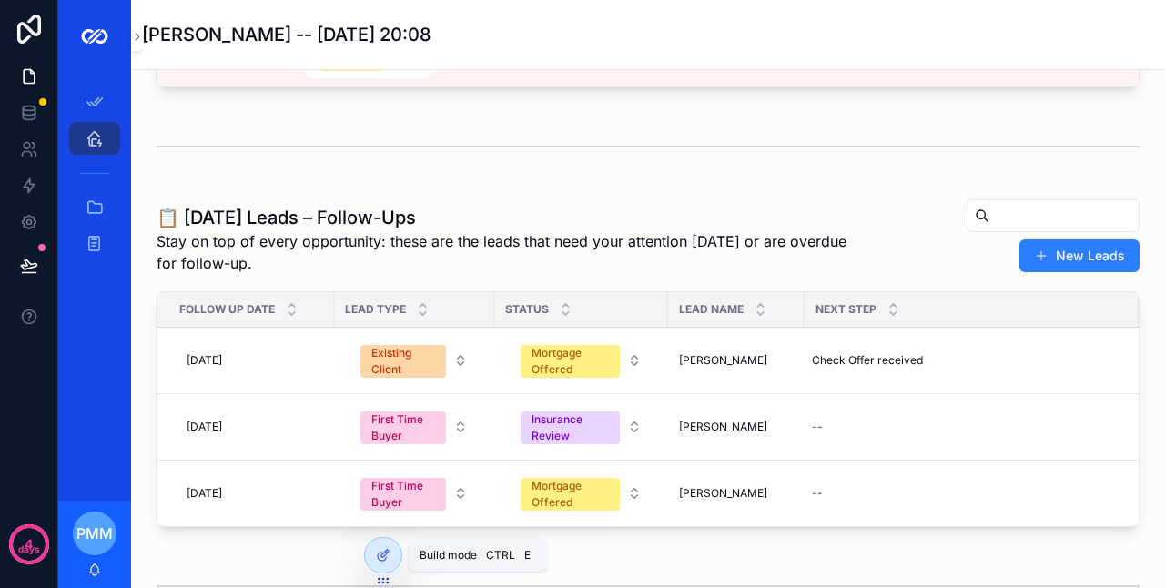
click at [386, 554] on icon at bounding box center [384, 553] width 7 height 7
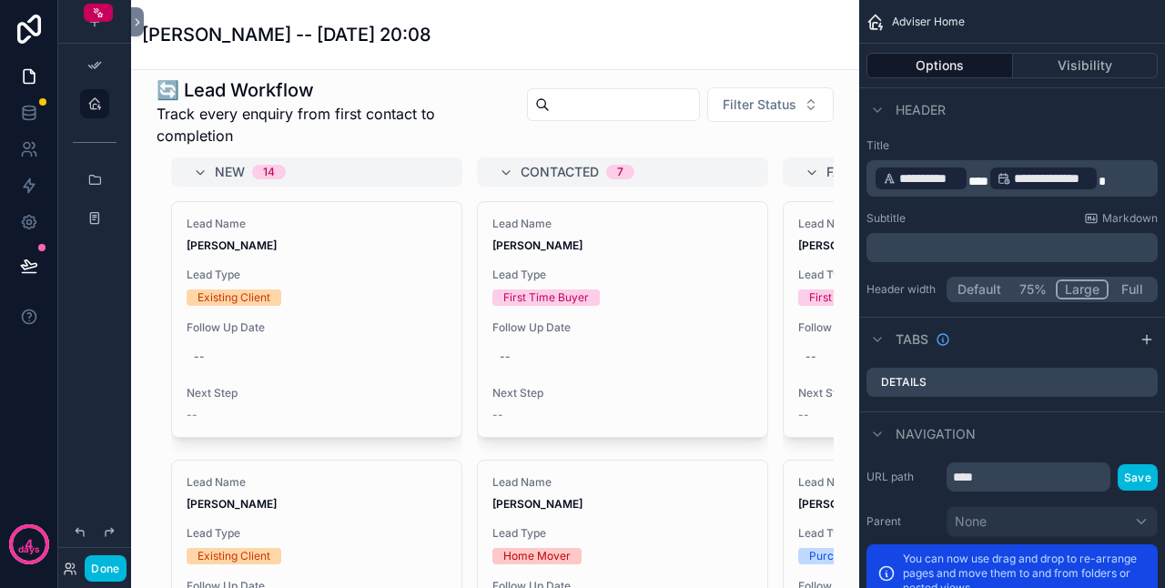
scroll to position [728, 0]
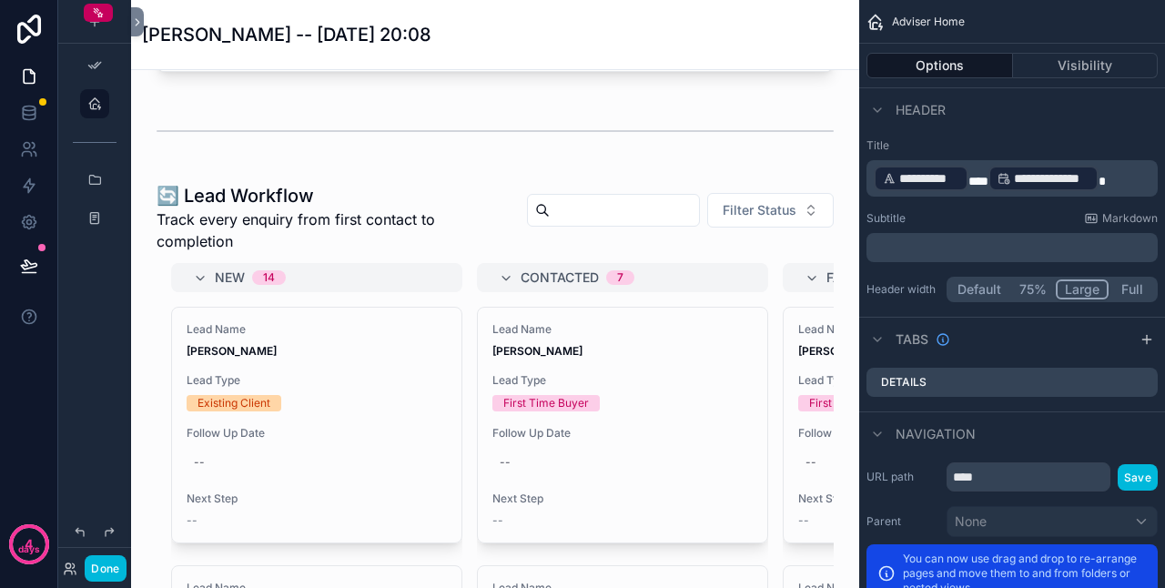
click at [546, 240] on div "scrollable content" at bounding box center [495, 444] width 699 height 536
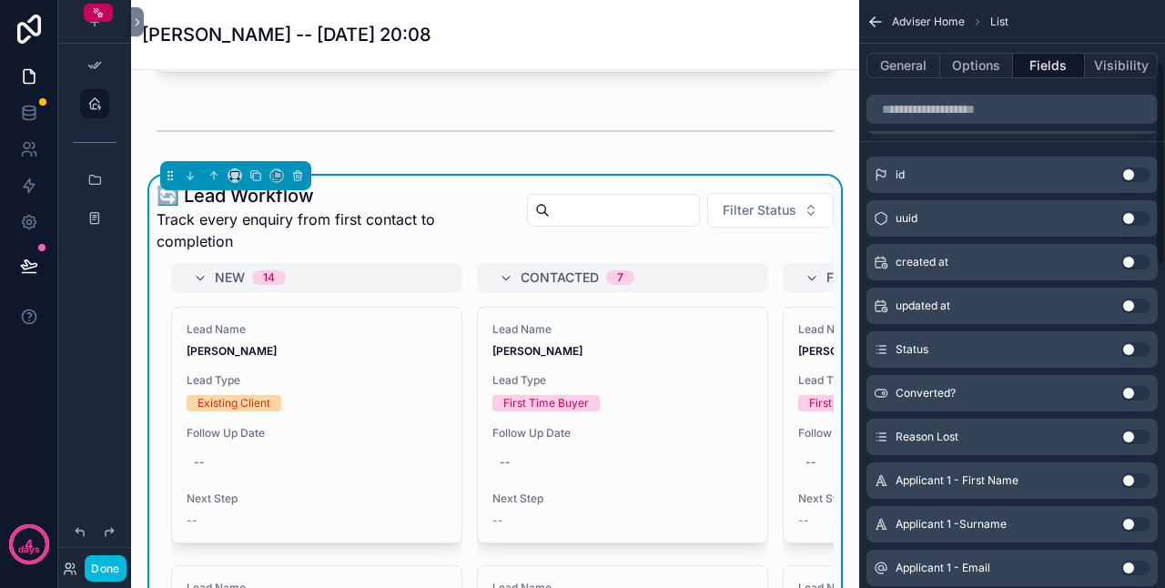
scroll to position [0, 0]
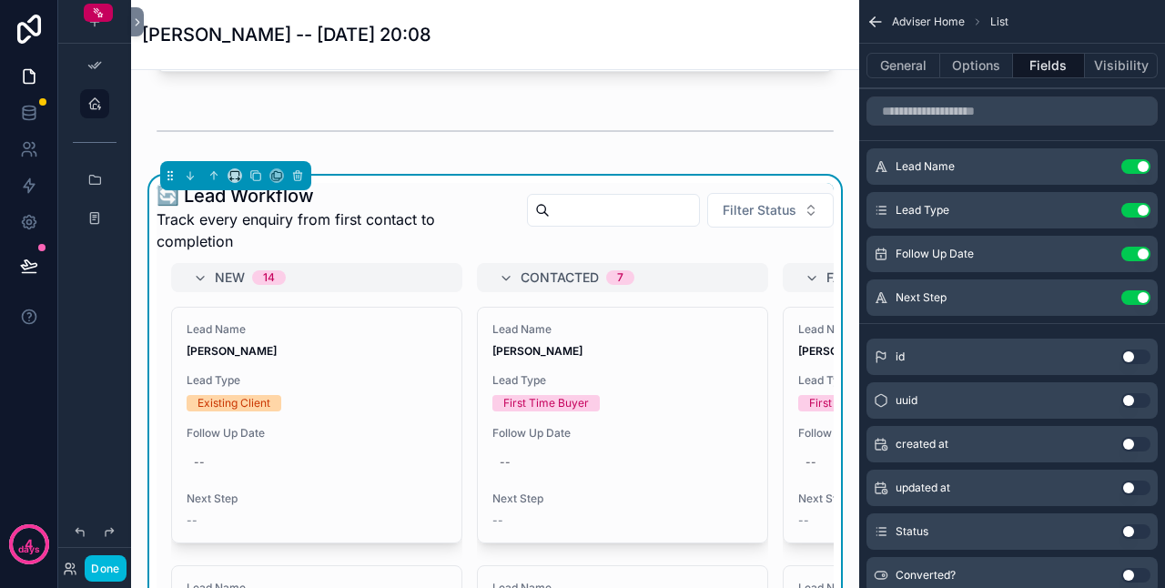
click at [0, 0] on icon "scrollable content" at bounding box center [0, 0] width 0 height 0
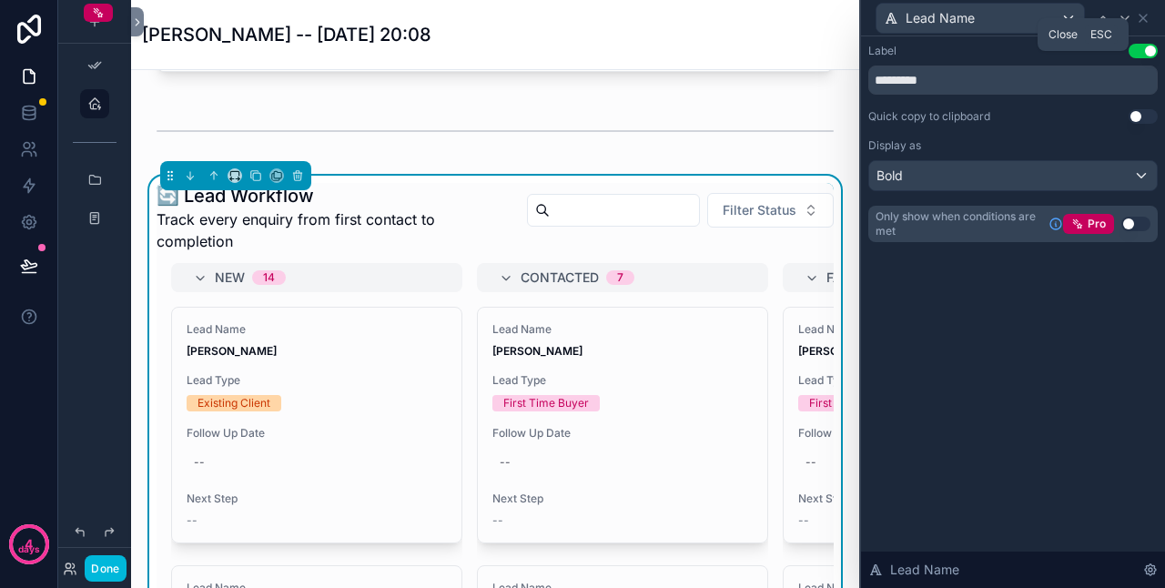
click at [1145, 14] on icon at bounding box center [1143, 18] width 15 height 15
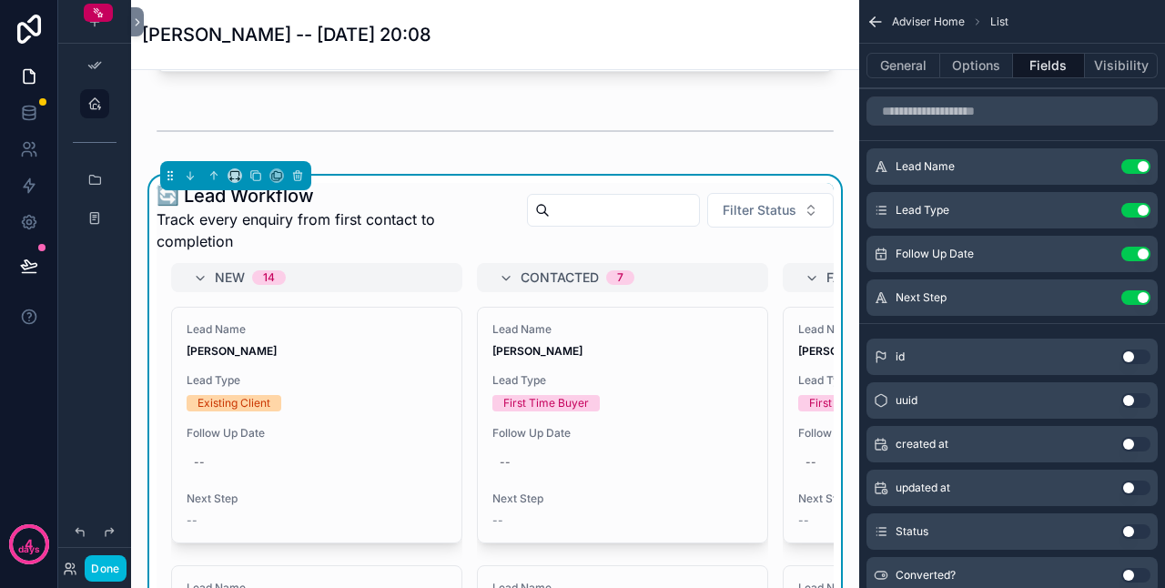
click at [0, 0] on icon "scrollable content" at bounding box center [0, 0] width 0 height 0
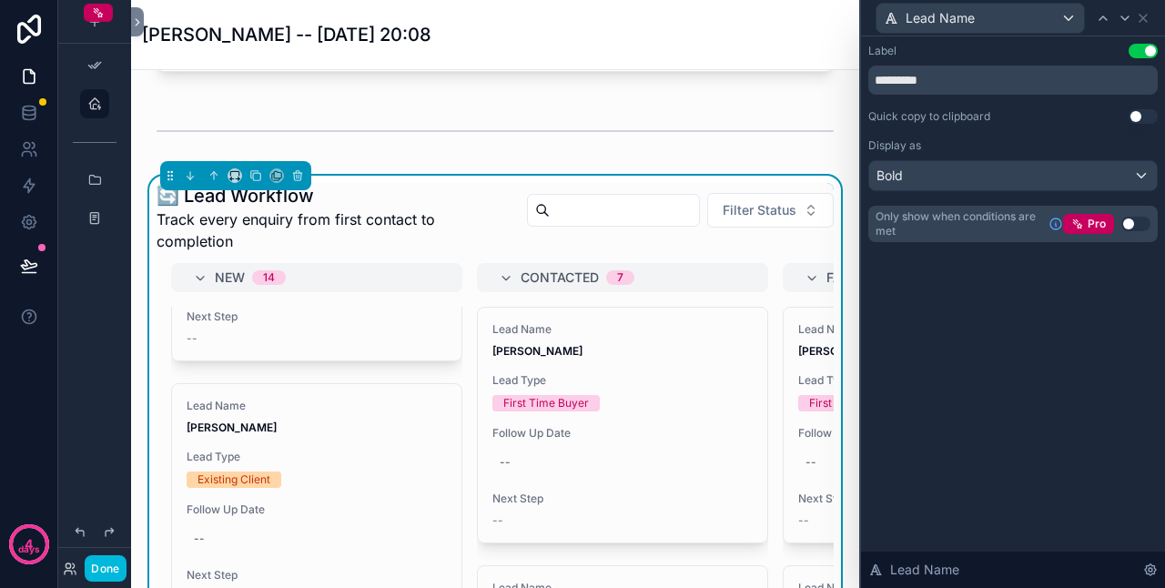
scroll to position [273, 0]
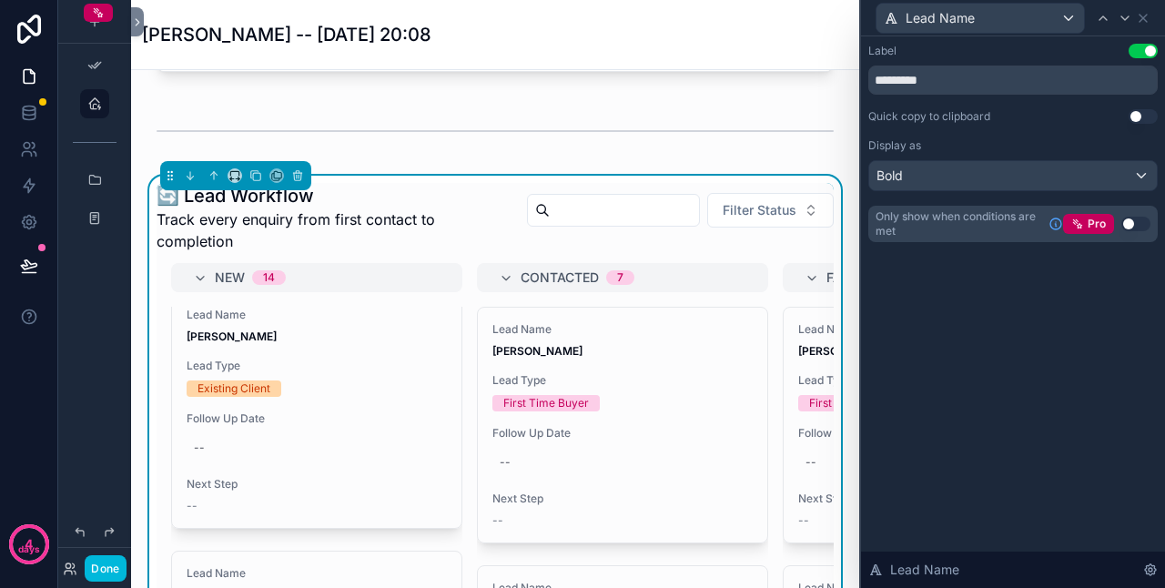
click at [362, 386] on div "Lead Name Philip McLeod Lead Type Existing Client Follow Up Date -- Next Step --" at bounding box center [317, 410] width 290 height 235
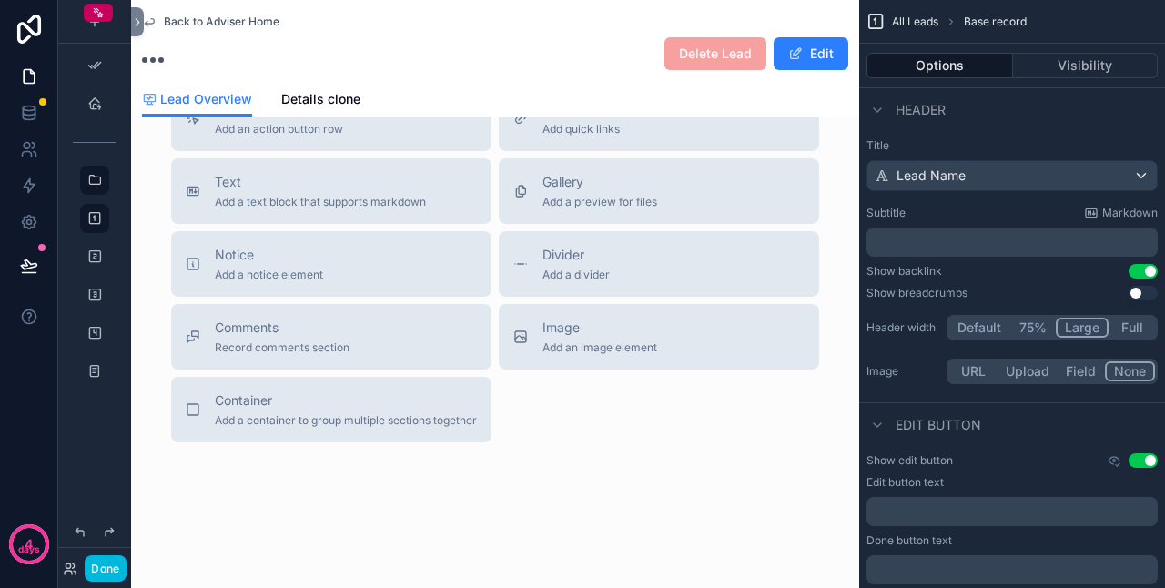
scroll to position [661, 0]
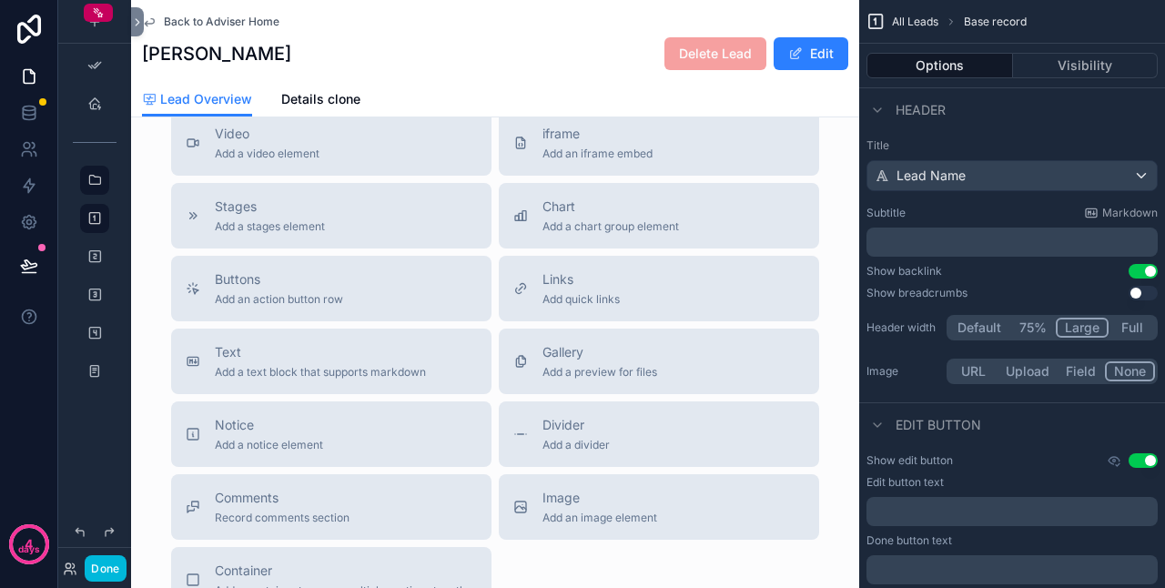
scroll to position [910, 0]
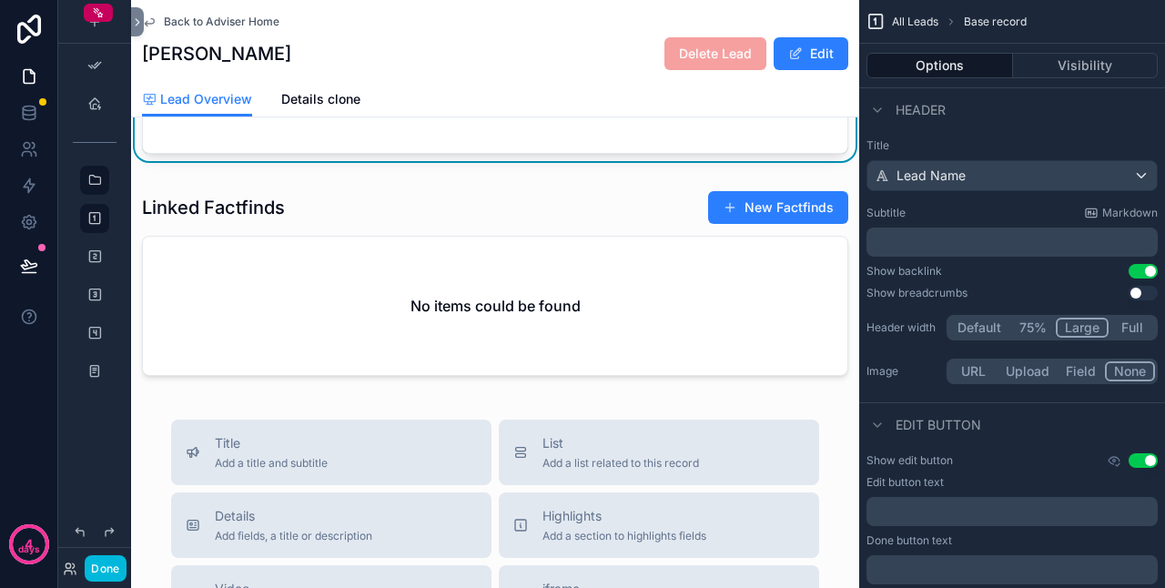
click at [82, 105] on div "scrollable content" at bounding box center [94, 103] width 29 height 29
click at [91, 104] on icon "scrollable content" at bounding box center [94, 104] width 15 height 15
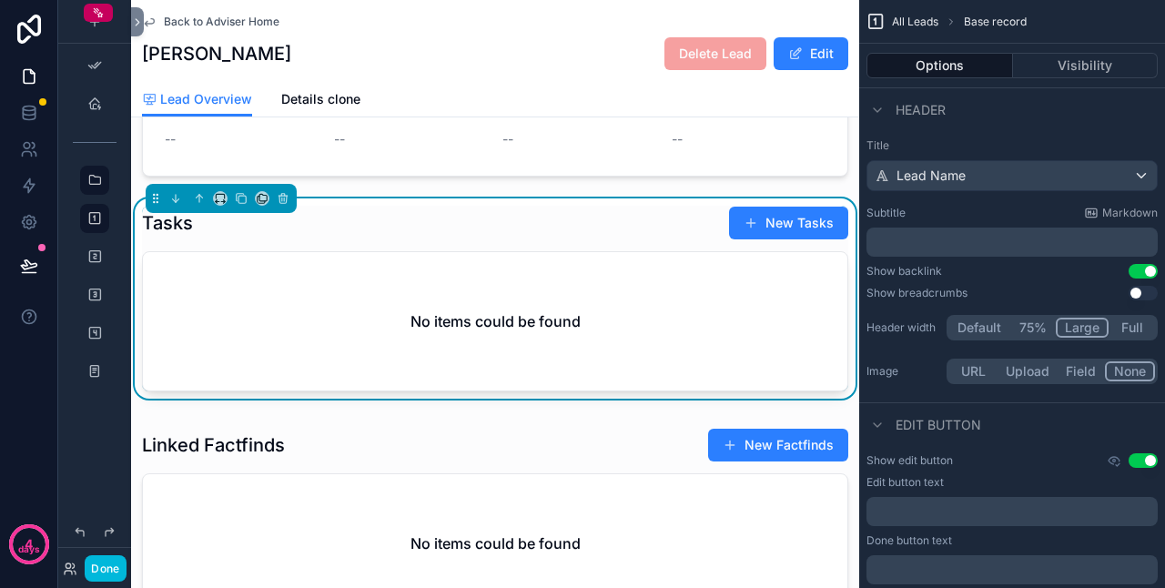
scroll to position [637, 0]
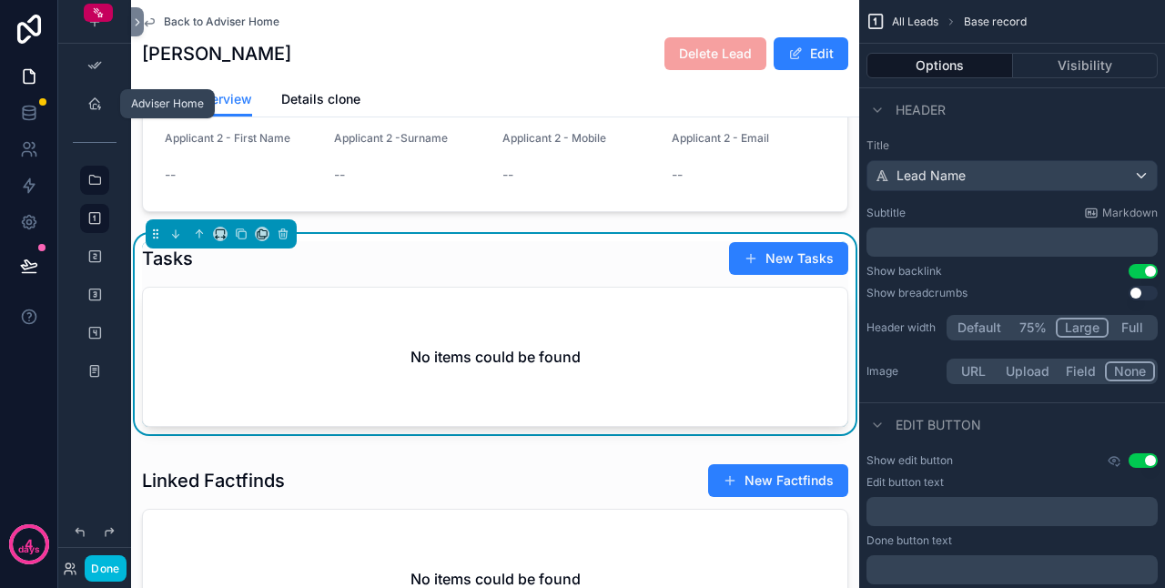
click at [100, 115] on div "scrollable content" at bounding box center [95, 103] width 22 height 29
click at [90, 101] on icon "scrollable content" at bounding box center [94, 104] width 15 height 15
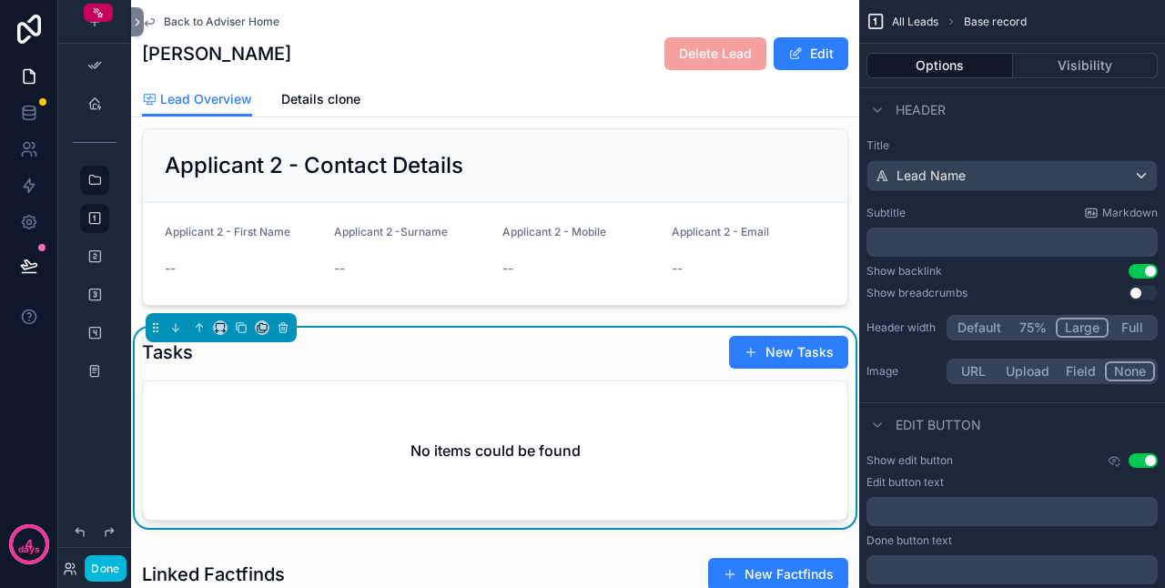
scroll to position [455, 0]
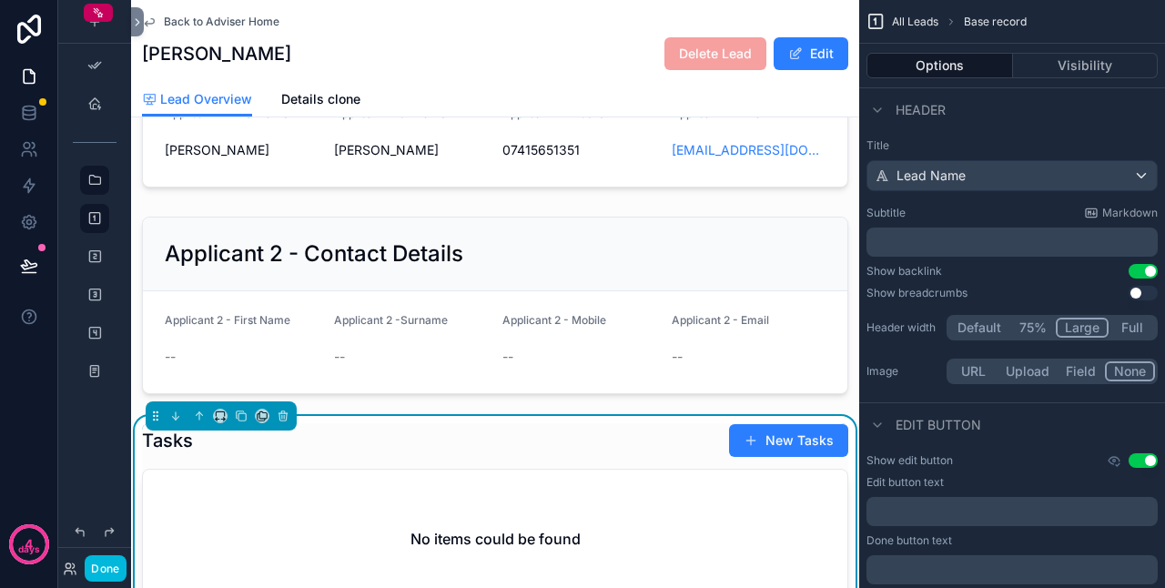
click at [207, 18] on span "Back to Adviser Home" at bounding box center [222, 22] width 116 height 15
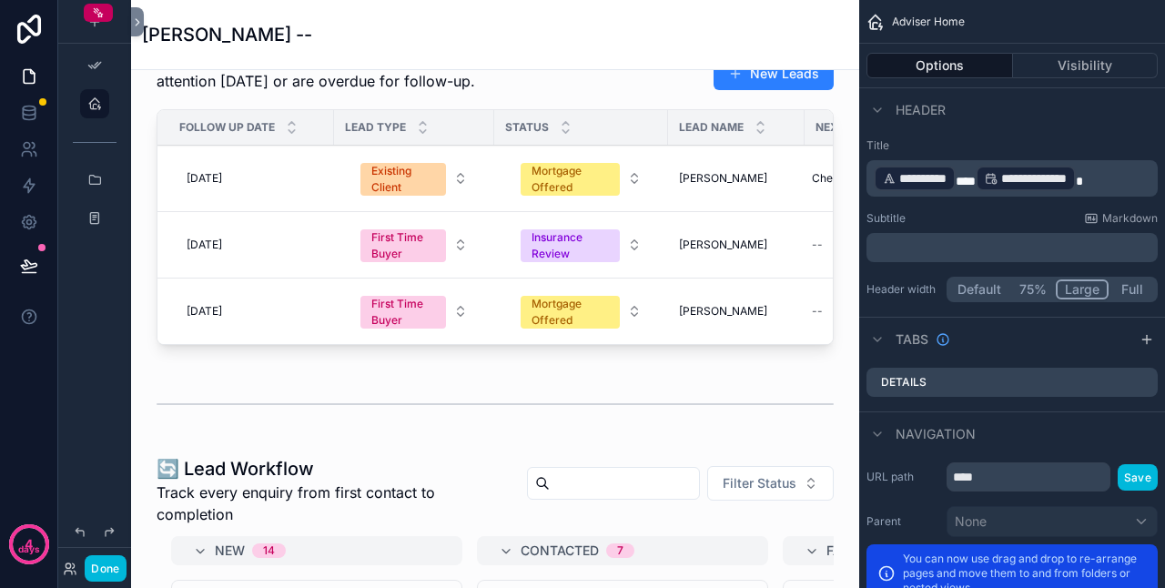
click at [112, 563] on button "Done" at bounding box center [105, 568] width 41 height 26
click at [0, 0] on div "PMM [PERSON_NAME]" at bounding box center [0, 0] width 0 height 0
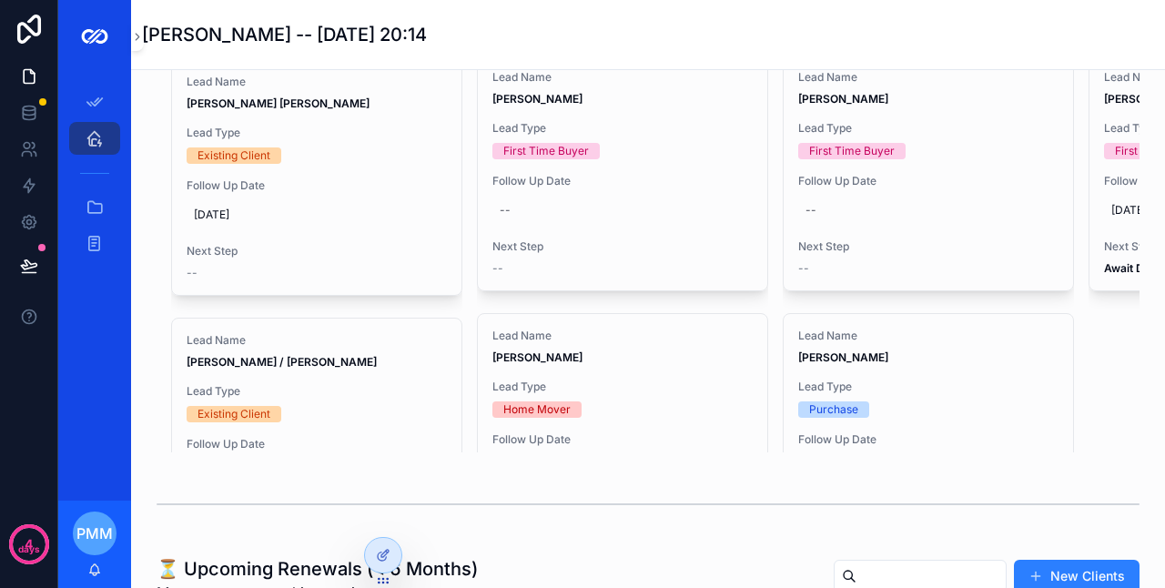
scroll to position [3114, 0]
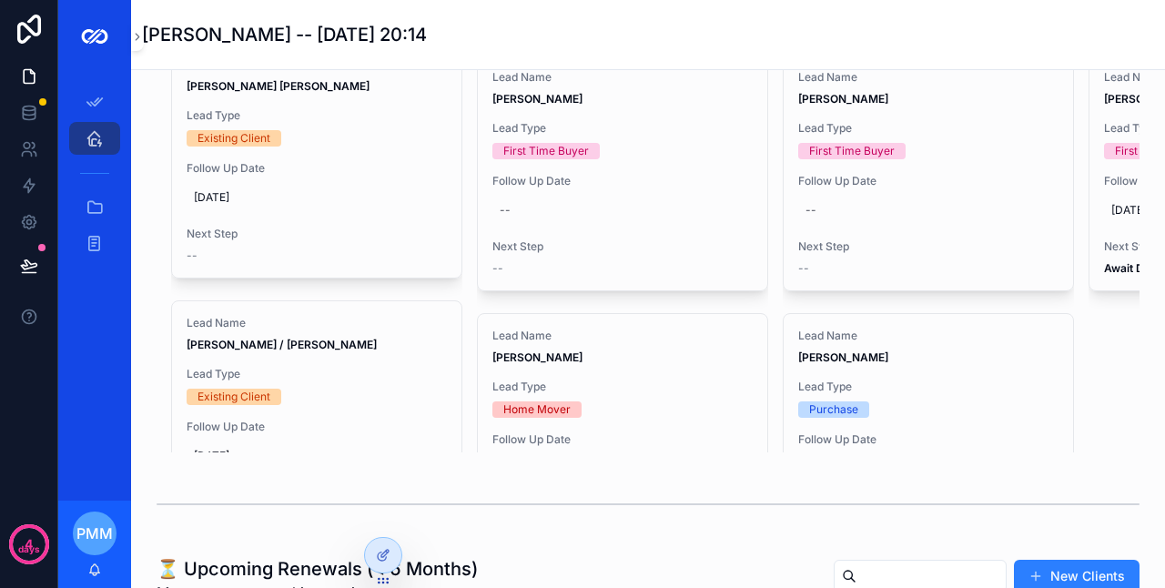
click at [384, 367] on span "Lead Type" at bounding box center [317, 374] width 260 height 15
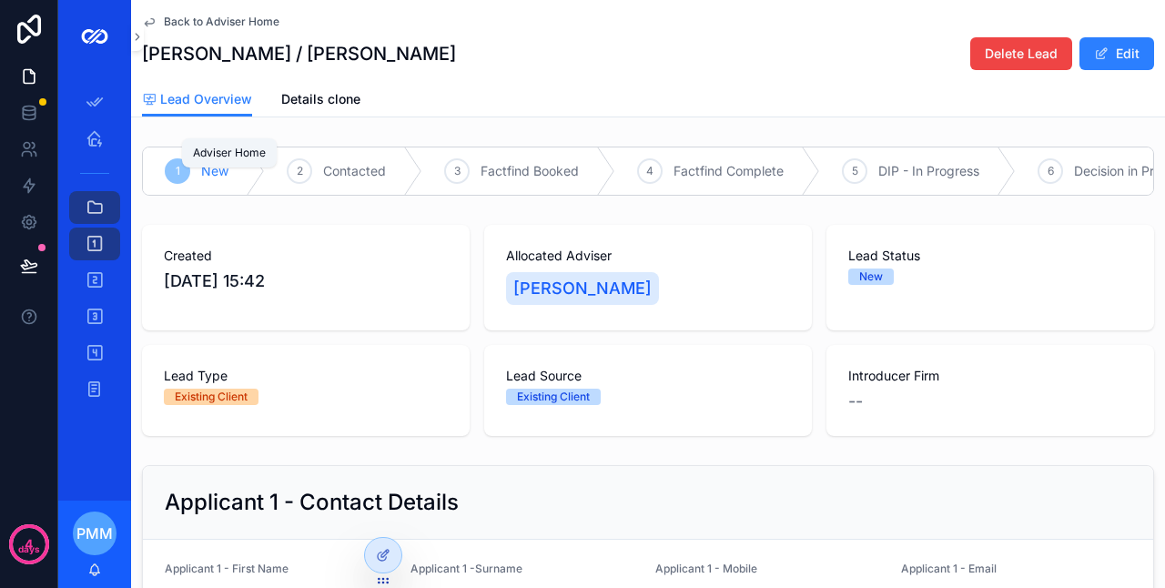
click at [99, 145] on icon "scrollable content" at bounding box center [95, 138] width 18 height 18
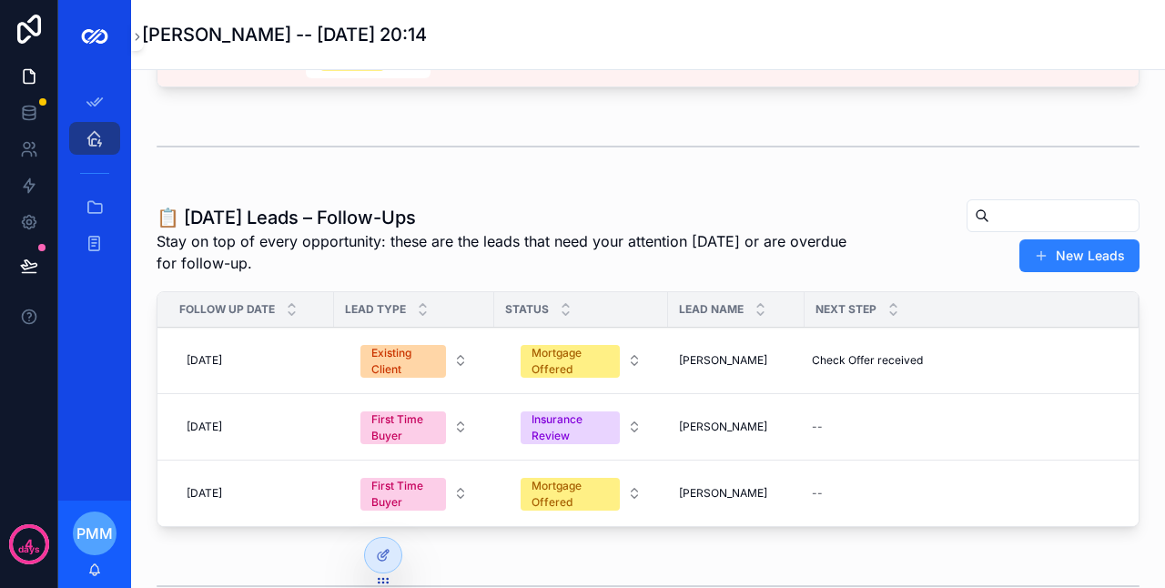
scroll to position [455, 0]
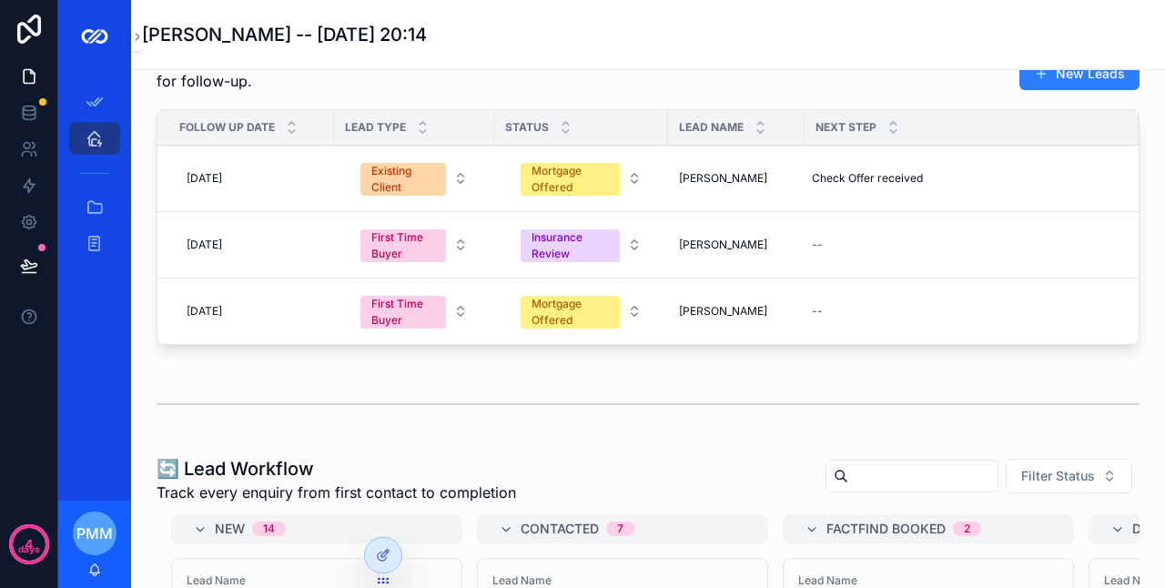
click at [457, 197] on button "Existing Client" at bounding box center [414, 178] width 137 height 49
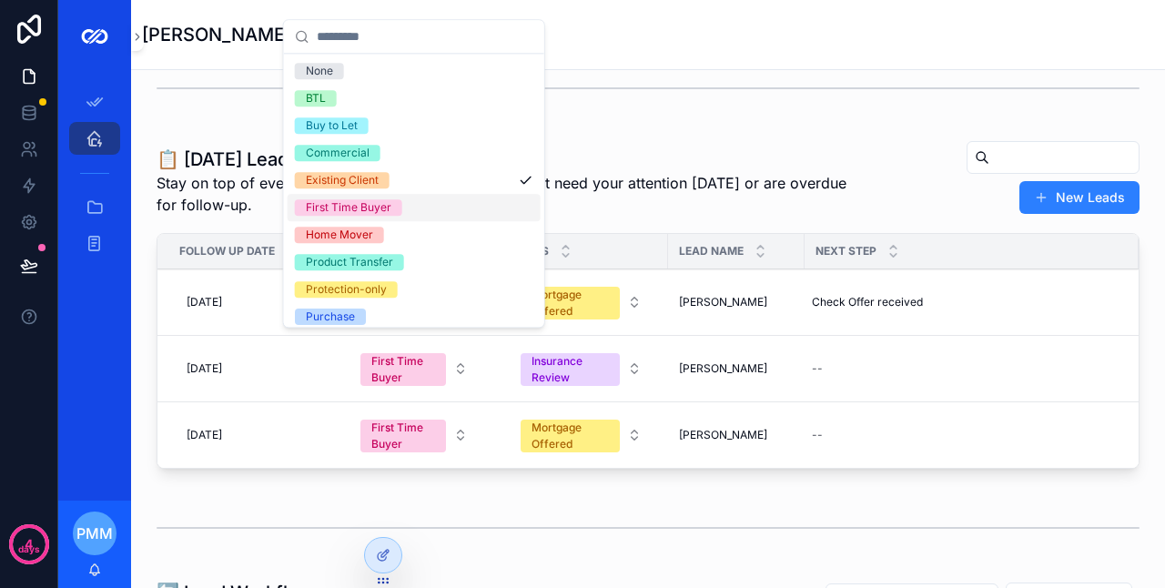
scroll to position [273, 0]
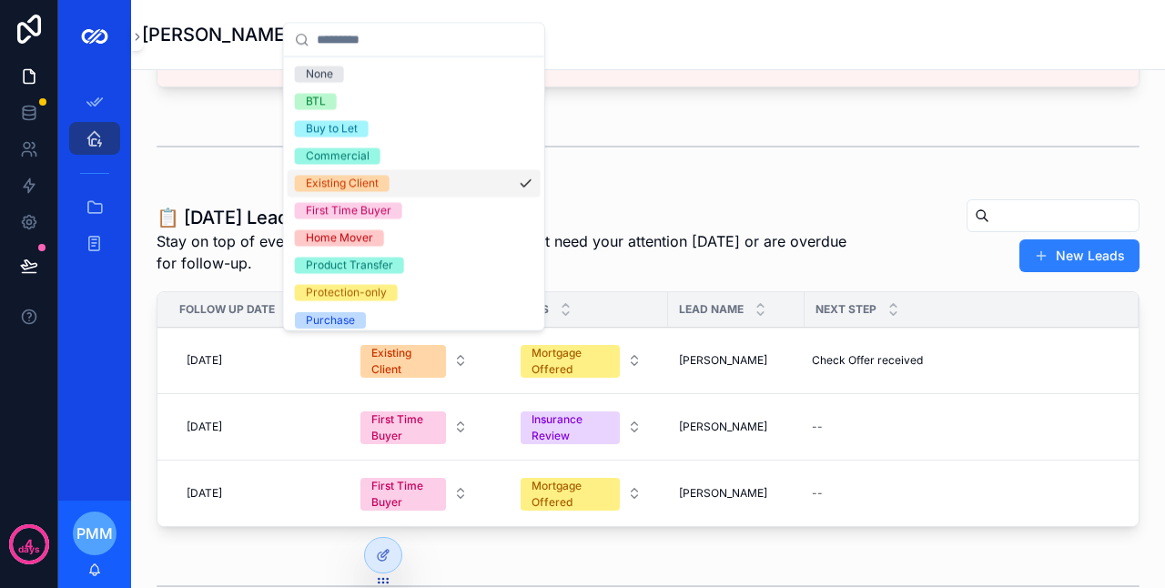
click at [656, 195] on div "📋 Today’s Leads – Follow-Ups Stay on top of every opportunity: these are the le…" at bounding box center [648, 366] width 1005 height 350
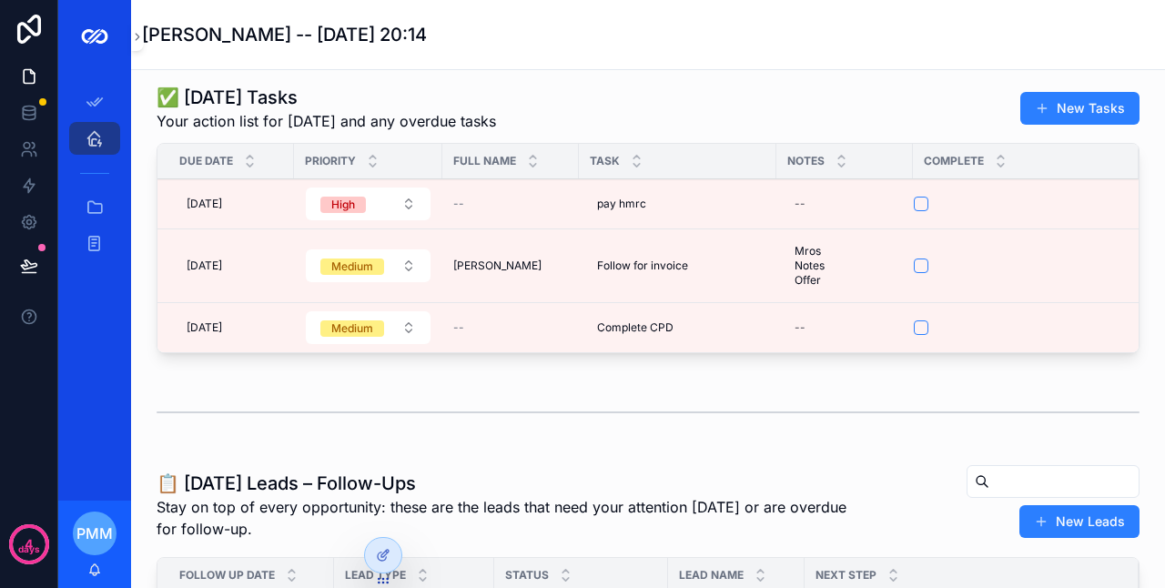
scroll to position [0, 0]
